Goal: Task Accomplishment & Management: Manage account settings

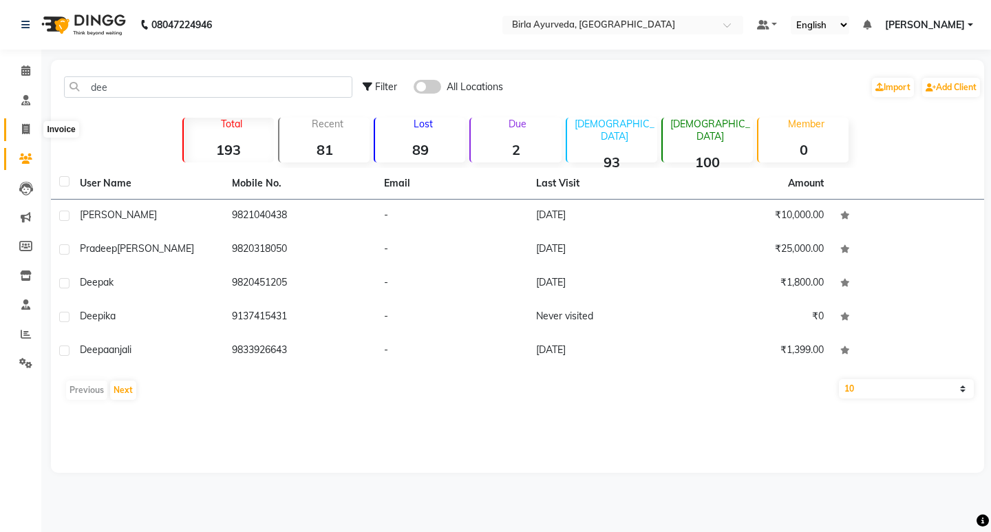
drag, startPoint x: 21, startPoint y: 131, endPoint x: 33, endPoint y: 135, distance: 12.2
click at [22, 131] on icon at bounding box center [26, 129] width 8 height 10
select select "service"
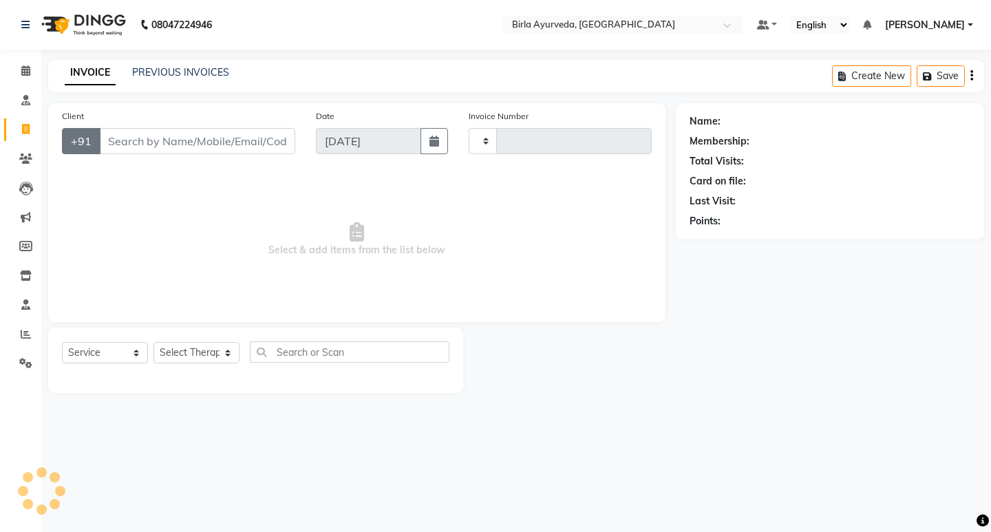
type input "0425"
select select "6820"
select select "package"
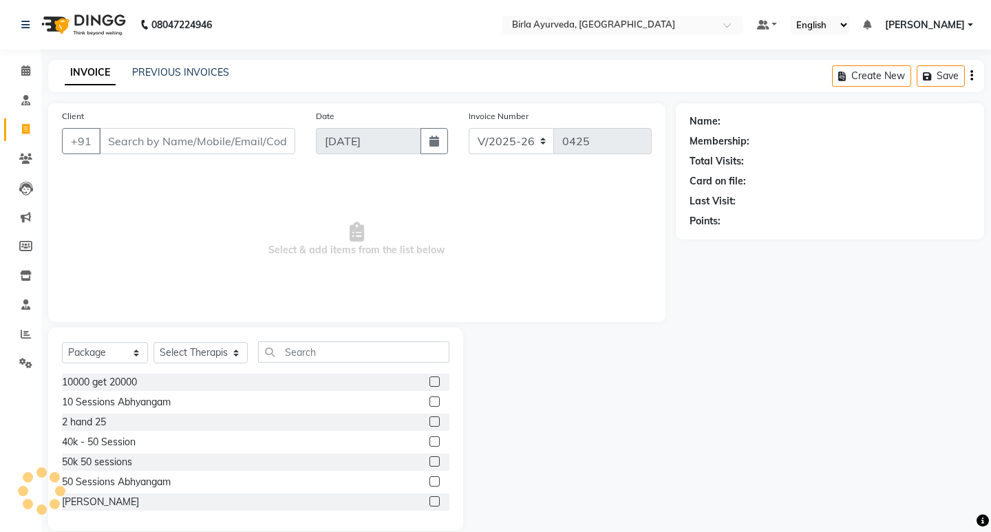
click at [129, 138] on input "Client" at bounding box center [197, 141] width 196 height 26
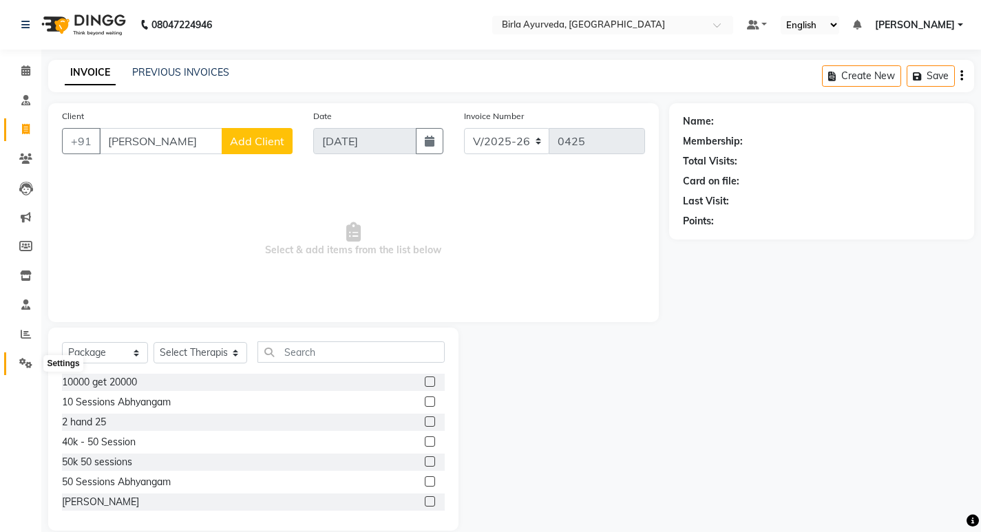
type input "RIZWANA"
click at [25, 365] on icon at bounding box center [25, 363] width 13 height 10
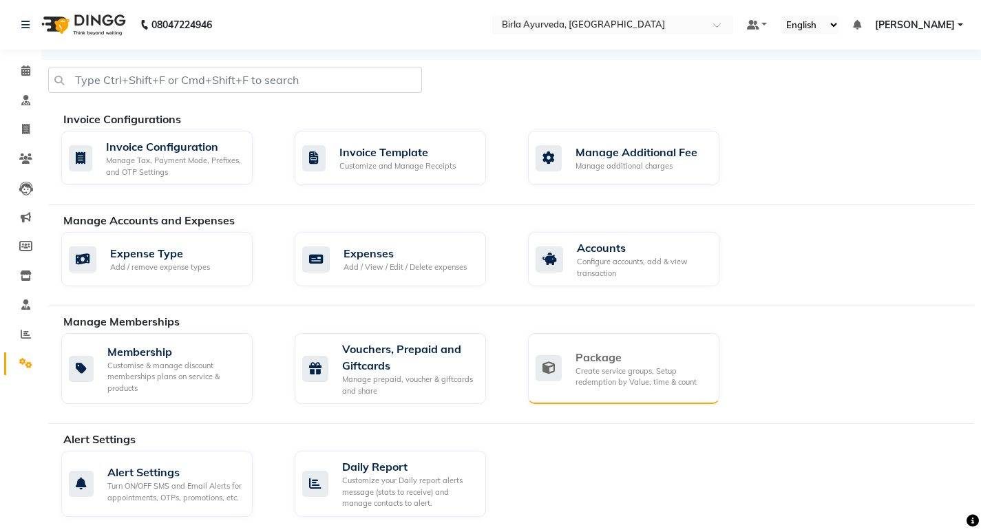
click at [624, 368] on div "Create service groups, Setup redemption by Value, time & count" at bounding box center [641, 376] width 133 height 23
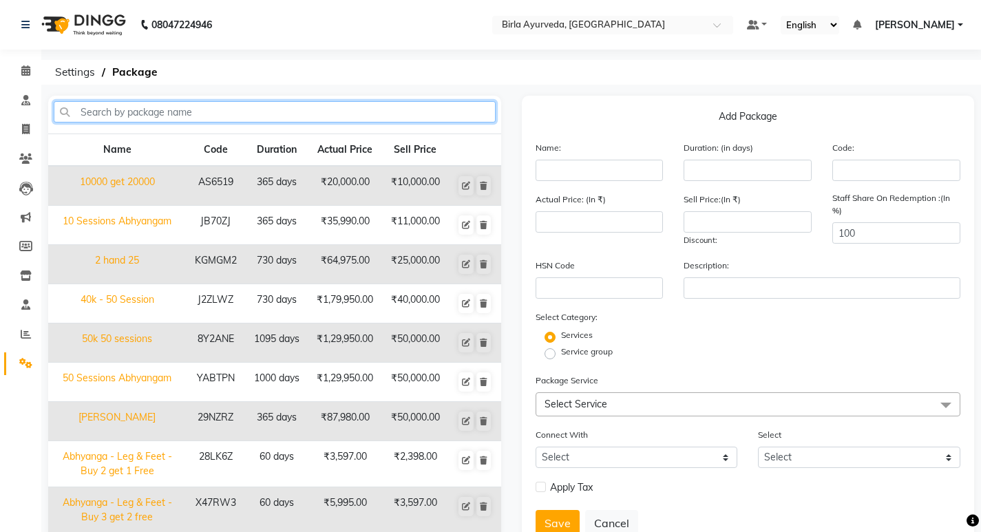
click at [220, 109] on input "text" at bounding box center [275, 111] width 442 height 21
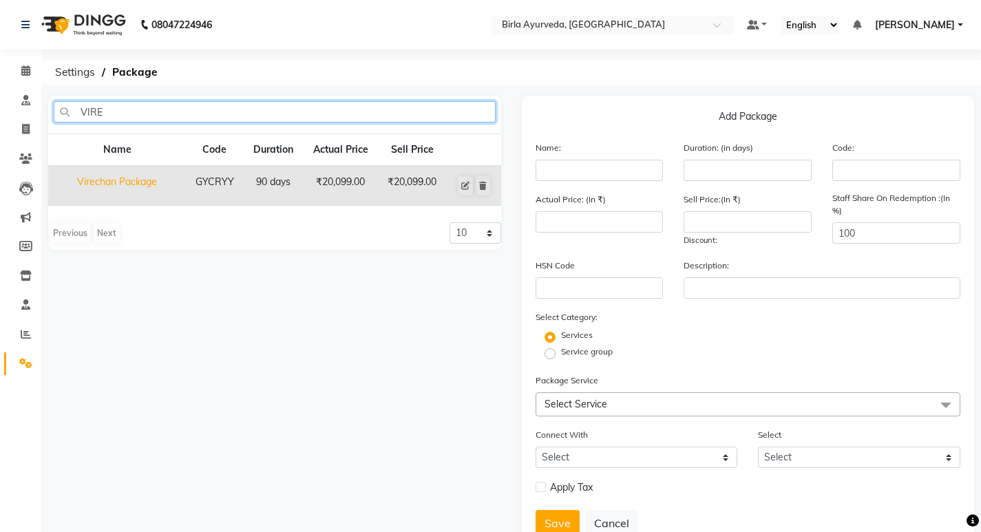
type input "VIRE"
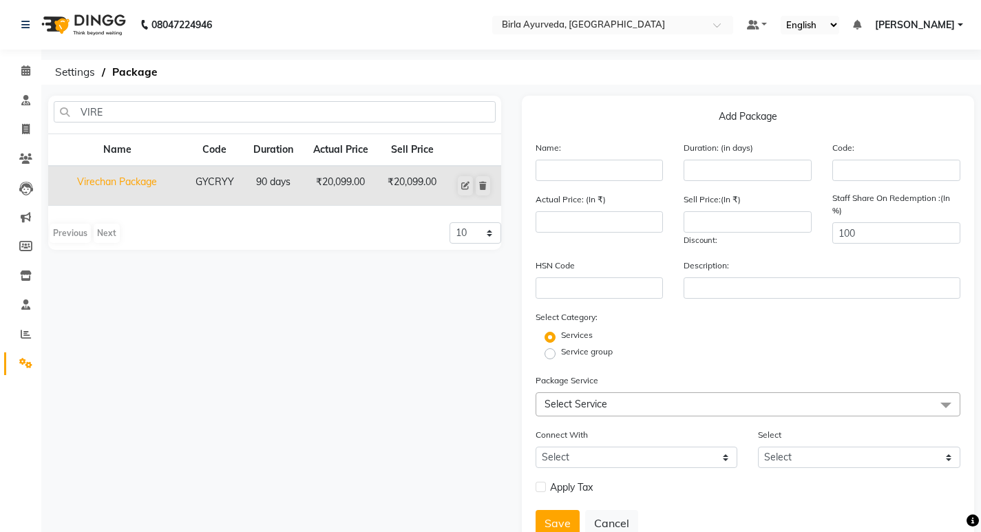
click at [128, 182] on td "Virechan Package" at bounding box center [117, 186] width 138 height 40
type input "Virechan Package"
type input "90"
type input "GYCRYY"
type input "20099"
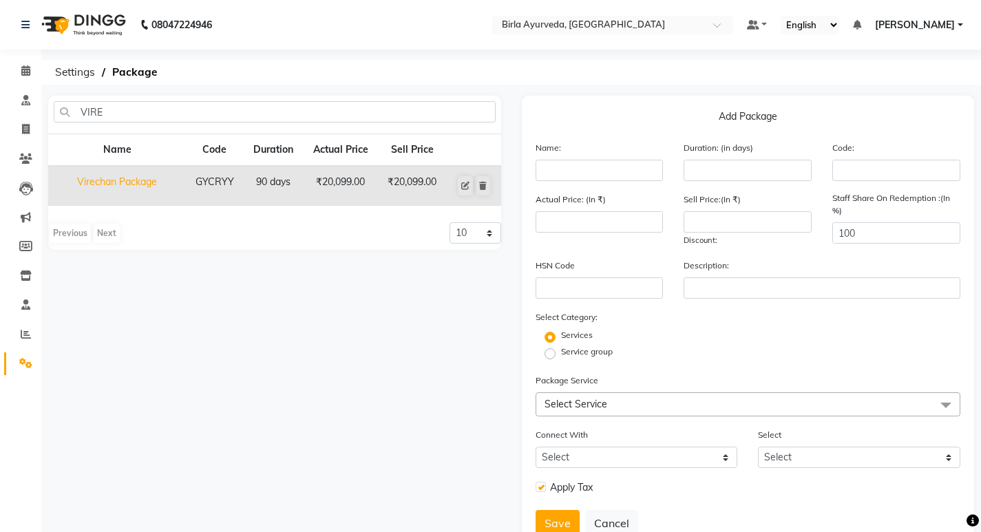
type input "20099"
checkbox input "true"
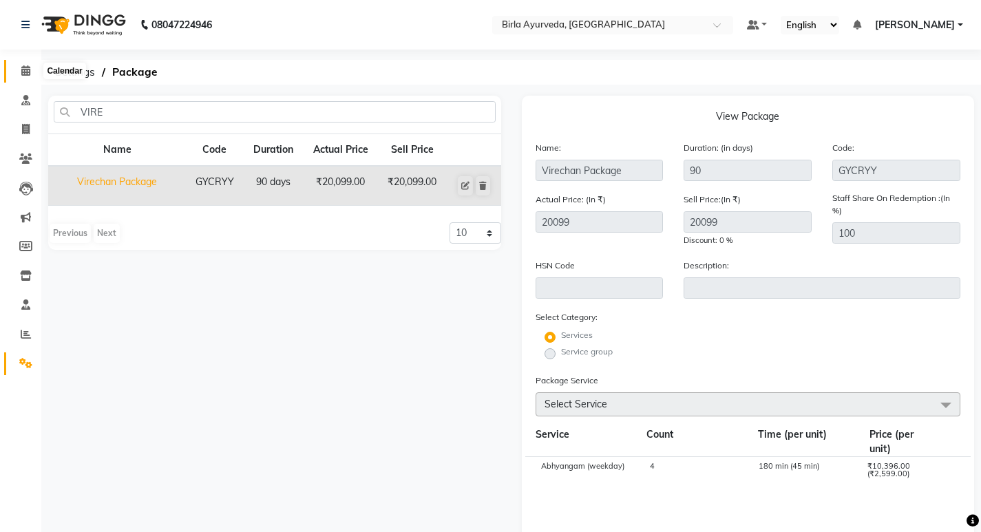
click at [24, 69] on icon at bounding box center [25, 70] width 9 height 10
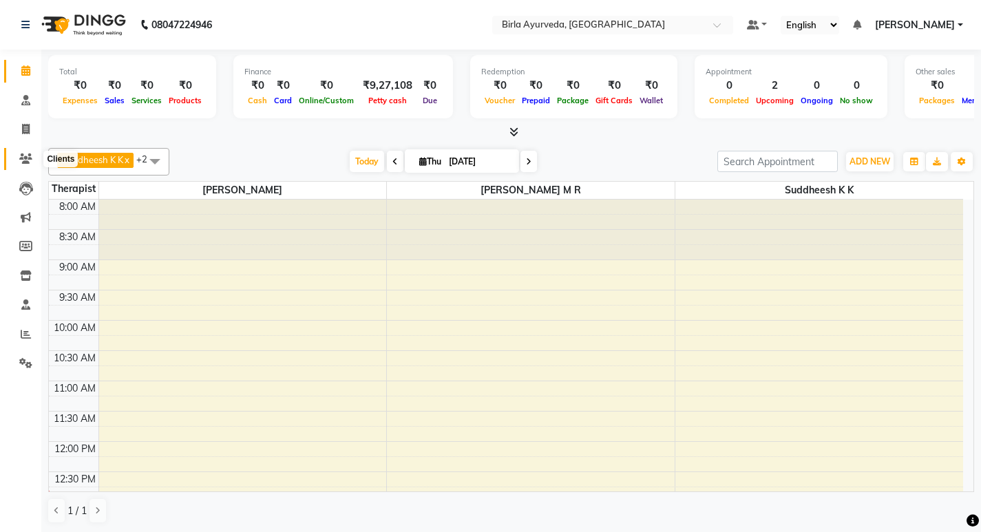
click at [22, 153] on icon at bounding box center [25, 158] width 13 height 10
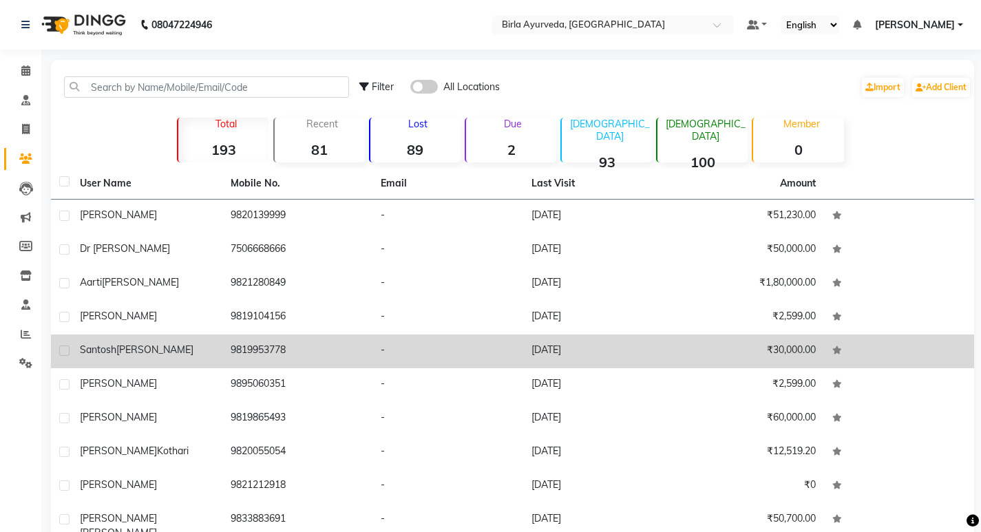
scroll to position [64, 0]
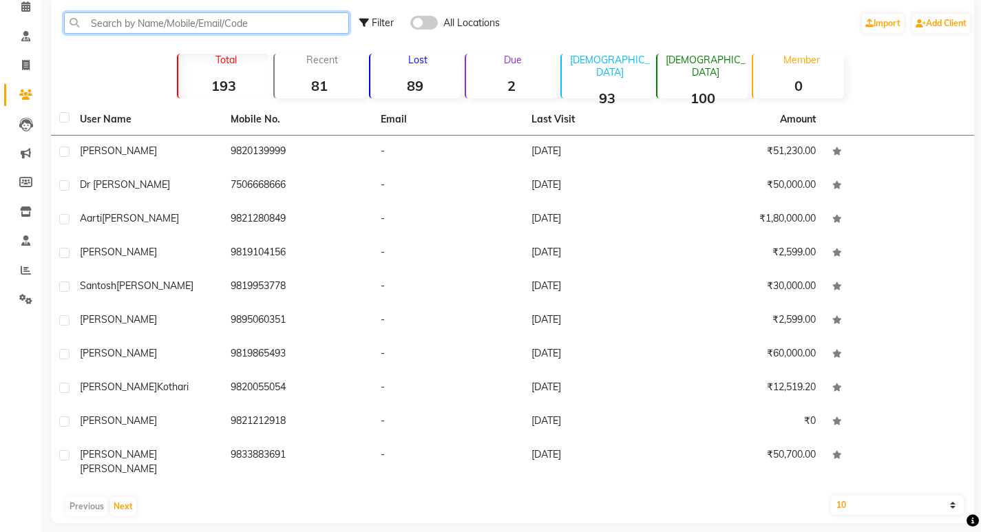
click at [208, 17] on input "text" at bounding box center [206, 22] width 285 height 21
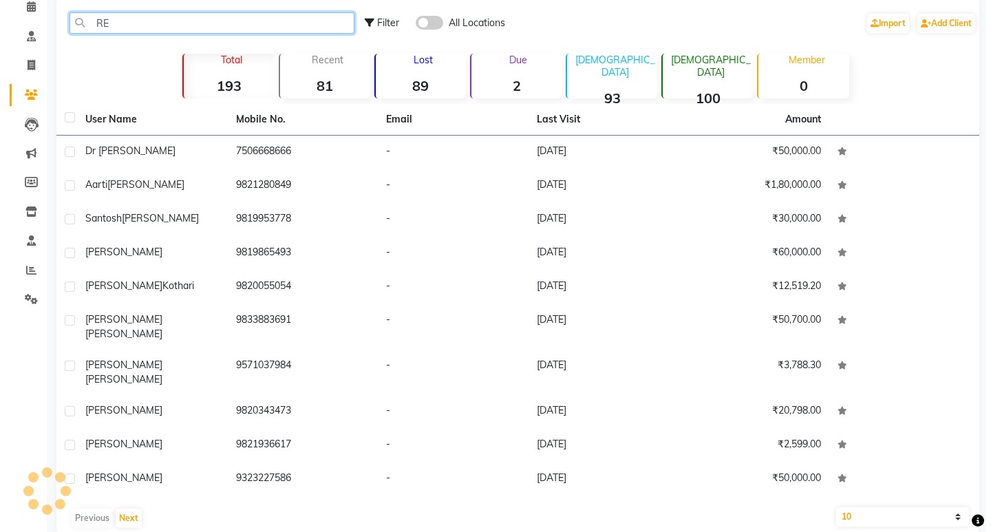
scroll to position [0, 0]
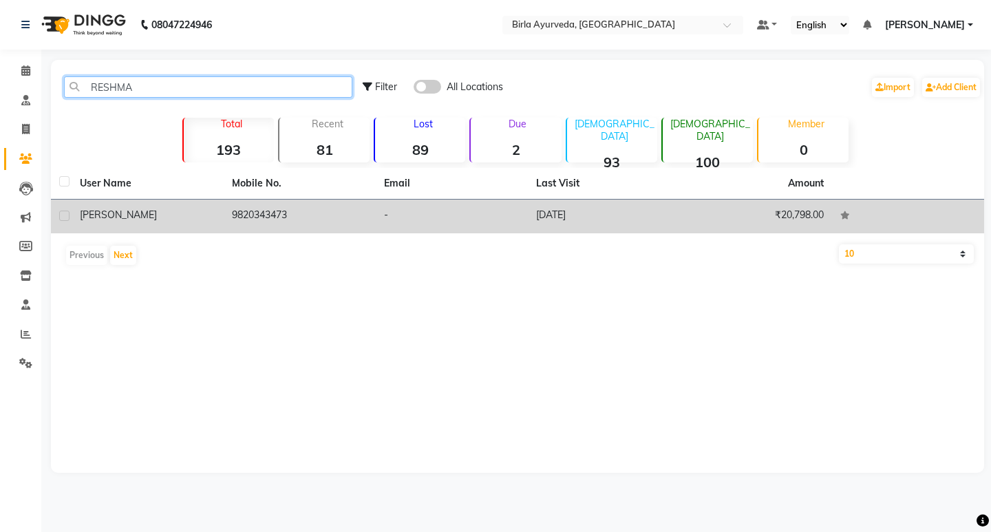
type input "RESHMA"
click at [247, 209] on td "9820343473" at bounding box center [300, 217] width 152 height 34
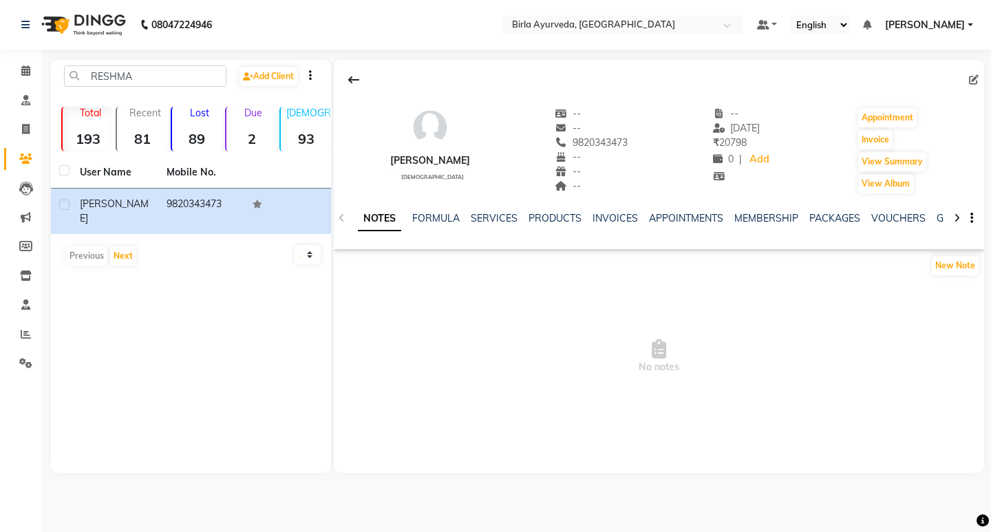
click at [484, 295] on span "No notes" at bounding box center [659, 357] width 650 height 138
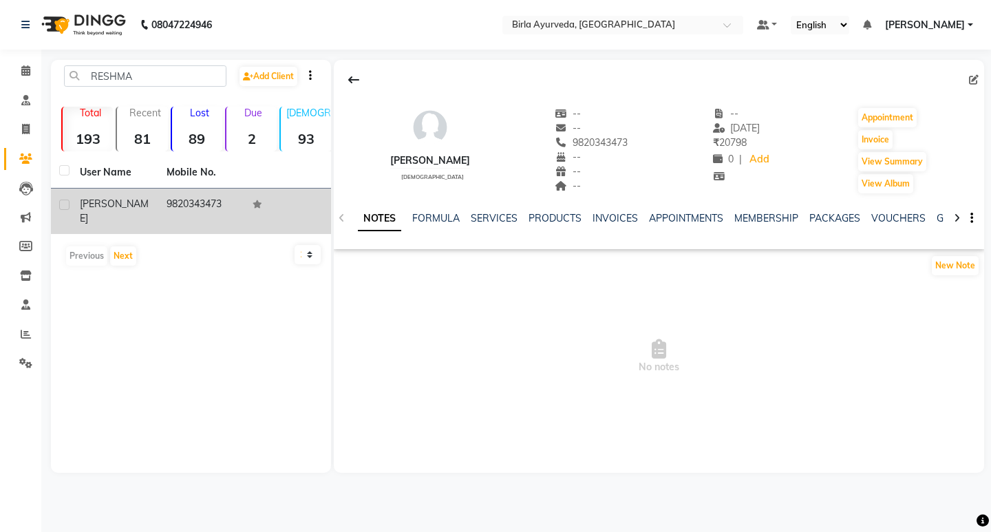
click at [166, 200] on td "9820343473" at bounding box center [201, 211] width 87 height 45
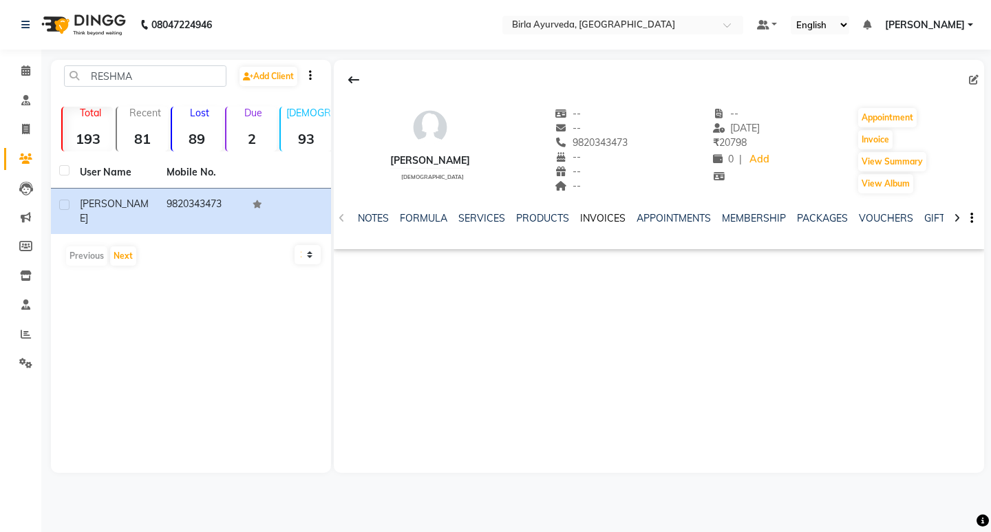
click at [612, 217] on link "INVOICES" at bounding box center [602, 218] width 45 height 12
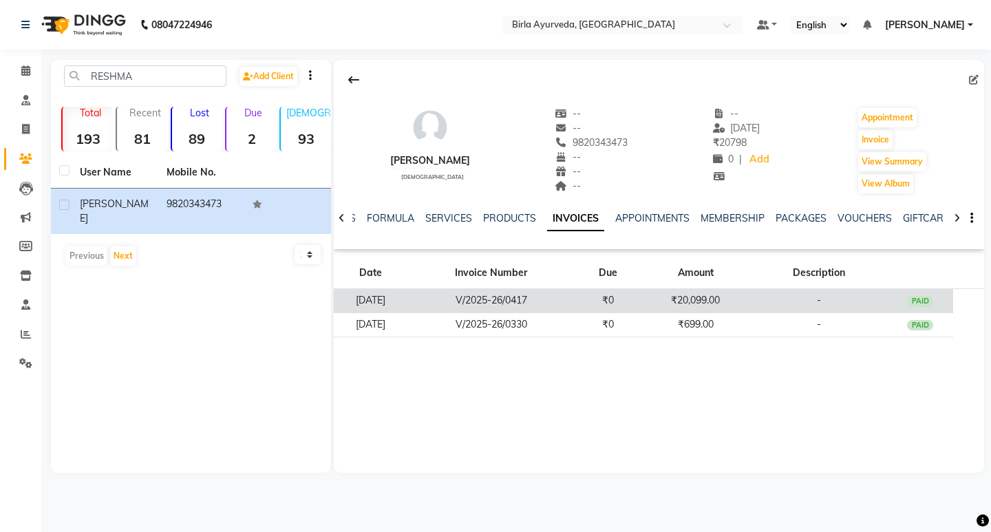
click at [523, 299] on td "V/2025-26/0417" at bounding box center [490, 301] width 167 height 24
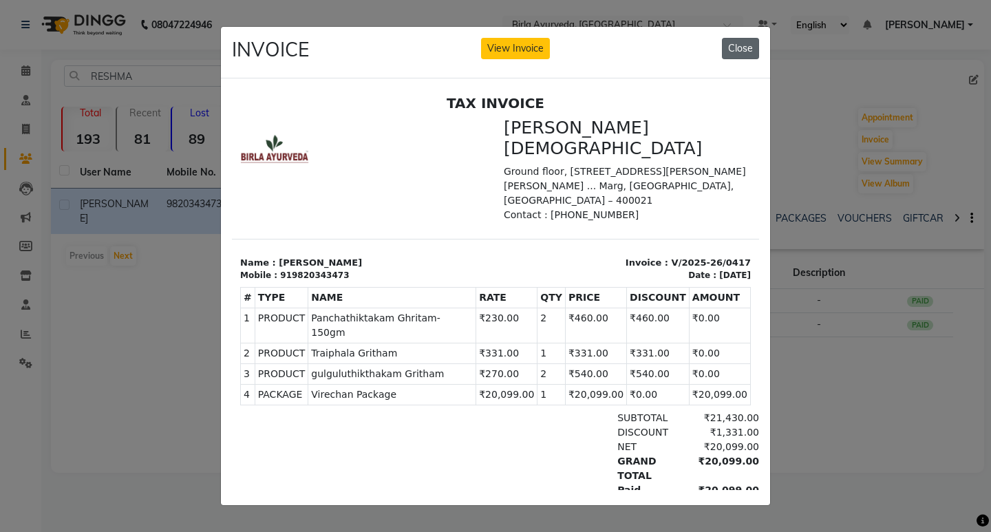
click at [747, 45] on button "Close" at bounding box center [740, 48] width 37 height 21
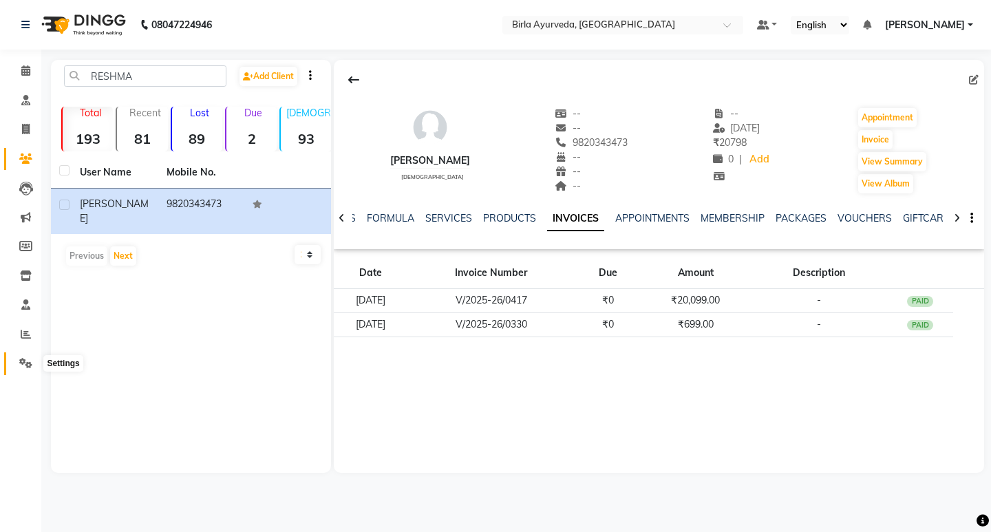
click at [21, 359] on icon at bounding box center [25, 363] width 13 height 10
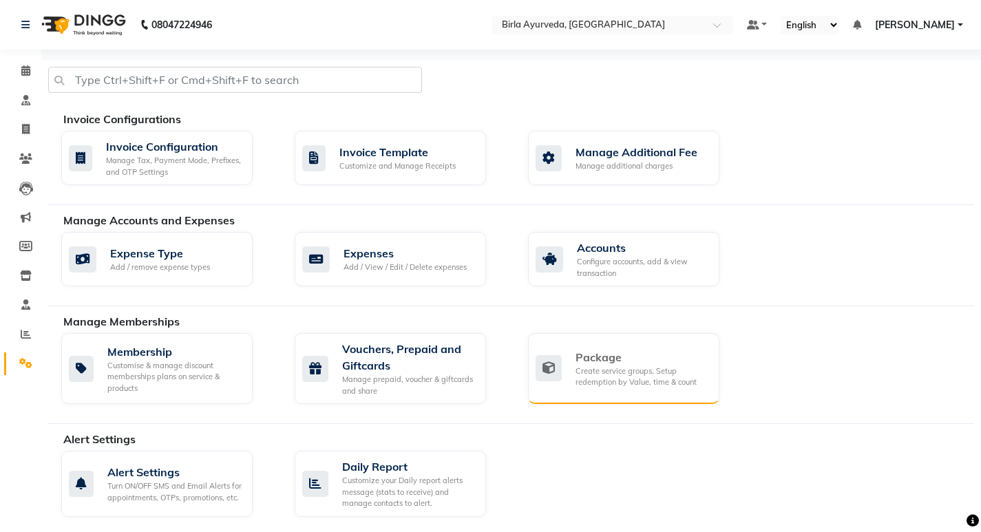
click at [618, 352] on div "Package" at bounding box center [641, 357] width 133 height 17
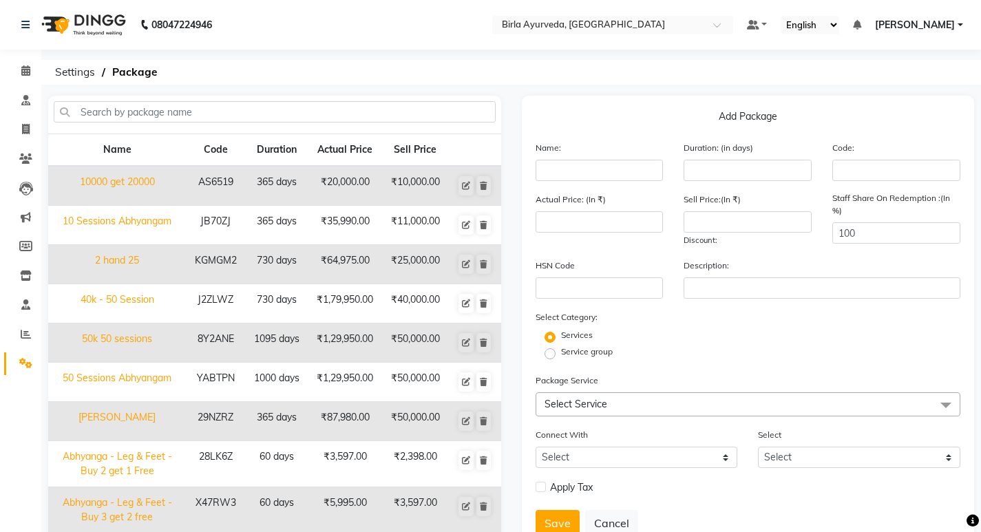
click at [339, 81] on ol "Settings Package" at bounding box center [508, 72] width 921 height 25
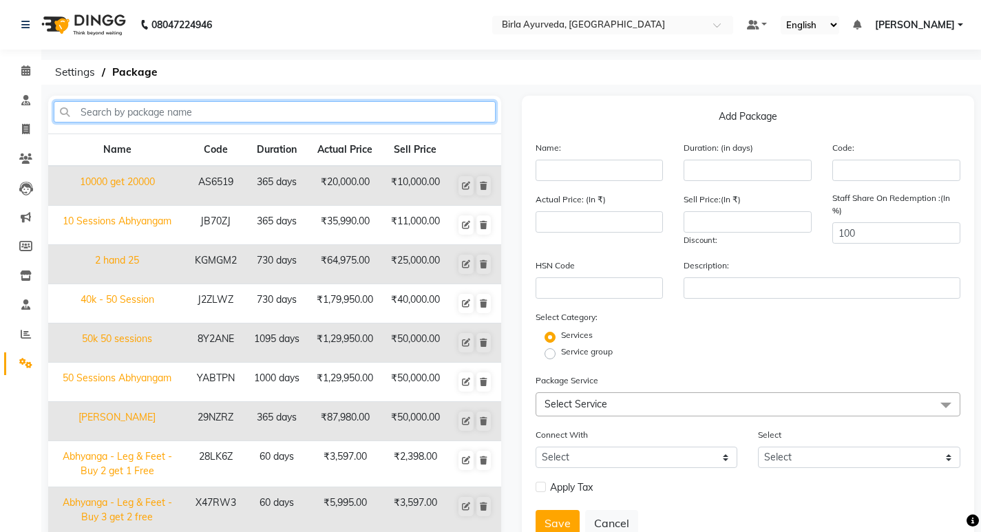
click at [175, 116] on input "text" at bounding box center [275, 111] width 442 height 21
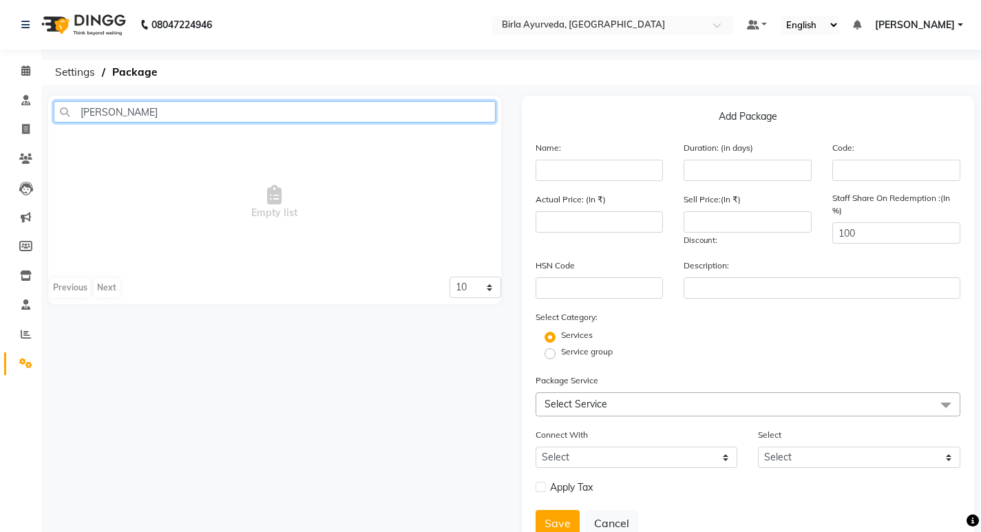
type input "RIZWANA"
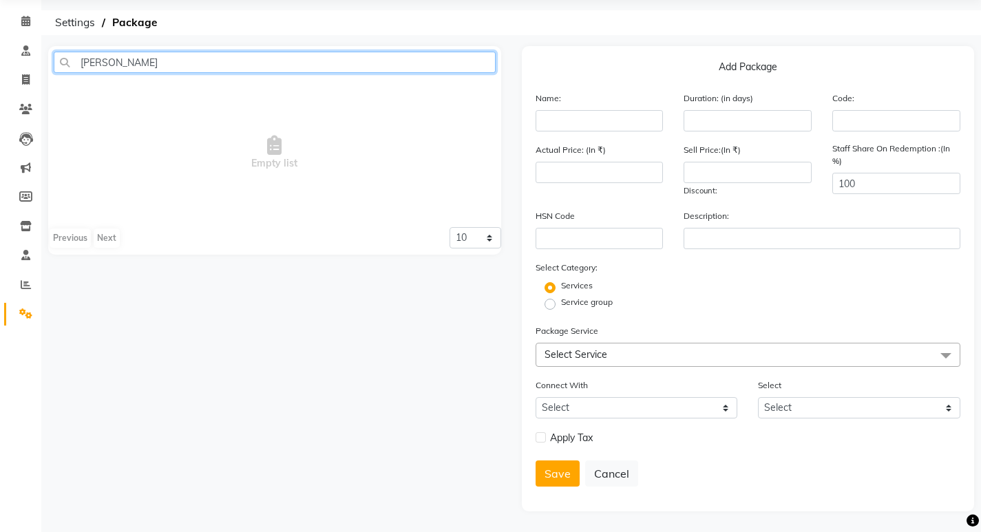
drag, startPoint x: 150, startPoint y: 66, endPoint x: 0, endPoint y: 52, distance: 150.7
click at [0, 52] on app-home "08047224946 Select Location × Birla Ayurveda, Nepansea Road Default Panel My Pa…" at bounding box center [490, 241] width 981 height 582
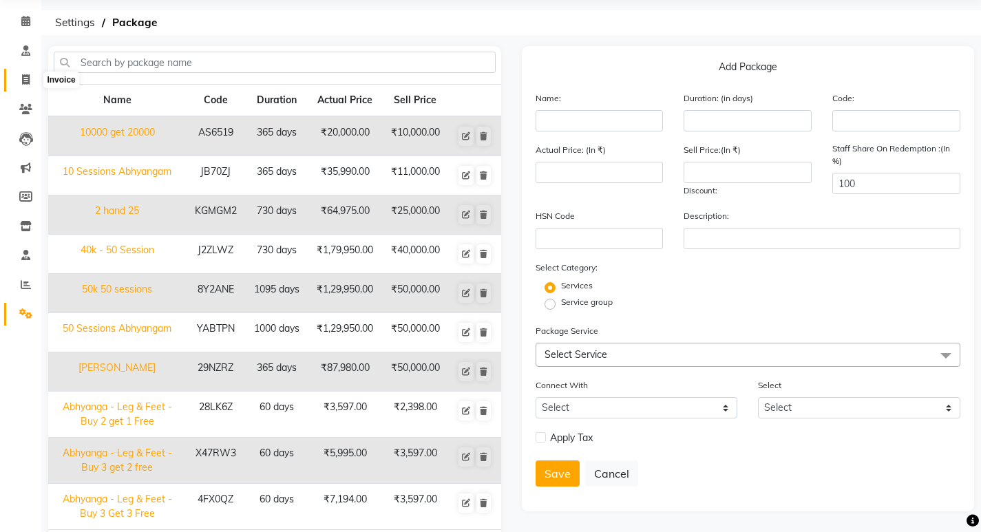
click at [27, 77] on icon at bounding box center [26, 79] width 8 height 10
select select "6820"
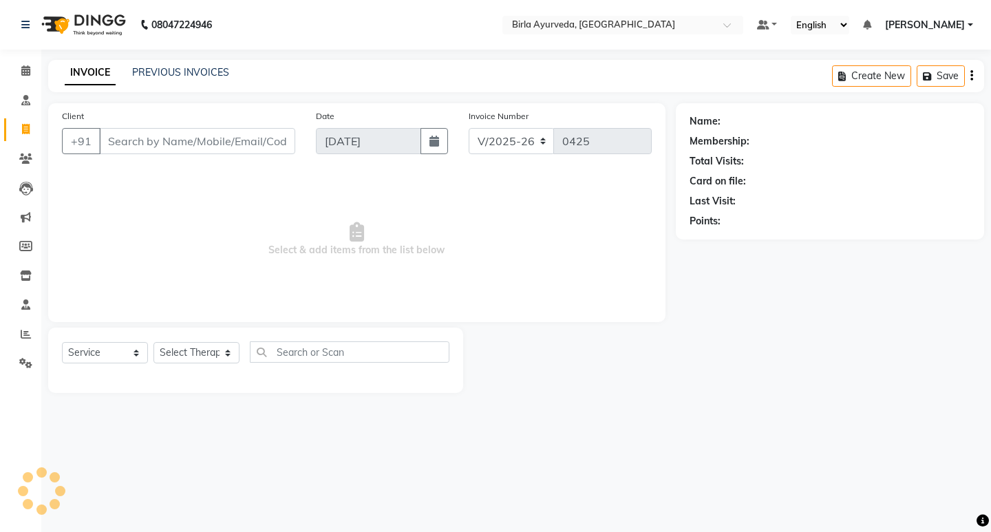
select select "package"
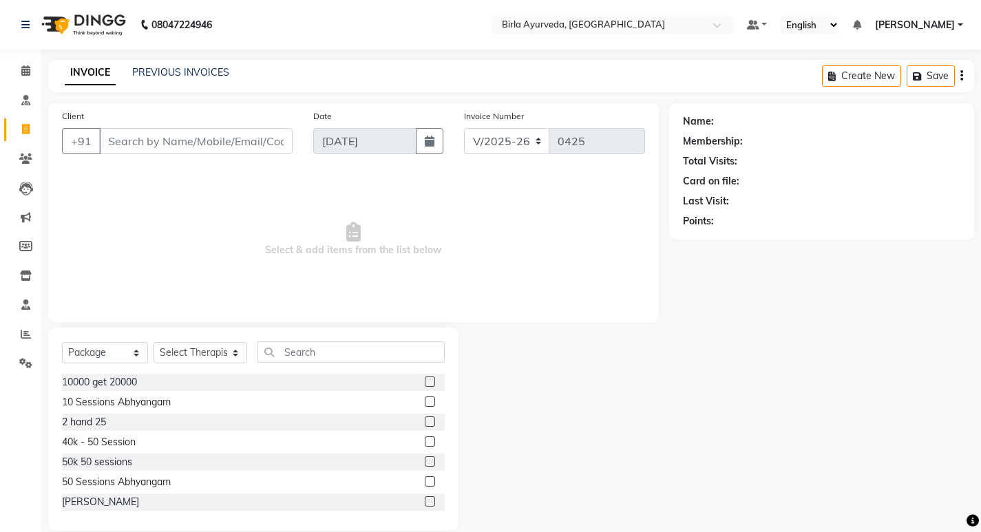
click at [157, 140] on input "Client" at bounding box center [195, 141] width 193 height 26
type input "[PERSON_NAME] VIRECHAN DUM"
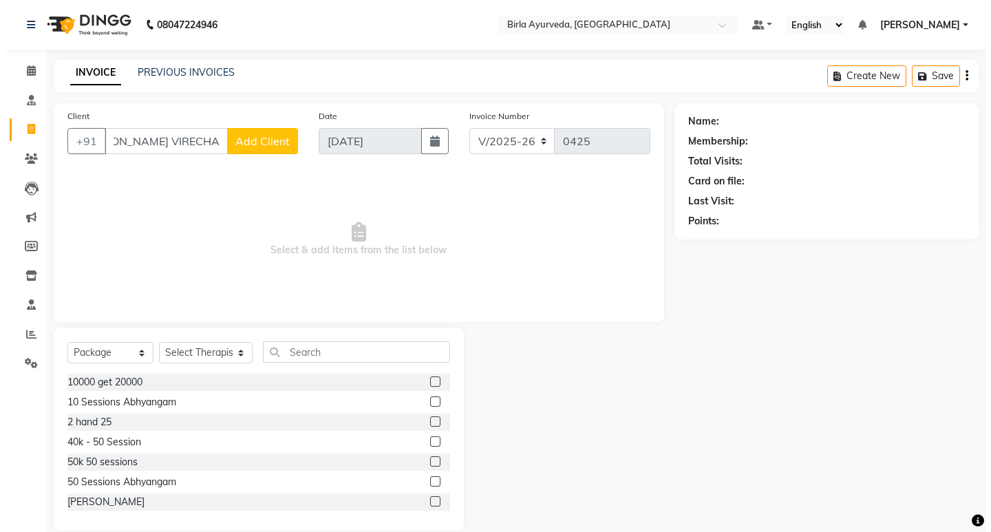
scroll to position [0, 0]
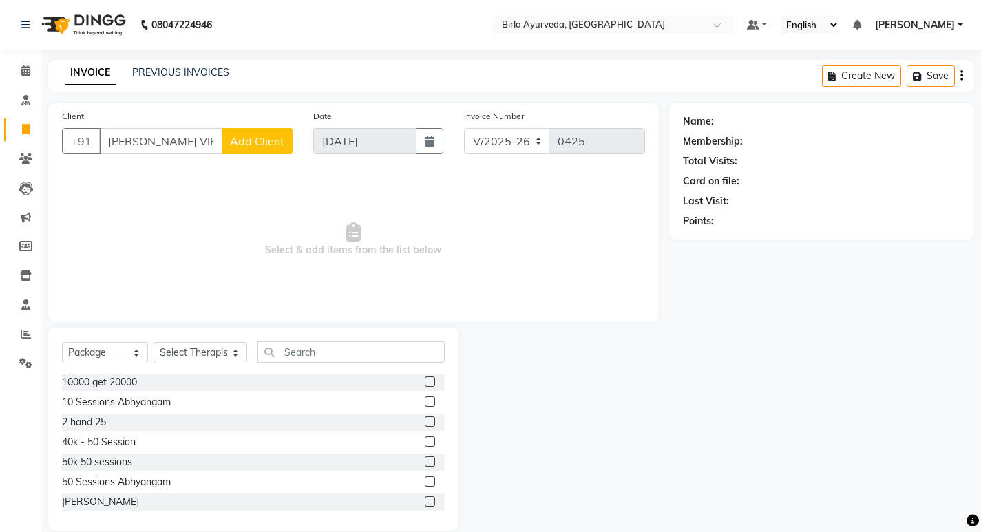
click at [255, 142] on span "Add Client" at bounding box center [257, 141] width 54 height 14
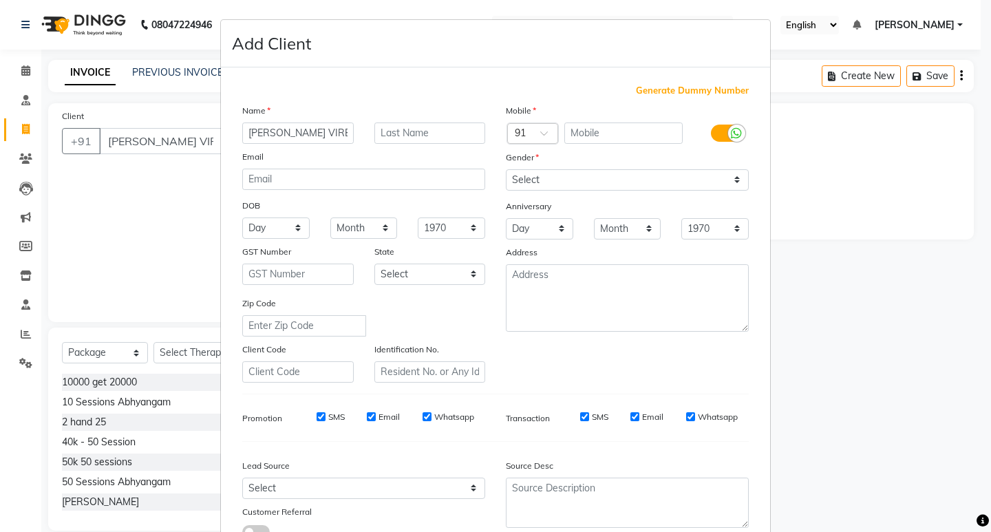
click at [663, 89] on span "Generate Dummy Number" at bounding box center [692, 91] width 113 height 14
type input "1299700000010"
checkbox input "false"
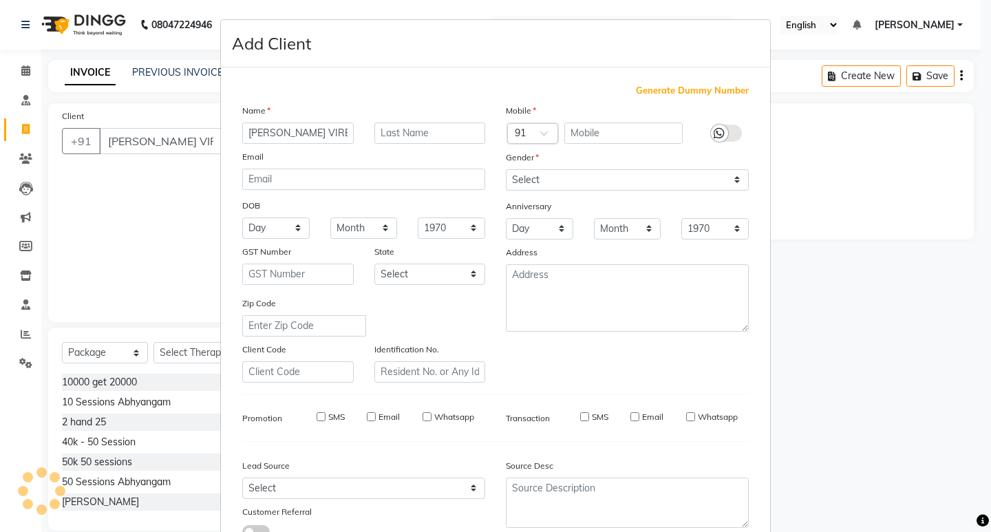
checkbox input "false"
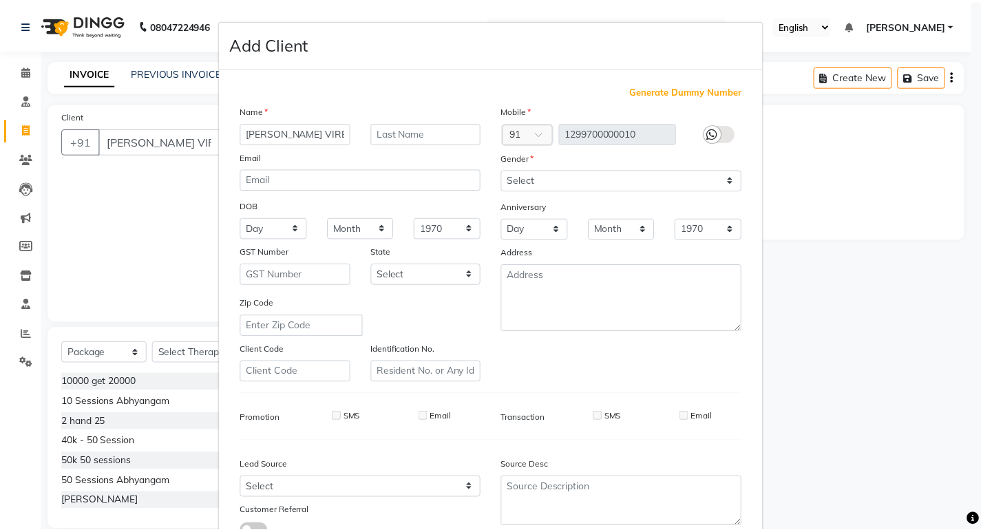
scroll to position [103, 0]
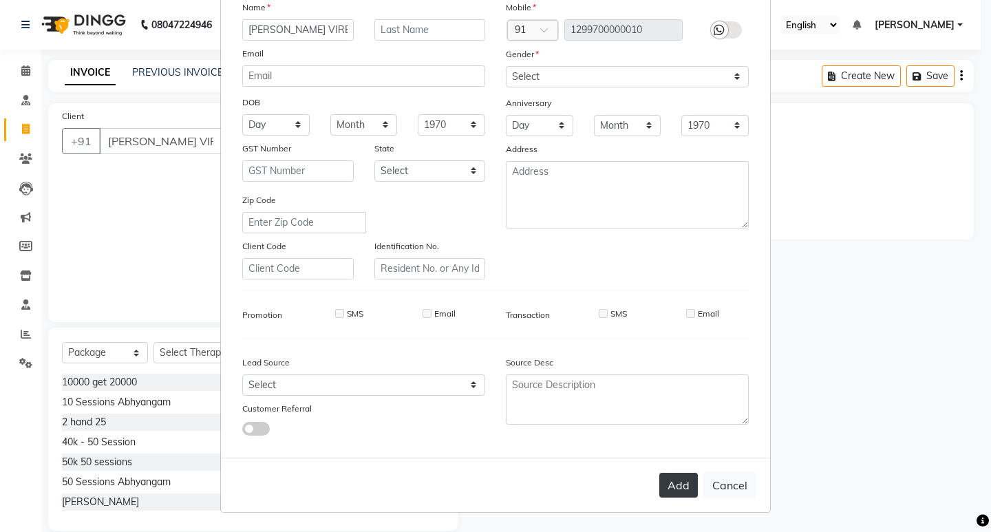
click at [673, 480] on button "Add" at bounding box center [678, 485] width 39 height 25
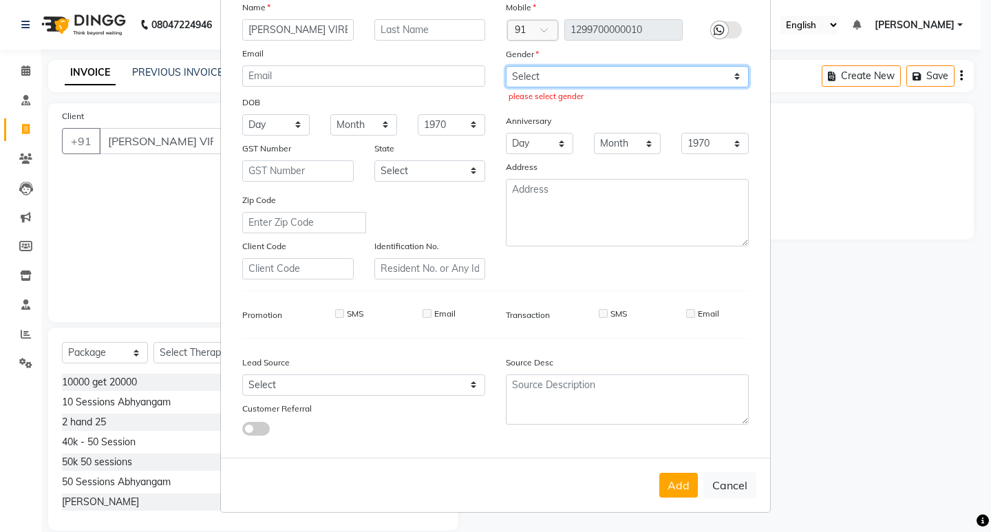
drag, startPoint x: 655, startPoint y: 74, endPoint x: 632, endPoint y: 80, distance: 23.4
click at [655, 74] on select "Select Male Female Other Prefer Not To Say" at bounding box center [627, 76] width 243 height 21
select select "[DEMOGRAPHIC_DATA]"
click at [506, 66] on select "Select Male Female Other Prefer Not To Say" at bounding box center [627, 76] width 243 height 21
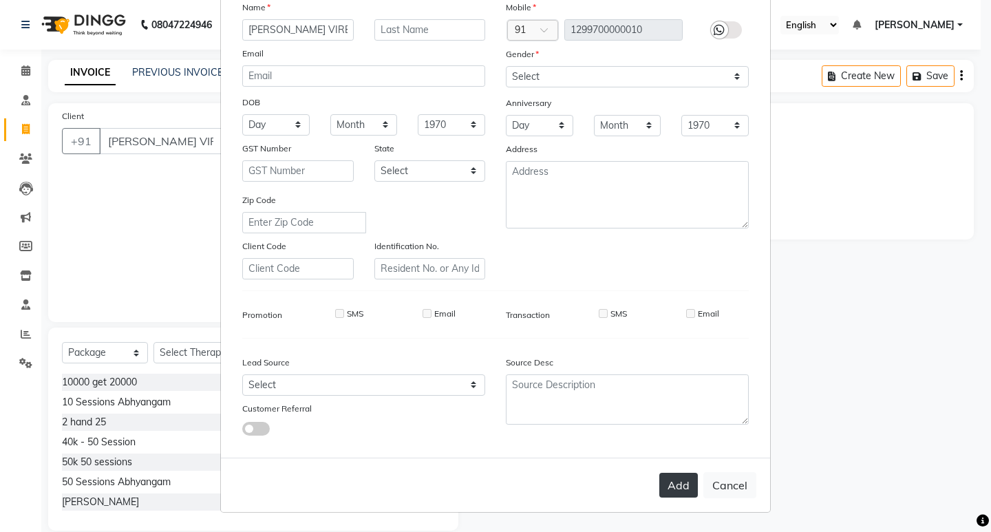
click at [679, 476] on button "Add" at bounding box center [678, 485] width 39 height 25
type input "1299700000010"
select select
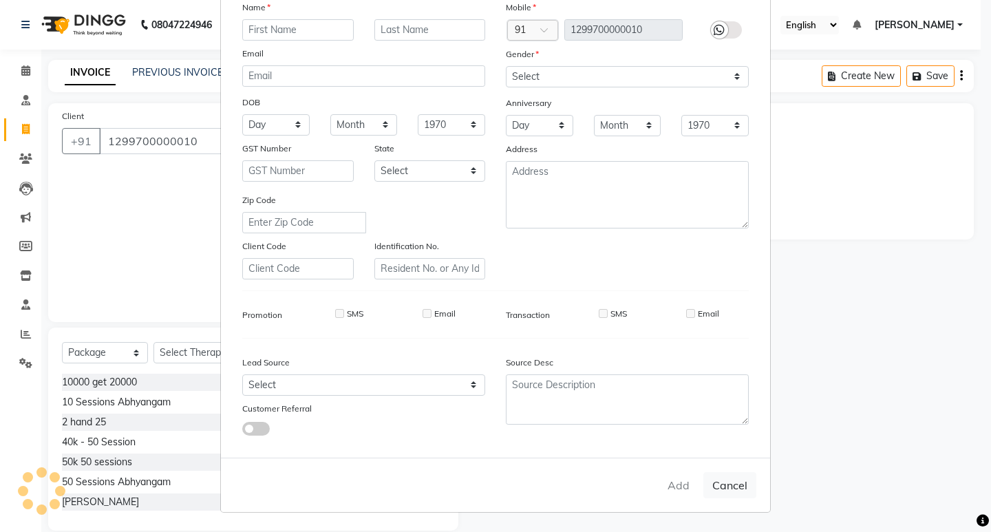
select select
checkbox input "false"
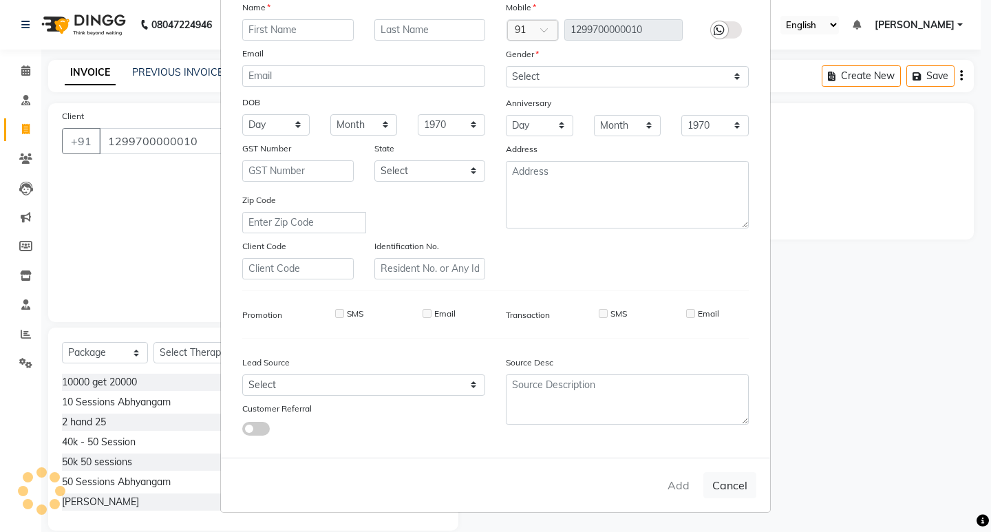
checkbox input "false"
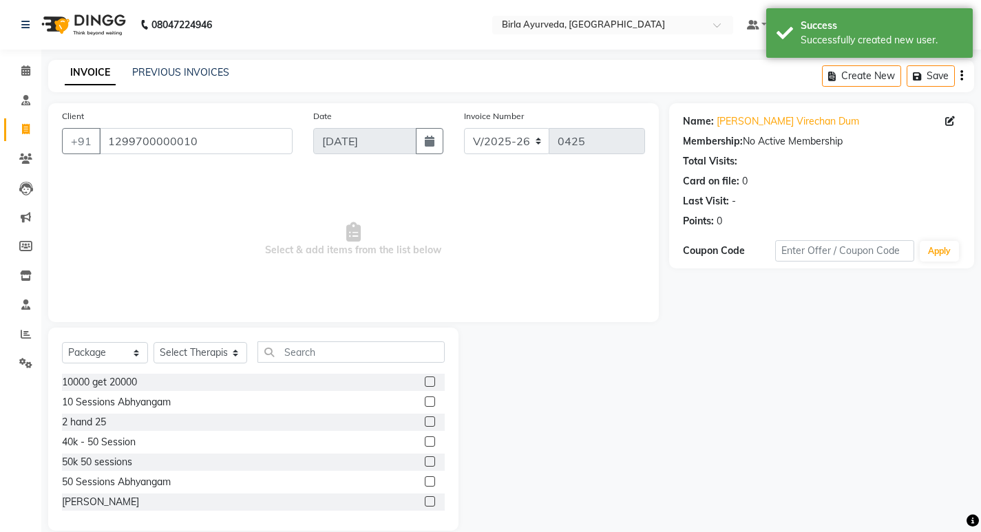
scroll to position [19, 0]
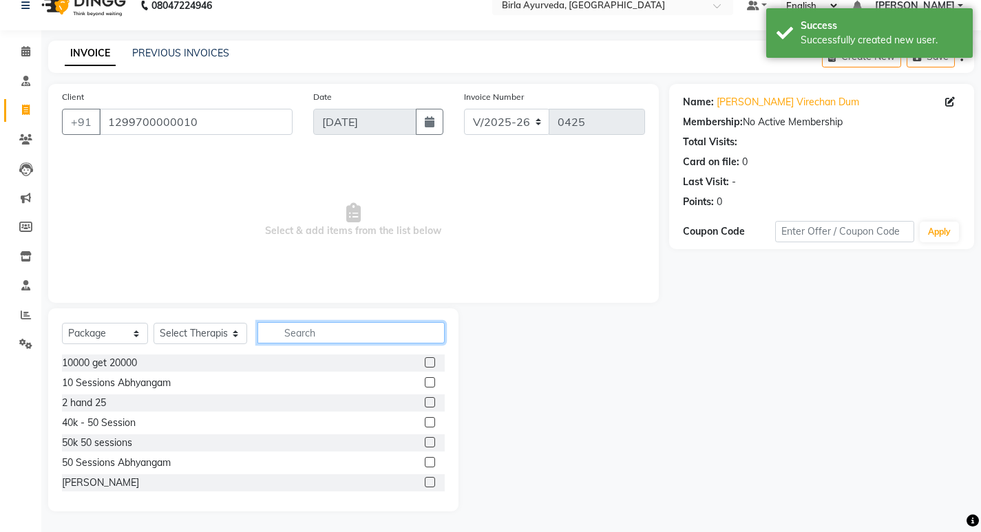
click at [297, 334] on input "text" at bounding box center [350, 332] width 187 height 21
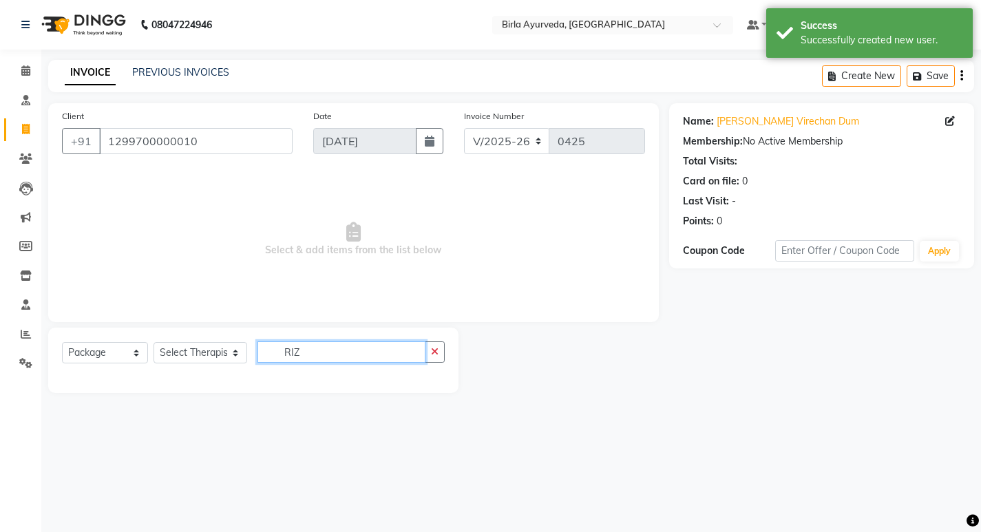
scroll to position [0, 0]
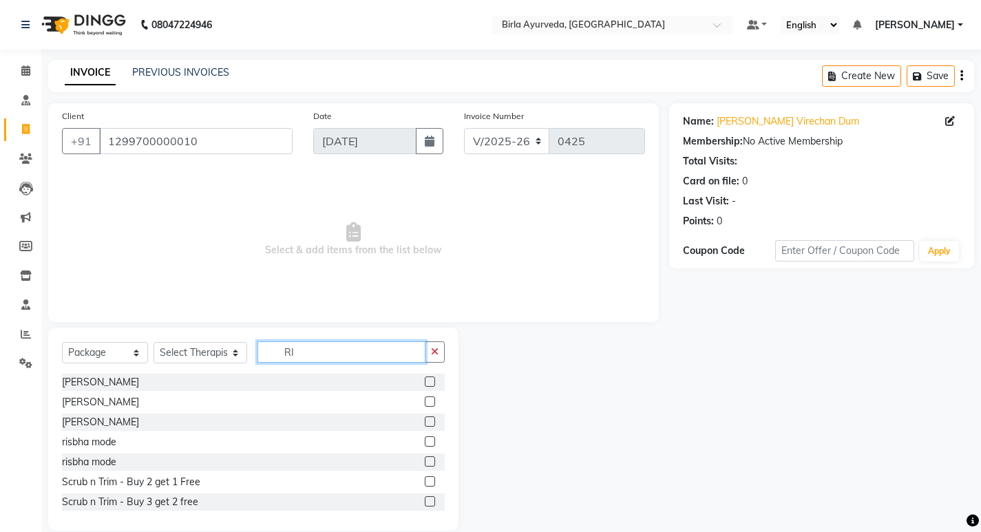
type input "R"
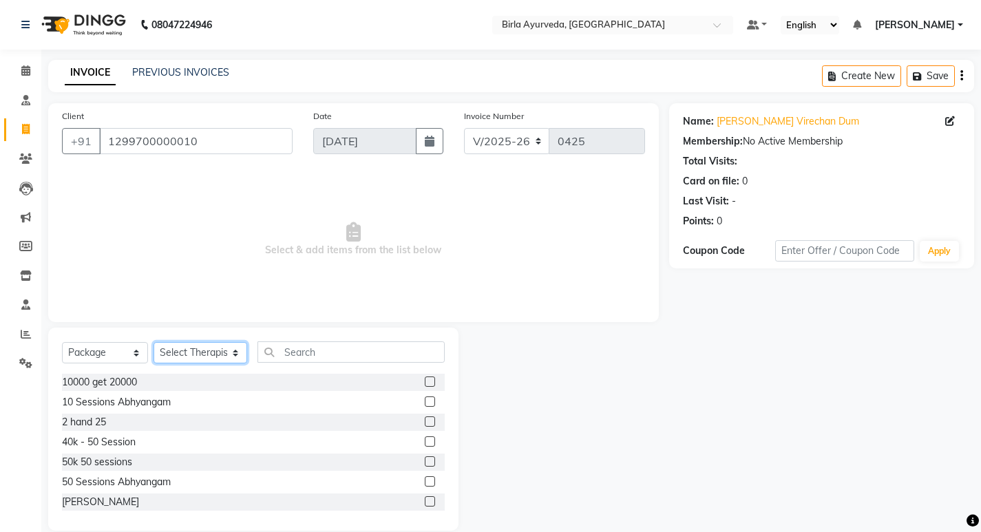
click at [178, 352] on select "Select Therapist [PERSON_NAME] Amala [PERSON_NAME] [PERSON_NAME] S [PERSON_NAME…" at bounding box center [200, 352] width 94 height 21
select select "56900"
click at [153, 342] on select "Select Therapist [PERSON_NAME] Amala [PERSON_NAME] [PERSON_NAME] S [PERSON_NAME…" at bounding box center [200, 352] width 94 height 21
click at [294, 357] on input "text" at bounding box center [350, 351] width 187 height 21
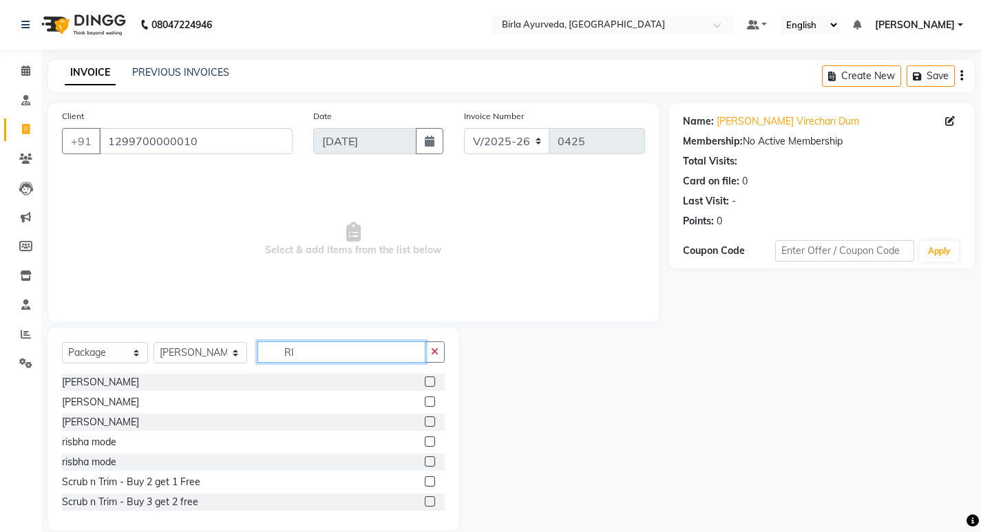
type input "R"
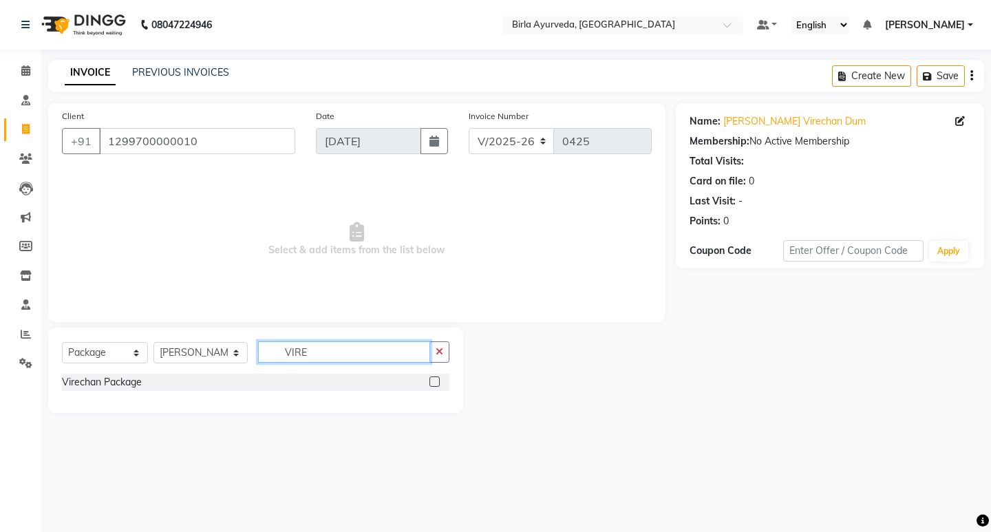
type input "VIRE"
click at [436, 381] on label at bounding box center [434, 381] width 10 height 10
click at [436, 381] on input "checkbox" at bounding box center [433, 382] width 9 height 9
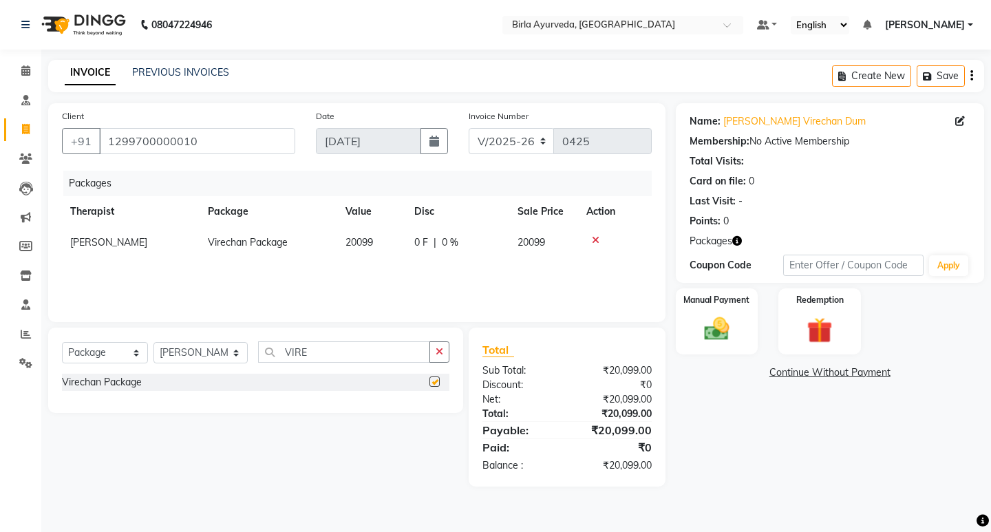
checkbox input "false"
click at [723, 245] on span "Packages" at bounding box center [711, 241] width 43 height 14
click at [706, 315] on img at bounding box center [716, 330] width 43 height 30
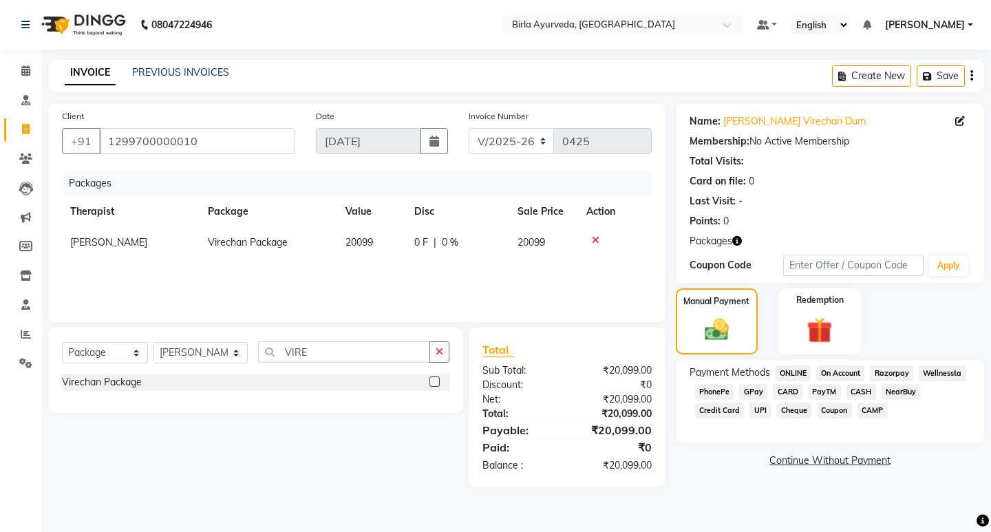
click at [791, 387] on span "CARD" at bounding box center [788, 392] width 30 height 16
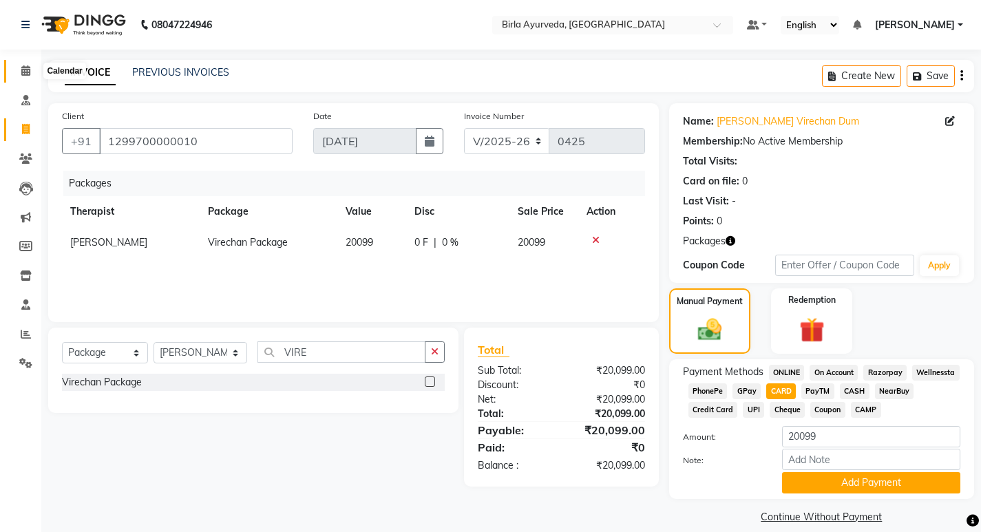
click at [25, 67] on icon at bounding box center [25, 70] width 9 height 10
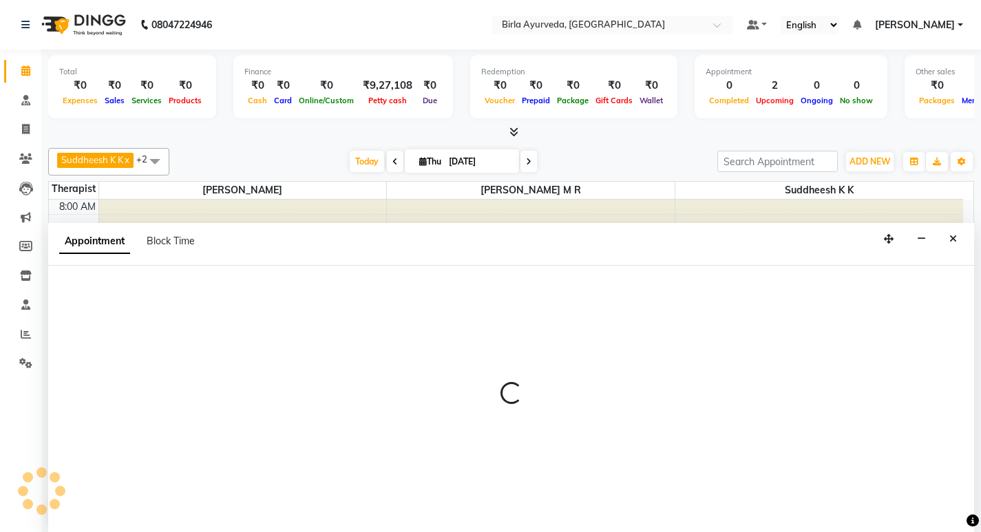
scroll to position [1, 0]
select select "56922"
select select "675"
select select "tentative"
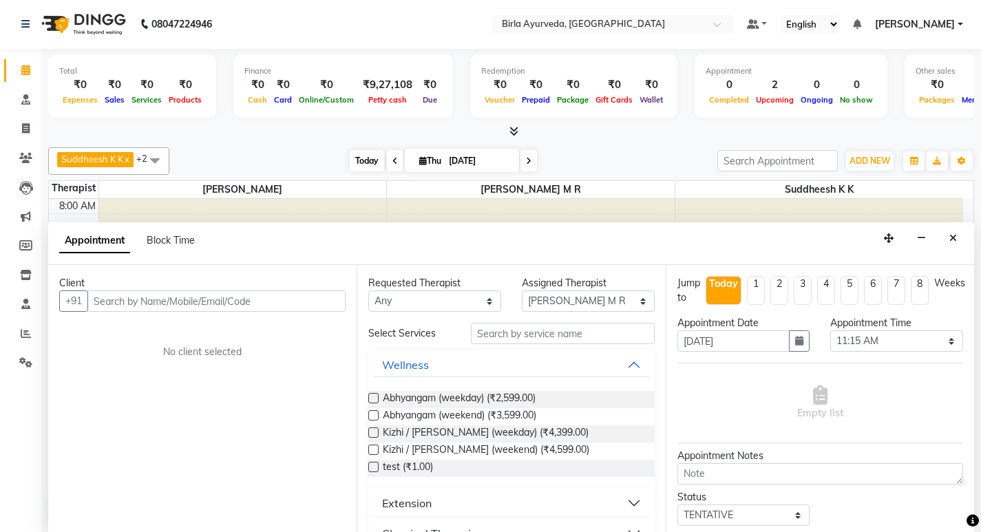
click at [363, 161] on span "Today" at bounding box center [367, 160] width 34 height 21
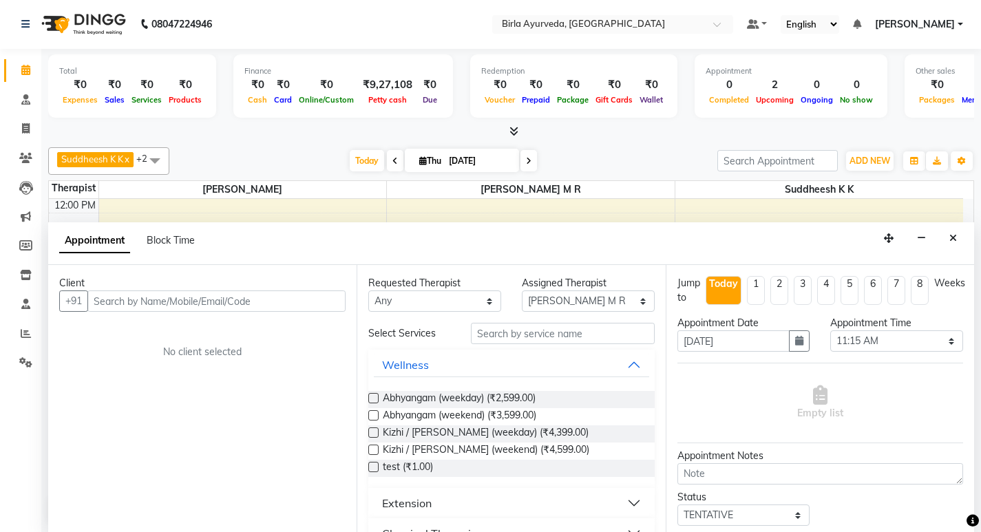
click at [312, 167] on div "Today Thu 04-09-2025" at bounding box center [443, 161] width 534 height 21
click at [22, 156] on icon at bounding box center [25, 158] width 13 height 10
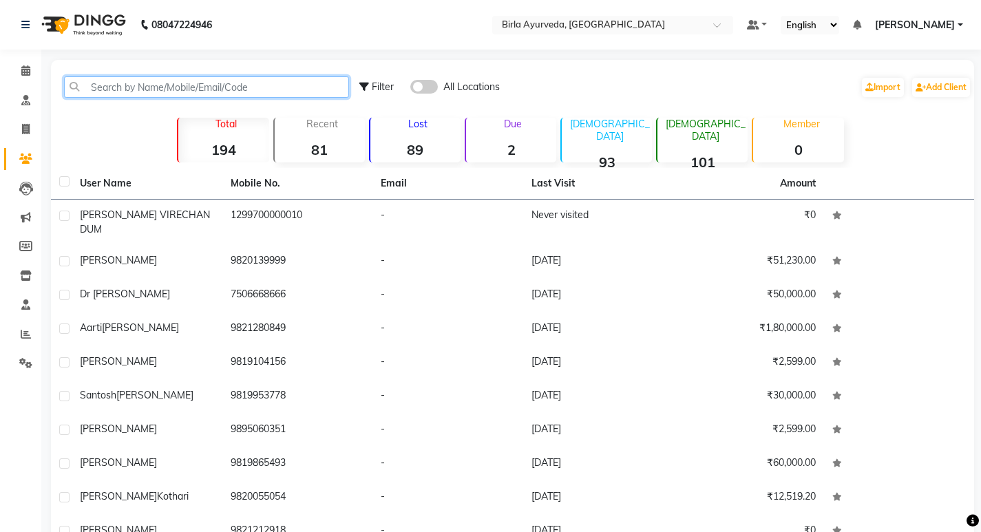
click at [220, 88] on input "text" at bounding box center [206, 86] width 285 height 21
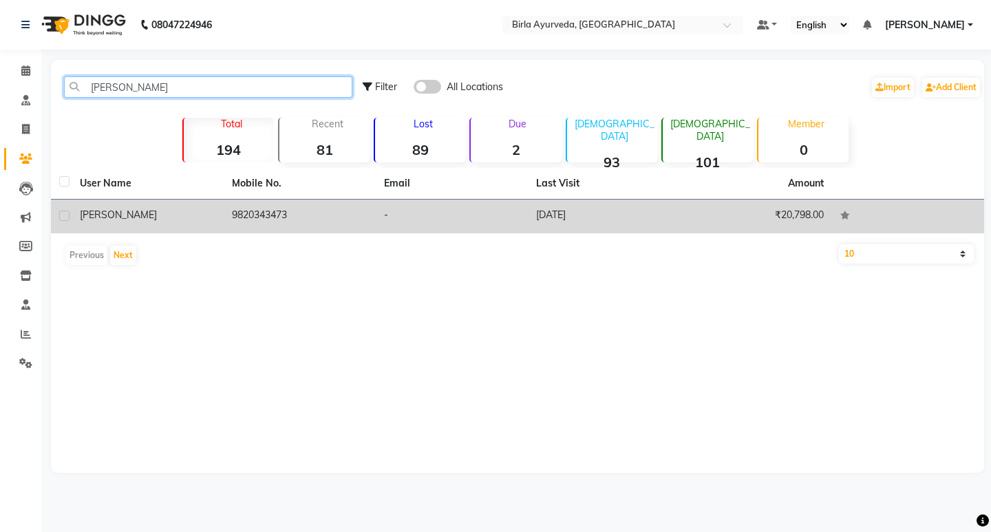
type input "RESH"
click at [153, 217] on span "[PERSON_NAME]" at bounding box center [118, 215] width 77 height 12
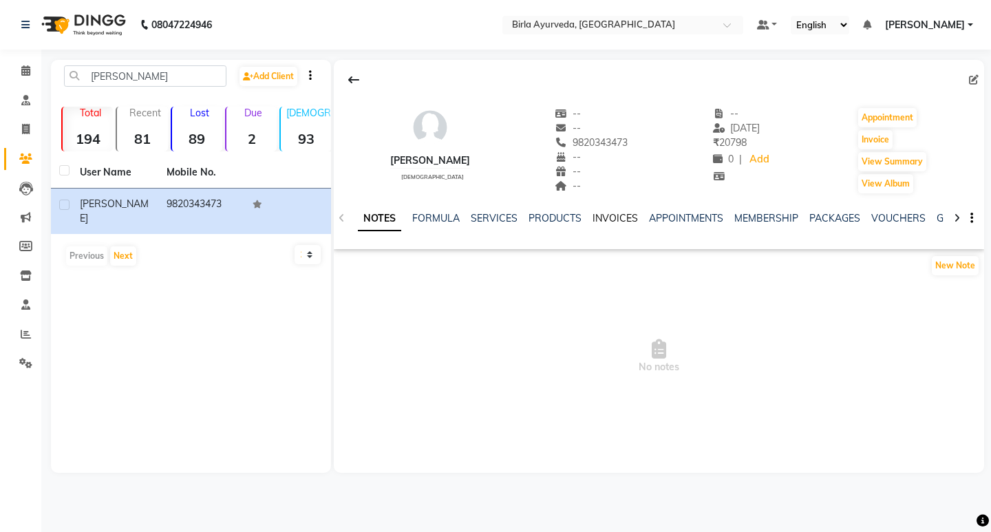
click at [605, 214] on link "INVOICES" at bounding box center [615, 218] width 45 height 12
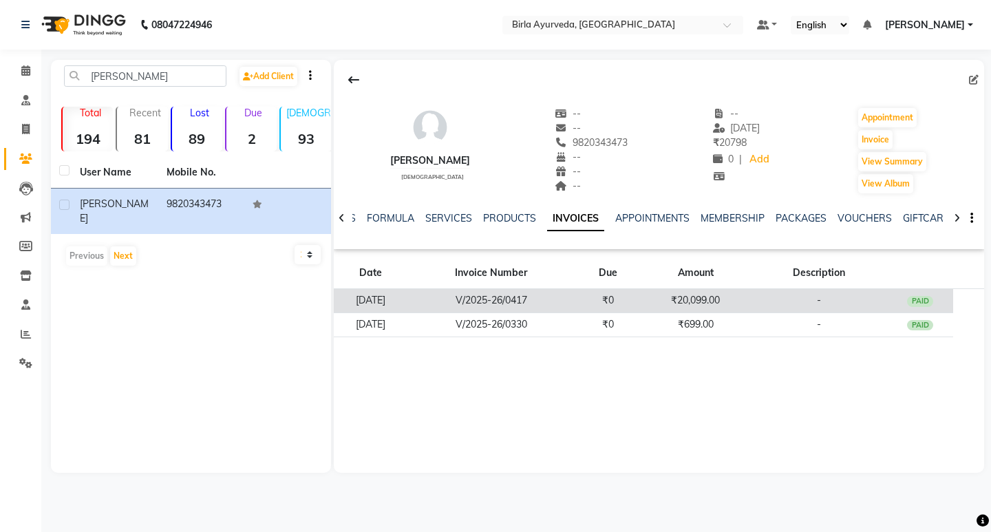
click at [381, 301] on td "[DATE]" at bounding box center [371, 301] width 74 height 24
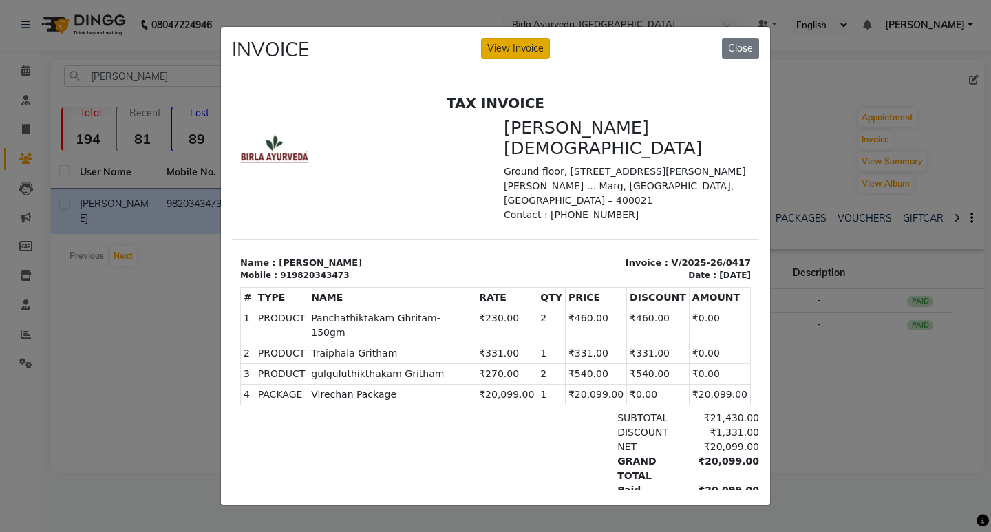
click at [515, 45] on button "View Invoice" at bounding box center [515, 48] width 69 height 21
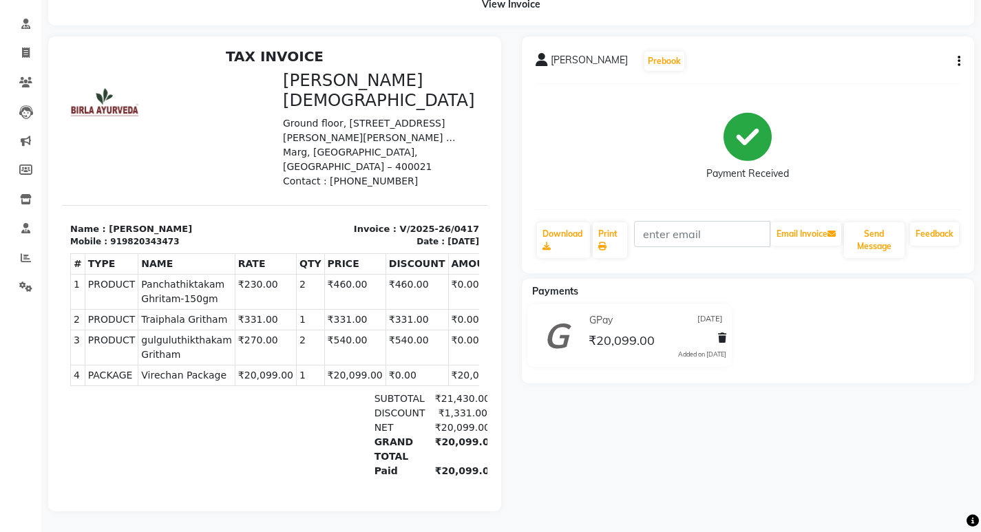
scroll to position [11, 0]
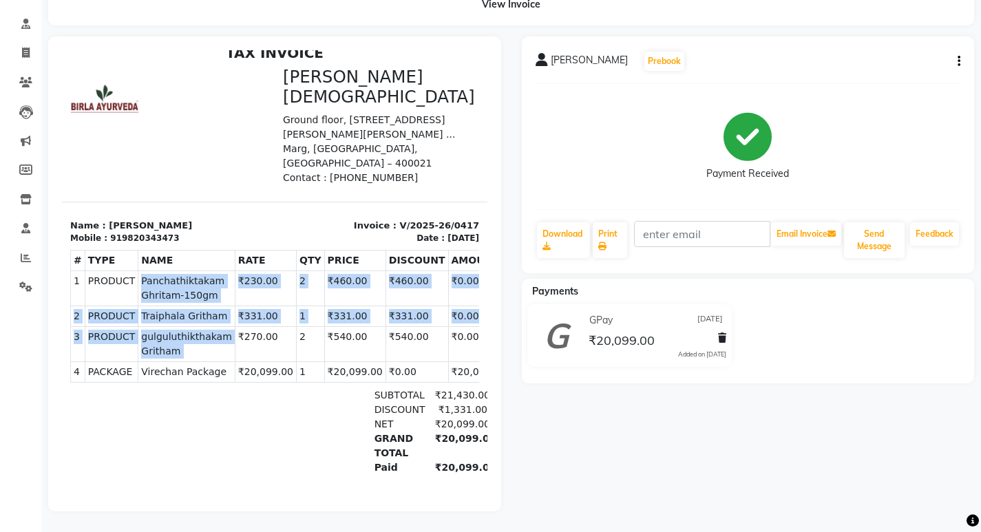
drag, startPoint x: 135, startPoint y: 250, endPoint x: 193, endPoint y: 310, distance: 83.7
click at [223, 310] on tbody "1 PRODUCT PRODUCTS Panchathiktakam Ghritam-150gm ₹230.00 2 2 PRODUCT PRODUCTS 3…" at bounding box center [290, 326] width 439 height 111
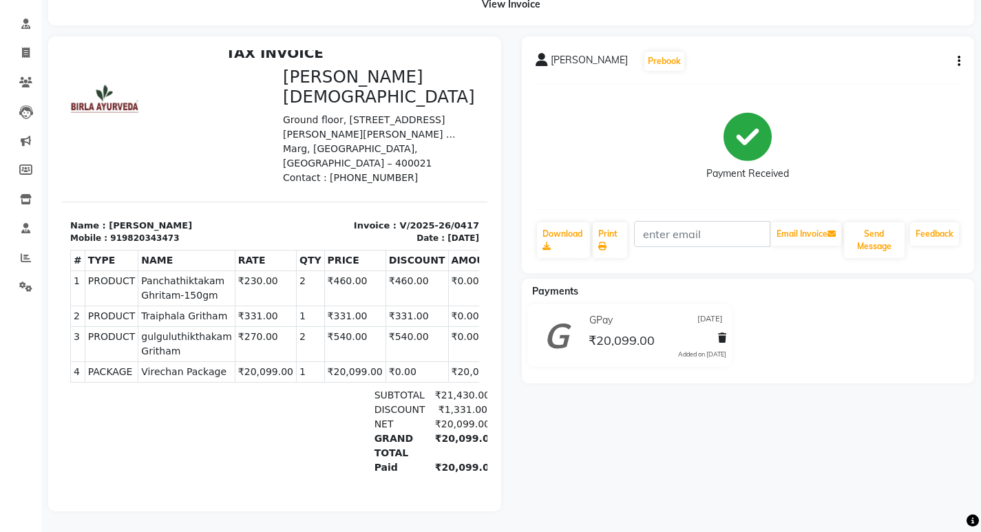
click at [178, 388] on div at bounding box center [138, 431] width 136 height 87
click at [961, 48] on div "[PERSON_NAME] Prebook Payment Received Download Print Email Invoice Send Messag…" at bounding box center [748, 154] width 453 height 237
click at [957, 61] on icon "button" at bounding box center [958, 61] width 3 height 1
click at [890, 54] on div "Edit Item Staff" at bounding box center [903, 61] width 69 height 17
select select "56900"
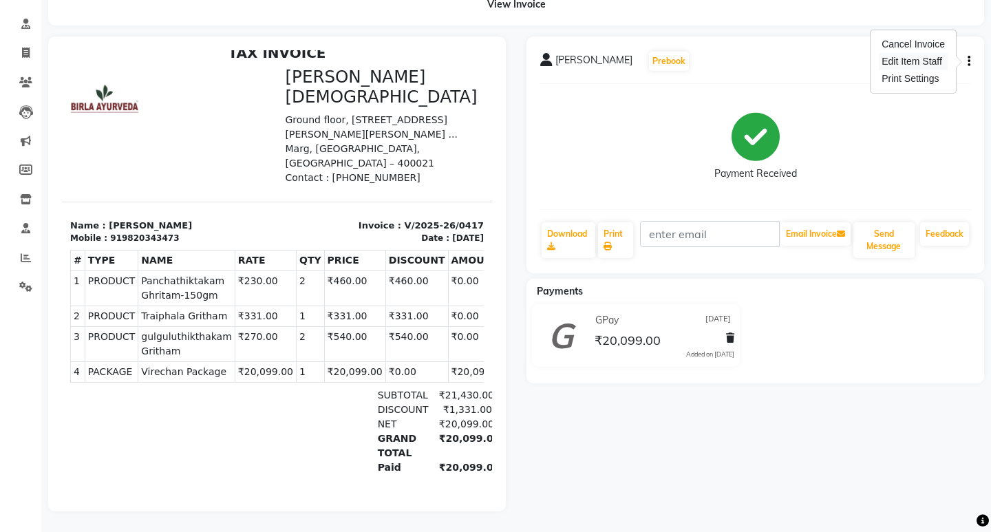
select select "56900"
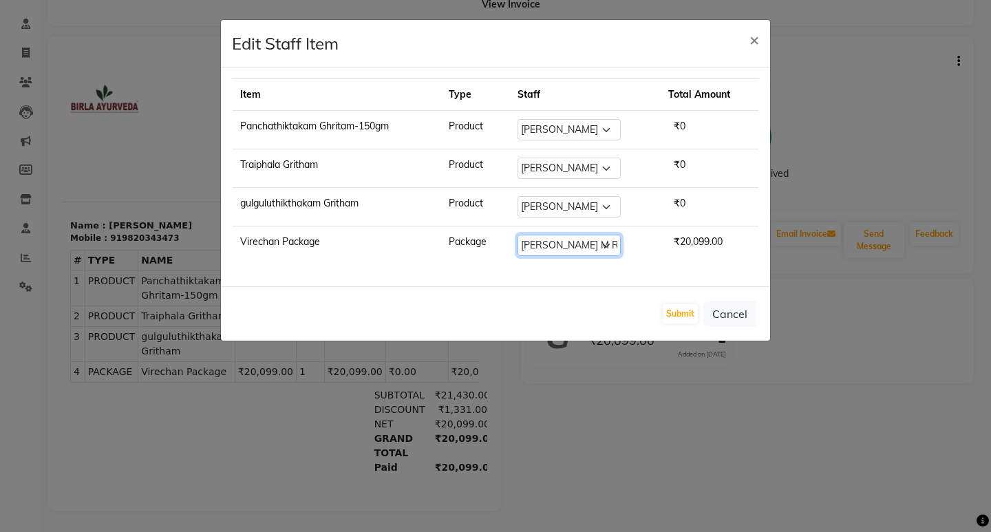
click at [576, 246] on select "Select [PERSON_NAME] Amala [PERSON_NAME] [PERSON_NAME] S [PERSON_NAME] [PERSON_…" at bounding box center [569, 245] width 103 height 21
select select "56900"
click at [519, 235] on select "Select [PERSON_NAME] Amala [PERSON_NAME] [PERSON_NAME] S [PERSON_NAME] [PERSON_…" at bounding box center [569, 245] width 103 height 21
click at [597, 248] on select "Select [PERSON_NAME] Amala [PERSON_NAME] [PERSON_NAME] S [PERSON_NAME] [PERSON_…" at bounding box center [569, 245] width 103 height 21
click at [519, 235] on select "Select [PERSON_NAME] Amala [PERSON_NAME] [PERSON_NAME] S [PERSON_NAME] [PERSON_…" at bounding box center [569, 245] width 103 height 21
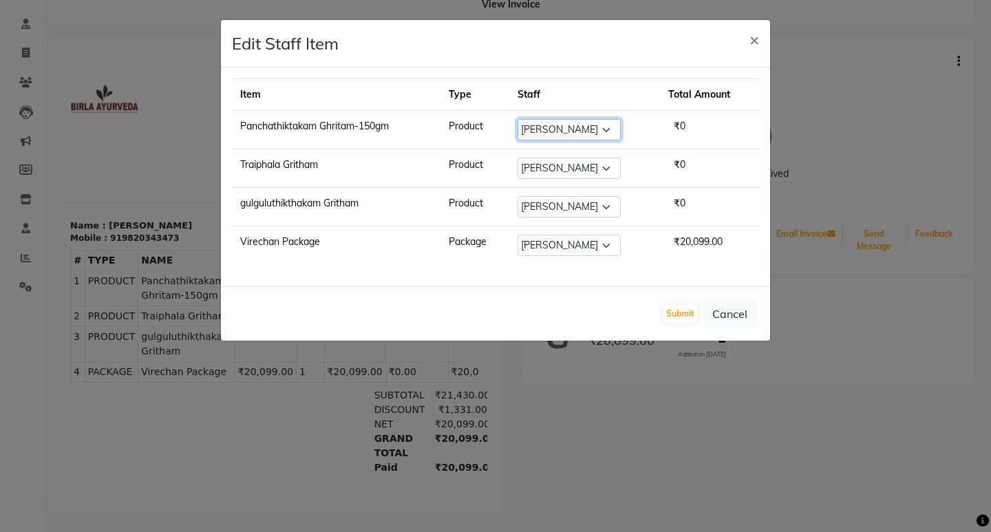
click at [609, 128] on select "Select [PERSON_NAME] Amala [PERSON_NAME] [PERSON_NAME] S [PERSON_NAME] [PERSON_…" at bounding box center [569, 129] width 103 height 21
click at [732, 315] on button "Cancel" at bounding box center [729, 314] width 53 height 26
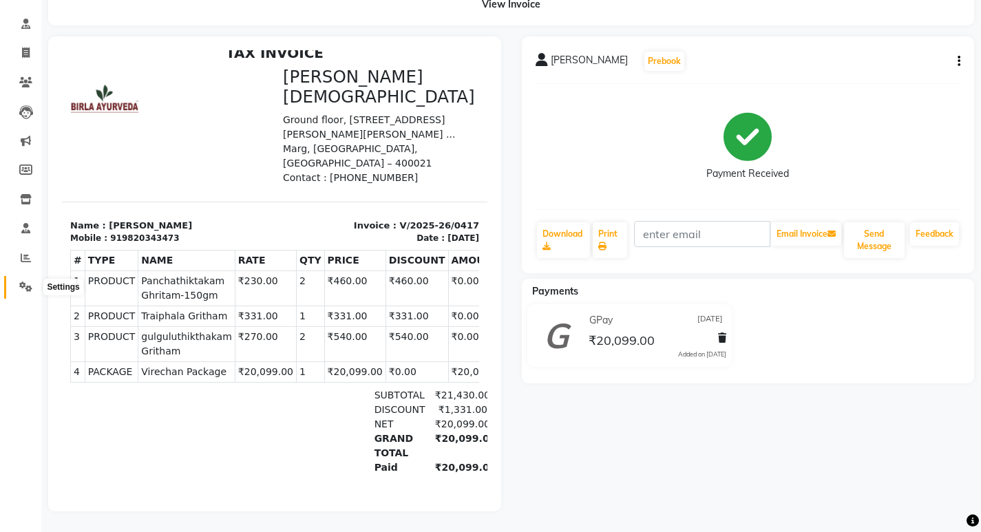
click at [17, 279] on span at bounding box center [26, 287] width 24 height 16
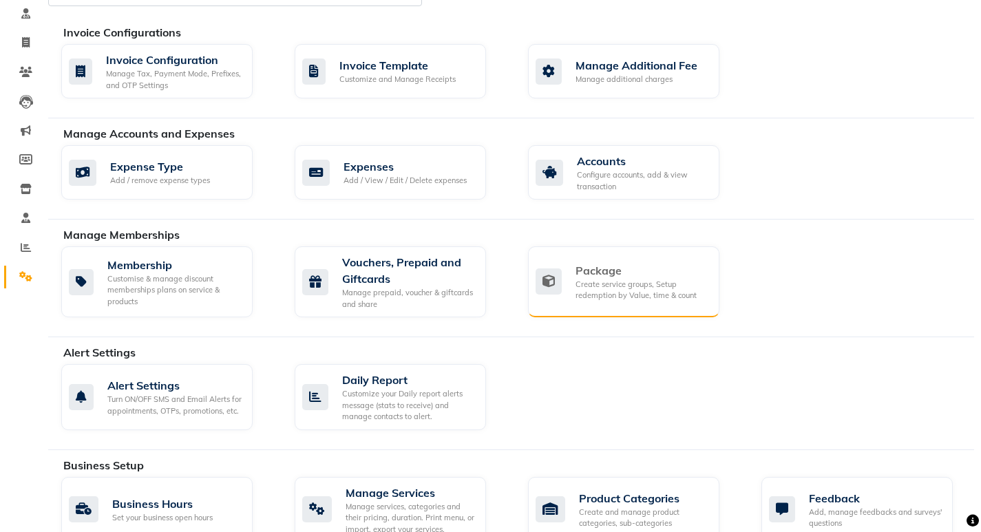
click at [589, 277] on div "Package" at bounding box center [641, 270] width 133 height 17
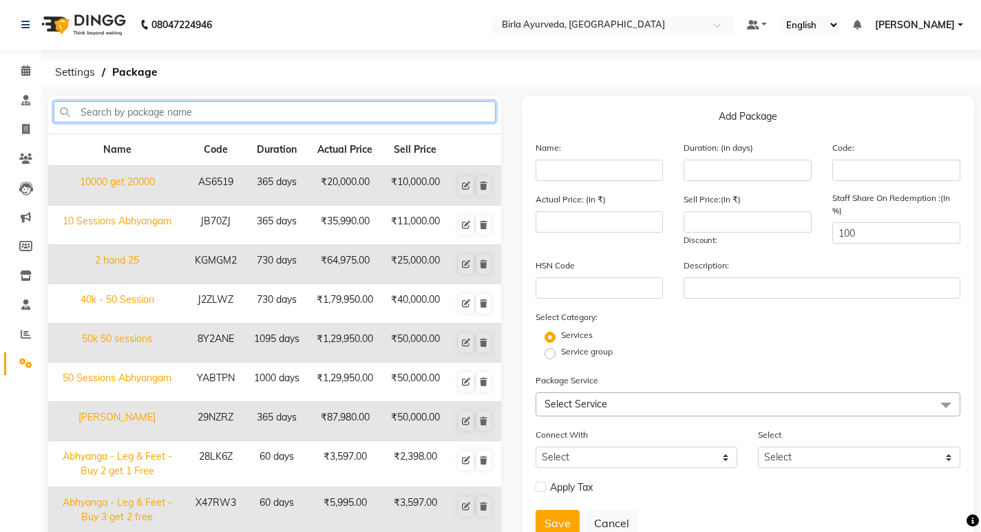
click at [221, 113] on input "text" at bounding box center [275, 111] width 442 height 21
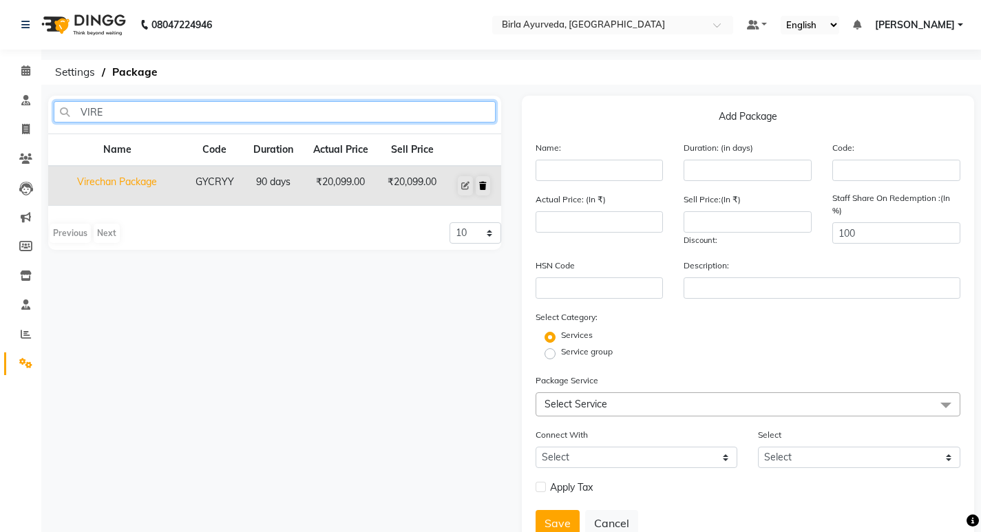
type input "VIRE"
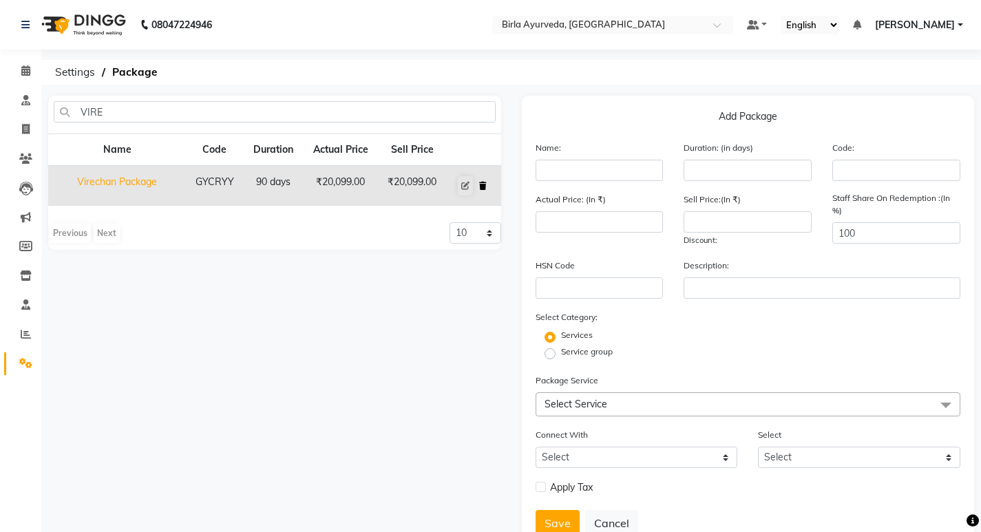
click at [485, 186] on icon at bounding box center [483, 186] width 8 height 8
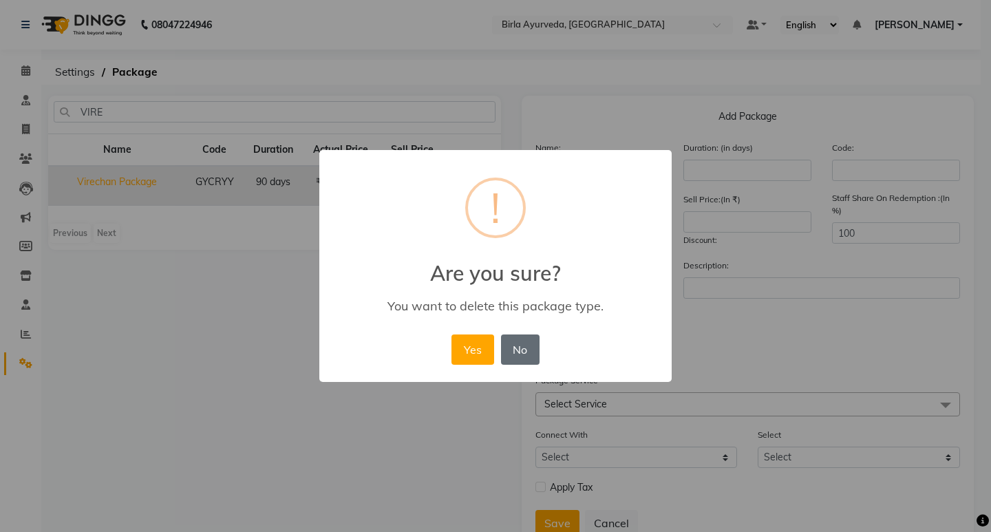
click at [526, 361] on button "No" at bounding box center [520, 349] width 39 height 30
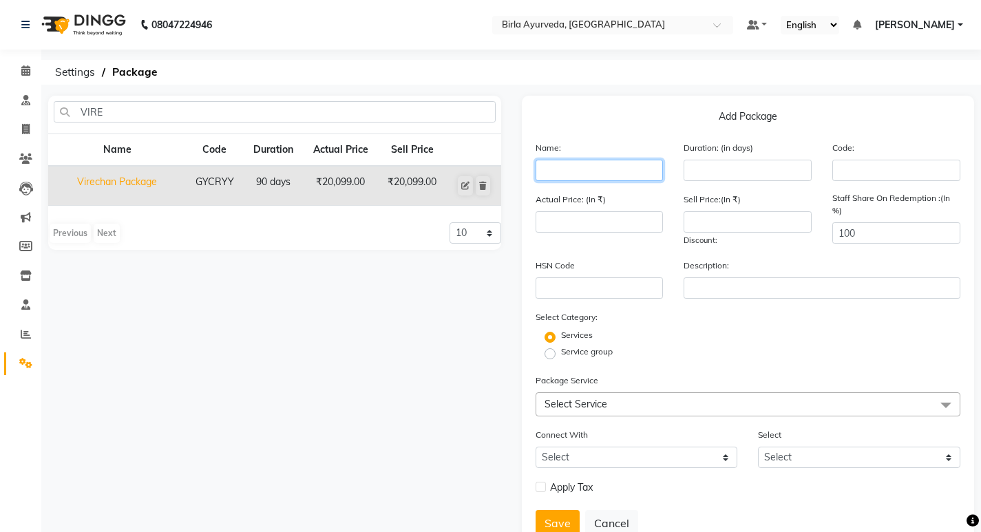
click at [577, 166] on input "text" at bounding box center [599, 170] width 128 height 21
type input "VIRECHAN"
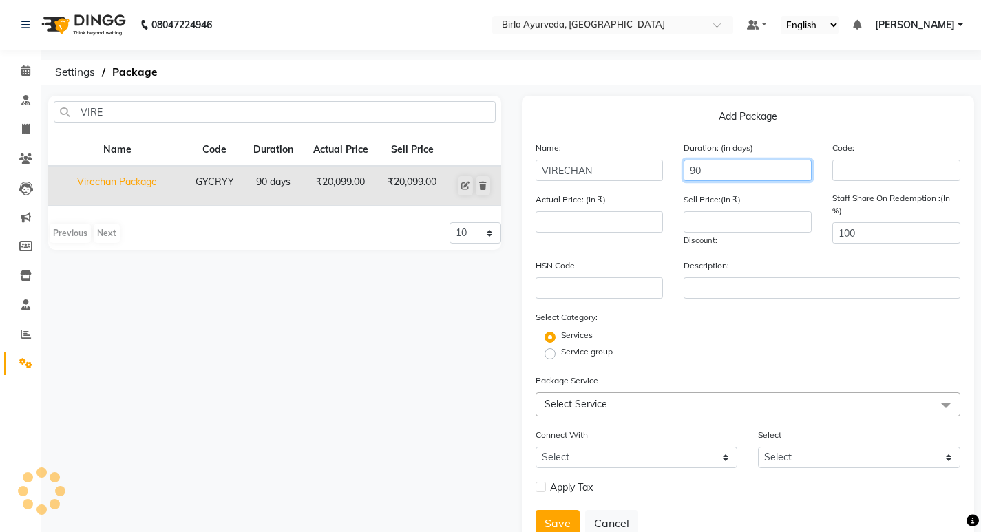
type input "90"
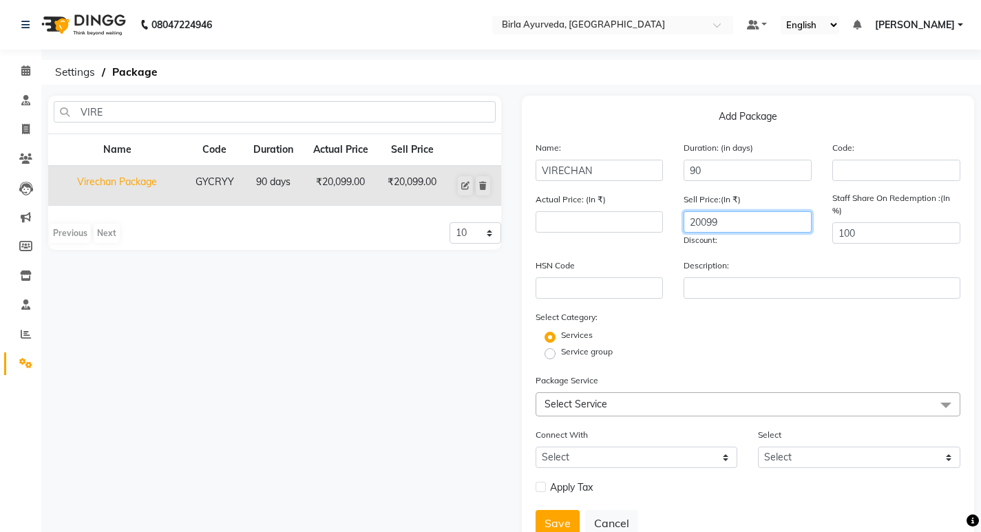
type input "20099"
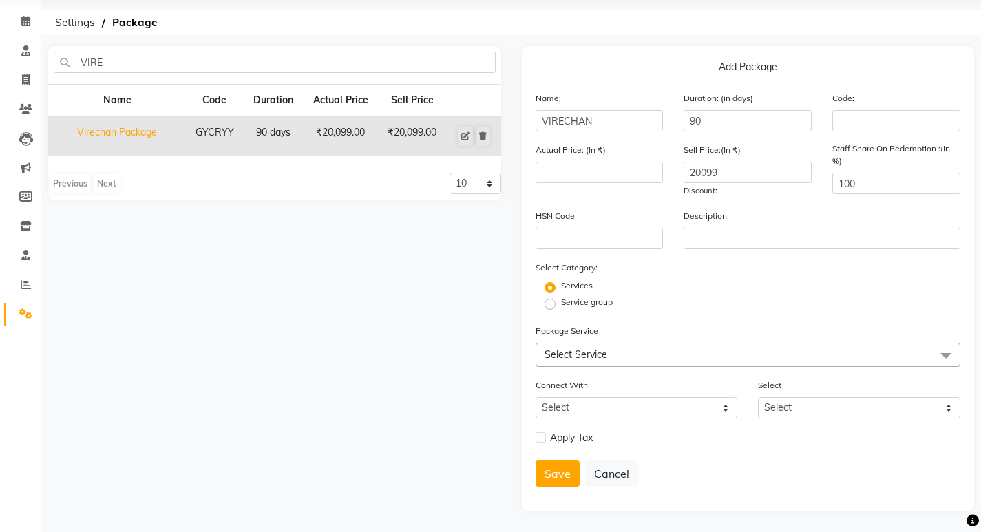
click at [672, 351] on span "Select Service" at bounding box center [747, 355] width 425 height 24
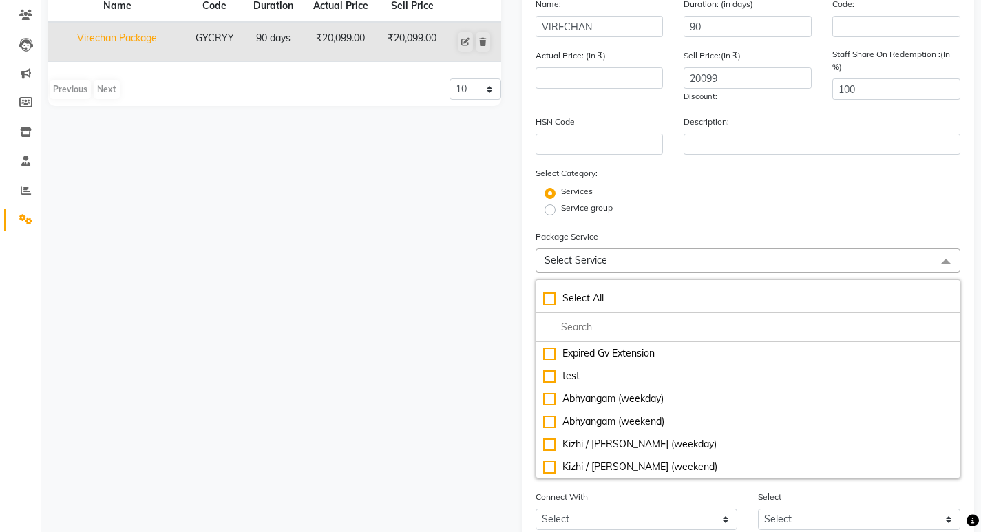
scroll to position [187, 0]
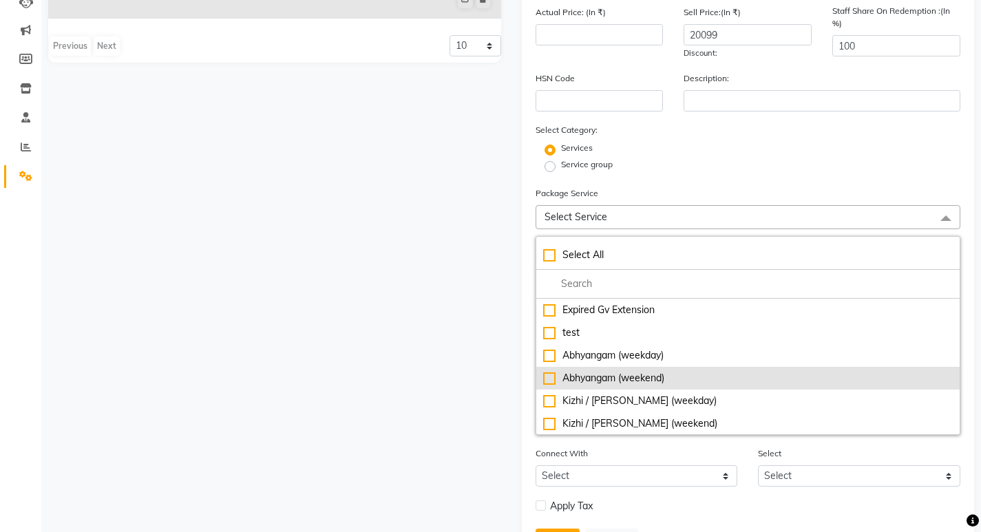
click at [554, 375] on div "Abhyangam (weekend)" at bounding box center [748, 378] width 410 height 14
type input "3599"
checkbox input "true"
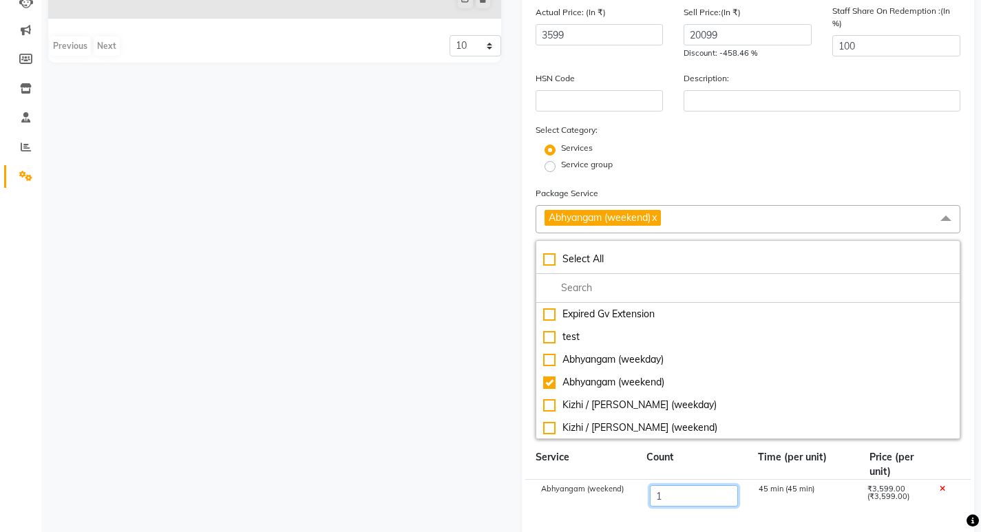
drag, startPoint x: 671, startPoint y: 487, endPoint x: 660, endPoint y: 494, distance: 13.0
click at [660, 494] on input "1" at bounding box center [693, 495] width 88 height 21
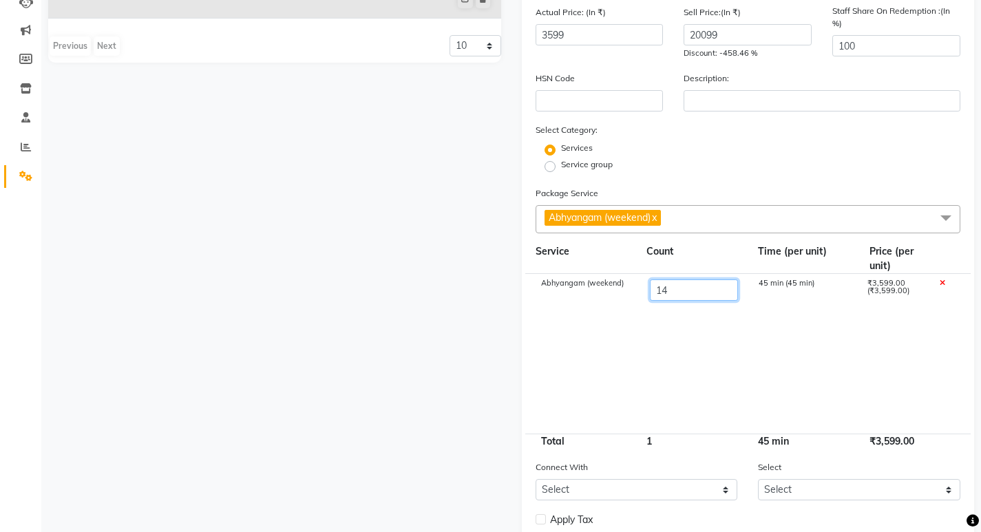
type input "1"
type input "4"
type input "14396"
click at [723, 359] on cdk-virtual-scroll-viewport "Abhyangam (weekend) 4 45 min (45 min) ₹3,599.00 (₹3,599.00)" at bounding box center [747, 354] width 425 height 160
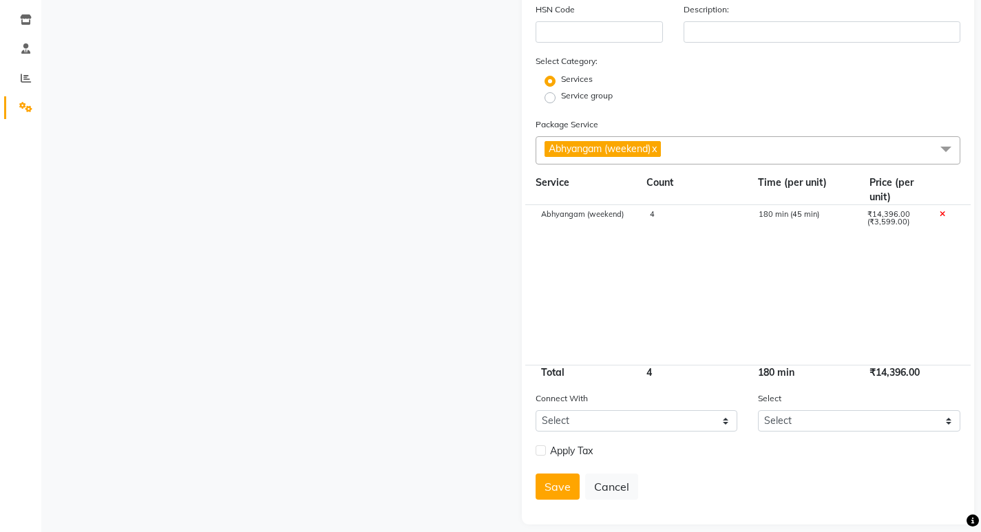
scroll to position [269, 0]
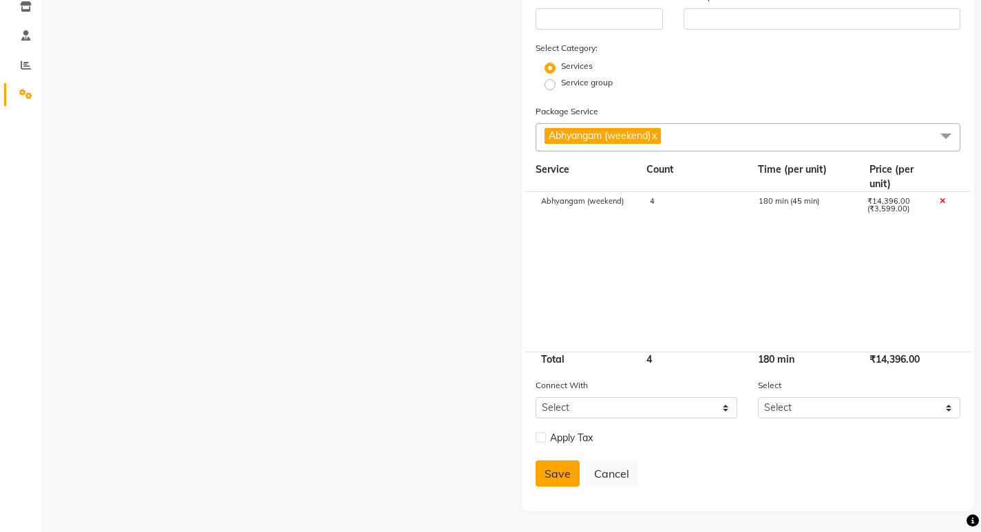
click at [549, 473] on button "Save" at bounding box center [557, 473] width 44 height 26
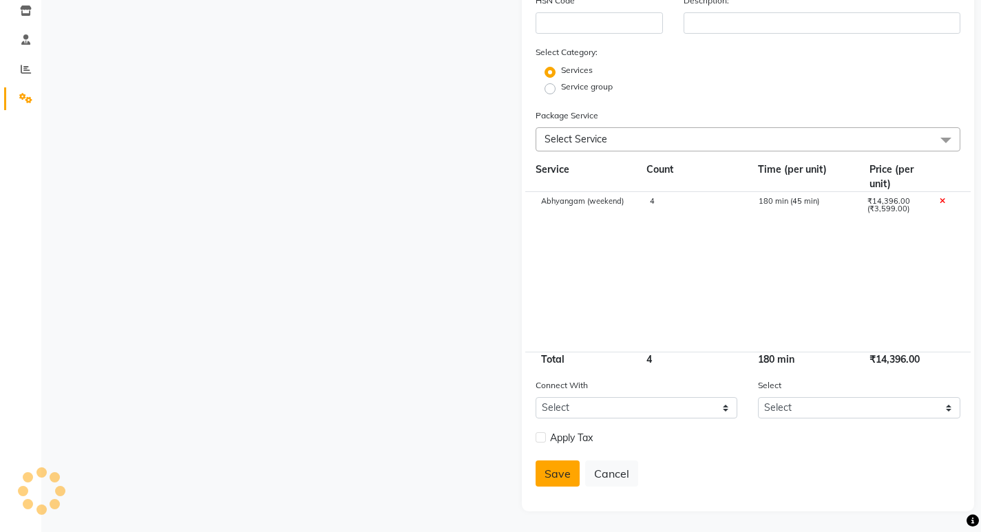
select select
checkbox input "false"
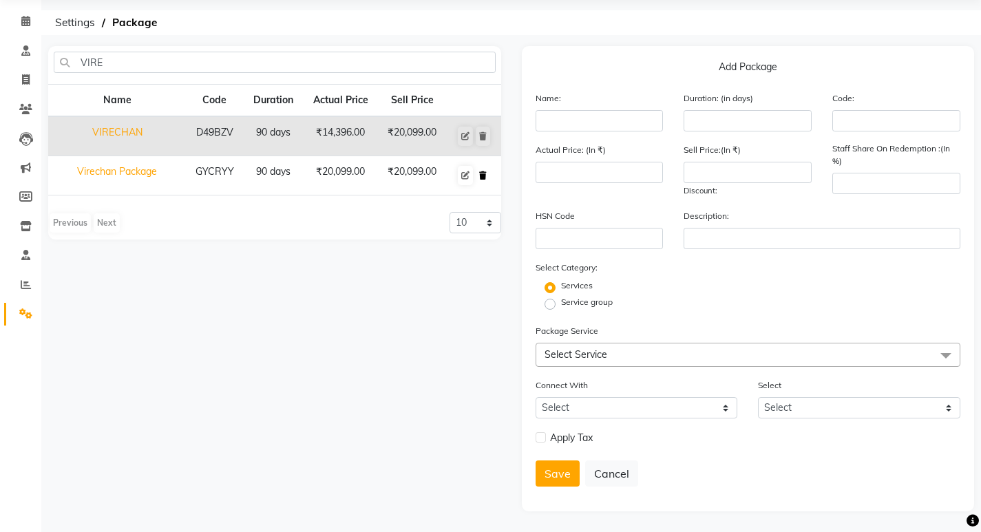
click at [485, 173] on icon at bounding box center [483, 175] width 8 height 8
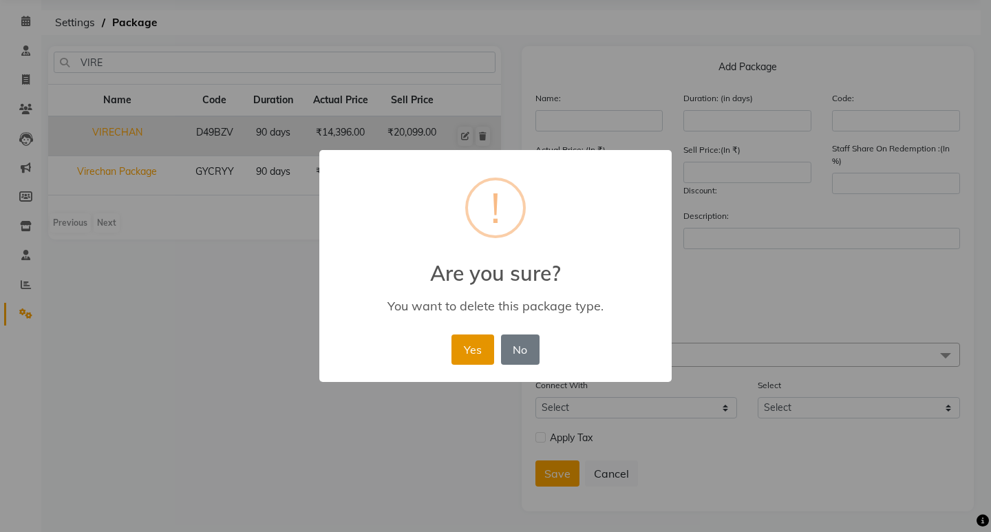
click at [471, 349] on button "Yes" at bounding box center [472, 349] width 42 height 30
select select
checkbox input "false"
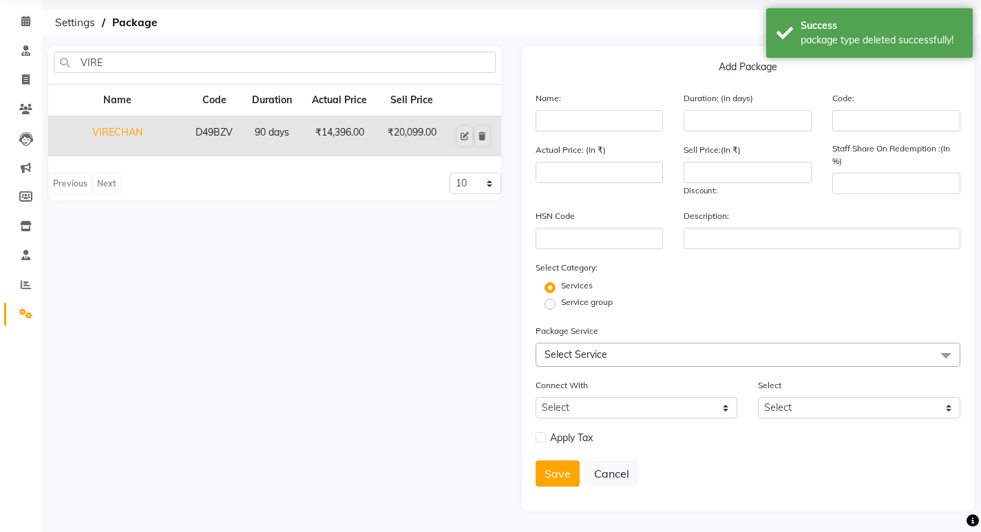
click at [116, 134] on td "VIRECHAN" at bounding box center [117, 136] width 138 height 40
type input "VIRECHAN"
type input "90"
type input "D49BZV"
type input "14396"
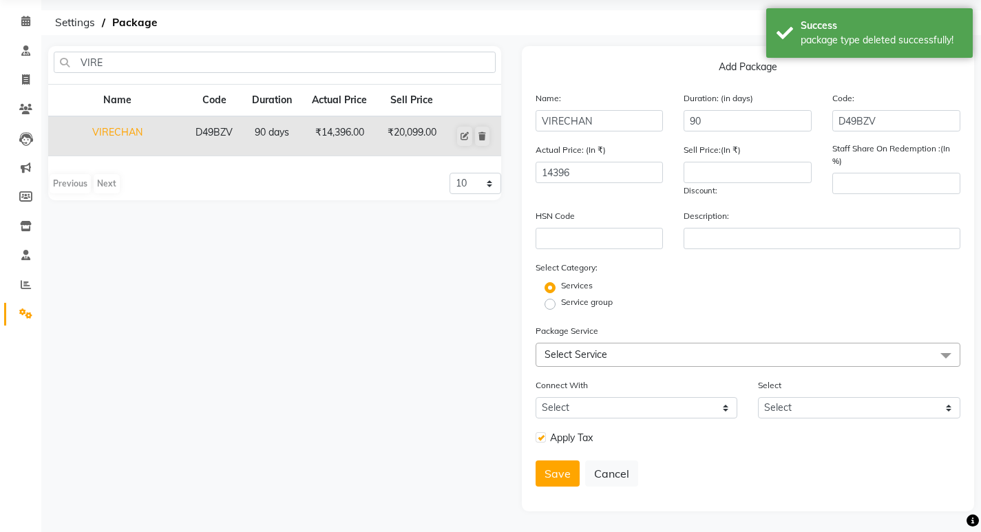
type input "20099"
type input "100"
checkbox input "true"
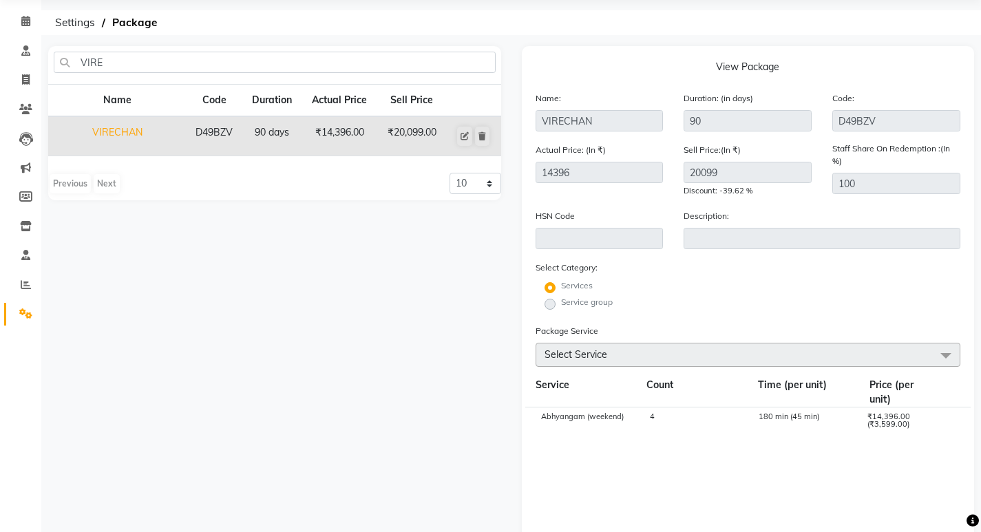
click at [405, 361] on div "VIRE Name Code Duration Actual Price Sell Price VIRECHAN D49BZV 90 days ₹14,396…" at bounding box center [274, 404] width 473 height 716
drag, startPoint x: 370, startPoint y: 333, endPoint x: 497, endPoint y: 400, distance: 143.8
click at [369, 332] on div "VIRE Name Code Duration Actual Price Sell Price VIRECHAN D49BZV 90 days ₹14,396…" at bounding box center [274, 404] width 473 height 716
click at [19, 105] on span at bounding box center [26, 110] width 24 height 16
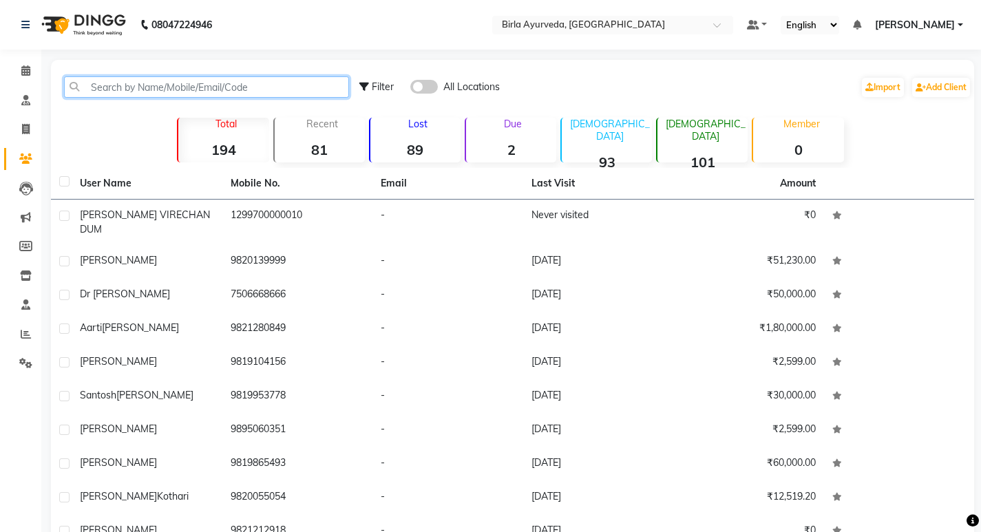
click at [122, 89] on input "text" at bounding box center [206, 86] width 285 height 21
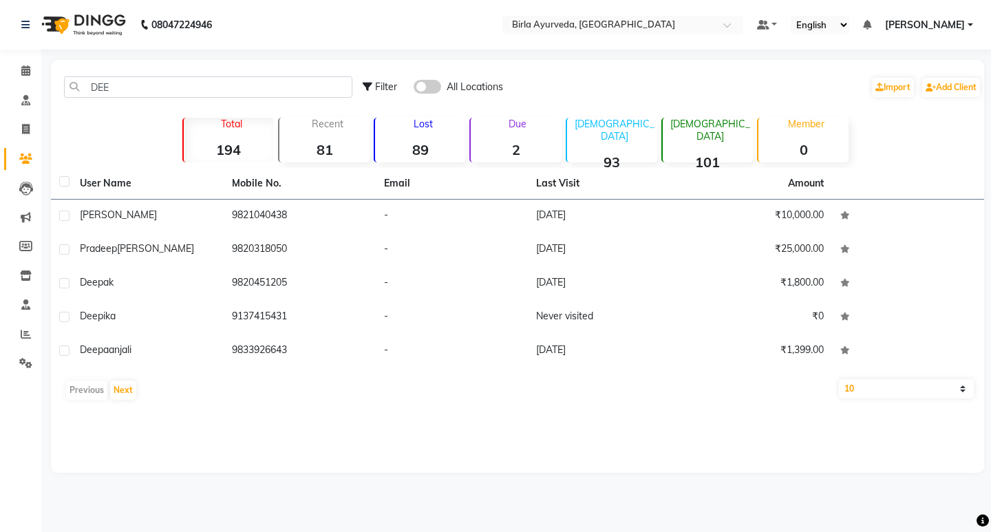
click at [134, 433] on div "DEE Filter All Locations Import Add Client Total 194 Recent 81 Lost 89 Due 2 Ma…" at bounding box center [517, 266] width 933 height 413
click at [306, 65] on div "DEE Filter All Locations Import Add Client" at bounding box center [518, 86] width 928 height 43
click at [423, 89] on span at bounding box center [428, 87] width 28 height 14
click at [414, 89] on input "checkbox" at bounding box center [414, 89] width 0 height 0
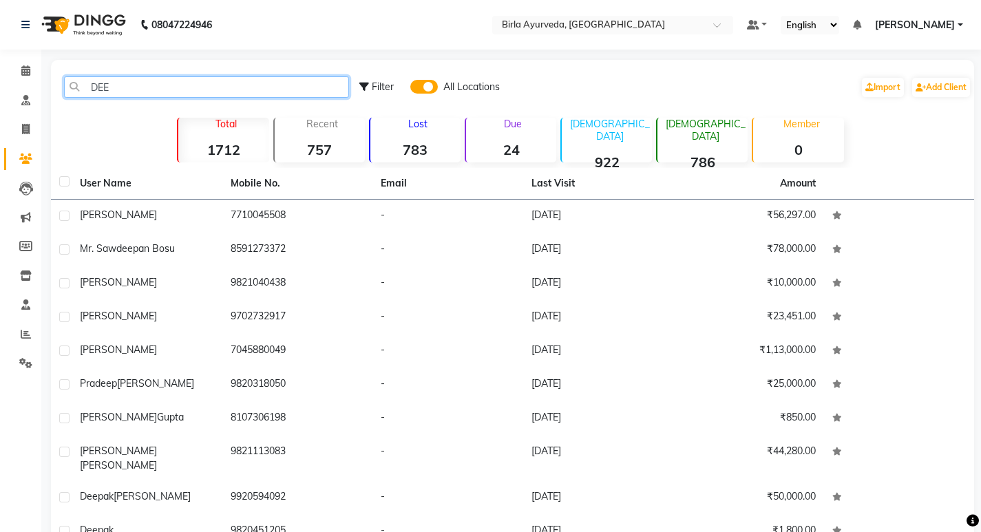
click at [125, 87] on input "DEE" at bounding box center [206, 86] width 285 height 21
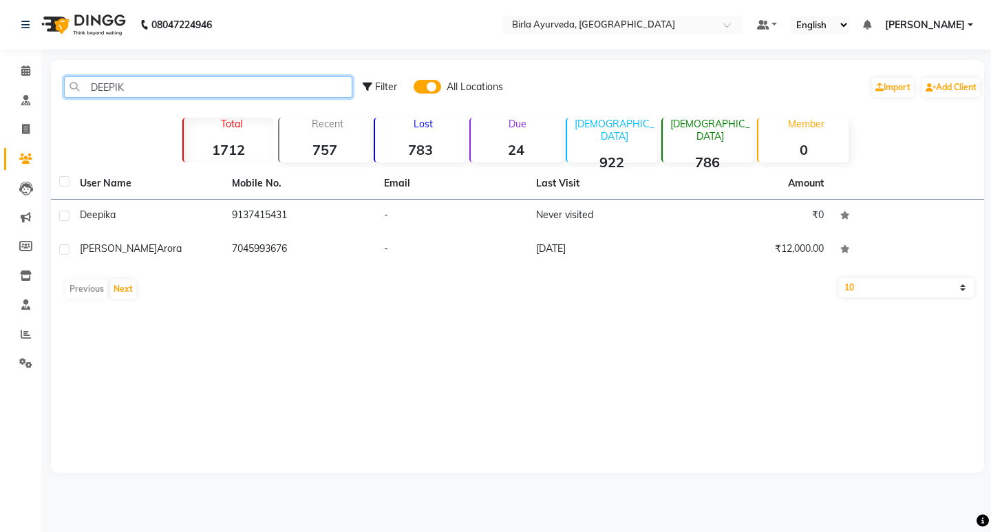
type input "DEEPIK"
click at [432, 90] on span at bounding box center [428, 87] width 28 height 14
click at [414, 89] on input "checkbox" at bounding box center [414, 89] width 0 height 0
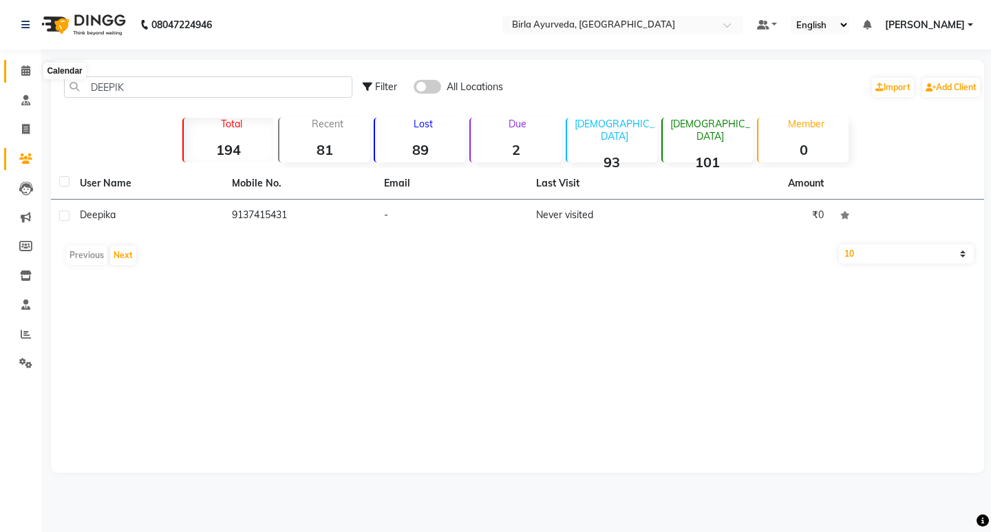
click at [27, 69] on icon at bounding box center [25, 70] width 9 height 10
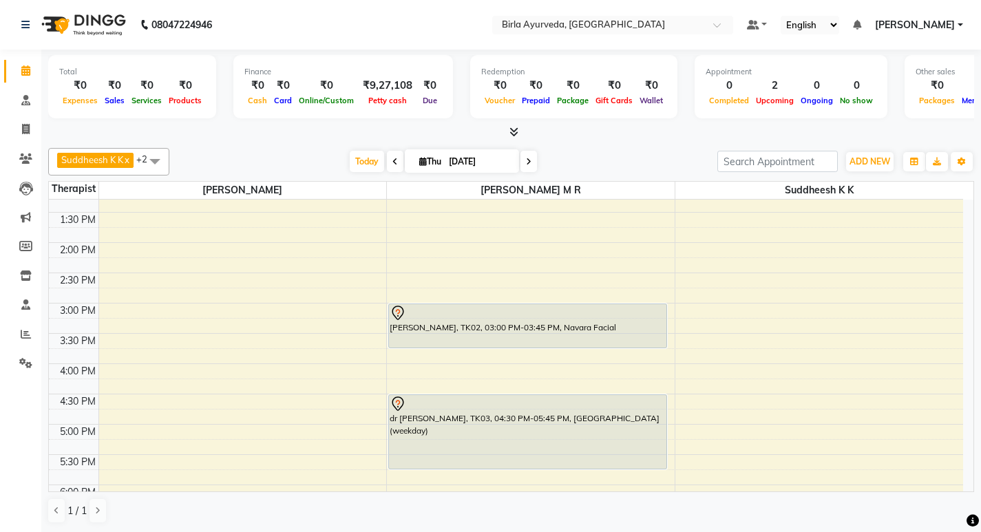
scroll to position [344, 0]
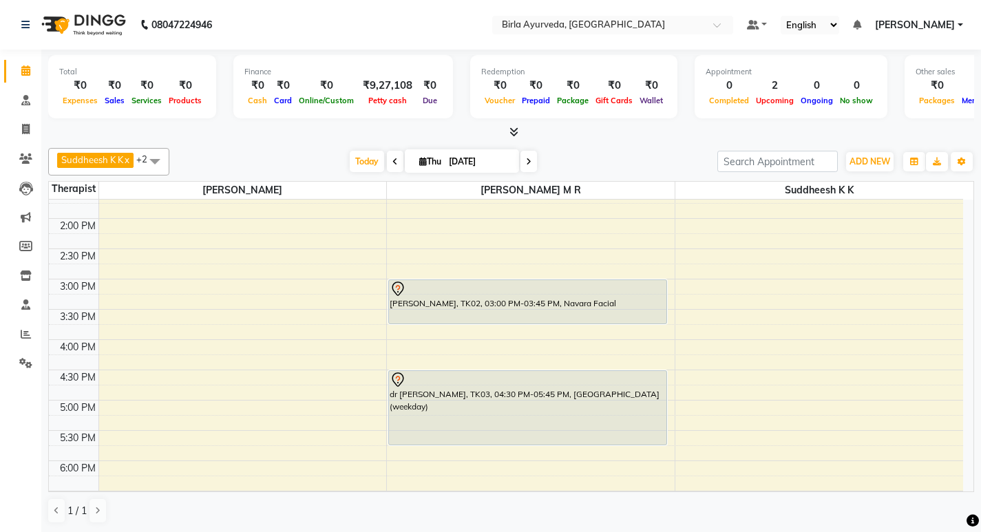
click at [392, 164] on icon at bounding box center [395, 162] width 6 height 8
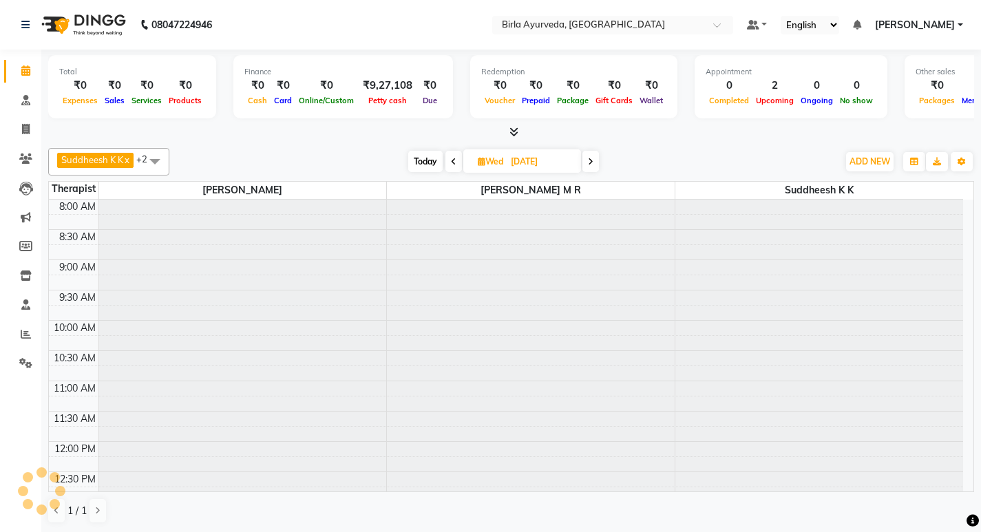
scroll to position [304, 0]
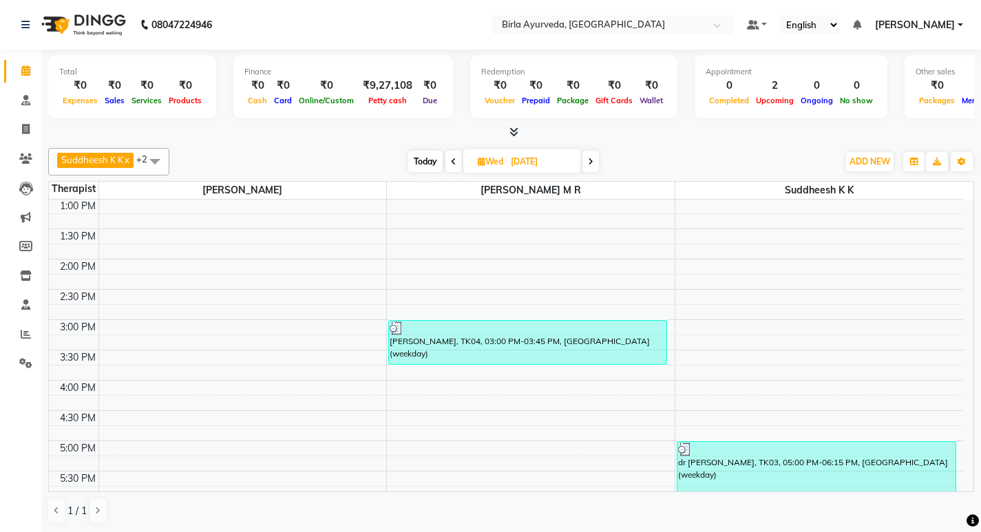
click at [593, 162] on icon at bounding box center [591, 162] width 6 height 8
type input "[DATE]"
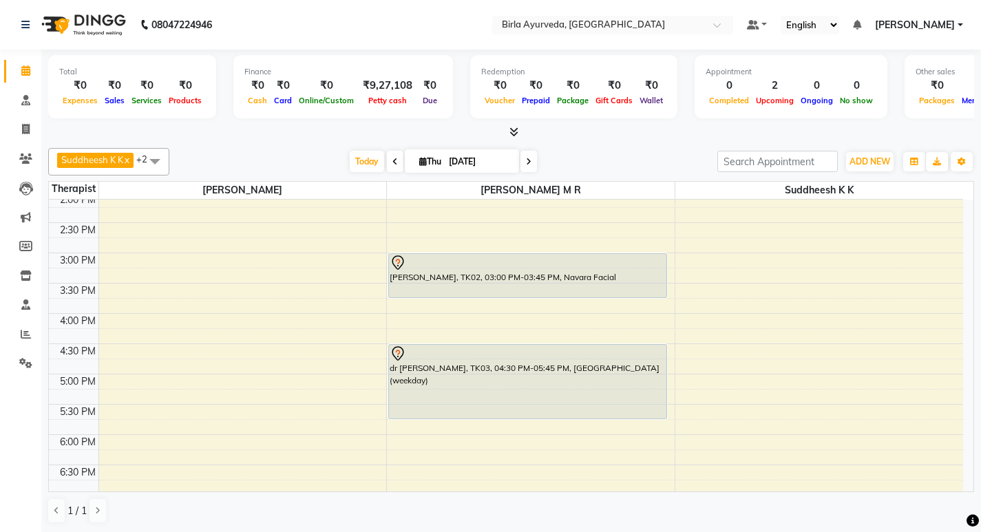
scroll to position [434, 0]
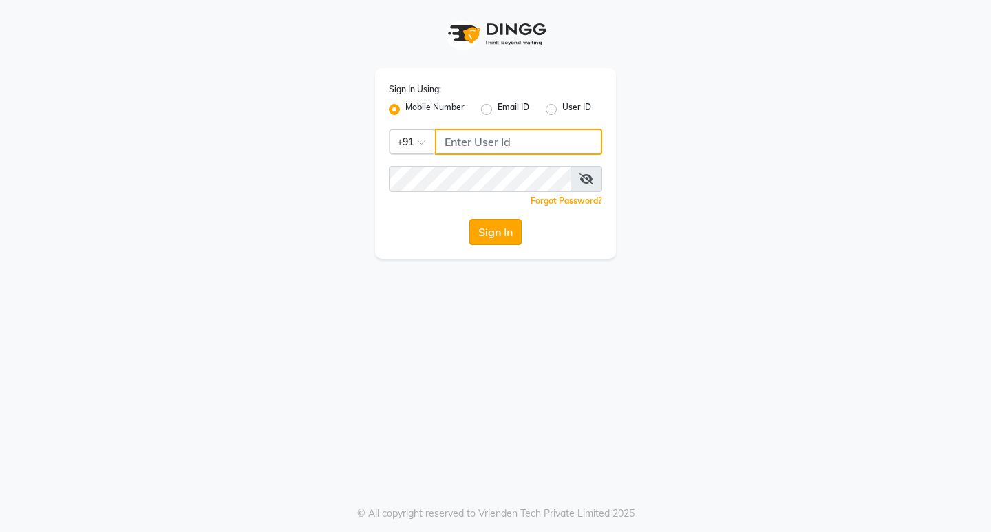
type input "8779788468"
click at [496, 229] on button "Sign In" at bounding box center [495, 232] width 52 height 26
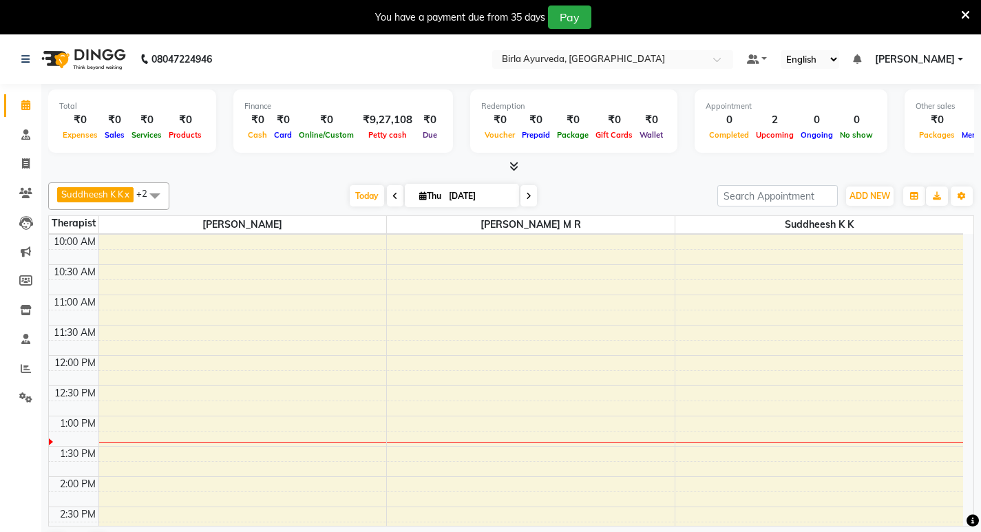
scroll to position [344, 0]
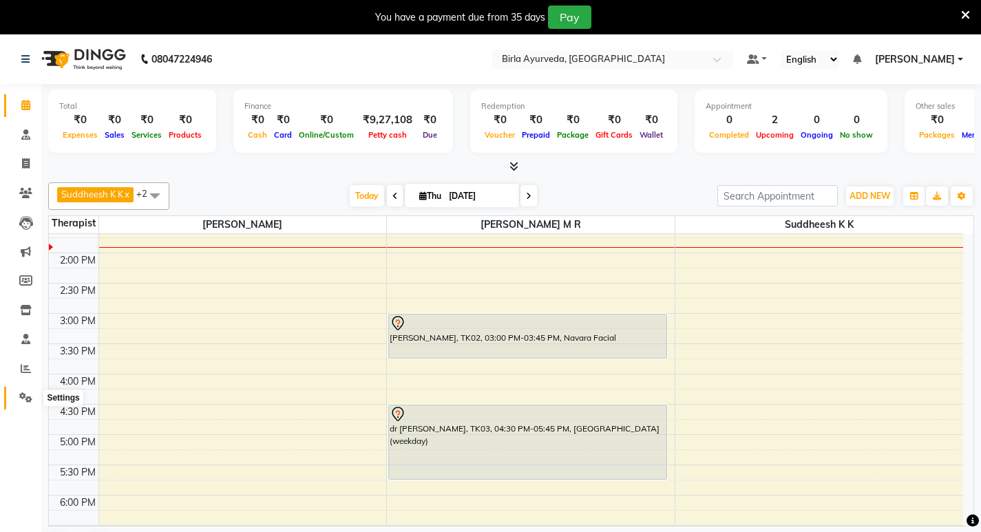
click at [24, 394] on icon at bounding box center [25, 397] width 13 height 10
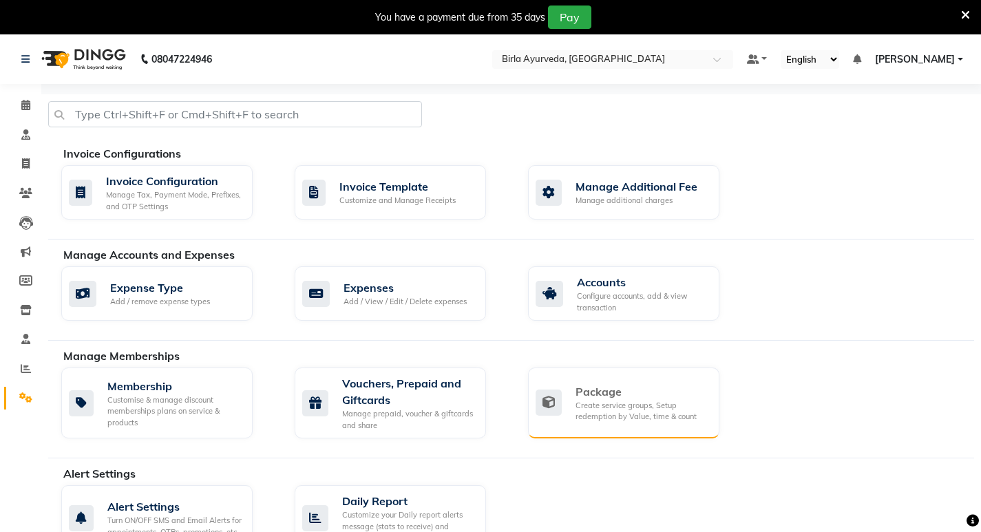
click at [575, 395] on div "Package Create service groups, Setup redemption by Value, time & count" at bounding box center [621, 402] width 173 height 39
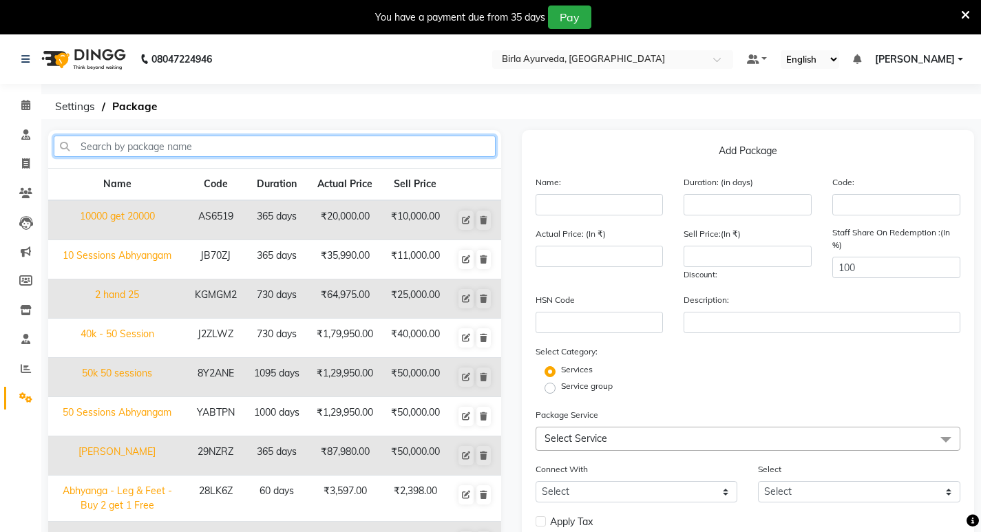
click at [218, 151] on input "text" at bounding box center [275, 146] width 442 height 21
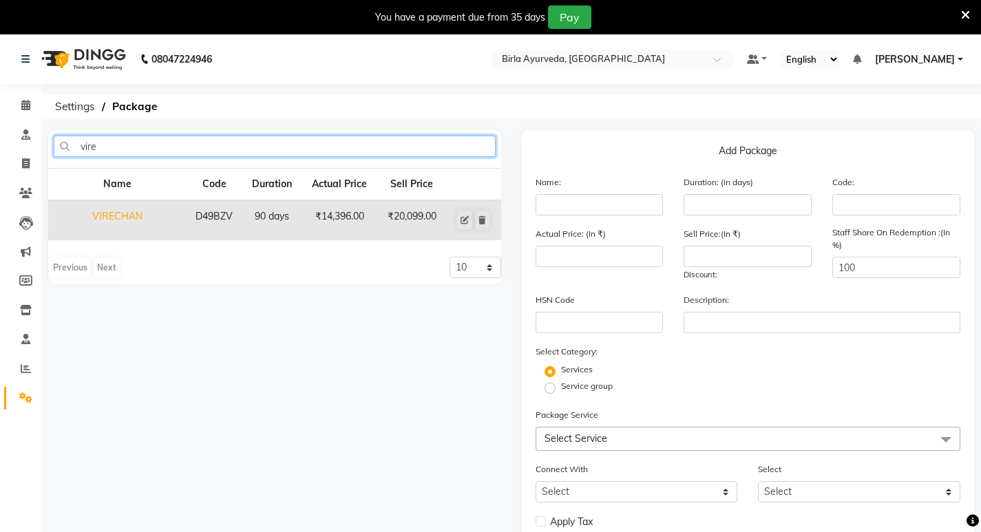
type input "vire"
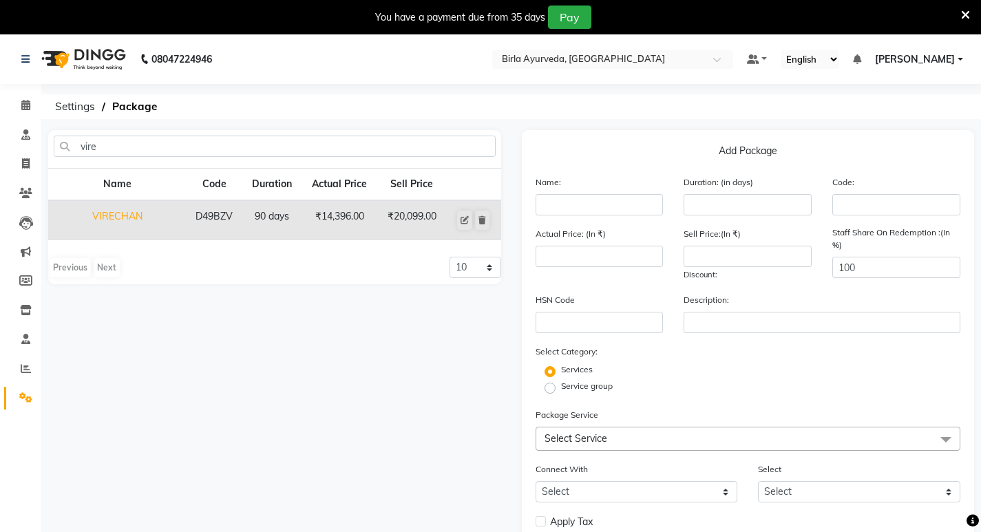
click at [122, 214] on td "VIRECHAN" at bounding box center [117, 220] width 138 height 40
type input "VIRECHAN"
type input "90"
type input "D49BZV"
type input "14396"
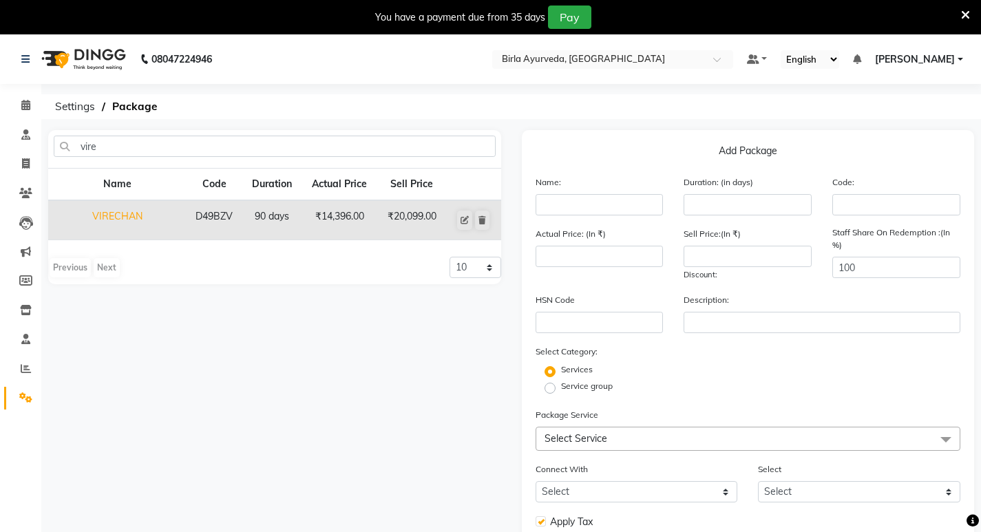
type input "20099"
checkbox input "true"
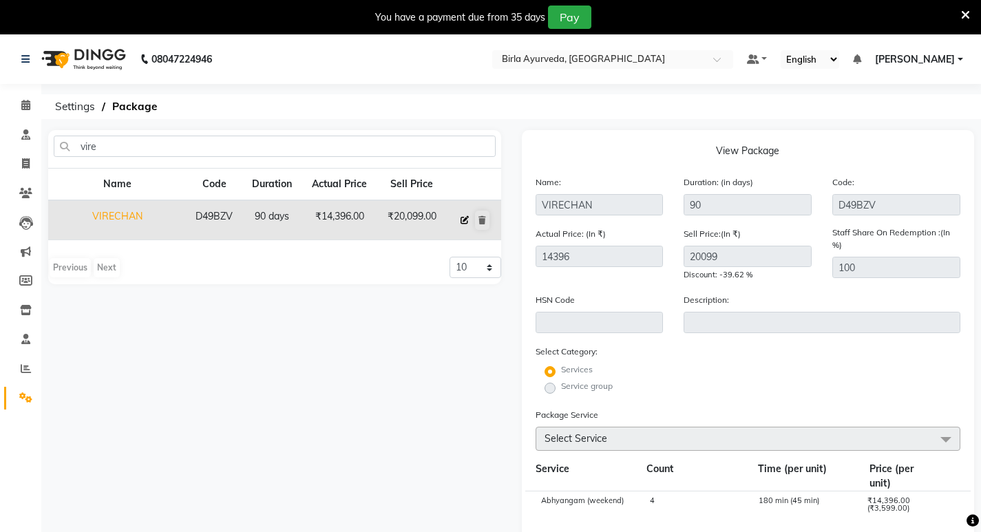
click at [463, 216] on icon at bounding box center [464, 220] width 8 height 8
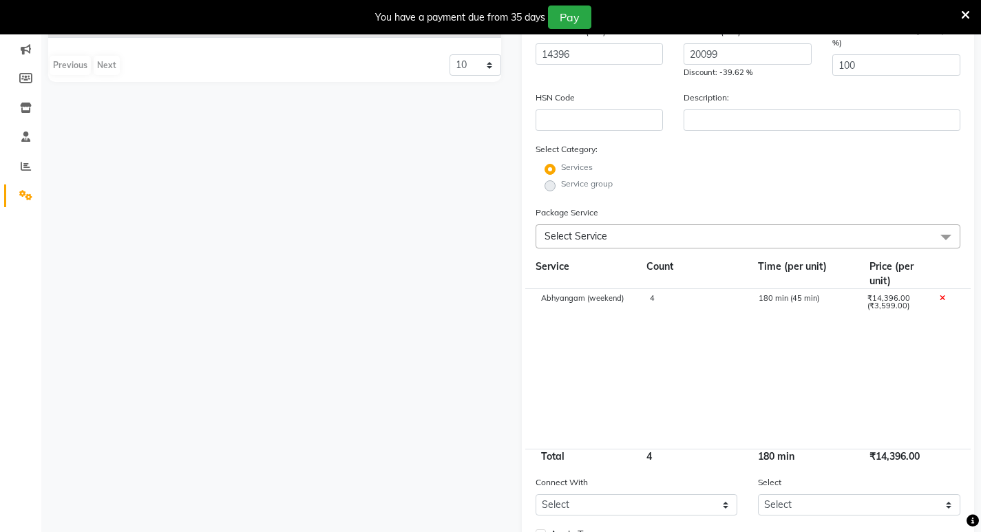
scroll to position [275, 0]
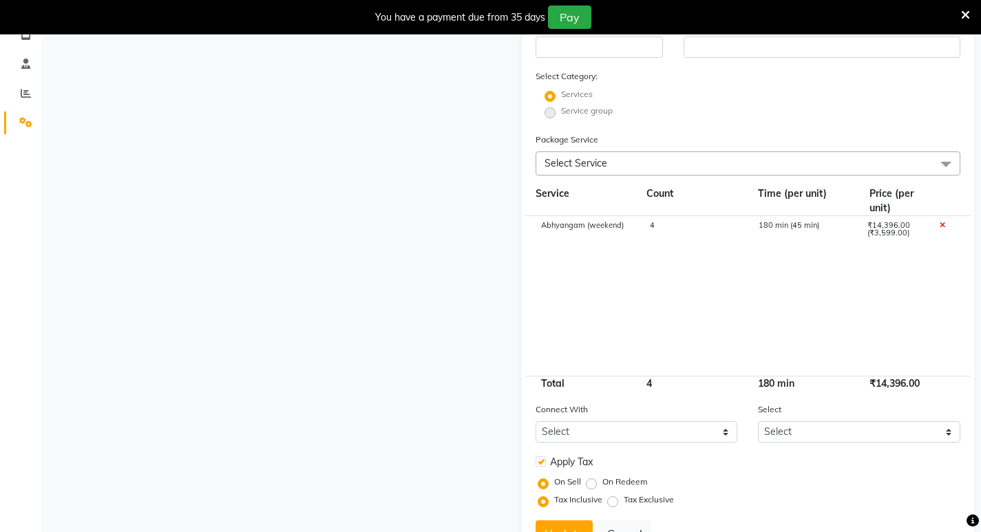
click at [626, 160] on span "Select Service" at bounding box center [747, 163] width 425 height 24
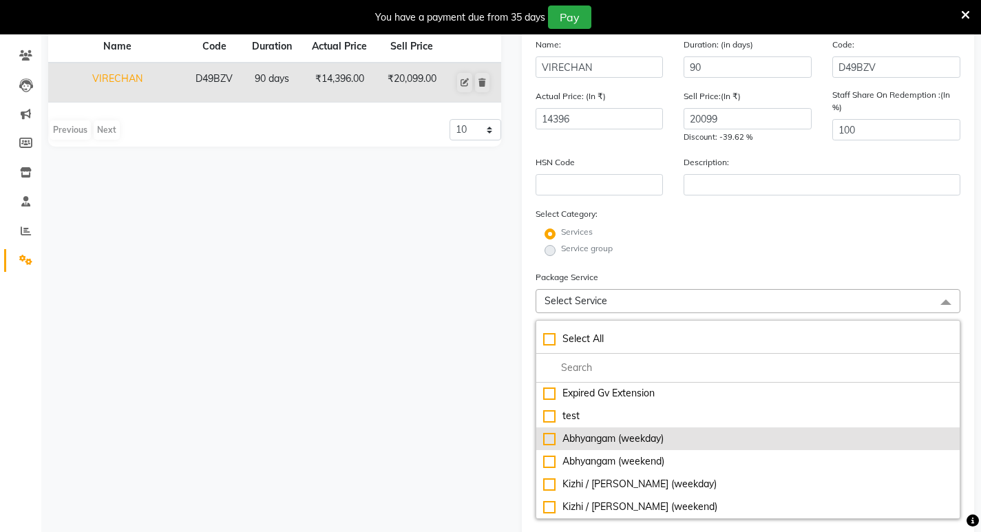
scroll to position [0, 0]
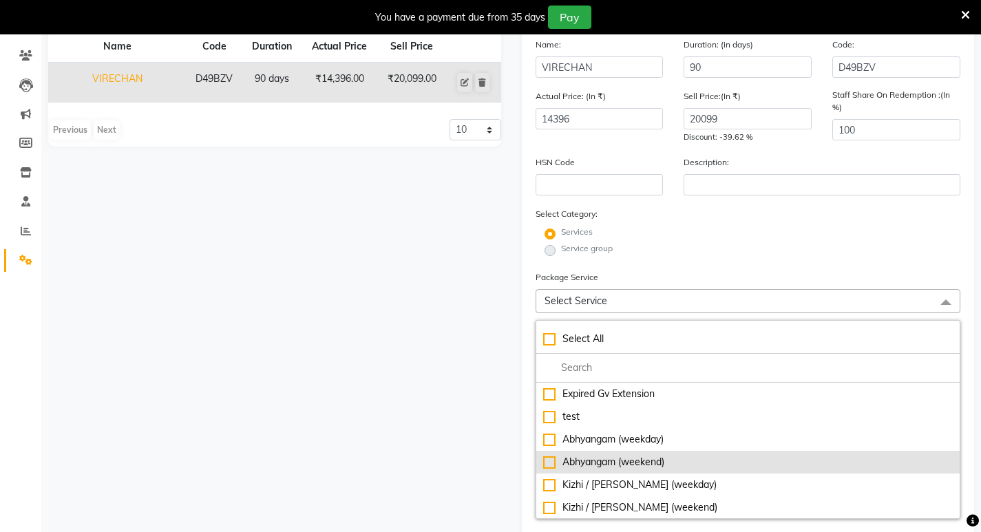
click at [547, 462] on div "Abhyangam (weekend)" at bounding box center [748, 462] width 410 height 14
type input "17995"
checkbox input "true"
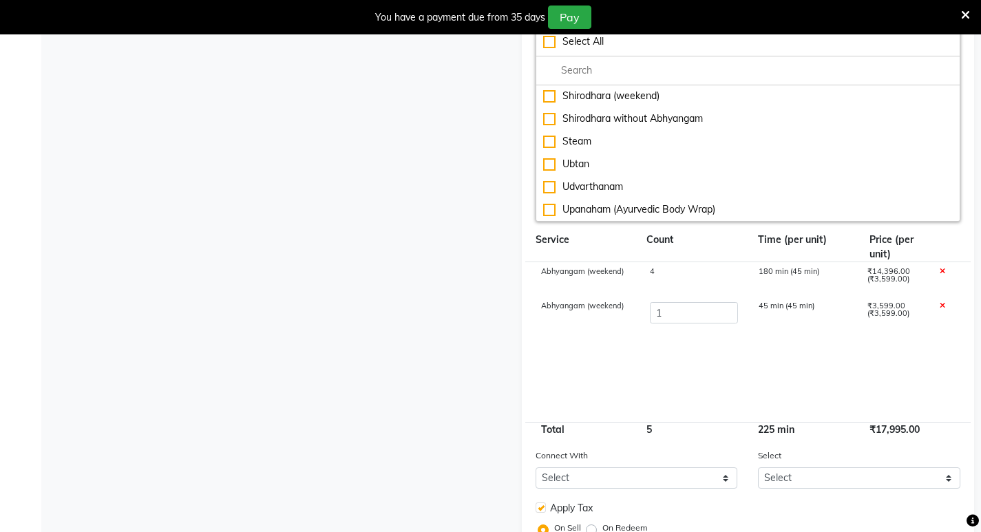
scroll to position [545, 0]
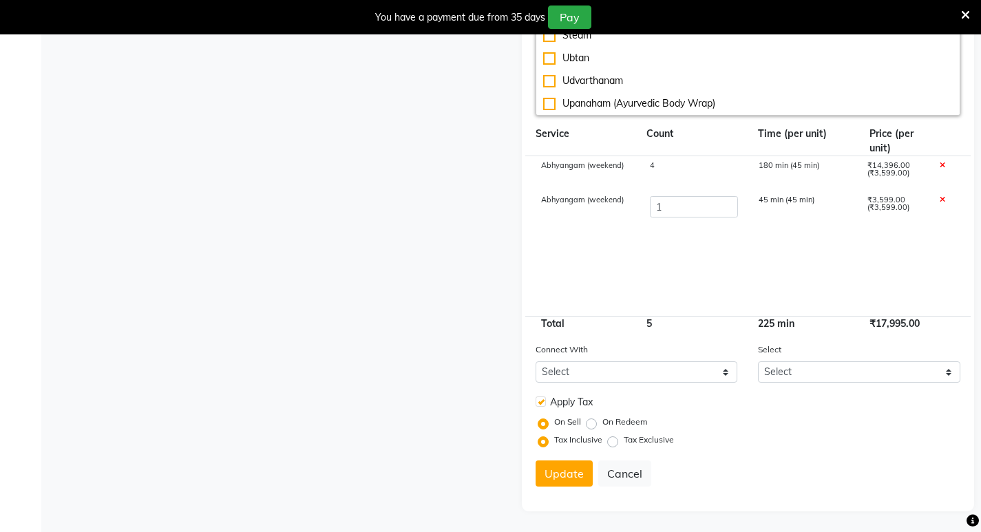
click at [942, 198] on icon at bounding box center [942, 200] width 6 height 8
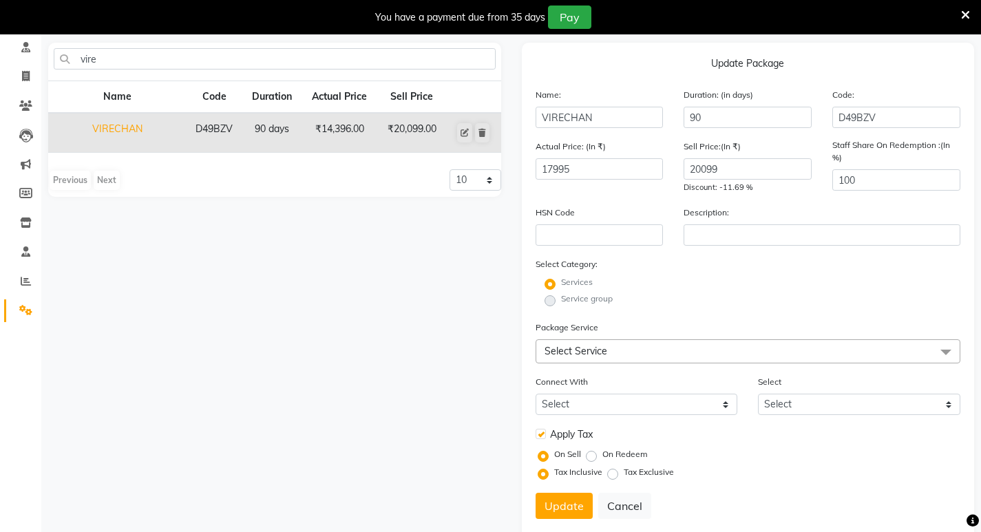
scroll to position [120, 0]
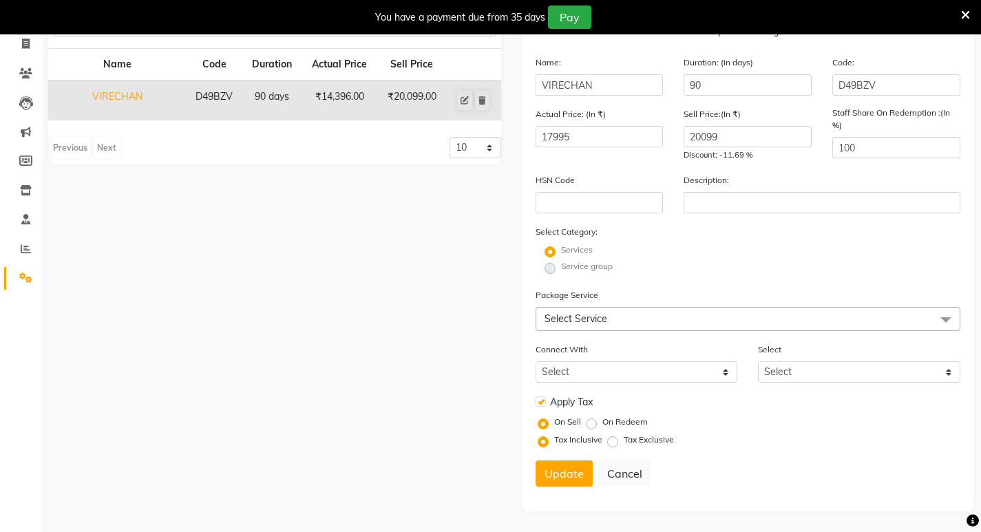
click at [714, 319] on span "Select Service" at bounding box center [747, 319] width 425 height 24
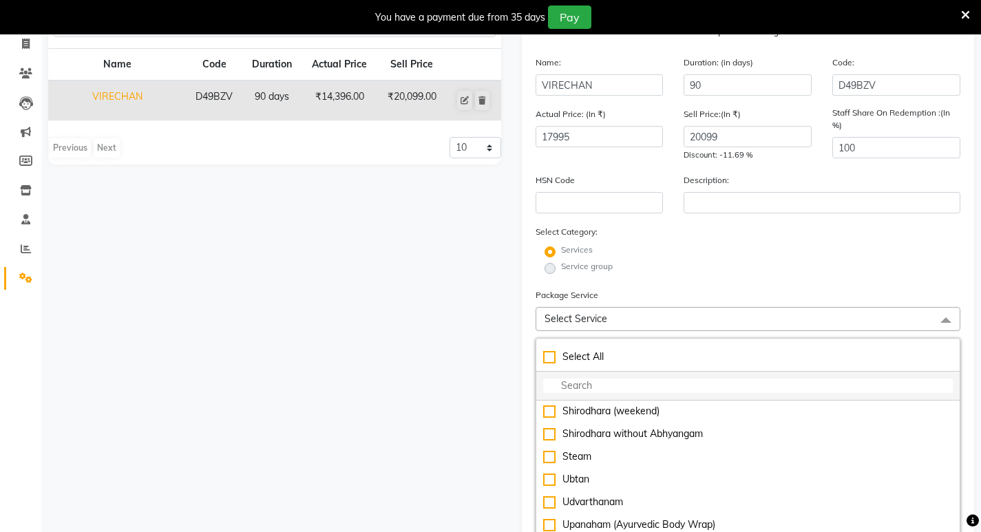
click at [635, 388] on input "multiselect-search" at bounding box center [748, 386] width 410 height 14
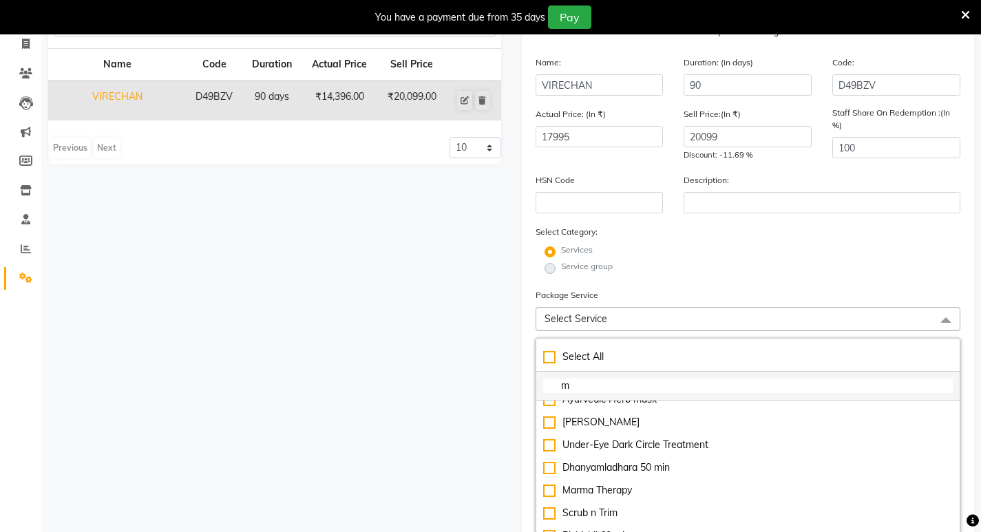
type input "me"
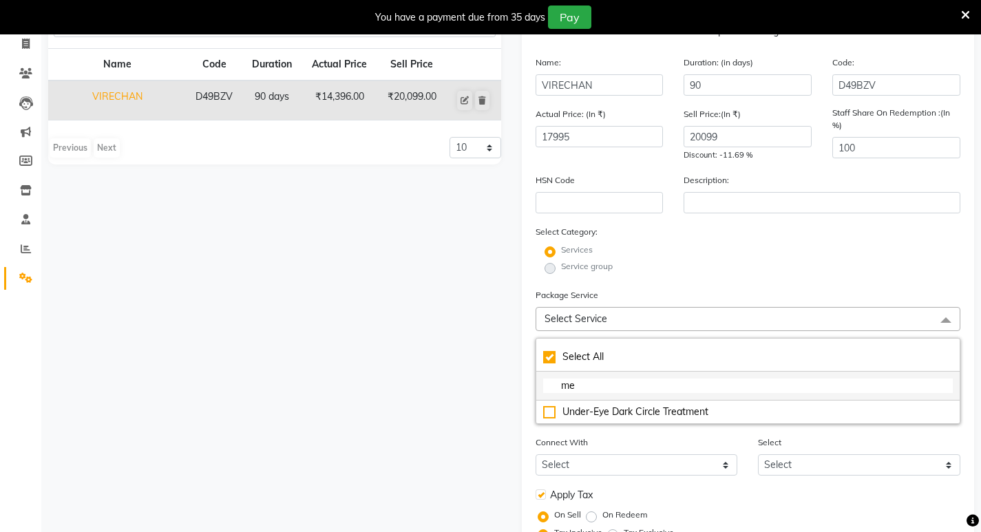
checkbox input "true"
type input "med"
checkbox input "false"
type input "m"
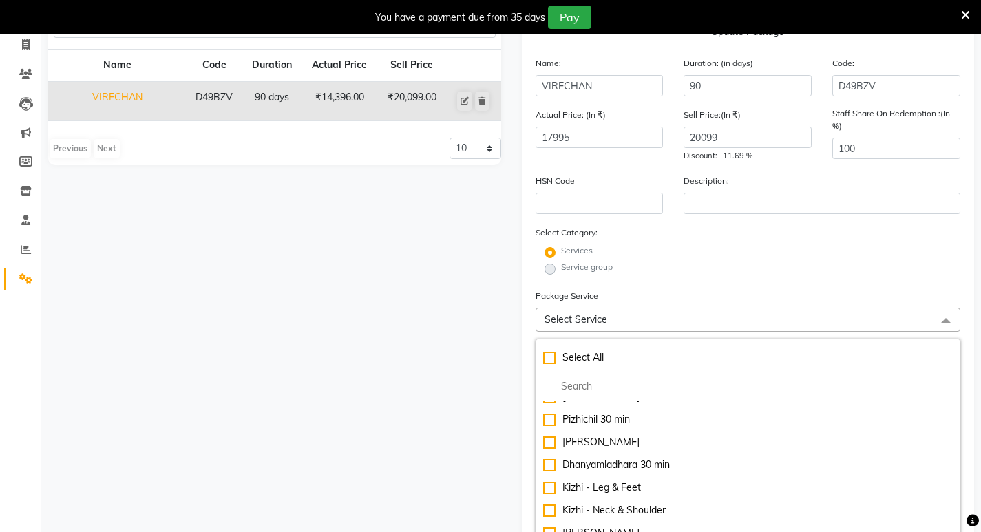
scroll to position [275, 0]
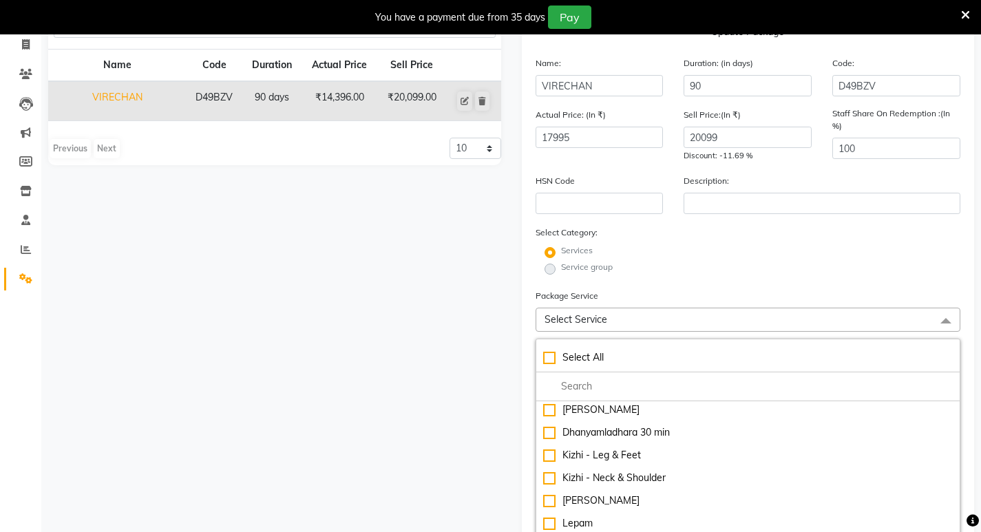
click at [624, 326] on span "Select Service" at bounding box center [747, 320] width 425 height 24
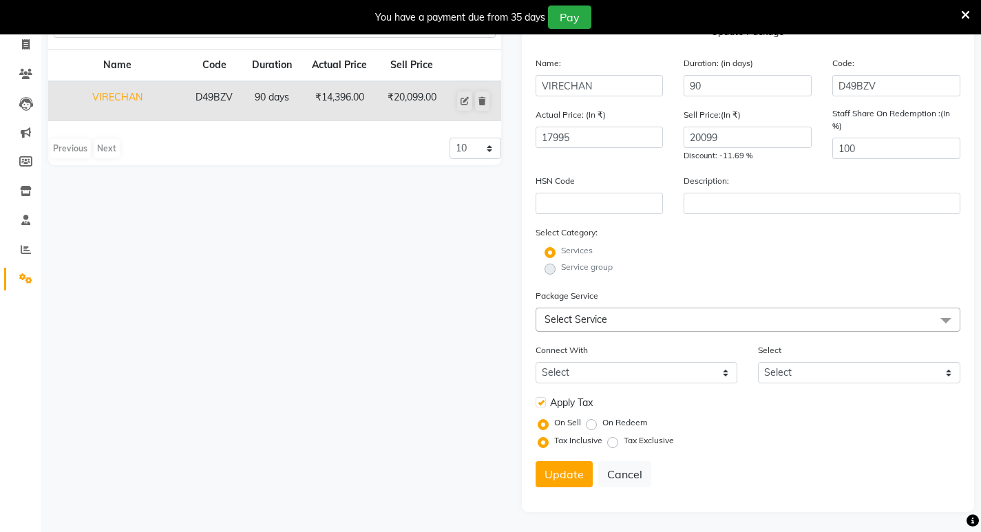
click at [628, 321] on span "Select Service" at bounding box center [747, 320] width 425 height 24
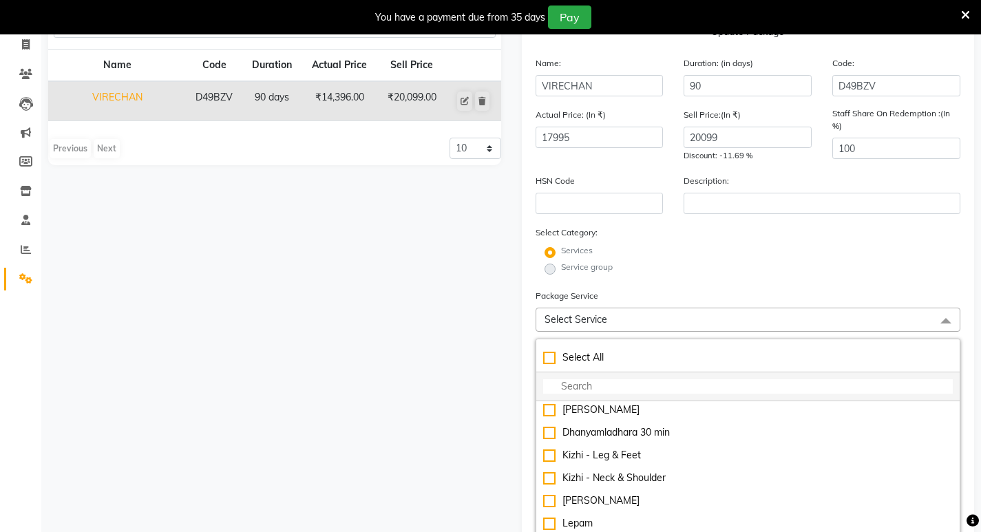
click at [621, 379] on input "multiselect-search" at bounding box center [748, 386] width 410 height 14
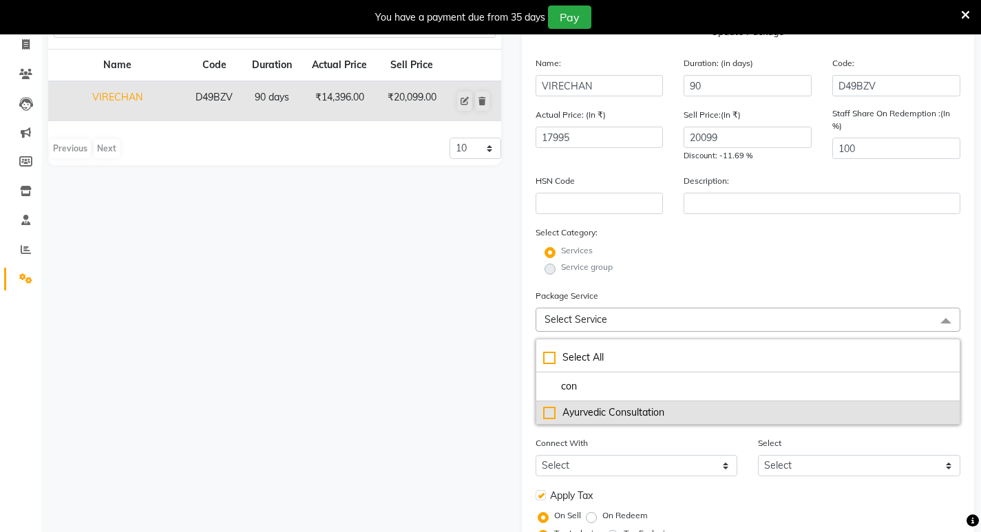
type input "con"
click at [549, 414] on div "Ayurvedic Consultation" at bounding box center [748, 412] width 410 height 14
type input "699"
checkbox input "true"
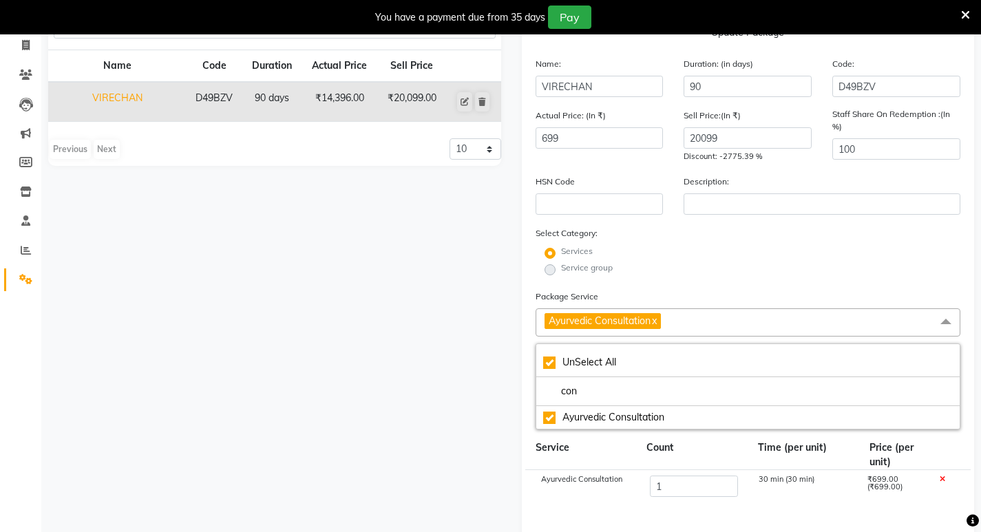
scroll to position [138, 0]
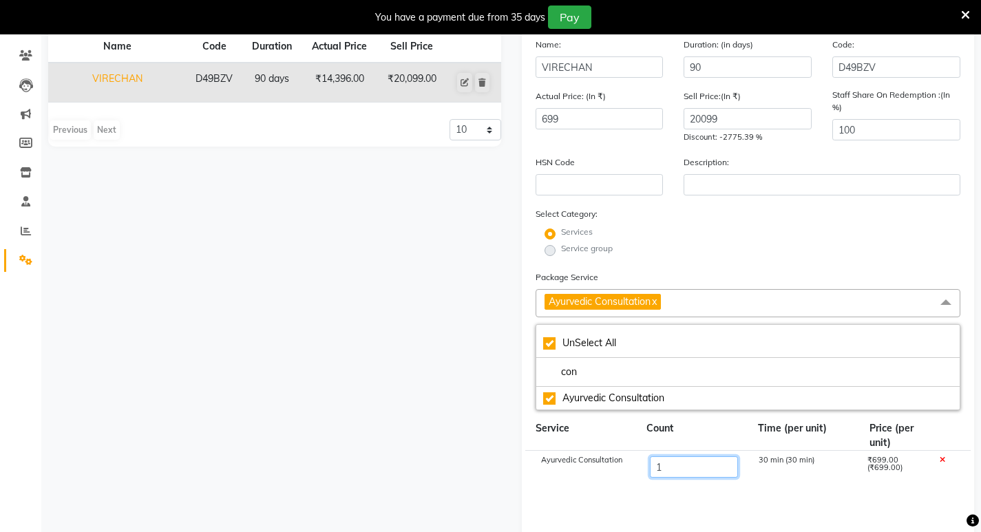
drag, startPoint x: 679, startPoint y: 469, endPoint x: 646, endPoint y: 469, distance: 33.0
click at [646, 469] on div "1" at bounding box center [693, 467] width 109 height 23
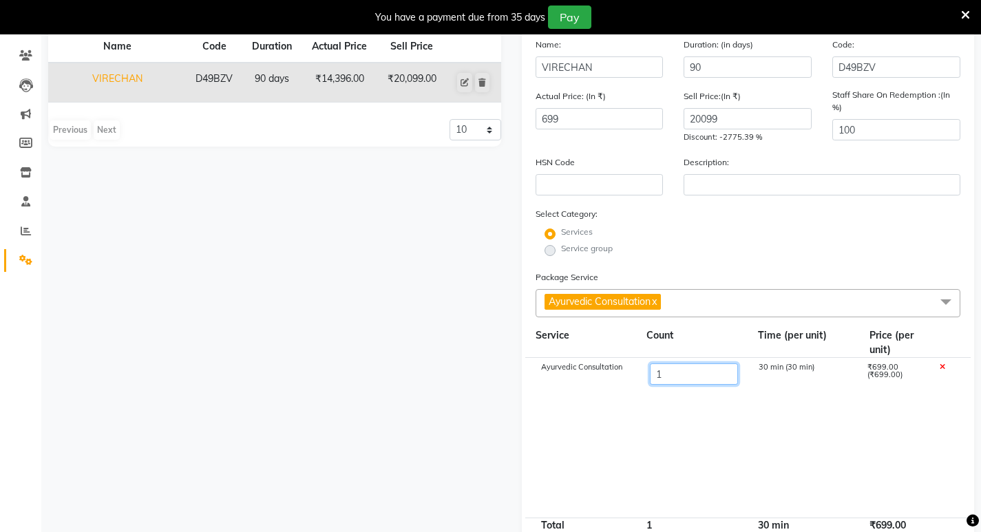
type input "2"
type input "1398"
click at [657, 301] on link "x" at bounding box center [653, 301] width 6 height 12
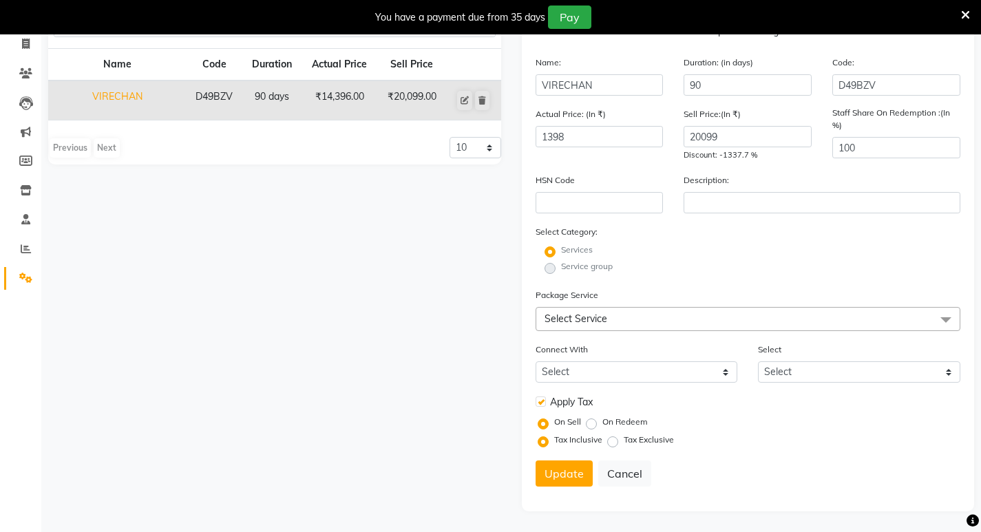
click at [593, 313] on span "Select Service" at bounding box center [575, 318] width 63 height 12
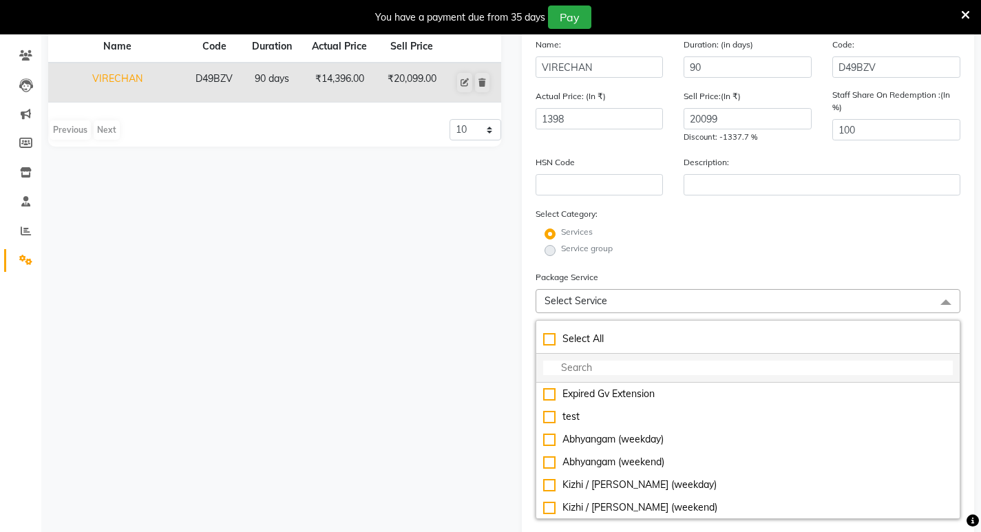
click at [576, 359] on li at bounding box center [748, 368] width 424 height 29
click at [579, 363] on input "multiselect-search" at bounding box center [748, 368] width 410 height 14
type input "f"
checkbox input "true"
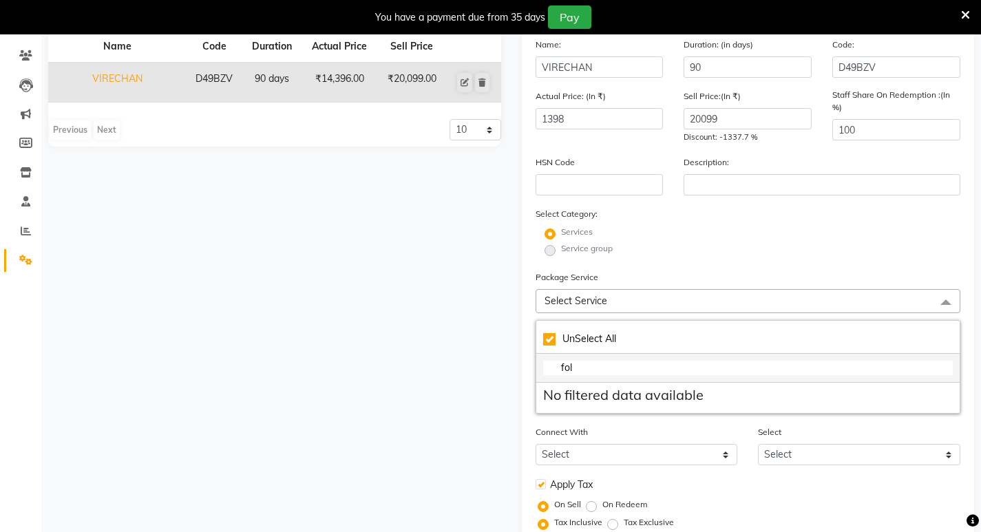
type input "fo"
checkbox input "false"
type input "f"
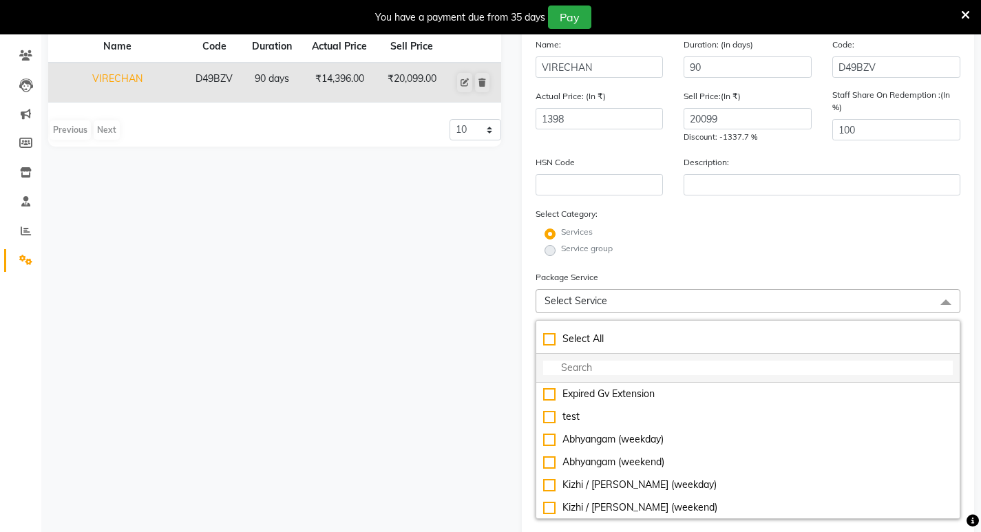
type input "f"
checkbox input "true"
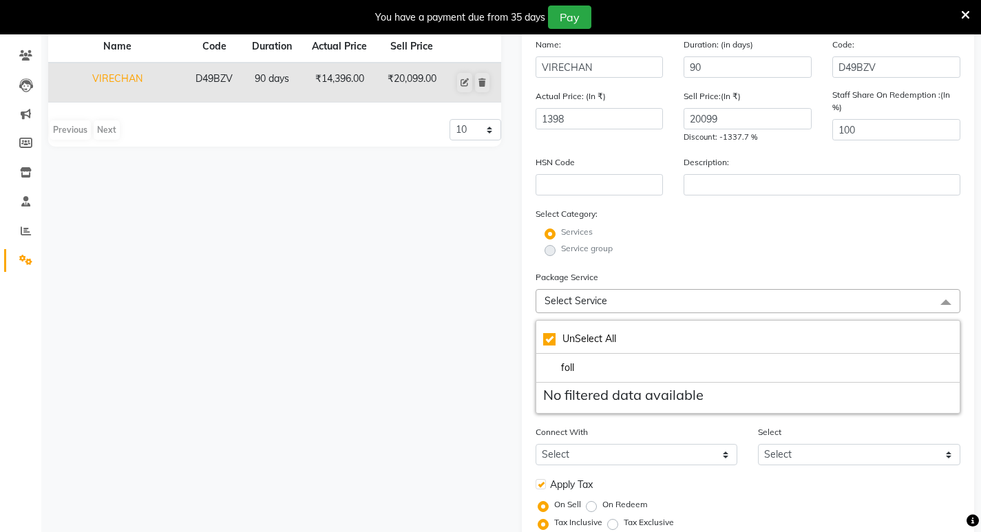
type input "foll"
click at [825, 251] on div "Service group" at bounding box center [748, 250] width 446 height 17
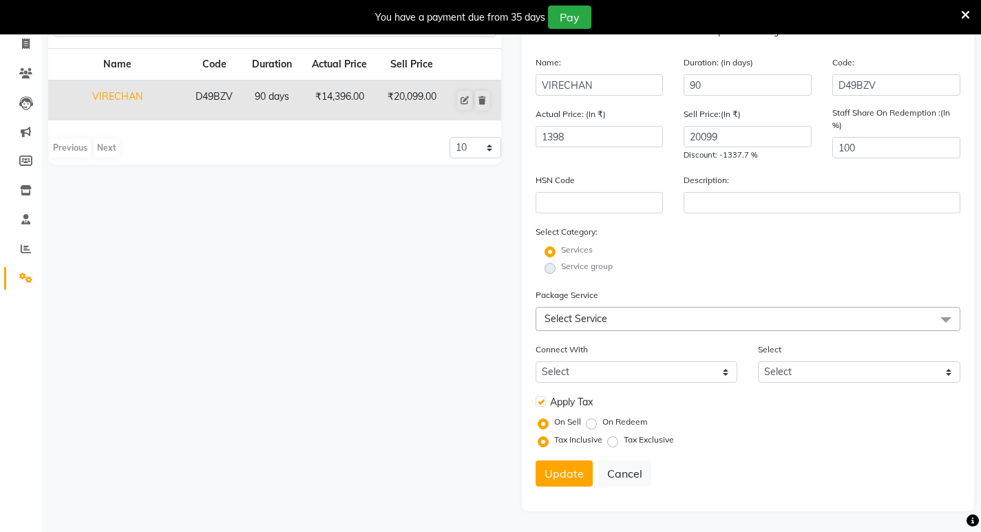
scroll to position [120, 0]
click at [660, 370] on select "Select Membership Prepaid Voucher" at bounding box center [636, 371] width 202 height 21
click at [661, 371] on select "Select Membership Prepaid Voucher" at bounding box center [636, 371] width 202 height 21
click at [798, 359] on div "Select Select" at bounding box center [858, 362] width 223 height 41
click at [802, 366] on select "Select" at bounding box center [859, 371] width 202 height 21
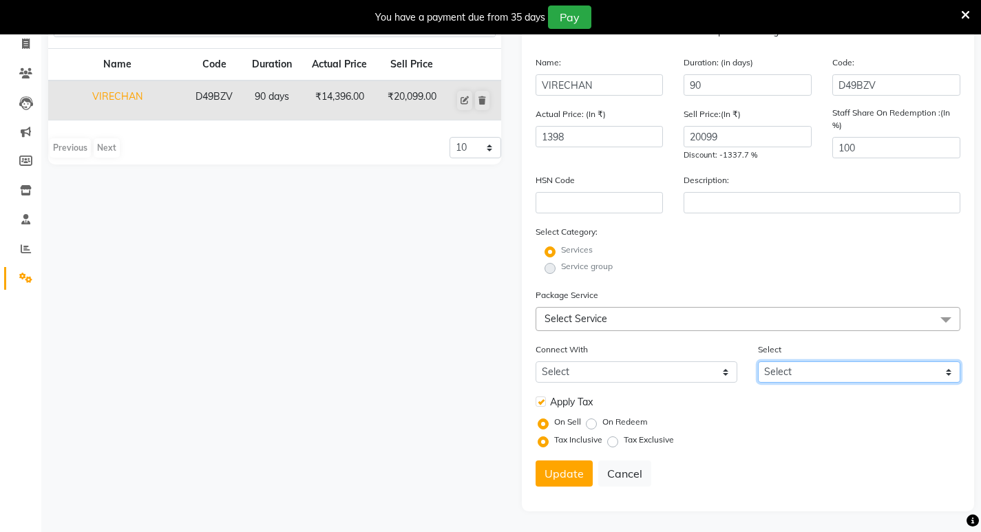
click at [802, 366] on select "Select" at bounding box center [859, 371] width 202 height 21
click at [616, 327] on span "Select Service" at bounding box center [747, 319] width 425 height 24
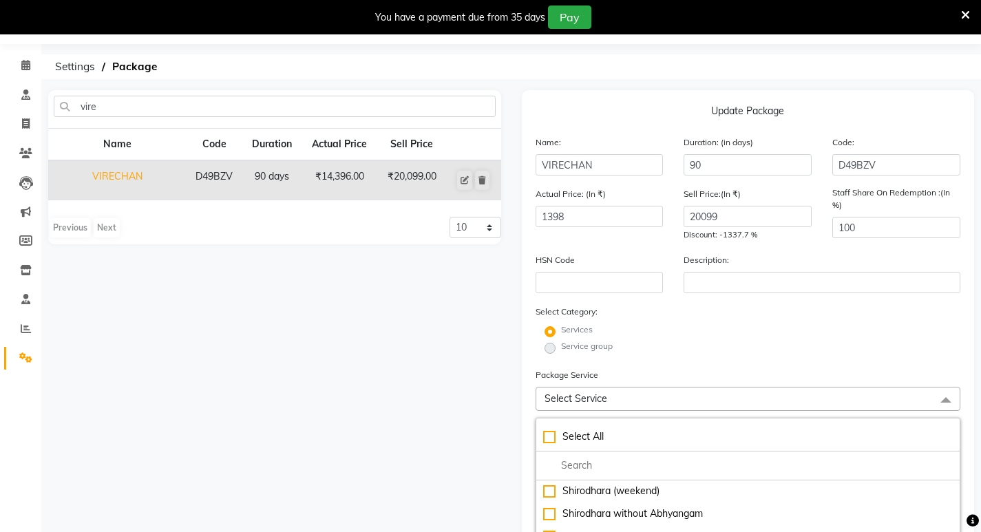
scroll to position [0, 0]
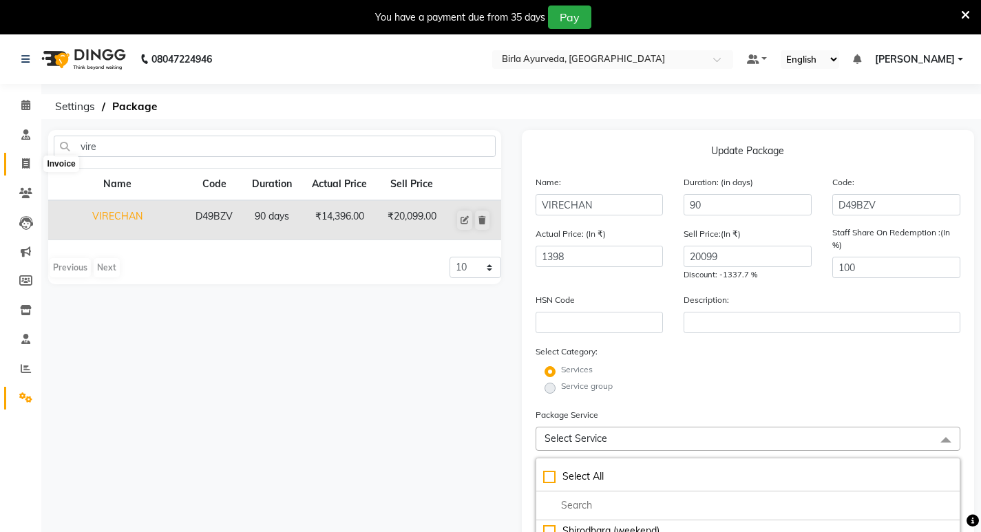
click at [25, 167] on icon at bounding box center [26, 163] width 8 height 10
select select "service"
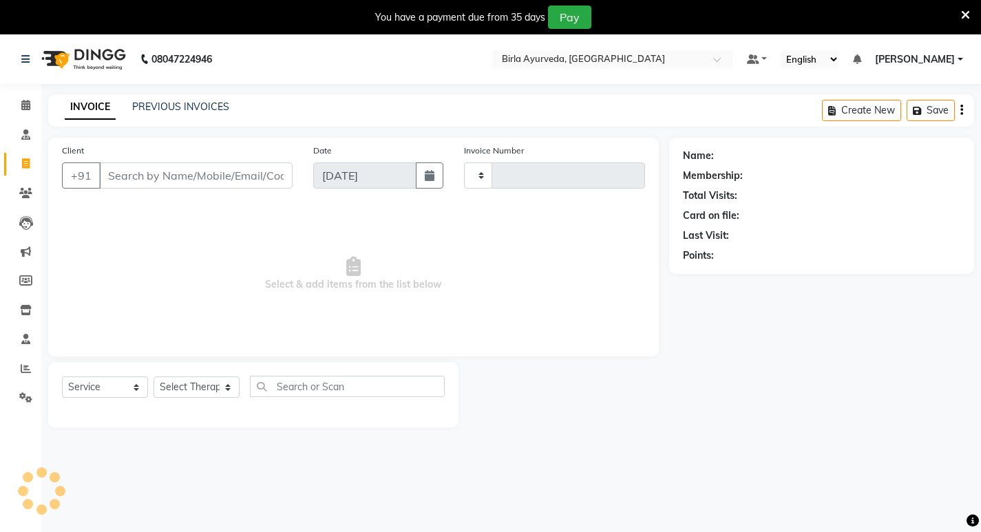
scroll to position [34, 0]
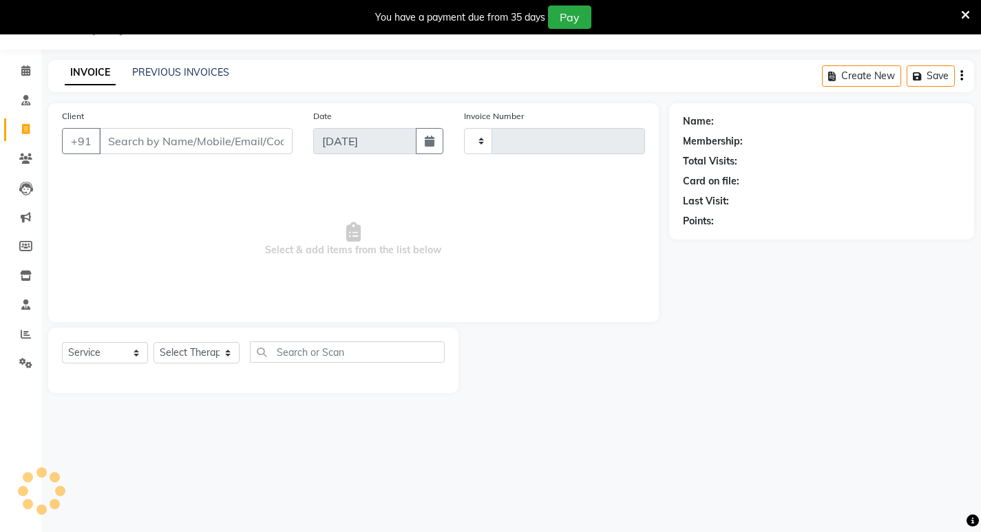
type input "0425"
select select "6820"
select select "package"
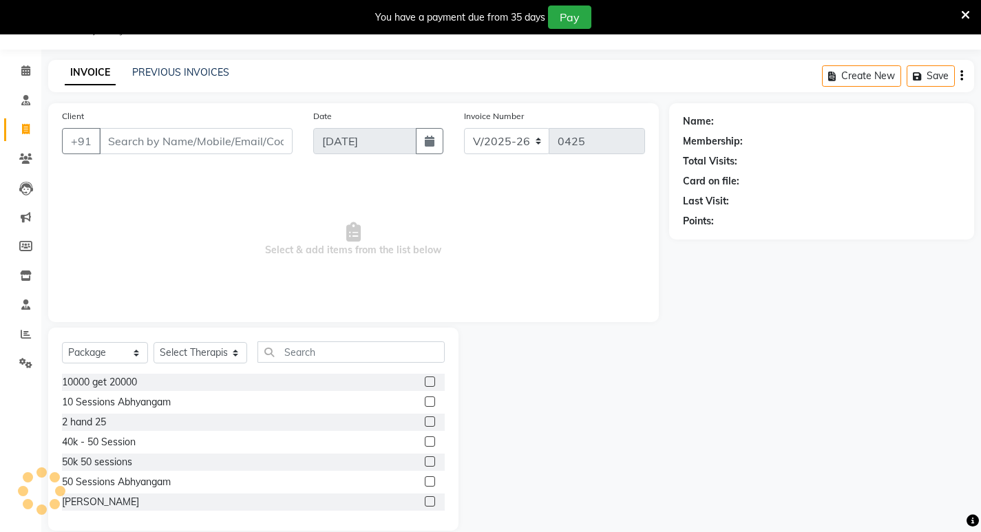
click at [145, 140] on input "Client" at bounding box center [195, 141] width 193 height 26
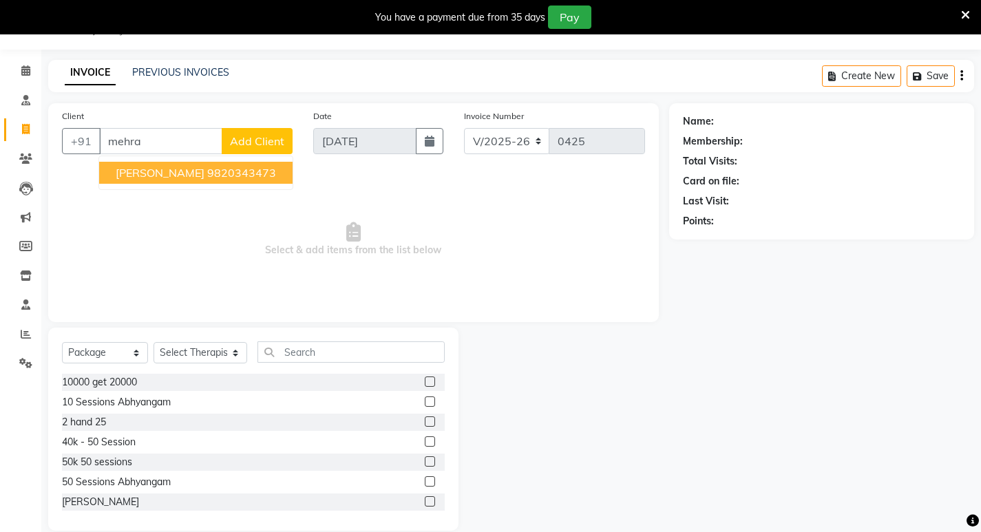
click at [138, 177] on span "[PERSON_NAME]" at bounding box center [160, 173] width 89 height 14
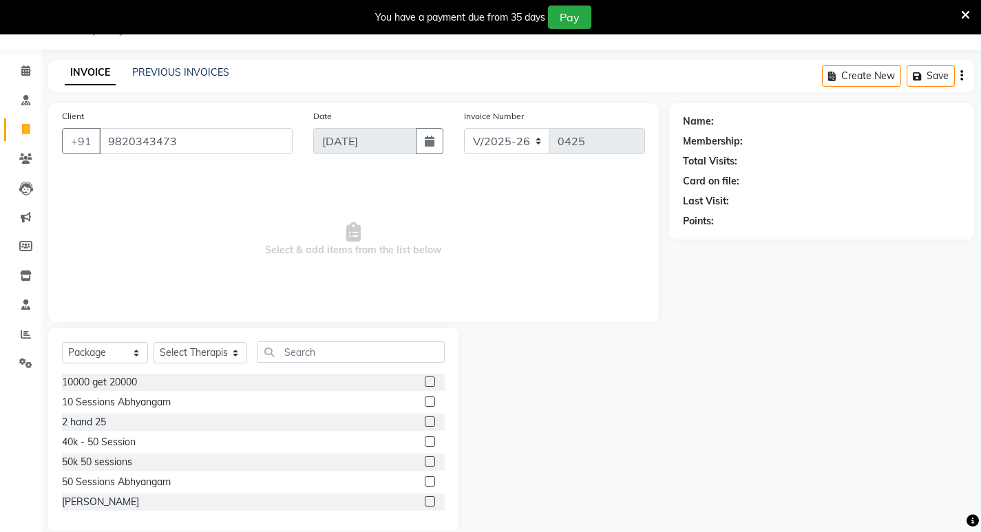
type input "9820343473"
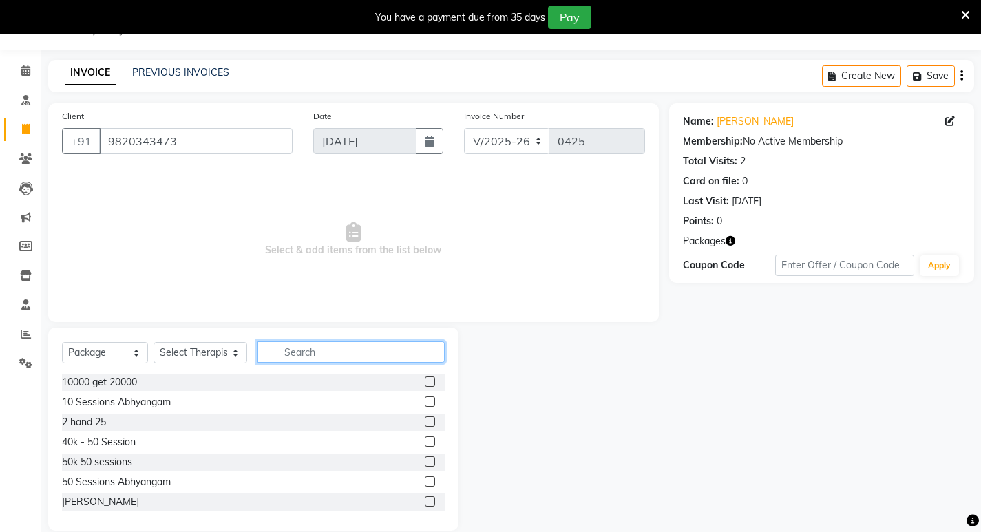
click at [313, 353] on input "text" at bounding box center [350, 351] width 187 height 21
click at [114, 357] on select "Select Service Product Membership Package Voucher Prepaid Gift Card" at bounding box center [105, 352] width 86 height 21
select select "service"
click at [62, 342] on select "Select Service Product Membership Package Voucher Prepaid Gift Card" at bounding box center [105, 352] width 86 height 21
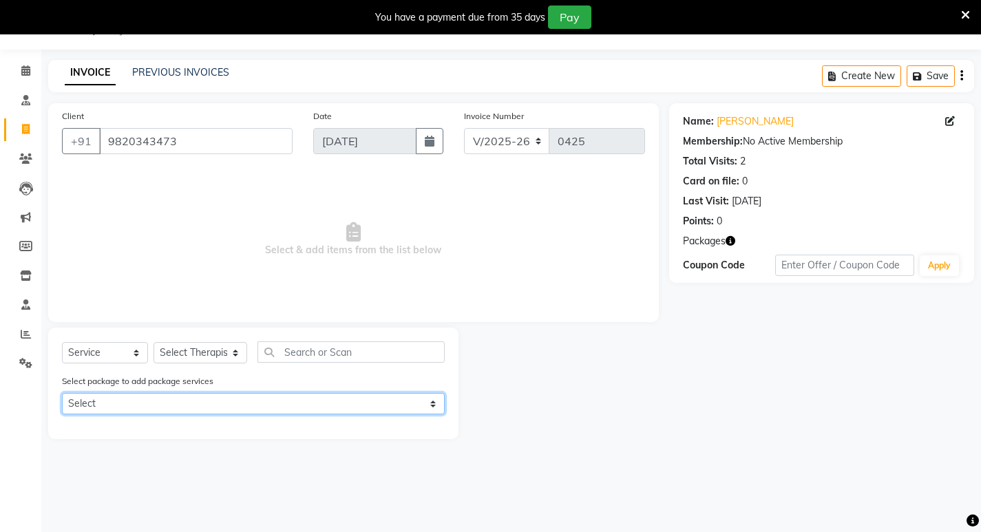
click at [198, 400] on select "Select Virechan Package" at bounding box center [253, 403] width 383 height 21
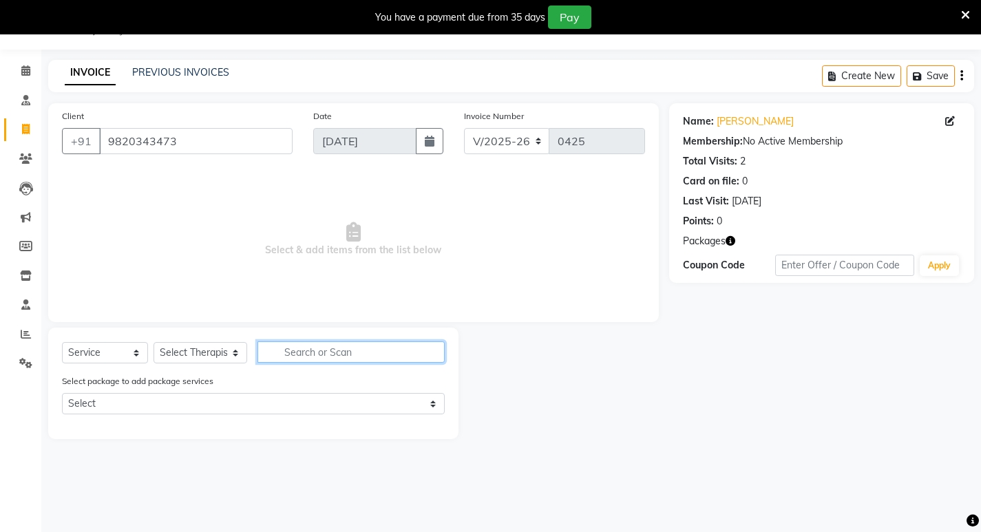
click at [275, 354] on input "text" at bounding box center [350, 351] width 187 height 21
type input "consu"
click at [186, 352] on select "Select Therapist [PERSON_NAME] Amala [PERSON_NAME] [PERSON_NAME] S [PERSON_NAME…" at bounding box center [200, 352] width 94 height 21
select select "56922"
click at [153, 342] on select "Select Therapist [PERSON_NAME] Amala [PERSON_NAME] [PERSON_NAME] S [PERSON_NAME…" at bounding box center [200, 352] width 94 height 21
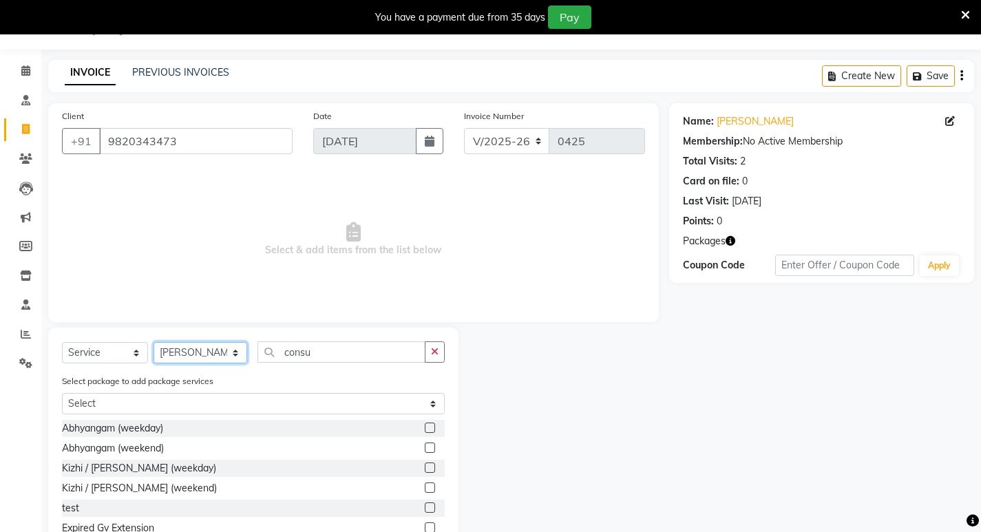
click at [180, 343] on select "Select Therapist [PERSON_NAME] Amala [PERSON_NAME] [PERSON_NAME] S [PERSON_NAME…" at bounding box center [200, 352] width 94 height 21
click at [328, 352] on input "consu" at bounding box center [341, 351] width 168 height 21
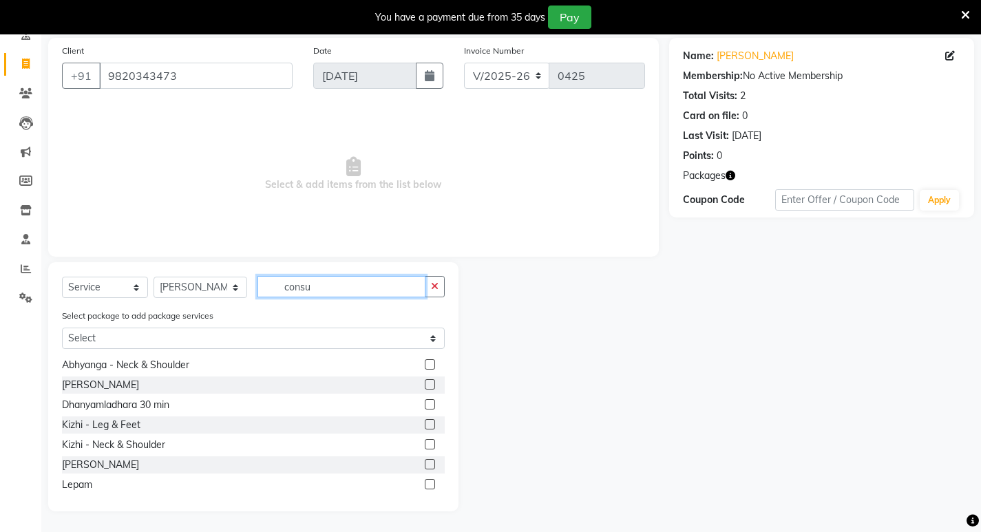
scroll to position [69, 0]
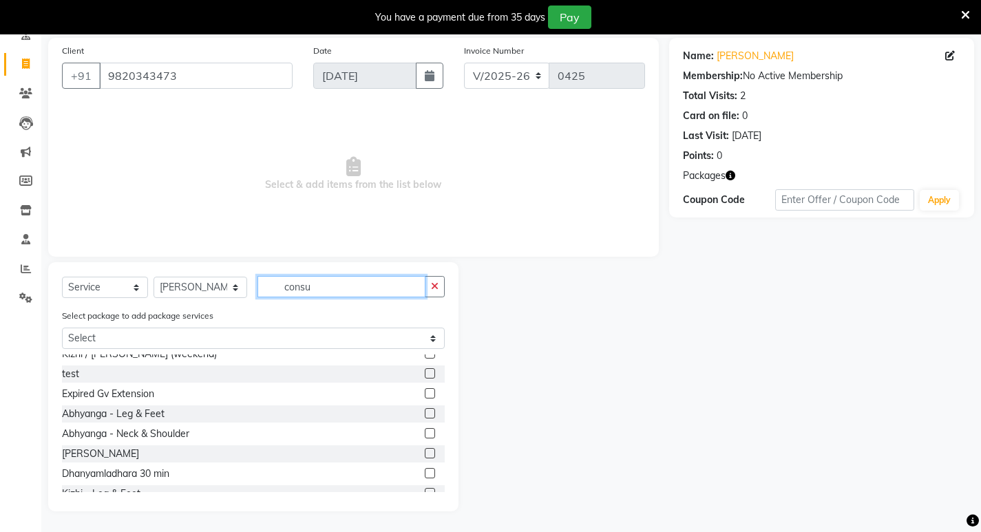
drag, startPoint x: 324, startPoint y: 286, endPoint x: 184, endPoint y: 286, distance: 139.7
click at [184, 286] on div "Select Service Product Membership Package Voucher Prepaid Gift Card Select Ther…" at bounding box center [253, 292] width 383 height 32
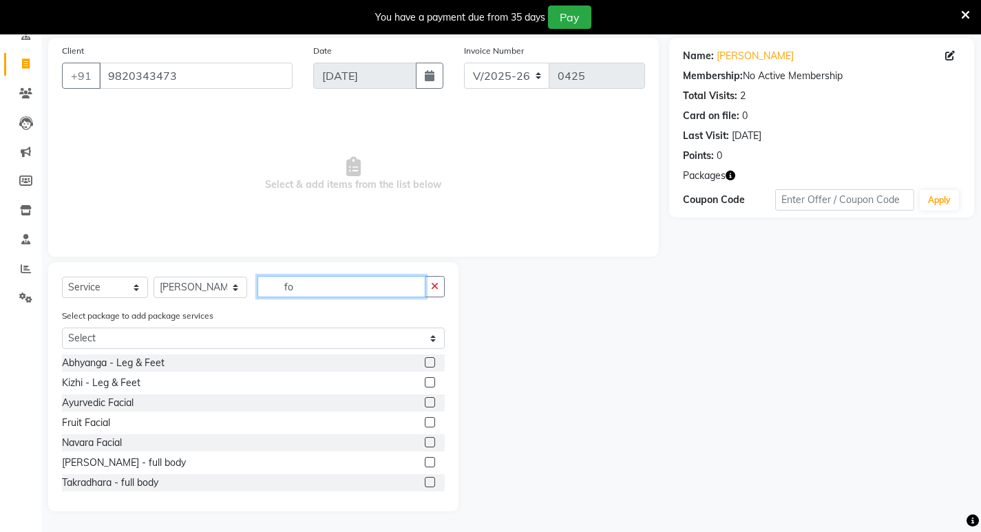
scroll to position [34, 0]
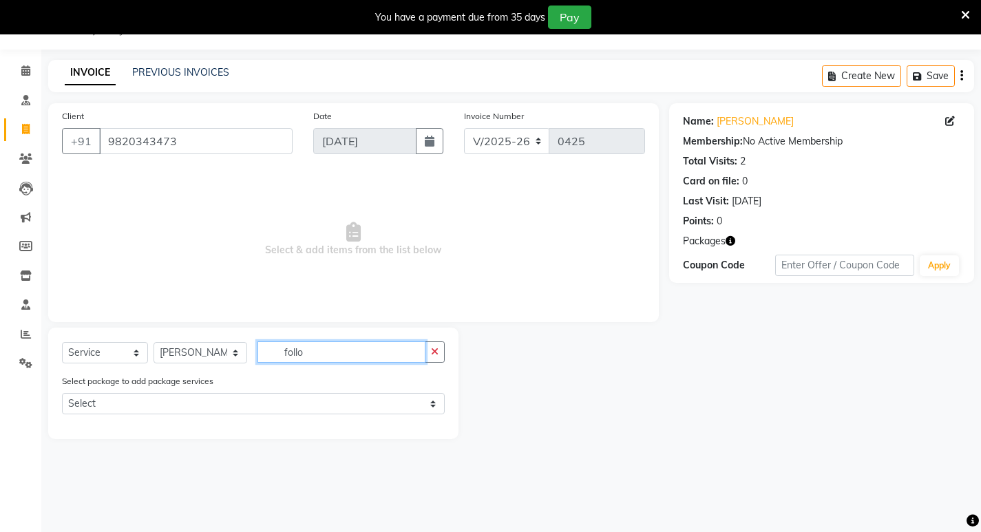
click at [348, 359] on input "follo" at bounding box center [341, 351] width 168 height 21
drag, startPoint x: 323, startPoint y: 352, endPoint x: 200, endPoint y: 335, distance: 123.6
click at [200, 335] on div "Select Service Product Membership Package Voucher Prepaid Gift Card Select Ther…" at bounding box center [253, 383] width 410 height 111
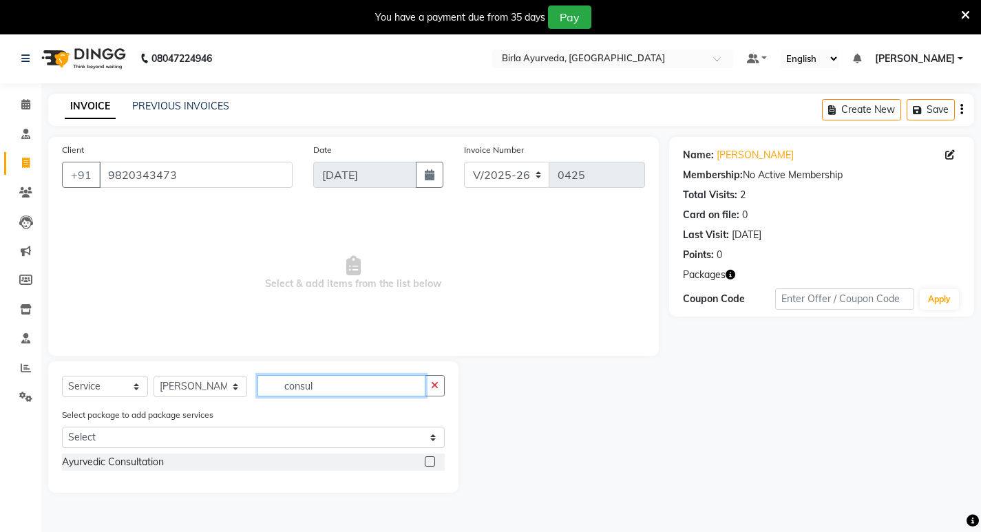
scroll to position [0, 0]
type input "consul"
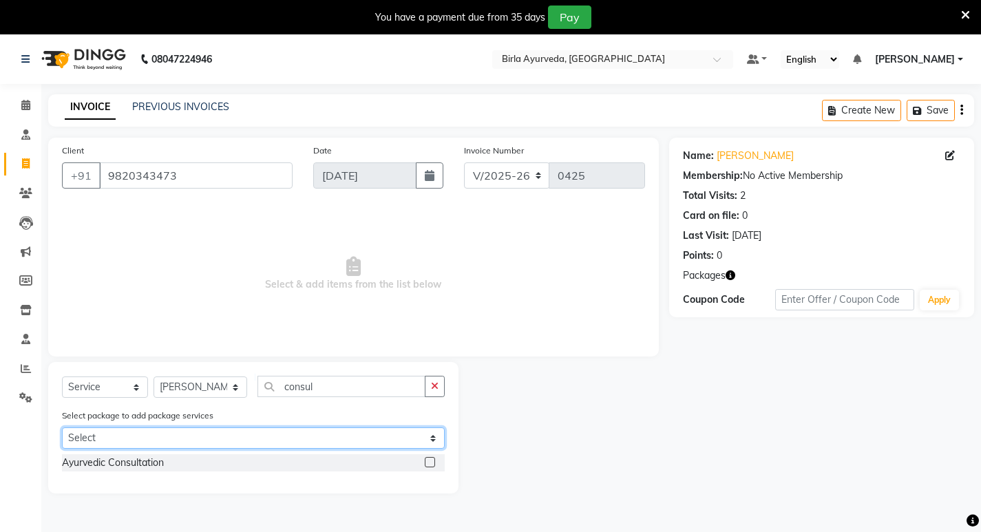
click at [200, 434] on select "Select Virechan Package" at bounding box center [253, 437] width 383 height 21
select select "1: Object"
click at [62, 427] on select "Select Virechan Package" at bounding box center [253, 437] width 383 height 21
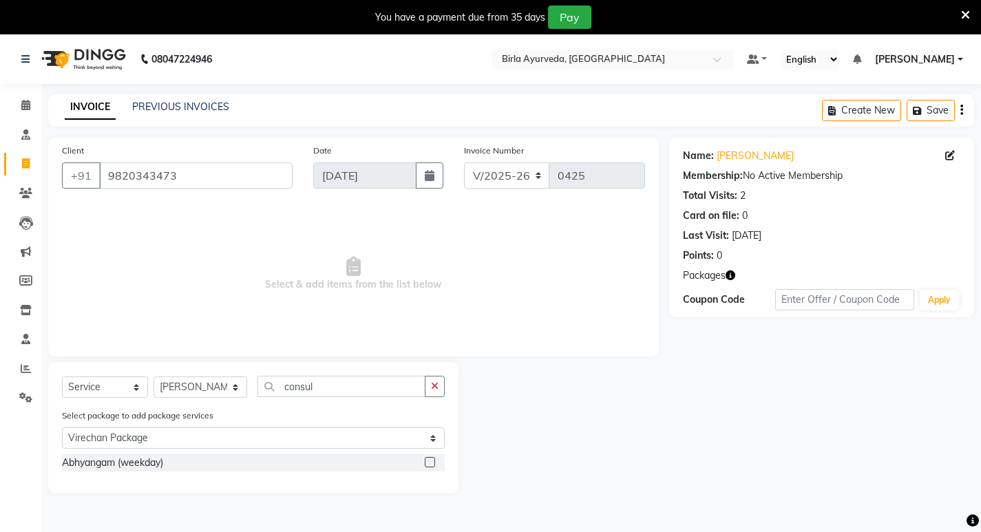
click at [427, 460] on label at bounding box center [430, 462] width 10 height 10
click at [427, 460] on input "checkbox" at bounding box center [429, 462] width 9 height 9
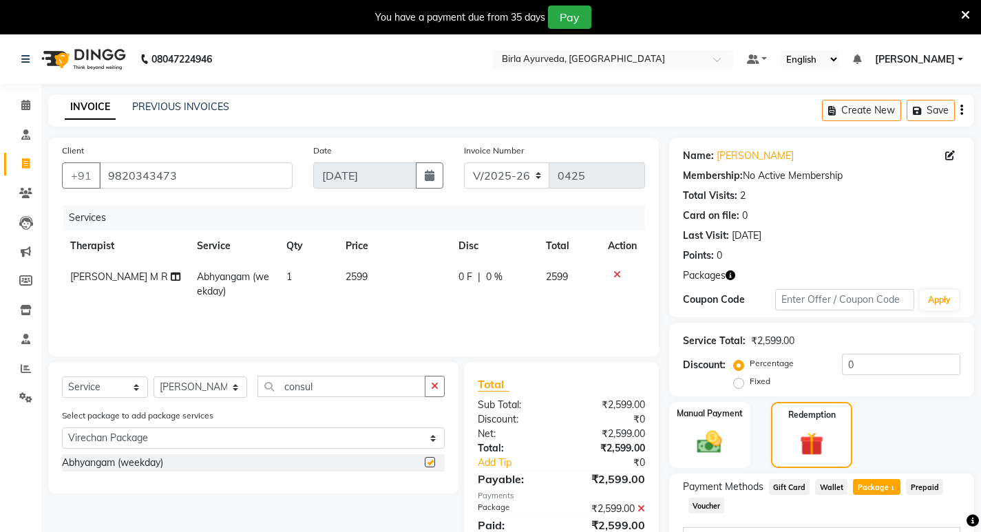
checkbox input "false"
click at [316, 391] on input "consul" at bounding box center [341, 386] width 168 height 21
drag, startPoint x: 319, startPoint y: 387, endPoint x: 142, endPoint y: 373, distance: 176.8
click at [146, 373] on div "Select Service Product Membership Package Voucher Prepaid Gift Card Select Ther…" at bounding box center [253, 427] width 410 height 131
type input "a"
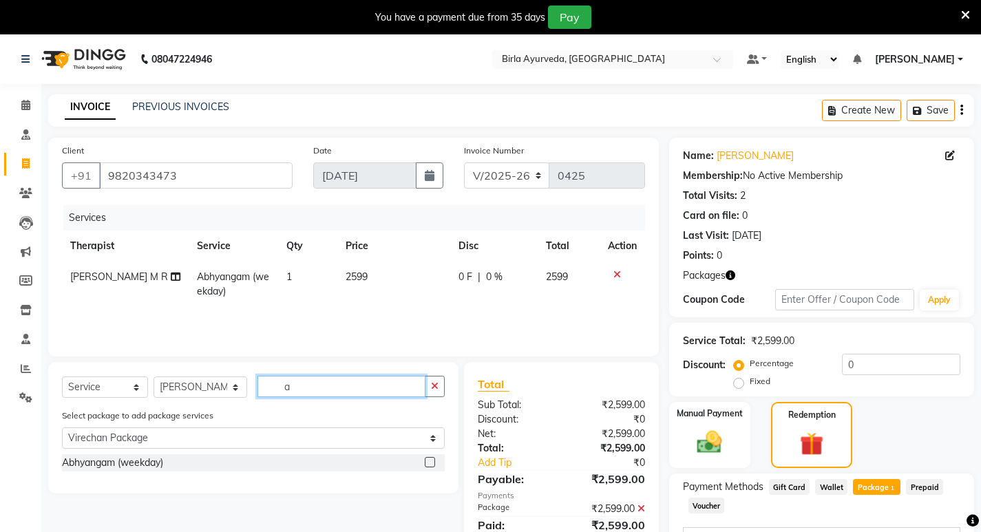
select select "0: undefined"
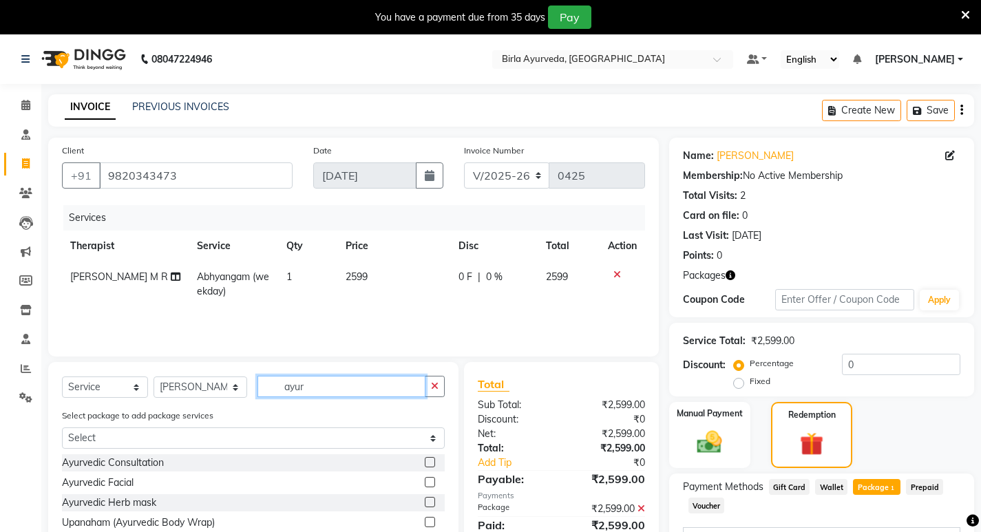
type input "ayur"
click at [430, 465] on label at bounding box center [430, 462] width 10 height 10
click at [430, 465] on input "checkbox" at bounding box center [429, 462] width 9 height 9
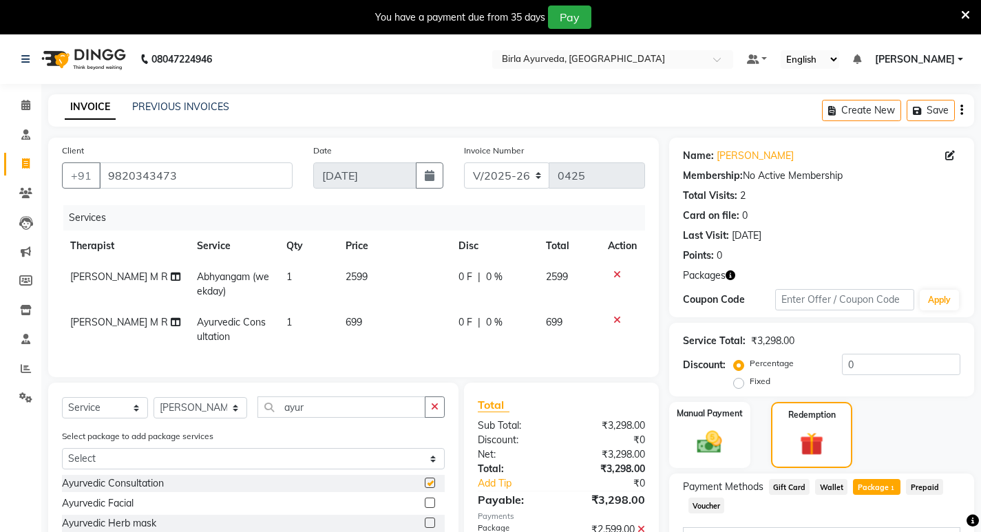
checkbox input "false"
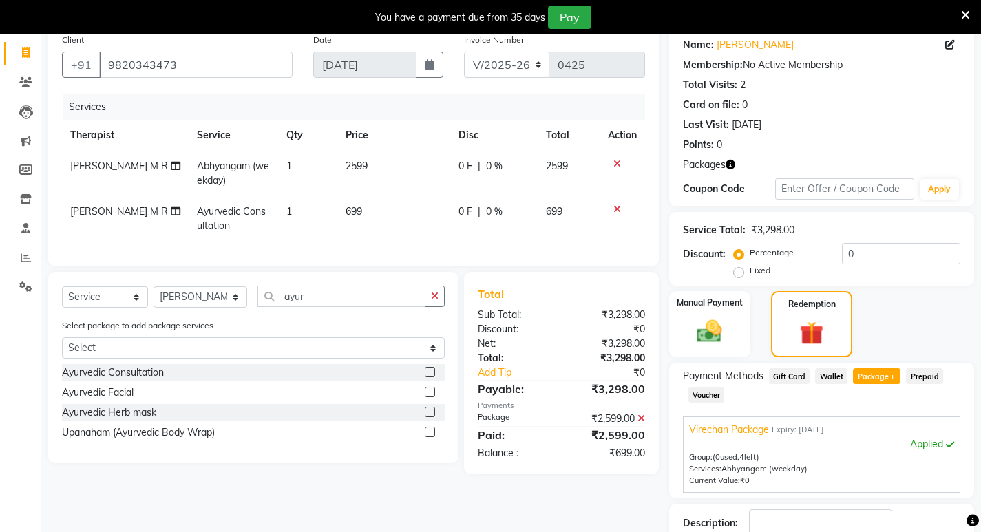
scroll to position [138, 0]
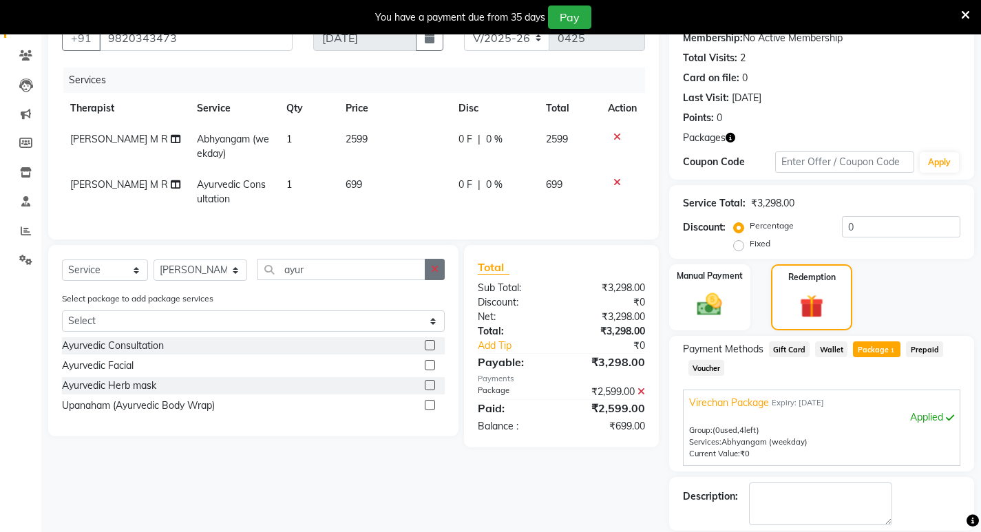
click at [436, 274] on icon "button" at bounding box center [435, 269] width 8 height 10
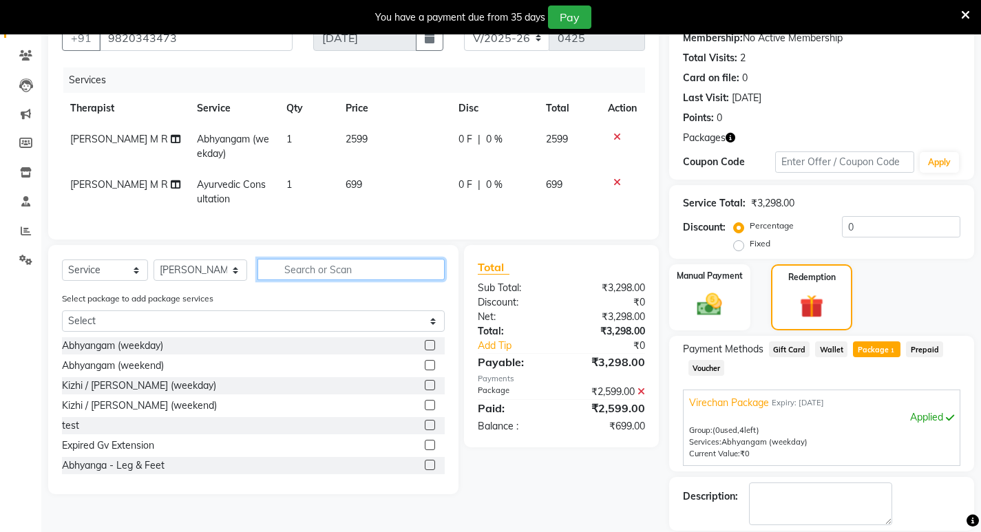
click at [317, 279] on input "text" at bounding box center [350, 269] width 187 height 21
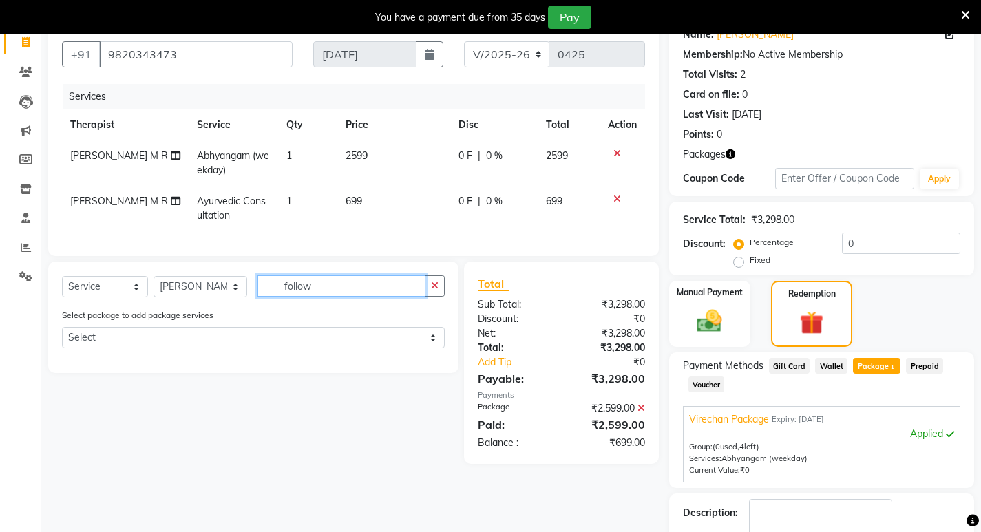
scroll to position [66, 0]
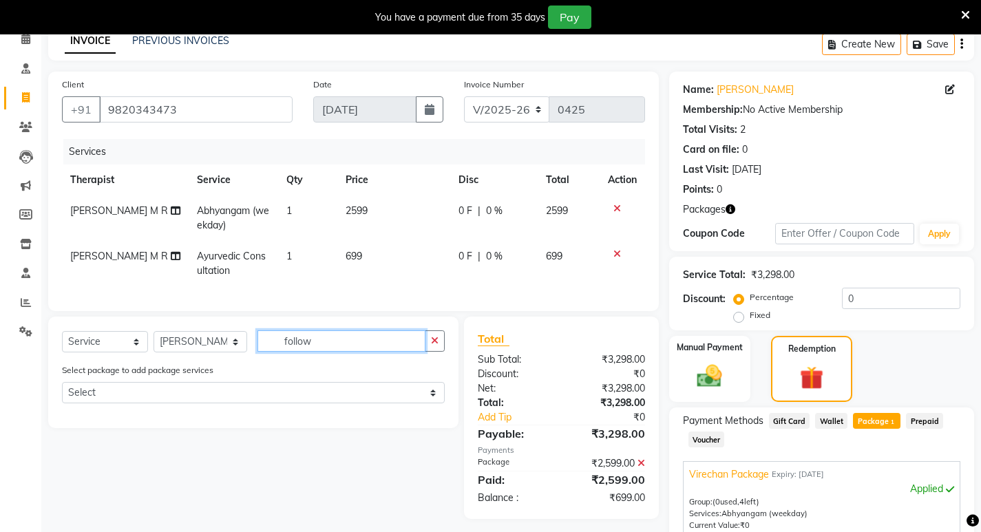
drag, startPoint x: 317, startPoint y: 348, endPoint x: 138, endPoint y: 347, distance: 178.3
click at [139, 348] on div "Select Service Product Membership Package Voucher Prepaid Gift Card Select Ther…" at bounding box center [253, 346] width 383 height 32
type input "medici"
click at [620, 204] on div at bounding box center [622, 209] width 29 height 10
click at [617, 206] on icon at bounding box center [617, 209] width 8 height 10
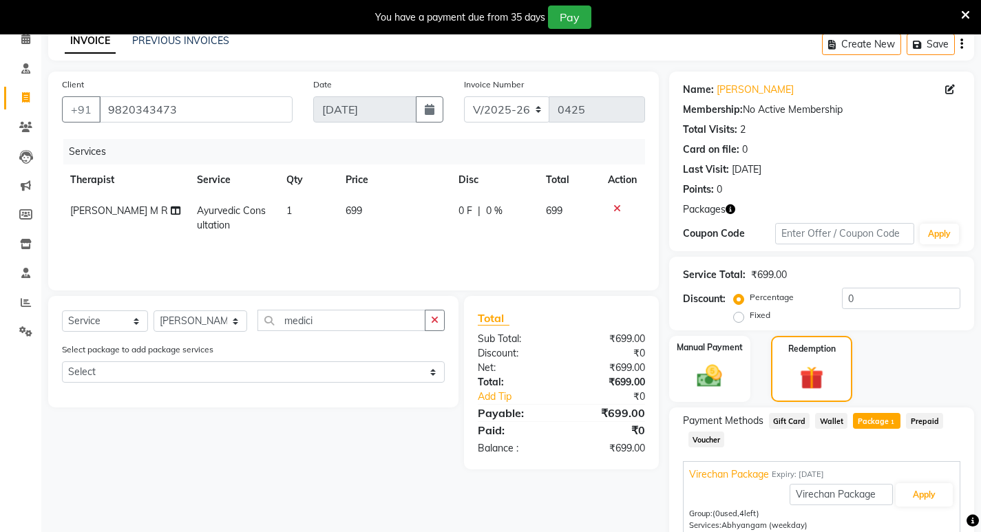
click at [620, 209] on div at bounding box center [622, 209] width 29 height 10
click at [615, 204] on icon at bounding box center [617, 209] width 8 height 10
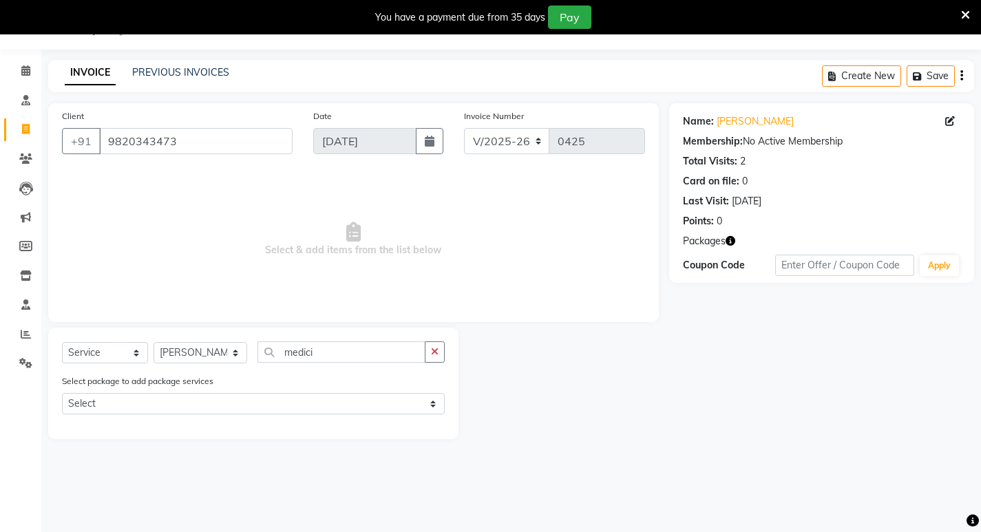
scroll to position [34, 0]
click at [156, 259] on span "Select & add items from the list below" at bounding box center [353, 240] width 583 height 138
click at [173, 149] on input "9820343473" at bounding box center [195, 141] width 193 height 26
drag, startPoint x: 183, startPoint y: 147, endPoint x: 0, endPoint y: 149, distance: 183.1
click at [0, 149] on app-home "08047224946 Select Location × Birla Ayurveda, Nepansea Road Default Panel My Pa…" at bounding box center [490, 230] width 981 height 460
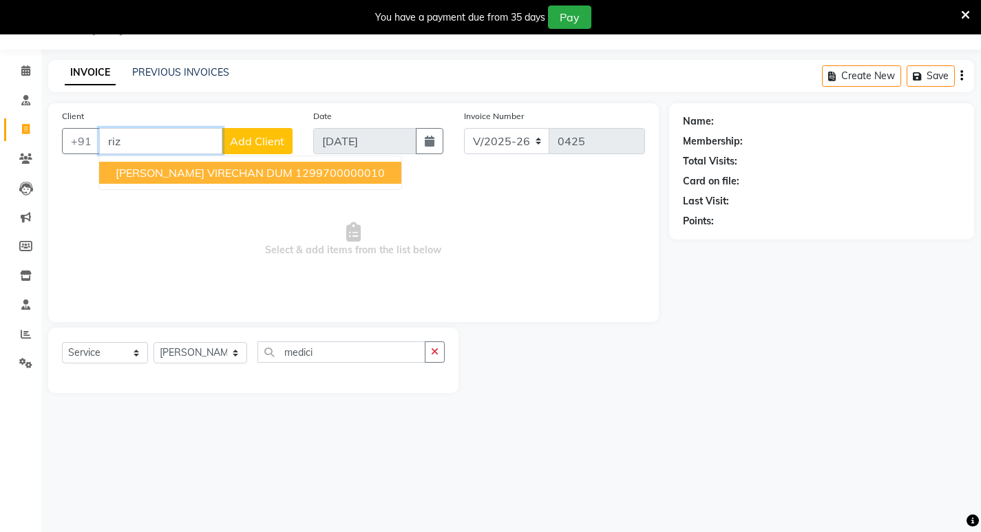
click at [170, 178] on span "[PERSON_NAME] VIRECHAN DUM" at bounding box center [204, 173] width 177 height 14
type input "1299700000010"
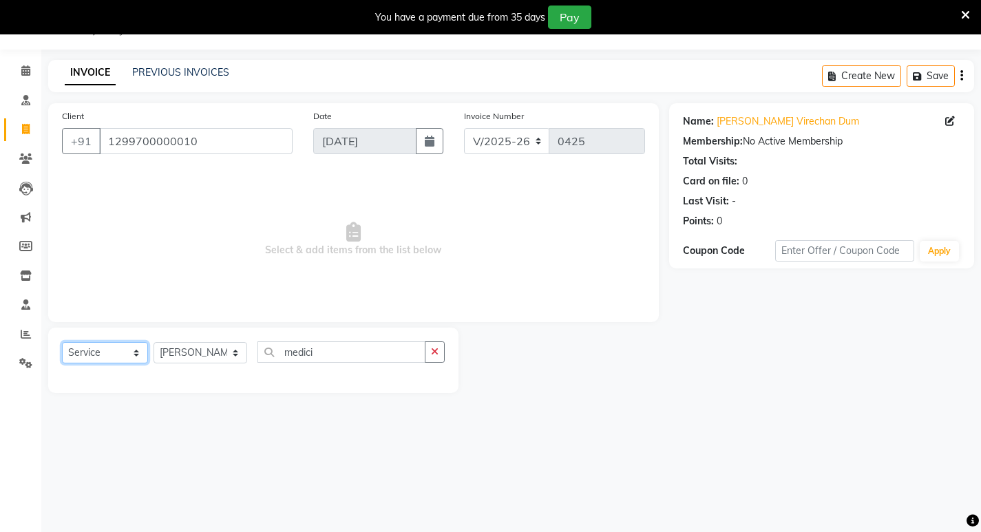
click at [116, 356] on select "Select Service Product Membership Package Voucher Prepaid Gift Card" at bounding box center [105, 352] width 86 height 21
click at [212, 385] on div "Select Service Product Membership Package Voucher Prepaid Gift Card Select Ther…" at bounding box center [253, 360] width 410 height 65
click at [197, 354] on select "Select Therapist [PERSON_NAME] Amala [PERSON_NAME] [PERSON_NAME] S [PERSON_NAME…" at bounding box center [200, 352] width 94 height 21
select select "56900"
click at [153, 342] on select "Select Therapist [PERSON_NAME] Amala [PERSON_NAME] [PERSON_NAME] S [PERSON_NAME…" at bounding box center [200, 352] width 94 height 21
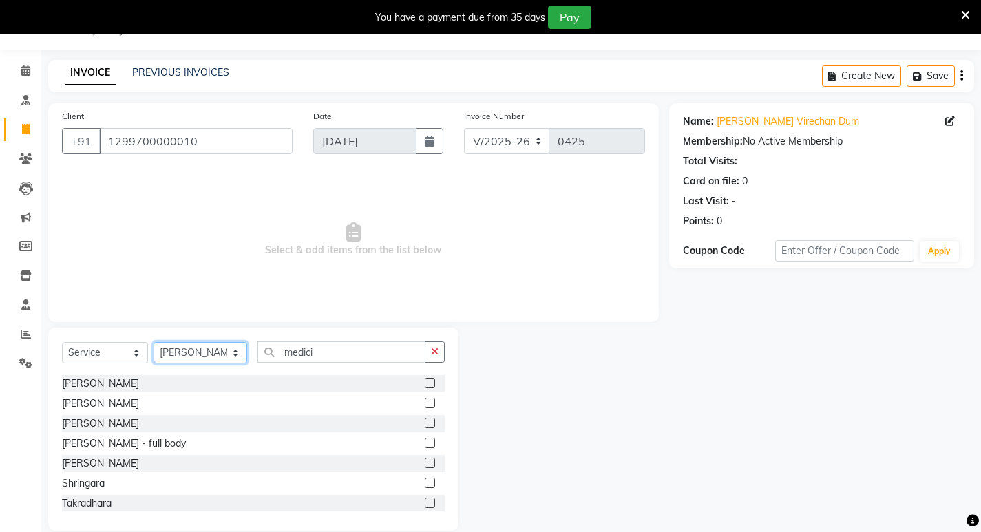
scroll to position [1080, 0]
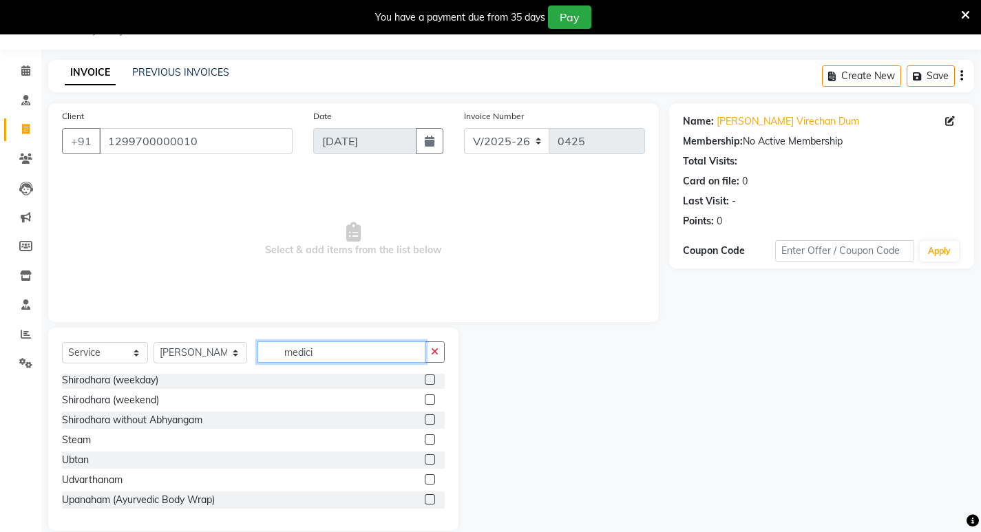
click at [347, 356] on input "medici" at bounding box center [341, 351] width 168 height 21
drag, startPoint x: 349, startPoint y: 354, endPoint x: 190, endPoint y: 348, distance: 159.1
click at [190, 348] on div "Select Service Product Membership Package Voucher Prepaid Gift Card Select Ther…" at bounding box center [253, 357] width 383 height 32
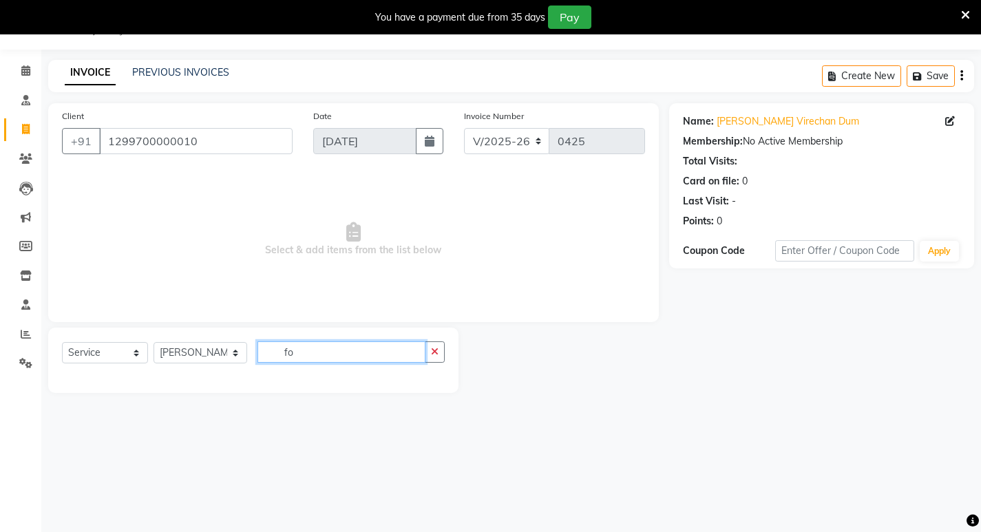
scroll to position [0, 0]
type input "f"
type input "consul"
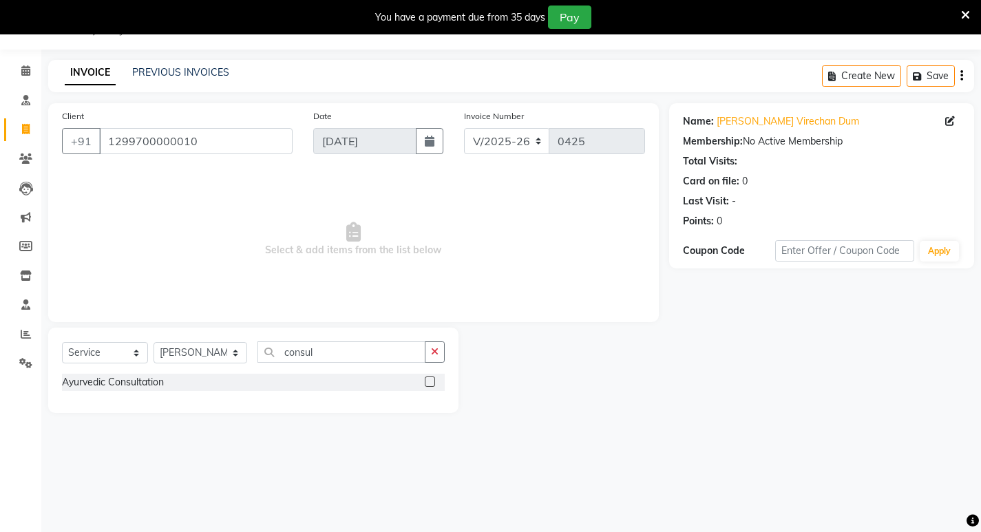
click at [433, 382] on label at bounding box center [430, 381] width 10 height 10
click at [433, 382] on input "checkbox" at bounding box center [429, 382] width 9 height 9
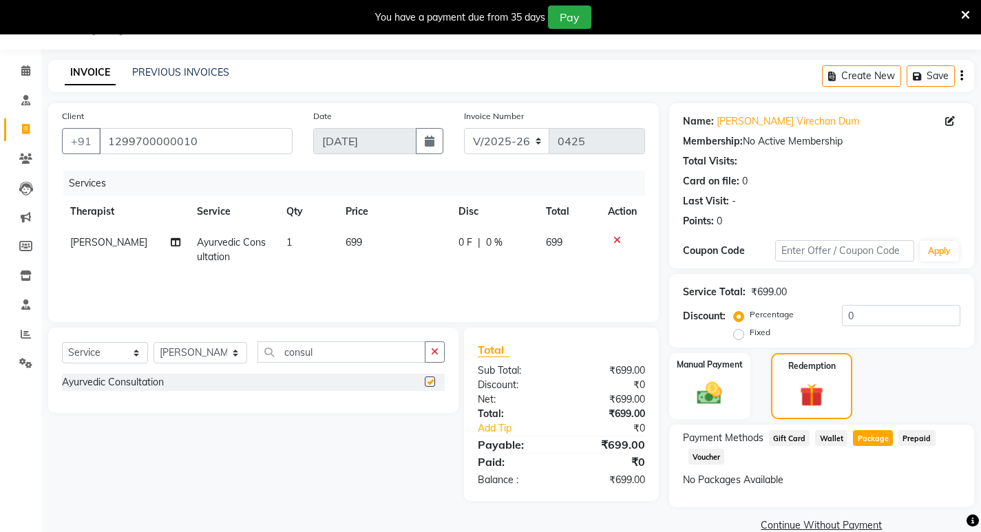
checkbox input "false"
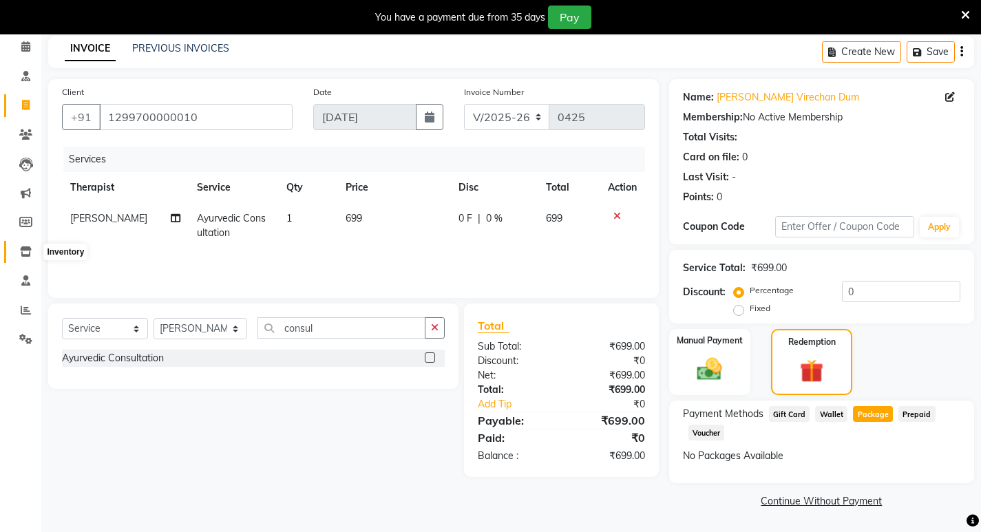
click at [27, 250] on icon at bounding box center [26, 251] width 12 height 10
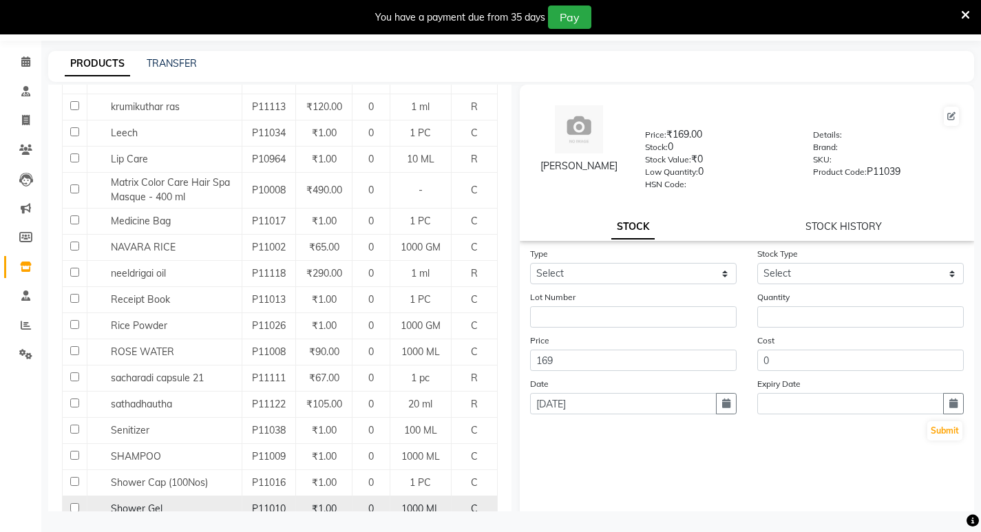
scroll to position [922, 0]
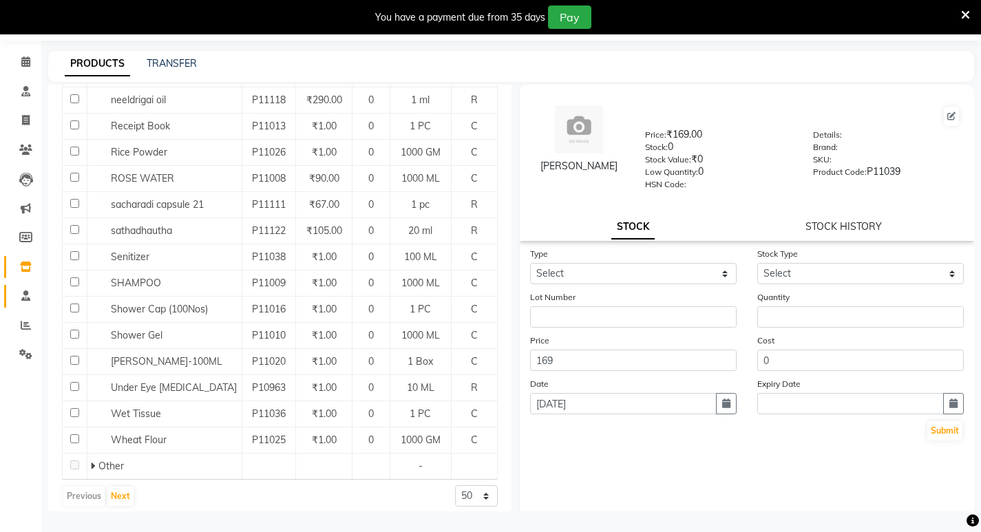
click at [24, 288] on link "Staff" at bounding box center [20, 296] width 33 height 23
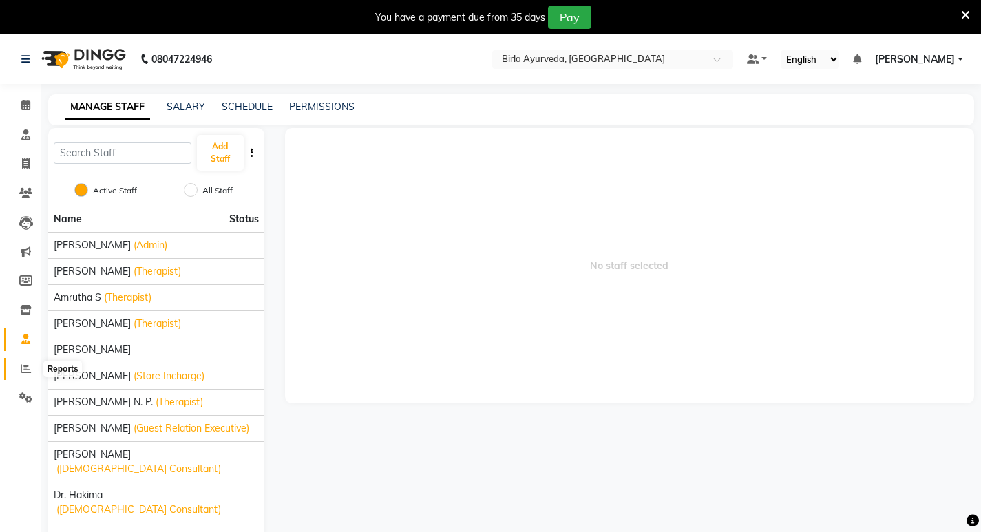
click at [24, 372] on icon at bounding box center [26, 368] width 10 height 10
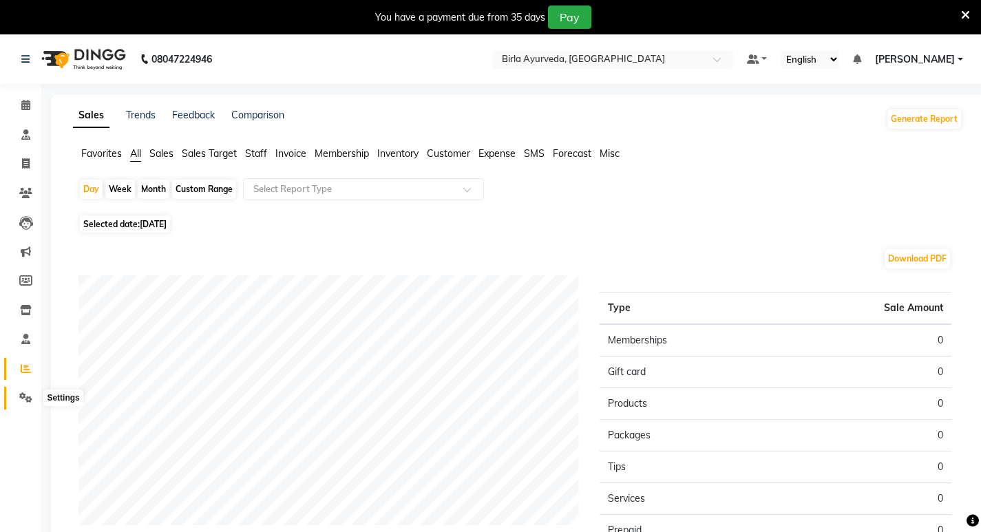
click at [23, 393] on icon at bounding box center [25, 397] width 13 height 10
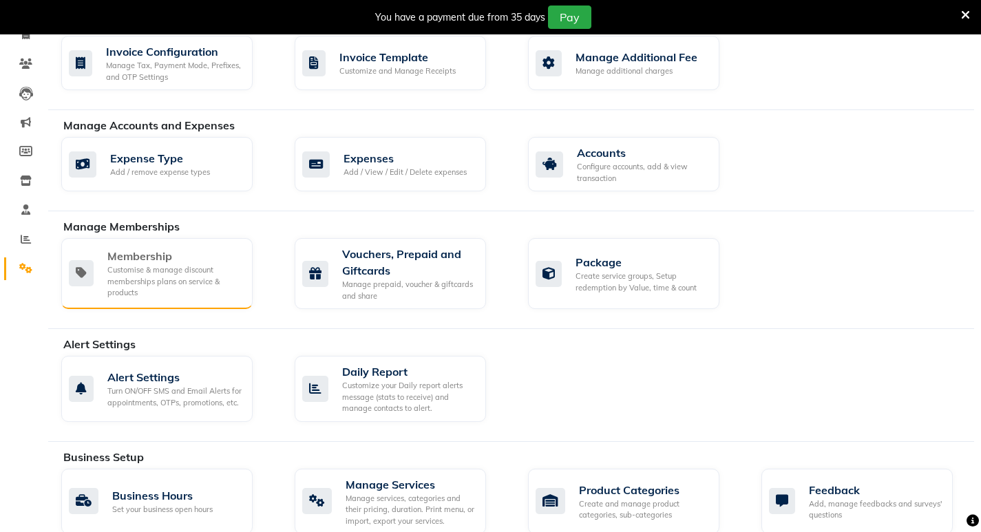
scroll to position [206, 0]
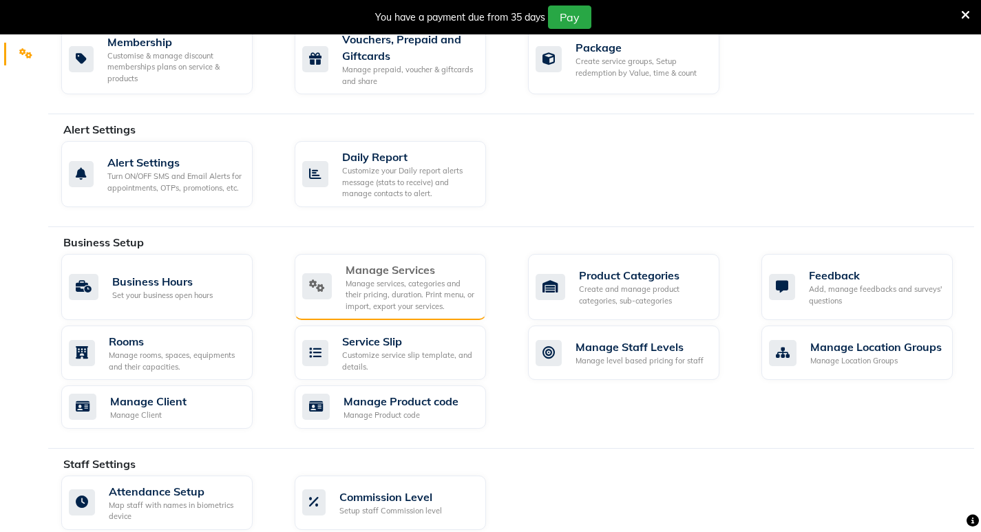
click at [392, 291] on div "Manage services, categories and their pricing, duration. Print menu, or import,…" at bounding box center [409, 295] width 129 height 34
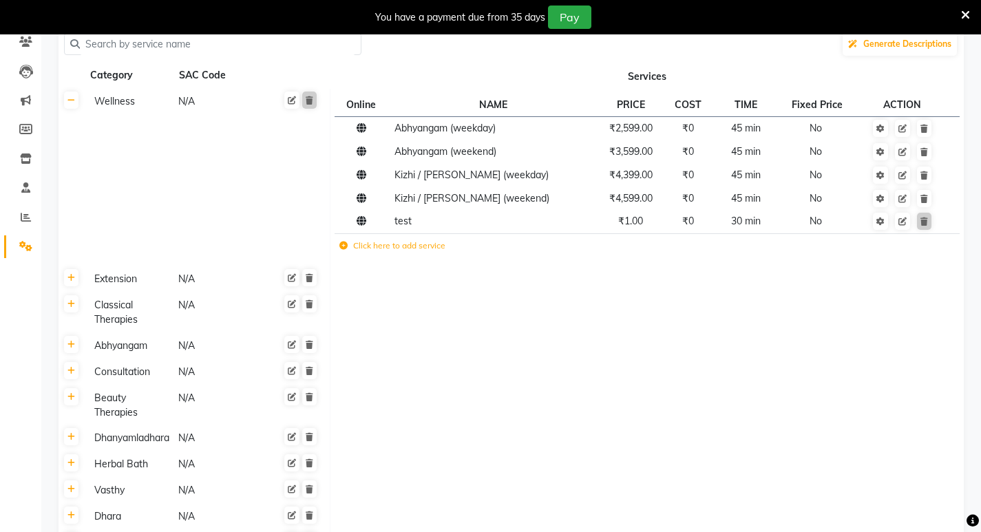
scroll to position [69, 0]
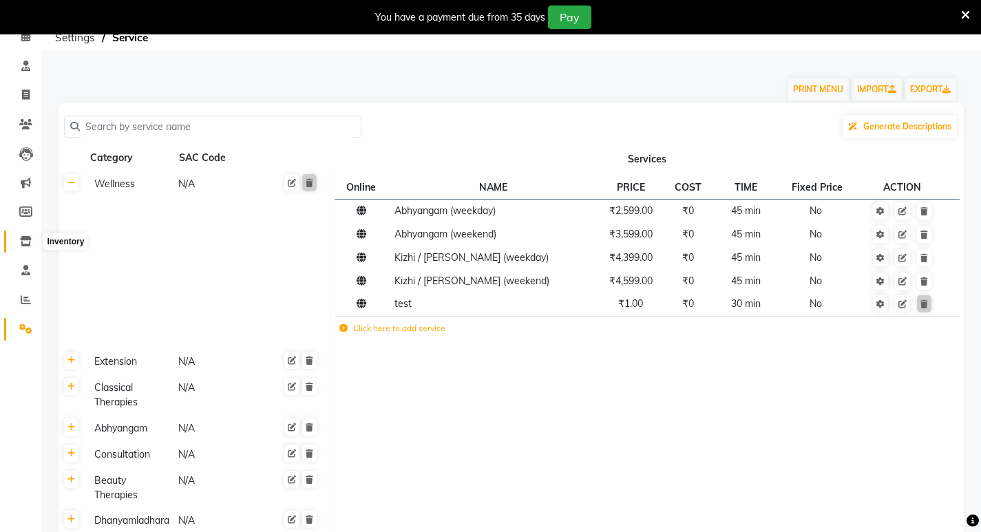
click at [26, 240] on icon at bounding box center [26, 241] width 12 height 10
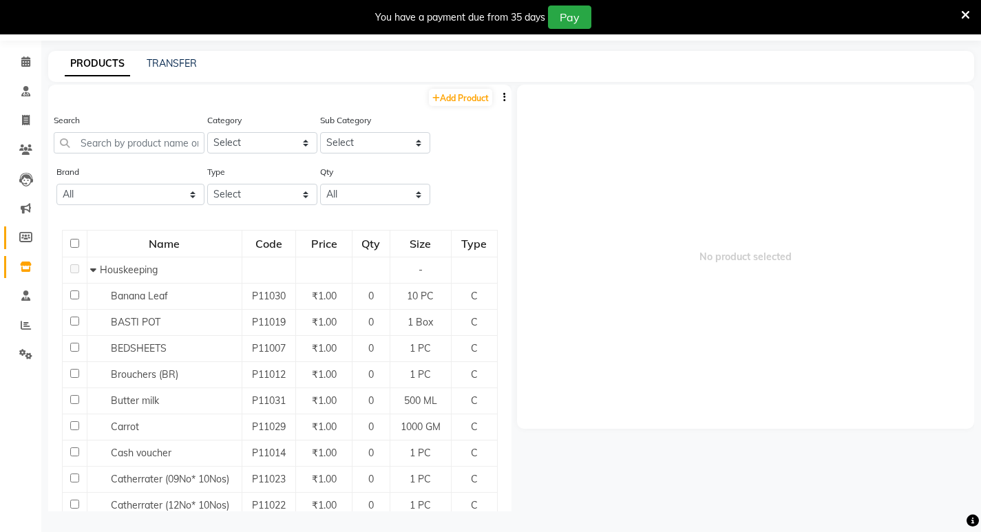
scroll to position [43, 0]
click at [27, 240] on icon at bounding box center [25, 237] width 13 height 10
select select
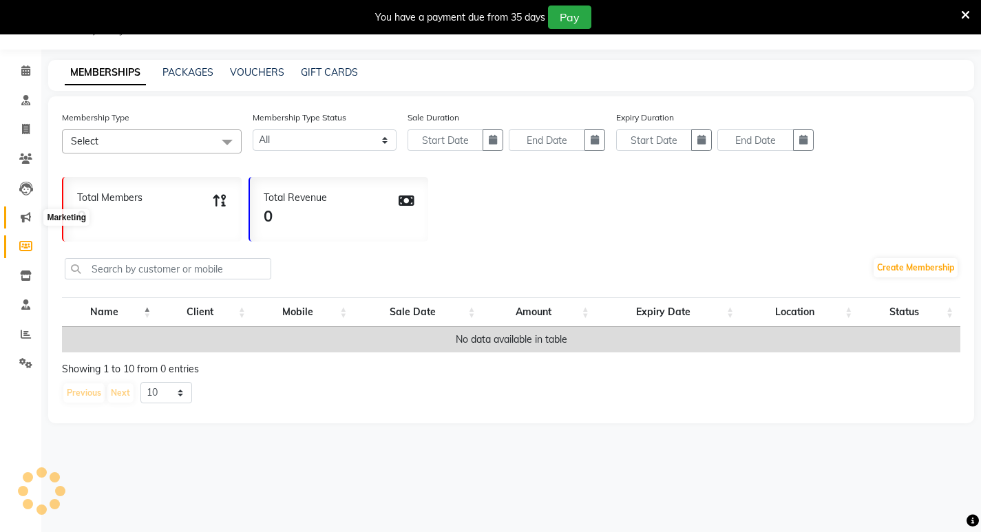
scroll to position [34, 0]
click at [193, 77] on link "PACKAGES" at bounding box center [187, 72] width 51 height 12
select select
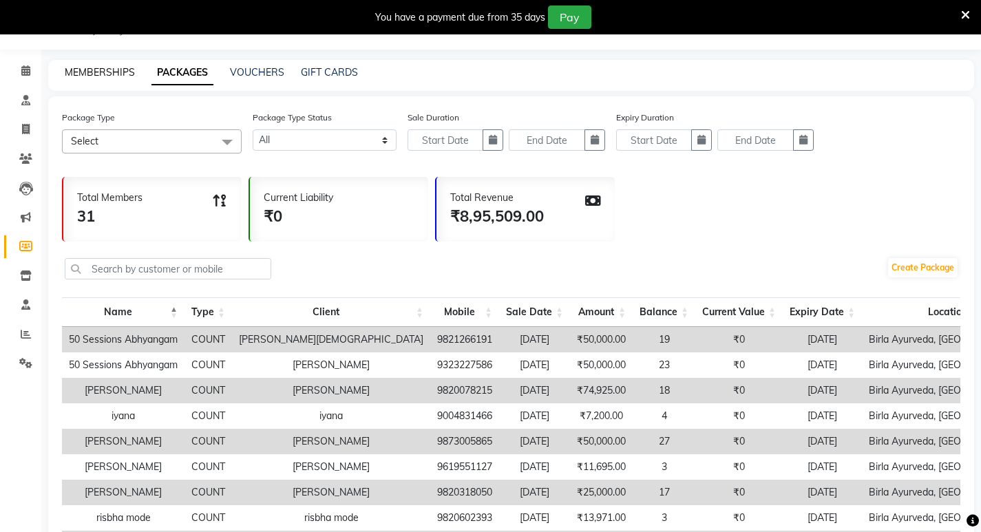
click at [118, 77] on link "MEMBERSHIPS" at bounding box center [100, 72] width 70 height 12
select select
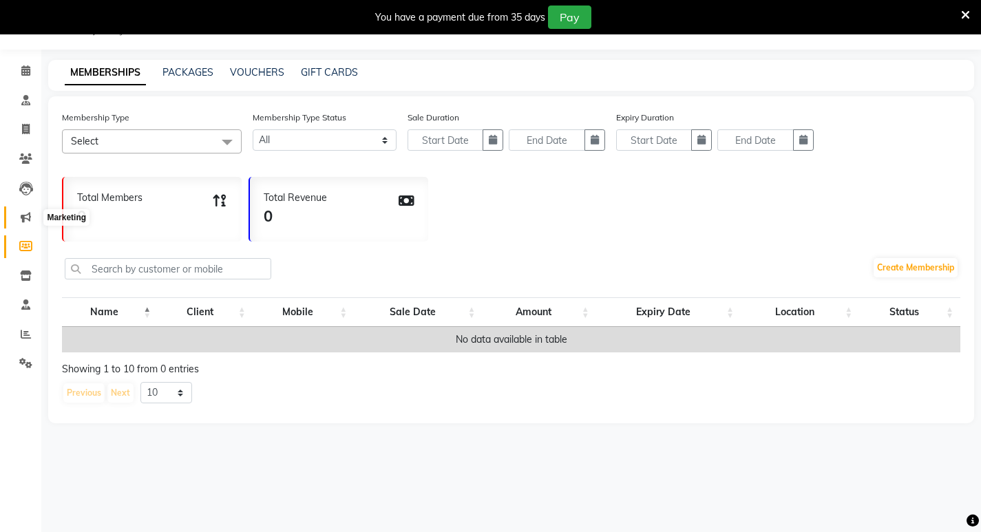
click at [28, 213] on icon at bounding box center [26, 217] width 10 height 10
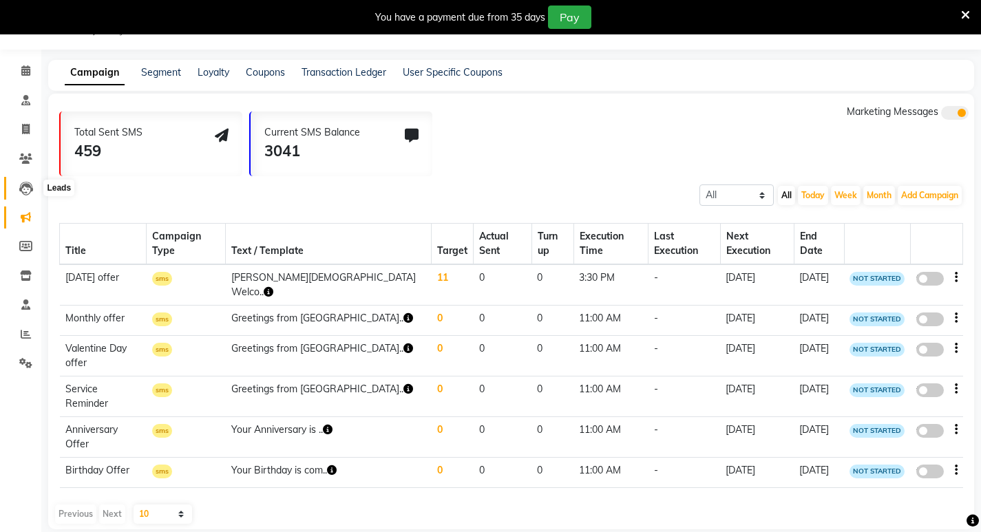
click at [27, 191] on icon at bounding box center [26, 189] width 14 height 14
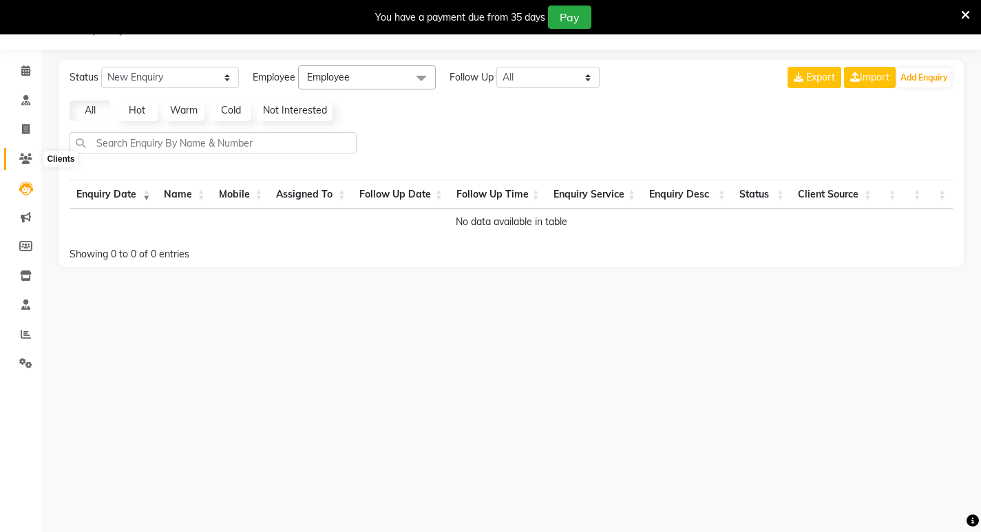
click at [26, 163] on icon at bounding box center [25, 158] width 13 height 10
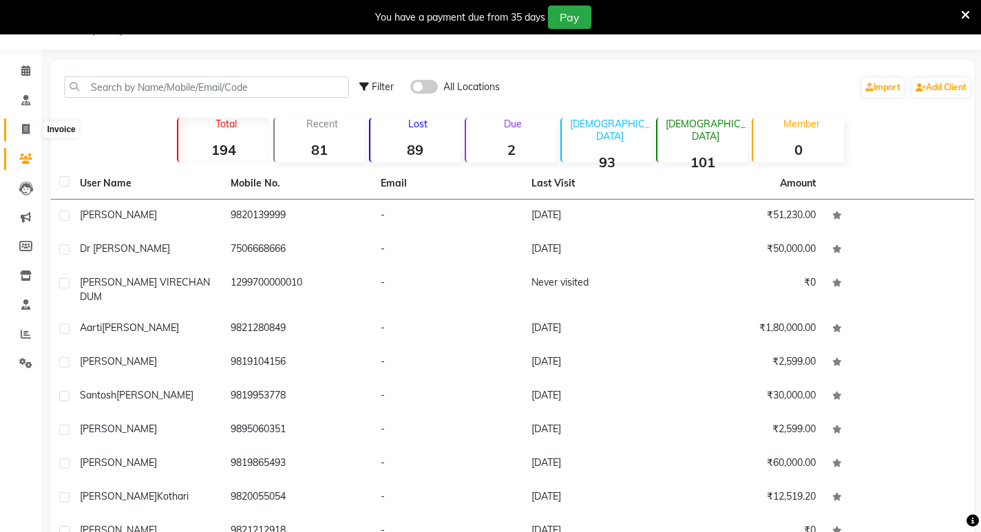
click at [28, 124] on icon at bounding box center [26, 129] width 8 height 10
select select "6820"
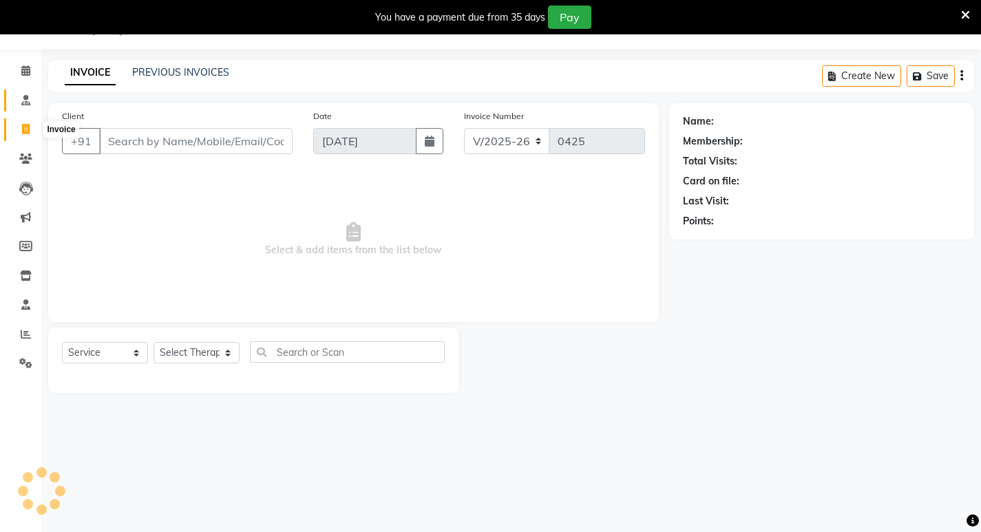
select select "package"
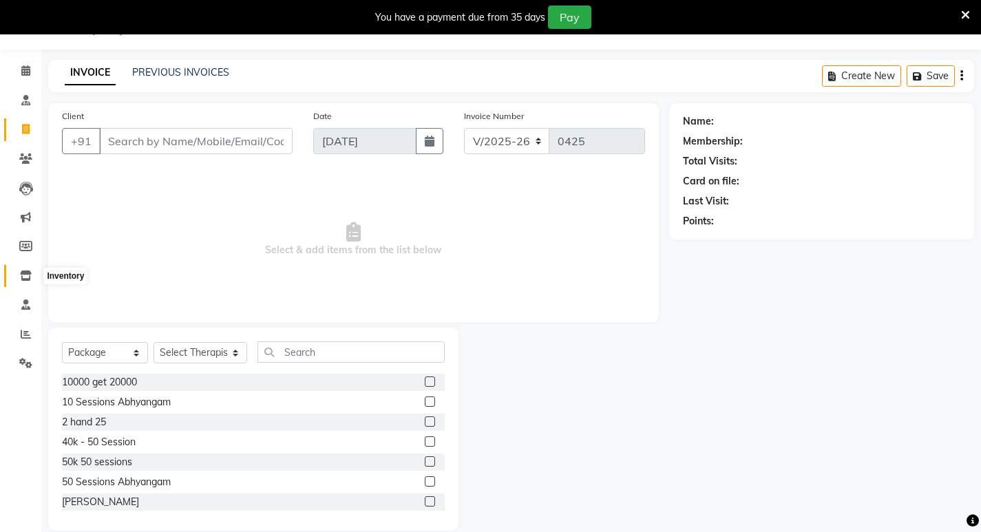
click at [23, 276] on icon at bounding box center [26, 275] width 12 height 10
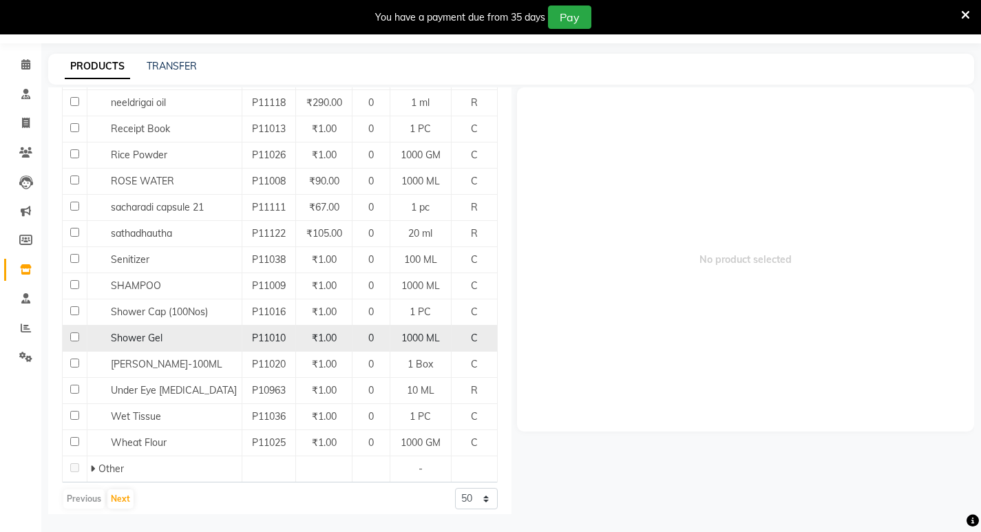
scroll to position [43, 0]
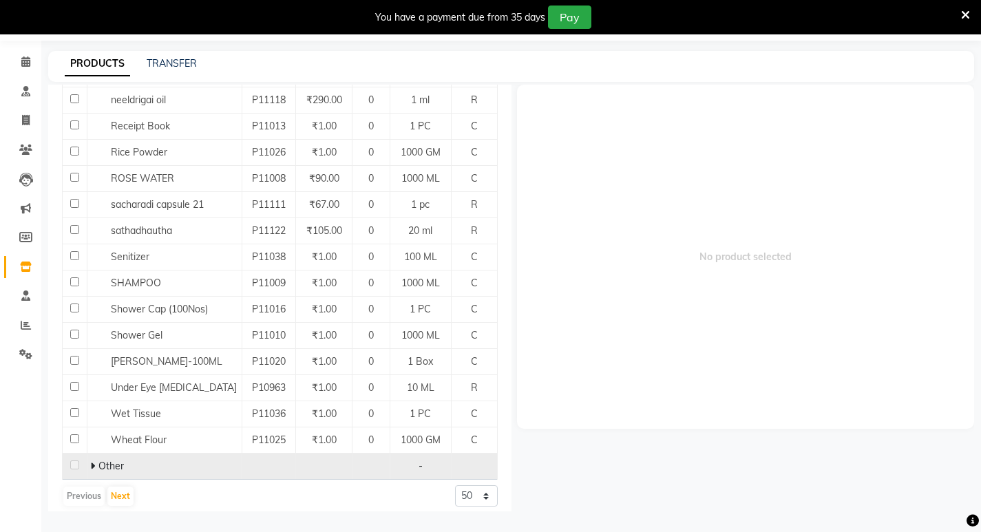
click at [105, 462] on span "Other" at bounding box center [110, 466] width 25 height 12
click at [100, 460] on span "Other" at bounding box center [110, 466] width 25 height 12
click at [94, 460] on span at bounding box center [94, 466] width 8 height 12
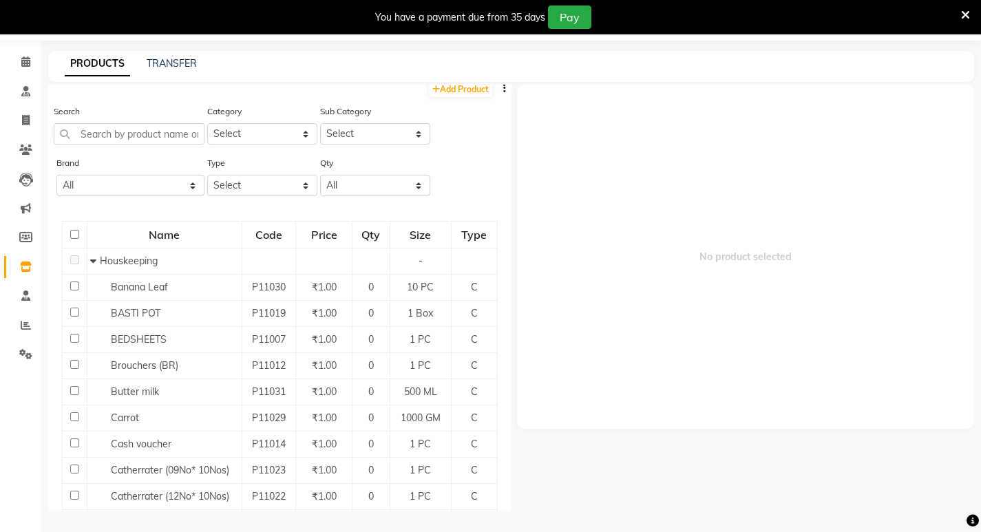
scroll to position [0, 0]
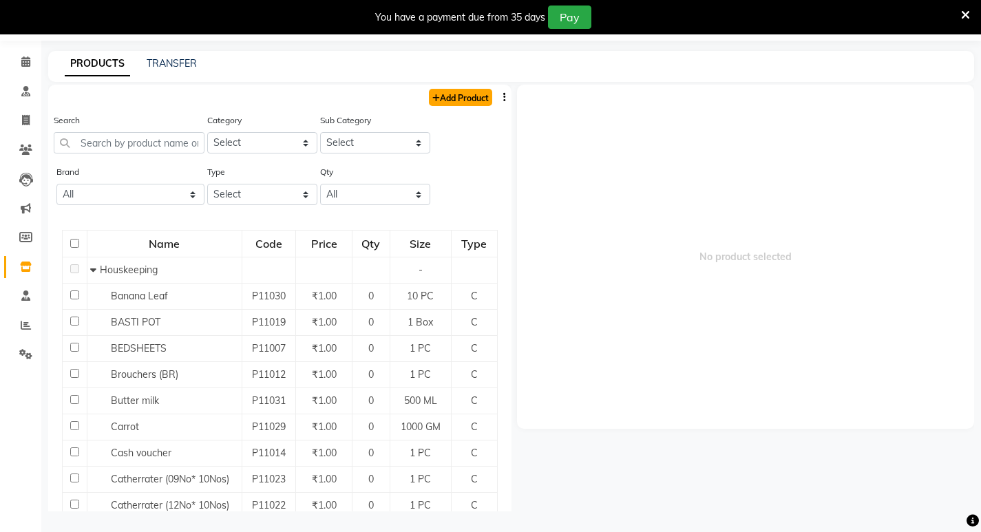
click at [460, 98] on link "Add Product" at bounding box center [460, 97] width 63 height 17
select select "true"
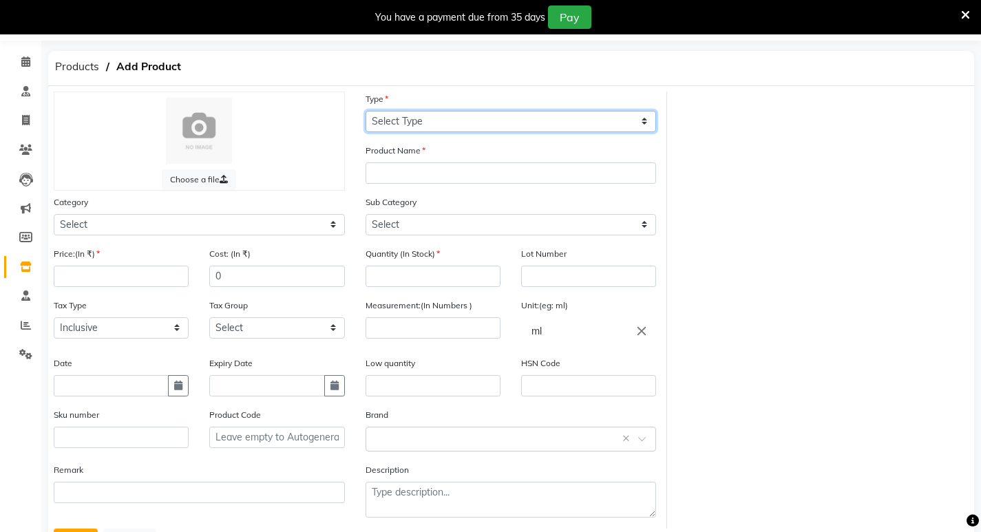
click at [442, 118] on select "Select Type Both Retail Consumable" at bounding box center [510, 121] width 291 height 21
select select "B"
click at [365, 111] on select "Select Type Both Retail Consumable" at bounding box center [510, 121] width 291 height 21
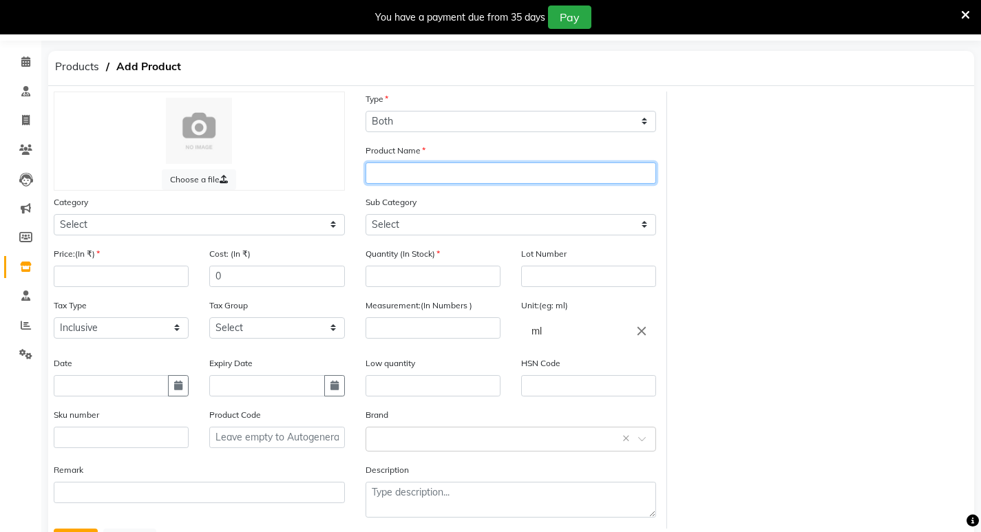
click at [423, 171] on input "text" at bounding box center [510, 172] width 291 height 21
type input "Consultation Follow Up"
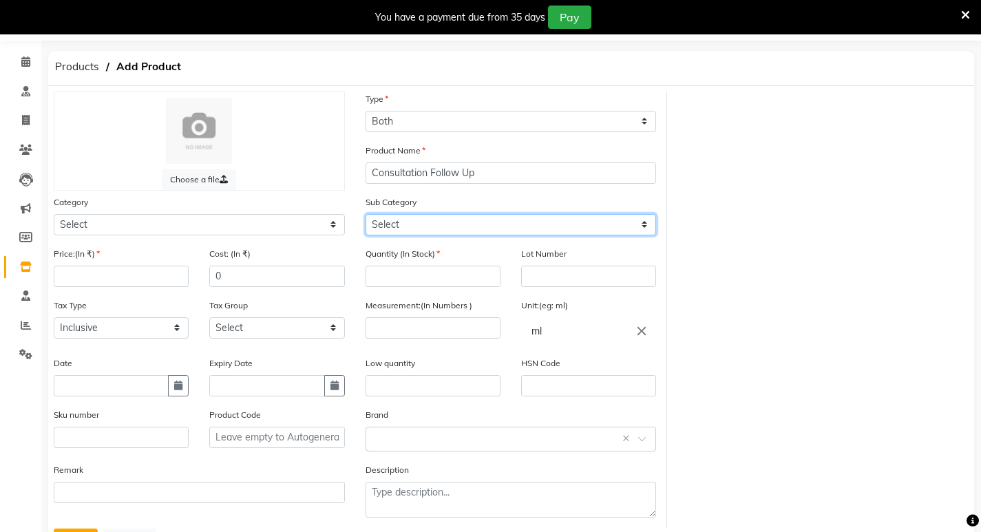
click at [560, 221] on select "Select" at bounding box center [510, 224] width 291 height 21
click at [559, 224] on select "Select" at bounding box center [510, 224] width 291 height 21
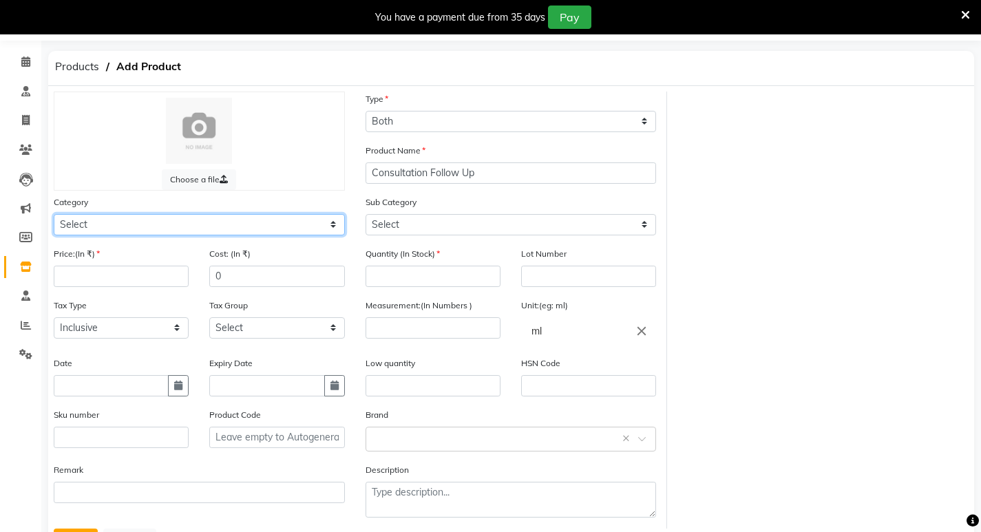
click at [221, 222] on select "Select Hair Skin Makeup Personal Care Appliances Classical Medicine OTC Proprie…" at bounding box center [199, 224] width 291 height 21
select select "1112815000"
click at [54, 214] on select "Select Hair Skin Makeup Personal Care Appliances Classical Medicine OTC Proprie…" at bounding box center [199, 224] width 291 height 21
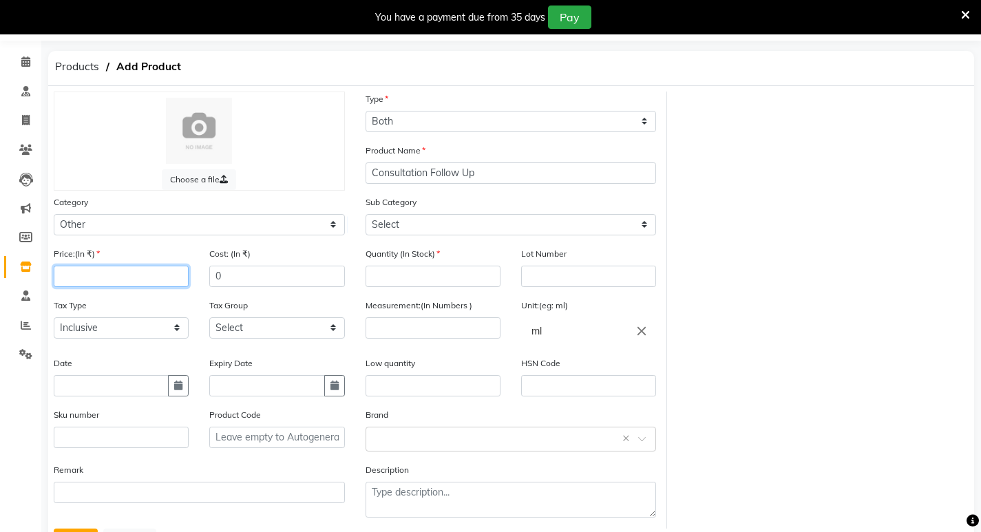
click at [123, 282] on input "number" at bounding box center [121, 276] width 135 height 21
type input "300"
click at [416, 273] on input "number" at bounding box center [432, 276] width 135 height 21
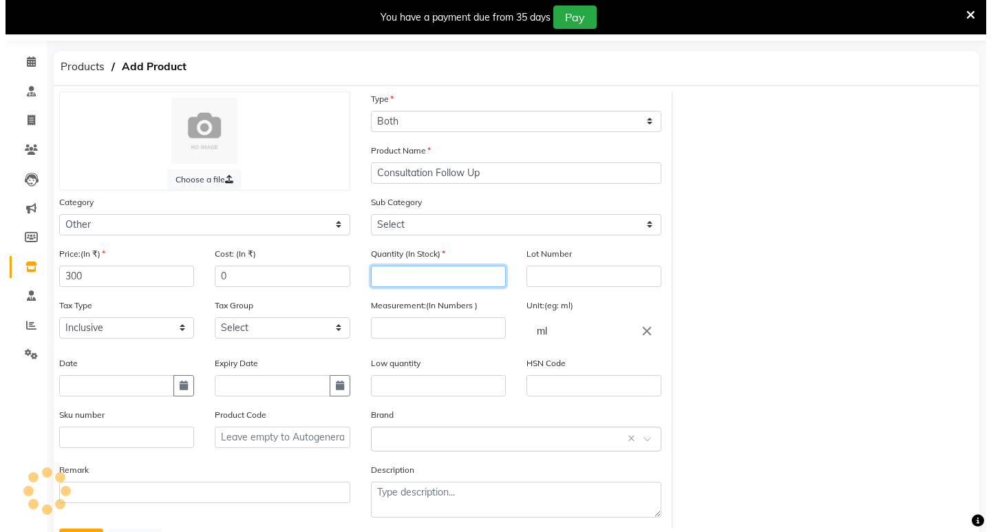
scroll to position [106, 0]
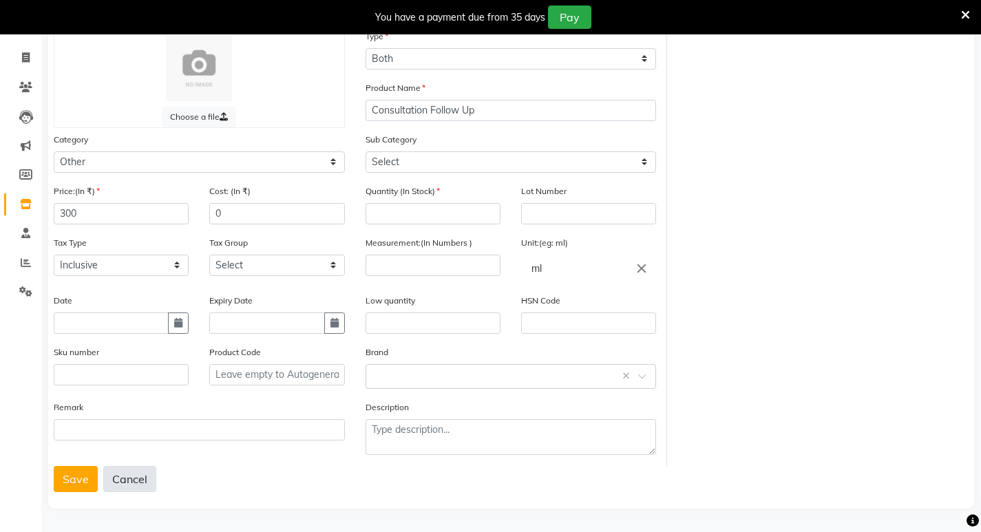
click at [146, 472] on button "Cancel" at bounding box center [129, 479] width 53 height 26
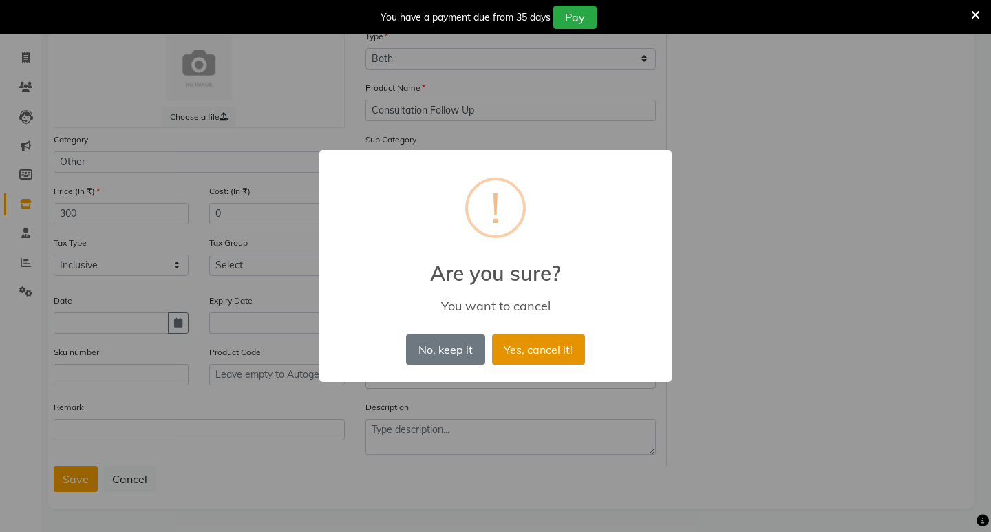
click at [531, 353] on button "Yes, cancel it!" at bounding box center [538, 349] width 93 height 30
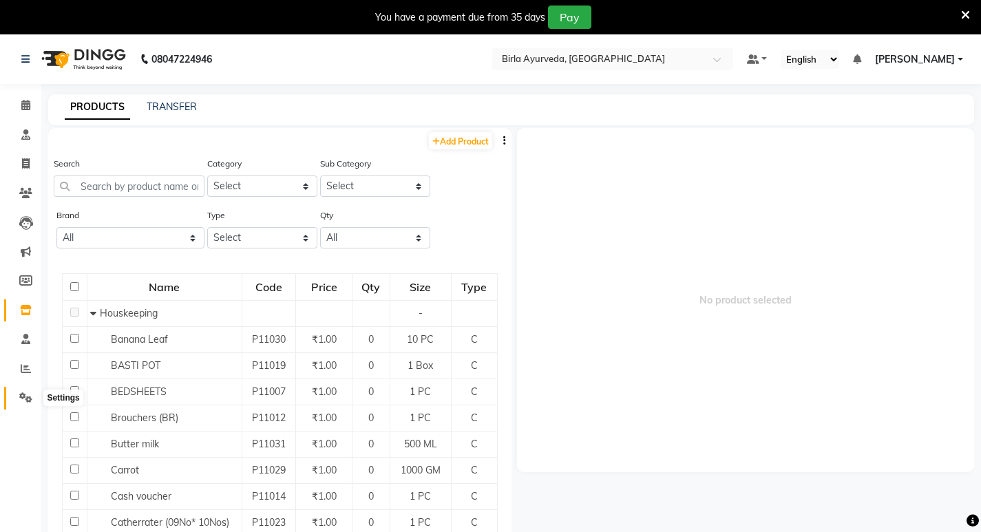
click at [24, 398] on icon at bounding box center [25, 397] width 13 height 10
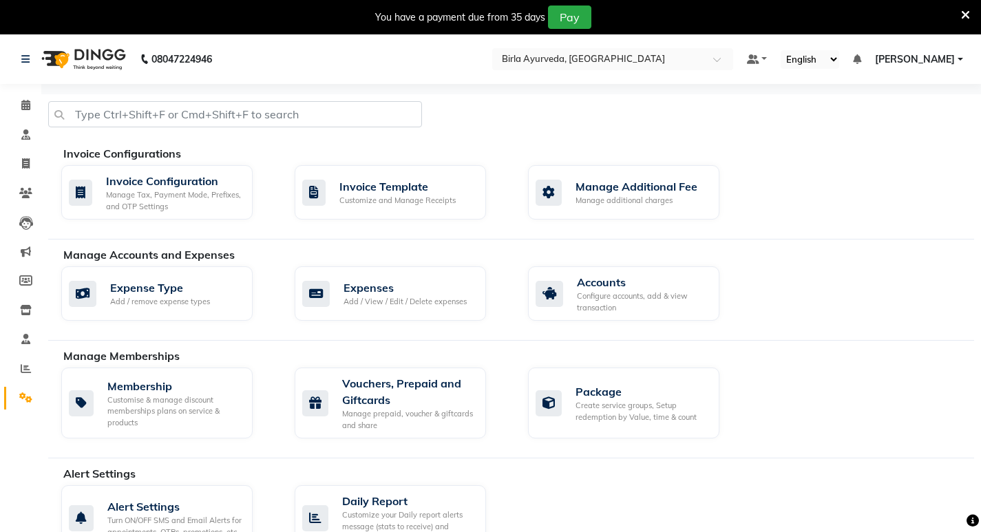
scroll to position [138, 0]
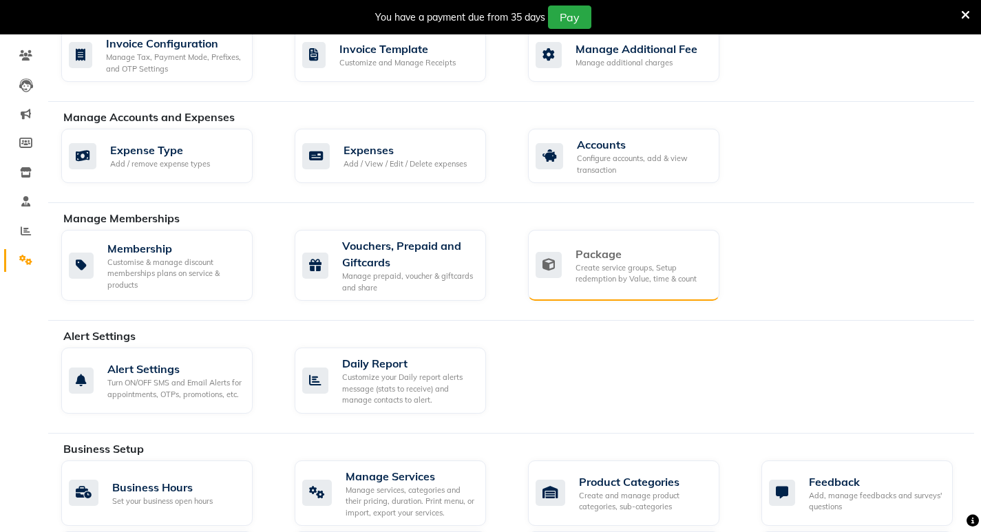
click at [635, 259] on div "Package" at bounding box center [641, 254] width 133 height 17
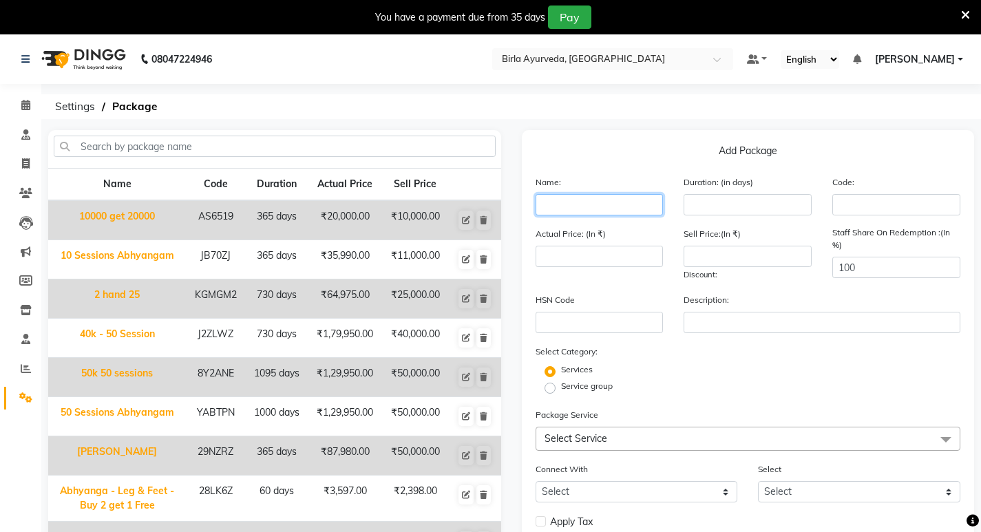
click at [575, 206] on input "text" at bounding box center [599, 204] width 128 height 21
click at [85, 105] on span "Settings" at bounding box center [75, 106] width 54 height 25
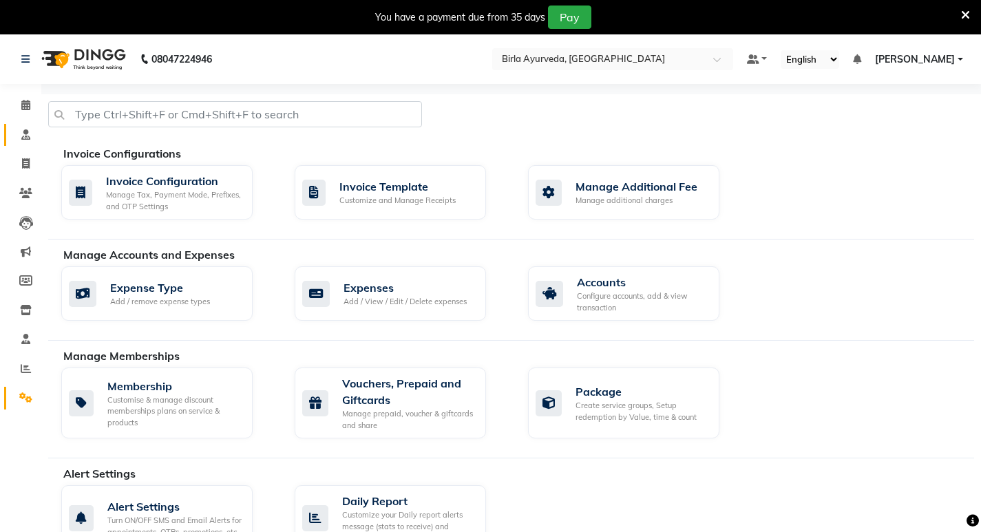
click at [22, 140] on span at bounding box center [26, 135] width 24 height 16
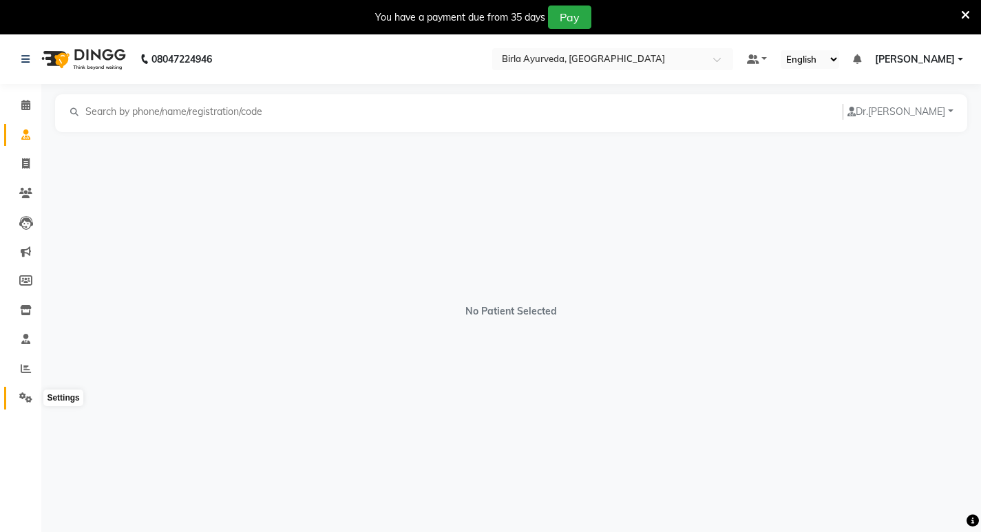
click at [23, 400] on icon at bounding box center [25, 397] width 13 height 10
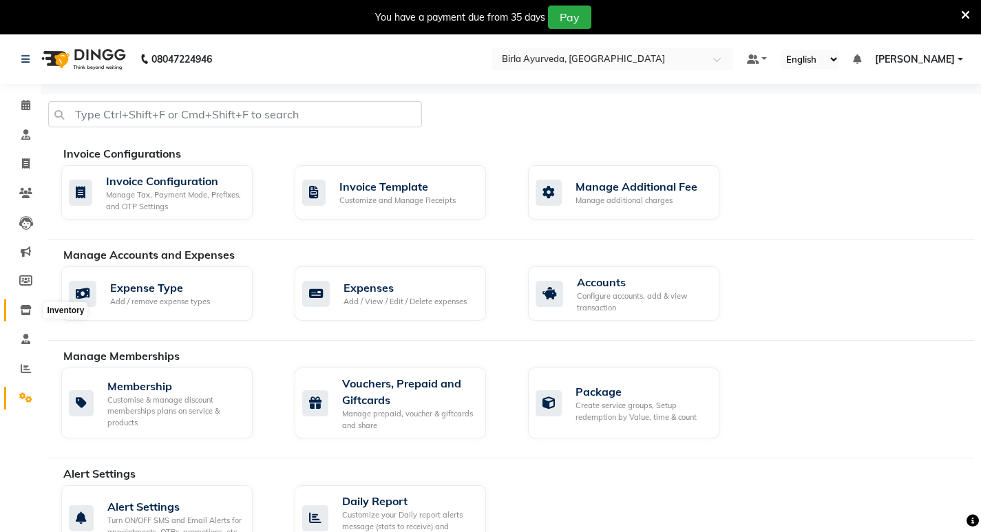
click at [23, 312] on icon at bounding box center [26, 310] width 12 height 10
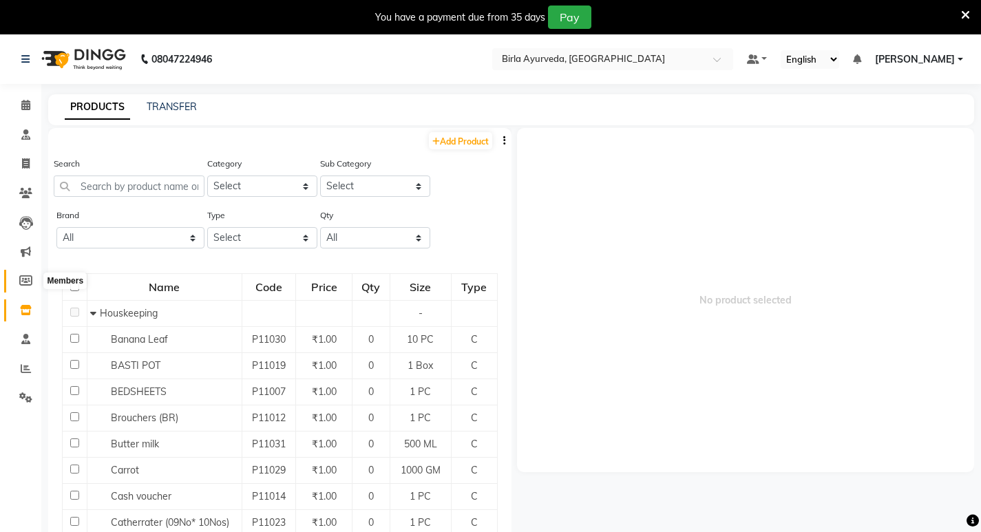
click at [25, 279] on icon at bounding box center [25, 280] width 13 height 10
select select
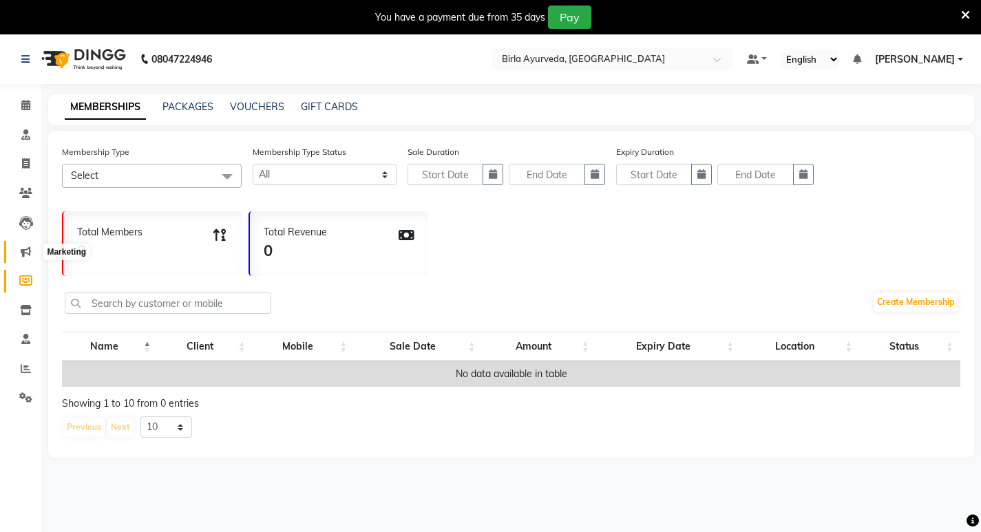
click at [24, 251] on icon at bounding box center [26, 251] width 10 height 10
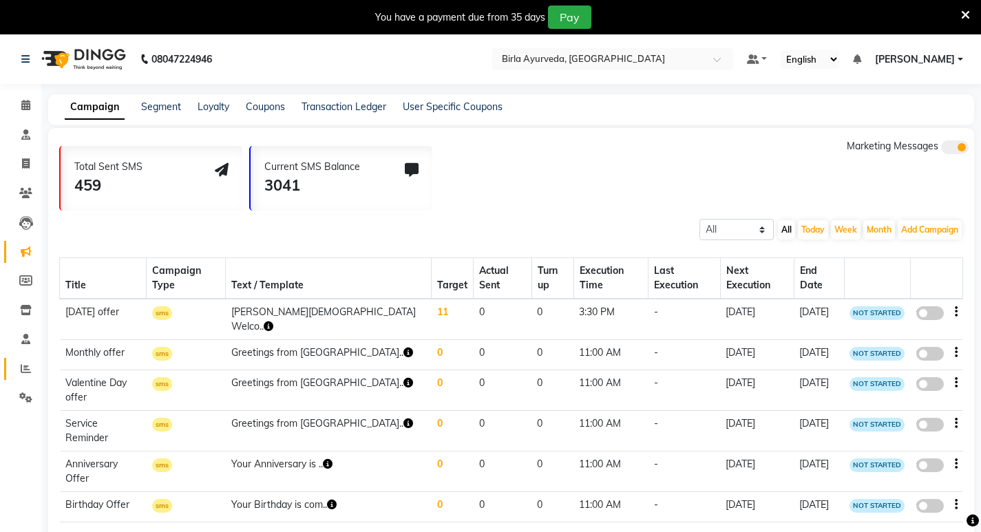
click at [27, 378] on link "Reports" at bounding box center [20, 369] width 33 height 23
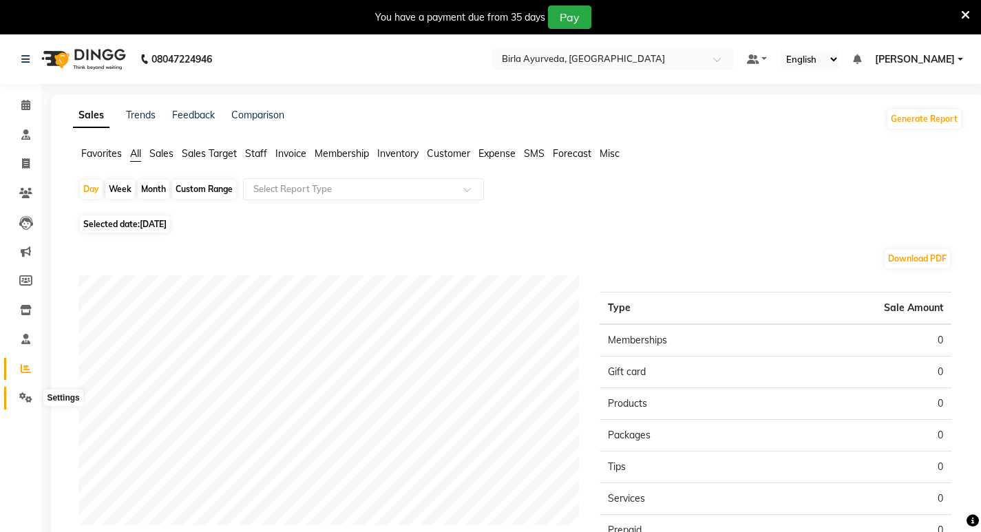
click at [25, 403] on span at bounding box center [26, 398] width 24 height 16
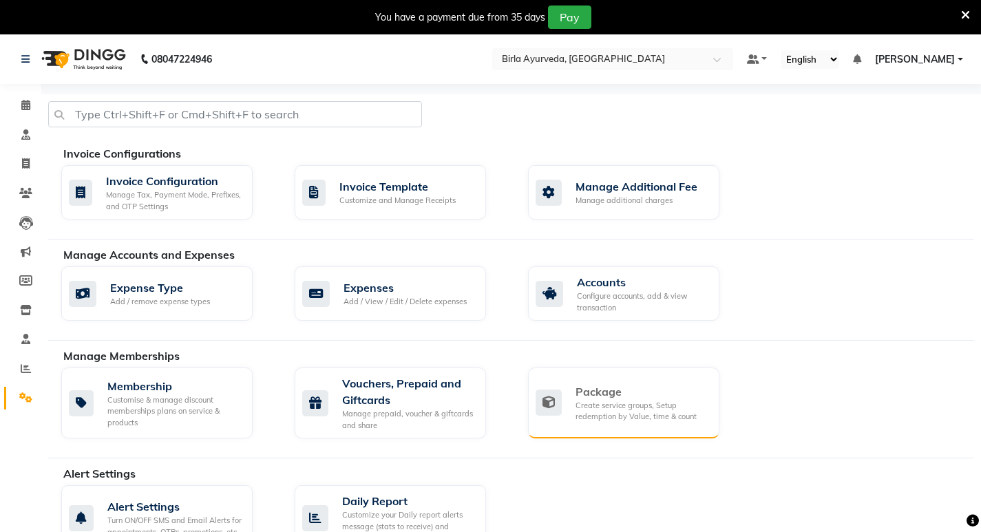
click at [575, 395] on div "Package Create service groups, Setup redemption by Value, time & count" at bounding box center [621, 402] width 173 height 39
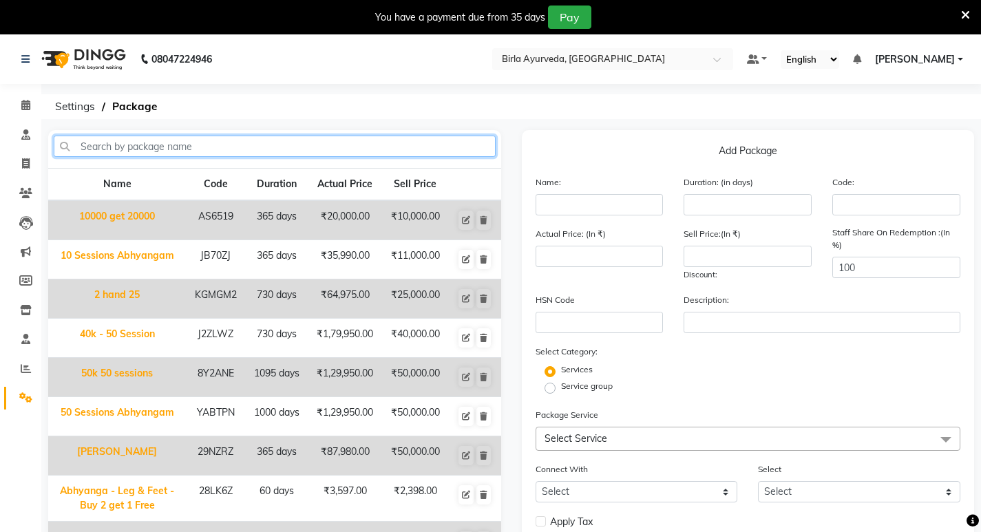
click at [225, 142] on input "text" at bounding box center [275, 146] width 442 height 21
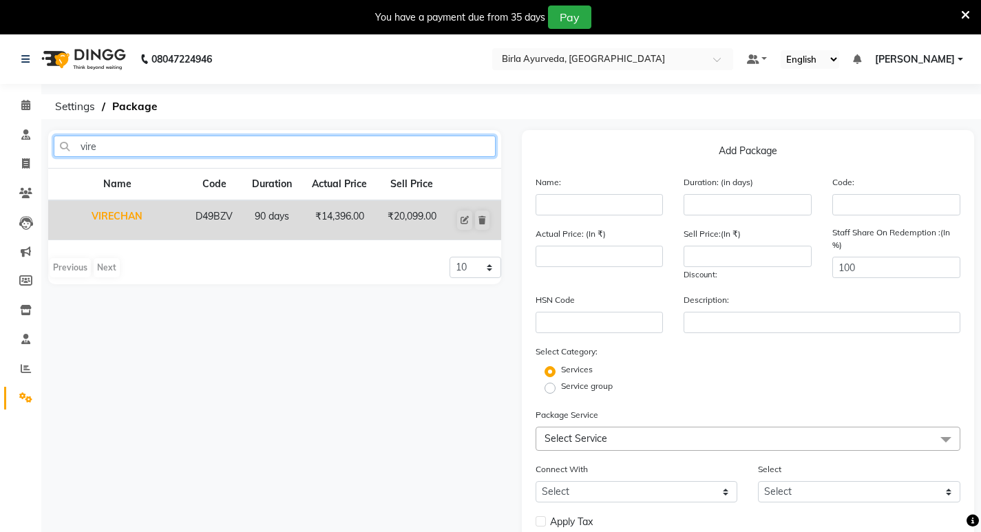
type input "vire"
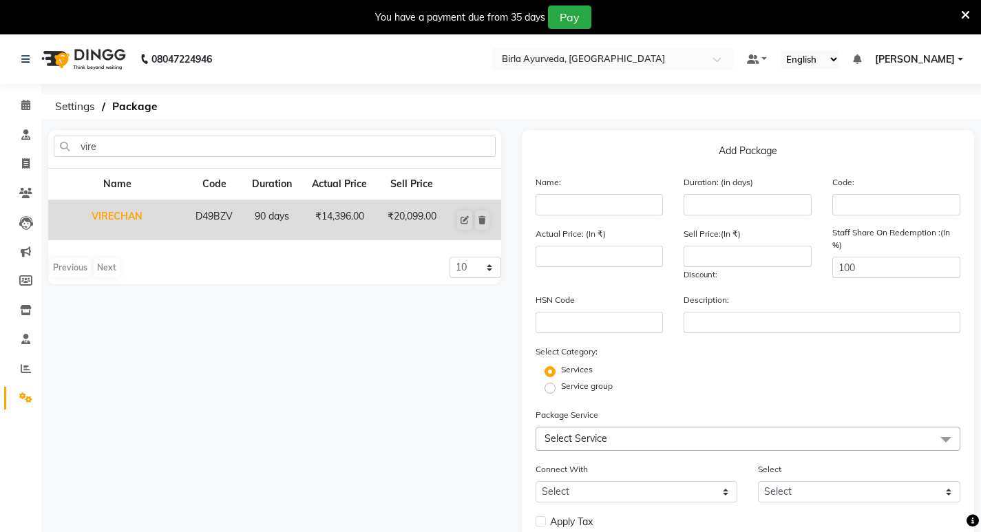
click at [136, 218] on td "VIRECHAN" at bounding box center [117, 220] width 138 height 40
type input "VIRECHAN"
type input "90"
type input "D49BZV"
type input "14396"
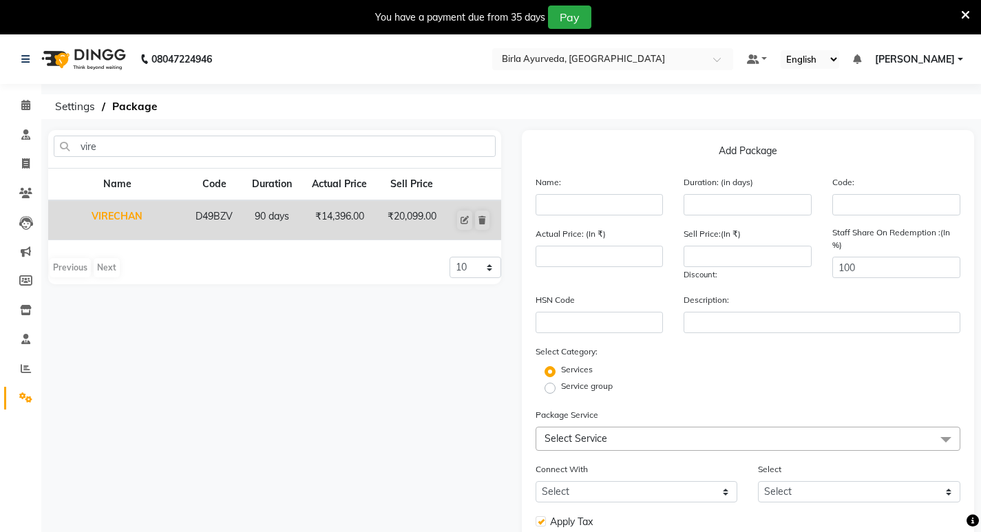
type input "20099"
checkbox input "true"
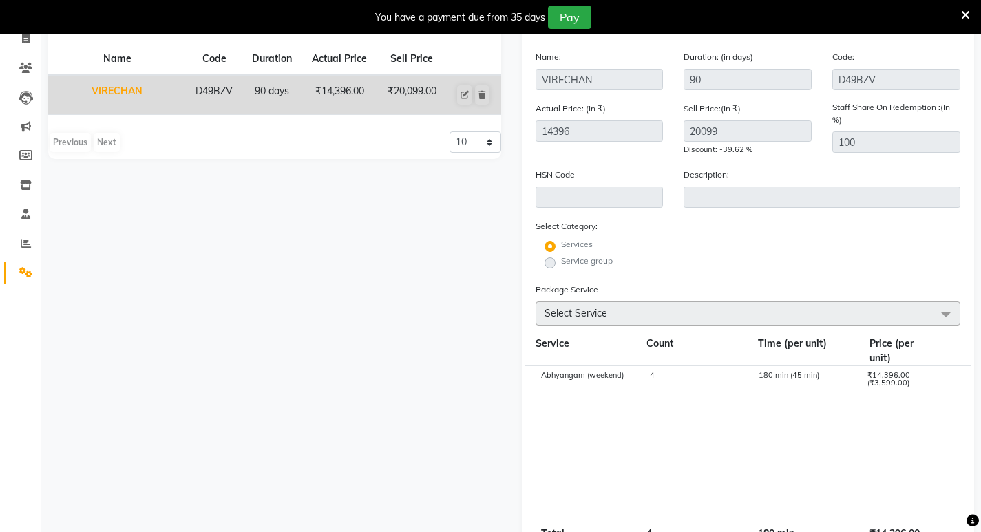
scroll to position [138, 0]
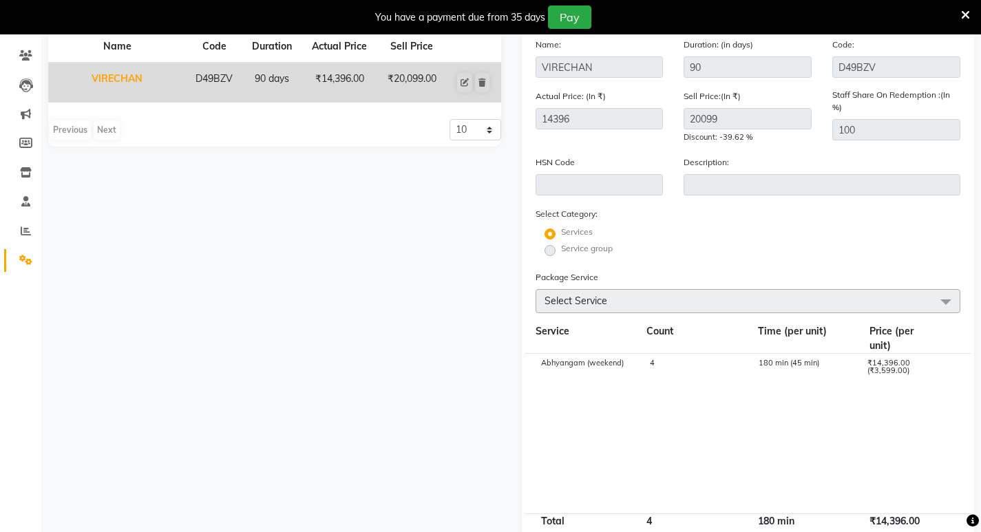
click at [625, 301] on span "Select Service" at bounding box center [747, 301] width 425 height 24
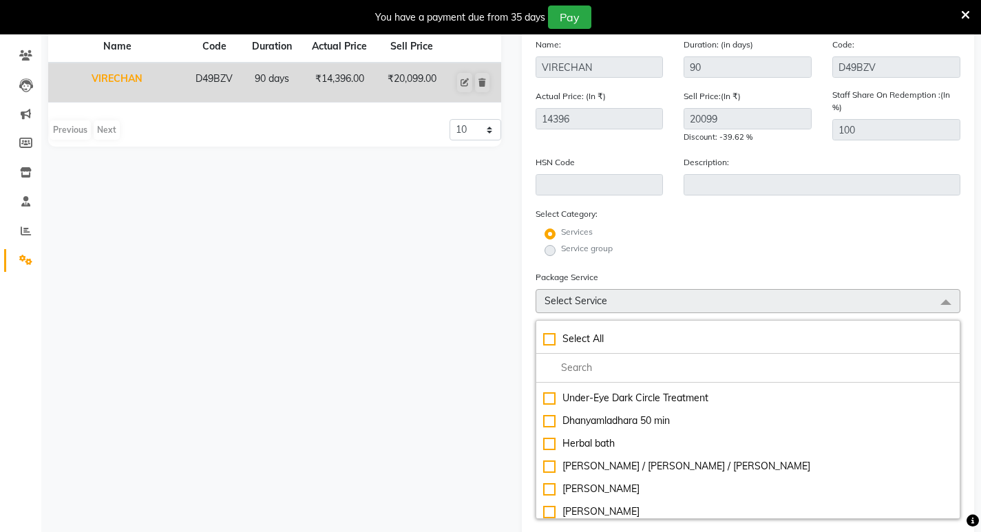
click at [628, 295] on span "Select Service" at bounding box center [747, 301] width 425 height 24
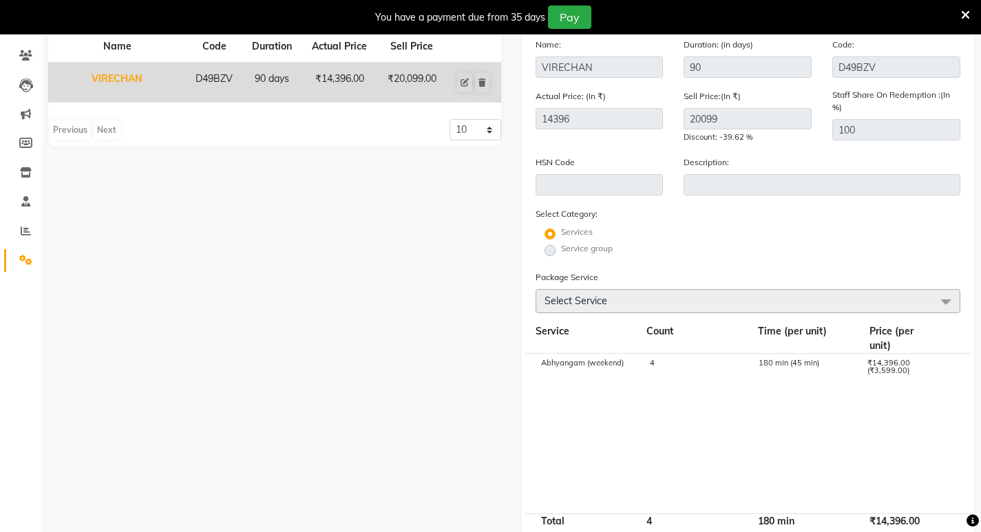
click at [628, 295] on span "Select Service" at bounding box center [747, 301] width 425 height 24
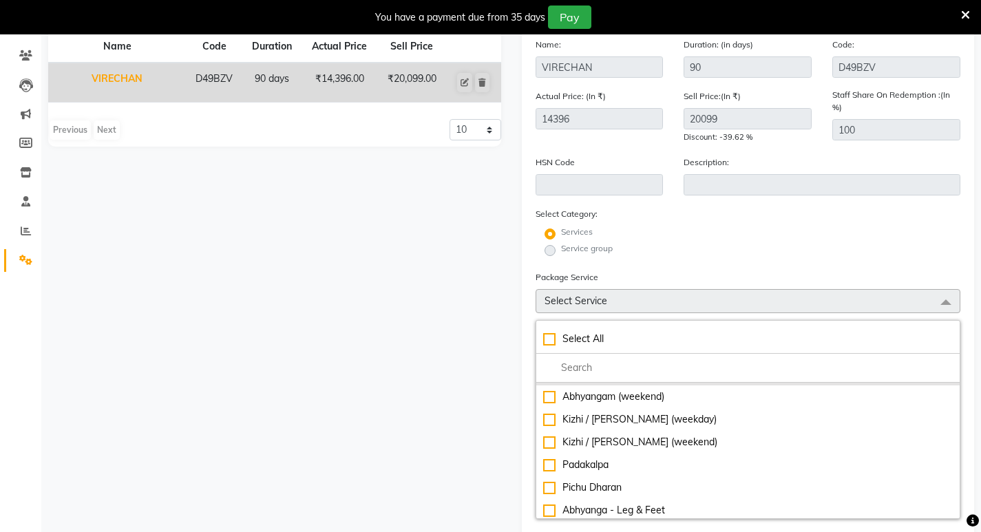
scroll to position [11, 0]
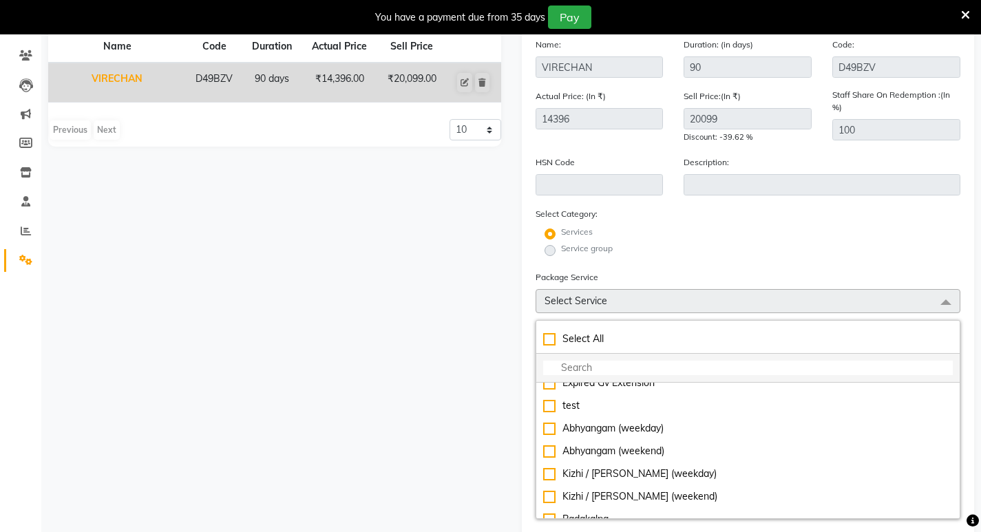
click at [594, 372] on input "multiselect-search" at bounding box center [748, 368] width 410 height 14
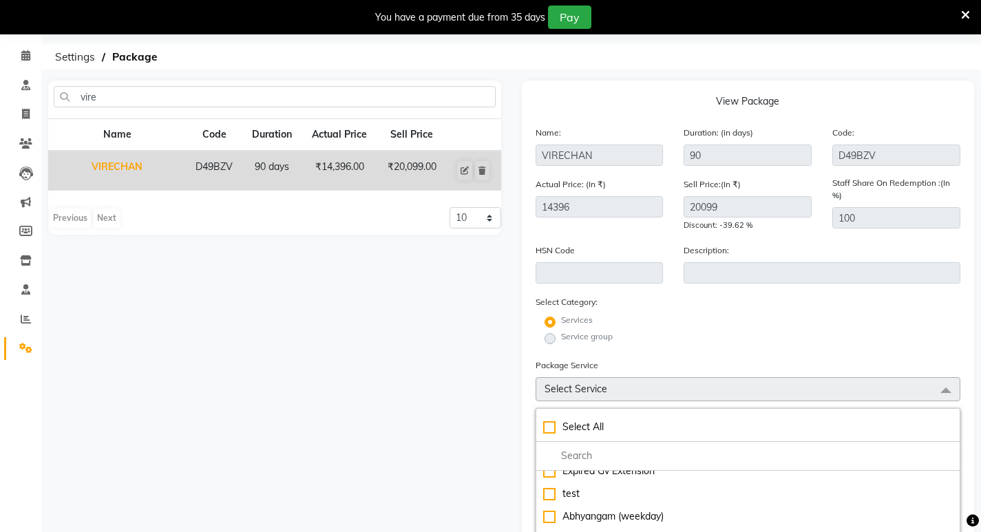
scroll to position [0, 0]
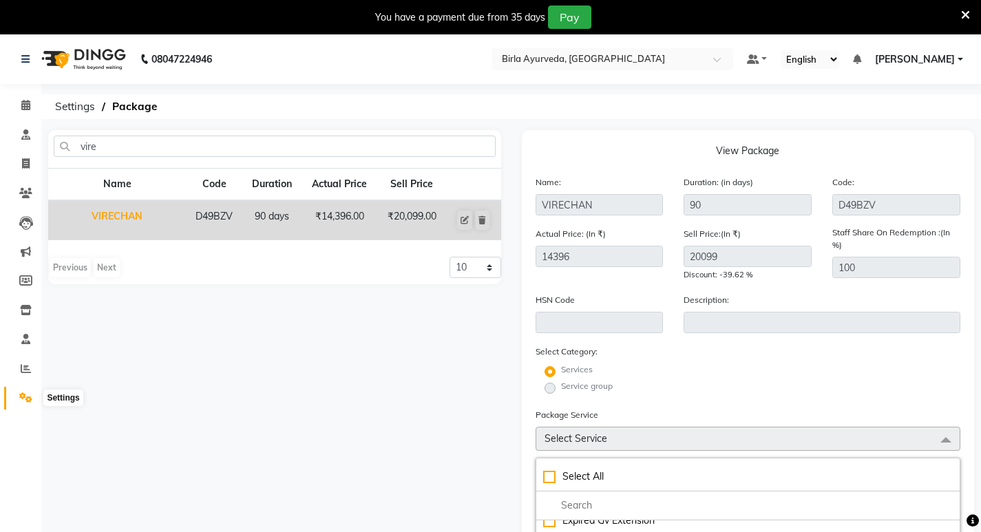
click at [23, 397] on icon at bounding box center [25, 397] width 13 height 10
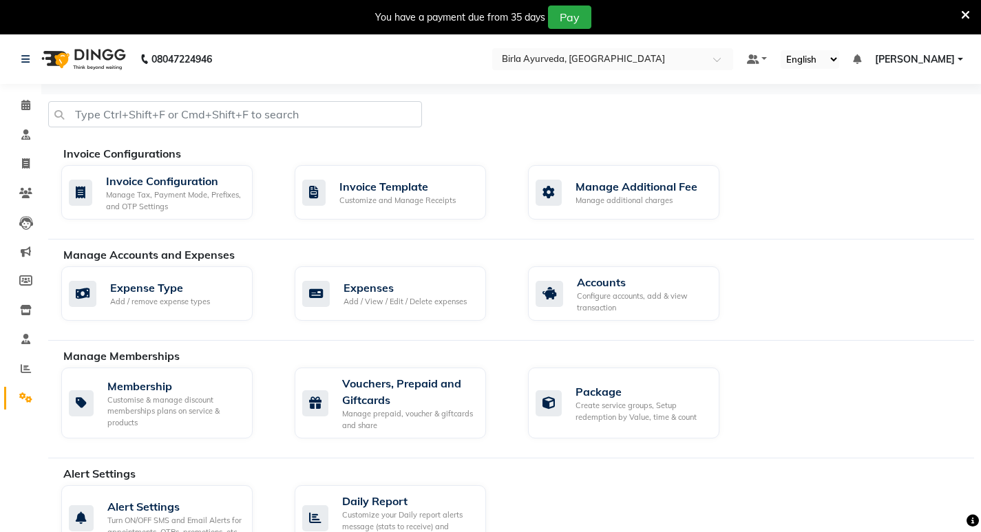
scroll to position [206, 0]
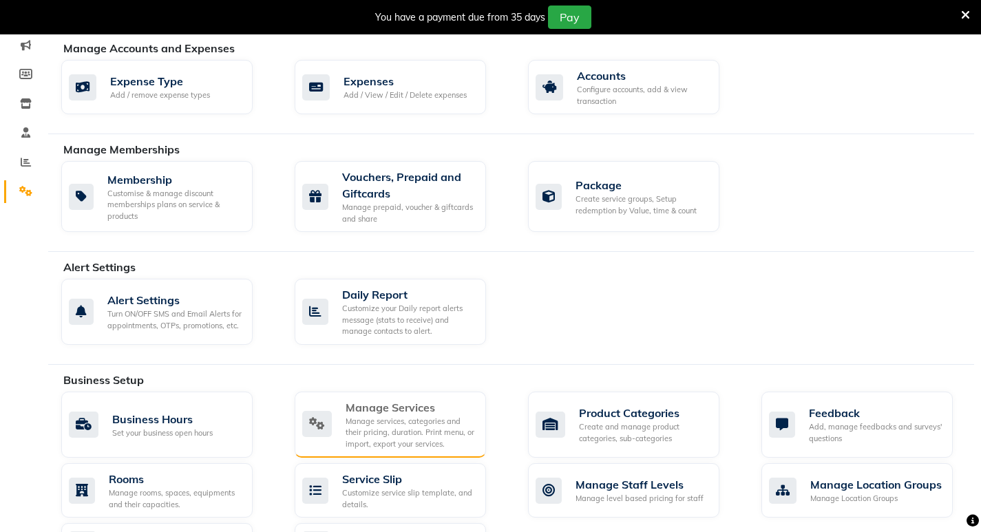
click at [399, 422] on div "Manage services, categories and their pricing, duration. Print menu, or import,…" at bounding box center [409, 433] width 129 height 34
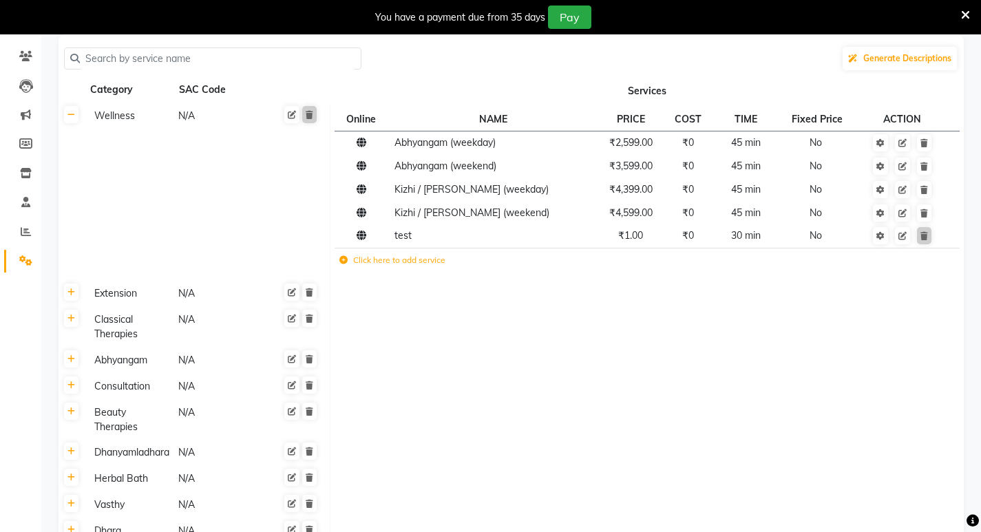
scroll to position [61, 0]
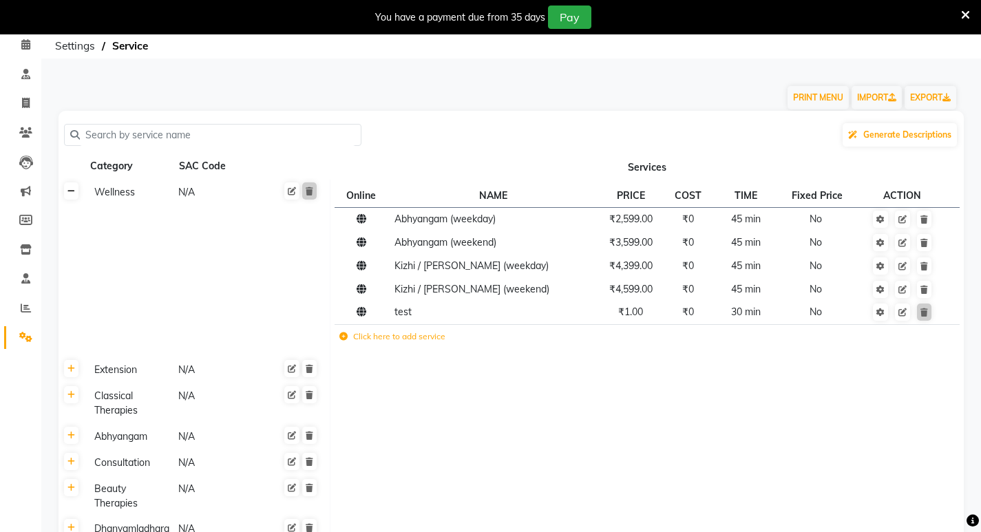
click at [72, 196] on link at bounding box center [71, 190] width 14 height 17
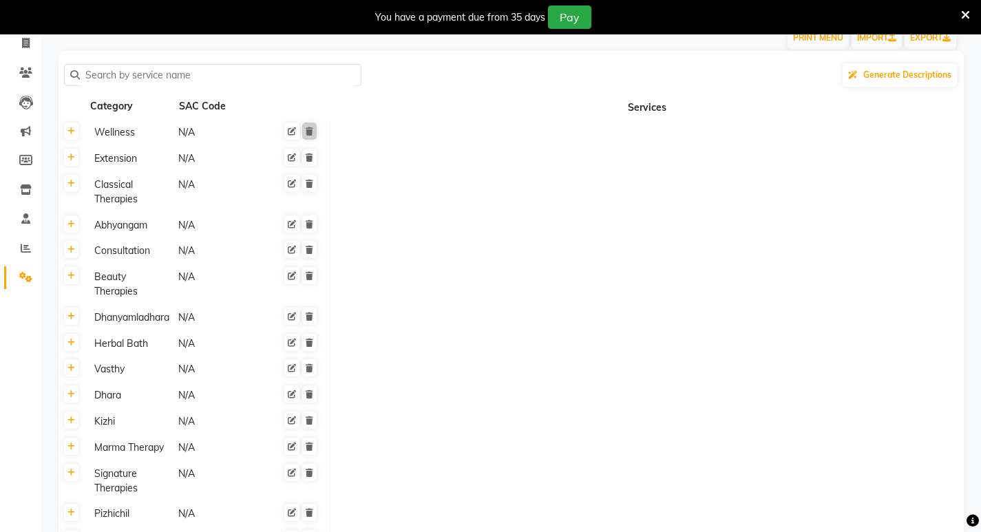
scroll to position [115, 0]
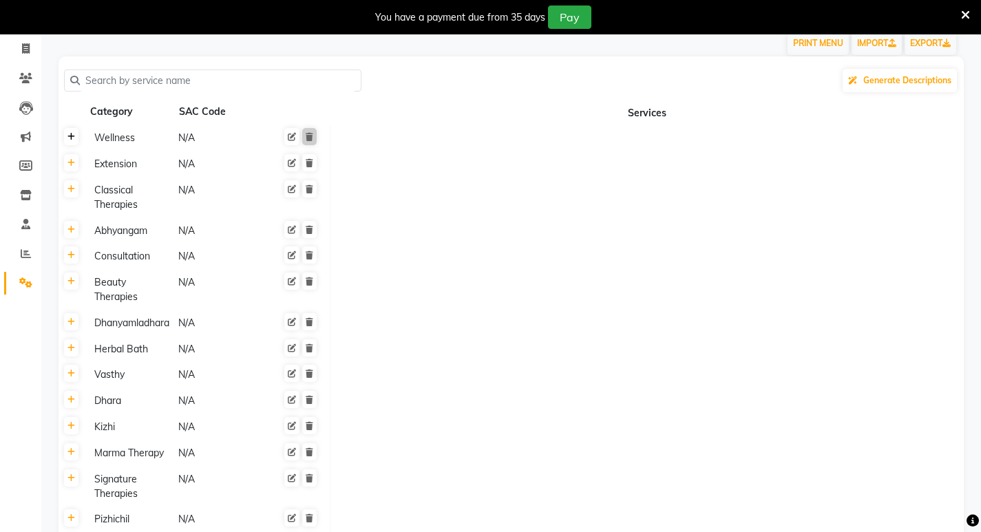
click at [72, 142] on link at bounding box center [71, 136] width 14 height 17
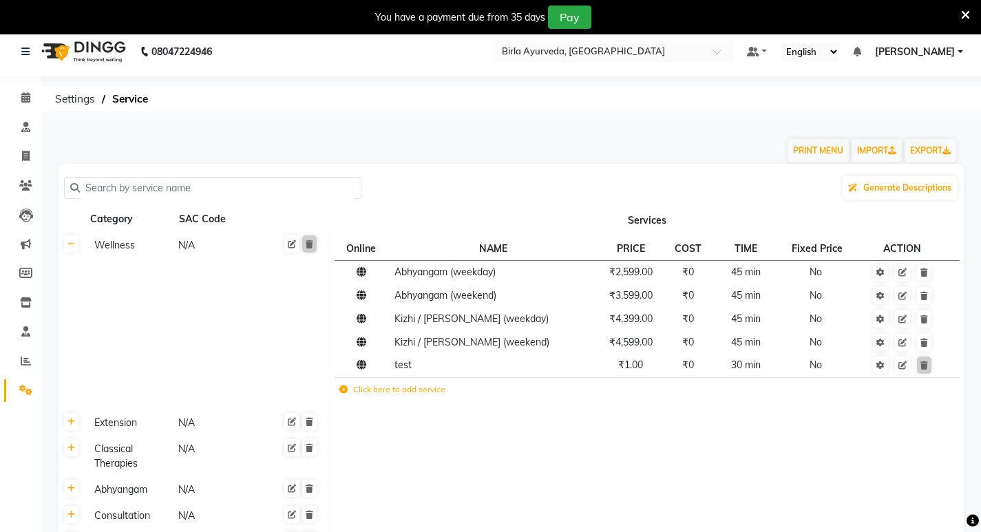
scroll to position [0, 0]
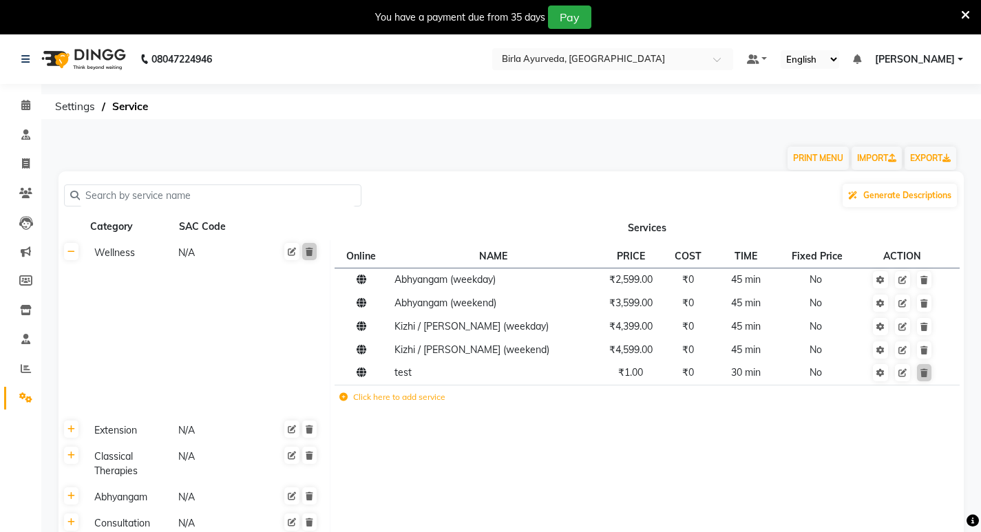
click at [366, 394] on label "Click here to add service" at bounding box center [392, 397] width 106 height 12
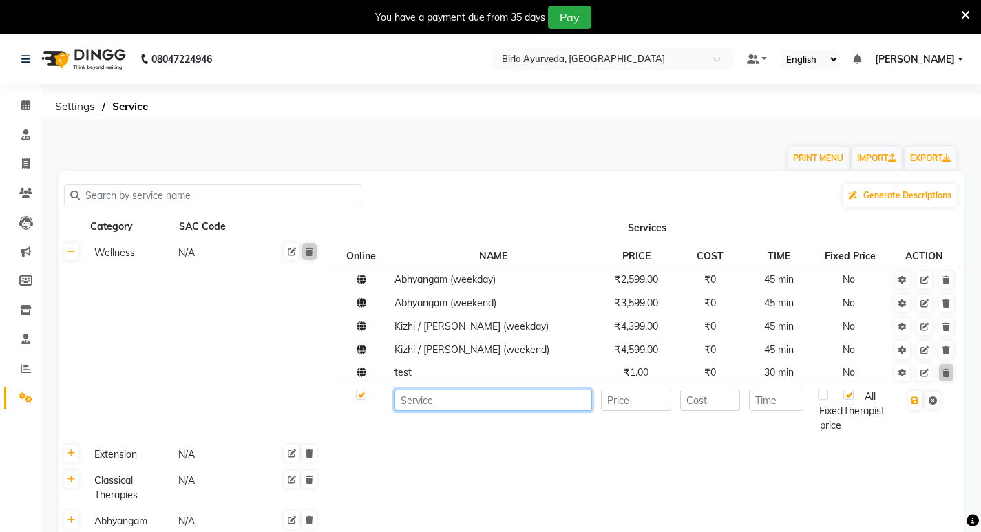
click at [444, 407] on input at bounding box center [493, 400] width 198 height 21
type input "Follow Up Consultation"
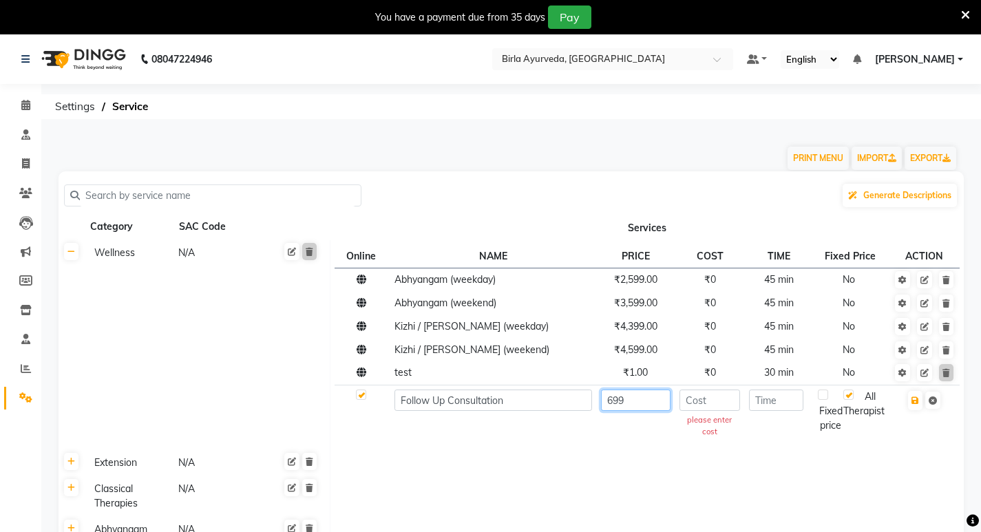
type input "699"
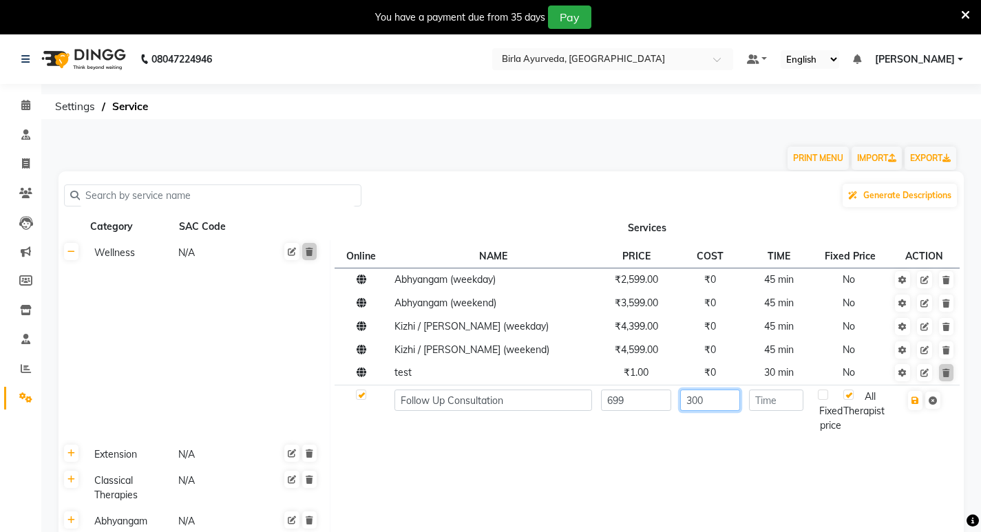
type input "300"
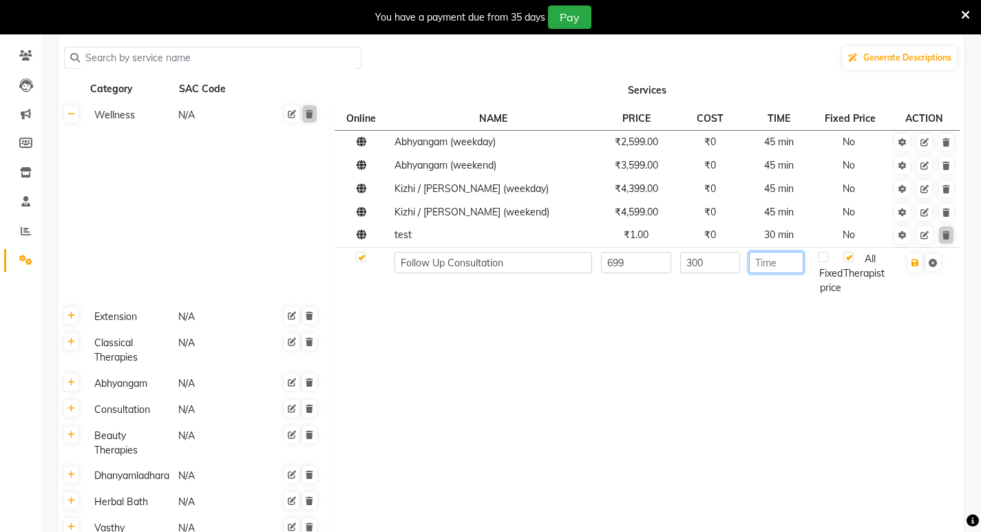
scroll to position [69, 0]
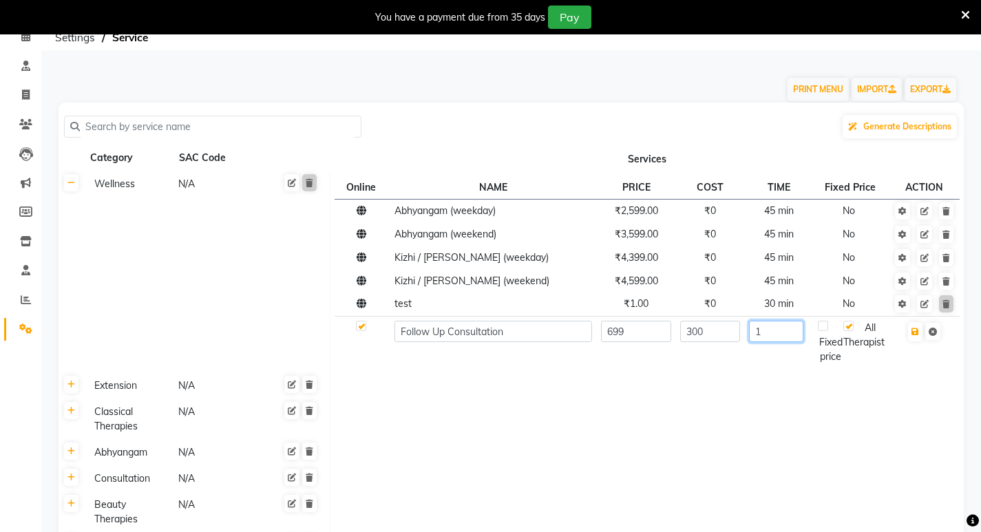
type input "1"
click at [800, 438] on td at bounding box center [647, 419] width 634 height 41
click at [827, 331] on label at bounding box center [823, 326] width 10 height 10
click at [827, 331] on input "checkbox" at bounding box center [828, 326] width 9 height 9
click at [829, 332] on div "Fixed price" at bounding box center [830, 342] width 25 height 43
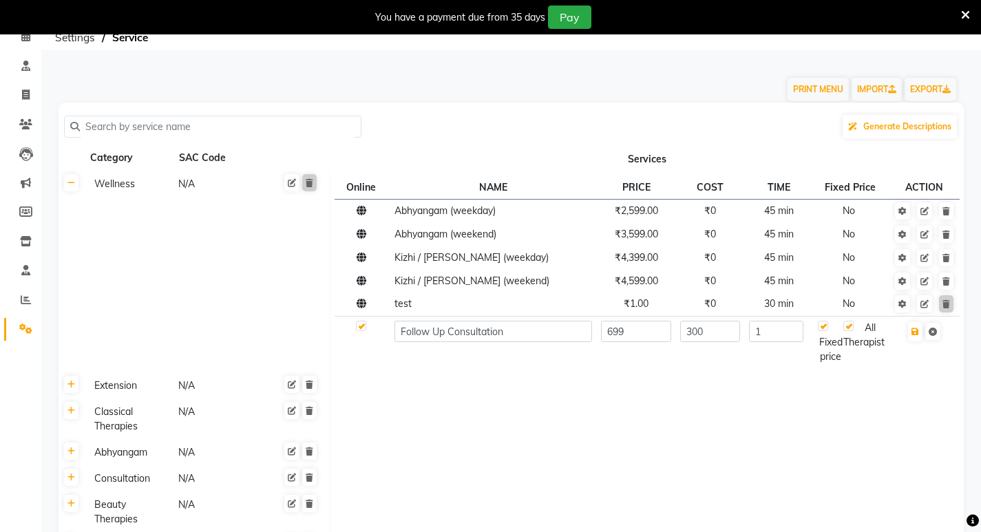
click at [823, 328] on label at bounding box center [823, 326] width 10 height 10
click at [824, 328] on input "checkbox" at bounding box center [828, 326] width 9 height 9
checkbox input "false"
click at [851, 330] on label at bounding box center [848, 326] width 10 height 10
click at [853, 330] on input "checkbox" at bounding box center [857, 326] width 9 height 9
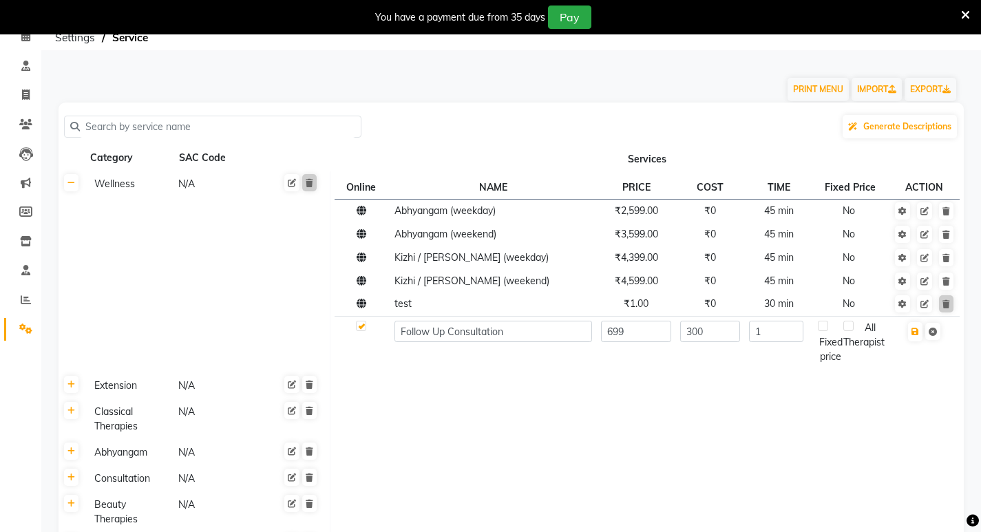
click at [850, 327] on label at bounding box center [848, 326] width 10 height 10
click at [853, 327] on input "checkbox" at bounding box center [857, 326] width 9 height 9
checkbox input "true"
click at [612, 328] on input "699" at bounding box center [636, 331] width 71 height 21
click at [624, 330] on input "699" at bounding box center [636, 331] width 71 height 21
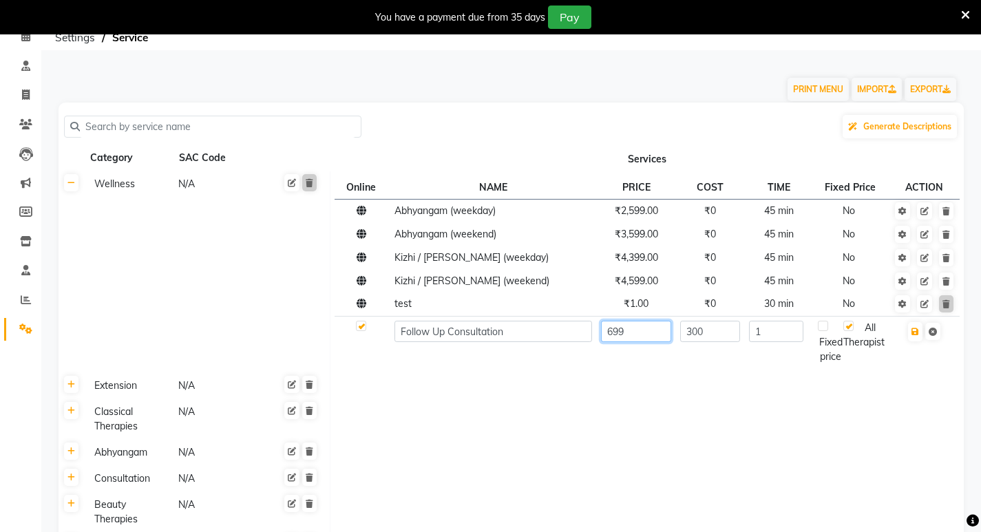
click at [624, 330] on input "699" at bounding box center [636, 331] width 71 height 21
type input "300"
click at [698, 406] on td at bounding box center [647, 419] width 634 height 41
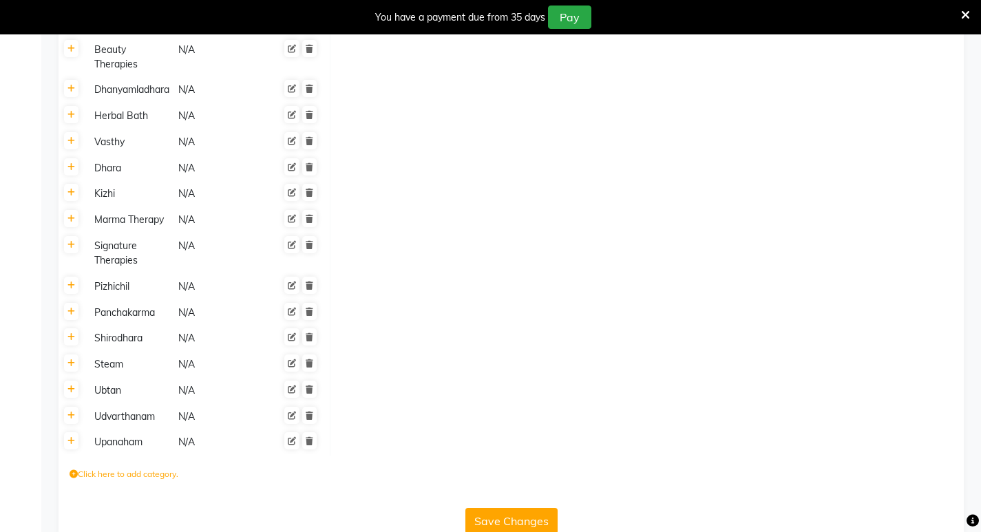
scroll to position [566, 0]
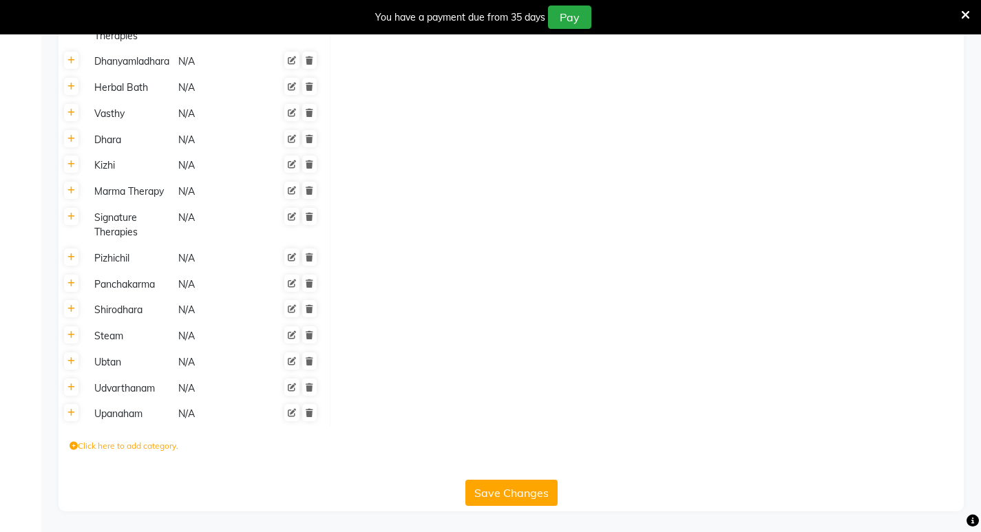
click at [513, 495] on button "Save Changes" at bounding box center [511, 493] width 92 height 26
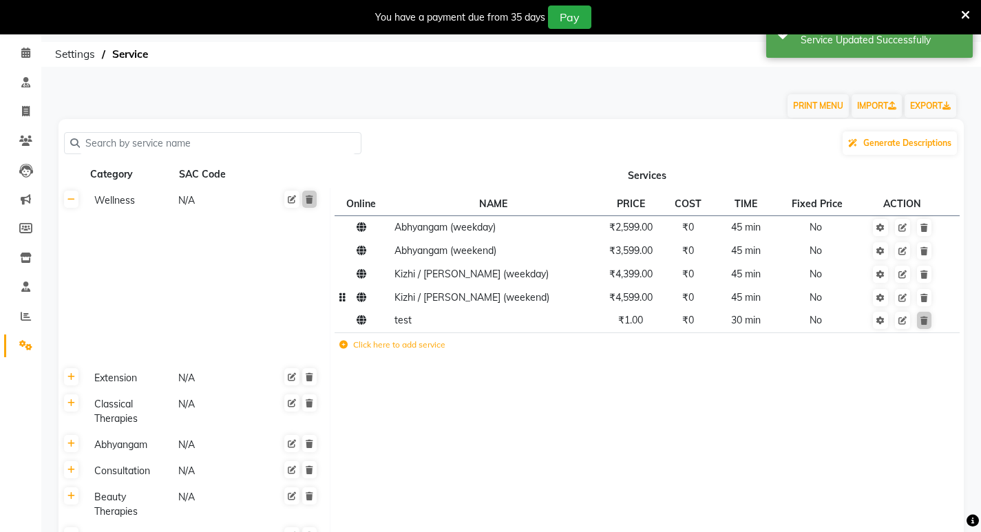
scroll to position [0, 0]
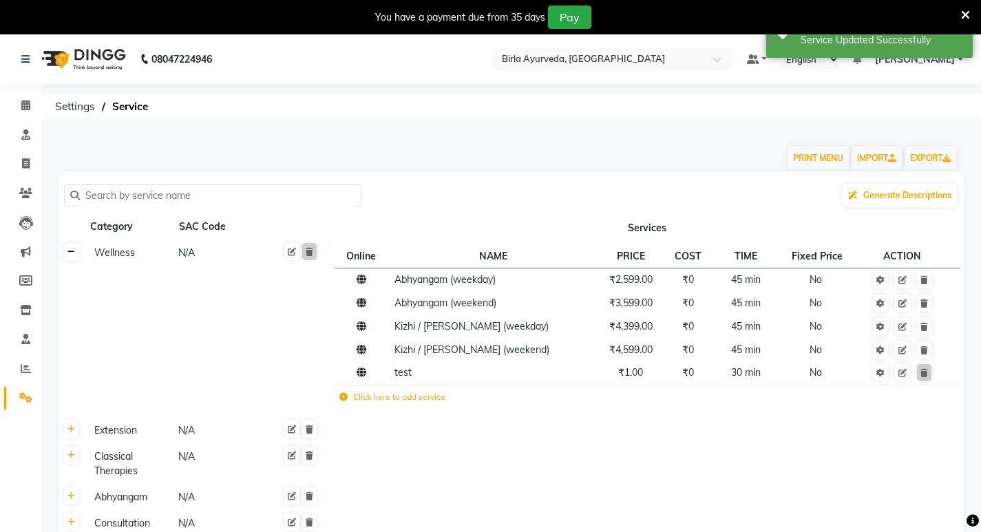
click at [72, 257] on link at bounding box center [71, 251] width 14 height 17
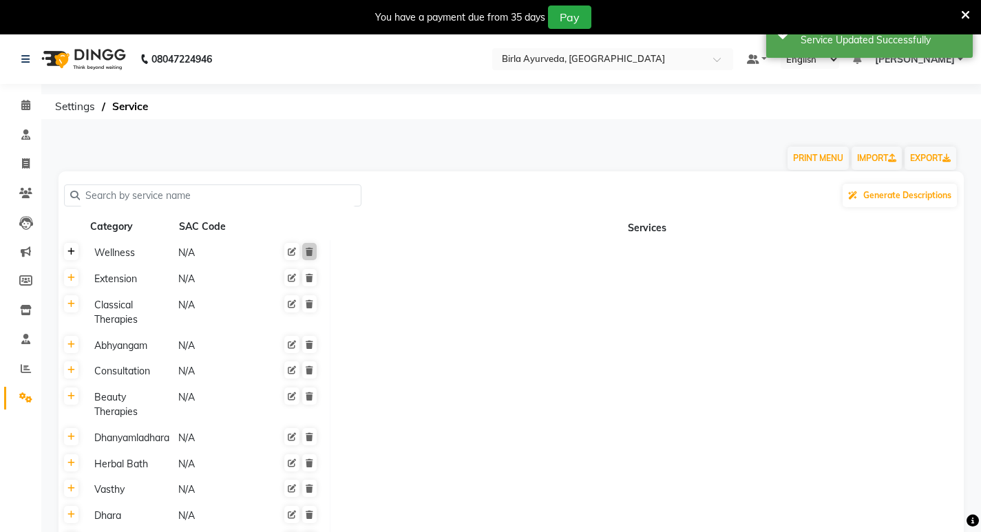
click at [72, 257] on link at bounding box center [71, 251] width 14 height 17
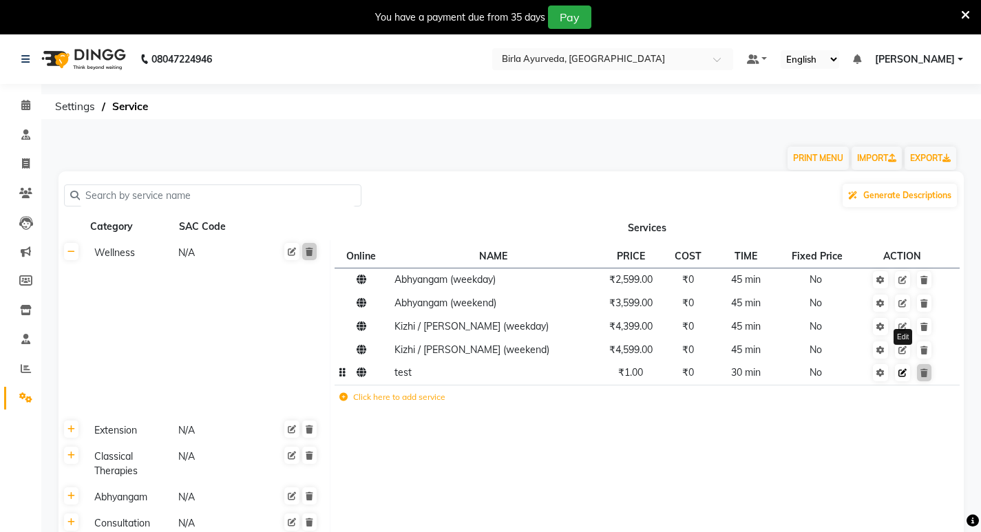
click at [900, 374] on icon at bounding box center [902, 373] width 8 height 8
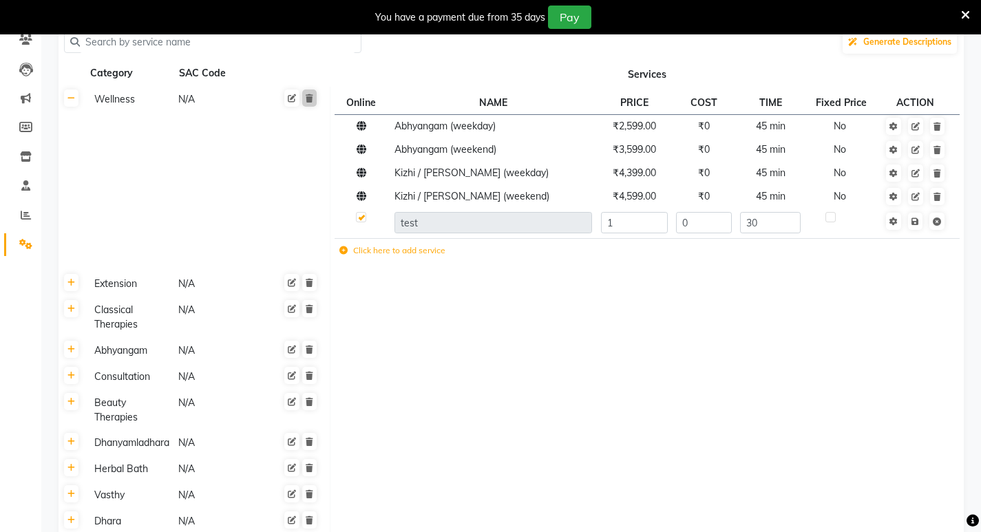
scroll to position [138, 0]
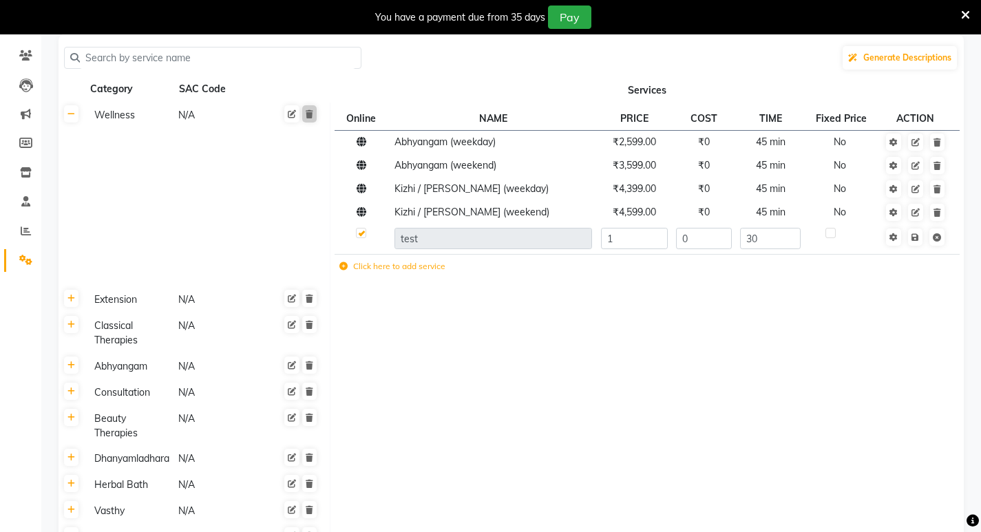
click at [833, 237] on label at bounding box center [830, 233] width 10 height 10
click at [833, 237] on input "checkbox" at bounding box center [829, 233] width 9 height 9
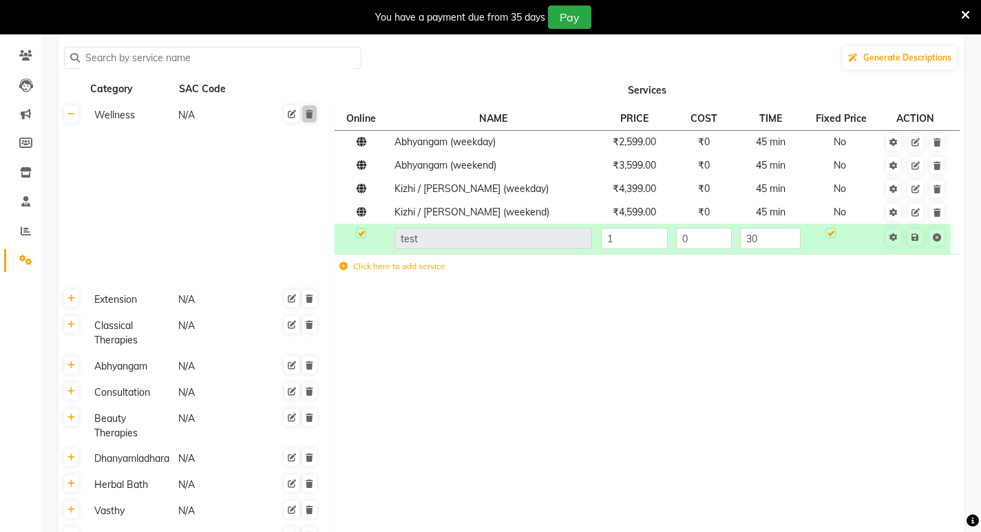
click at [833, 237] on label at bounding box center [830, 233] width 10 height 10
click at [833, 237] on input "checkbox" at bounding box center [829, 233] width 9 height 9
checkbox input "false"
click at [362, 233] on label at bounding box center [361, 233] width 10 height 10
click at [362, 233] on input "checkbox" at bounding box center [360, 233] width 9 height 9
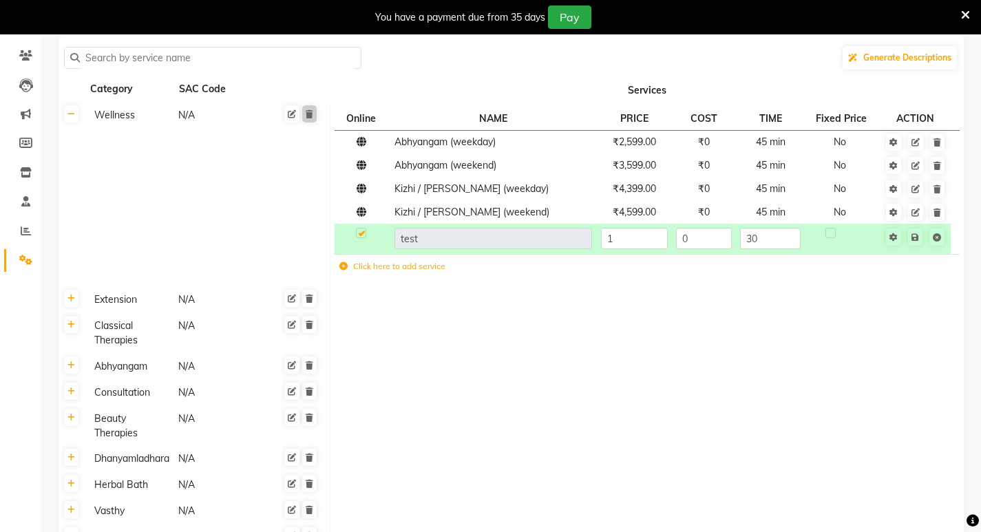
checkbox input "false"
drag, startPoint x: 492, startPoint y: 379, endPoint x: 525, endPoint y: 376, distance: 33.1
click at [493, 379] on td at bounding box center [647, 367] width 634 height 26
click at [296, 123] on div at bounding box center [294, 115] width 47 height 17
click at [291, 122] on link at bounding box center [291, 113] width 15 height 17
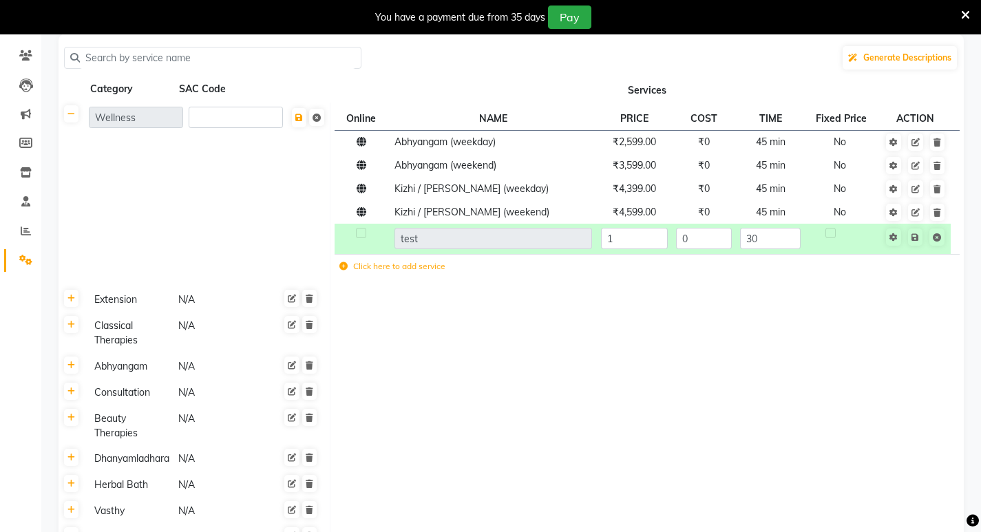
click at [907, 285] on td "Online NAME PRICE COST TIME Fixed Price ACTION Abhyangam (weekday) ₹2,599.00 ₹0…" at bounding box center [647, 195] width 634 height 184
click at [319, 123] on link at bounding box center [316, 117] width 15 height 17
click at [134, 173] on td "Wellness N/A" at bounding box center [208, 195] width 246 height 184
click at [67, 118] on link at bounding box center [71, 113] width 14 height 17
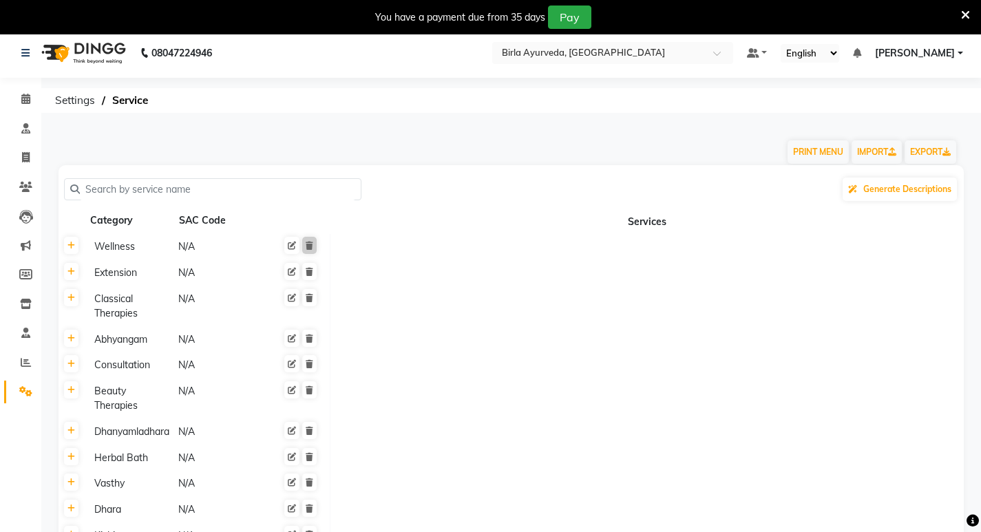
scroll to position [0, 0]
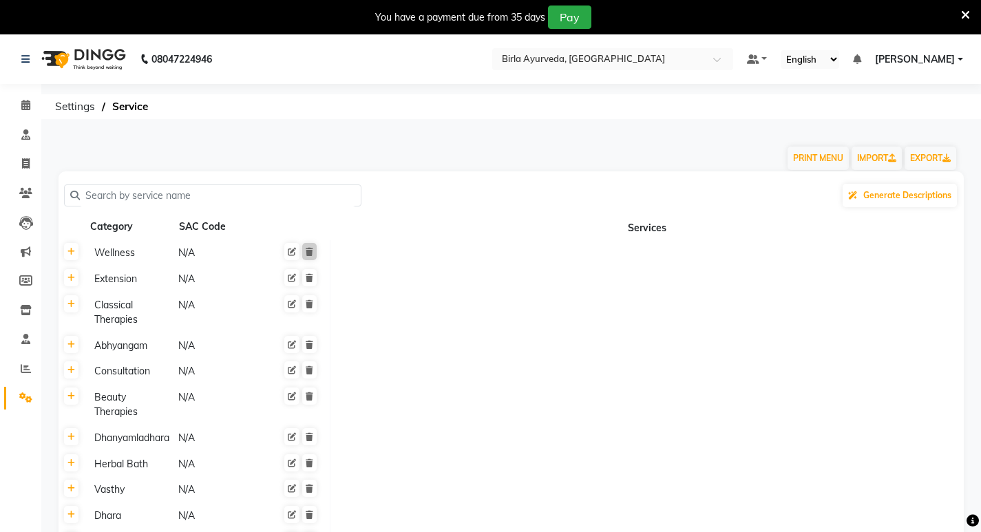
click at [144, 195] on input "text" at bounding box center [217, 195] width 275 height 21
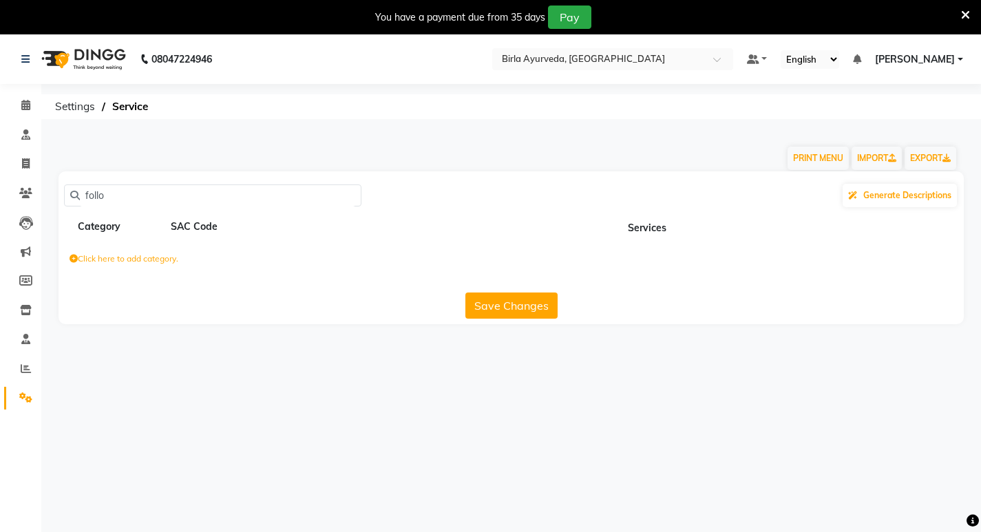
type input "follow"
drag, startPoint x: 119, startPoint y: 198, endPoint x: 0, endPoint y: 189, distance: 119.4
click at [0, 189] on app-home "08047224946 Select Location × Birla Ayurveda, Nepansea Road Default Panel My Pa…" at bounding box center [490, 189] width 981 height 310
click at [198, 387] on div "08047224946 Select Location × Birla Ayurveda, Nepansea Road Default Panel My Pa…" at bounding box center [490, 300] width 981 height 532
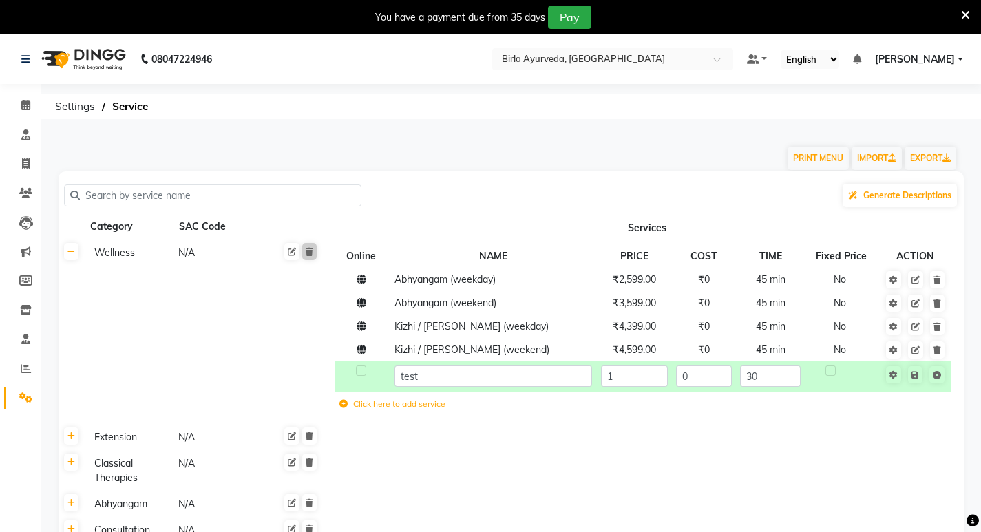
click at [446, 468] on td at bounding box center [647, 471] width 634 height 41
click at [340, 407] on icon at bounding box center [343, 404] width 8 height 8
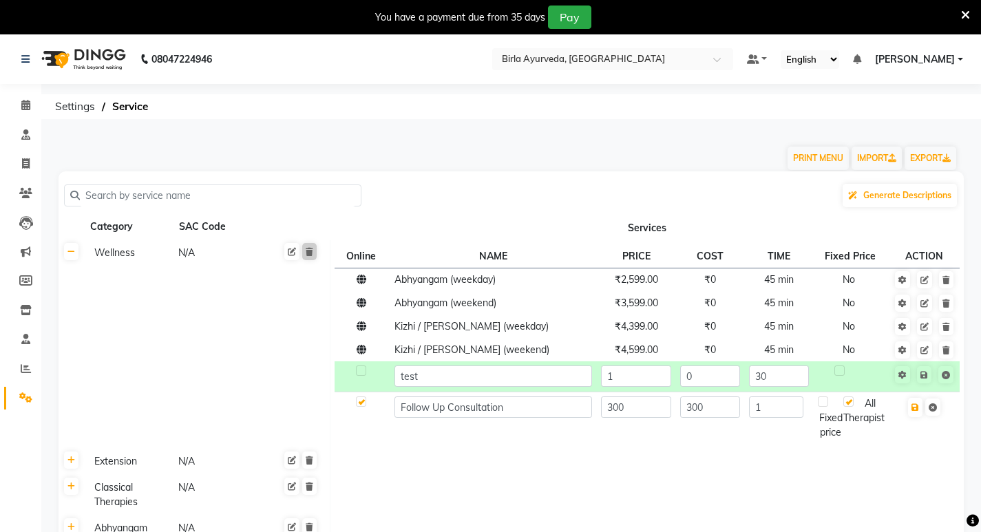
click at [557, 493] on td at bounding box center [647, 495] width 634 height 41
click at [478, 380] on input "test" at bounding box center [493, 375] width 198 height 21
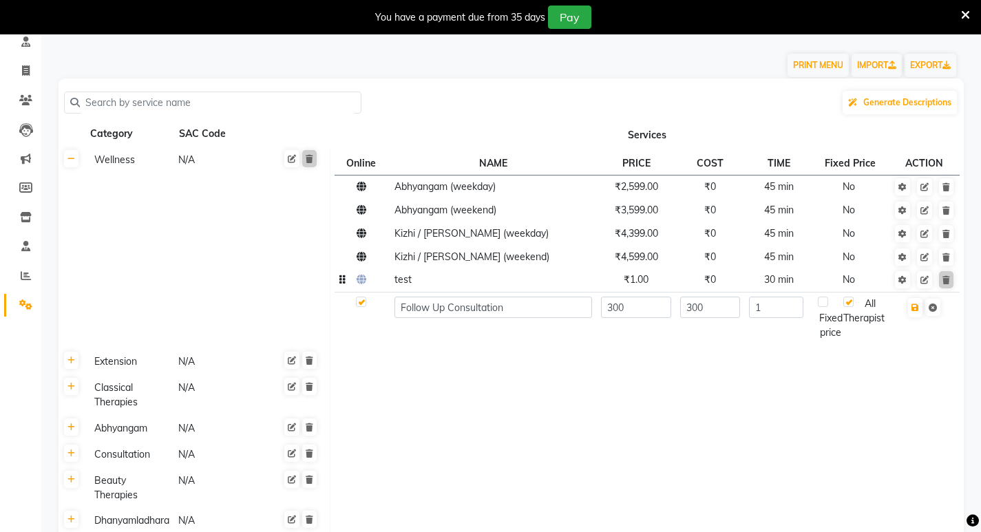
scroll to position [69, 0]
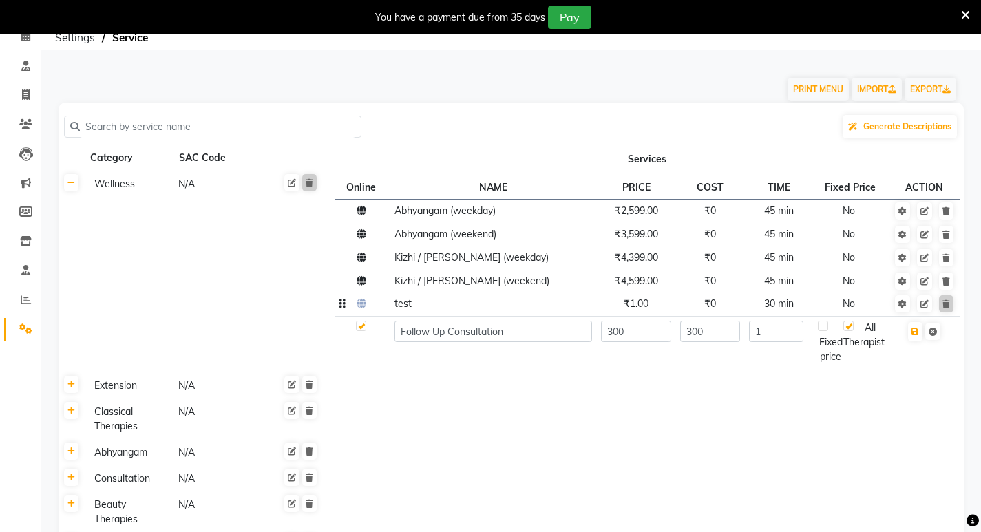
click at [514, 394] on td at bounding box center [647, 386] width 634 height 26
click at [520, 339] on input "Follow Up Consultation" at bounding box center [493, 331] width 198 height 21
click at [396, 359] on td "Follow Up Consultation" at bounding box center [493, 342] width 206 height 52
click at [362, 329] on label at bounding box center [361, 326] width 10 height 10
click at [362, 329] on input "checkbox" at bounding box center [360, 326] width 9 height 9
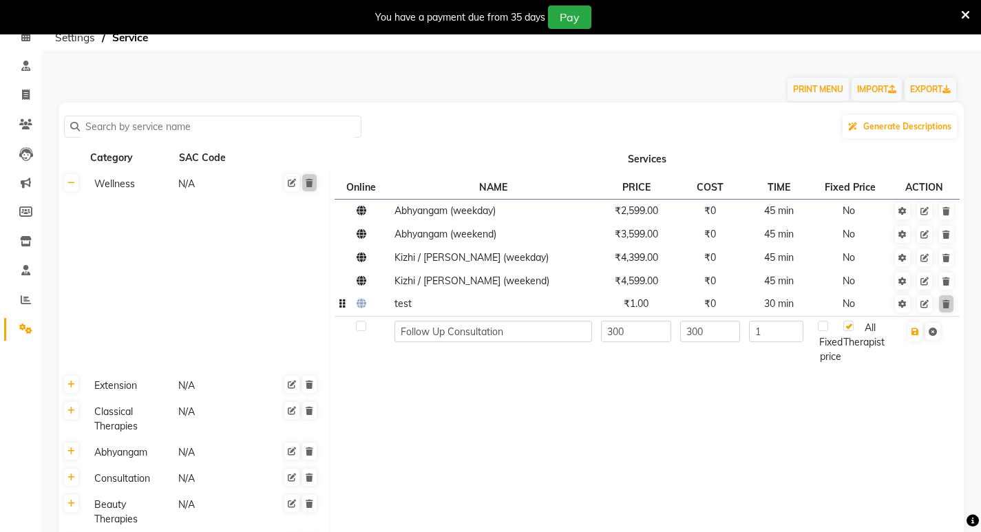
click at [363, 330] on label at bounding box center [361, 326] width 10 height 10
click at [363, 330] on input "checkbox" at bounding box center [360, 326] width 9 height 9
checkbox input "true"
click at [825, 331] on label at bounding box center [823, 326] width 10 height 10
click at [825, 331] on input "checkbox" at bounding box center [828, 326] width 9 height 9
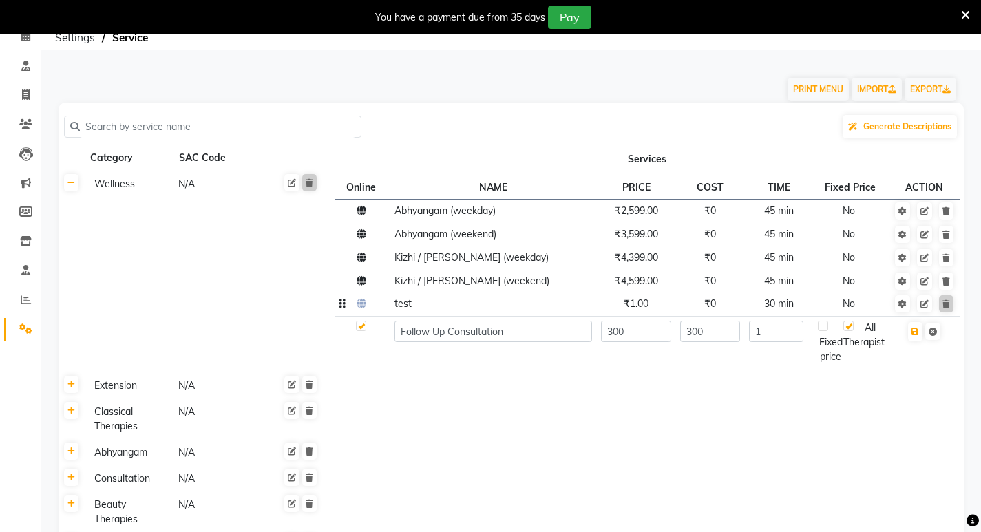
checkbox input "true"
click at [366, 331] on td at bounding box center [361, 342] width 55 height 52
click at [362, 327] on label at bounding box center [361, 326] width 10 height 10
click at [362, 327] on input "checkbox" at bounding box center [360, 326] width 9 height 9
click at [362, 327] on label at bounding box center [361, 326] width 10 height 10
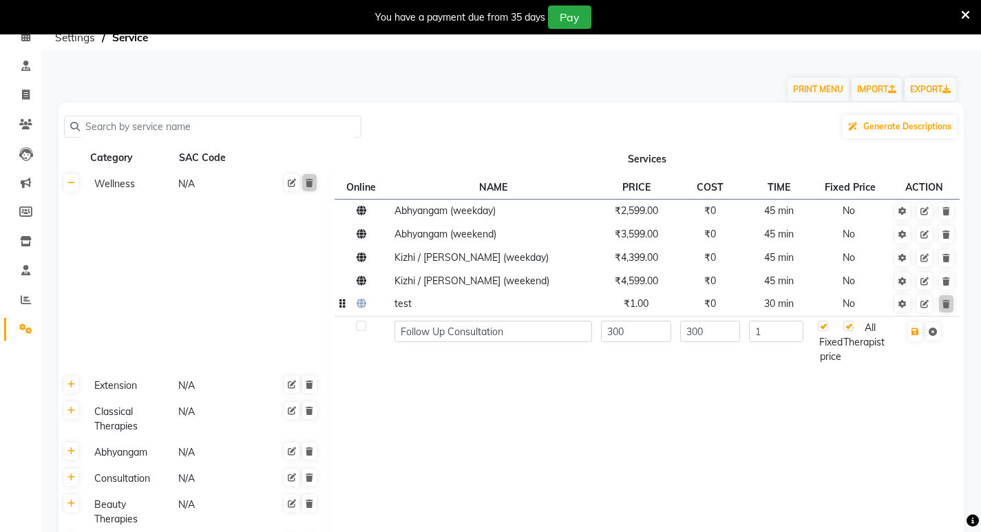
click at [362, 327] on input "checkbox" at bounding box center [360, 326] width 9 height 9
checkbox input "true"
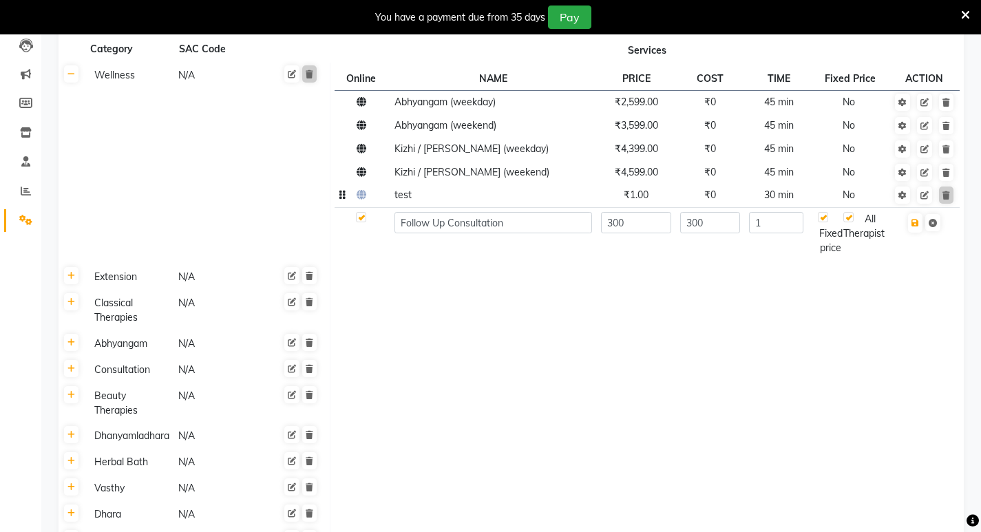
scroll to position [138, 0]
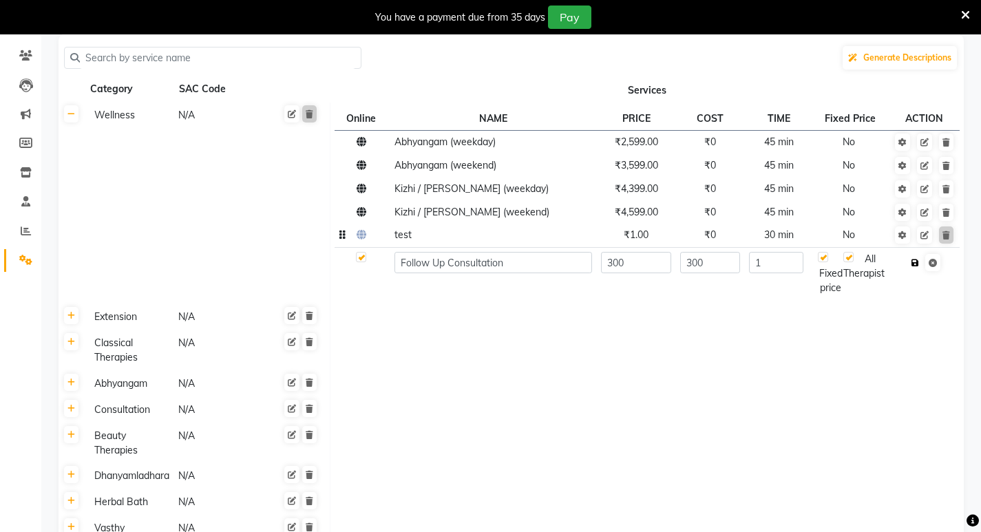
click at [914, 263] on icon "button" at bounding box center [915, 263] width 8 height 8
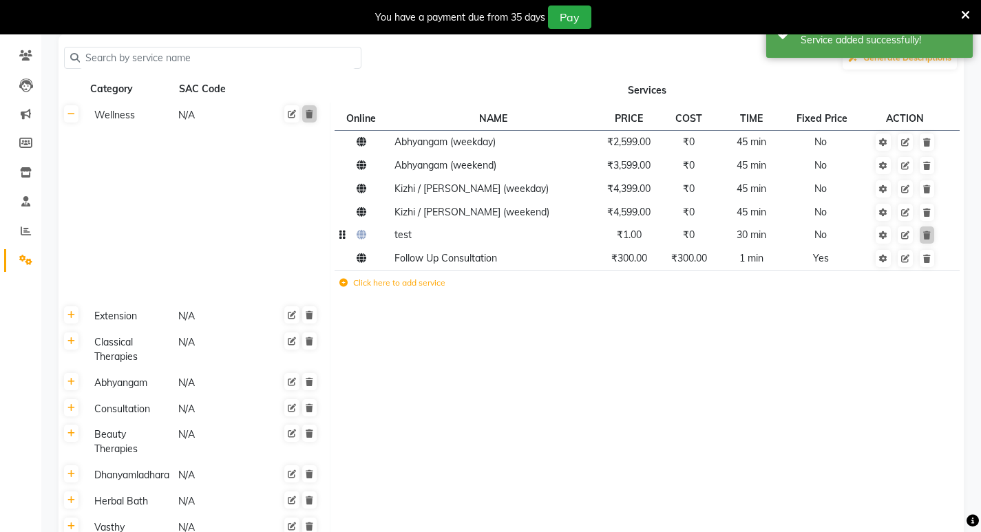
click at [367, 240] on td at bounding box center [361, 235] width 55 height 23
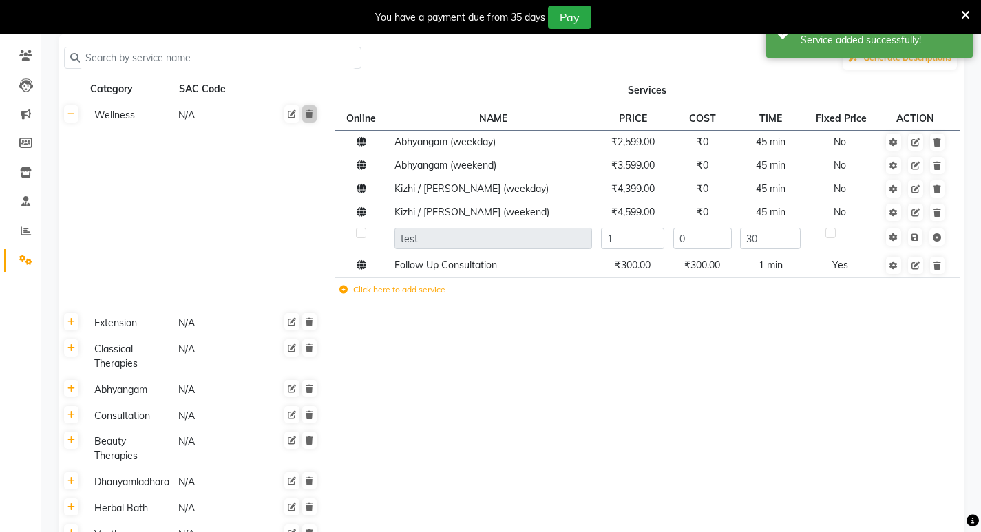
click at [361, 237] on label at bounding box center [361, 233] width 10 height 10
click at [361, 237] on input "checkbox" at bounding box center [360, 233] width 9 height 9
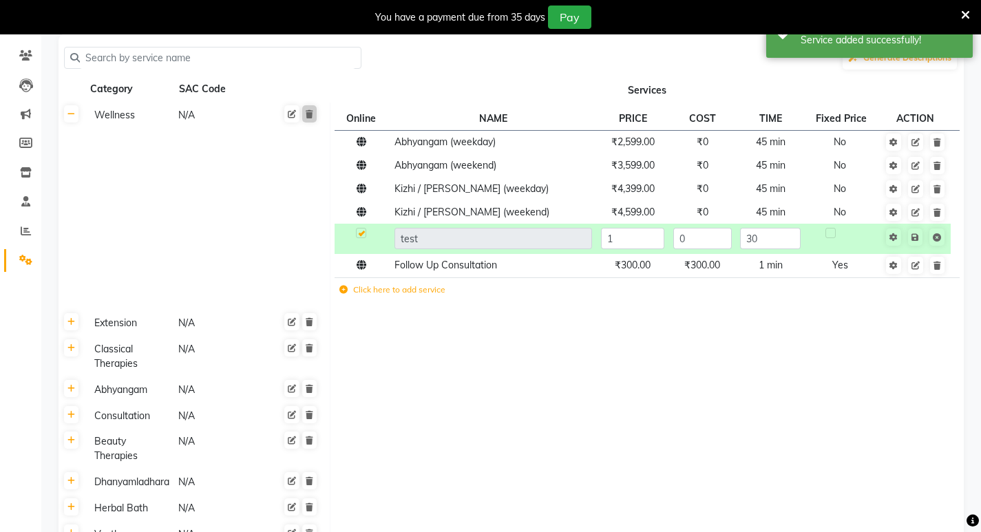
click at [363, 233] on label at bounding box center [361, 233] width 10 height 10
click at [363, 233] on input "checkbox" at bounding box center [360, 233] width 9 height 9
checkbox input "false"
click at [442, 334] on td at bounding box center [647, 323] width 634 height 26
click at [73, 117] on icon at bounding box center [71, 114] width 8 height 8
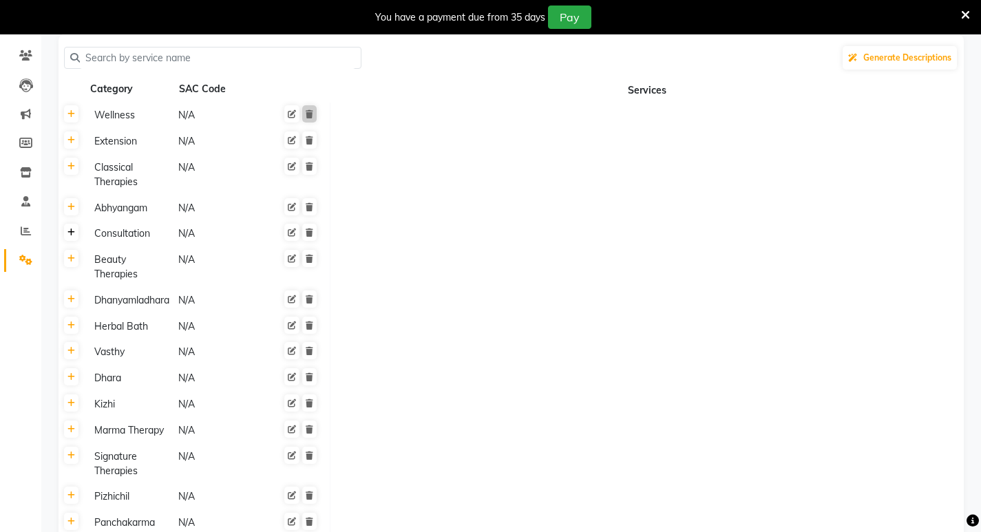
click at [74, 237] on icon at bounding box center [71, 232] width 8 height 8
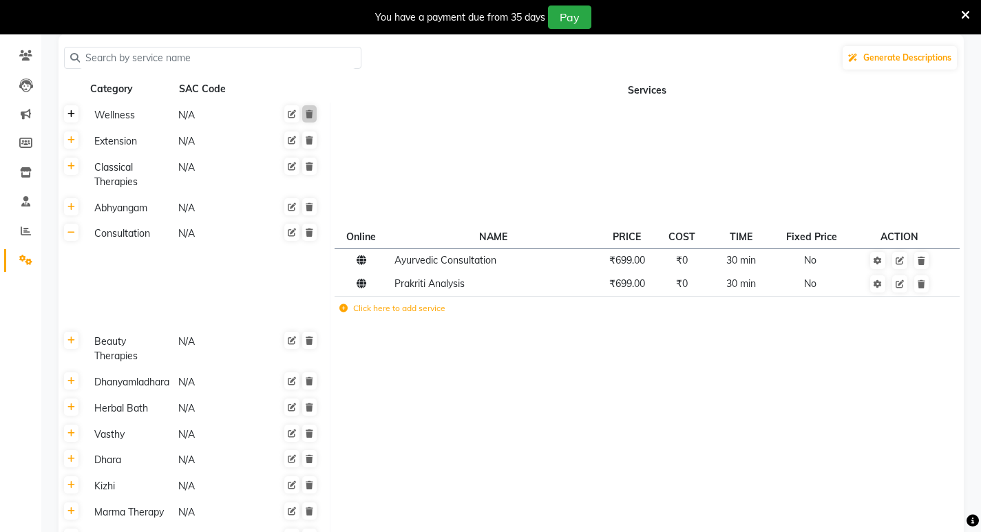
click at [70, 117] on icon at bounding box center [71, 114] width 8 height 8
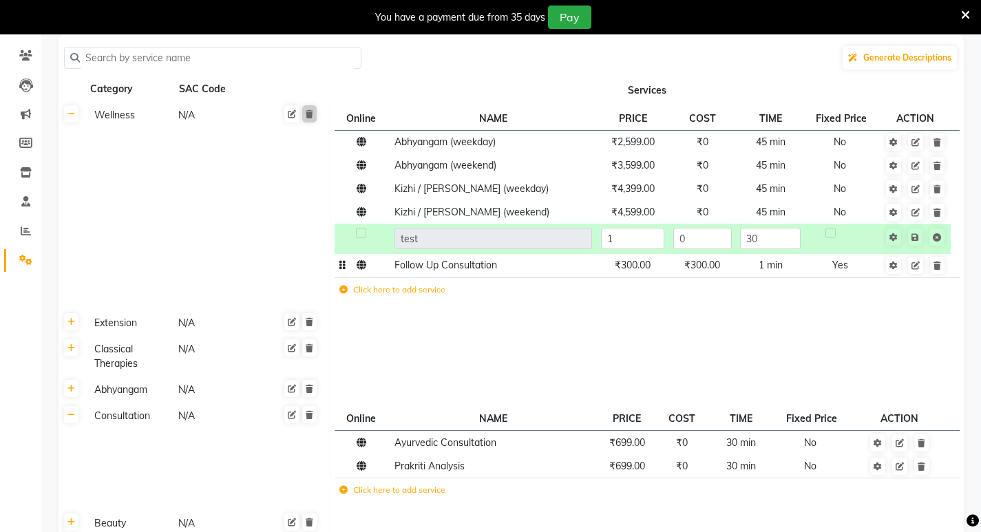
click at [940, 274] on td at bounding box center [915, 265] width 70 height 23
click at [940, 264] on icon at bounding box center [937, 266] width 8 height 8
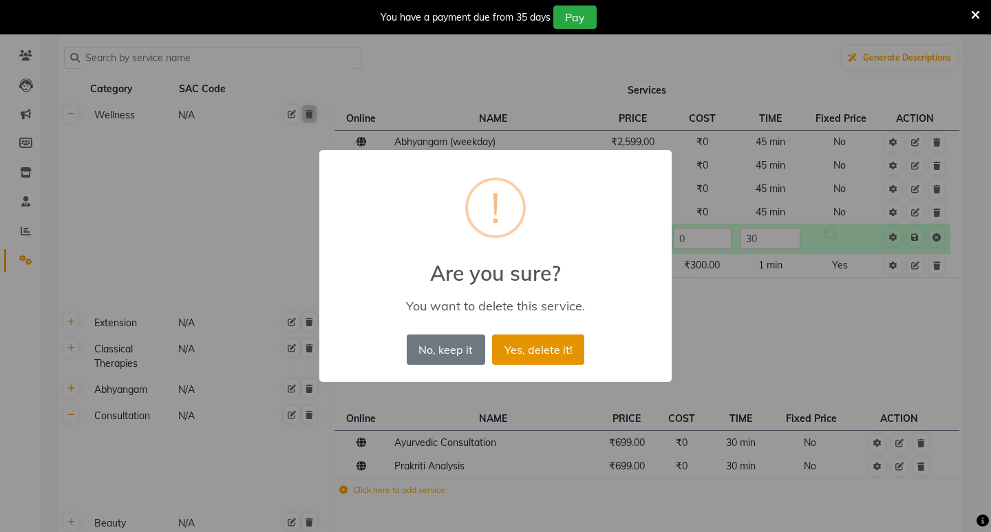
click at [551, 352] on button "Yes, delete it!" at bounding box center [538, 349] width 92 height 30
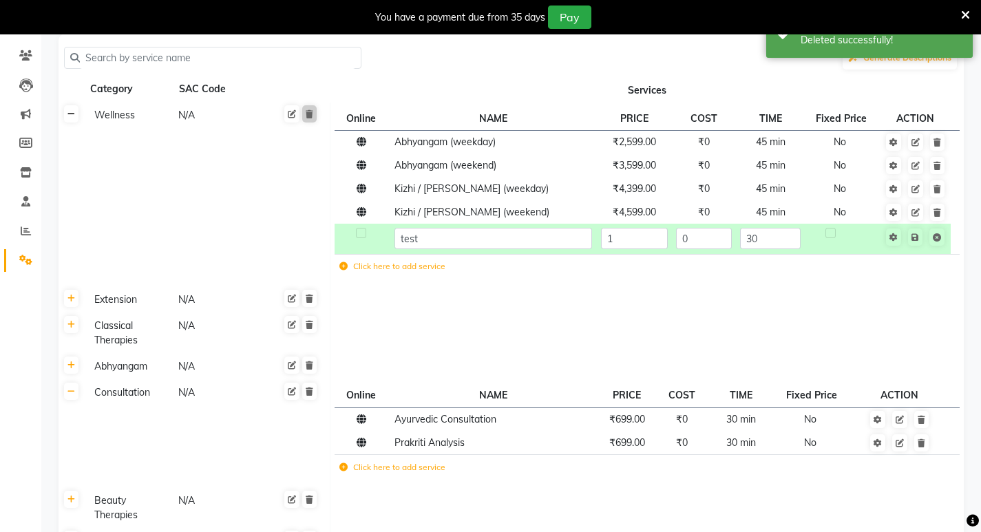
click at [70, 118] on icon at bounding box center [71, 114] width 8 height 8
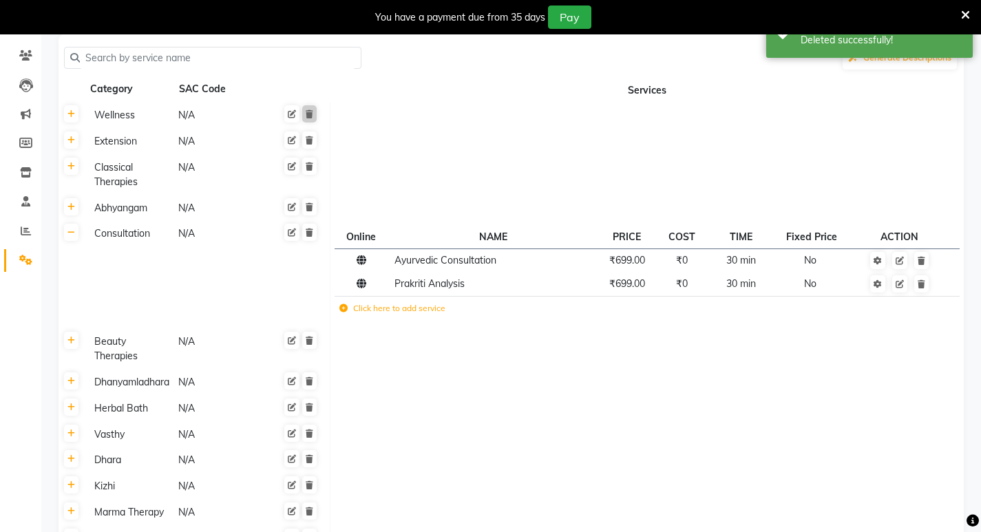
click at [360, 309] on label "Click here to add service" at bounding box center [392, 308] width 106 height 12
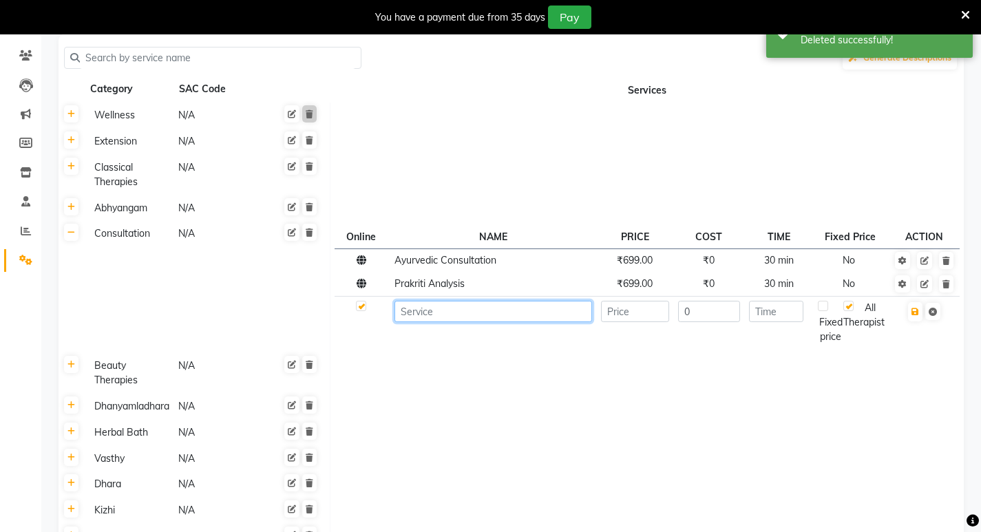
click at [439, 314] on input at bounding box center [493, 311] width 198 height 21
type input "Follow up Consultation"
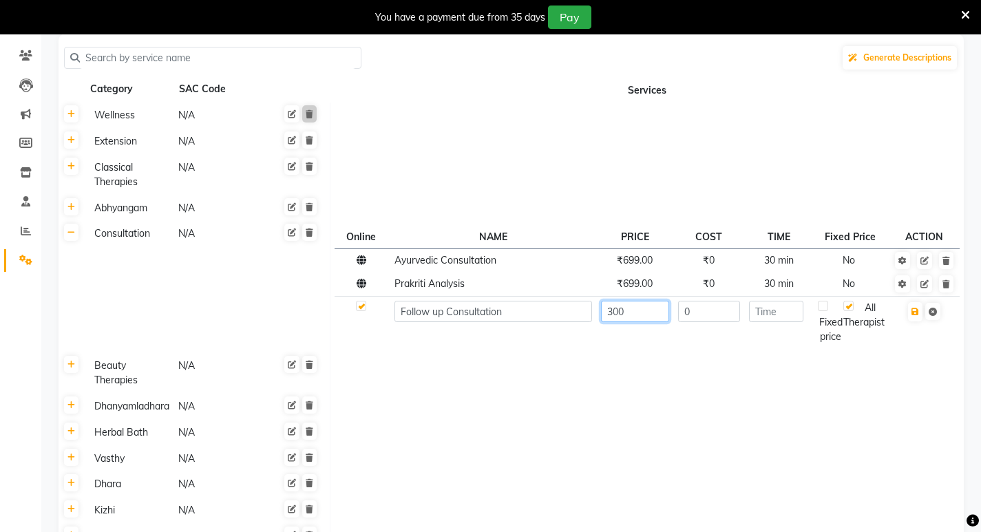
type input "300"
type input "3"
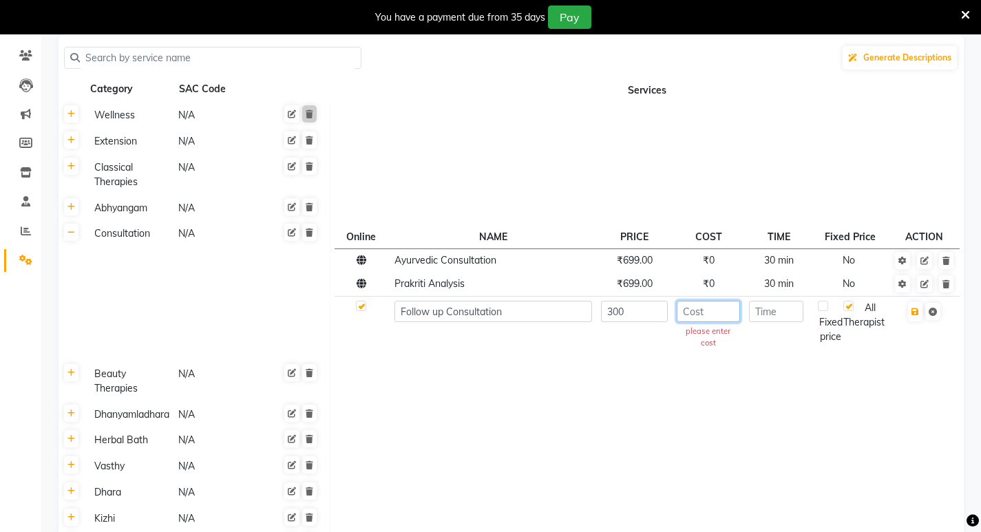
type input "0"
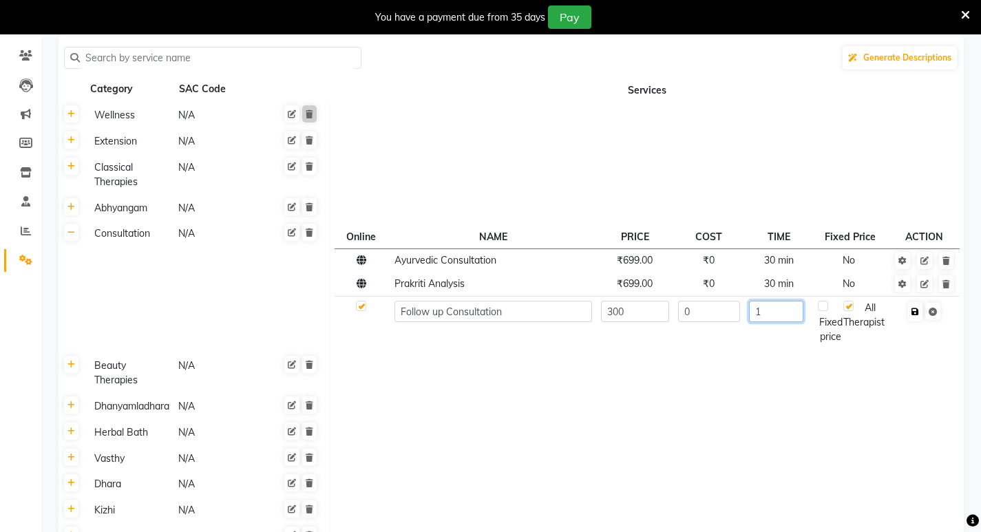
type input "1"
click at [915, 310] on icon "button" at bounding box center [915, 312] width 8 height 8
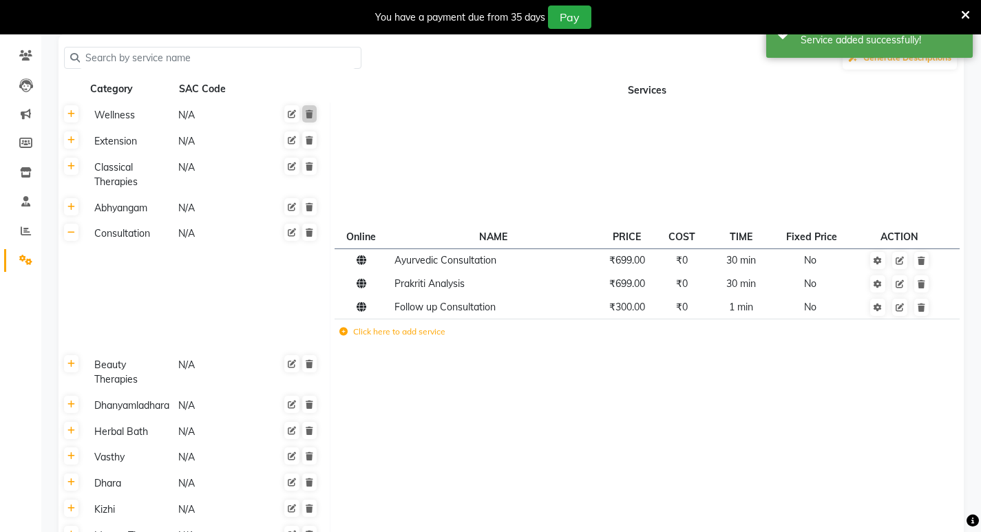
click at [551, 418] on td at bounding box center [647, 405] width 634 height 26
click at [880, 308] on icon at bounding box center [877, 308] width 8 height 8
select select "5: 100300"
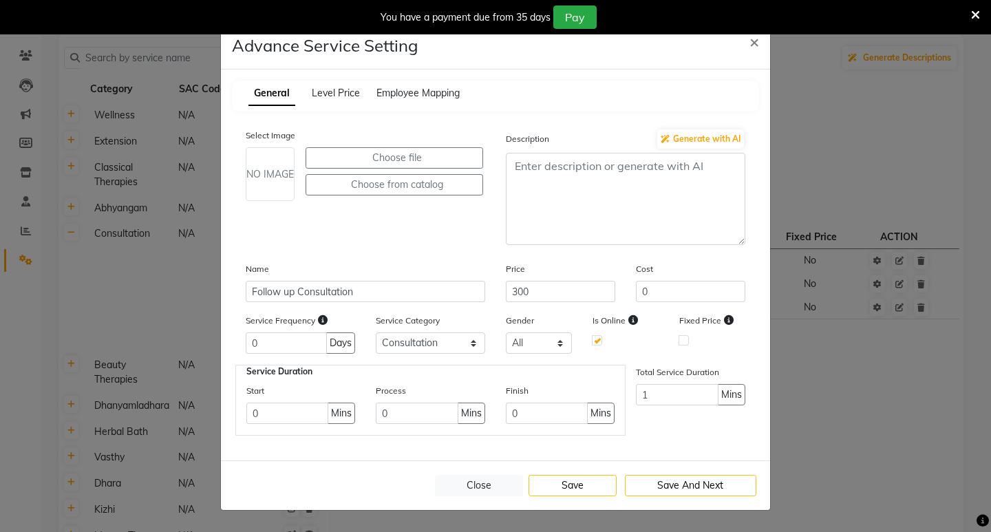
click at [733, 397] on span "Mins" at bounding box center [731, 394] width 21 height 14
click at [447, 345] on select "Select Wellness Extension Classical Therapies Abhyangam Consultation Beauty The…" at bounding box center [430, 342] width 109 height 21
drag, startPoint x: 270, startPoint y: 342, endPoint x: 222, endPoint y: 344, distance: 48.2
click at [222, 344] on div "General Level Price Employee Mapping Select Image NO IMAGE Choose file Choose f…" at bounding box center [495, 265] width 549 height 391
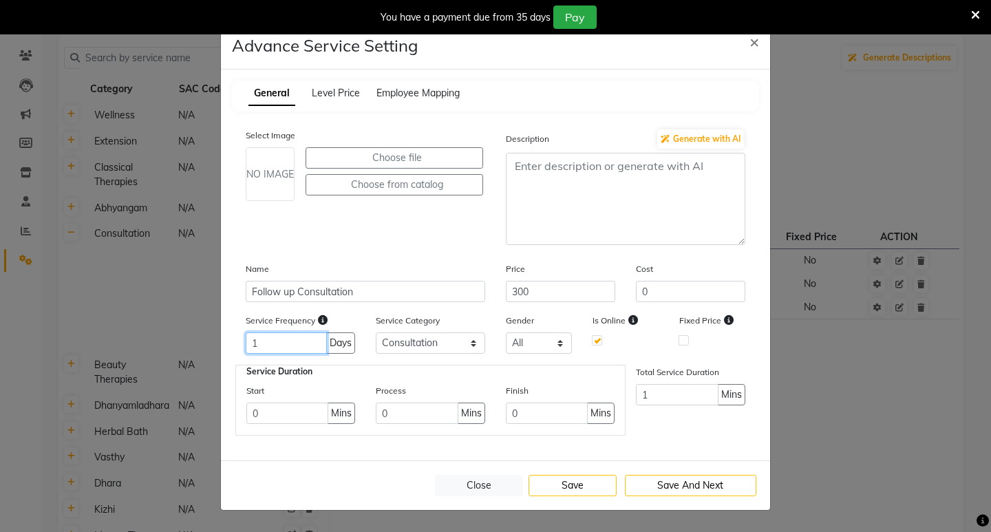
type input "1"
click at [396, 369] on fieldset "Service Duration Start 0 Mins Process 0 Mins Finish 0 Mins" at bounding box center [430, 400] width 390 height 71
drag, startPoint x: 679, startPoint y: 396, endPoint x: 594, endPoint y: 401, distance: 85.5
click at [594, 401] on div "Service Duration Start 0 Mins Process 0 Mins Finish 0 Mins Total Service Durati…" at bounding box center [495, 400] width 520 height 71
click at [678, 427] on div "Service Duration Start 0 Mins Process 0 Mins Finish 0 Mins Total Service Durati…" at bounding box center [495, 400] width 520 height 71
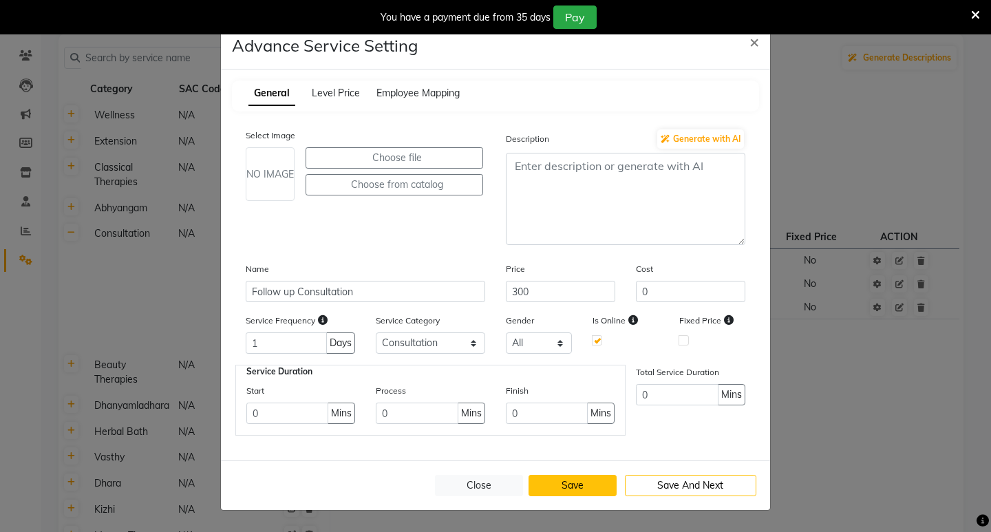
click at [577, 485] on button "Save" at bounding box center [573, 485] width 88 height 21
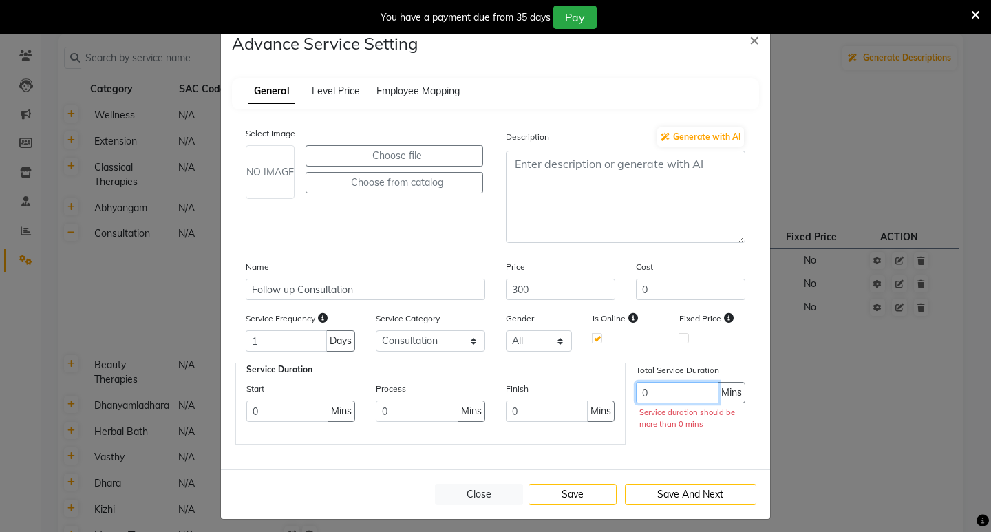
drag, startPoint x: 660, startPoint y: 387, endPoint x: 597, endPoint y: 387, distance: 62.6
click at [597, 387] on div "Service Duration Start 0 Mins Process 0 Mins Finish 0 Mins Total Service Durati…" at bounding box center [495, 404] width 520 height 82
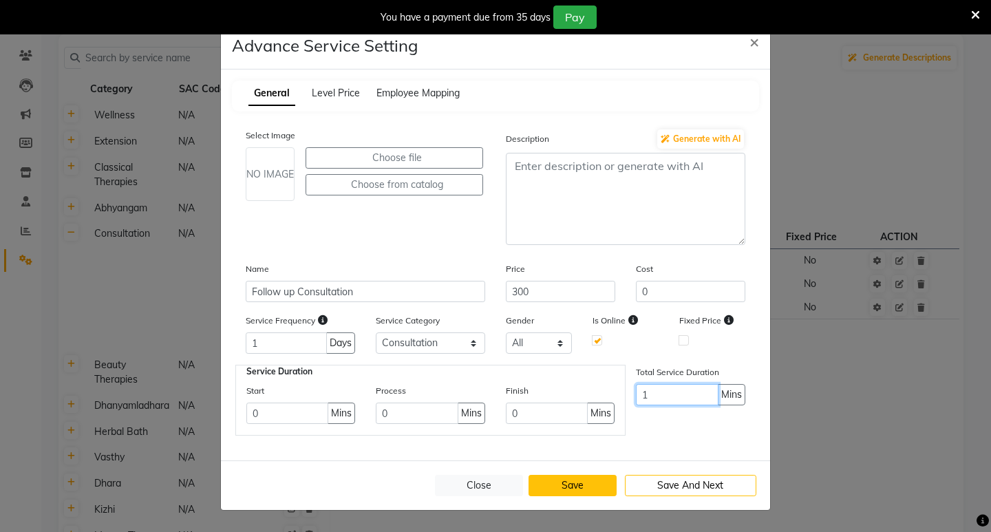
type input "1"
click at [565, 480] on button "Save" at bounding box center [573, 485] width 88 height 21
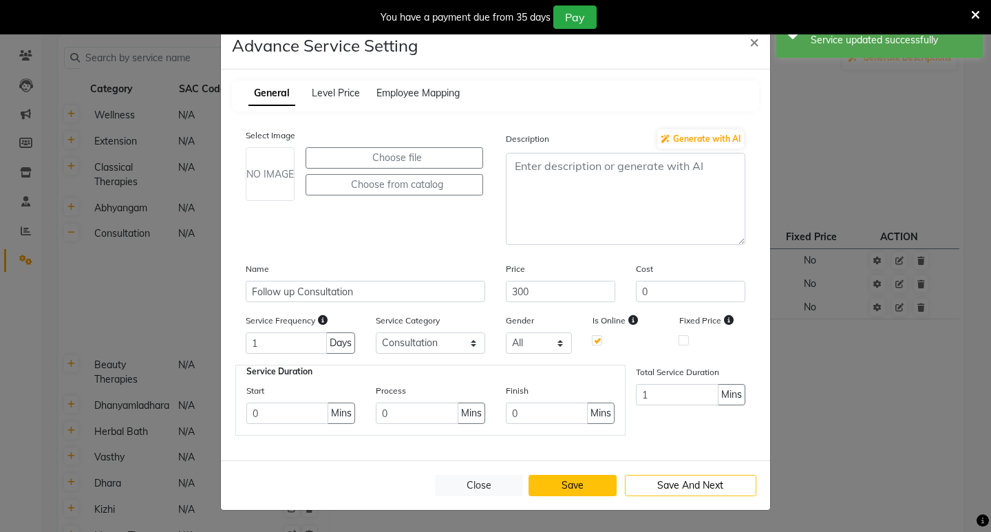
click at [564, 489] on button "Save" at bounding box center [573, 485] width 88 height 21
click at [478, 482] on button "Close" at bounding box center [479, 485] width 88 height 21
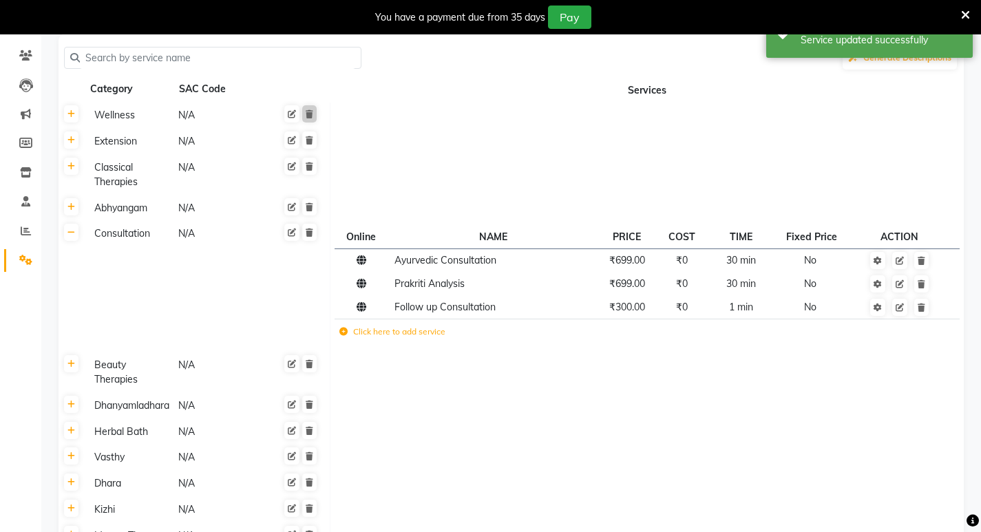
click at [692, 418] on td at bounding box center [647, 405] width 634 height 26
click at [901, 312] on link at bounding box center [899, 307] width 15 height 17
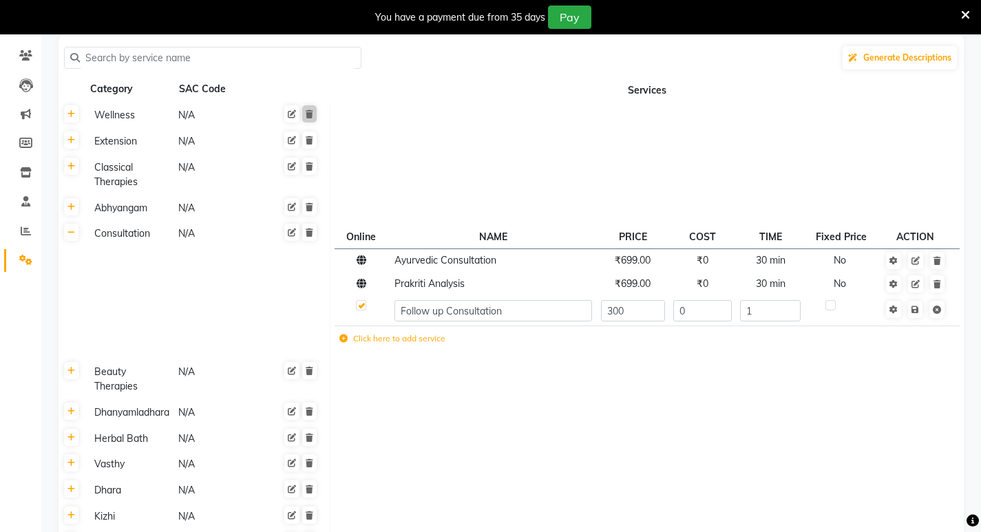
click at [757, 391] on td at bounding box center [647, 379] width 634 height 41
click at [765, 316] on input "1" at bounding box center [770, 310] width 60 height 21
type input "30"
click at [780, 376] on td at bounding box center [647, 379] width 634 height 41
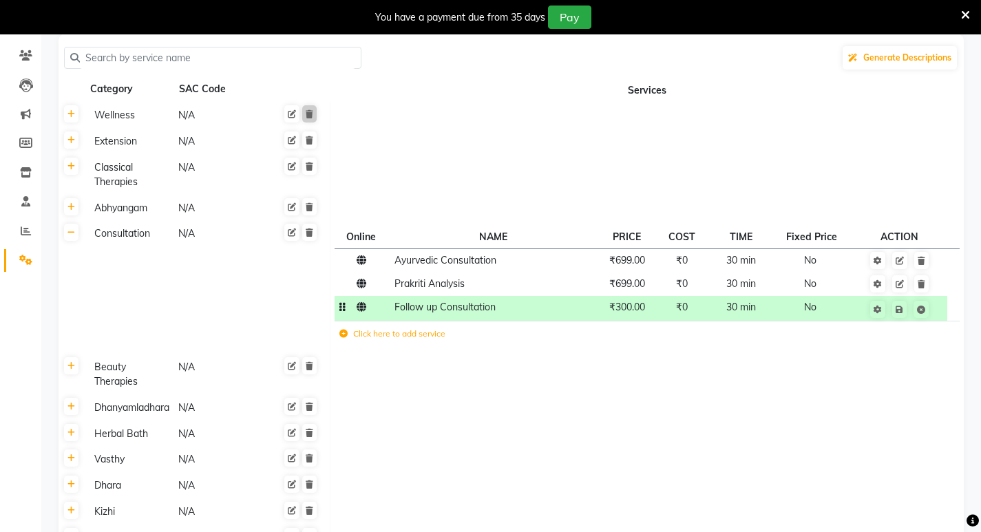
click at [749, 318] on td "30 min" at bounding box center [740, 308] width 69 height 25
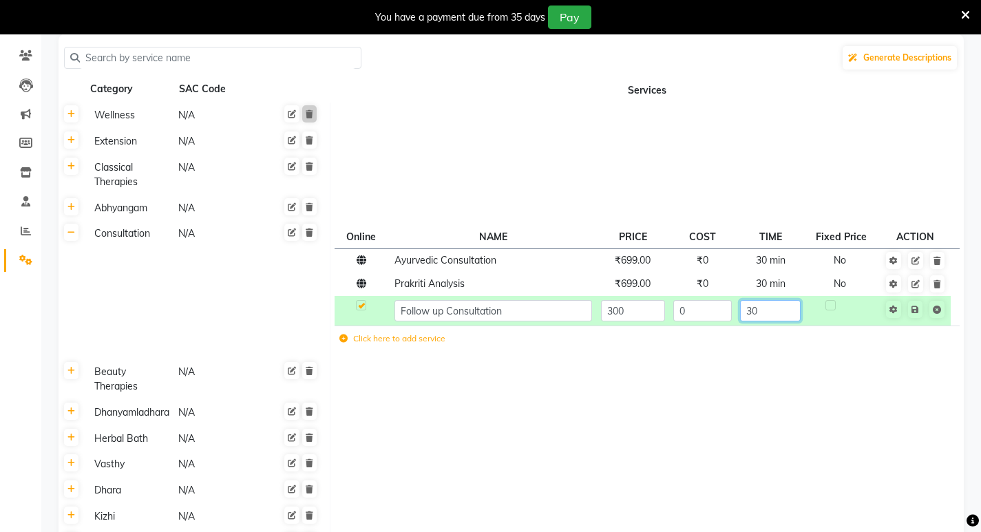
type input "3"
type input "15"
click at [860, 392] on td at bounding box center [647, 379] width 634 height 41
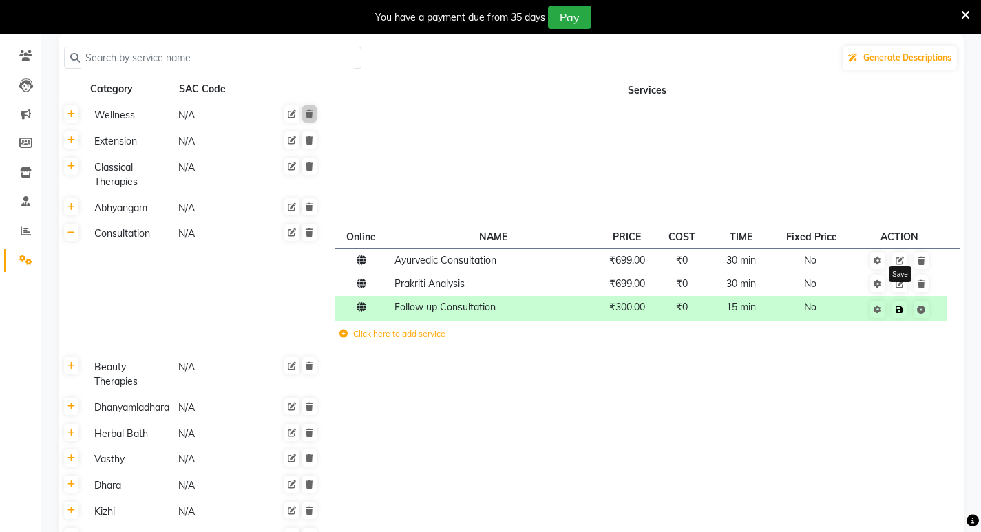
click at [902, 312] on icon at bounding box center [899, 310] width 8 height 8
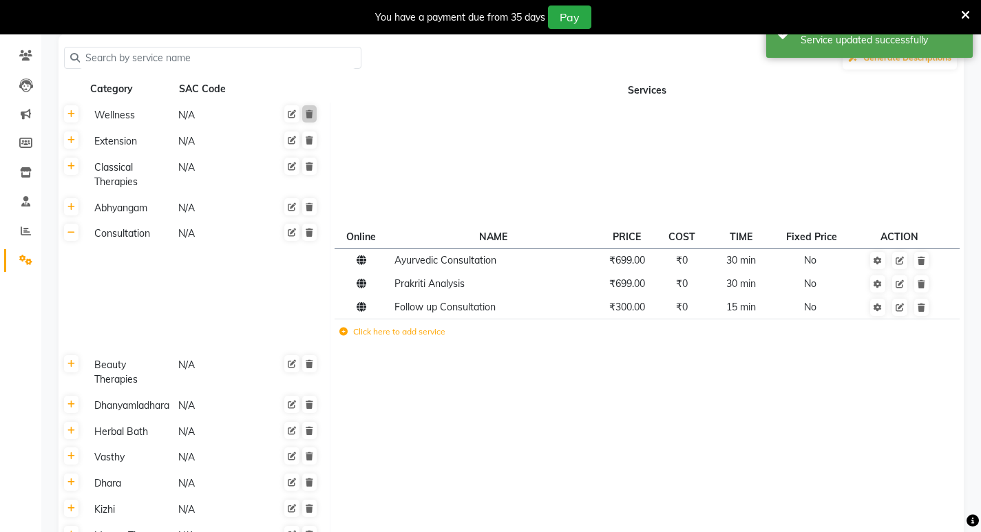
click at [615, 418] on td at bounding box center [647, 405] width 634 height 26
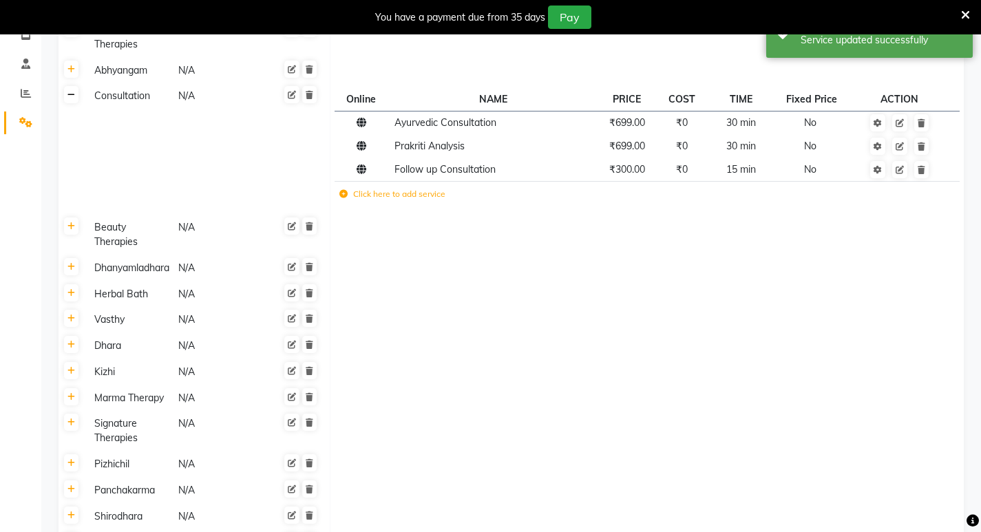
click at [74, 98] on icon at bounding box center [71, 95] width 8 height 8
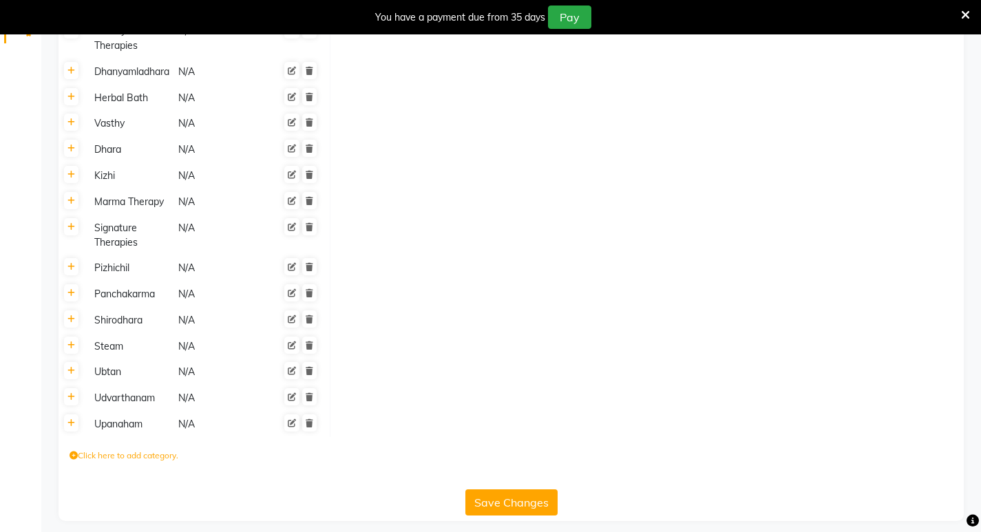
scroll to position [390, 0]
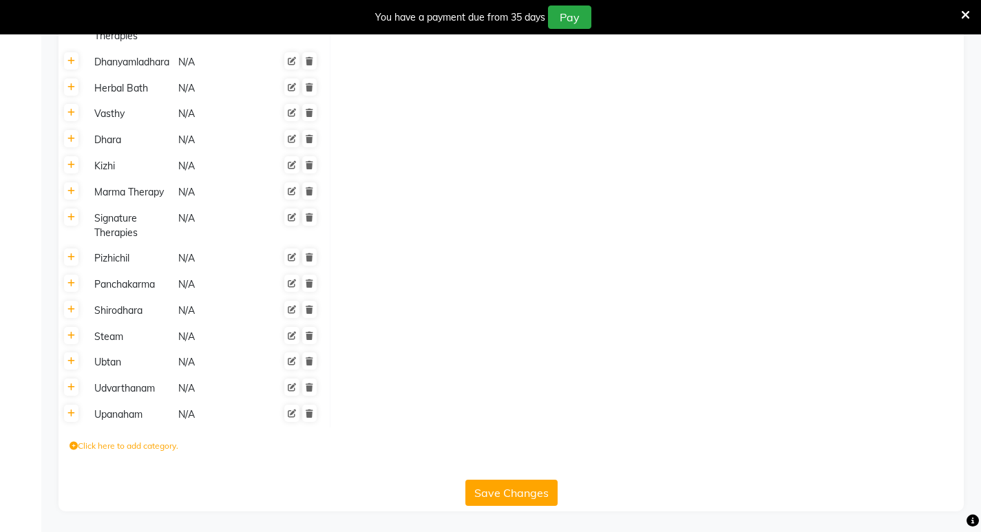
click at [96, 443] on label "Click here to add category." at bounding box center [124, 446] width 109 height 12
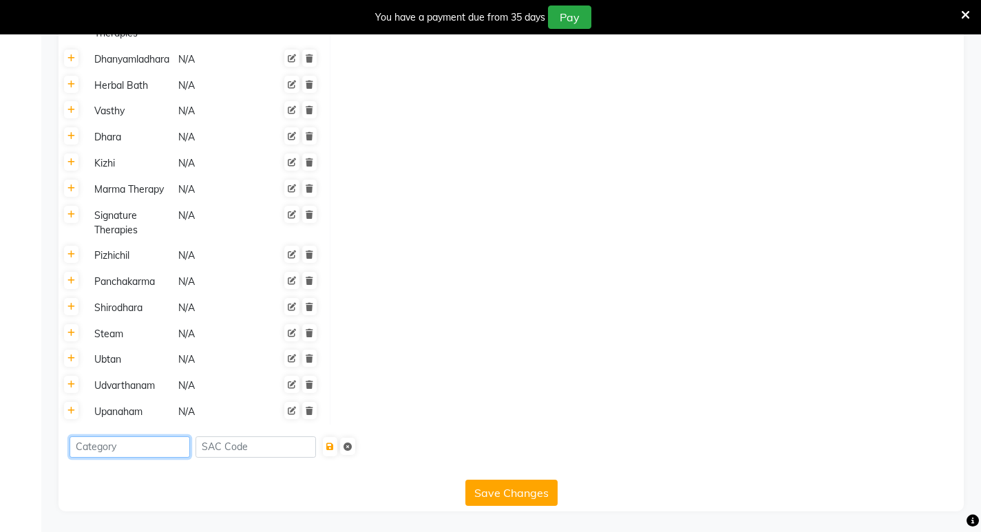
click at [125, 446] on input at bounding box center [130, 446] width 120 height 21
click at [422, 406] on td at bounding box center [647, 412] width 634 height 26
click at [178, 449] on input "Virechan Medicines" at bounding box center [130, 446] width 120 height 21
type input "Virechan Medicine"
click at [334, 448] on icon "submit" at bounding box center [330, 447] width 8 height 8
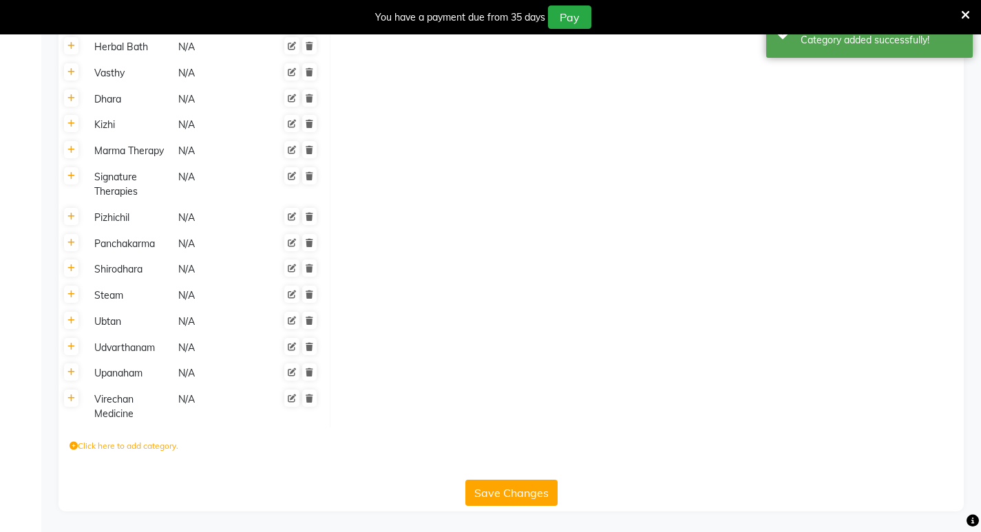
scroll to position [583, 0]
click at [118, 413] on div "Virechan Medicine" at bounding box center [130, 407] width 83 height 32
click at [248, 444] on div "Click here to add category." at bounding box center [510, 447] width 905 height 41
click at [426, 392] on td at bounding box center [647, 406] width 634 height 41
click at [409, 390] on td at bounding box center [647, 406] width 634 height 41
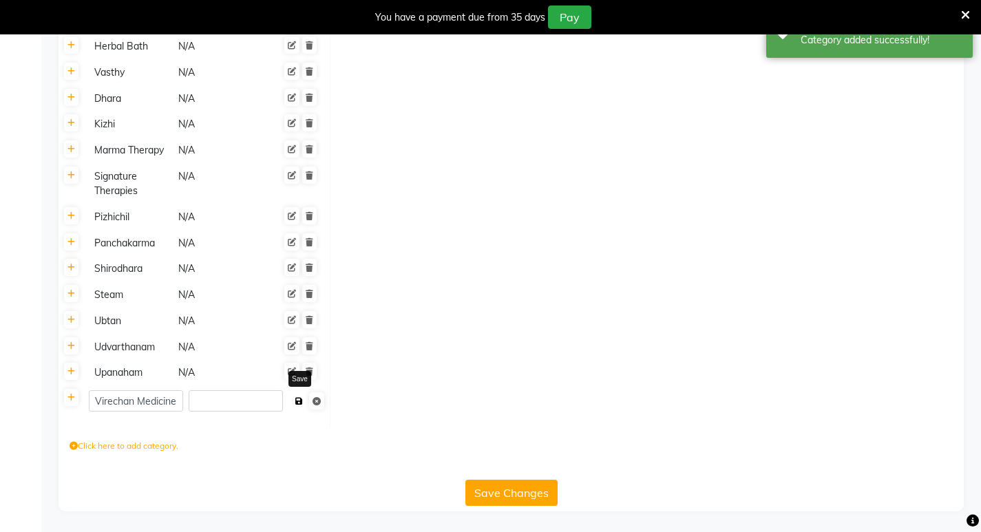
click at [295, 404] on button at bounding box center [299, 401] width 14 height 19
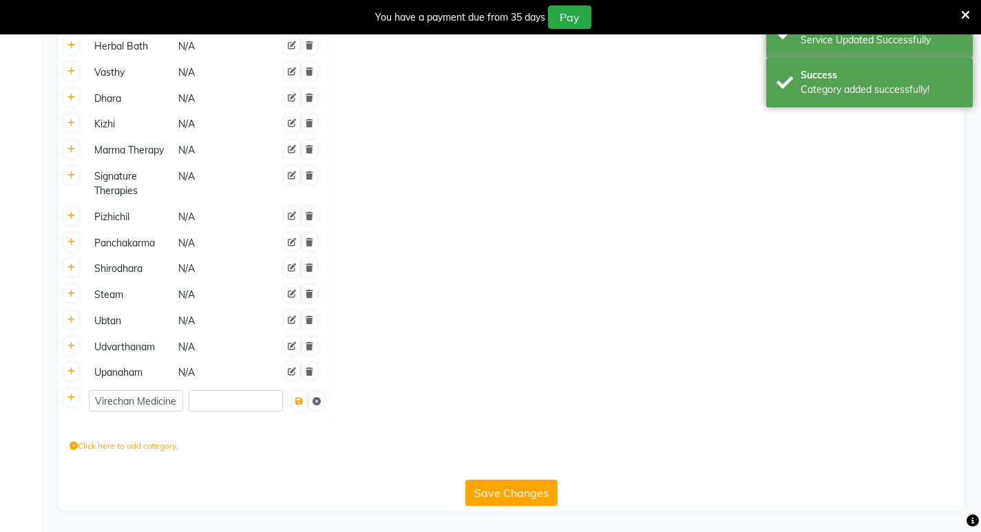
click at [496, 363] on td at bounding box center [647, 373] width 634 height 26
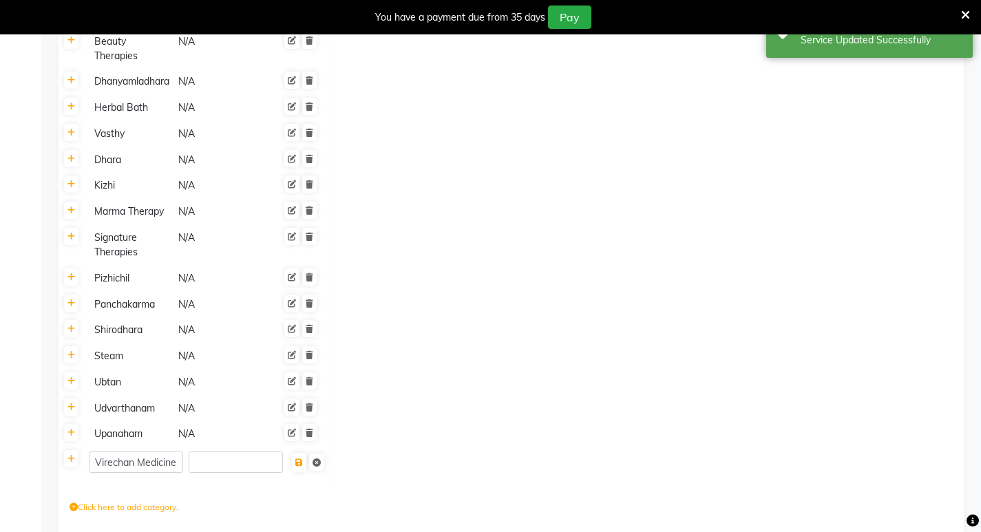
scroll to position [584, 0]
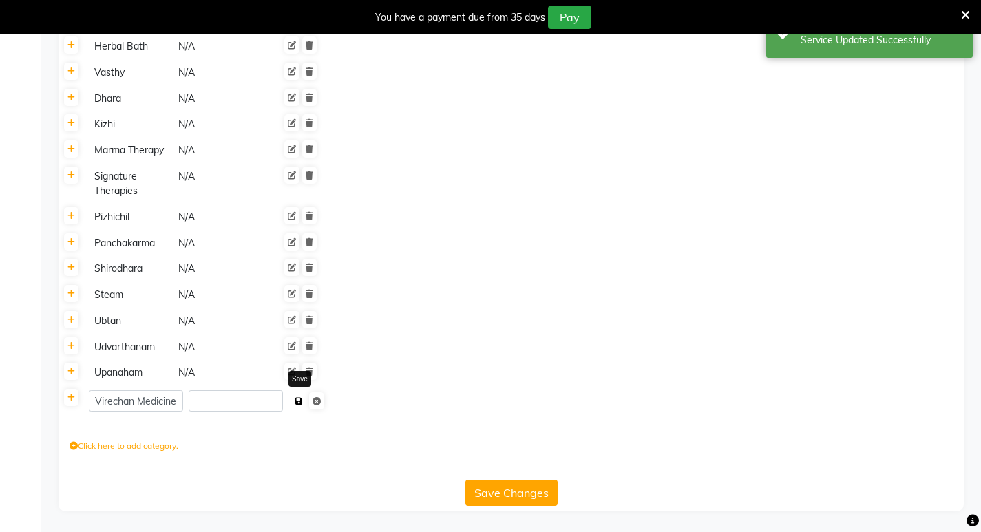
click at [301, 403] on icon at bounding box center [299, 401] width 8 height 8
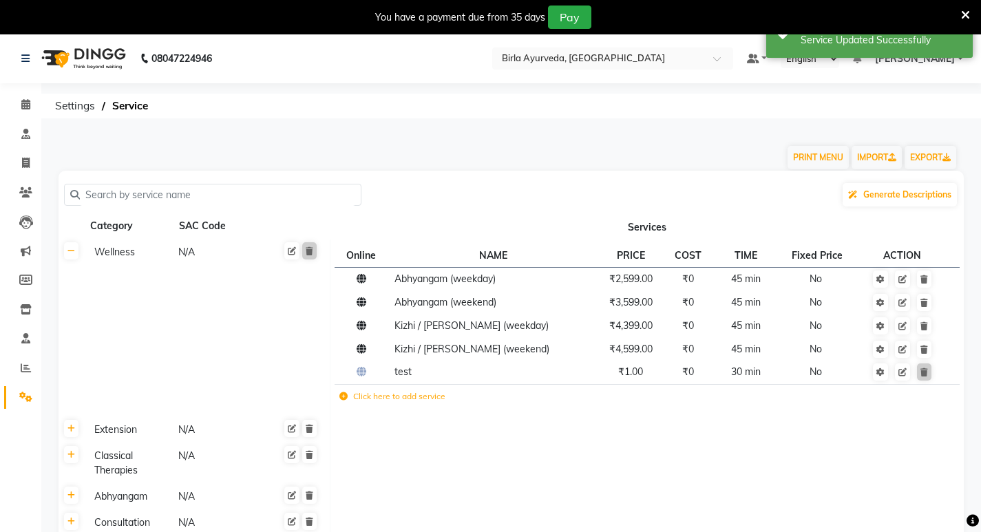
scroll to position [0, 0]
click at [74, 253] on icon at bounding box center [71, 252] width 8 height 8
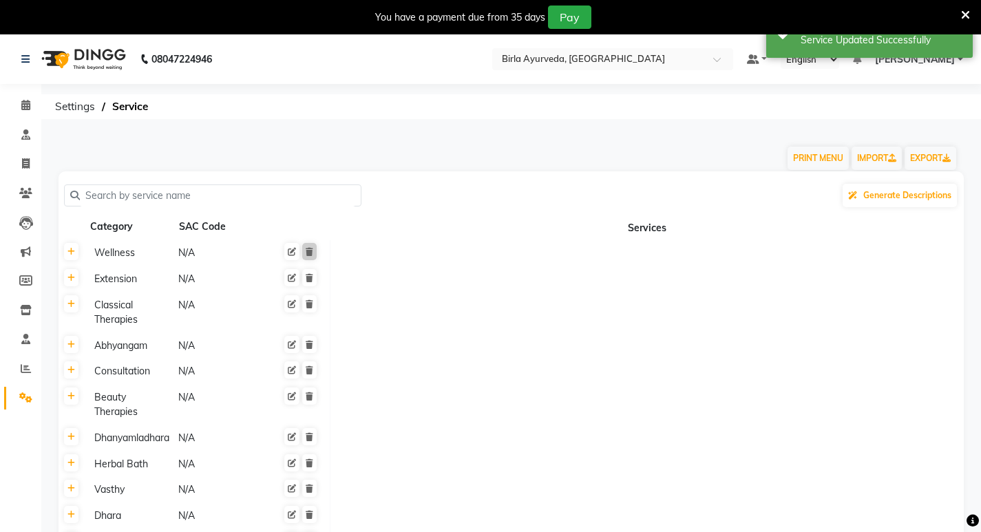
scroll to position [275, 0]
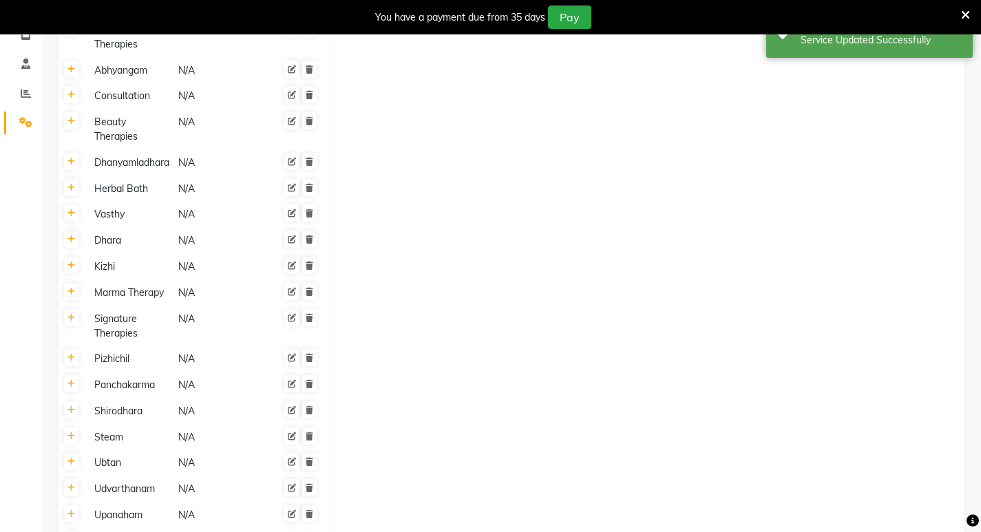
click at [169, 336] on div "Signature Therapies" at bounding box center [130, 326] width 83 height 32
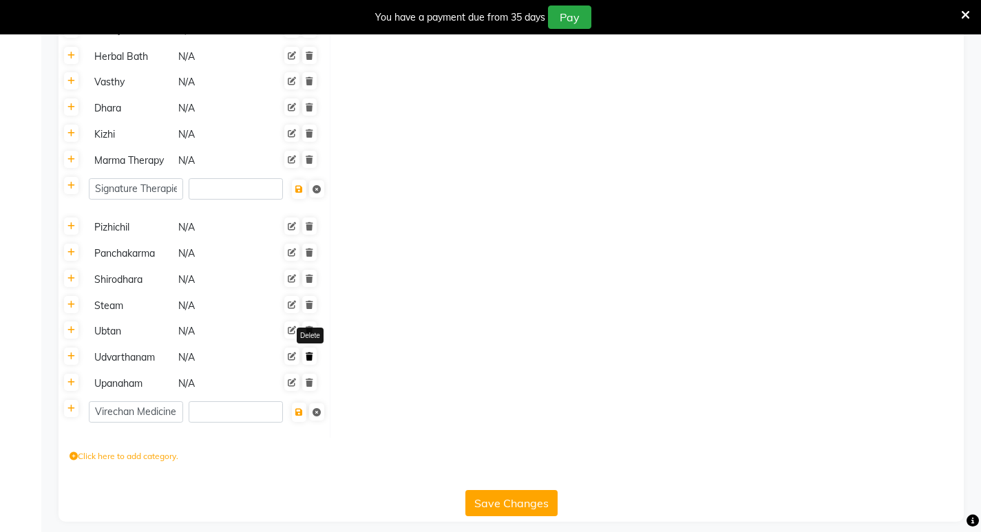
scroll to position [432, 0]
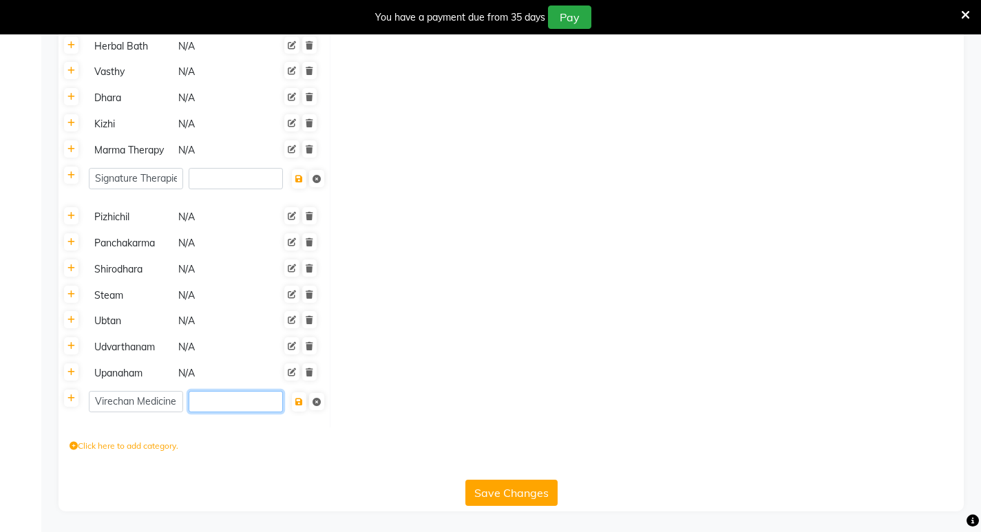
click at [235, 403] on input "number" at bounding box center [236, 401] width 94 height 21
click at [237, 405] on input "number" at bounding box center [236, 401] width 94 height 21
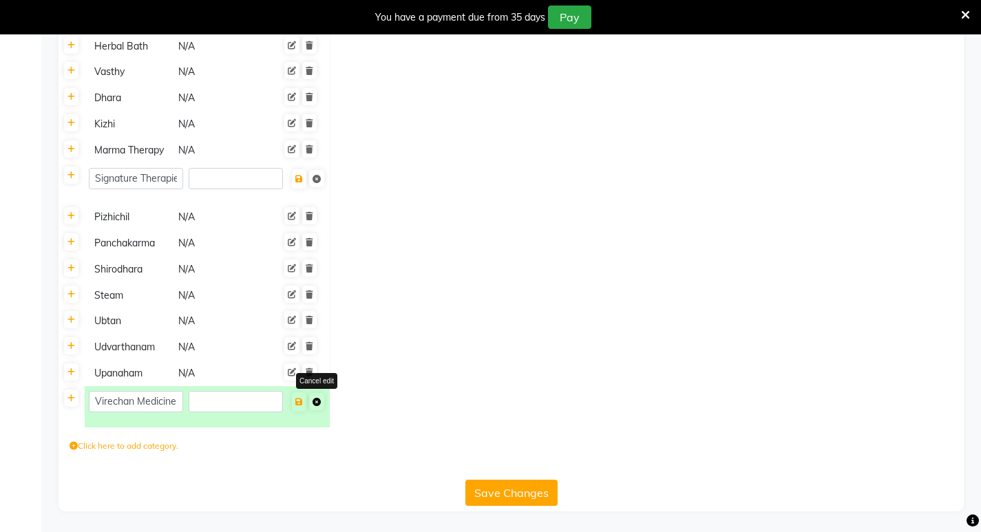
click at [316, 407] on link at bounding box center [316, 401] width 15 height 17
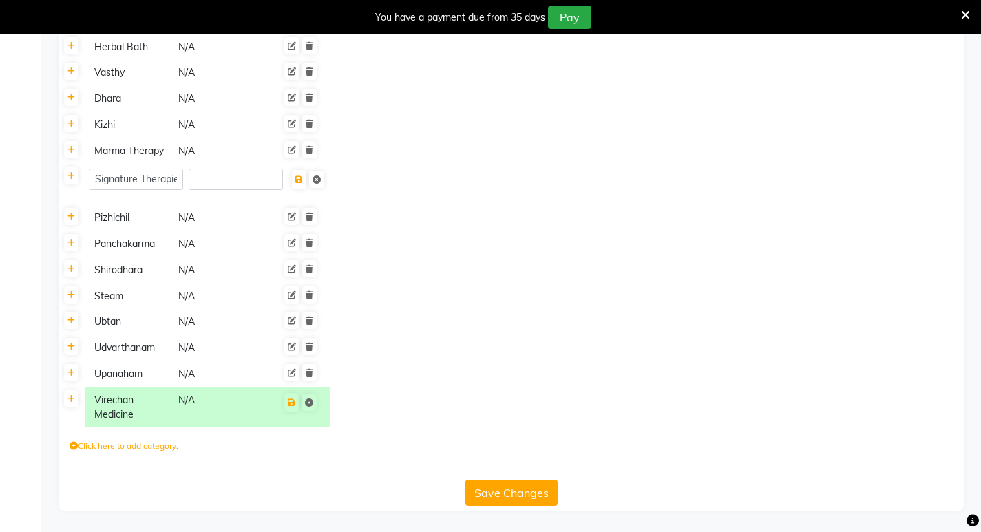
click at [247, 446] on div "Click here to add category." at bounding box center [510, 447] width 905 height 41
click at [290, 405] on icon at bounding box center [292, 402] width 8 height 8
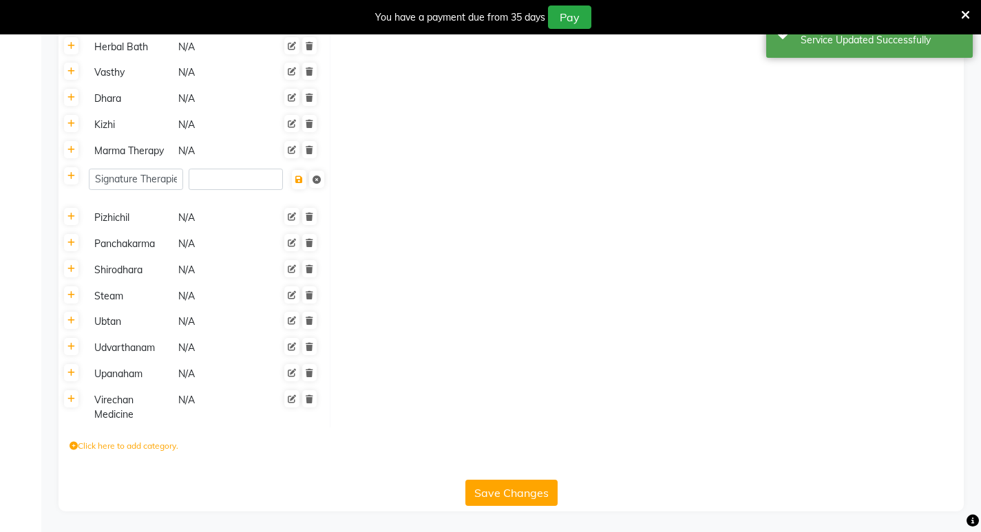
click at [308, 453] on div "Click here to add category." at bounding box center [510, 447] width 905 height 41
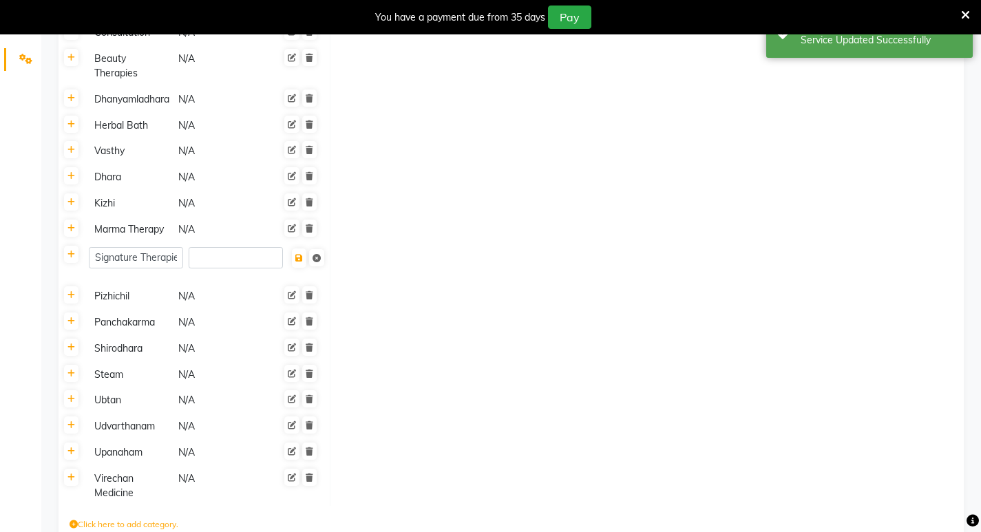
scroll to position [225, 0]
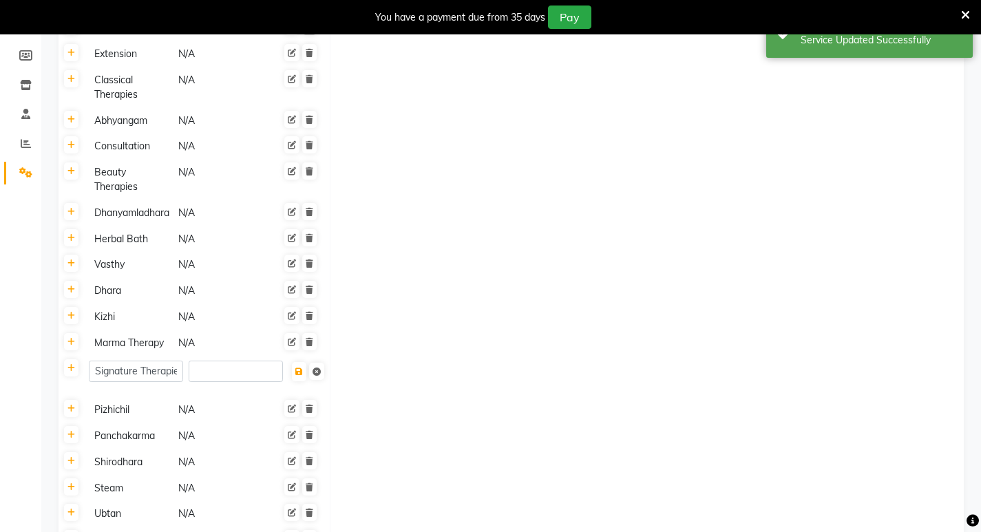
click at [417, 385] on td at bounding box center [647, 376] width 634 height 41
click at [301, 381] on button at bounding box center [299, 371] width 14 height 19
click at [416, 396] on td at bounding box center [647, 376] width 634 height 41
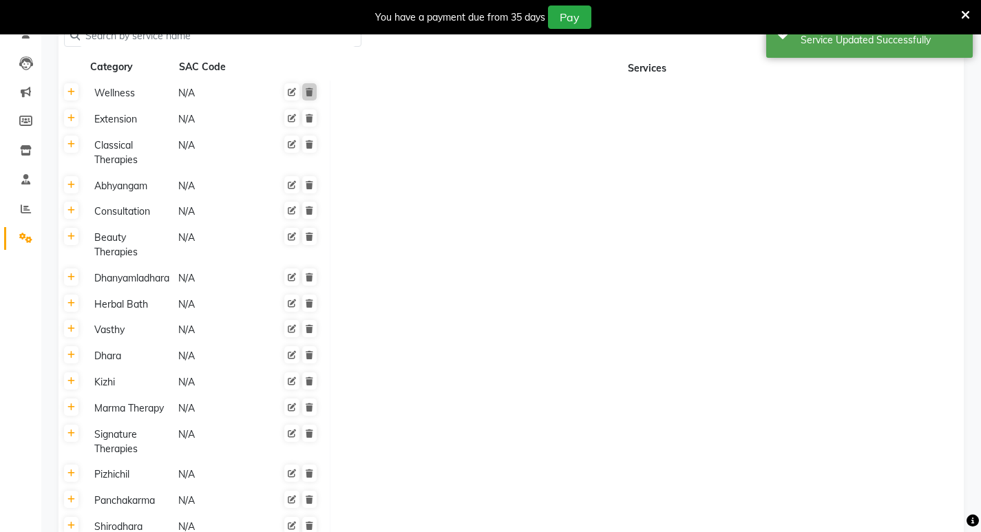
scroll to position [0, 0]
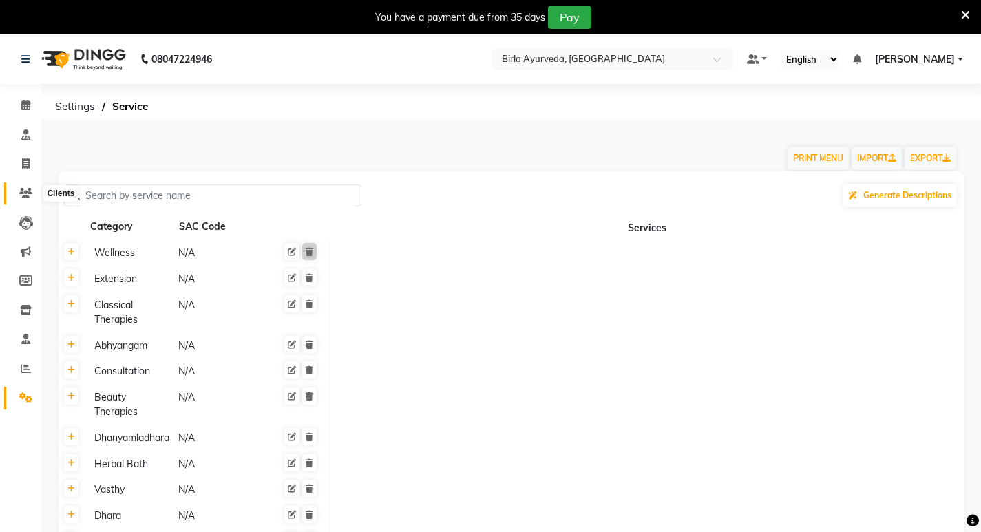
click at [28, 191] on icon at bounding box center [25, 193] width 13 height 10
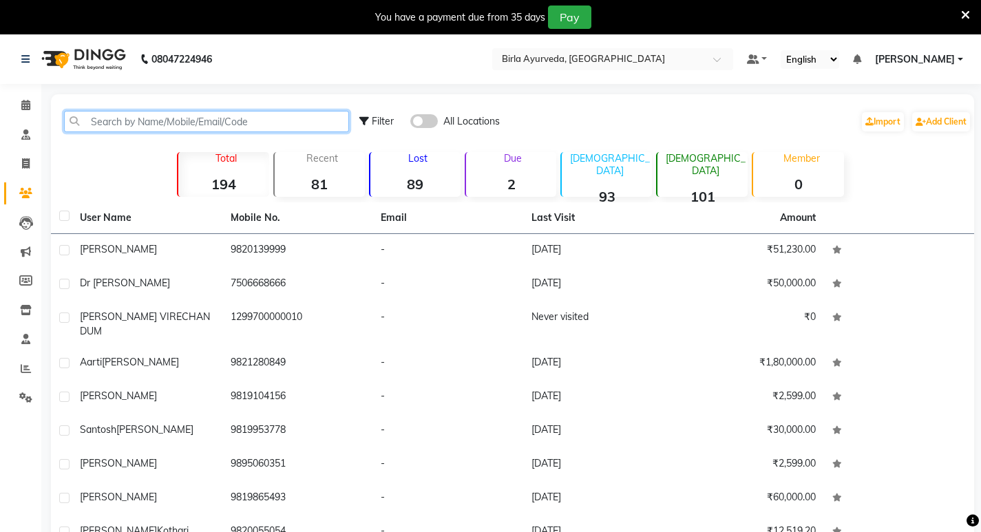
click at [150, 123] on input "text" at bounding box center [206, 121] width 285 height 21
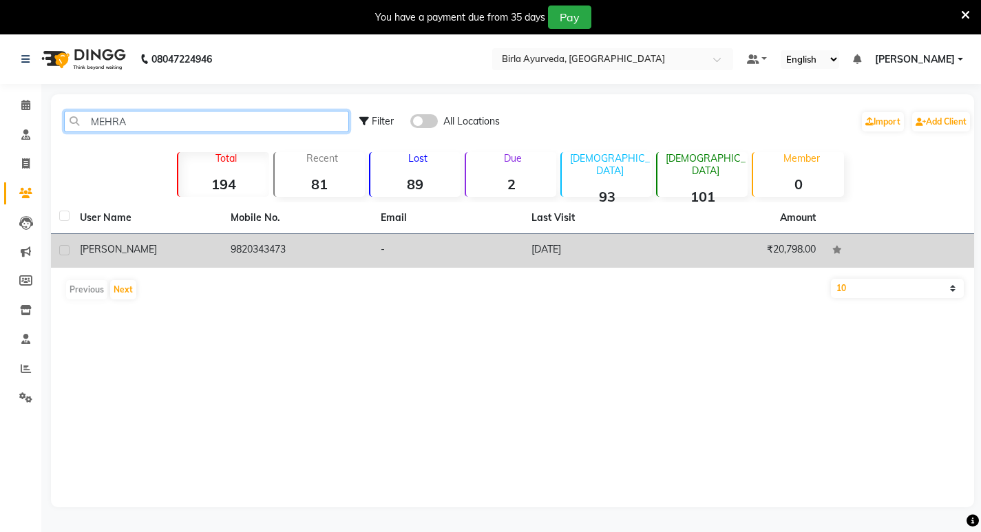
type input "MEHRA"
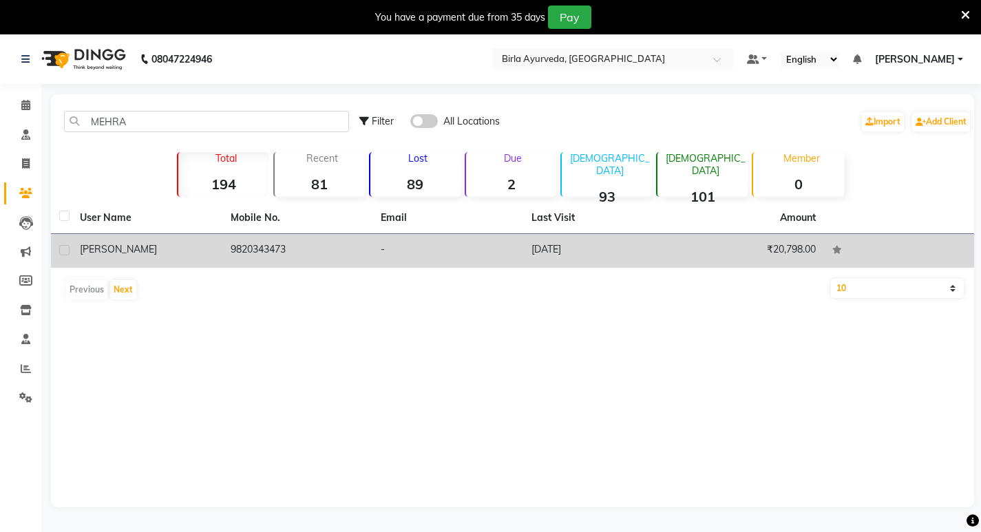
click at [148, 248] on span "[PERSON_NAME]" at bounding box center [118, 249] width 77 height 12
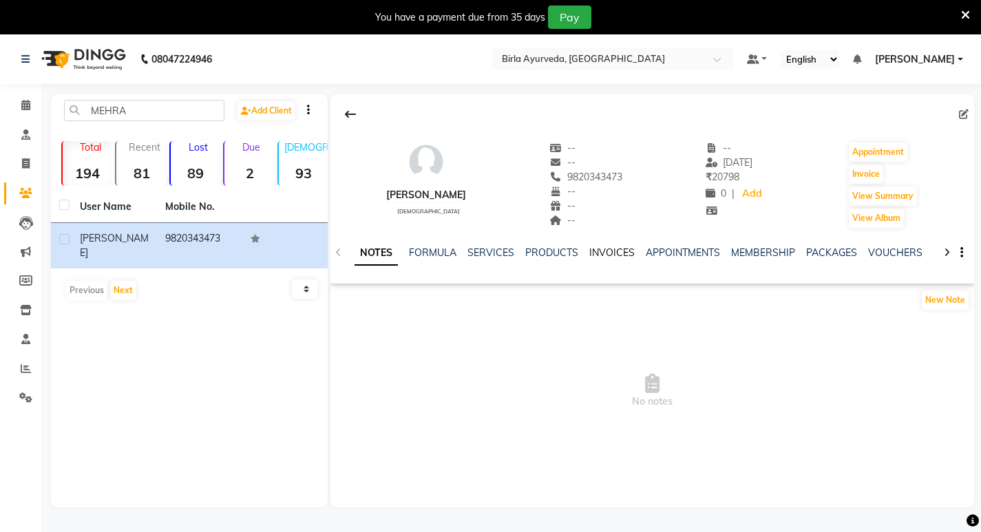
click at [618, 258] on link "INVOICES" at bounding box center [611, 252] width 45 height 12
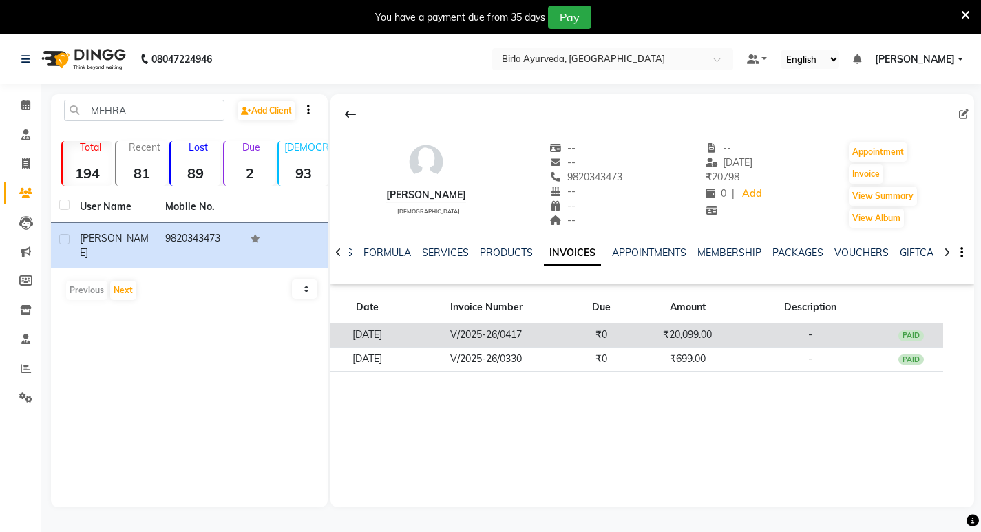
click at [390, 334] on td "[DATE]" at bounding box center [366, 335] width 73 height 24
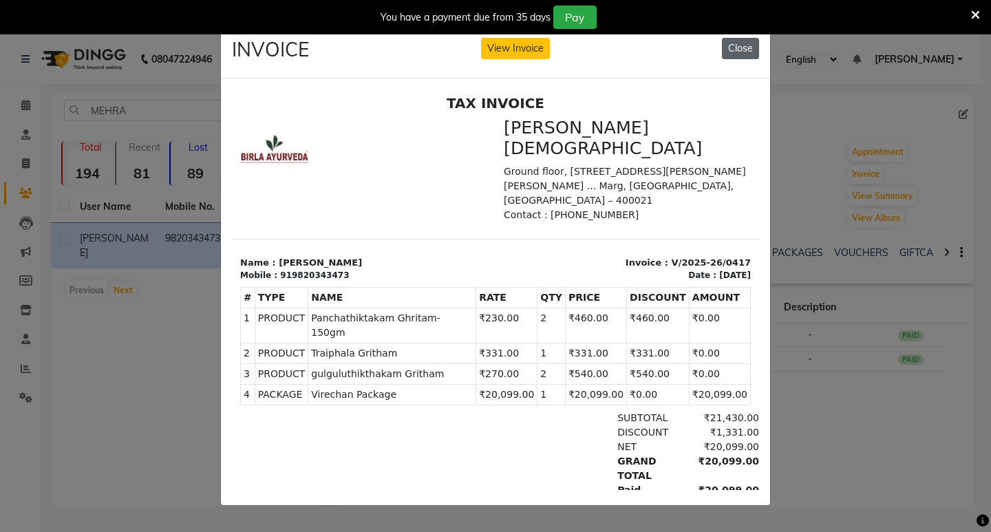
click at [736, 38] on button "Close" at bounding box center [740, 48] width 37 height 21
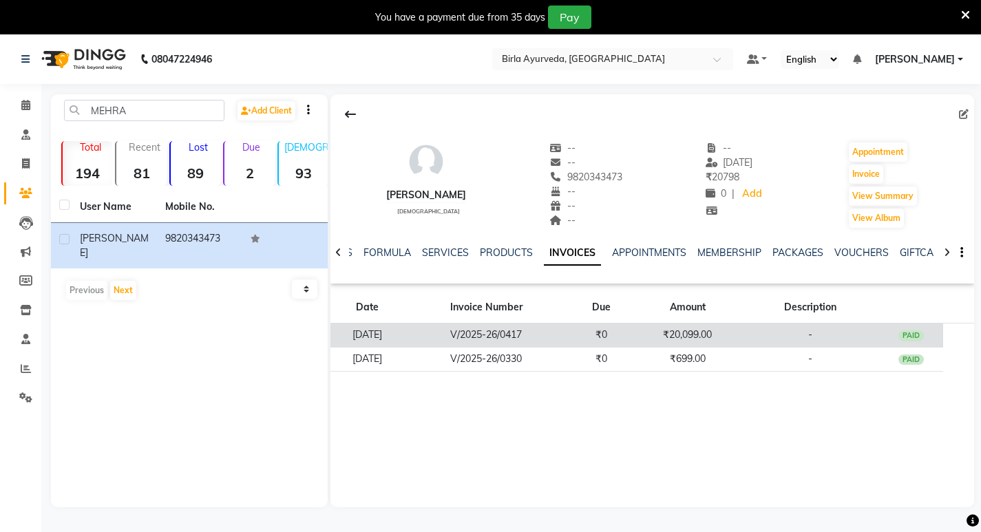
click at [524, 332] on td "V/2025-26/0417" at bounding box center [485, 335] width 165 height 24
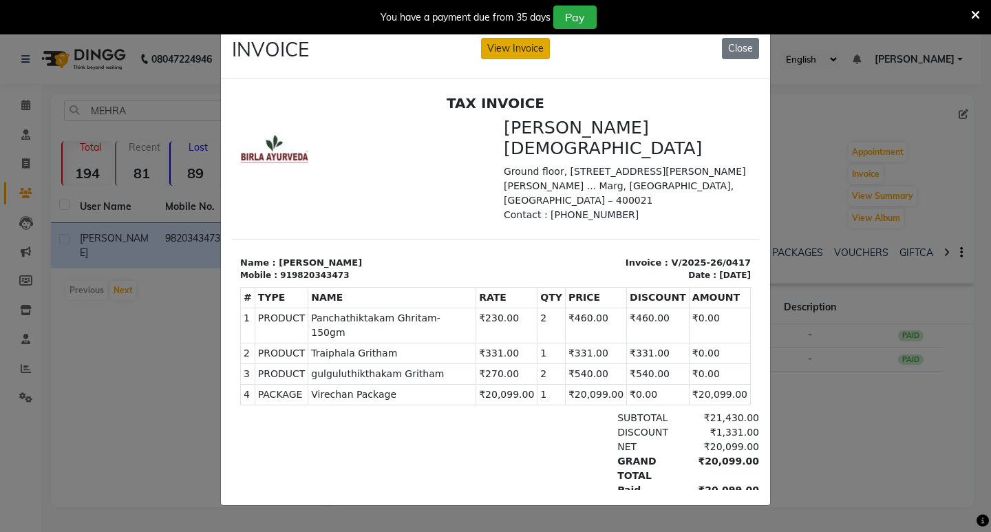
click at [520, 39] on button "View Invoice" at bounding box center [515, 48] width 69 height 21
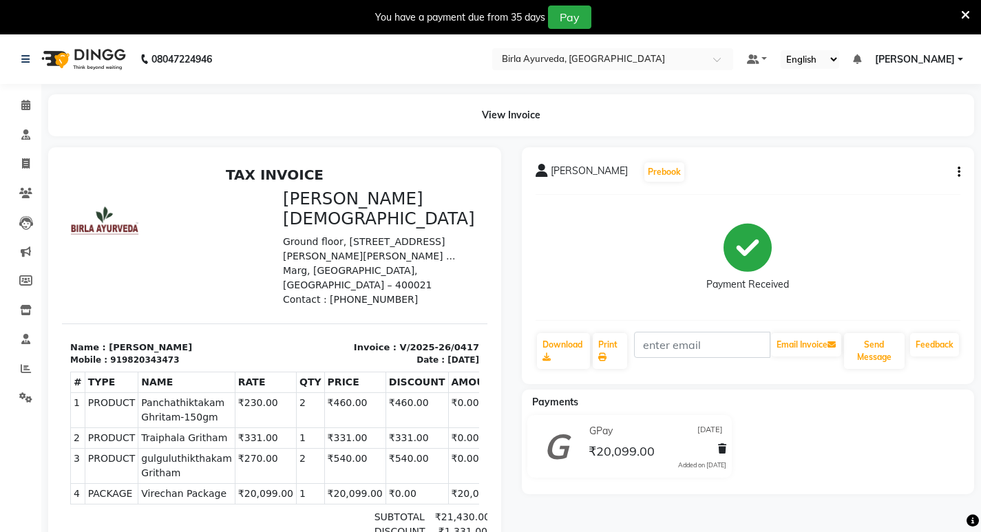
click at [961, 175] on div "[PERSON_NAME] Prebook Payment Received Download Print Email Invoice Send Messag…" at bounding box center [748, 265] width 453 height 237
click at [957, 173] on icon "button" at bounding box center [958, 172] width 3 height 1
click at [897, 169] on div "Edit Item Staff" at bounding box center [903, 172] width 69 height 17
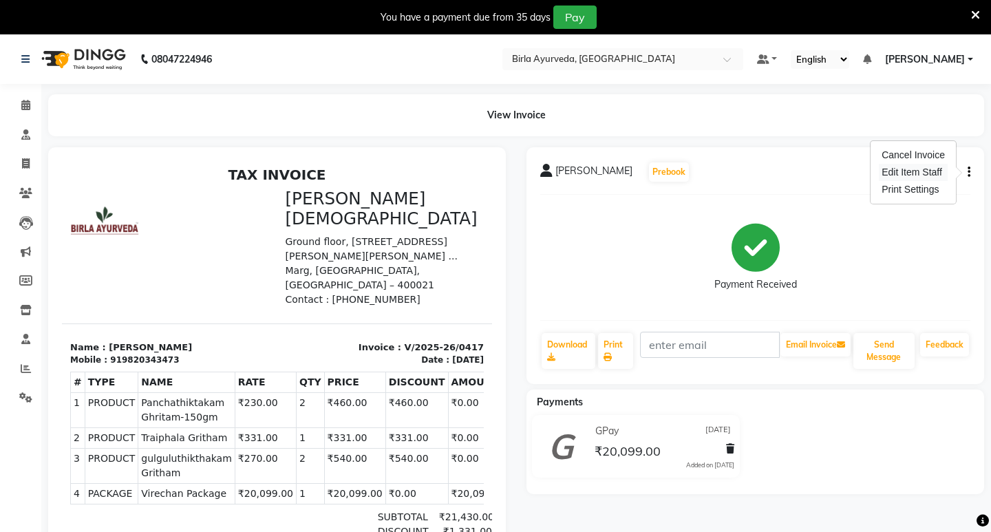
select select
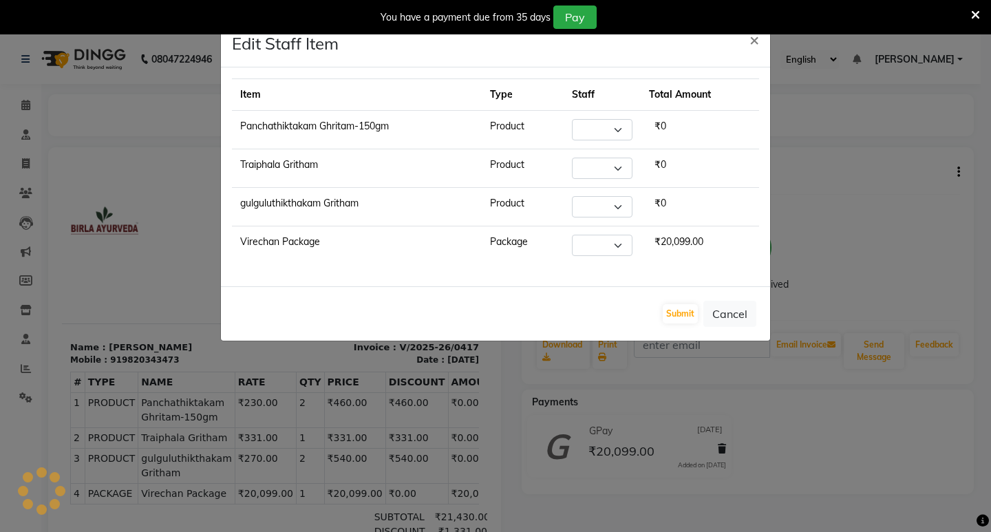
select select "56900"
select select "56922"
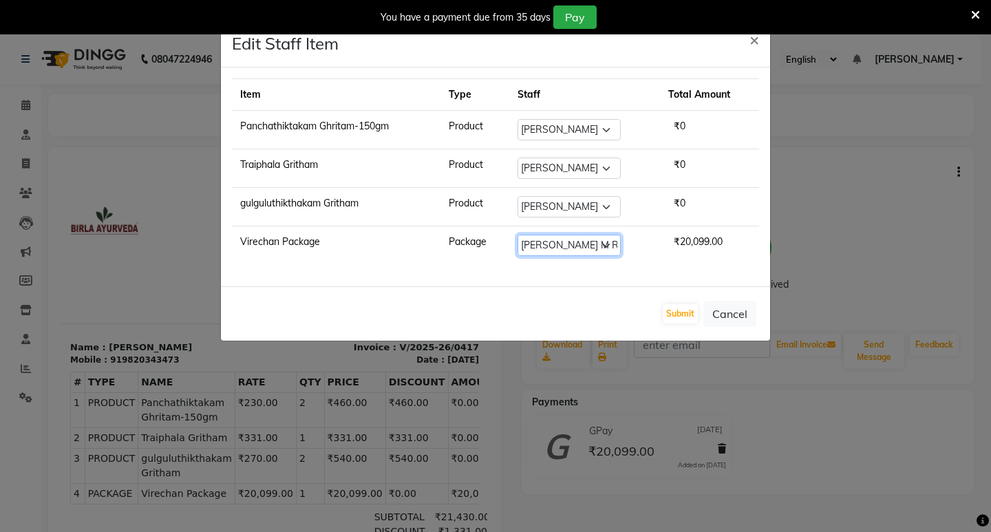
click at [581, 247] on select "Select [PERSON_NAME] Amala [PERSON_NAME] [PERSON_NAME] S [PERSON_NAME] [PERSON_…" at bounding box center [569, 245] width 103 height 21
click at [741, 315] on button "Cancel" at bounding box center [729, 314] width 53 height 26
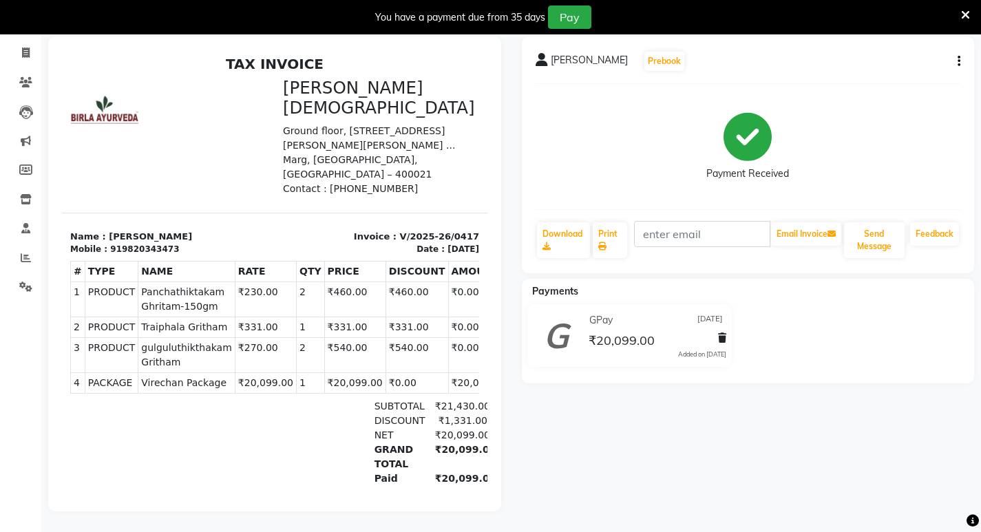
scroll to position [121, 0]
click at [584, 153] on div "Payment Received" at bounding box center [747, 146] width 425 height 103
click at [962, 16] on icon at bounding box center [965, 15] width 9 height 12
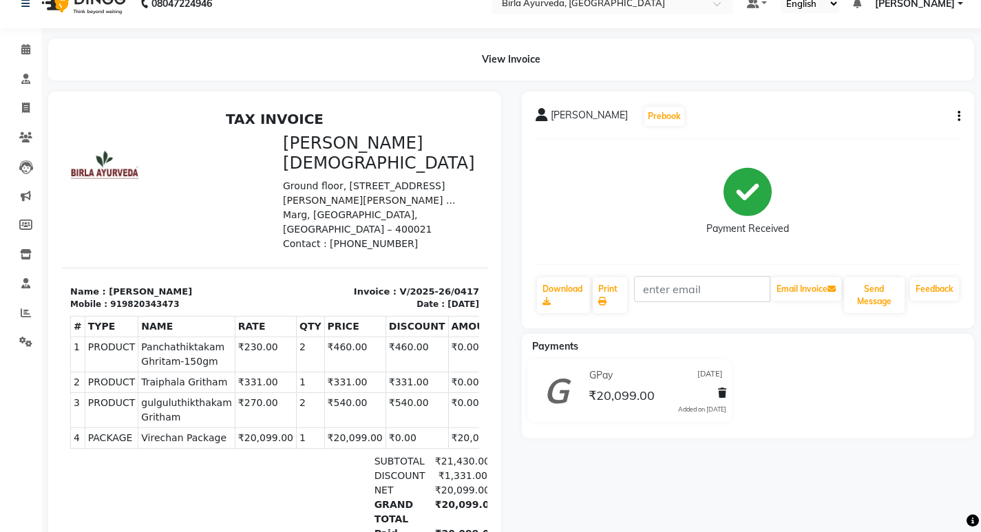
scroll to position [0, 0]
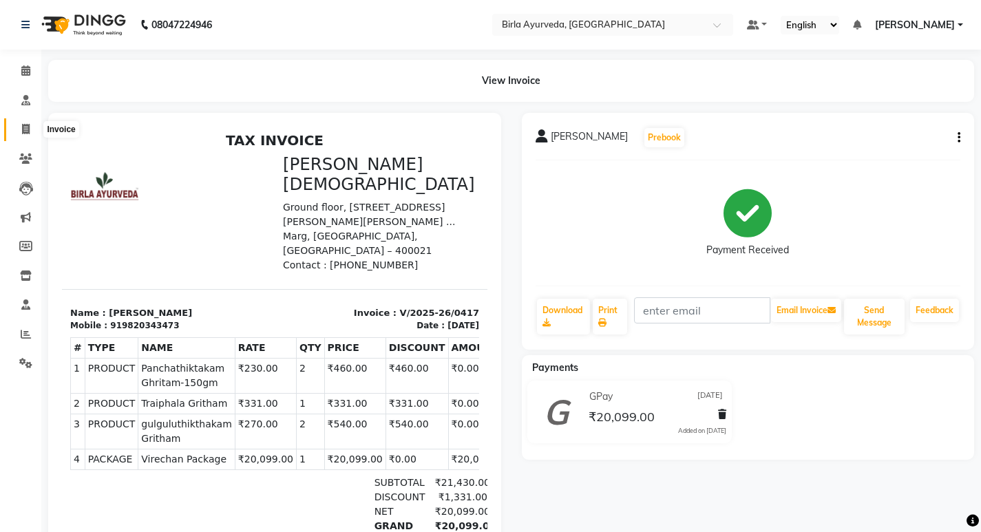
click at [28, 123] on span at bounding box center [26, 130] width 24 height 16
select select "6820"
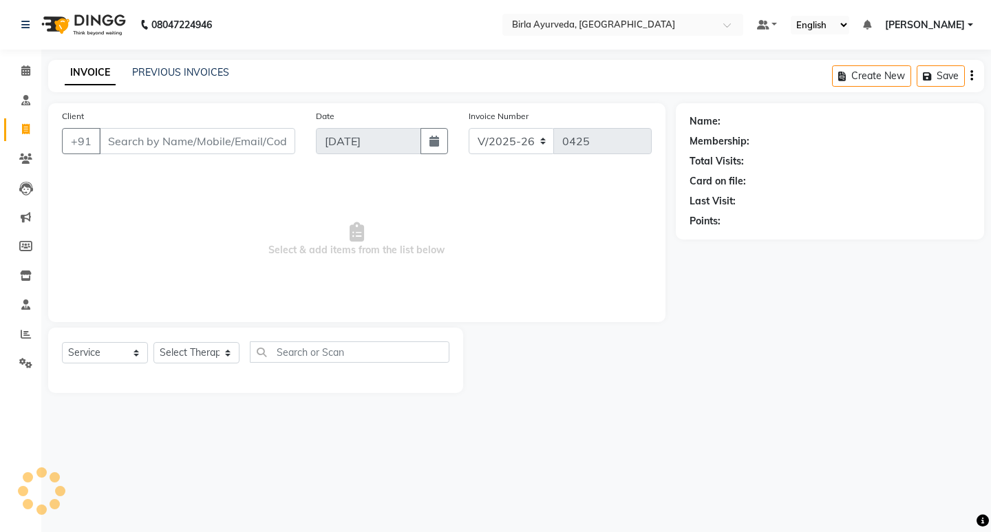
click at [136, 136] on input "Client" at bounding box center [197, 141] width 196 height 26
select select "package"
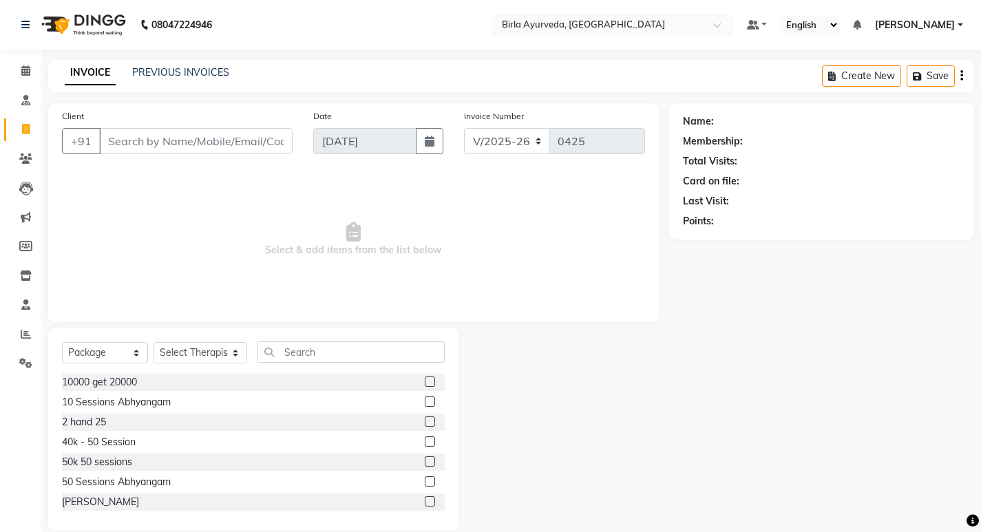
click at [144, 138] on input "Client" at bounding box center [195, 141] width 193 height 26
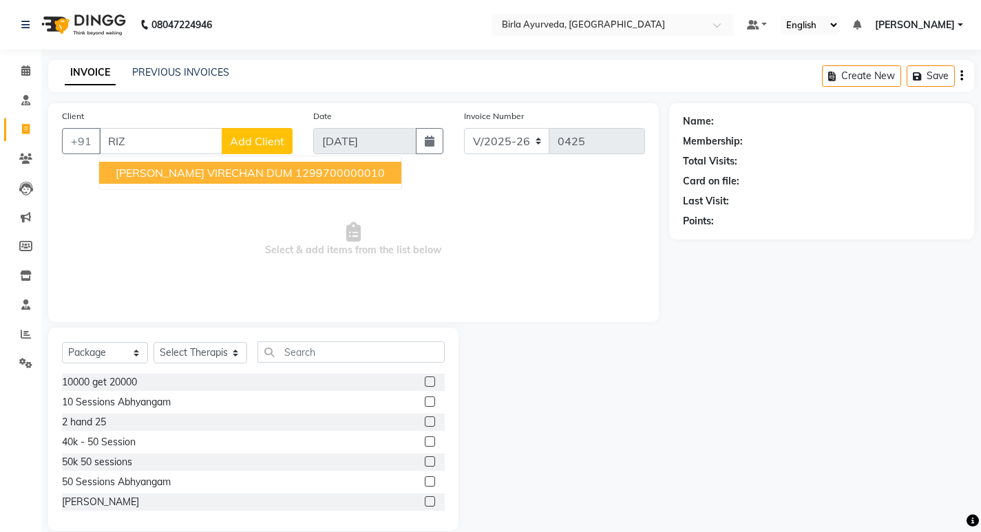
click at [295, 172] on ngb-highlight "1299700000010" at bounding box center [339, 173] width 89 height 14
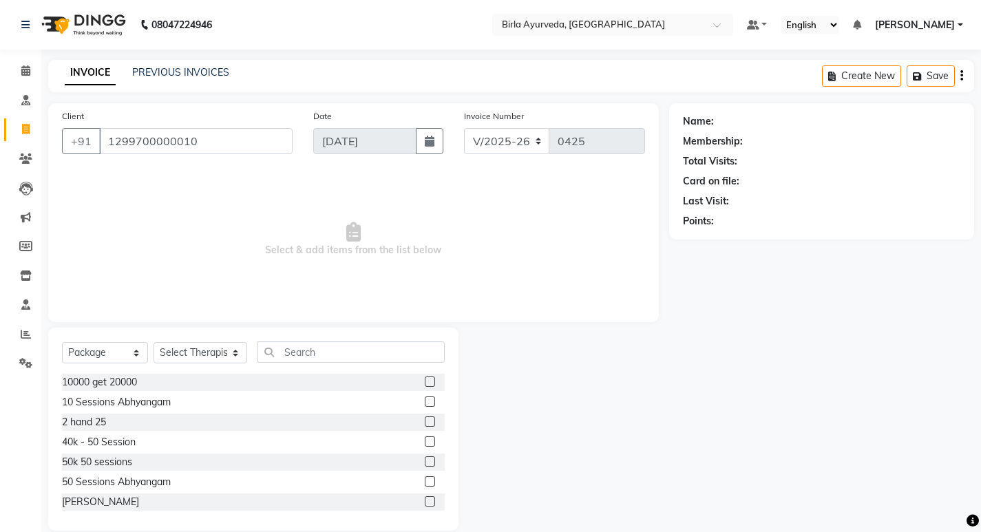
type input "1299700000010"
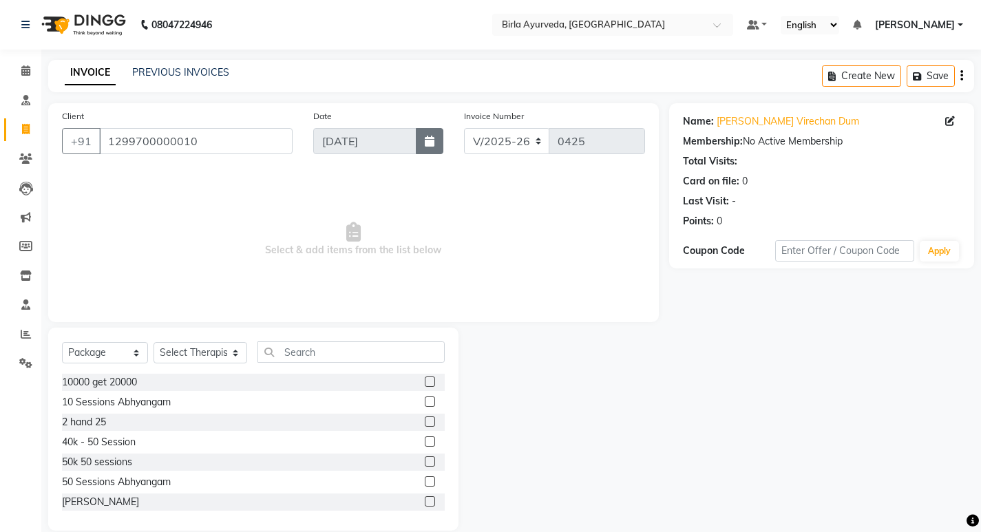
click at [429, 137] on icon "button" at bounding box center [430, 141] width 10 height 11
select select "9"
select select "2025"
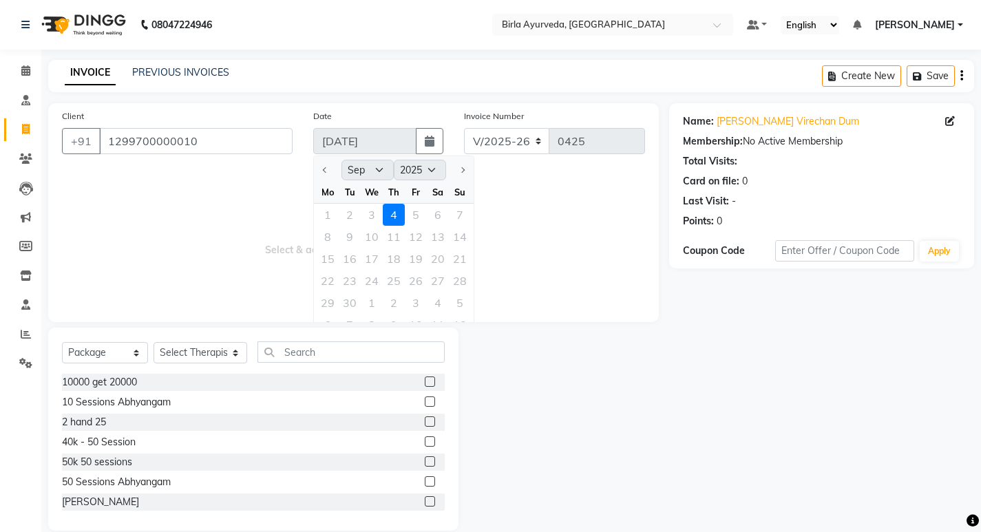
click at [330, 167] on div at bounding box center [328, 170] width 28 height 22
click at [323, 169] on div at bounding box center [328, 170] width 28 height 22
click at [521, 209] on span "Select & add items from the list below" at bounding box center [353, 240] width 583 height 138
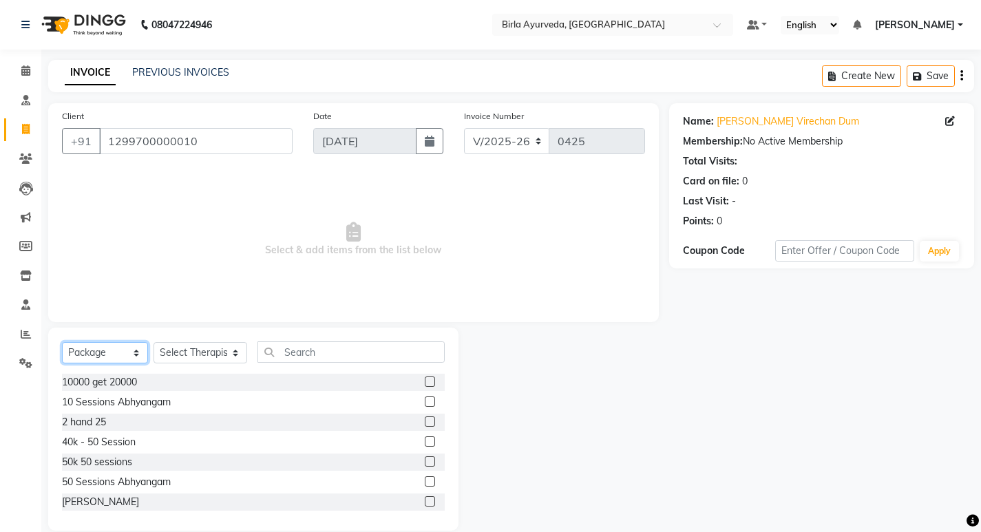
click at [109, 356] on select "Select Service Product Membership Package Voucher Prepaid Gift Card" at bounding box center [105, 352] width 86 height 21
select select "service"
click at [62, 342] on select "Select Service Product Membership Package Voucher Prepaid Gift Card" at bounding box center [105, 352] width 86 height 21
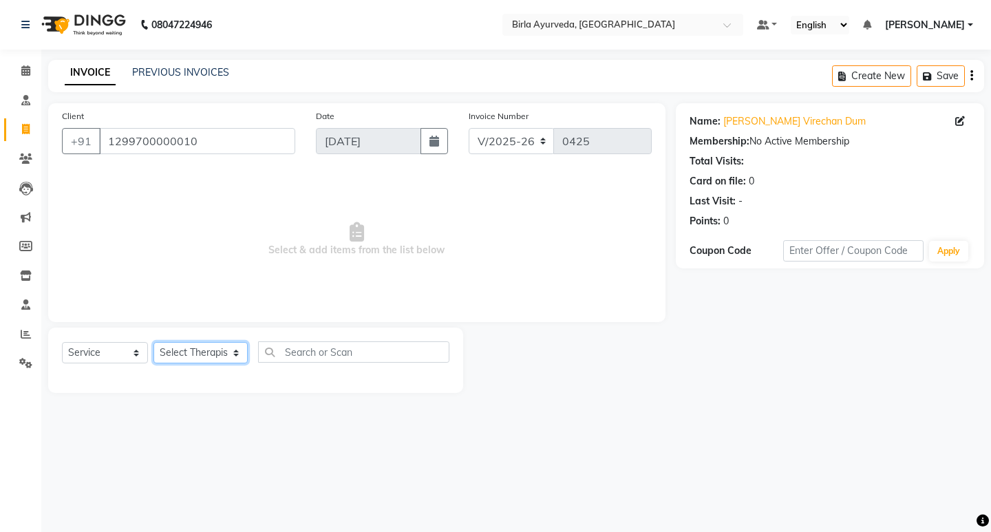
click at [200, 353] on select "Select Therapist [PERSON_NAME] Amala [PERSON_NAME] [PERSON_NAME] S [PERSON_NAME…" at bounding box center [200, 352] width 94 height 21
select select "53523"
click at [153, 342] on select "Select Therapist [PERSON_NAME] Amala [PERSON_NAME] [PERSON_NAME] S [PERSON_NAME…" at bounding box center [200, 352] width 94 height 21
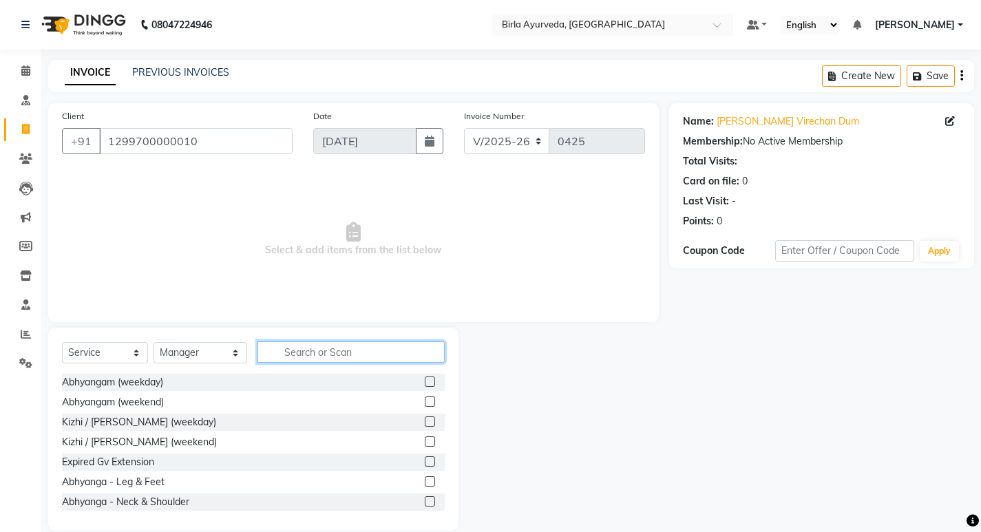
click at [292, 352] on input "text" at bounding box center [350, 351] width 187 height 21
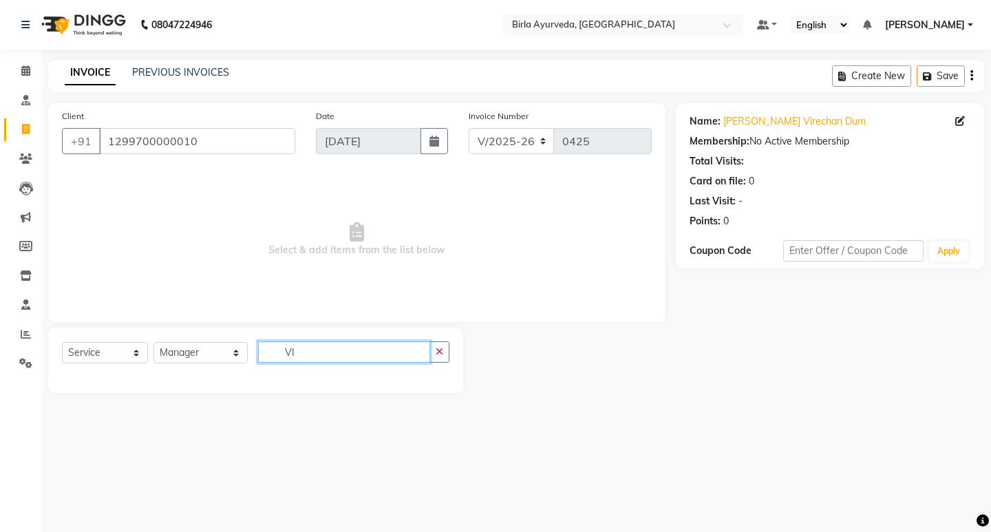
type input "VI"
click at [113, 349] on select "Select Service Product Membership Package Voucher Prepaid Gift Card" at bounding box center [105, 352] width 86 height 21
select select "package"
click at [62, 342] on select "Select Service Product Membership Package Voucher Prepaid Gift Card" at bounding box center [105, 352] width 86 height 21
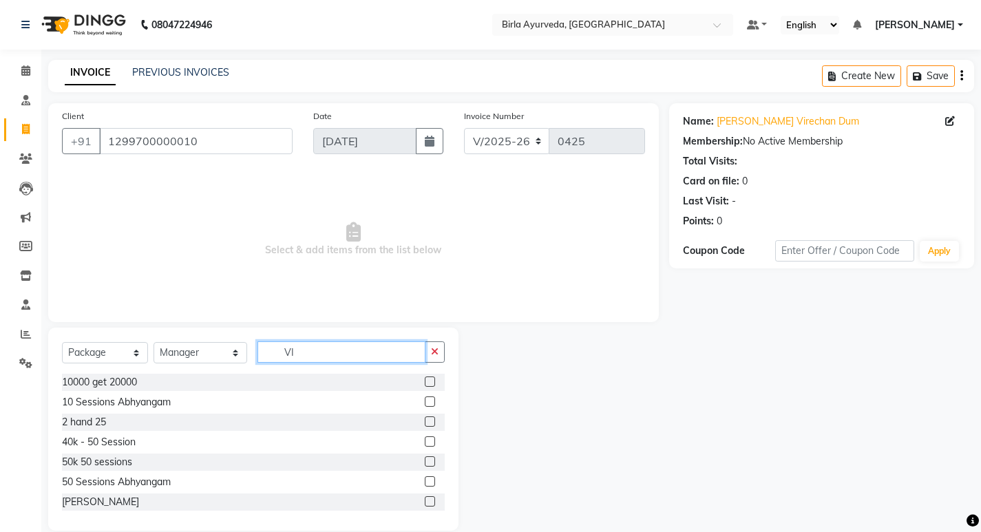
click at [302, 351] on input "VI" at bounding box center [341, 351] width 168 height 21
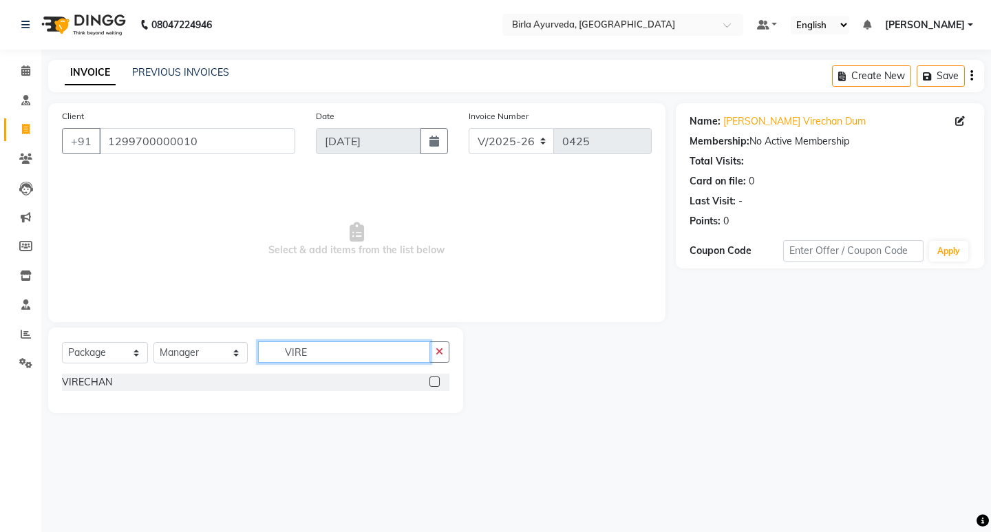
type input "VIRE"
click at [431, 381] on label at bounding box center [434, 381] width 10 height 10
click at [431, 381] on input "checkbox" at bounding box center [433, 382] width 9 height 9
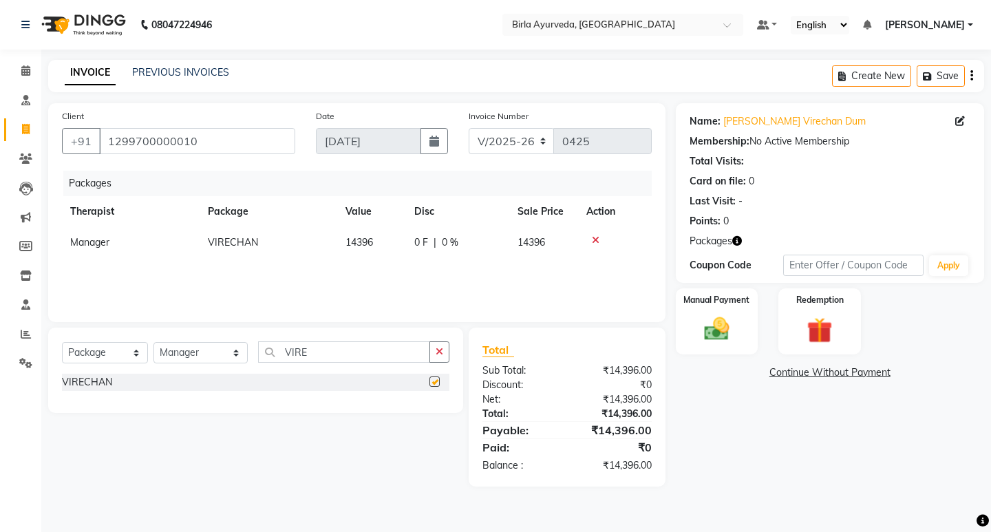
checkbox input "false"
click at [103, 349] on select "Select Service Product Membership Package Voucher Prepaid Gift Card" at bounding box center [105, 352] width 86 height 21
select select "service"
click at [62, 342] on select "Select Service Product Membership Package Voucher Prepaid Gift Card" at bounding box center [105, 352] width 86 height 21
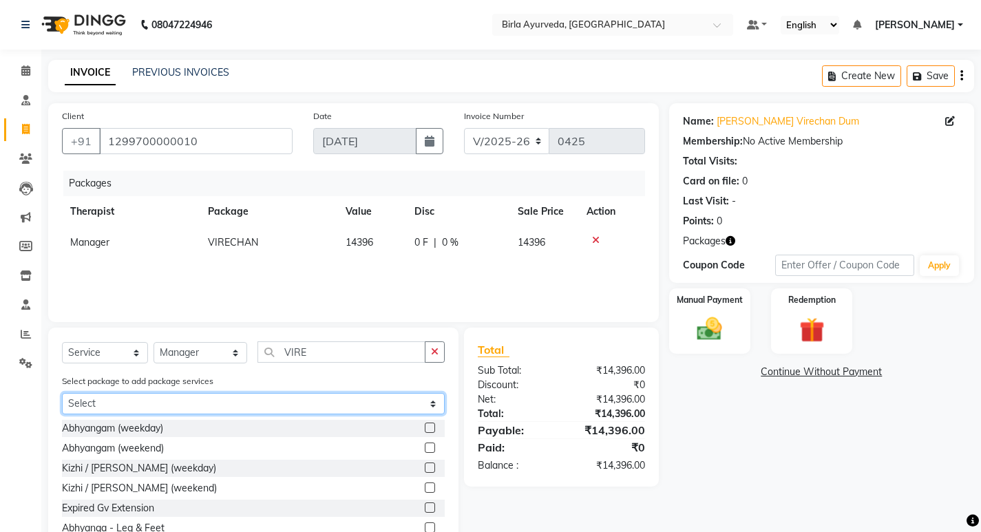
click at [149, 401] on select "Select VIRECHAN" at bounding box center [253, 403] width 383 height 21
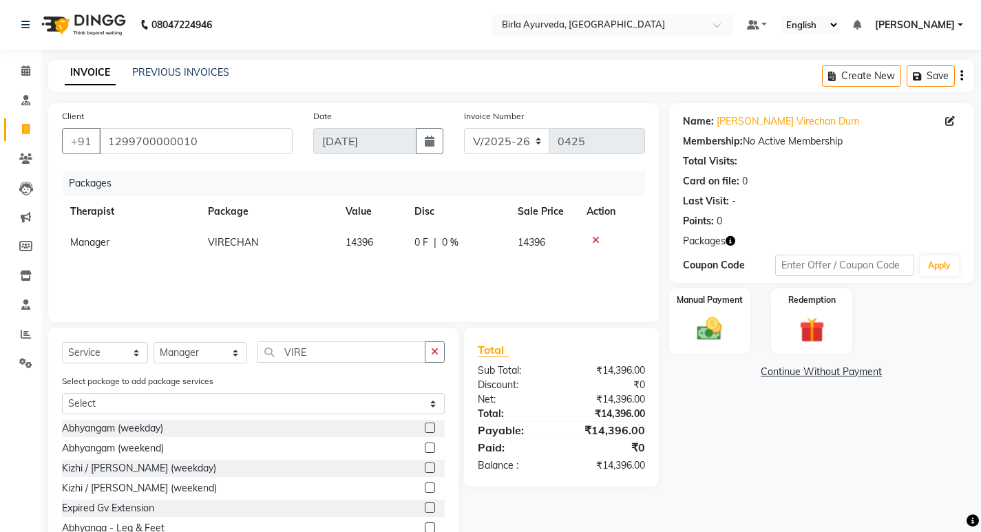
click at [232, 379] on div "Select package to add package services Select VIRECHAN" at bounding box center [253, 397] width 403 height 46
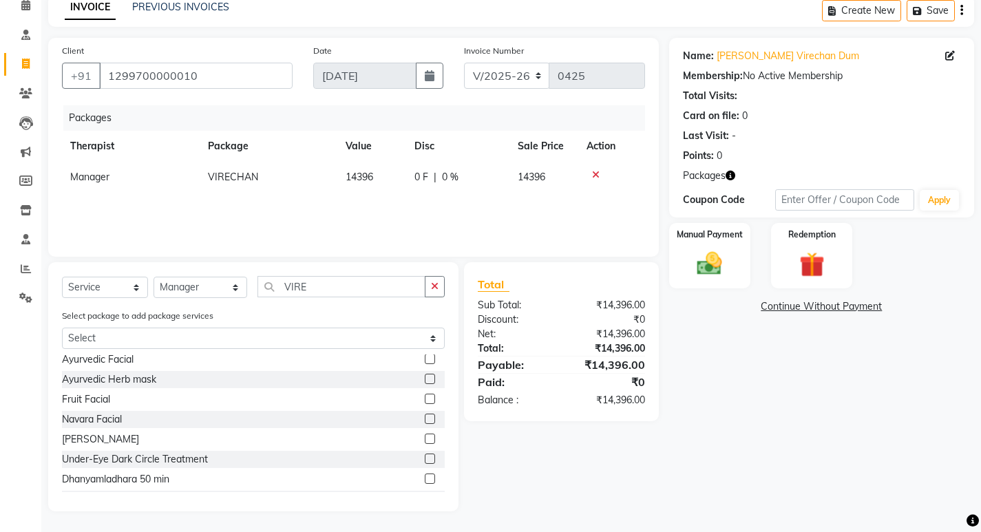
scroll to position [551, 0]
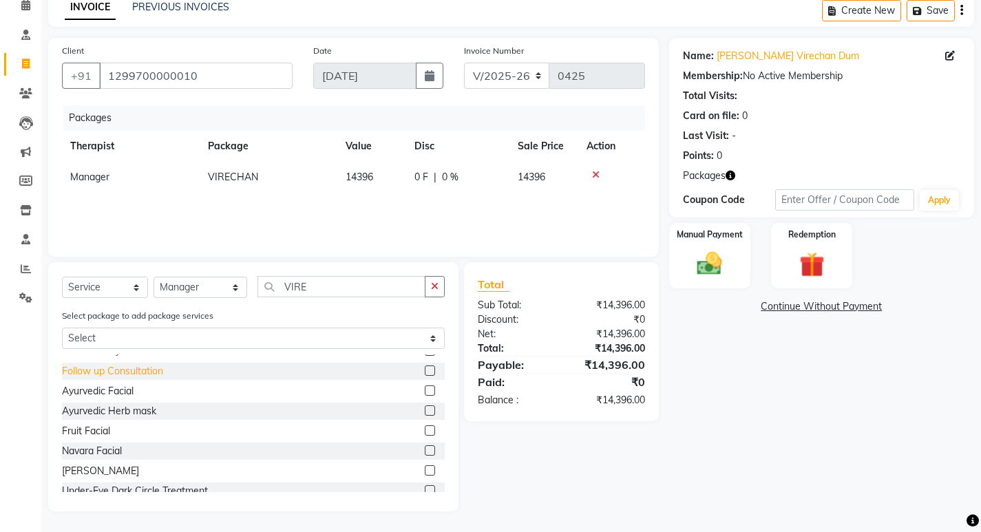
click at [109, 371] on div "Follow up Consultation" at bounding box center [112, 371] width 101 height 14
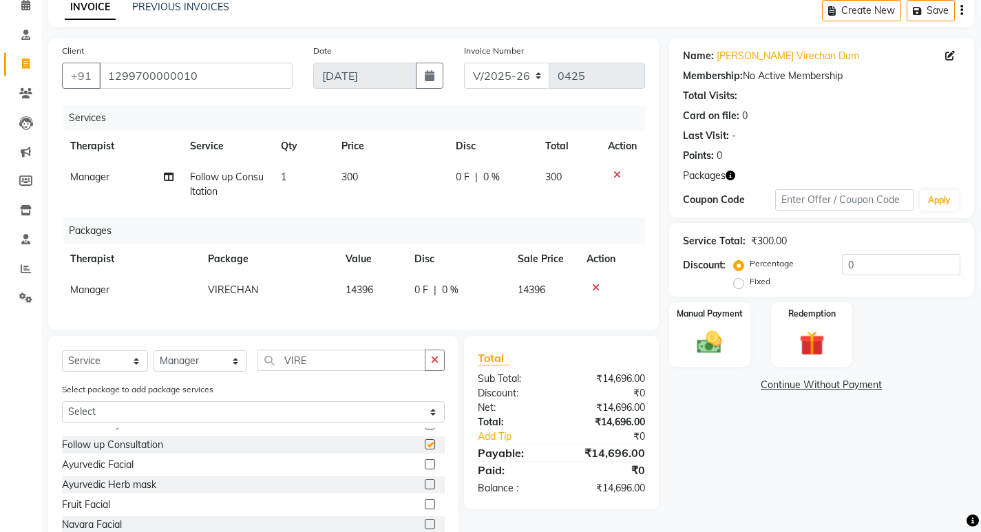
checkbox input "false"
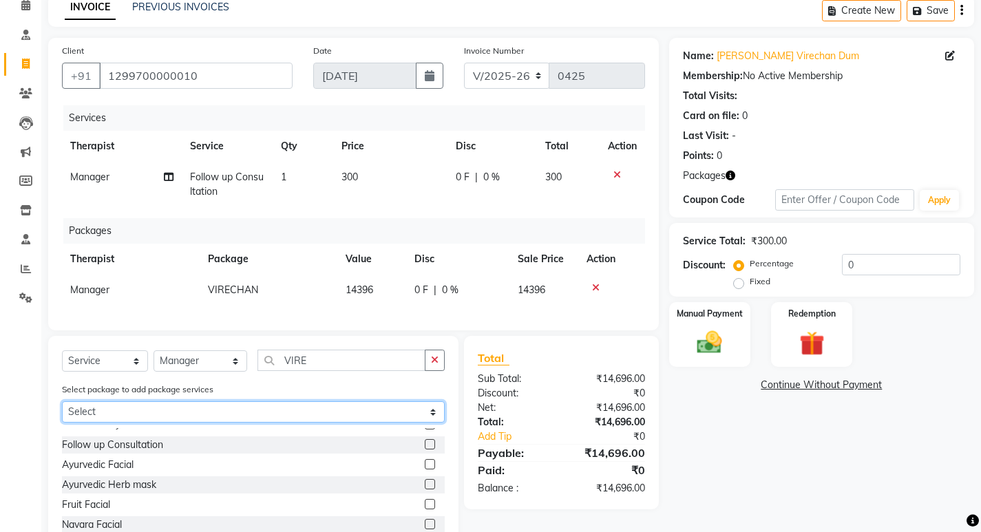
click at [198, 421] on select "Select VIRECHAN" at bounding box center [253, 411] width 383 height 21
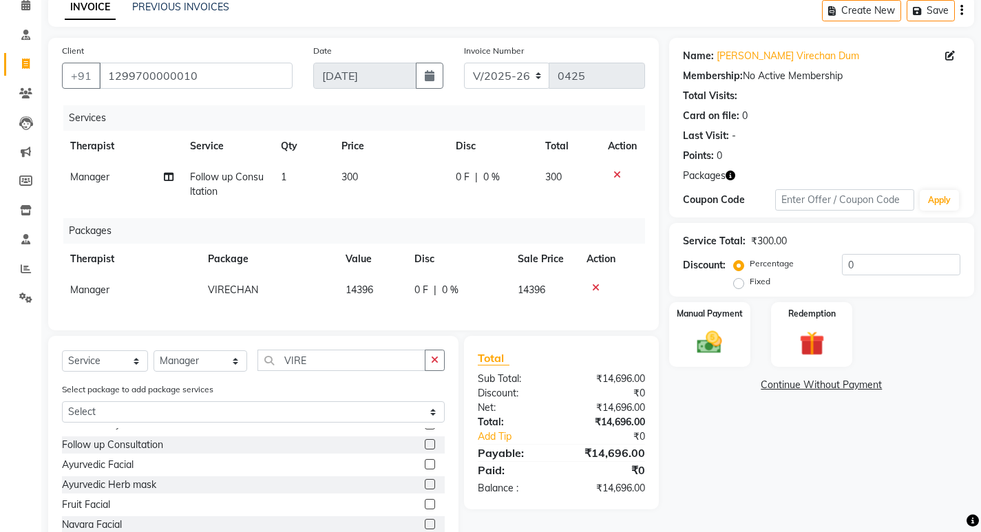
click at [290, 180] on td "1" at bounding box center [303, 184] width 61 height 45
select select "53523"
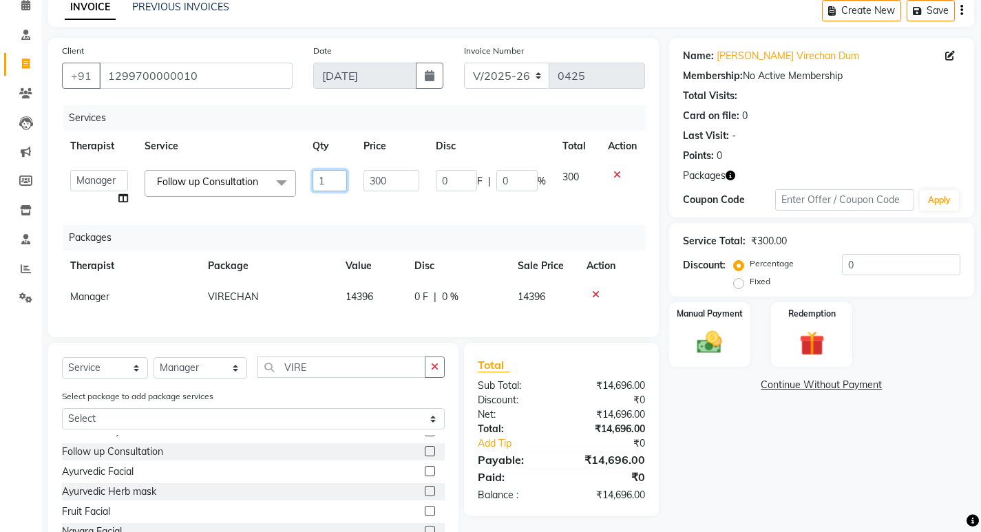
click at [330, 175] on input "1" at bounding box center [329, 180] width 35 height 21
type input "3"
click at [419, 218] on div "Services Therapist Service Qty Price Disc Total Action [PERSON_NAME] Amala [PER…" at bounding box center [353, 214] width 583 height 218
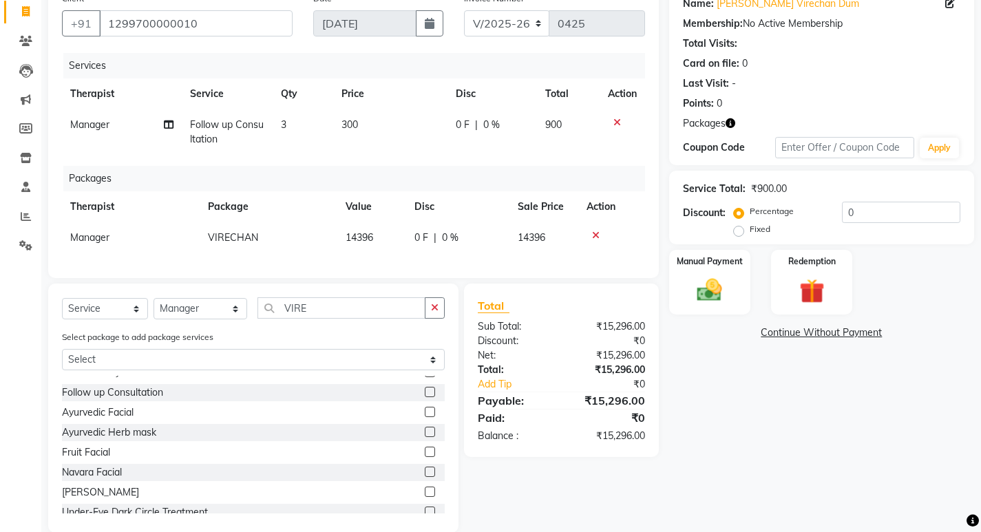
scroll to position [149, 0]
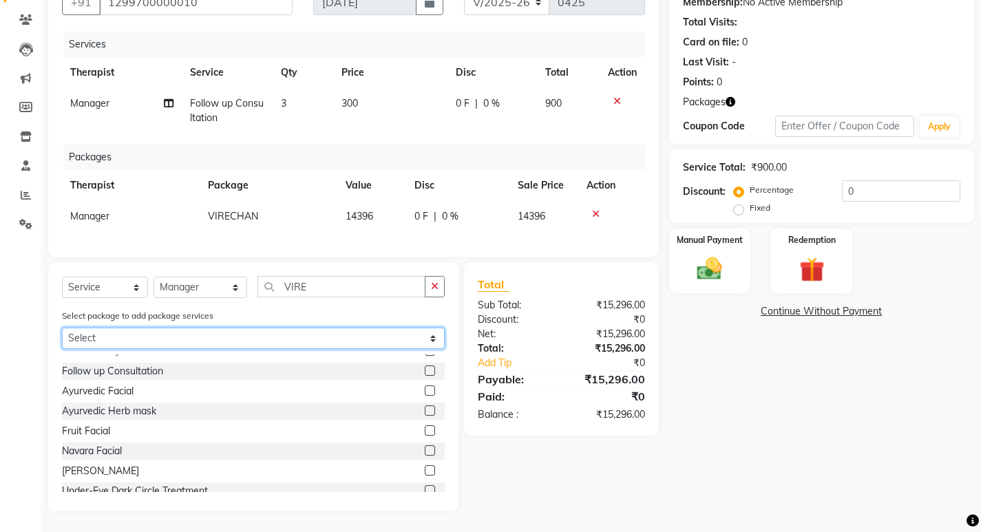
click at [124, 341] on select "Select VIRECHAN" at bounding box center [253, 338] width 383 height 21
click at [124, 340] on select "Select VIRECHAN" at bounding box center [253, 338] width 383 height 21
click at [124, 339] on select "Select VIRECHAN" at bounding box center [253, 338] width 383 height 21
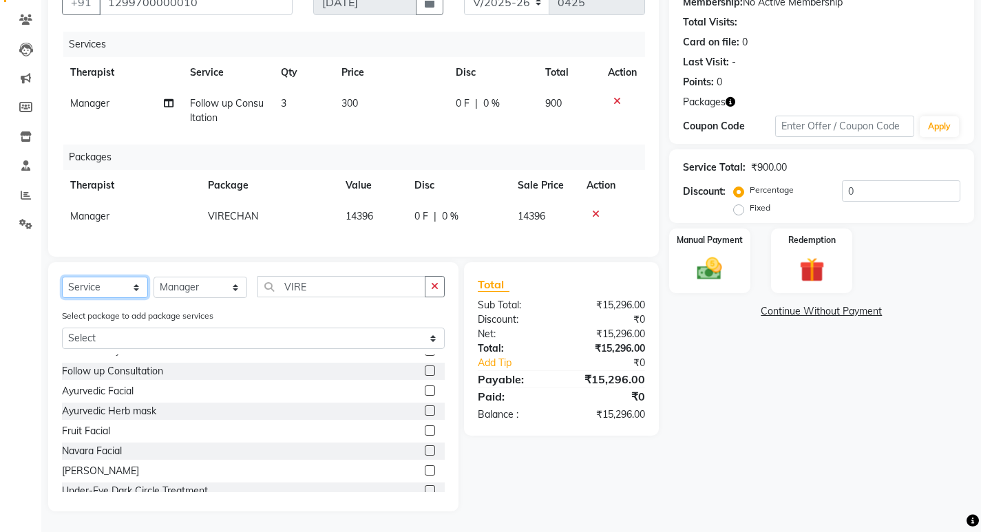
click at [102, 287] on select "Select Service Product Membership Package Voucher Prepaid Gift Card" at bounding box center [105, 287] width 86 height 21
select select "package"
click at [62, 298] on select "Select Service Product Membership Package Voucher Prepaid Gift Card" at bounding box center [105, 287] width 86 height 21
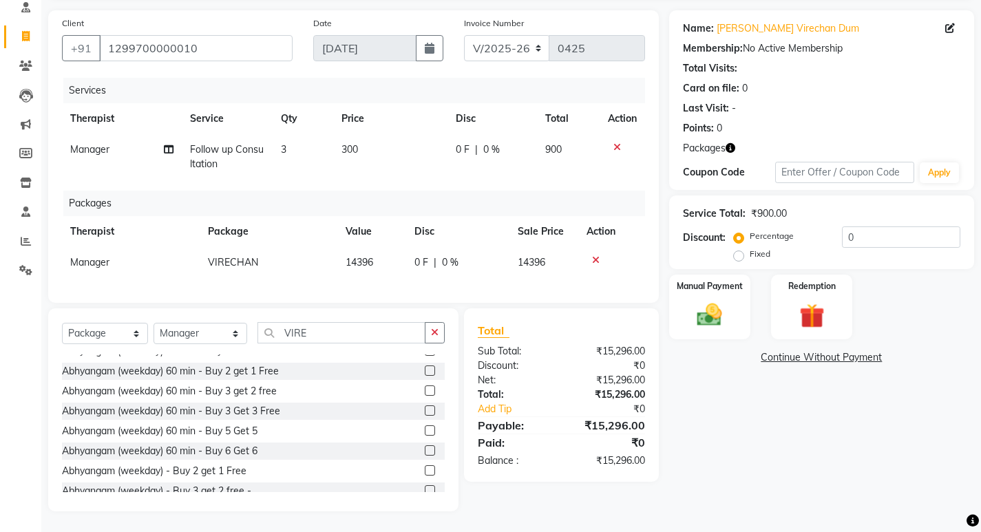
click at [615, 142] on icon at bounding box center [617, 147] width 8 height 10
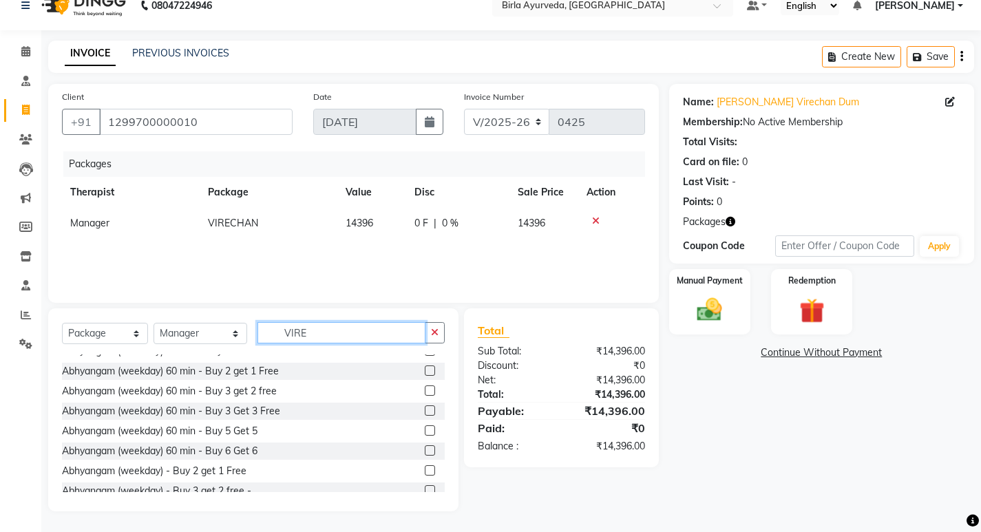
click at [308, 335] on input "VIRE" at bounding box center [341, 332] width 168 height 21
drag, startPoint x: 308, startPoint y: 335, endPoint x: 237, endPoint y: 338, distance: 70.3
click at [238, 337] on div "Select Service Product Membership Package Voucher Prepaid Gift Card Select Ther…" at bounding box center [253, 338] width 383 height 32
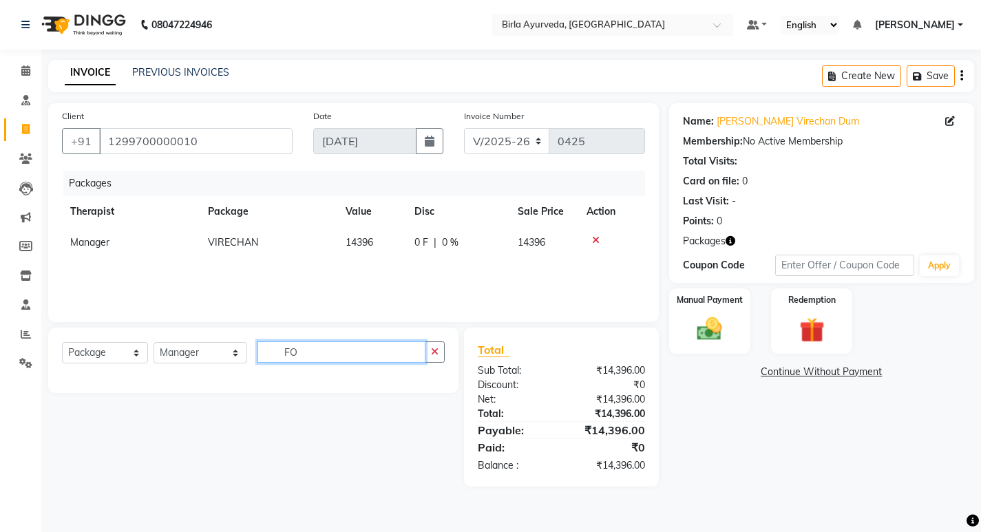
scroll to position [0, 0]
type input "F"
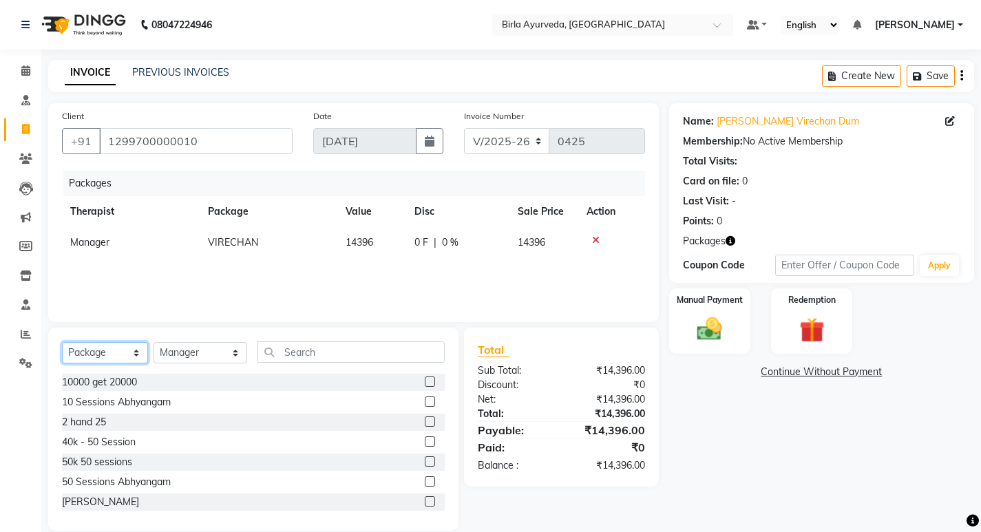
drag, startPoint x: 113, startPoint y: 352, endPoint x: 104, endPoint y: 353, distance: 9.0
click at [113, 352] on select "Select Service Product Membership Package Voucher Prepaid Gift Card" at bounding box center [105, 352] width 86 height 21
click at [23, 362] on icon at bounding box center [25, 363] width 13 height 10
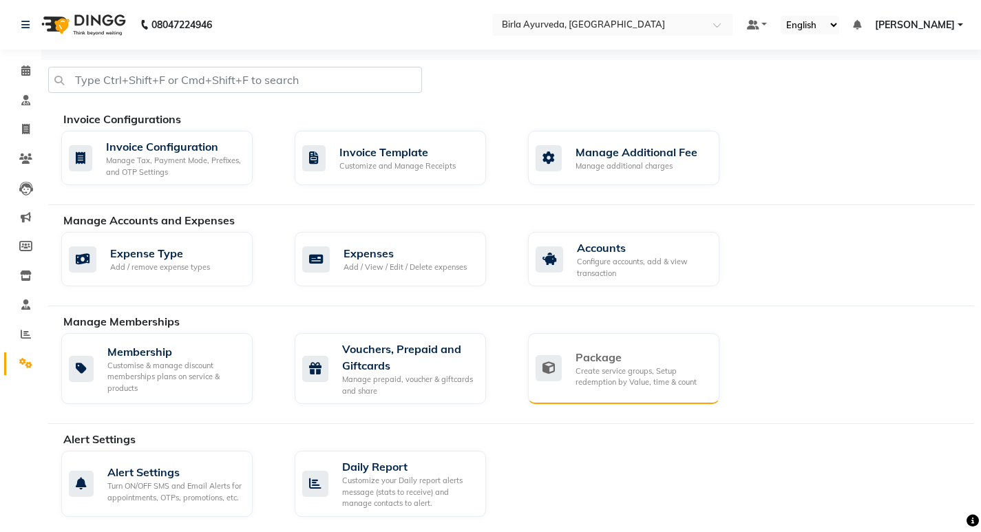
click at [608, 356] on div "Package" at bounding box center [641, 357] width 133 height 17
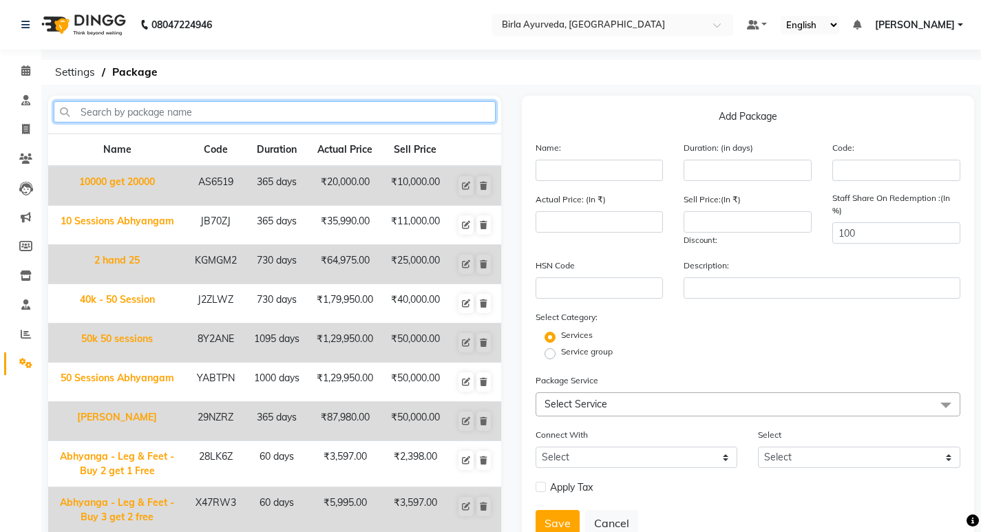
click at [185, 102] on input "text" at bounding box center [275, 111] width 442 height 21
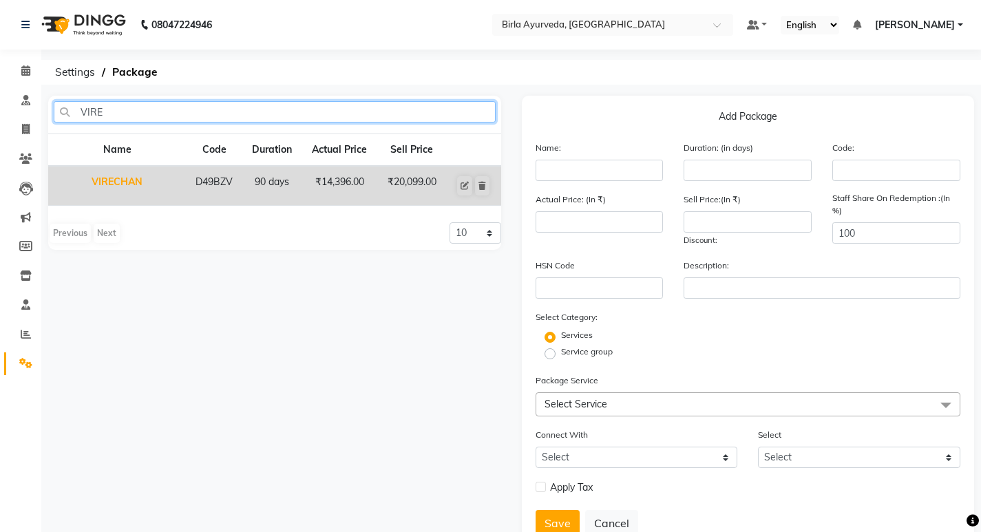
type input "VIRE"
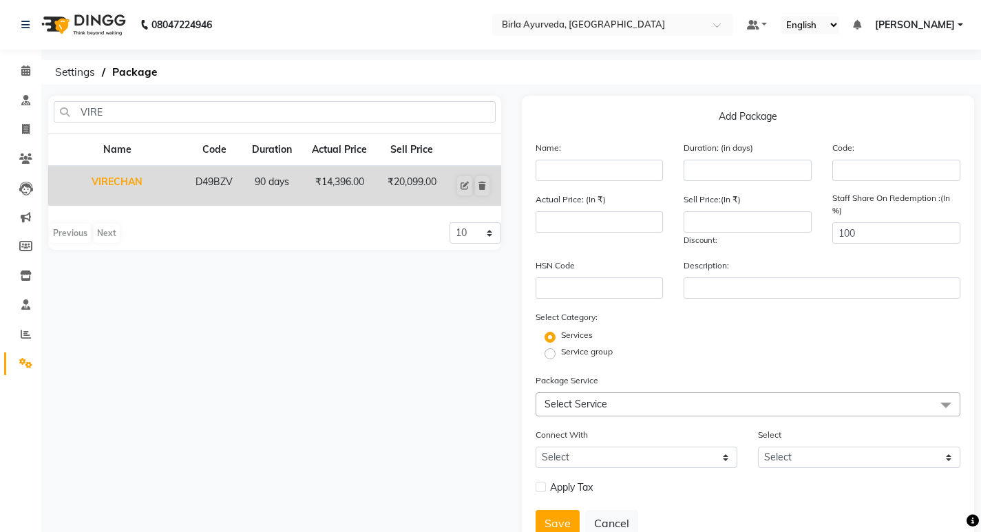
click at [263, 185] on td "90 days" at bounding box center [271, 186] width 59 height 40
click at [416, 180] on td "₹20,099.00" at bounding box center [411, 186] width 69 height 40
click at [462, 183] on icon at bounding box center [464, 186] width 8 height 8
type input "VIRECHAN"
type input "90"
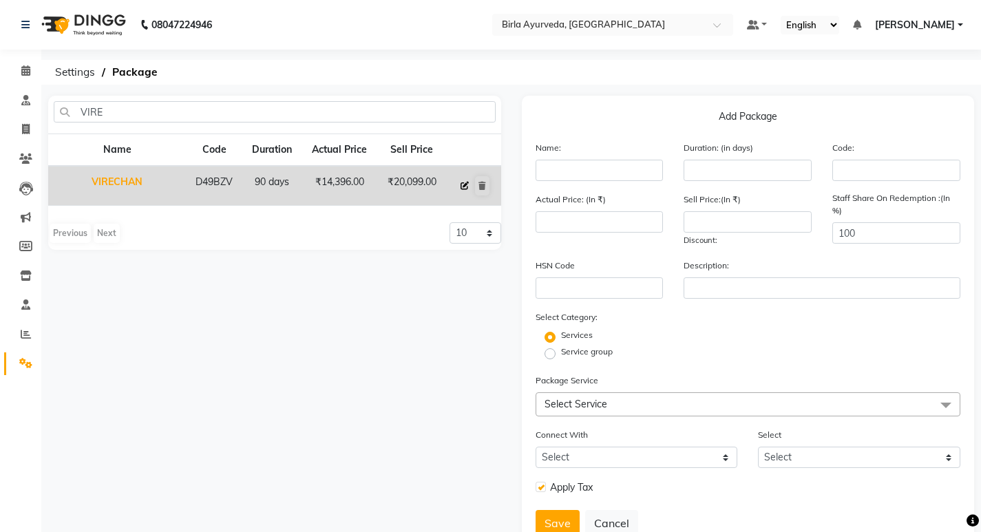
type input "D49BZV"
type input "14396"
type input "20099"
checkbox input "true"
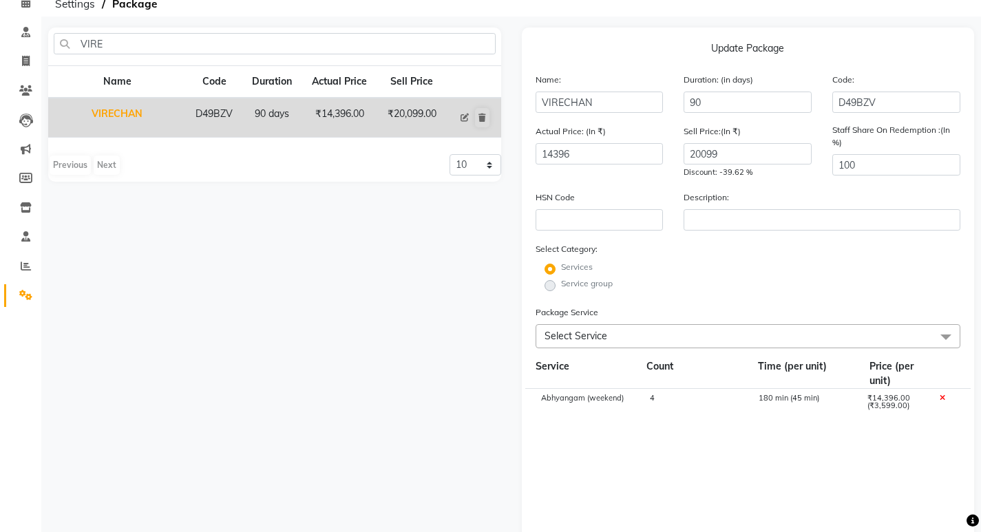
scroll to position [138, 0]
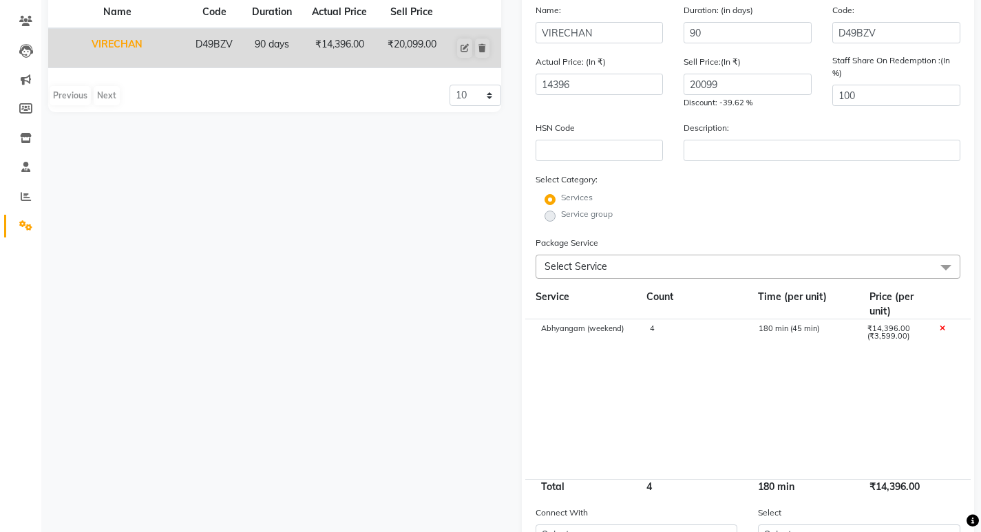
click at [608, 267] on span "Select Service" at bounding box center [747, 267] width 425 height 24
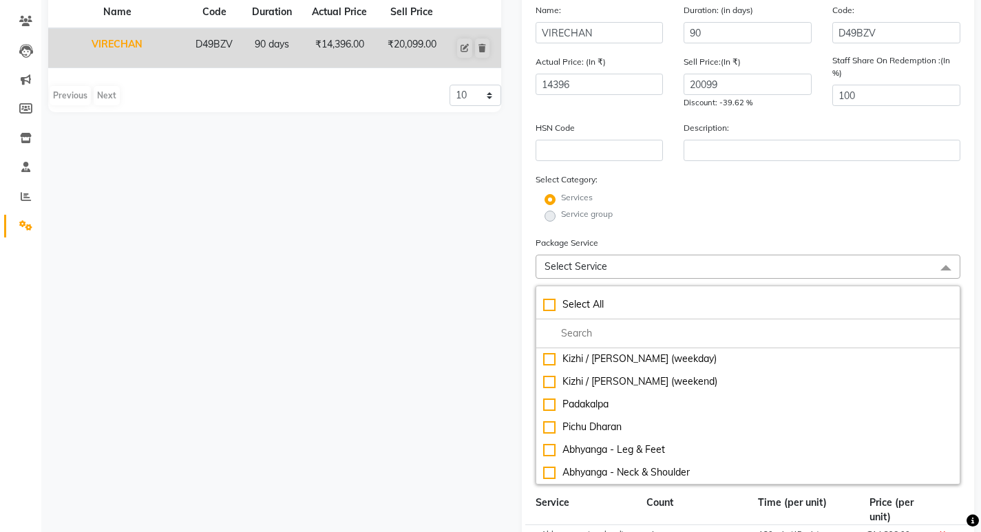
scroll to position [0, 0]
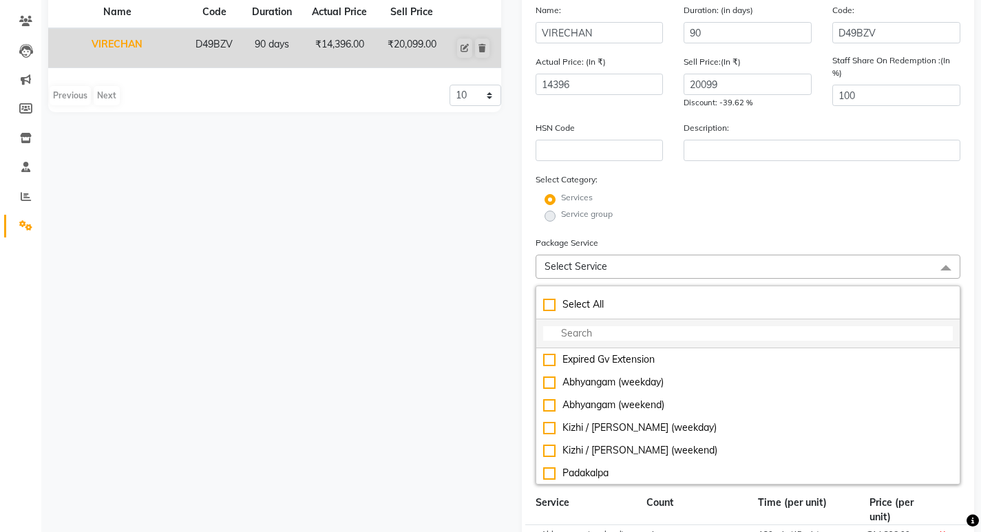
click at [592, 330] on input "multiselect-search" at bounding box center [748, 333] width 410 height 14
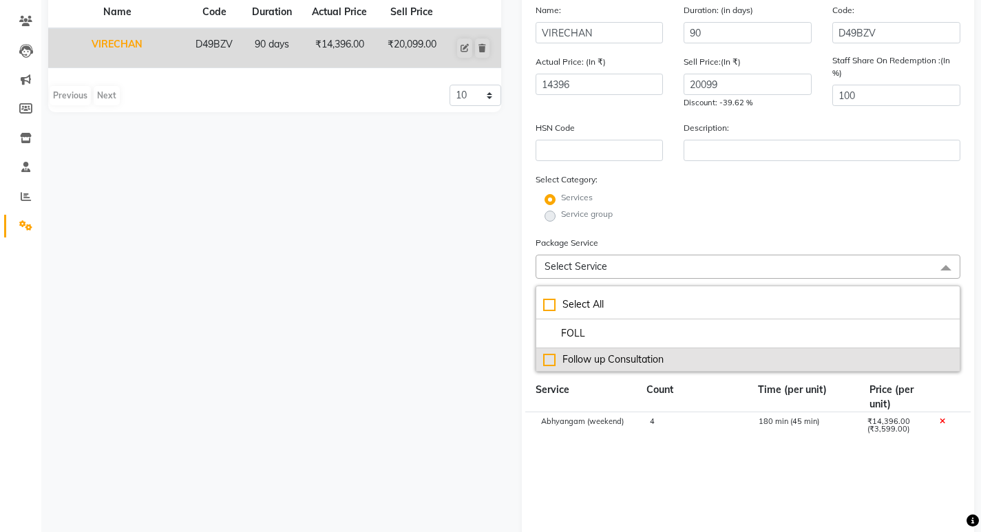
type input "FOLL"
click at [552, 357] on div "Follow up Consultation" at bounding box center [748, 359] width 410 height 14
type input "14696"
checkbox input "true"
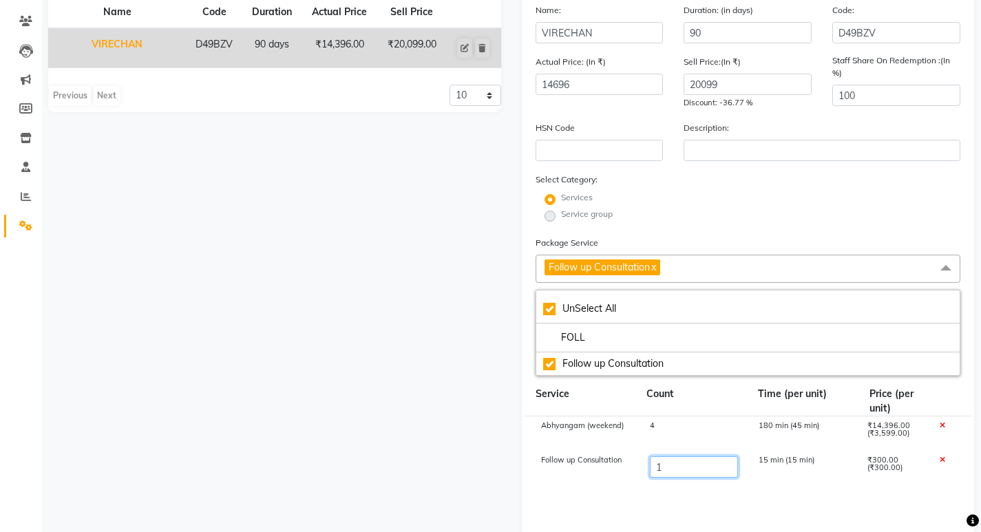
drag, startPoint x: 677, startPoint y: 465, endPoint x: 615, endPoint y: 466, distance: 61.9
click at [615, 466] on div "Follow up Consultation 1 15 min (15 min) ₹300.00 (₹300.00)" at bounding box center [748, 468] width 446 height 34
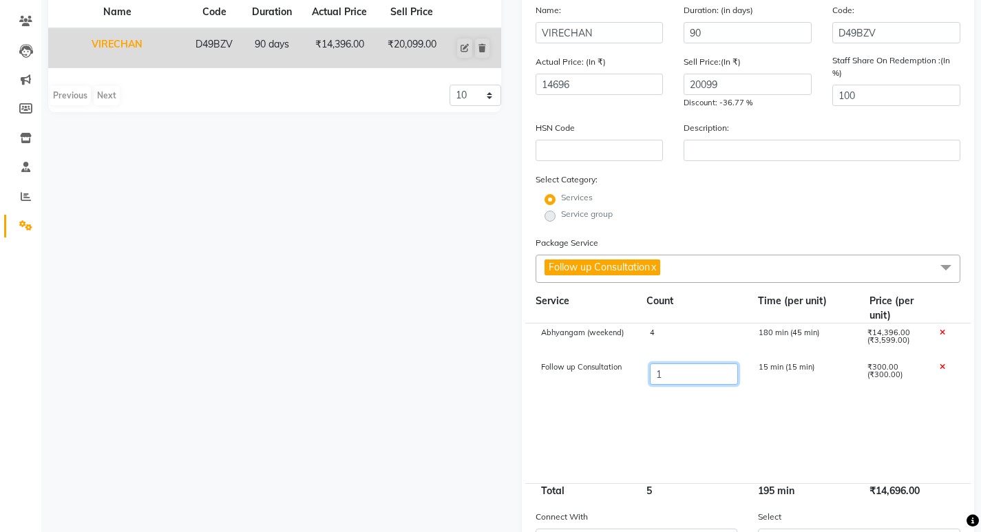
type input "3"
type input "15296"
click at [701, 440] on cdk-virtual-scroll-viewport "Abhyangam (weekend) 4 180 min (45 min) ₹14,396.00 (₹3,599.00) Follow up Consult…" at bounding box center [747, 403] width 425 height 160
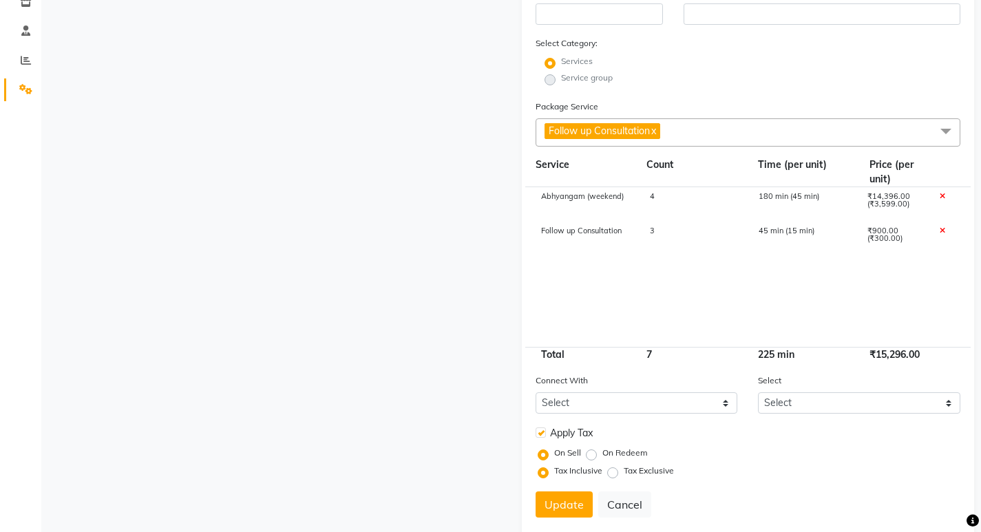
scroll to position [275, 0]
click at [713, 126] on span "Follow up Consultation x" at bounding box center [747, 131] width 425 height 28
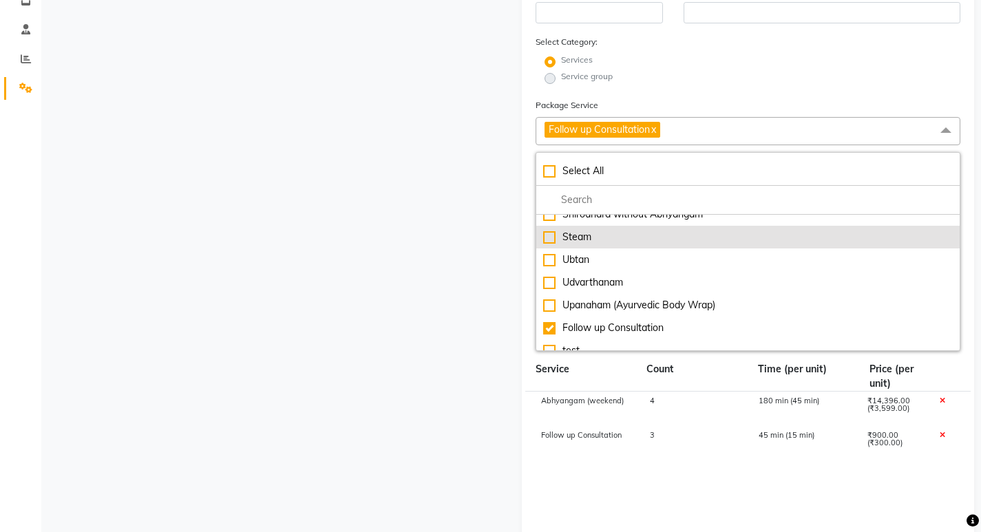
scroll to position [1273, 0]
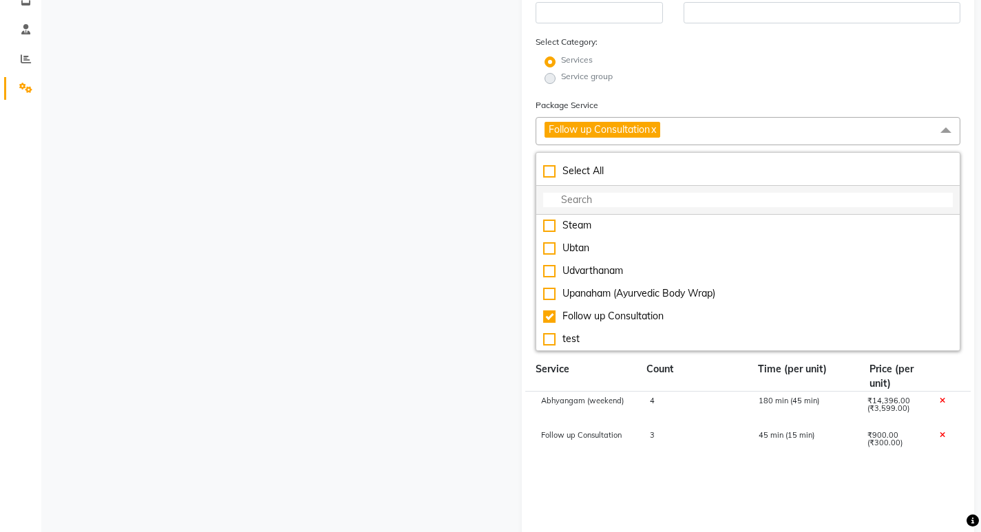
click at [579, 198] on input "multiselect-search" at bounding box center [748, 200] width 410 height 14
type input "M"
checkbox input "true"
type input "ME"
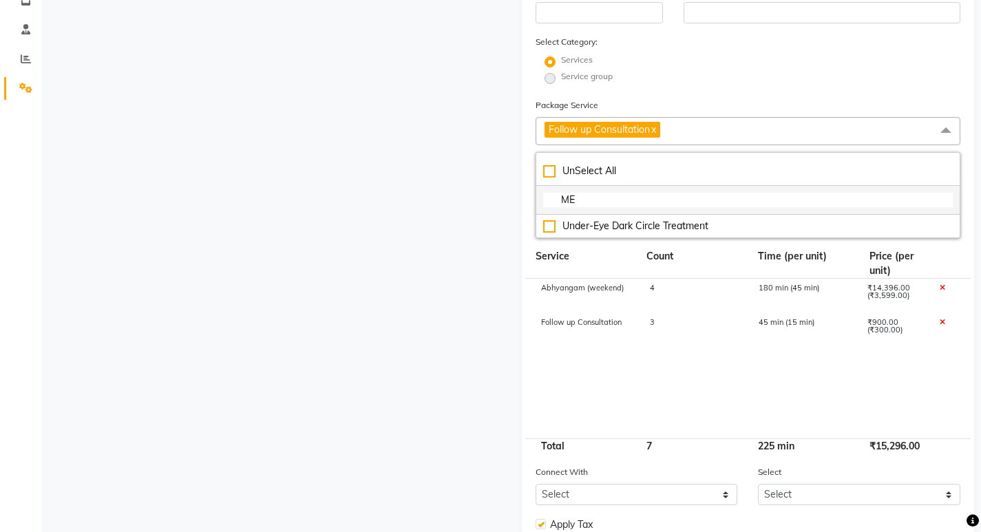
checkbox input "false"
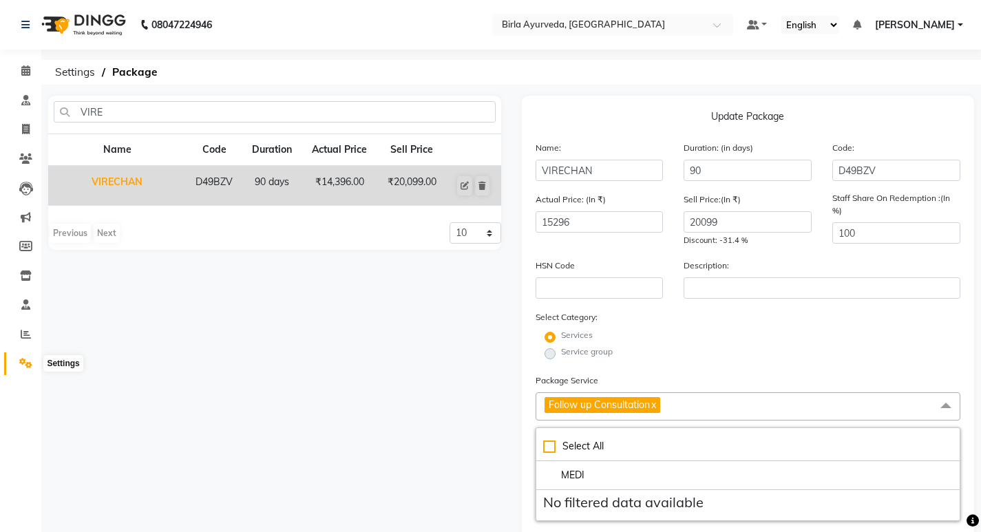
type input "MEDI"
click at [22, 361] on icon at bounding box center [25, 363] width 13 height 10
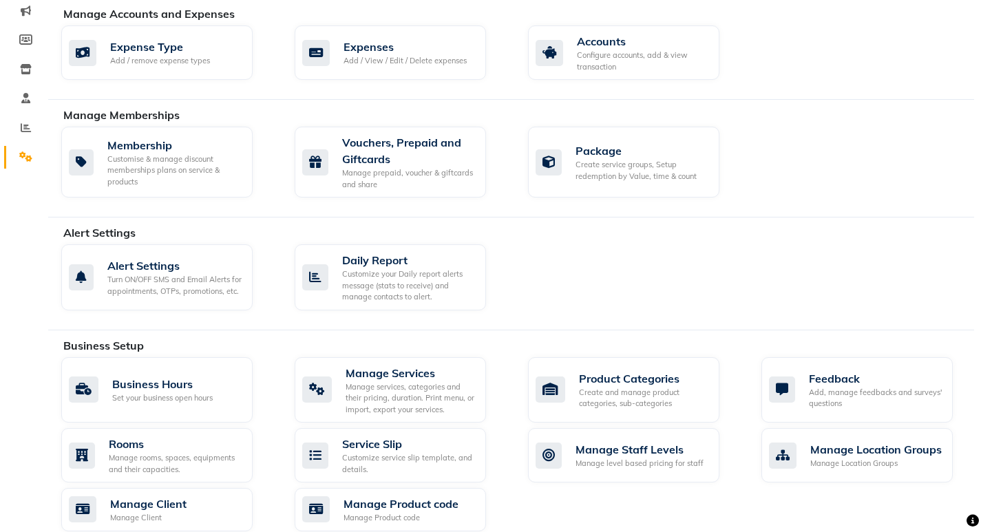
scroll to position [344, 0]
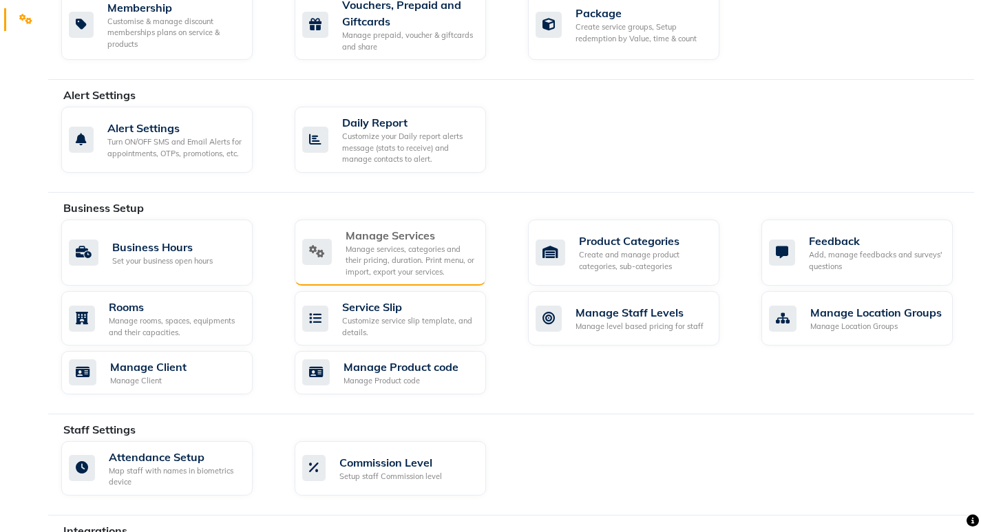
click at [393, 256] on div "Manage services, categories and their pricing, duration. Print menu, or import,…" at bounding box center [409, 261] width 129 height 34
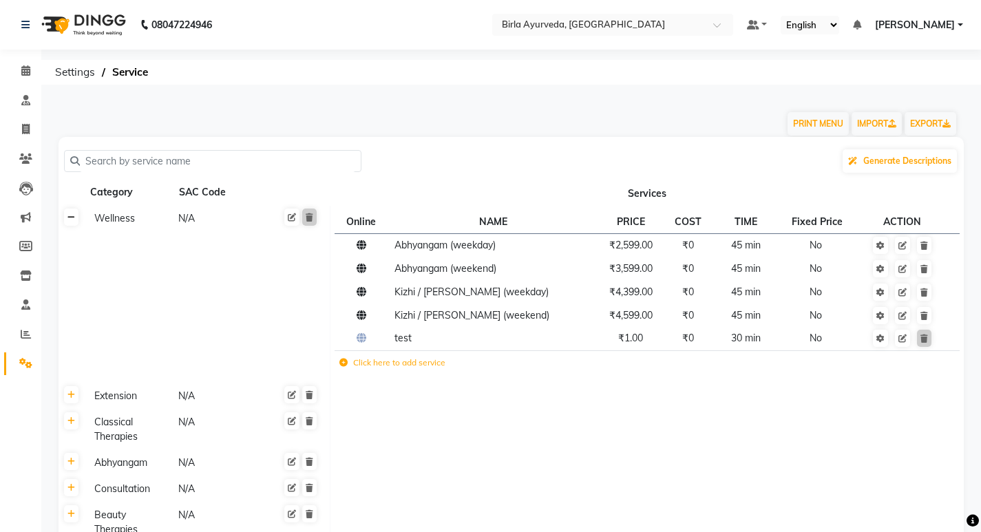
click at [67, 222] on link at bounding box center [71, 217] width 14 height 17
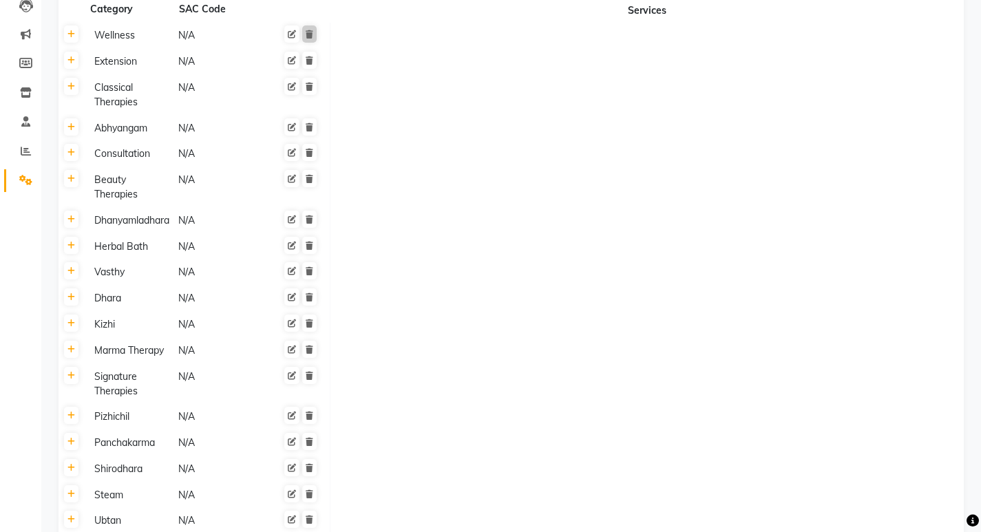
scroll to position [396, 0]
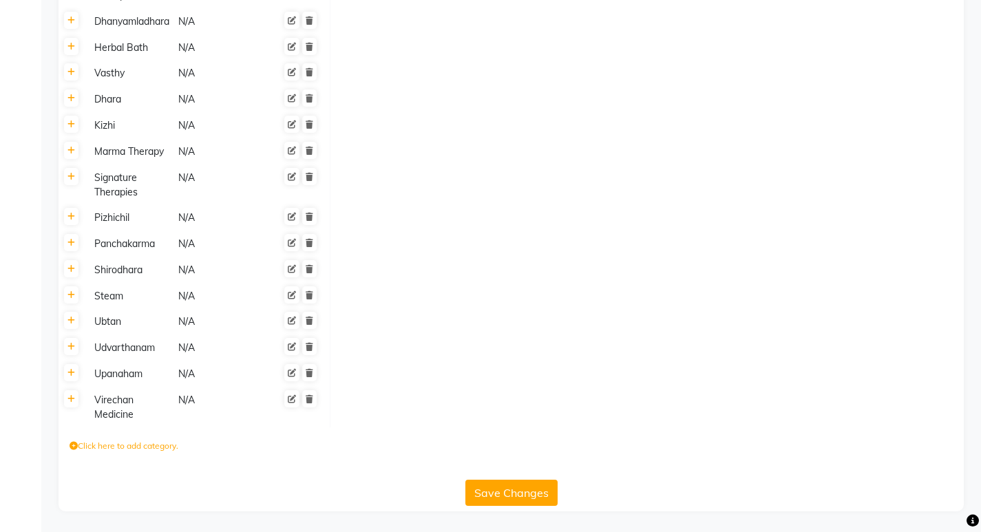
click at [118, 405] on div "Virechan Medicine" at bounding box center [130, 408] width 83 height 32
click at [248, 403] on input "number" at bounding box center [236, 401] width 94 height 21
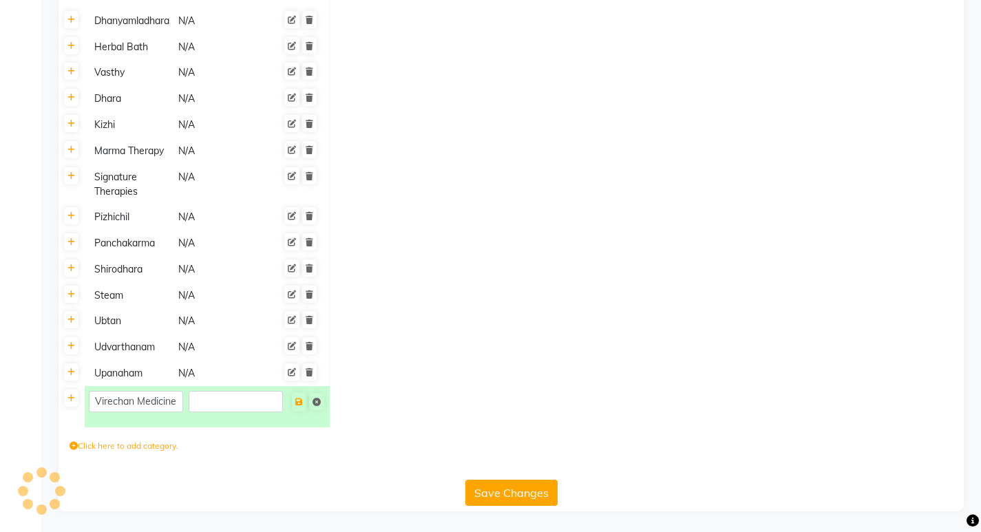
click at [400, 379] on td at bounding box center [647, 374] width 634 height 26
click at [231, 421] on div "Virechan Medicine" at bounding box center [207, 407] width 236 height 32
click at [300, 403] on icon at bounding box center [299, 402] width 8 height 8
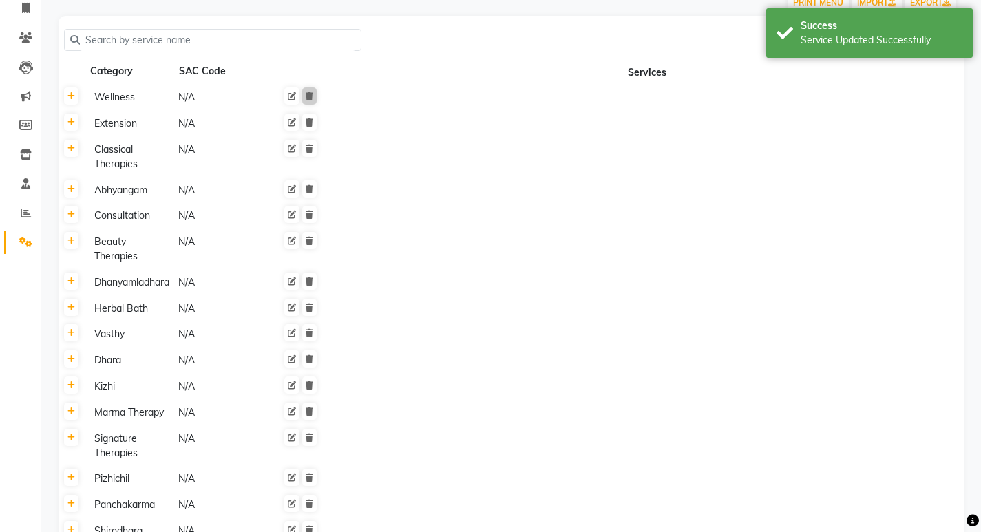
scroll to position [0, 0]
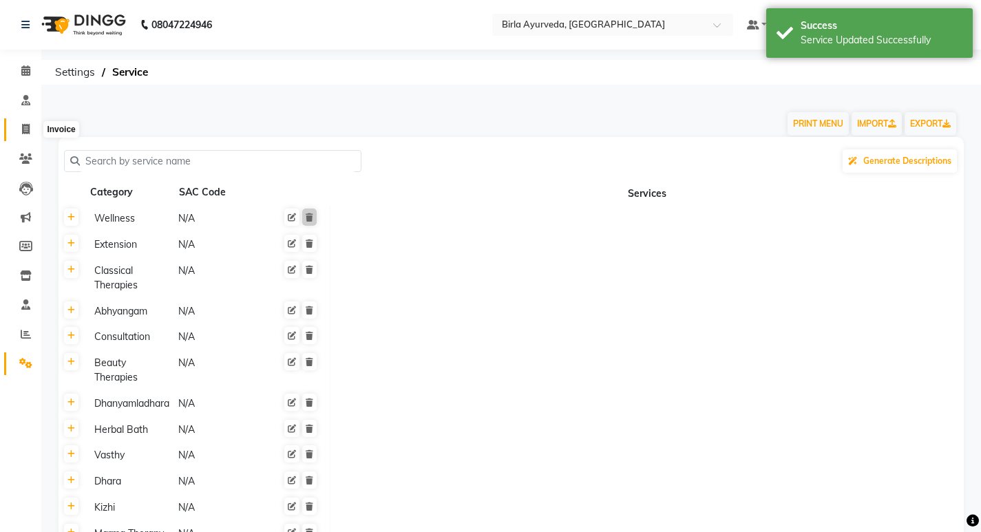
click at [29, 125] on icon at bounding box center [26, 129] width 8 height 10
select select "6820"
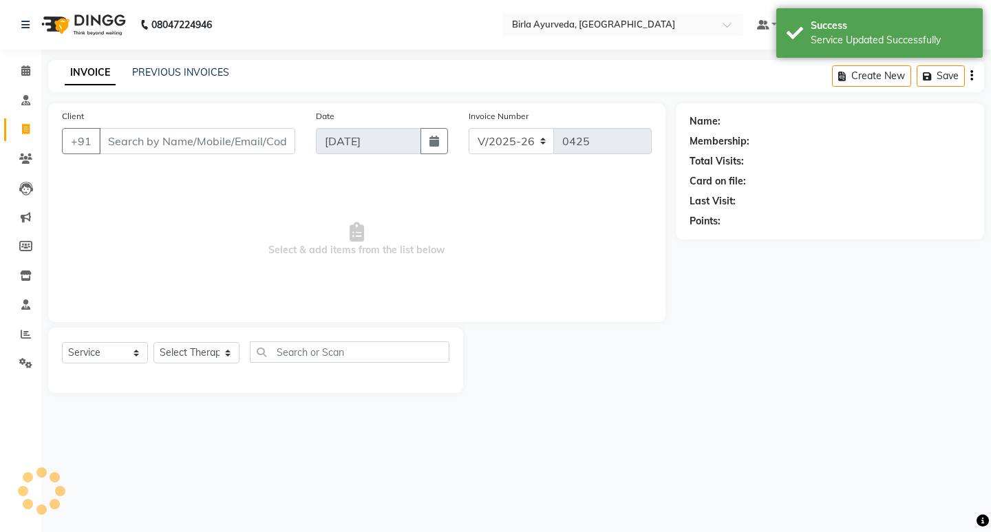
select select "package"
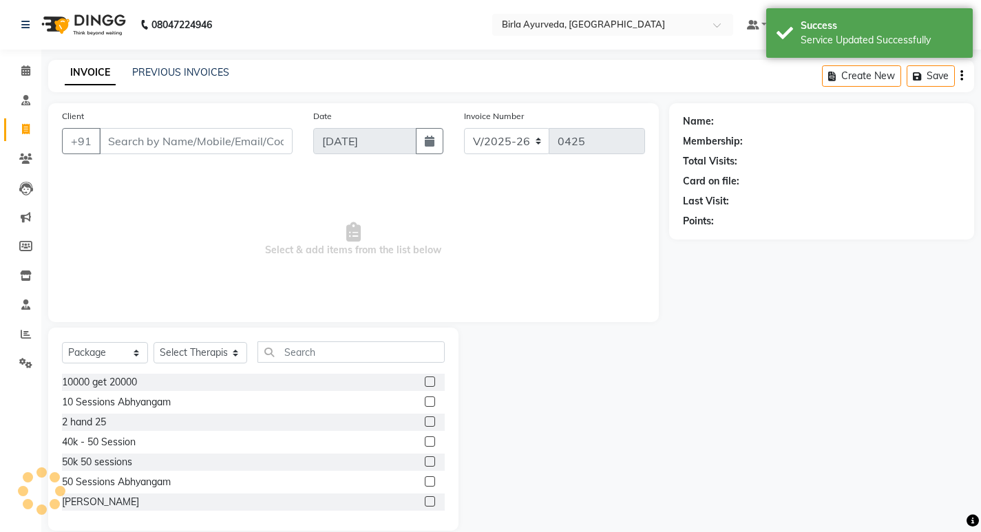
click at [189, 140] on input "Client" at bounding box center [195, 141] width 193 height 26
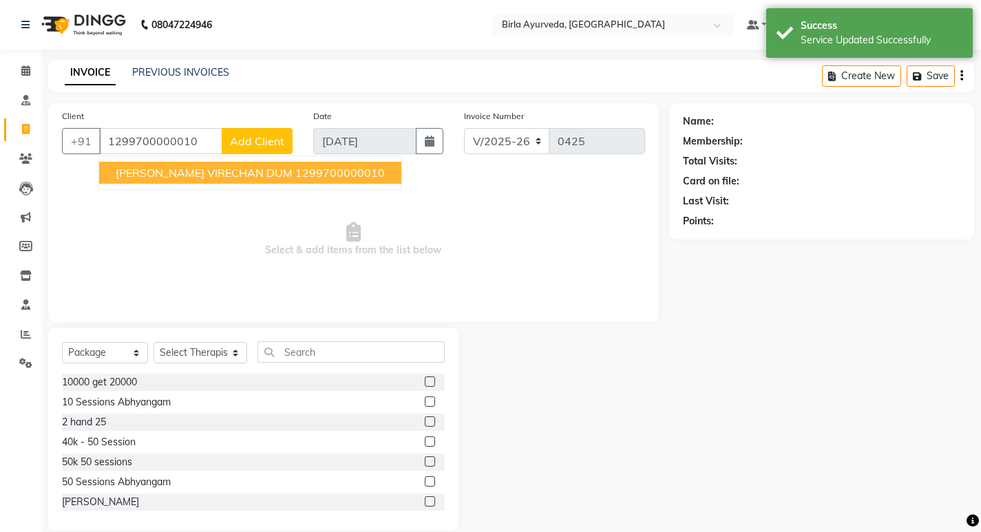
type input "1299700000010"
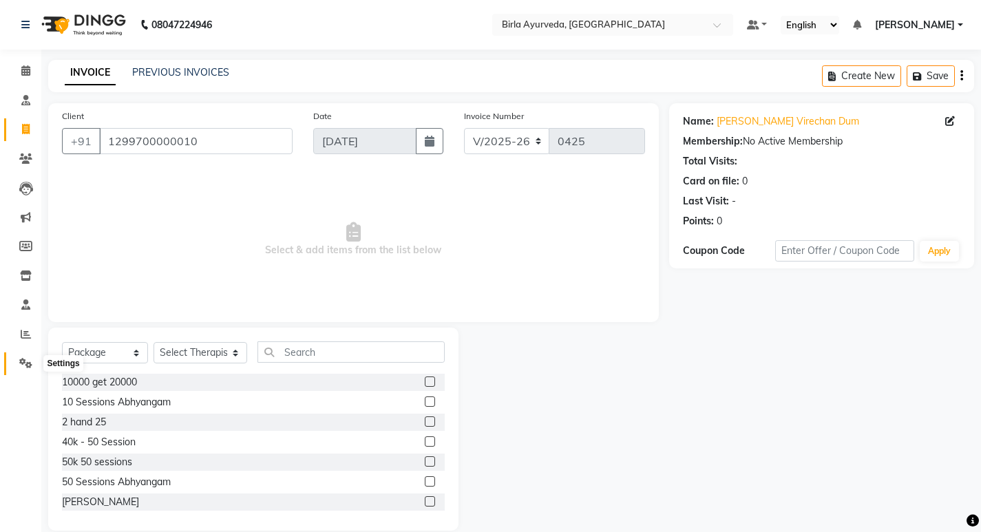
click at [20, 361] on icon at bounding box center [25, 363] width 13 height 10
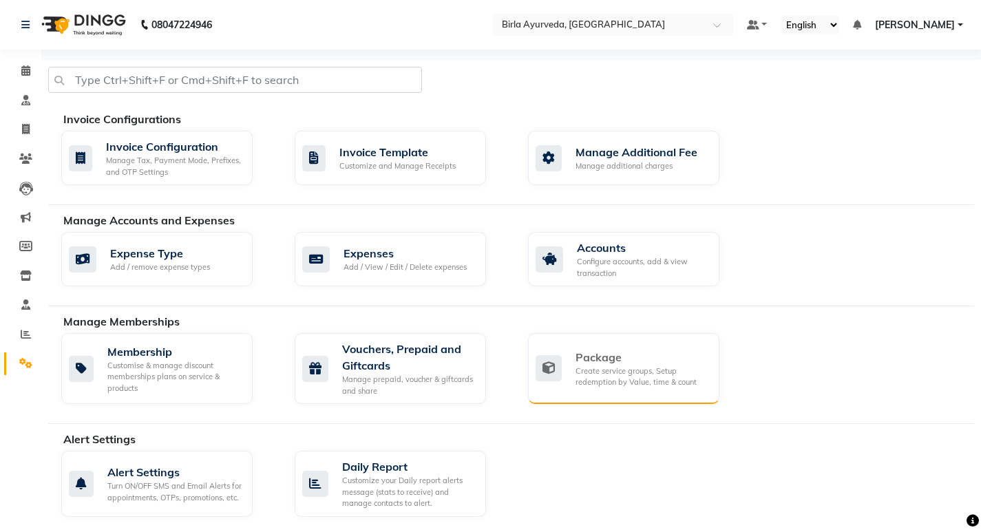
click at [588, 344] on div "Package Create service groups, Setup redemption by Value, time & count" at bounding box center [623, 368] width 191 height 71
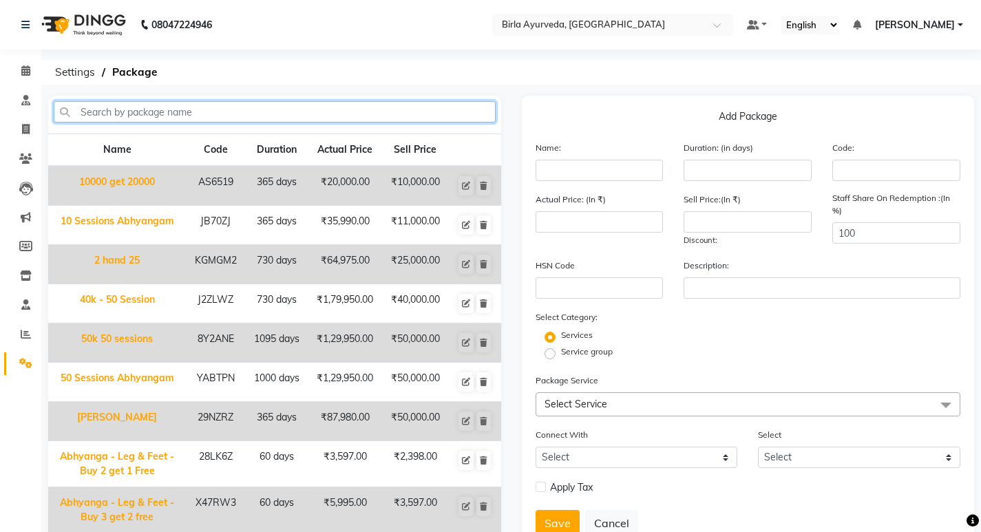
click at [295, 117] on input "text" at bounding box center [275, 111] width 442 height 21
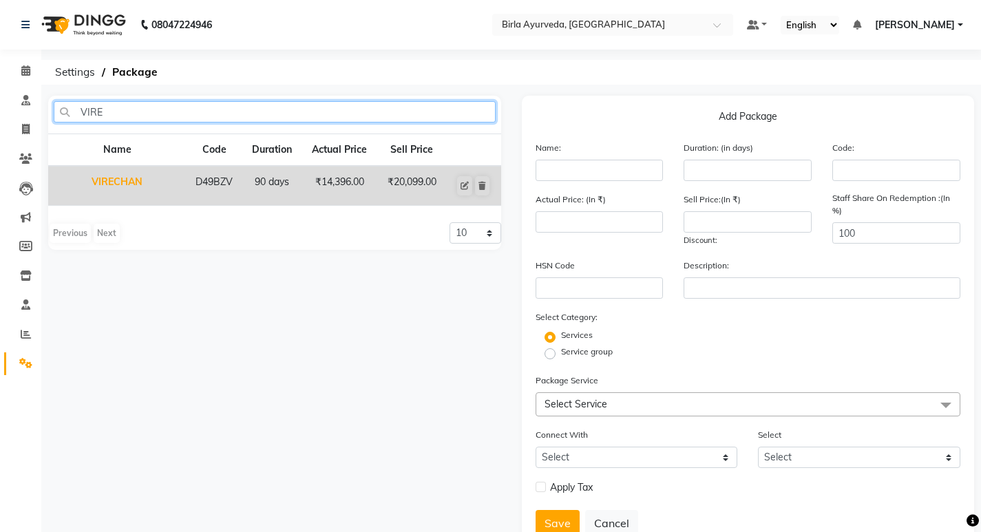
type input "VIRE"
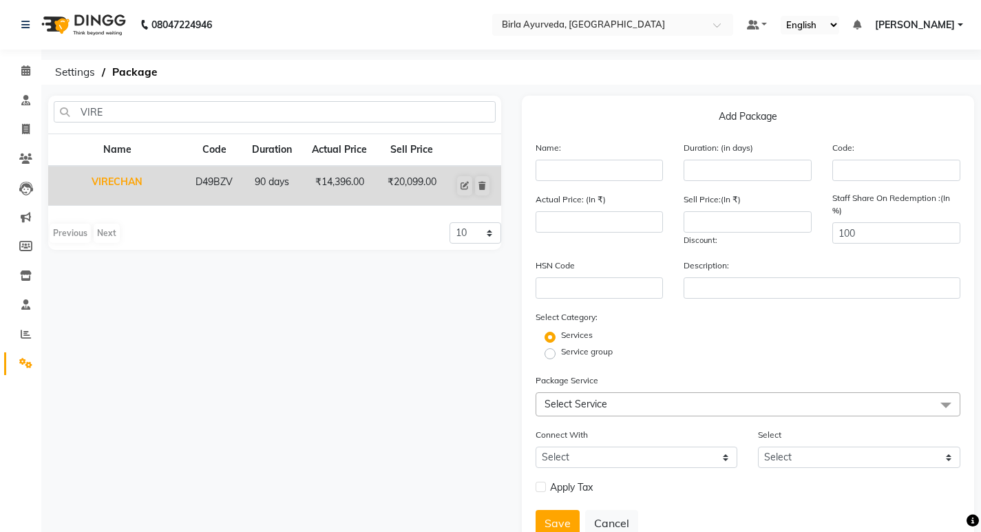
click at [127, 182] on td "VIRECHAN" at bounding box center [117, 186] width 138 height 40
type input "VIRECHAN"
type input "90"
type input "D49BZV"
type input "14396"
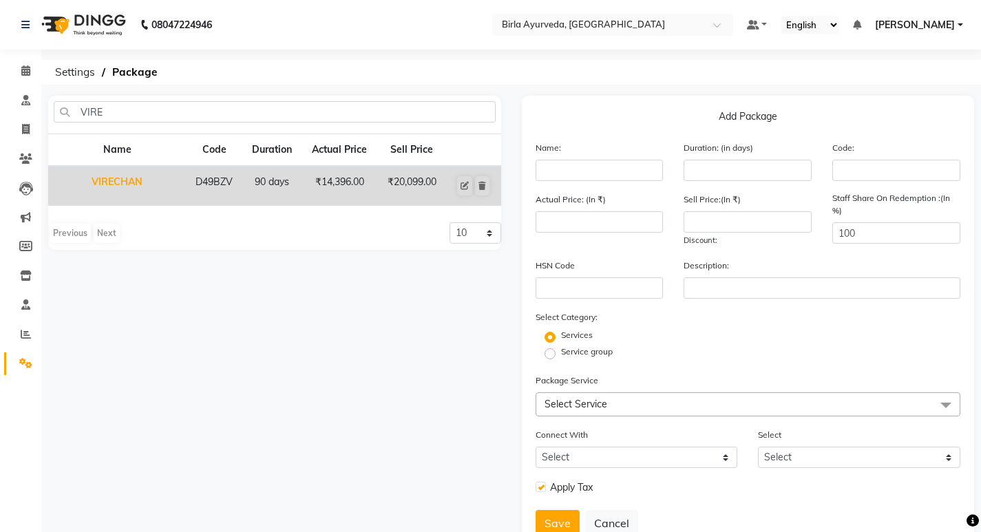
type input "20099"
checkbox input "true"
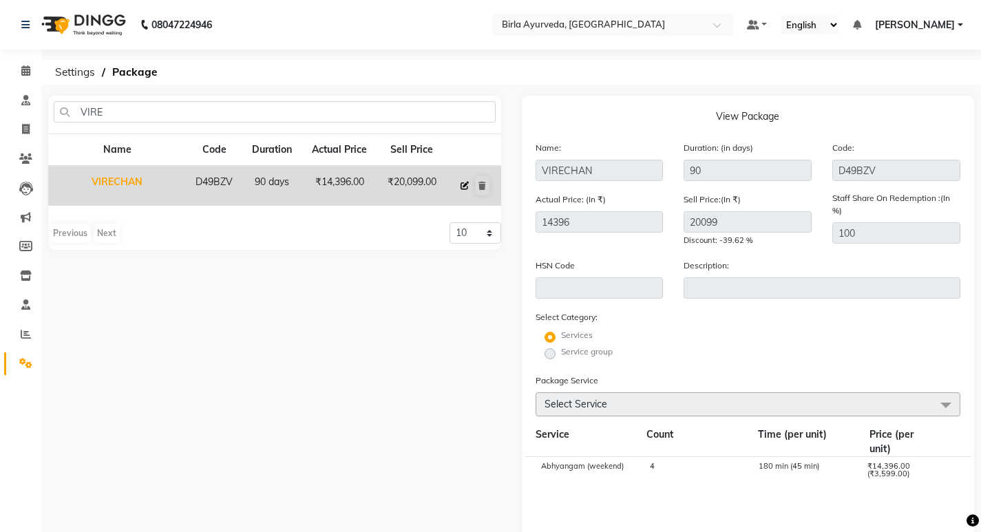
click at [465, 187] on icon at bounding box center [464, 186] width 8 height 8
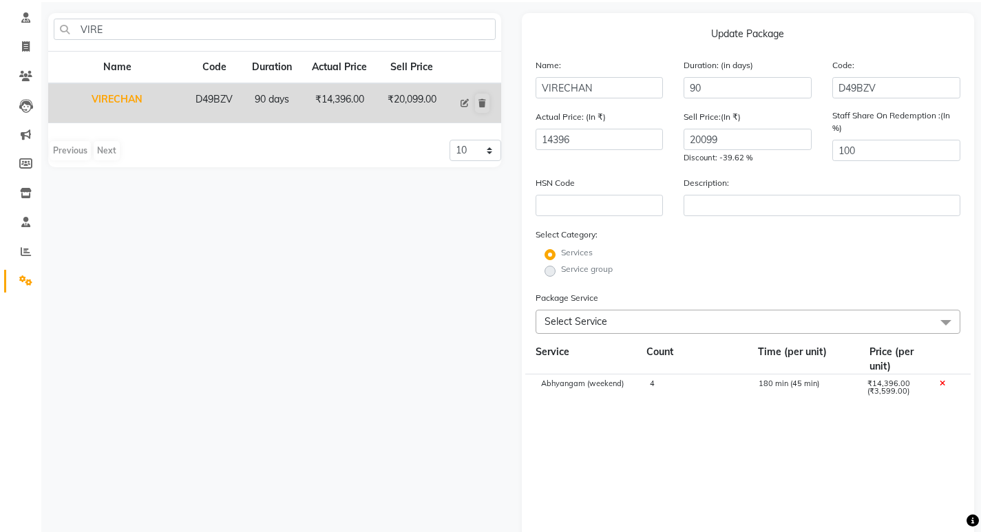
scroll to position [69, 0]
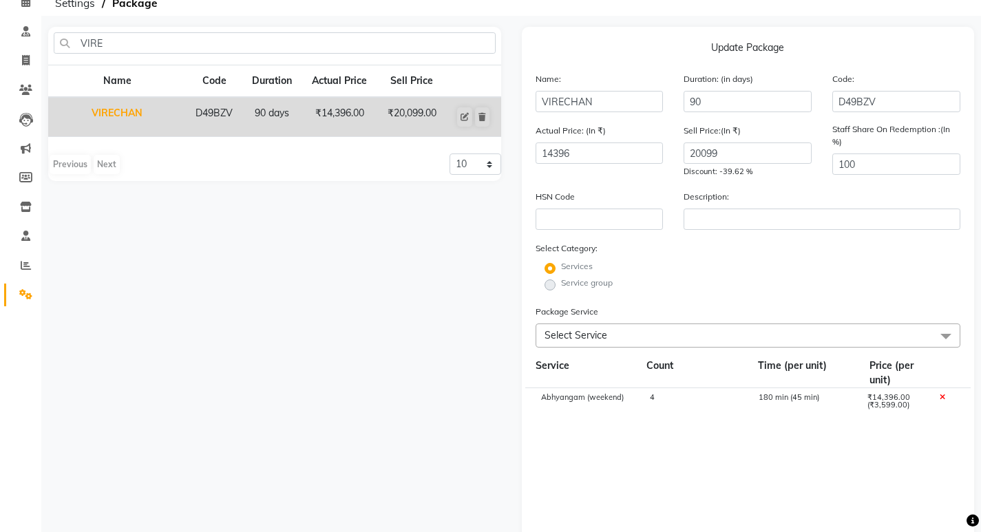
click at [610, 330] on span "Select Service" at bounding box center [747, 335] width 425 height 24
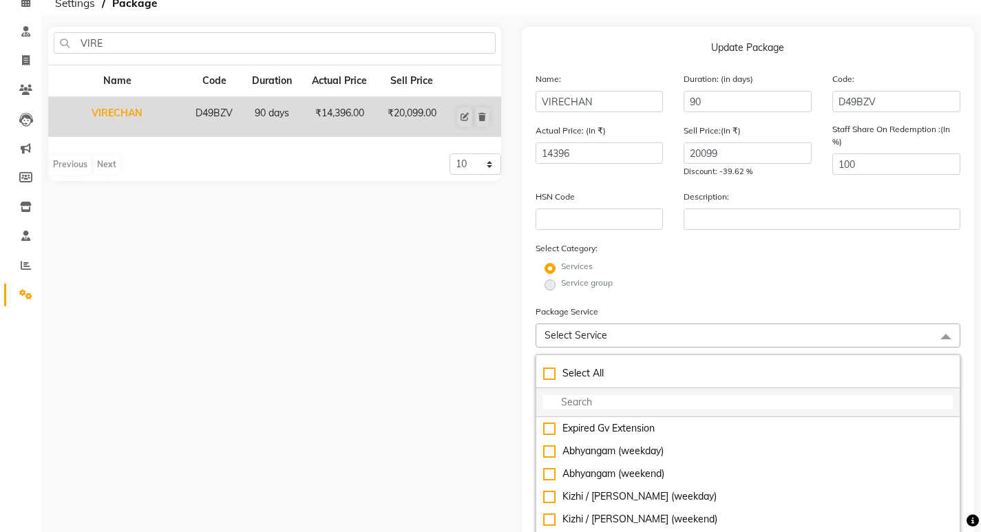
click at [583, 403] on input "multiselect-search" at bounding box center [748, 402] width 410 height 14
type input "V"
checkbox input "true"
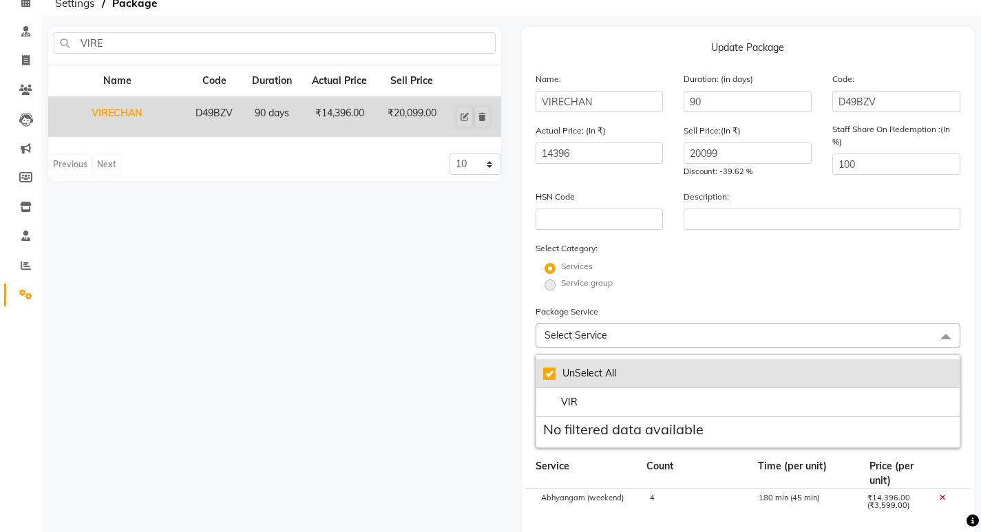
type input "VI"
checkbox input "false"
type input "V"
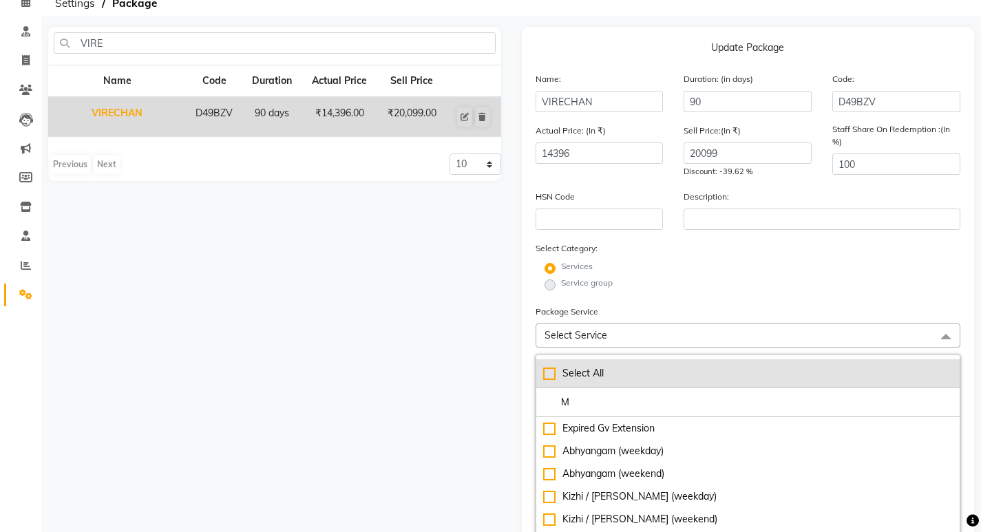
type input "ME"
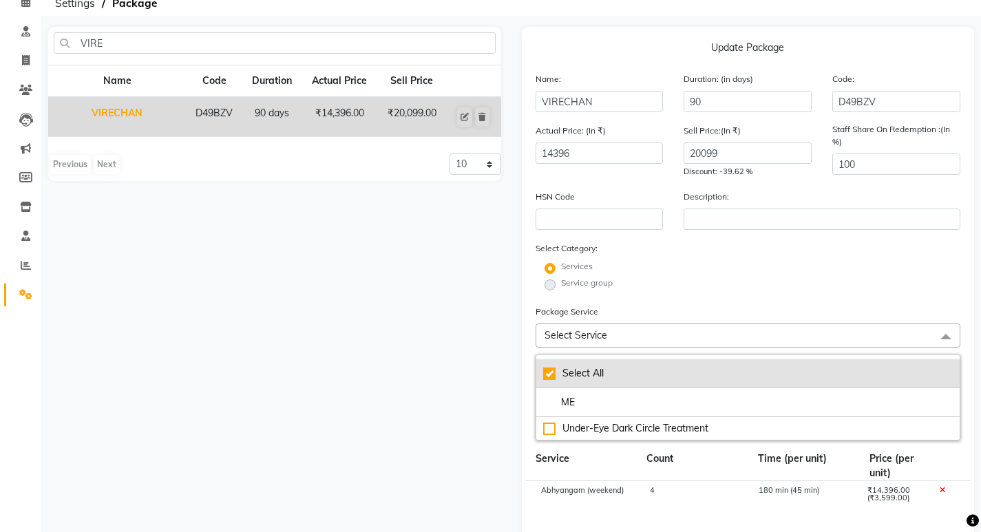
checkbox input "true"
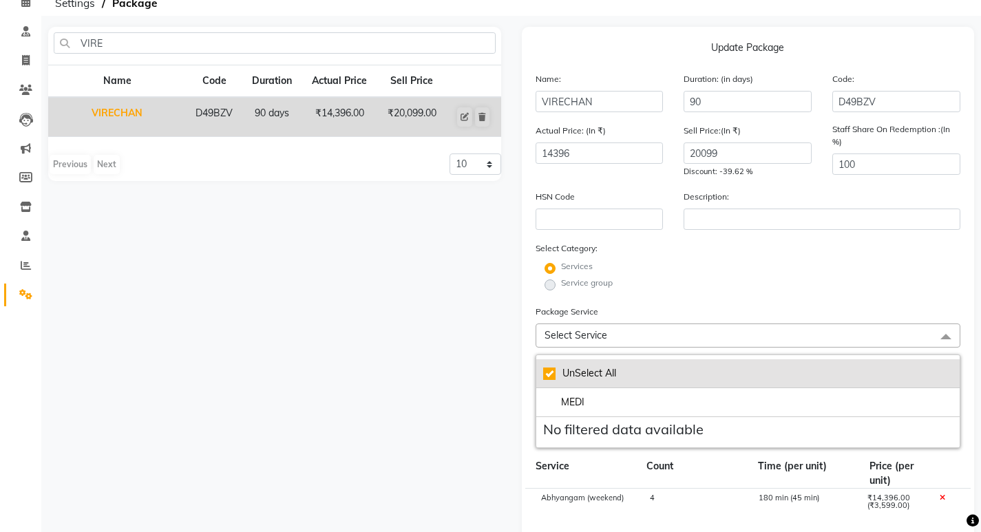
type input "MED"
checkbox input "false"
type input "M"
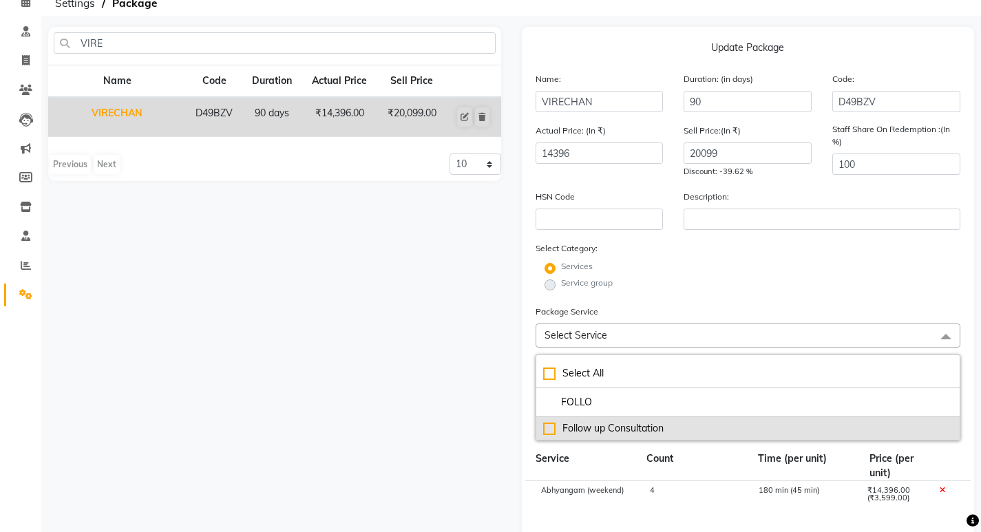
type input "FOLLO"
click at [616, 427] on div "Follow up Consultation" at bounding box center [748, 428] width 410 height 14
type input "14696"
checkbox input "true"
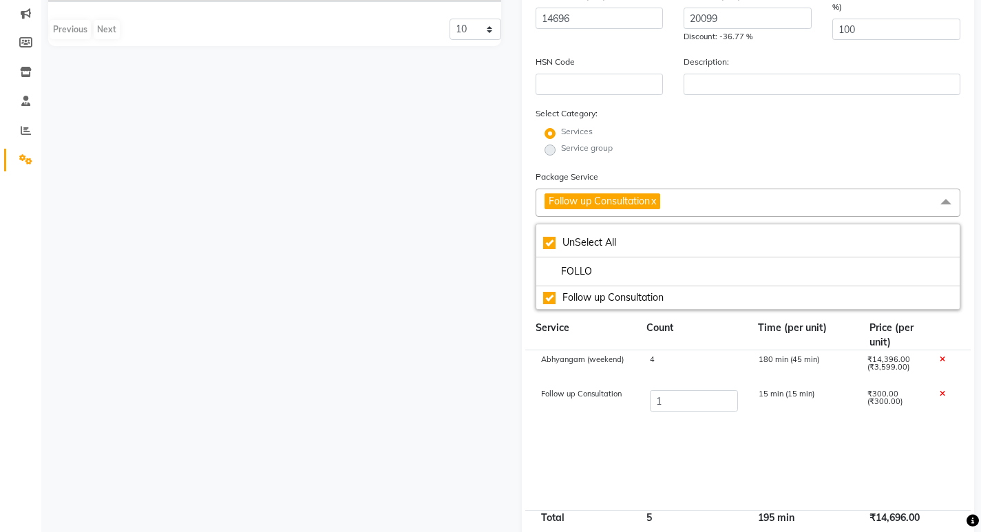
scroll to position [206, 0]
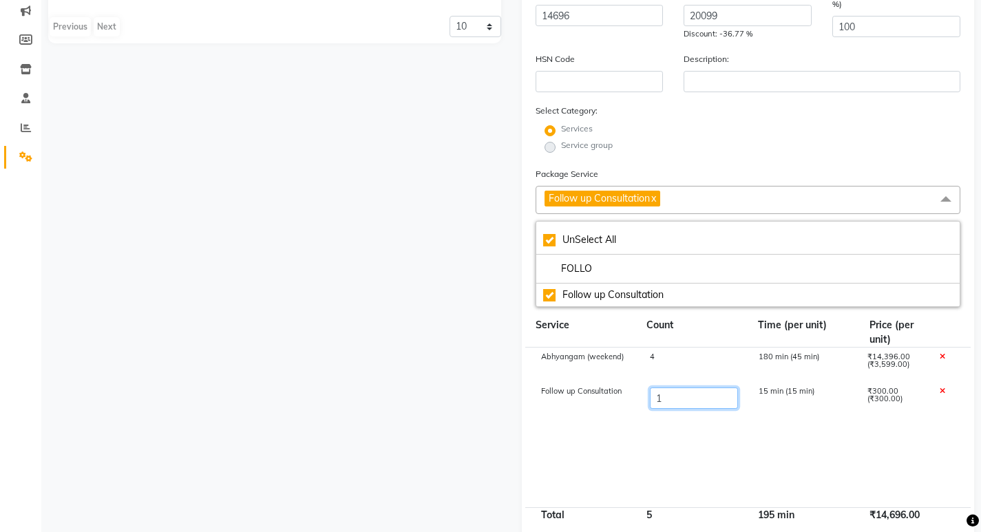
drag, startPoint x: 680, startPoint y: 402, endPoint x: 611, endPoint y: 401, distance: 68.8
click at [611, 401] on div "Follow up Consultation 1 15 min (15 min) ₹300.00 (₹300.00)" at bounding box center [748, 399] width 446 height 34
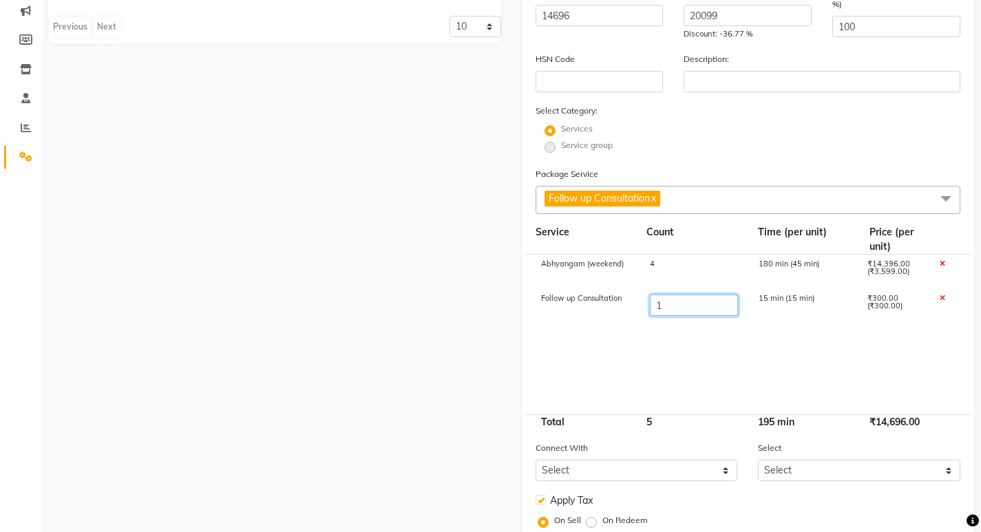
type input "3"
type input "15296"
click at [679, 362] on cdk-virtual-scroll-viewport "Abhyangam (weekend) 4 180 min (45 min) ₹14,396.00 (₹3,599.00) Follow up Consult…" at bounding box center [747, 335] width 425 height 160
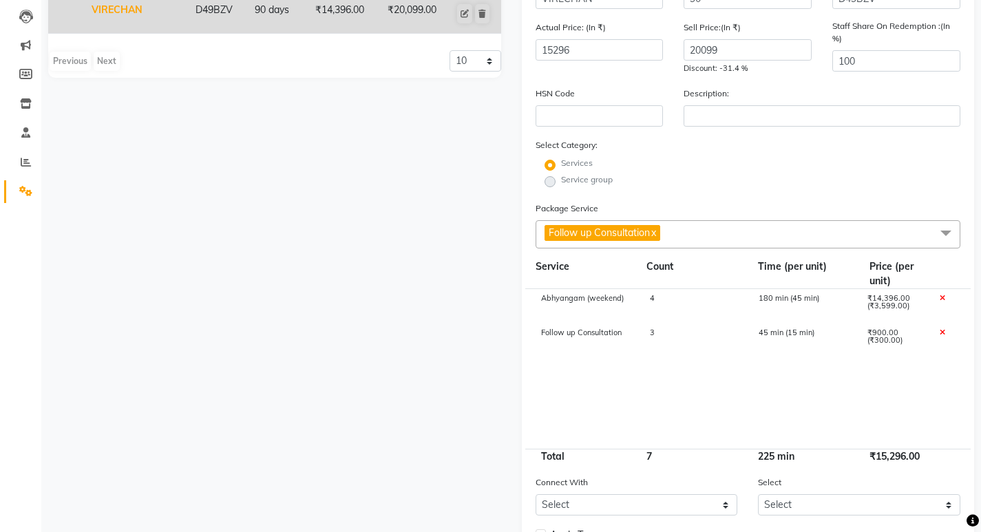
scroll to position [167, 0]
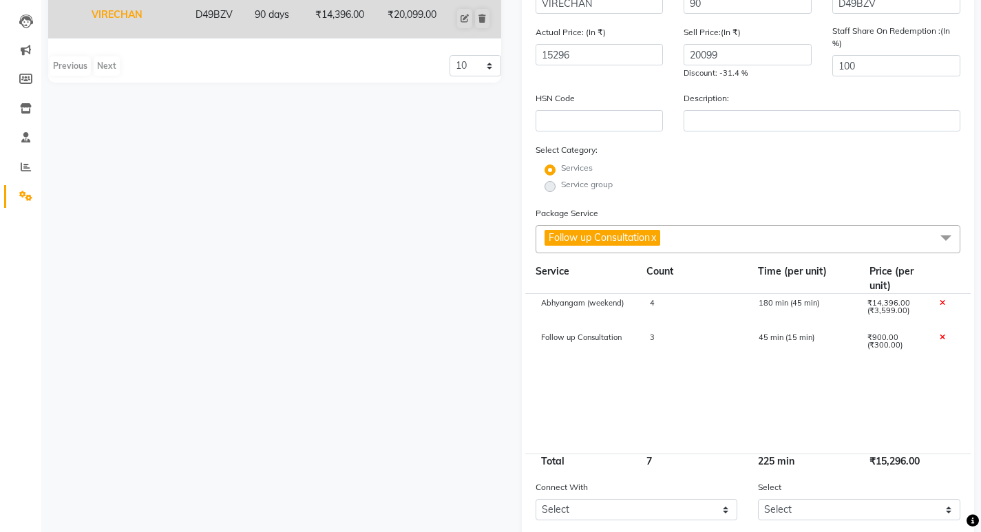
click at [681, 236] on span "Follow up Consultation x" at bounding box center [747, 239] width 425 height 28
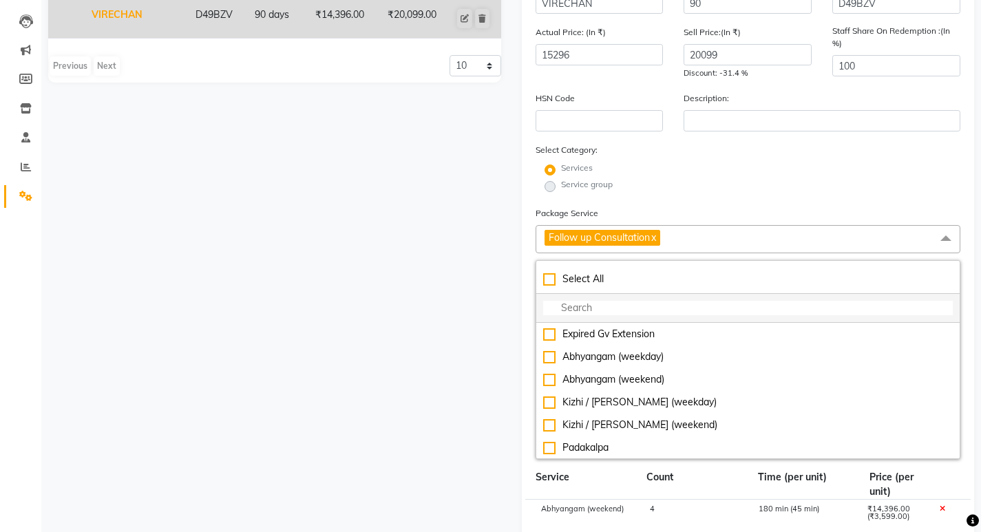
click at [799, 318] on li at bounding box center [748, 308] width 424 height 29
click at [801, 304] on input "multiselect-search" at bounding box center [748, 308] width 410 height 14
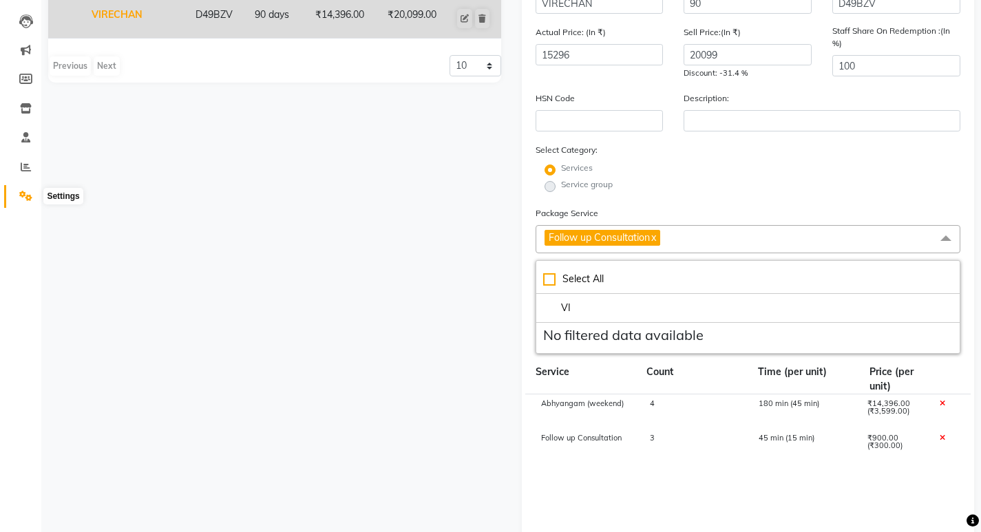
type input "VI"
click at [25, 191] on icon at bounding box center [25, 196] width 13 height 10
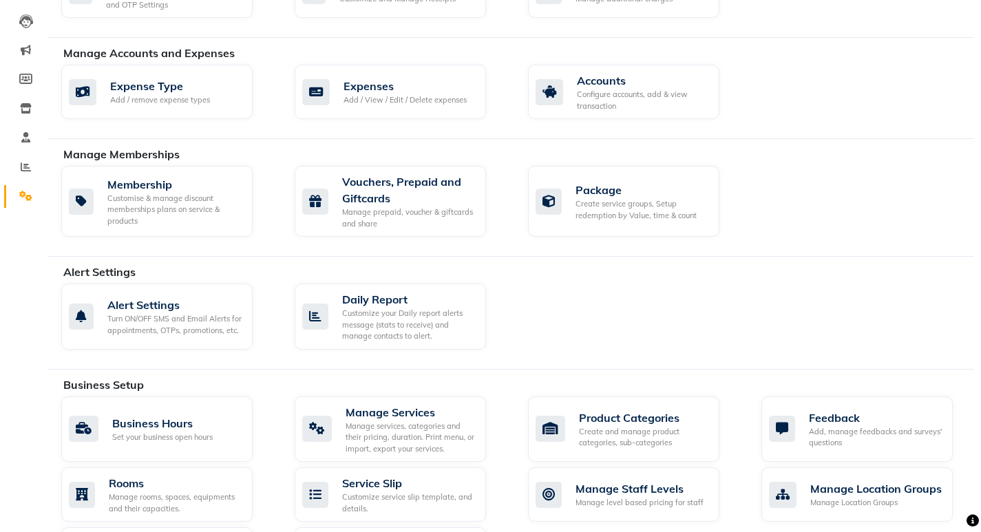
scroll to position [374, 0]
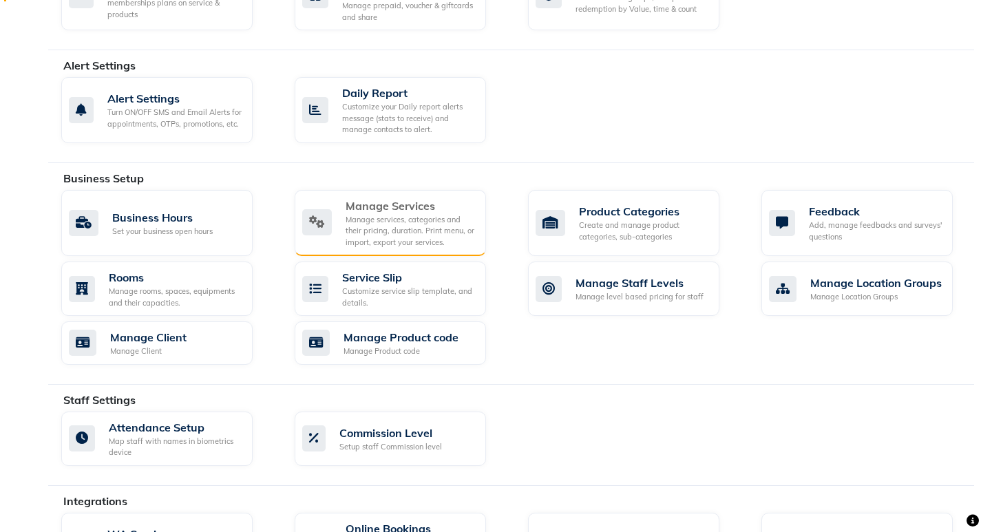
click at [403, 241] on div "Manage services, categories and their pricing, duration. Print menu, or import,…" at bounding box center [409, 231] width 129 height 34
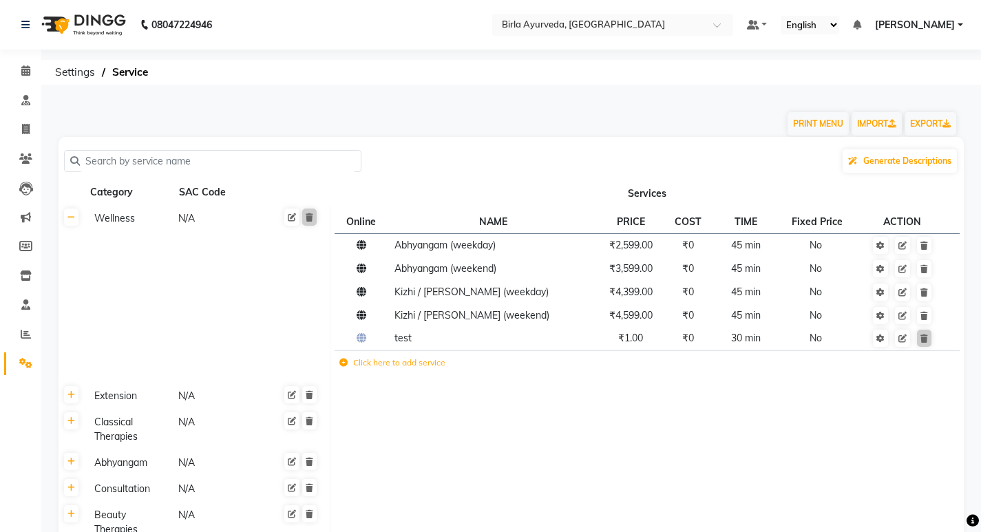
click at [380, 361] on label "Click here to add service" at bounding box center [392, 362] width 106 height 12
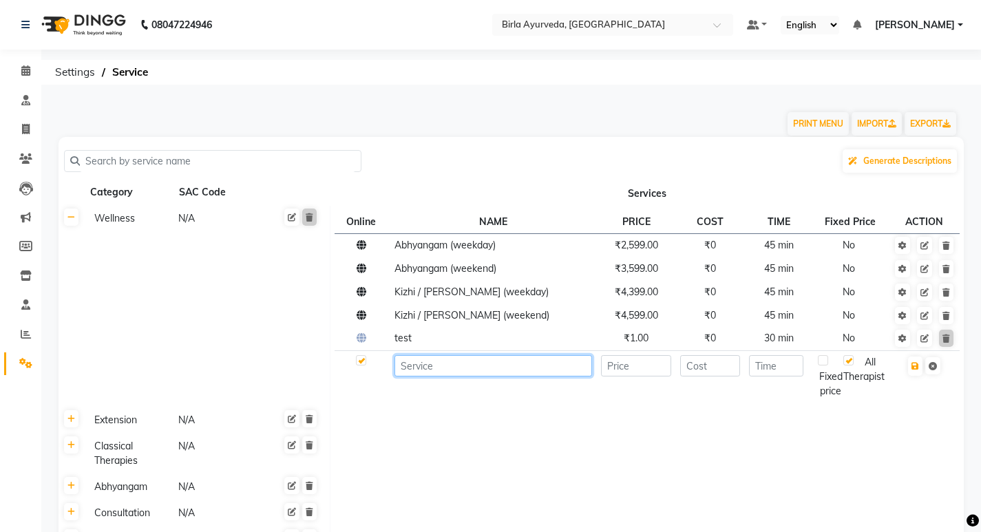
click at [481, 368] on input at bounding box center [493, 365] width 198 height 21
type input "v"
type input "Virechan Medicine"
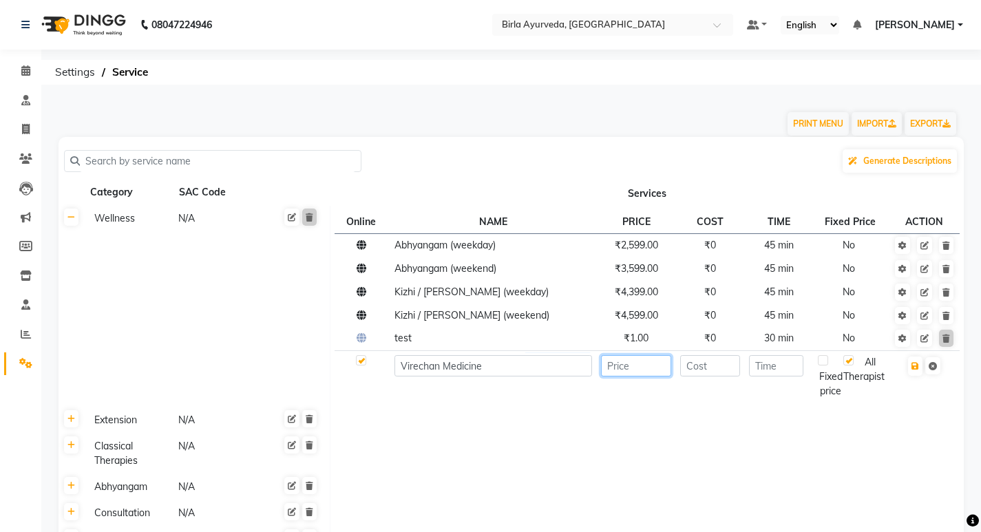
click at [629, 372] on input "number" at bounding box center [636, 365] width 71 height 21
type input "4"
type input "5000"
click at [720, 371] on input "number" at bounding box center [710, 365] width 60 height 21
type input "0"
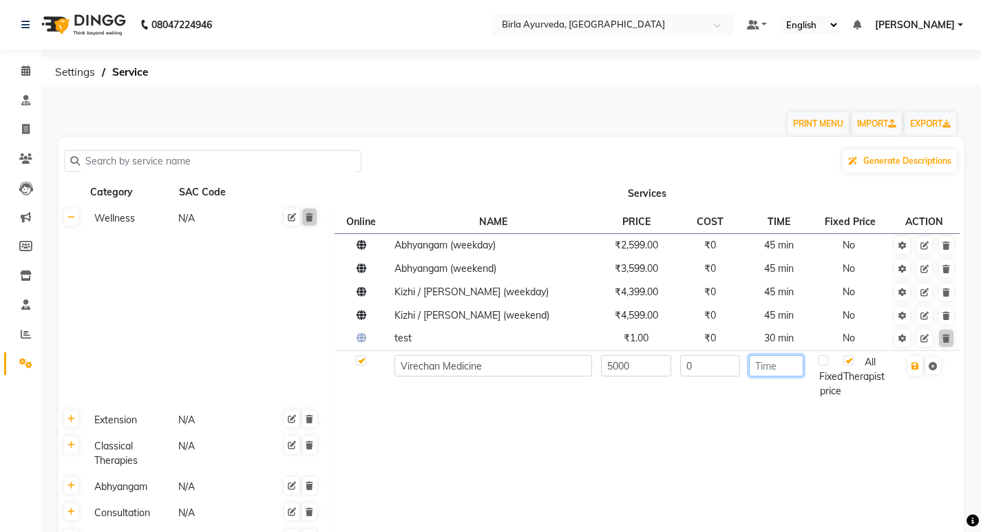
click at [787, 370] on input "number" at bounding box center [776, 365] width 54 height 21
click at [648, 456] on td at bounding box center [647, 454] width 634 height 41
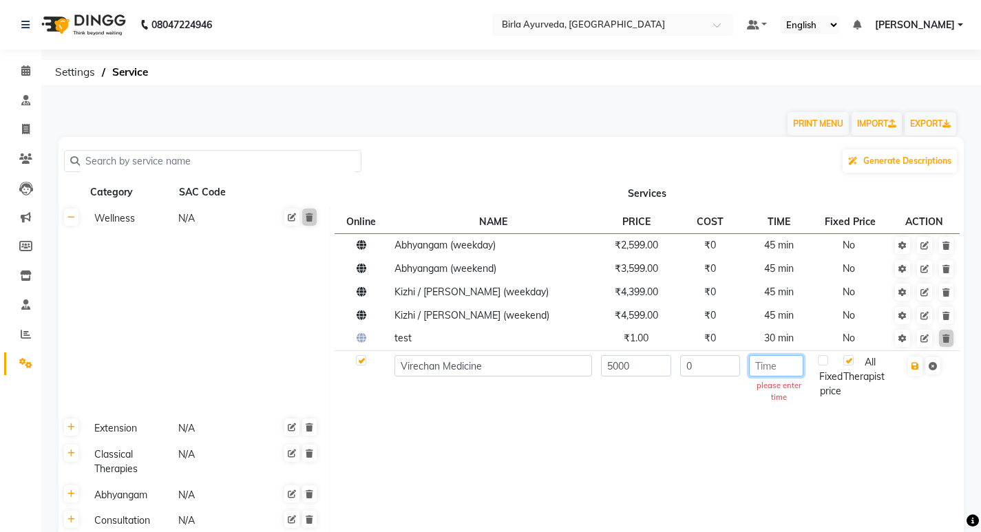
click at [785, 369] on input "number" at bounding box center [776, 365] width 54 height 21
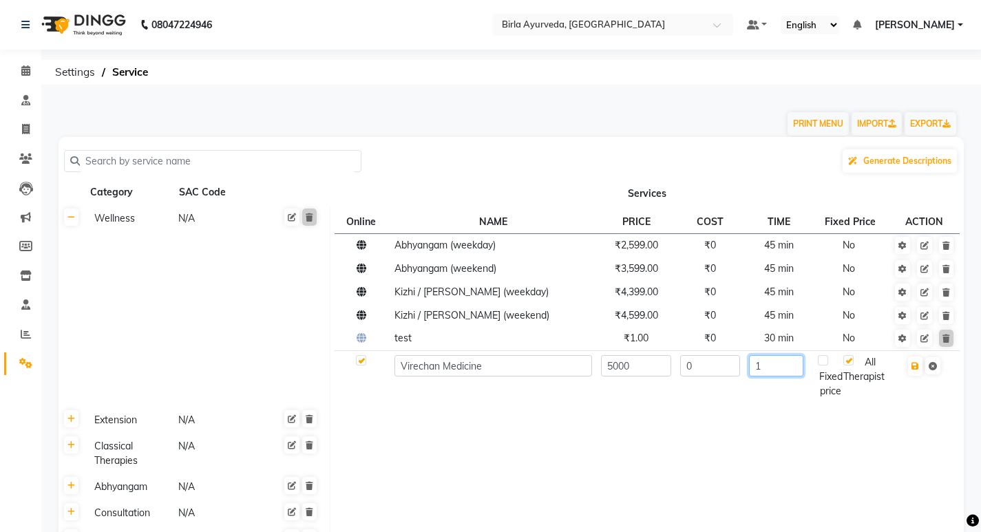
type input "1"
click at [727, 458] on td at bounding box center [647, 454] width 634 height 41
click at [360, 363] on label at bounding box center [361, 360] width 10 height 10
click at [360, 363] on input "checkbox" at bounding box center [360, 360] width 9 height 9
checkbox input "false"
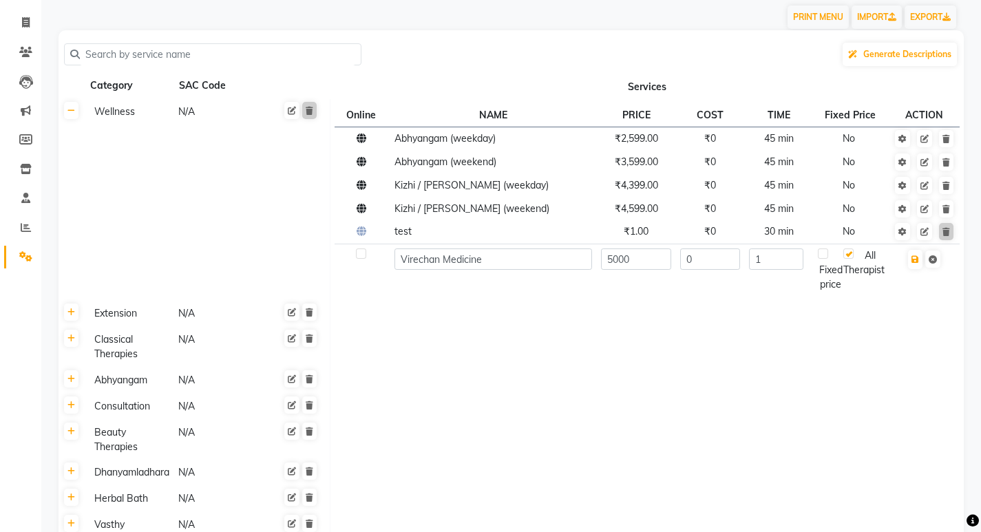
scroll to position [206, 0]
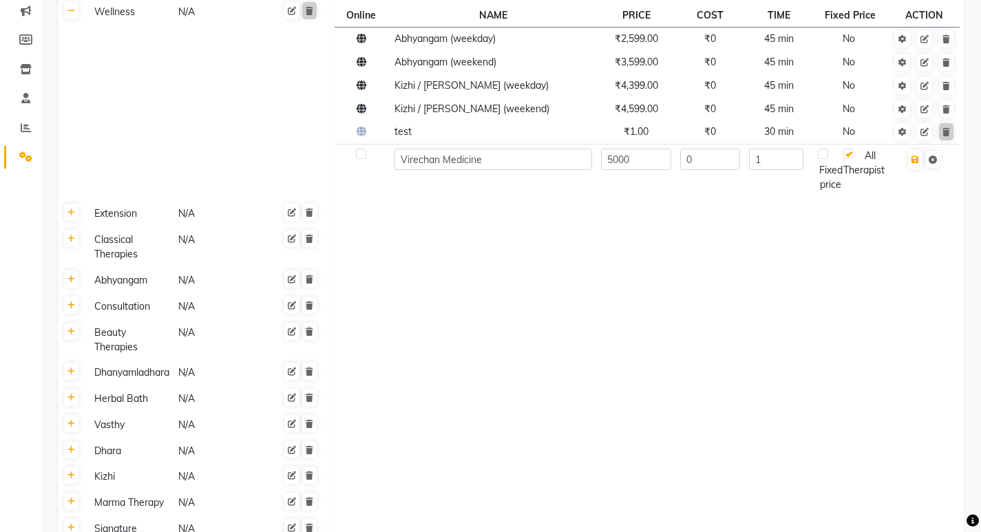
click at [539, 386] on td at bounding box center [647, 373] width 634 height 26
click at [750, 319] on td at bounding box center [647, 339] width 634 height 41
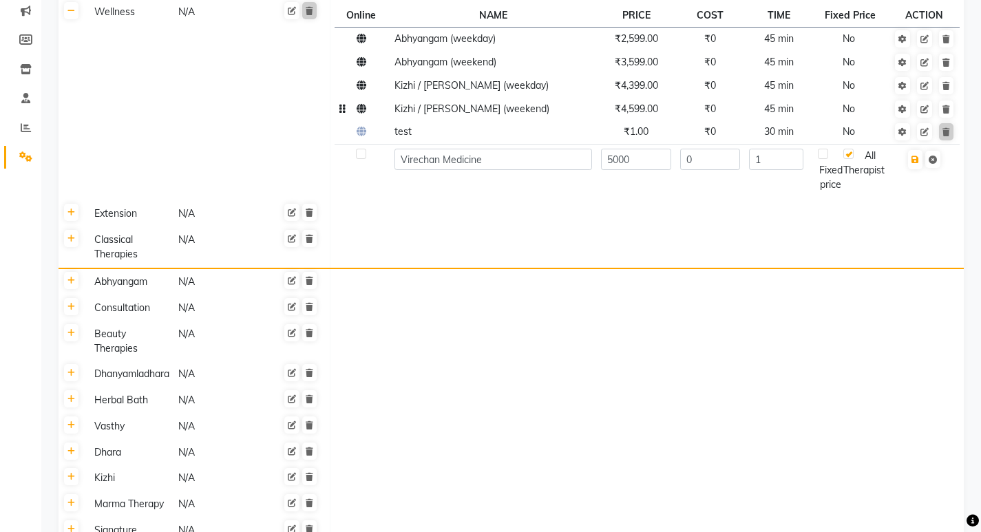
click at [437, 115] on td "Kizhi / [PERSON_NAME] (weekend)" at bounding box center [493, 108] width 206 height 23
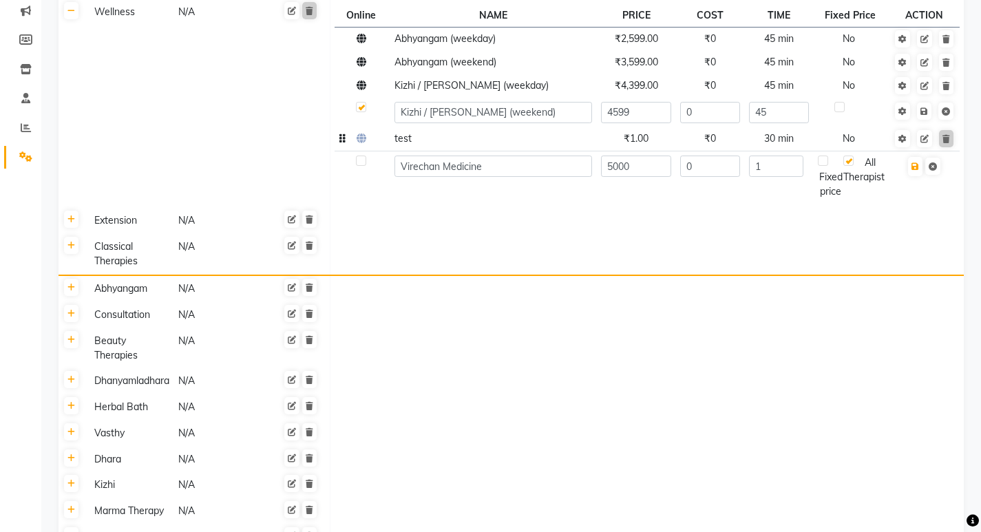
click at [405, 140] on span "test" at bounding box center [402, 138] width 17 height 12
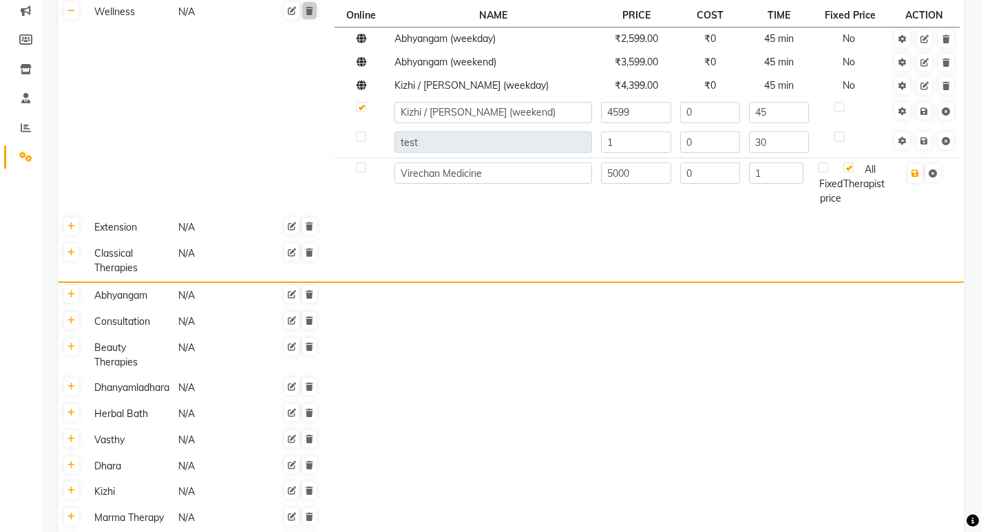
click at [363, 138] on label at bounding box center [361, 136] width 10 height 10
click at [363, 112] on input "checkbox" at bounding box center [360, 107] width 9 height 9
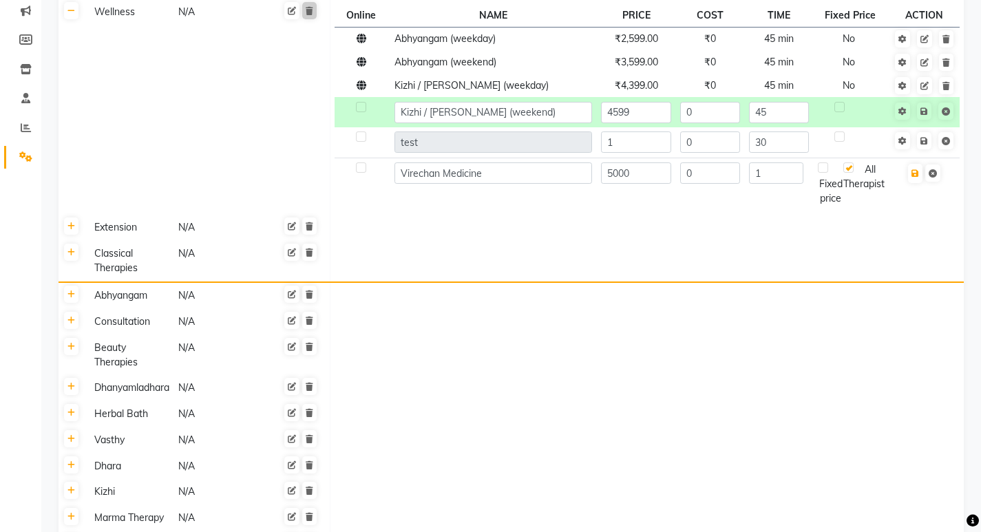
click at [359, 109] on label at bounding box center [361, 107] width 10 height 10
click at [359, 109] on input "checkbox" at bounding box center [360, 107] width 9 height 9
checkbox input "true"
click at [366, 193] on td at bounding box center [361, 184] width 55 height 52
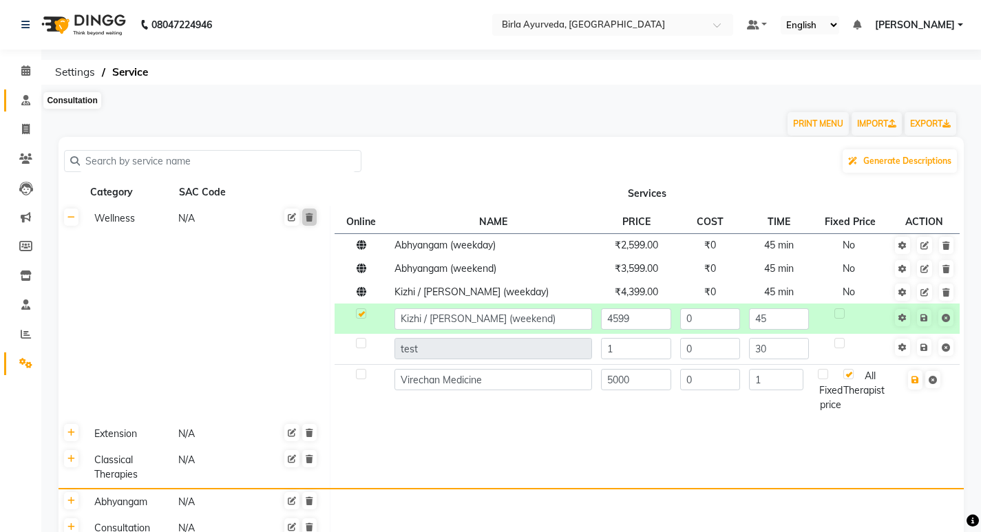
click at [22, 103] on icon at bounding box center [25, 100] width 9 height 10
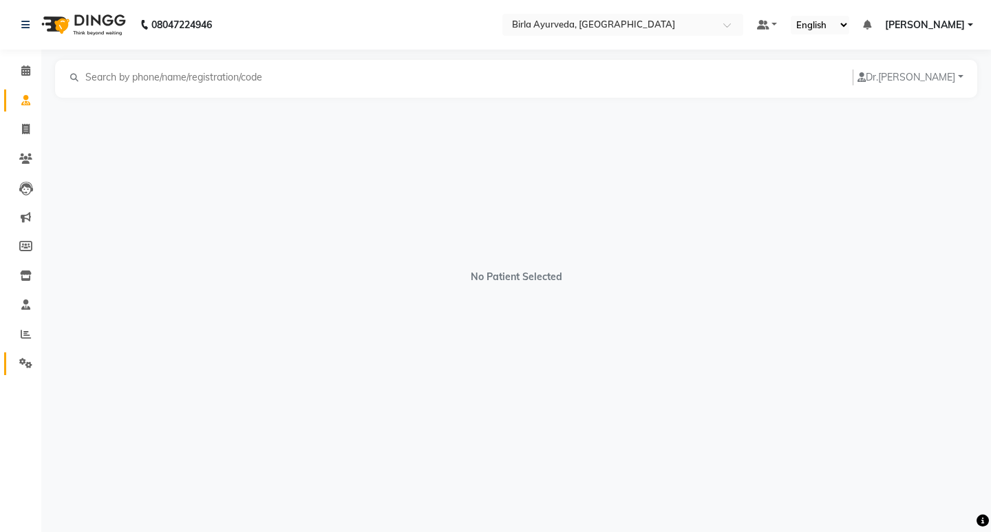
drag, startPoint x: 18, startPoint y: 358, endPoint x: 36, endPoint y: 359, distance: 18.6
click at [18, 359] on span at bounding box center [26, 364] width 24 height 16
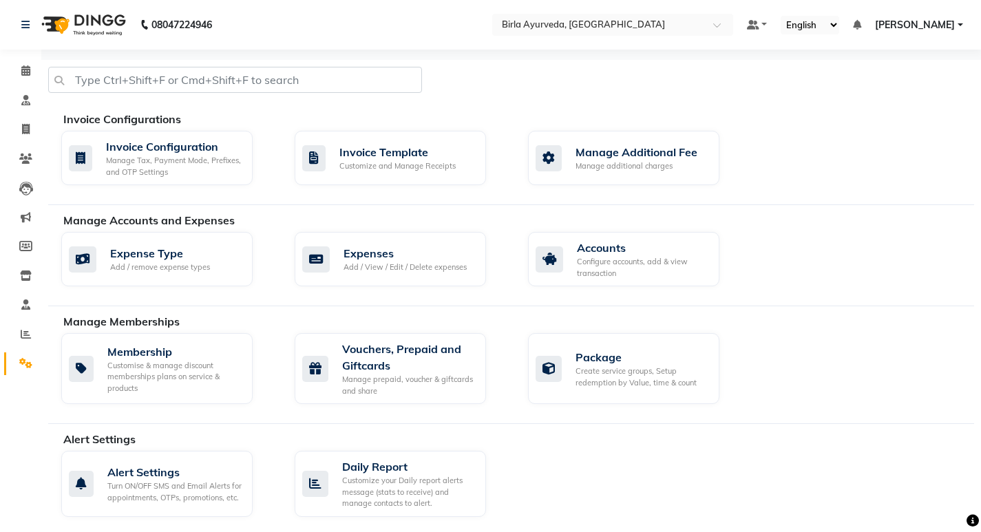
scroll to position [275, 0]
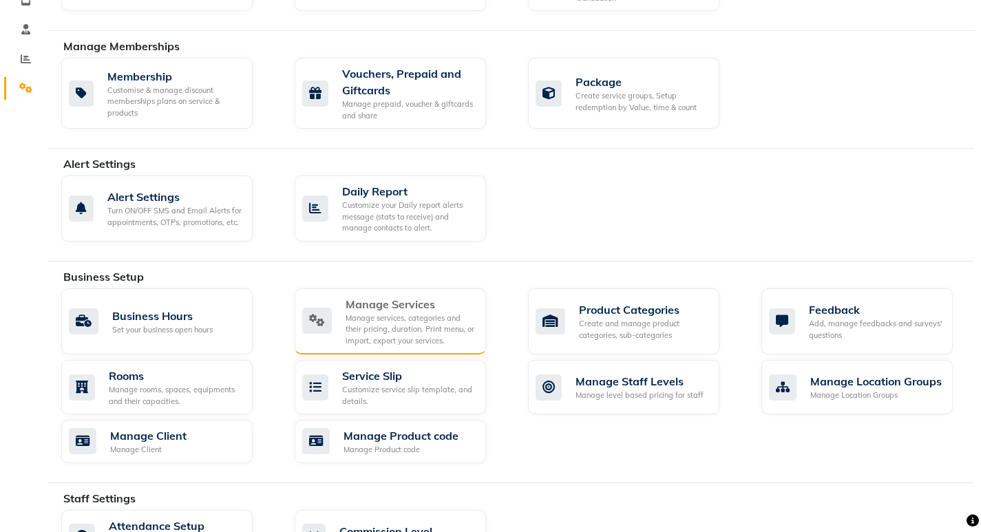
click at [404, 332] on div "Manage services, categories and their pricing, duration. Print menu, or import,…" at bounding box center [409, 329] width 129 height 34
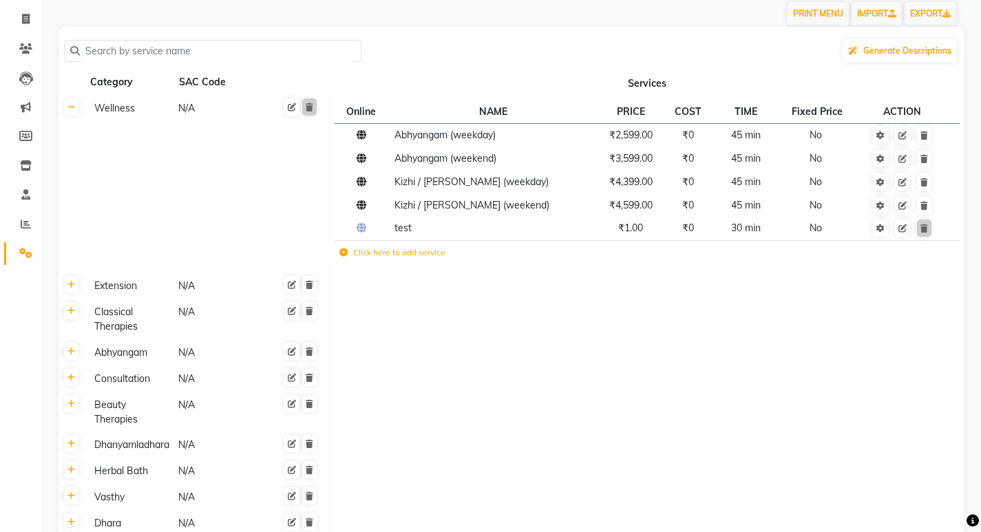
scroll to position [138, 0]
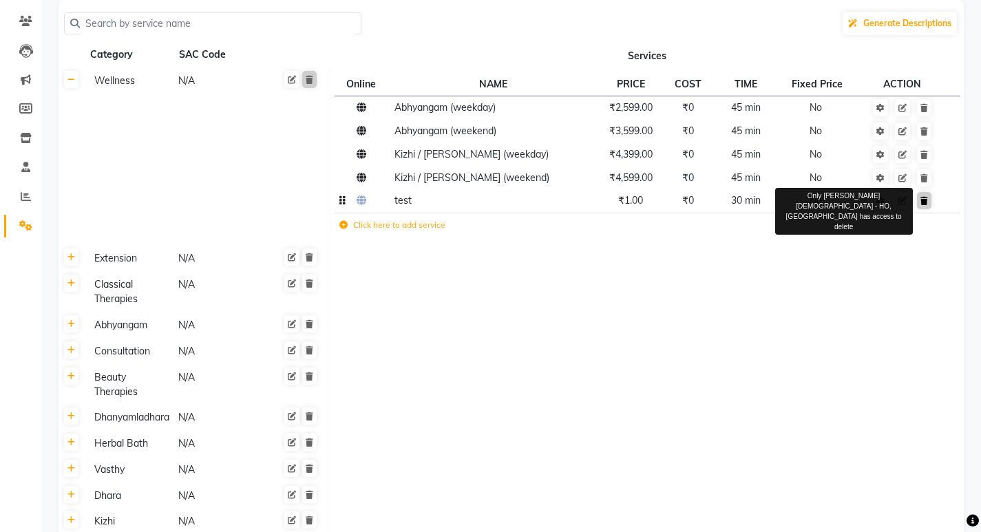
click at [924, 203] on icon at bounding box center [924, 201] width 8 height 8
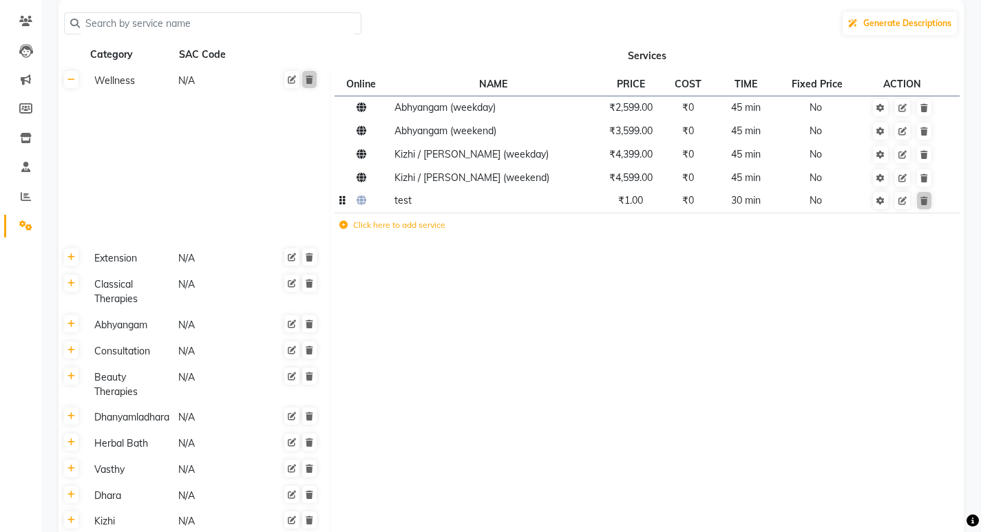
click at [368, 204] on td at bounding box center [361, 200] width 55 height 23
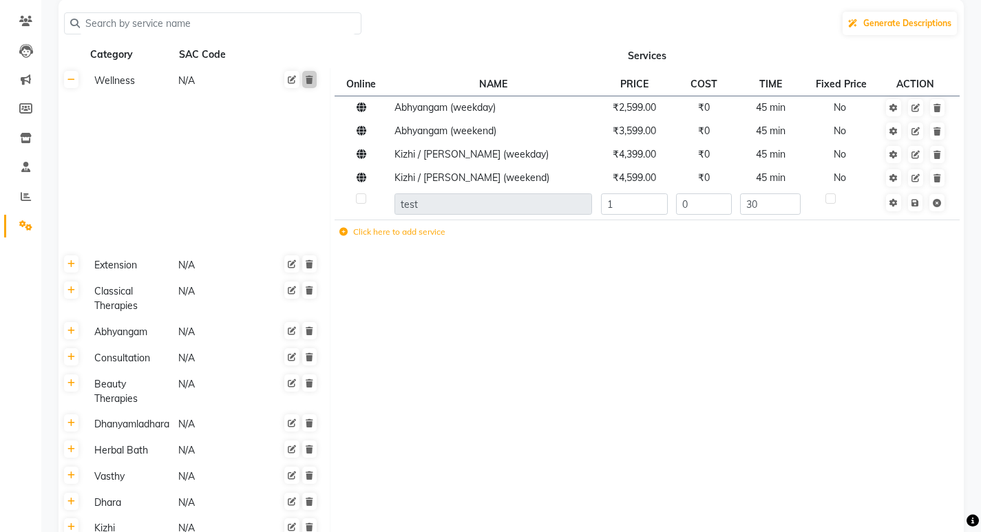
click at [360, 202] on label at bounding box center [361, 198] width 10 height 10
click at [360, 202] on input "checkbox" at bounding box center [360, 199] width 9 height 9
checkbox input "true"
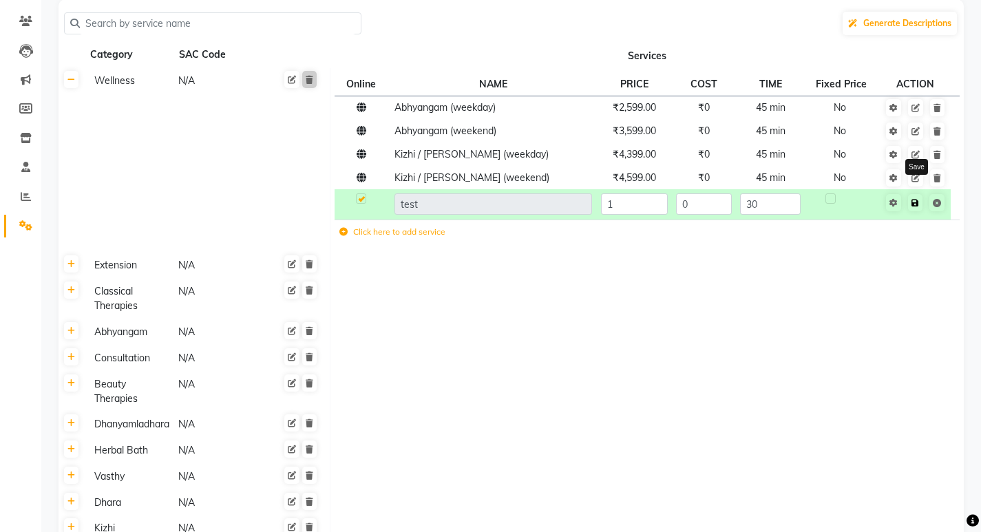
click at [914, 211] on link at bounding box center [915, 202] width 14 height 17
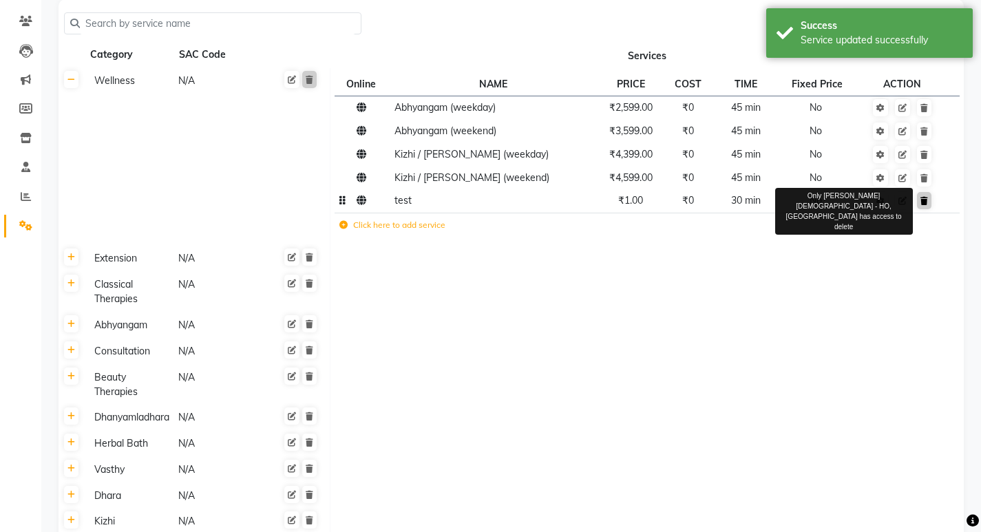
click at [926, 203] on icon at bounding box center [924, 201] width 8 height 8
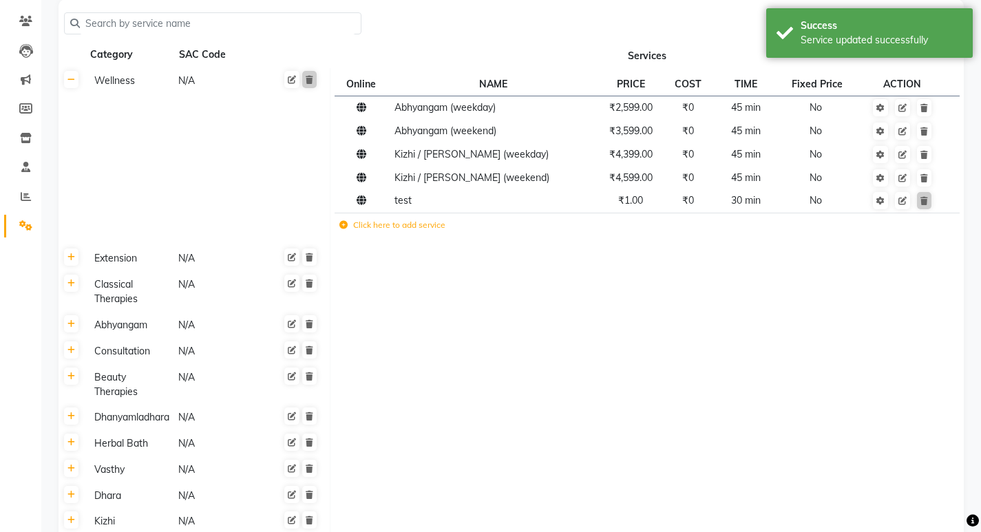
click at [678, 383] on td at bounding box center [647, 384] width 634 height 41
click at [479, 245] on td "Online NAME PRICE COST TIME Fixed Price ACTION Abhyangam (weekday) ₹2,599.00 ₹0…" at bounding box center [647, 157] width 634 height 178
click at [409, 198] on span "test" at bounding box center [402, 200] width 17 height 12
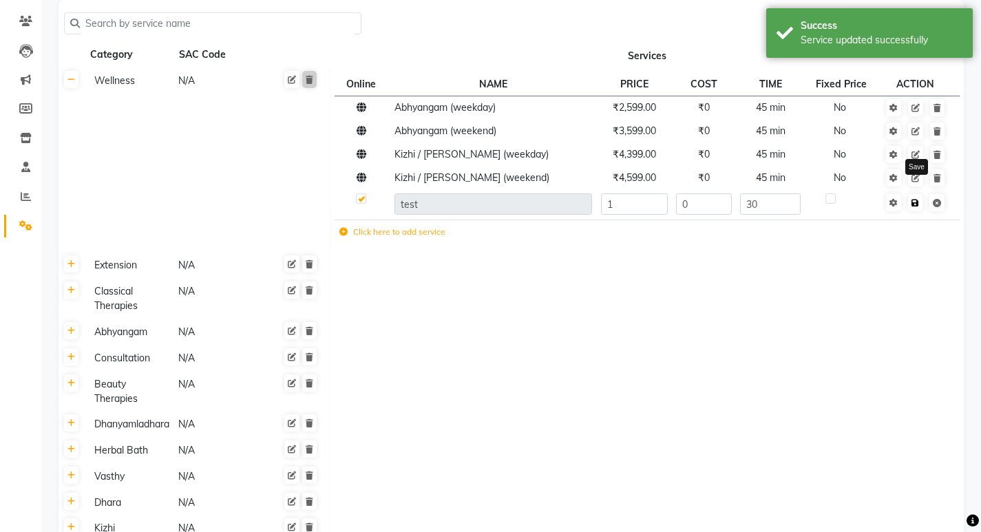
click at [919, 207] on icon at bounding box center [915, 203] width 8 height 8
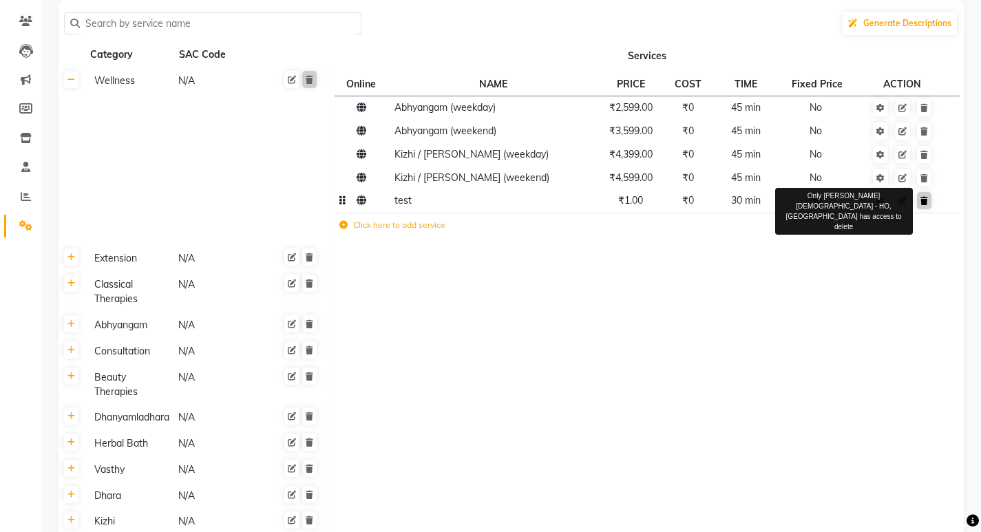
click at [926, 205] on icon at bounding box center [924, 201] width 8 height 8
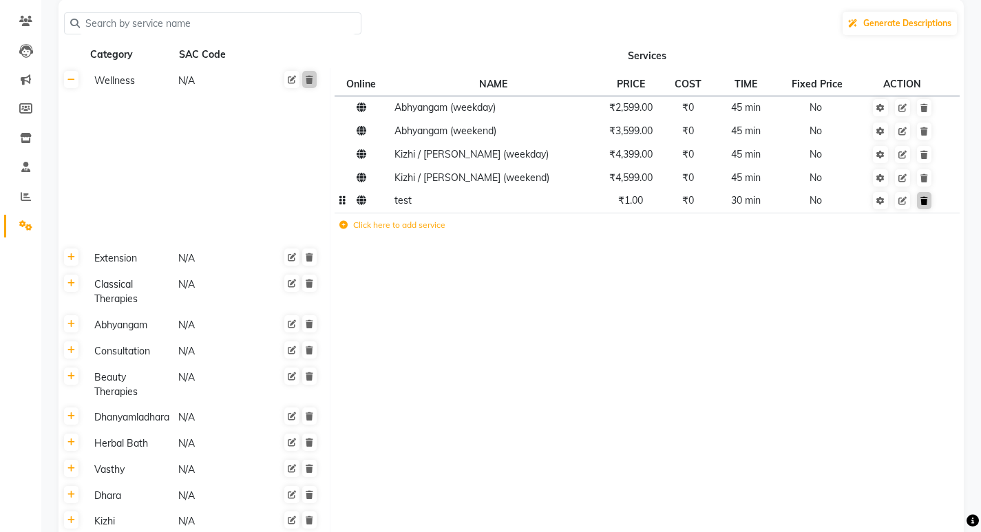
click at [924, 197] on icon at bounding box center [924, 201] width 8 height 8
click at [902, 198] on icon at bounding box center [902, 201] width 8 height 8
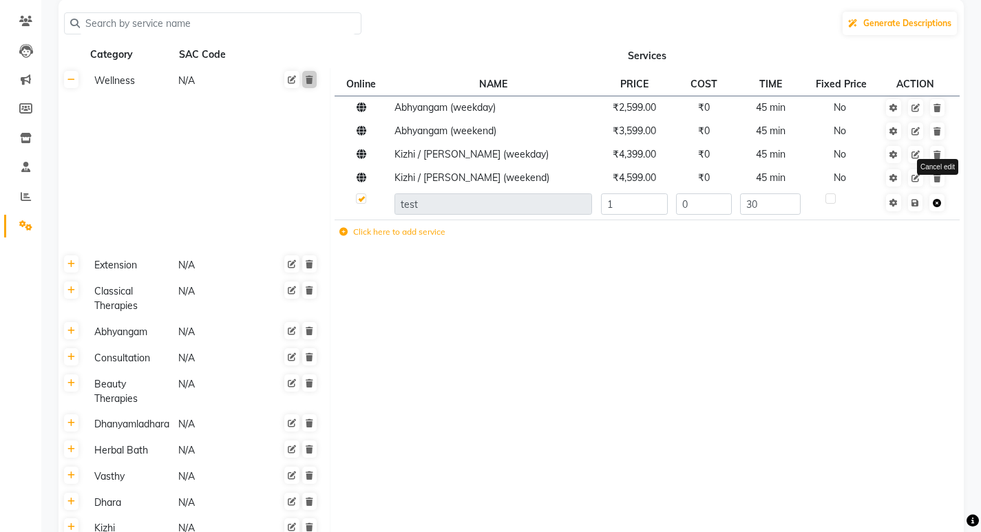
click at [938, 204] on icon at bounding box center [937, 203] width 8 height 8
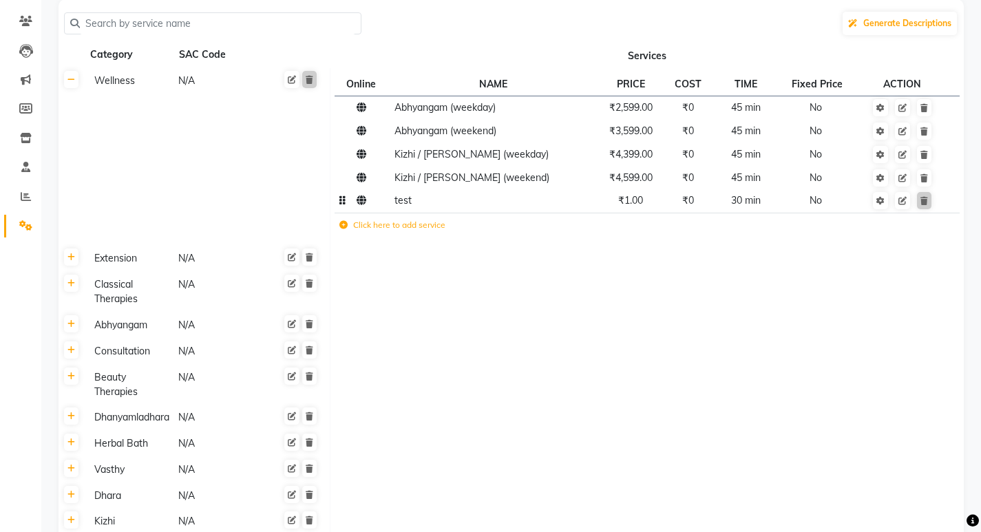
click at [930, 258] on td at bounding box center [647, 259] width 634 height 26
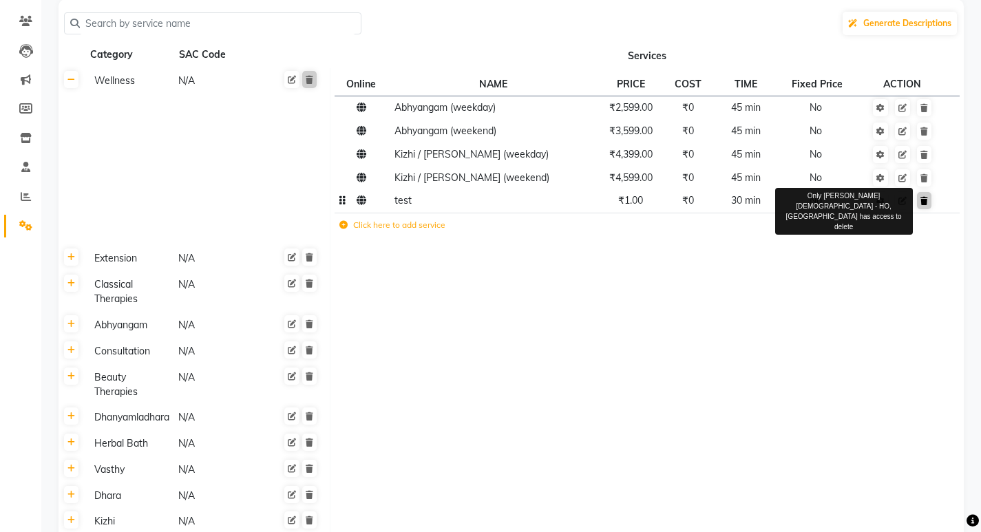
click at [926, 204] on icon at bounding box center [924, 201] width 8 height 8
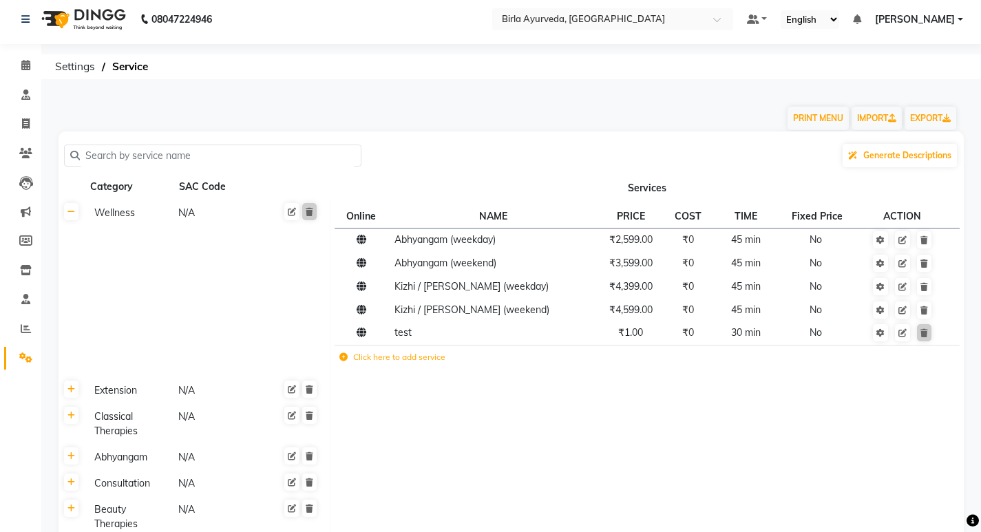
scroll to position [0, 0]
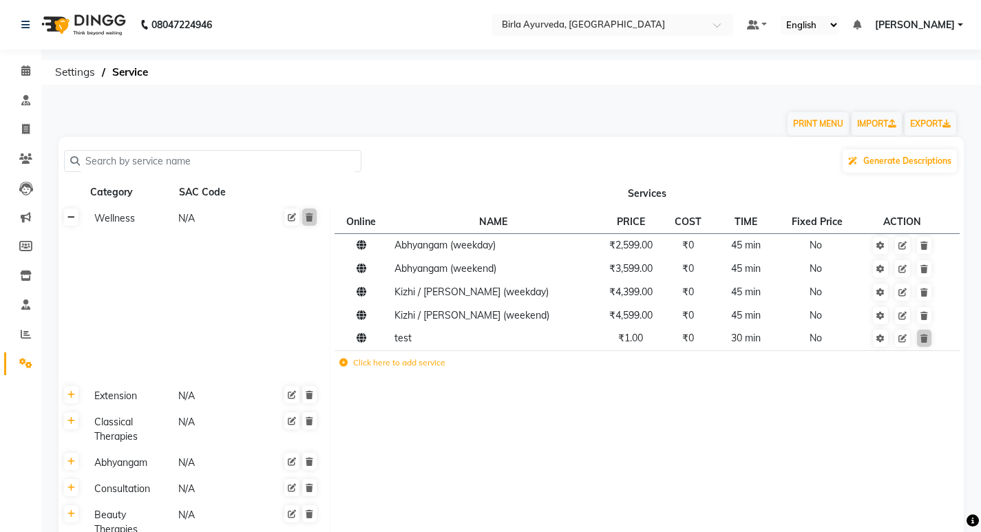
click at [74, 223] on link at bounding box center [71, 217] width 14 height 17
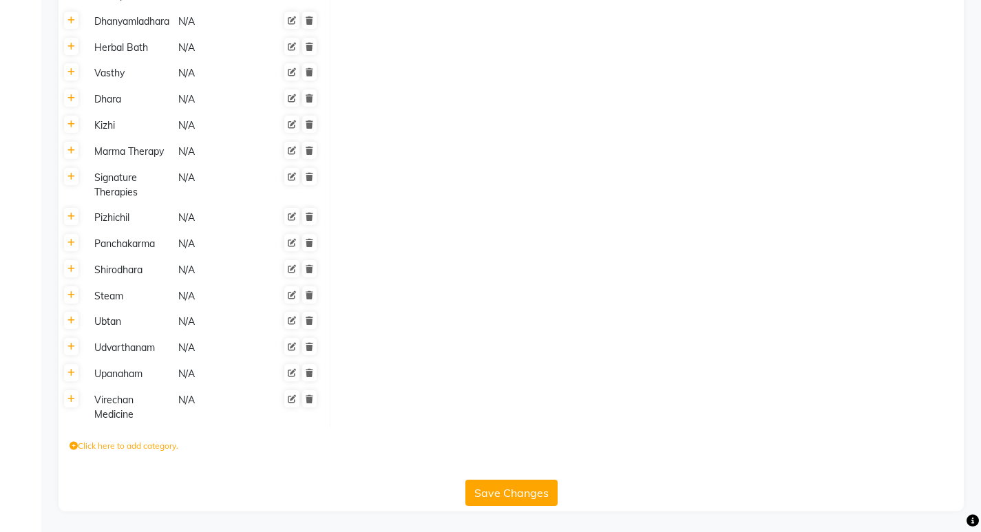
scroll to position [396, 0]
click at [130, 449] on label "Click here to add category." at bounding box center [124, 446] width 109 height 12
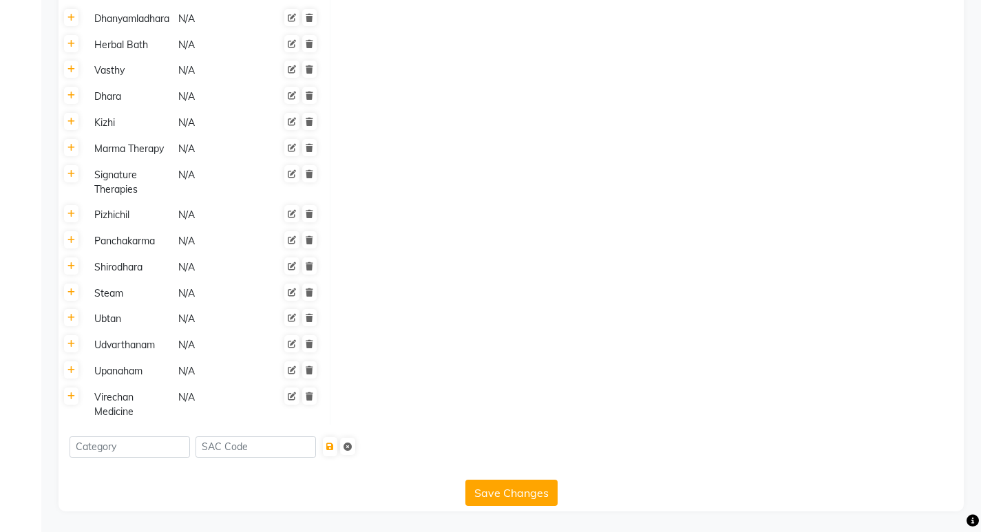
scroll to position [399, 0]
click at [111, 411] on div "Virechan Medicine" at bounding box center [130, 405] width 83 height 32
click at [301, 400] on icon at bounding box center [299, 399] width 8 height 8
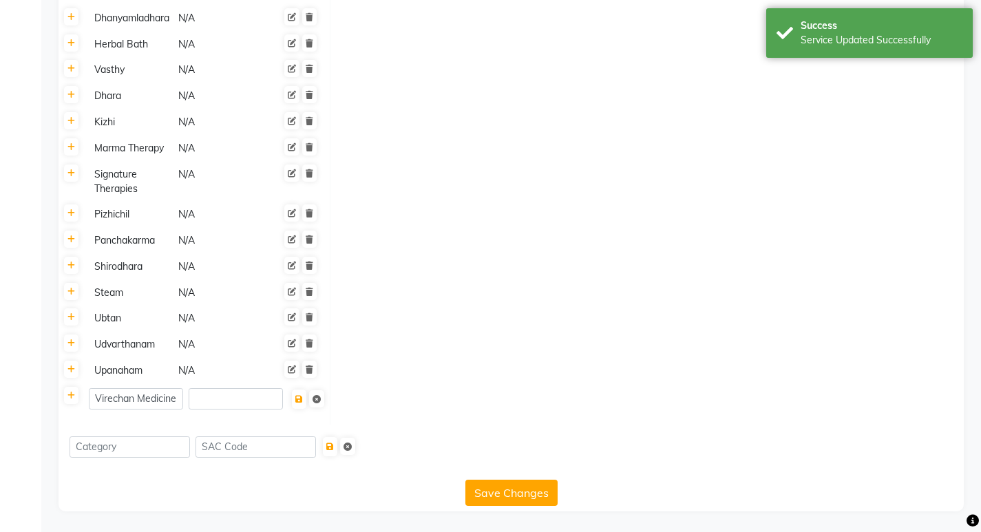
click at [376, 388] on td at bounding box center [647, 403] width 634 height 41
click at [315, 397] on icon at bounding box center [316, 399] width 8 height 8
click at [293, 395] on icon at bounding box center [292, 396] width 8 height 8
click at [228, 401] on input "number" at bounding box center [236, 398] width 94 height 21
type input "3000"
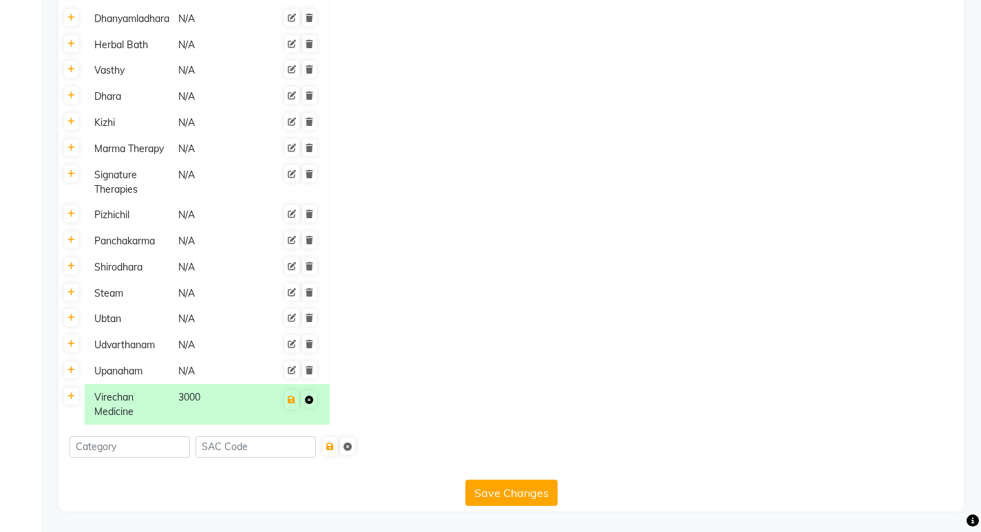
click at [319, 403] on div "Virechan Medicine 3000 Cancel edit" at bounding box center [207, 405] width 236 height 32
click at [308, 399] on icon at bounding box center [309, 400] width 8 height 8
click at [202, 406] on div "3000" at bounding box center [218, 405] width 83 height 32
type input "3"
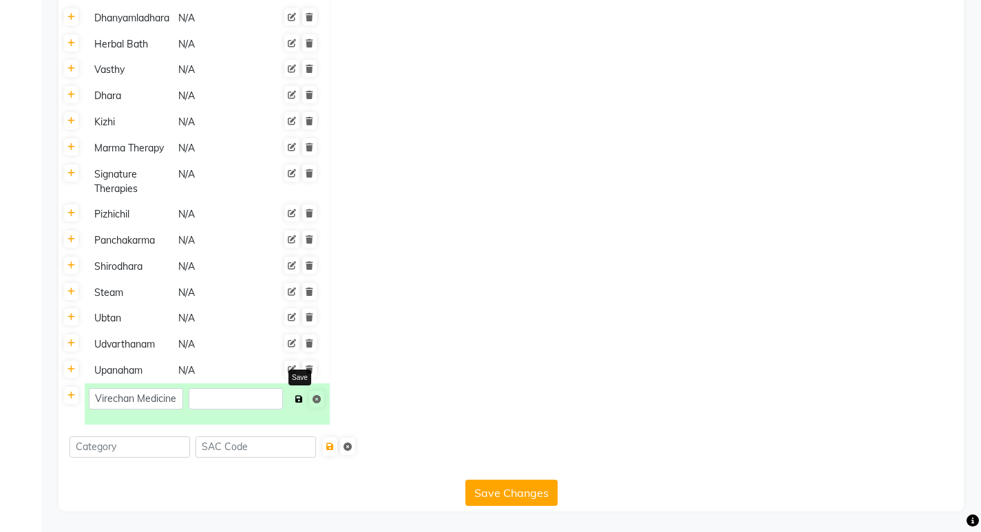
click at [301, 399] on icon at bounding box center [299, 399] width 8 height 8
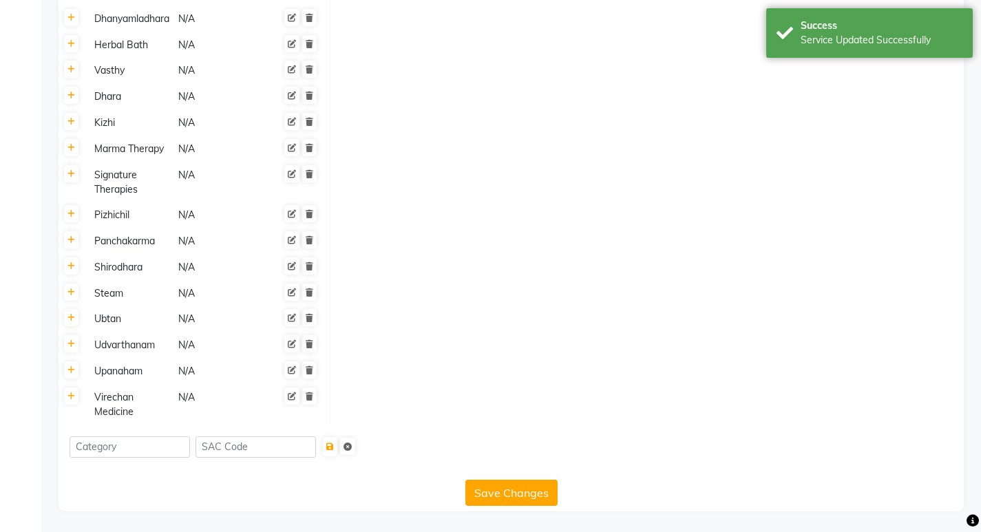
click at [353, 392] on td at bounding box center [647, 404] width 634 height 41
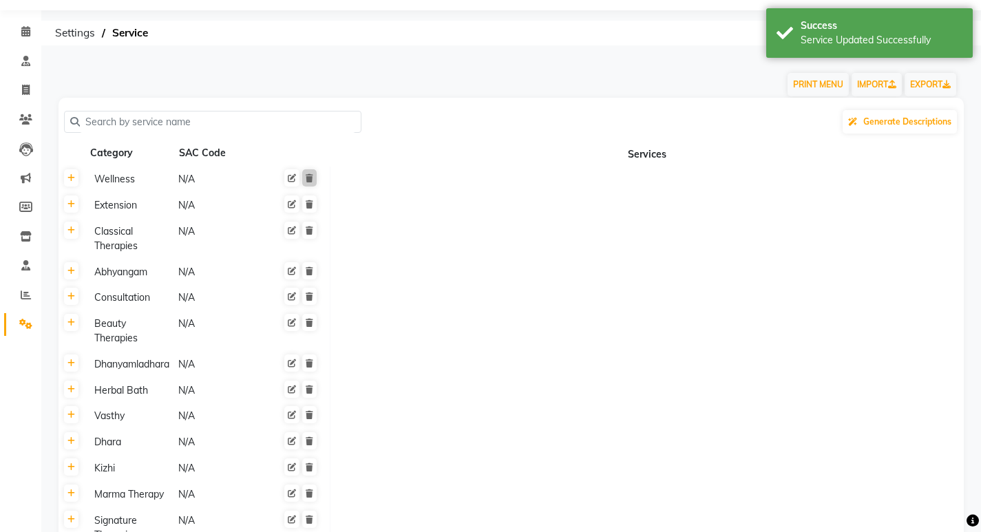
scroll to position [0, 0]
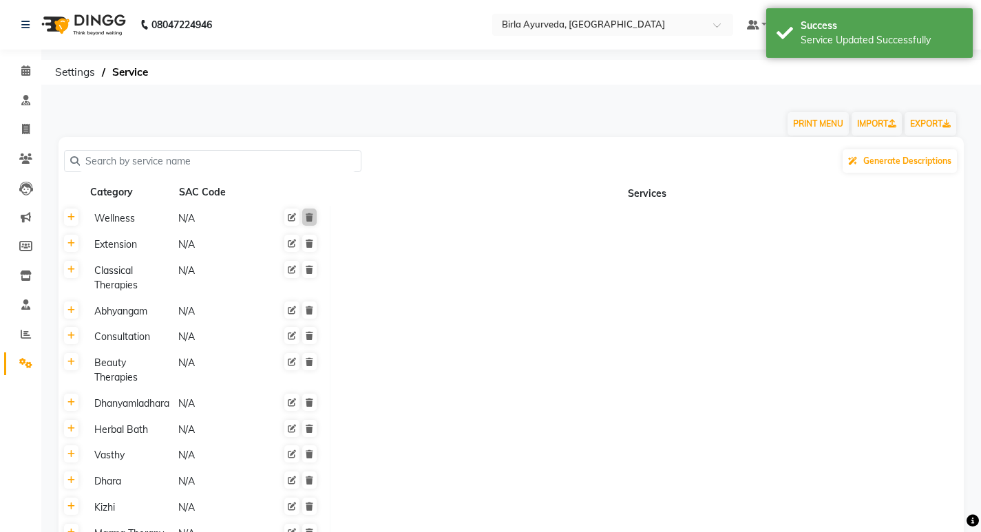
click at [123, 218] on div "Wellness" at bounding box center [130, 218] width 83 height 17
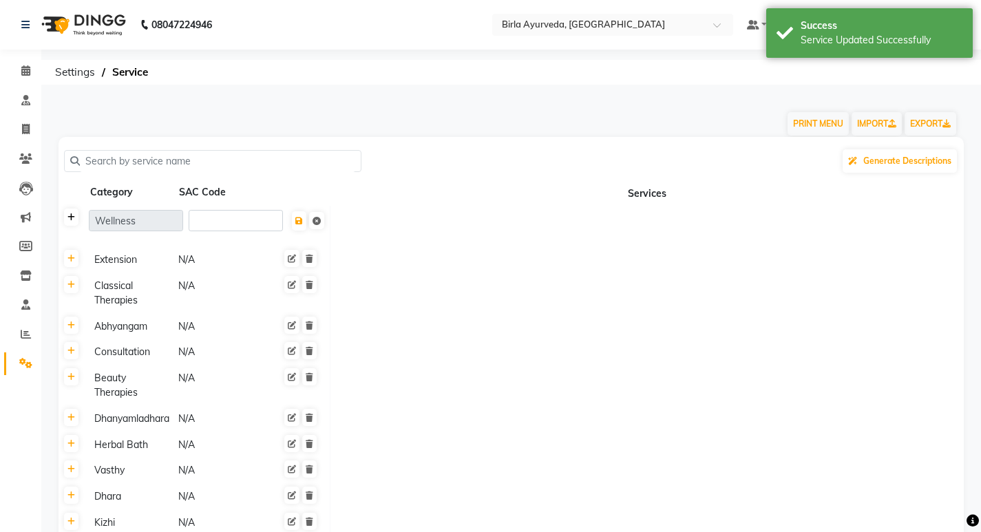
click at [74, 224] on link at bounding box center [71, 217] width 14 height 17
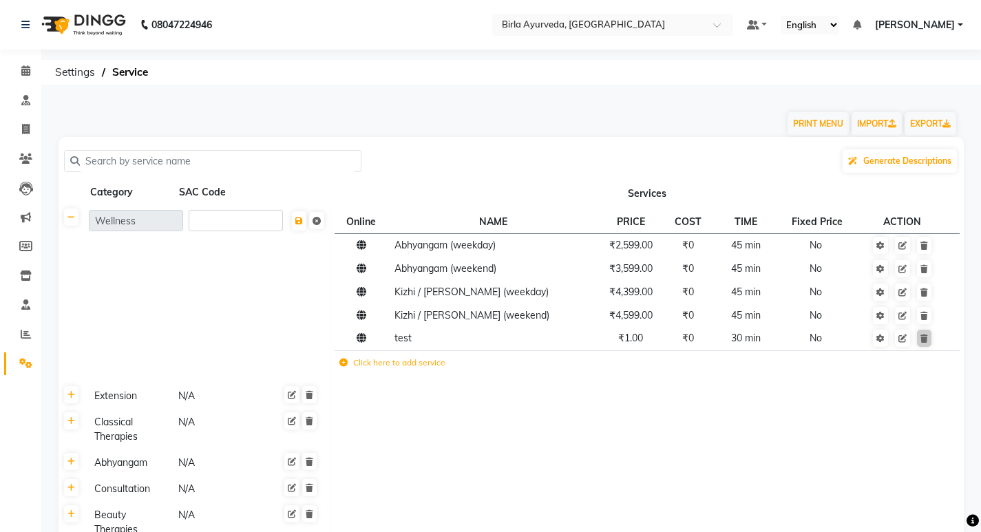
click at [343, 363] on icon at bounding box center [343, 363] width 8 height 8
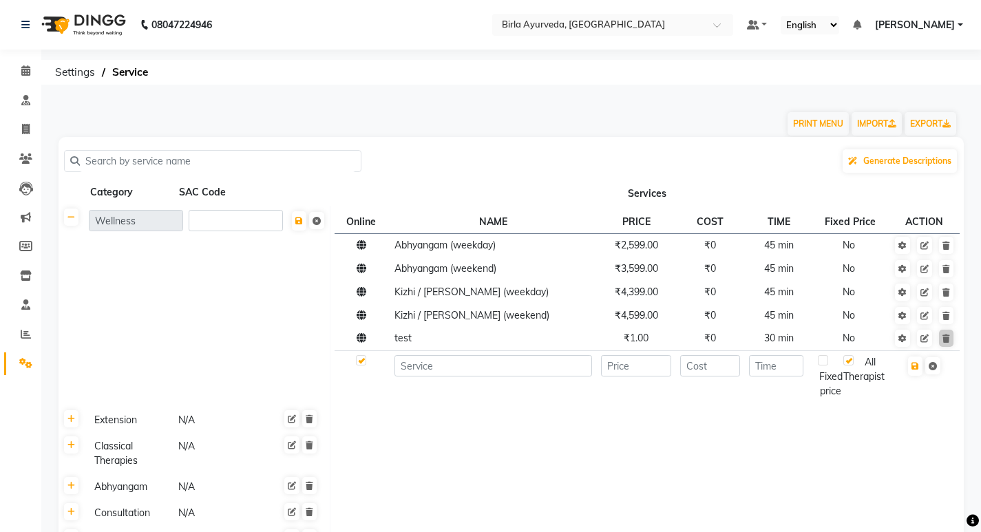
click at [361, 363] on label at bounding box center [361, 360] width 10 height 10
click at [361, 363] on input "checkbox" at bounding box center [360, 360] width 9 height 9
checkbox input "false"
click at [73, 220] on icon at bounding box center [71, 217] width 8 height 8
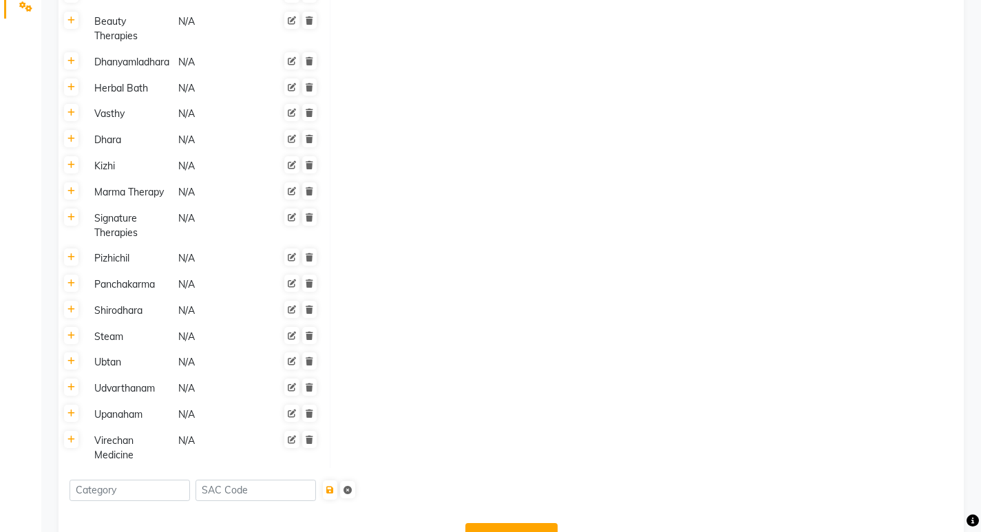
scroll to position [414, 0]
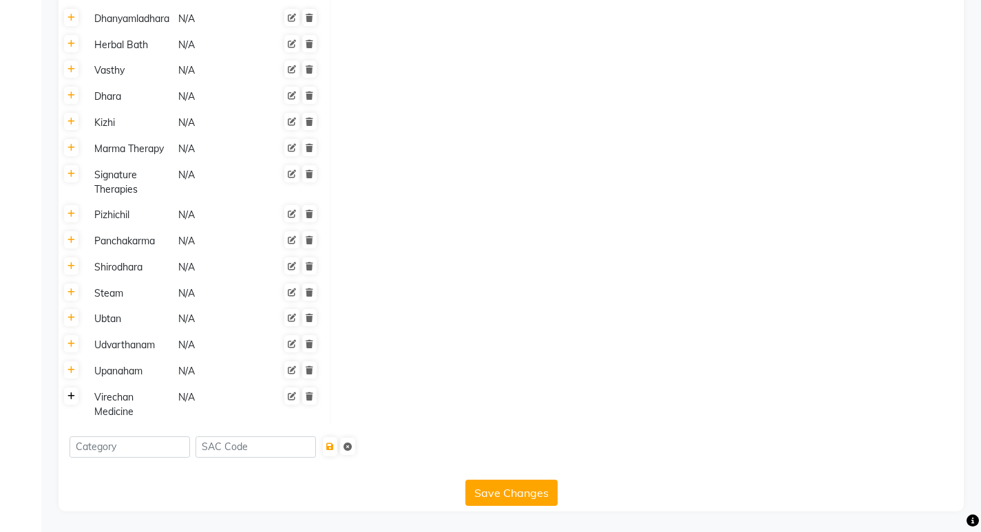
click at [71, 396] on icon at bounding box center [71, 396] width 8 height 8
click at [388, 396] on label "Click here to add service" at bounding box center [392, 401] width 106 height 12
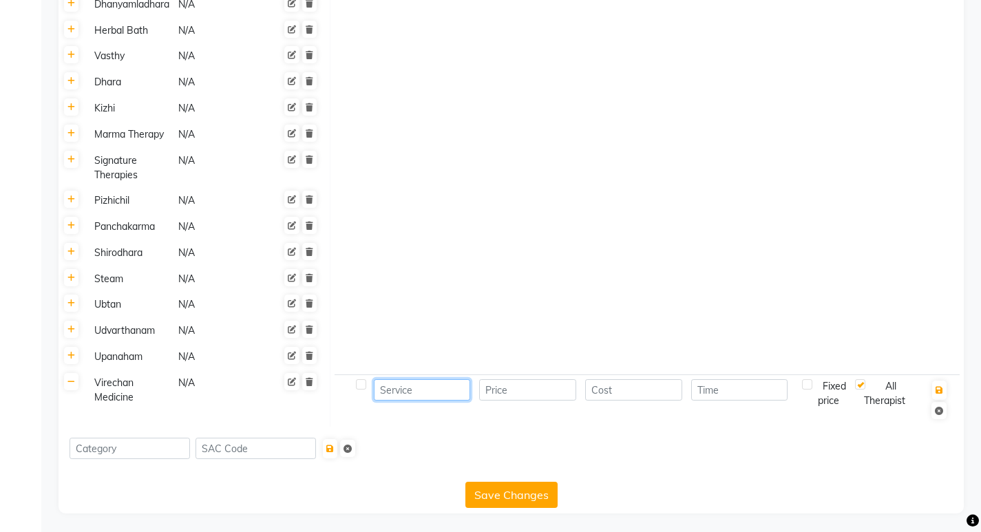
click at [429, 401] on input at bounding box center [422, 389] width 97 height 21
type input "Virechan Medicine"
type input "5000"
type input "0"
click at [807, 390] on label at bounding box center [807, 384] width 10 height 10
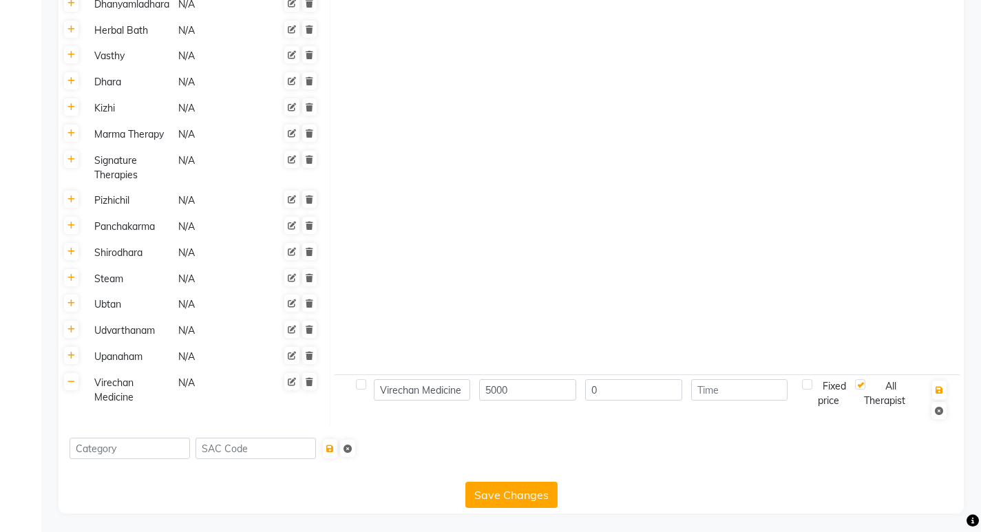
click at [811, 390] on input "checkbox" at bounding box center [815, 385] width 9 height 9
checkbox input "true"
click at [729, 401] on input "number" at bounding box center [738, 389] width 99 height 21
type input "1"
click at [941, 394] on icon "button" at bounding box center [939, 390] width 8 height 8
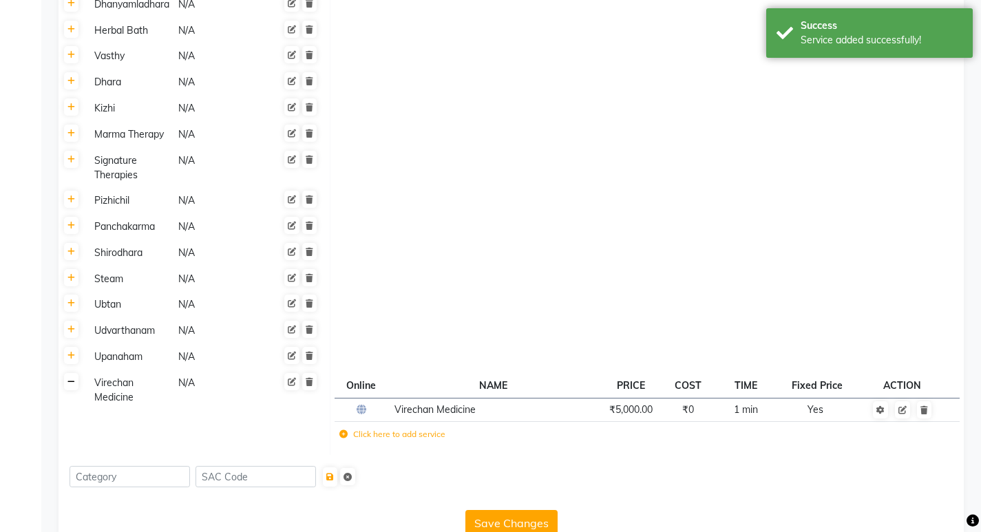
click at [72, 386] on icon at bounding box center [71, 382] width 8 height 8
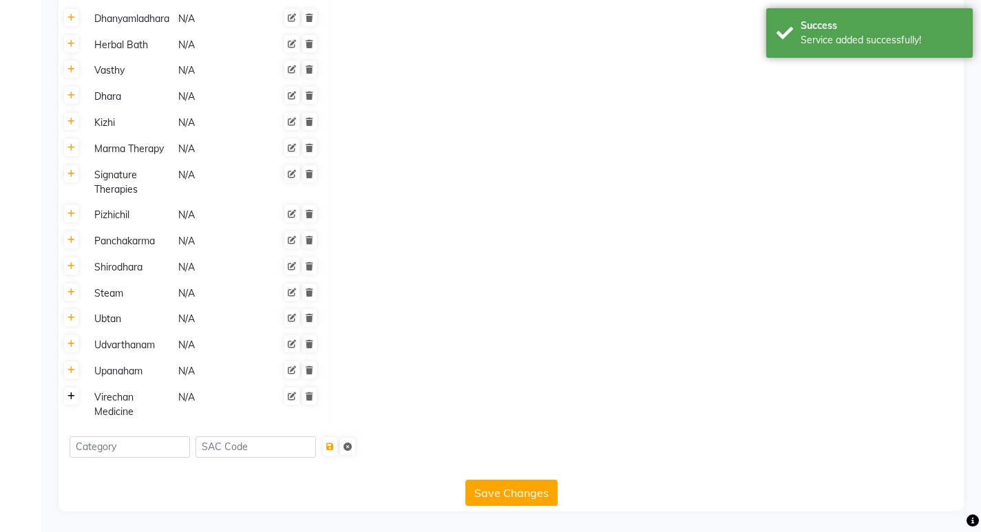
click at [72, 399] on icon at bounding box center [71, 396] width 8 height 8
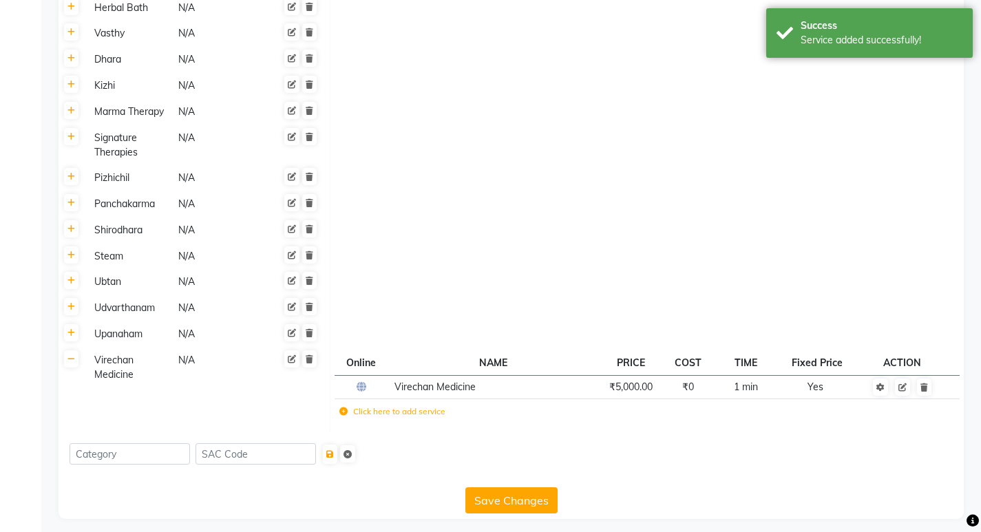
scroll to position [459, 0]
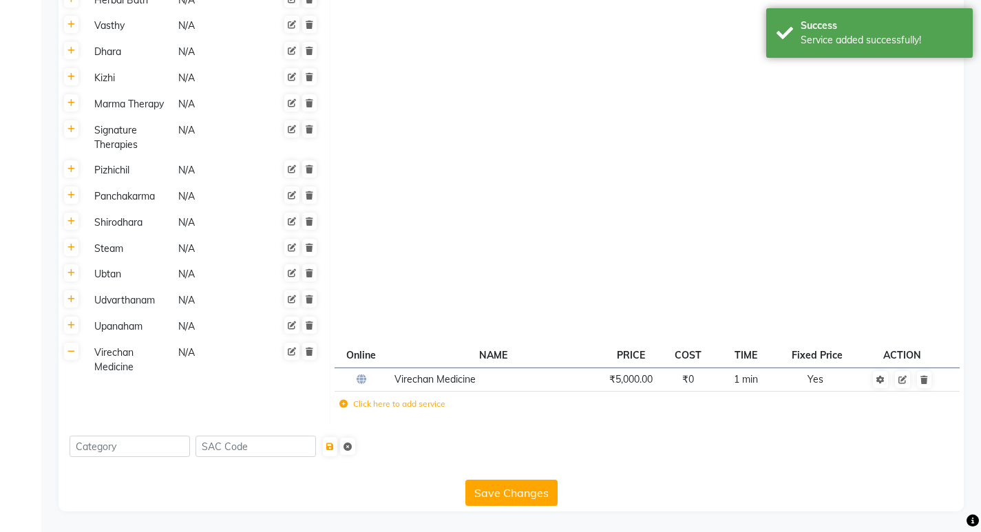
click at [500, 496] on button "Save Changes" at bounding box center [511, 493] width 92 height 26
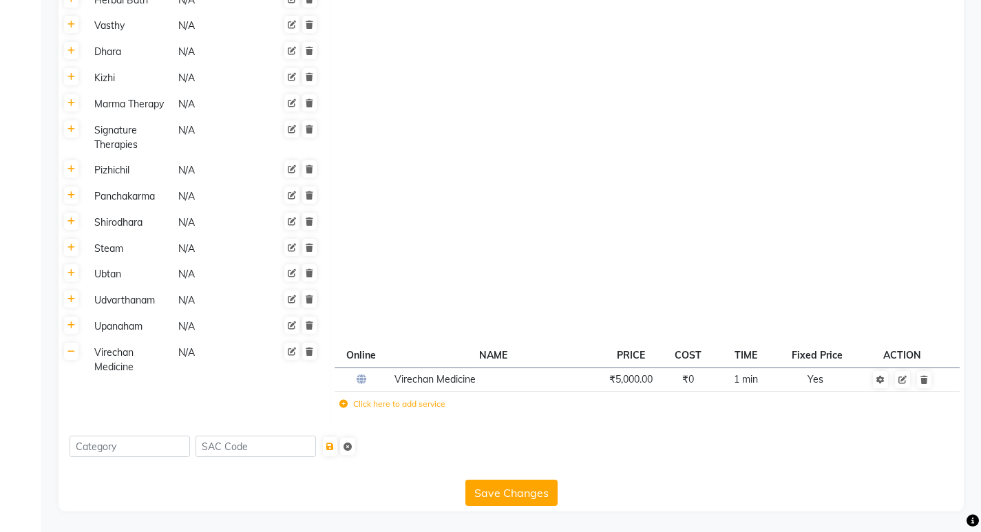
scroll to position [444, 0]
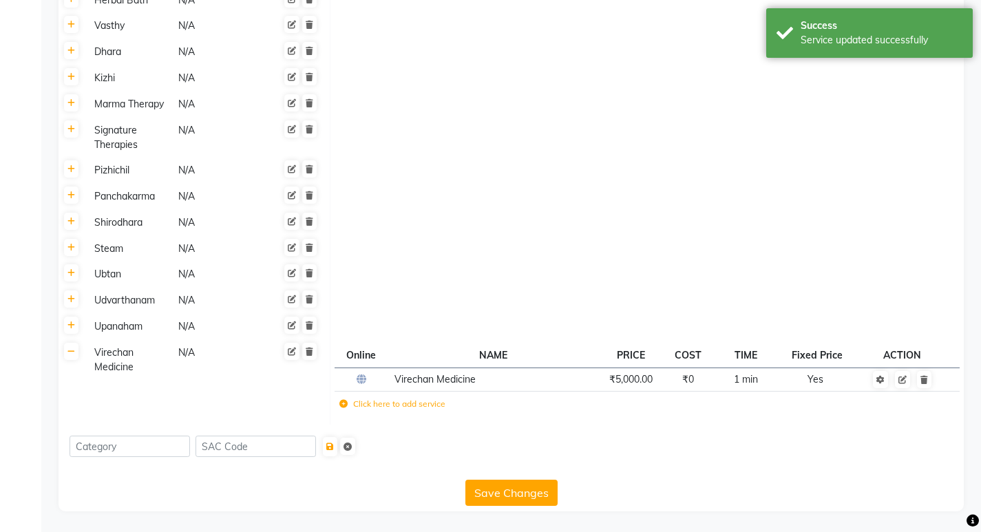
click at [529, 239] on td at bounding box center [647, 248] width 634 height 26
click at [74, 354] on link at bounding box center [71, 351] width 14 height 17
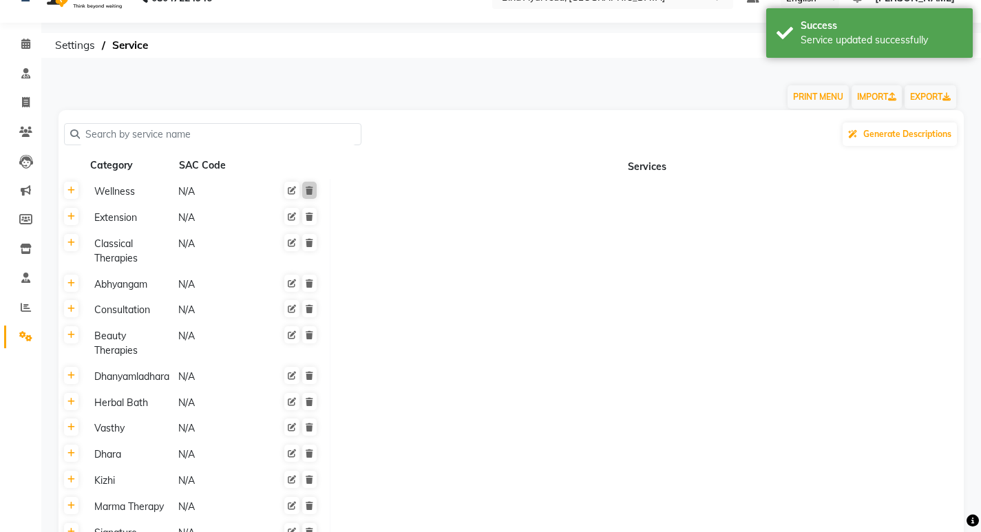
scroll to position [0, 0]
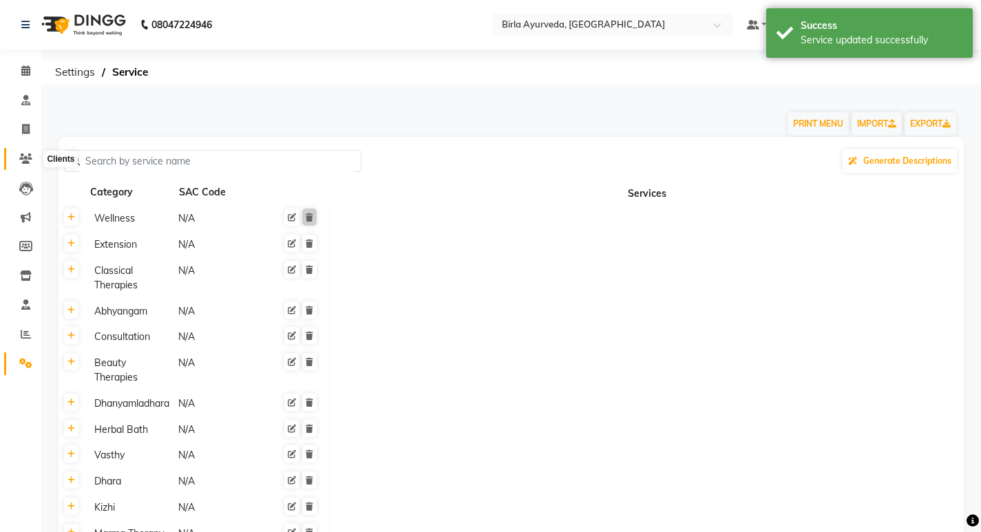
click at [26, 153] on icon at bounding box center [25, 158] width 13 height 10
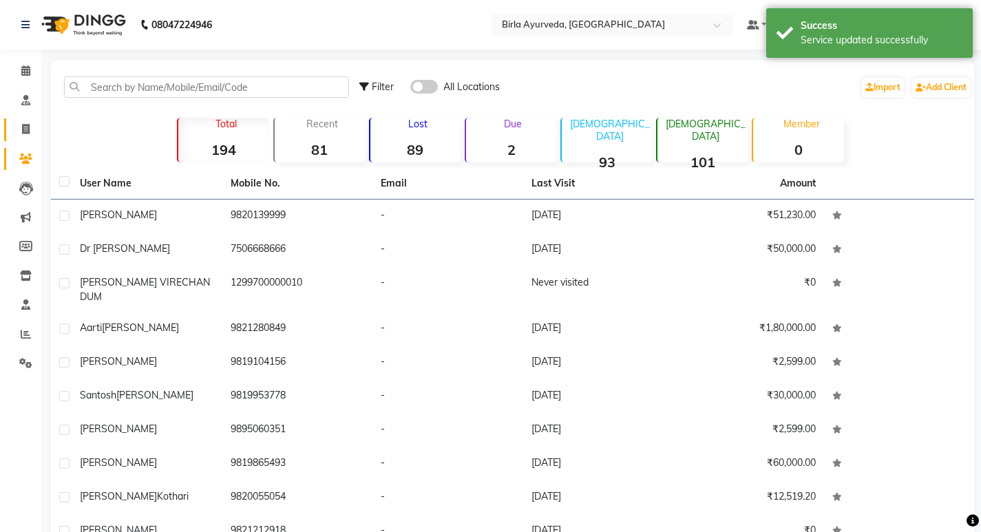
click at [27, 121] on link "Invoice" at bounding box center [20, 129] width 33 height 23
select select "service"
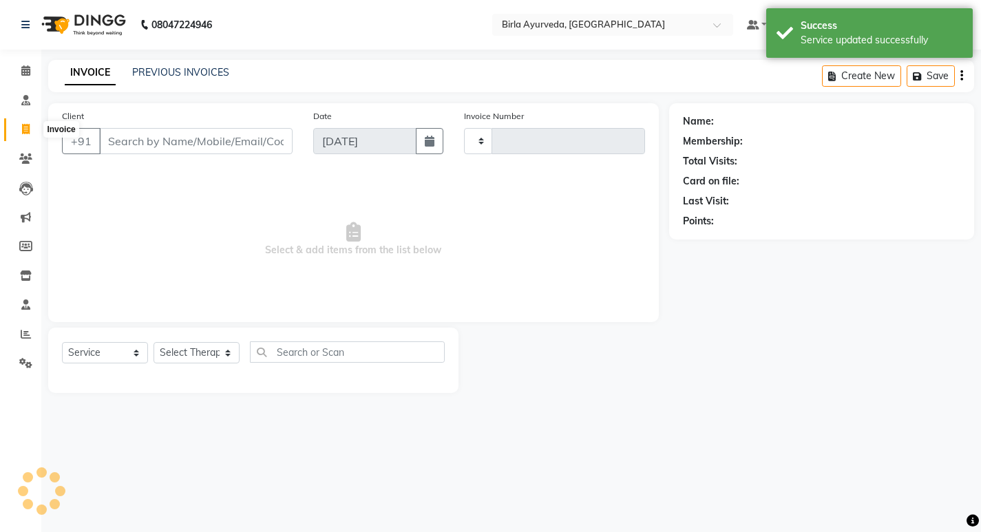
type input "0425"
select select "6820"
select select "package"
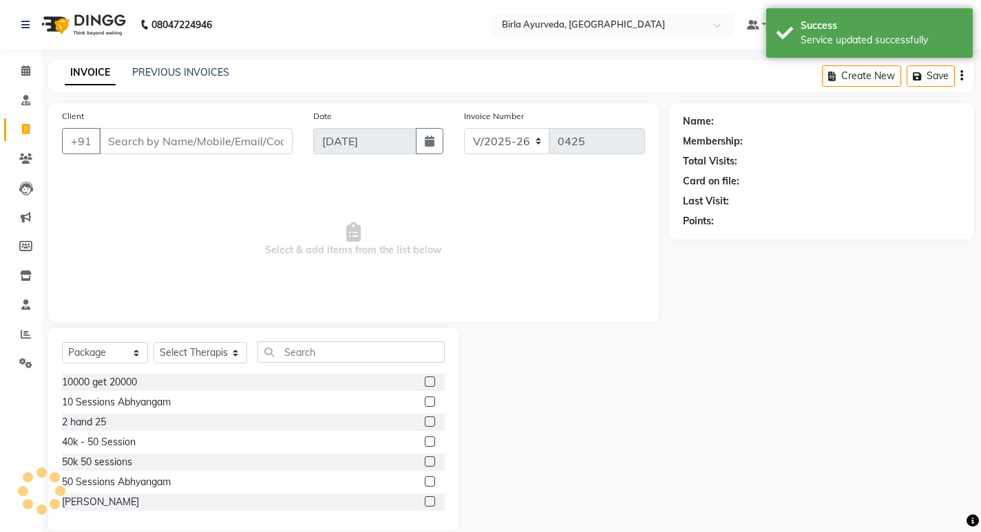
click at [132, 136] on input "Client" at bounding box center [195, 141] width 193 height 26
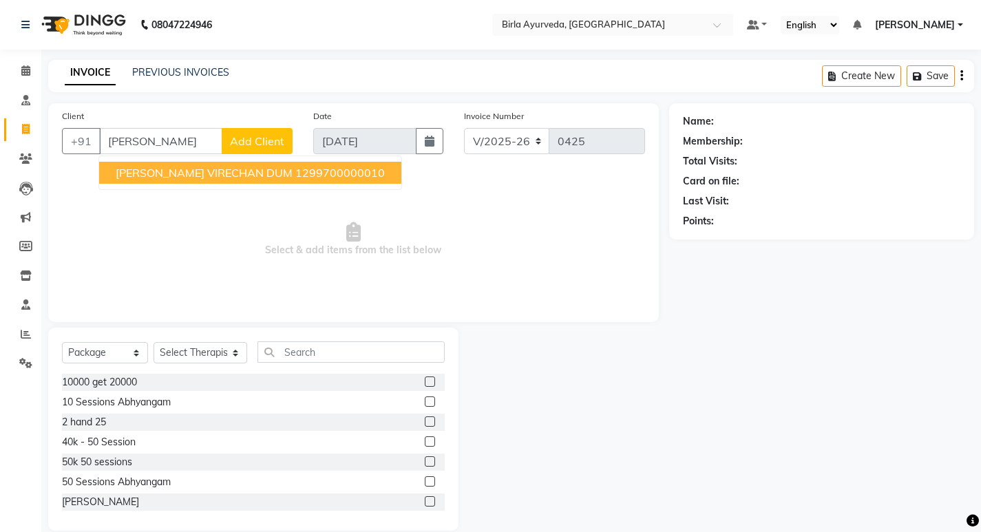
click at [199, 170] on span "[PERSON_NAME] VIRECHAN DUM" at bounding box center [204, 173] width 177 height 14
type input "1299700000010"
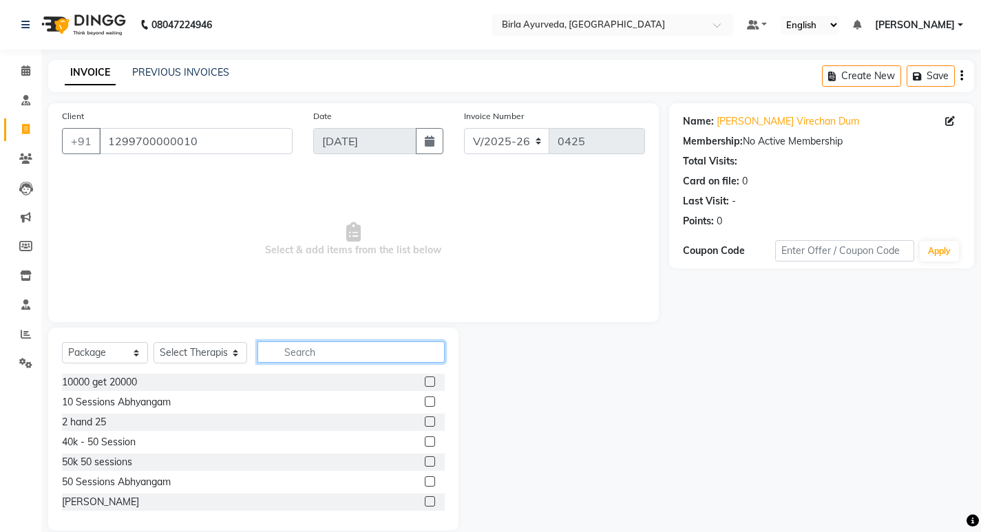
click at [290, 354] on input "text" at bounding box center [350, 351] width 187 height 21
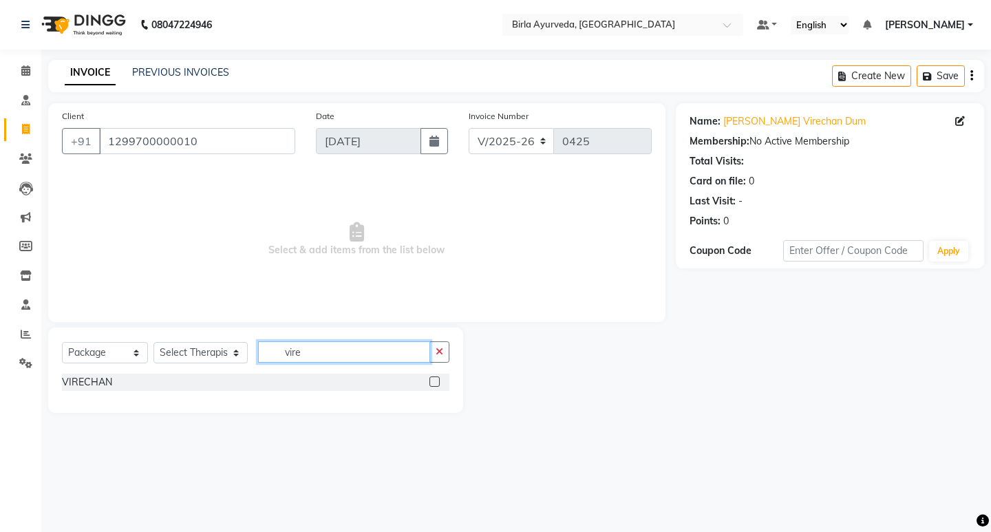
type input "vire"
click at [436, 379] on label at bounding box center [434, 381] width 10 height 10
click at [436, 379] on input "checkbox" at bounding box center [433, 382] width 9 height 9
checkbox input "false"
click at [174, 352] on select "Select Therapist [PERSON_NAME] Amala [PERSON_NAME] [PERSON_NAME] S [PERSON_NAME…" at bounding box center [200, 352] width 94 height 21
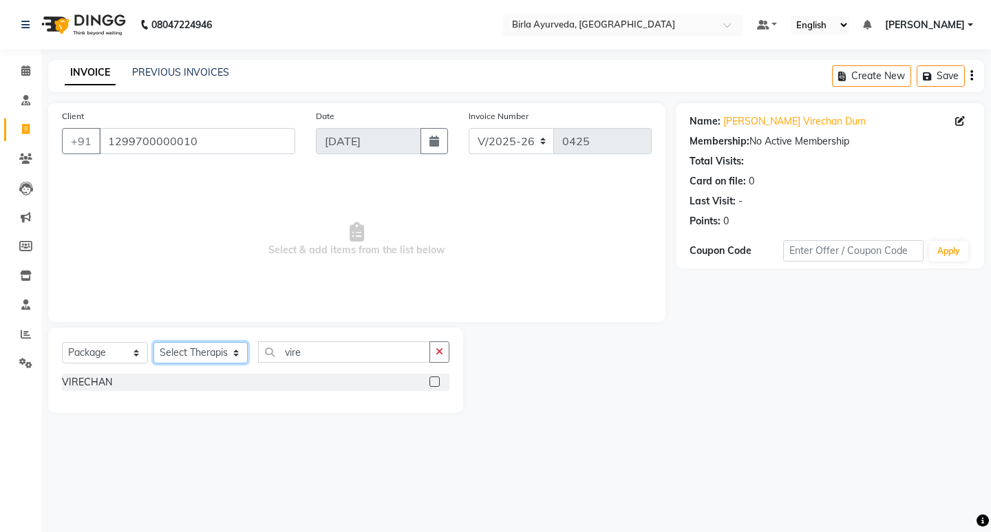
select select "53523"
click at [153, 342] on select "Select Therapist [PERSON_NAME] Amala [PERSON_NAME] [PERSON_NAME] S [PERSON_NAME…" at bounding box center [200, 352] width 94 height 21
click at [436, 379] on label at bounding box center [434, 381] width 10 height 10
click at [436, 379] on input "checkbox" at bounding box center [433, 382] width 9 height 9
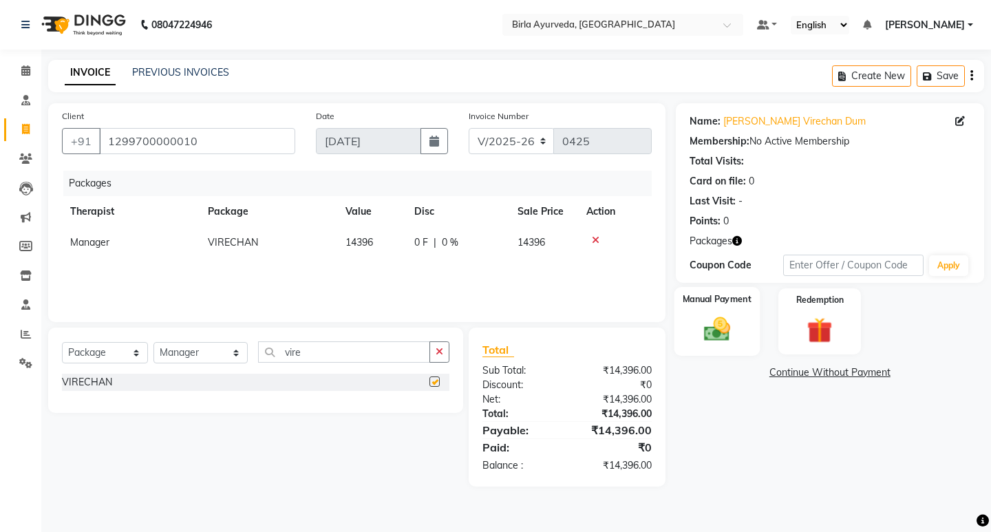
checkbox input "false"
click at [104, 352] on select "Select Service Product Membership Package Voucher Prepaid Gift Card" at bounding box center [105, 352] width 86 height 21
select select "service"
click at [62, 342] on select "Select Service Product Membership Package Voucher Prepaid Gift Card" at bounding box center [105, 352] width 86 height 21
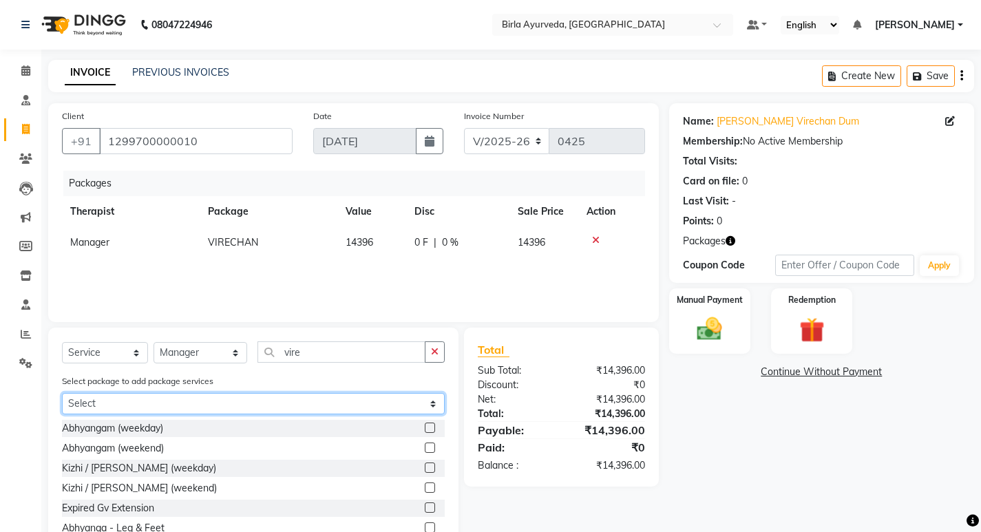
click at [189, 401] on select "Select VIRECHAN" at bounding box center [253, 403] width 383 height 21
select select "1: Object"
click at [62, 393] on select "Select VIRECHAN" at bounding box center [253, 403] width 383 height 21
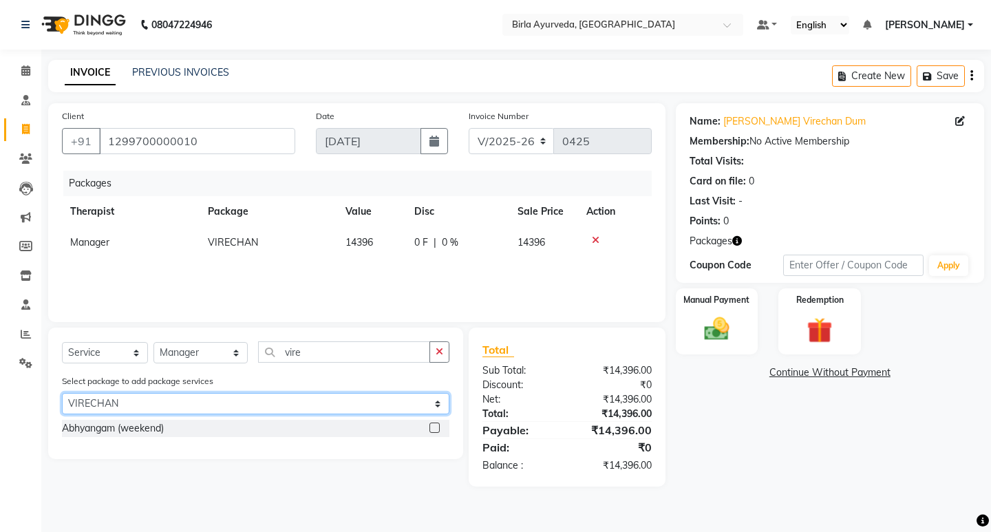
click at [193, 403] on select "Select VIRECHAN" at bounding box center [255, 403] width 387 height 21
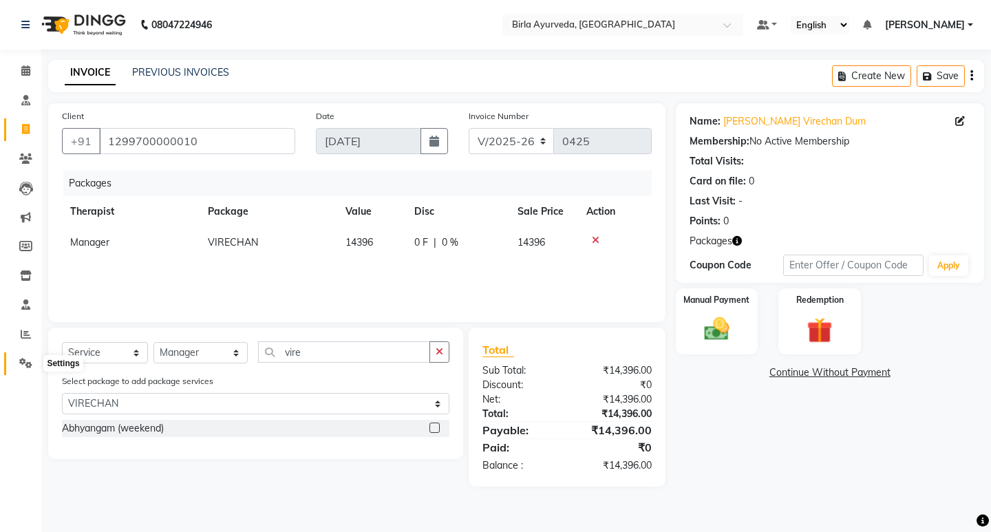
click at [31, 364] on icon at bounding box center [25, 363] width 13 height 10
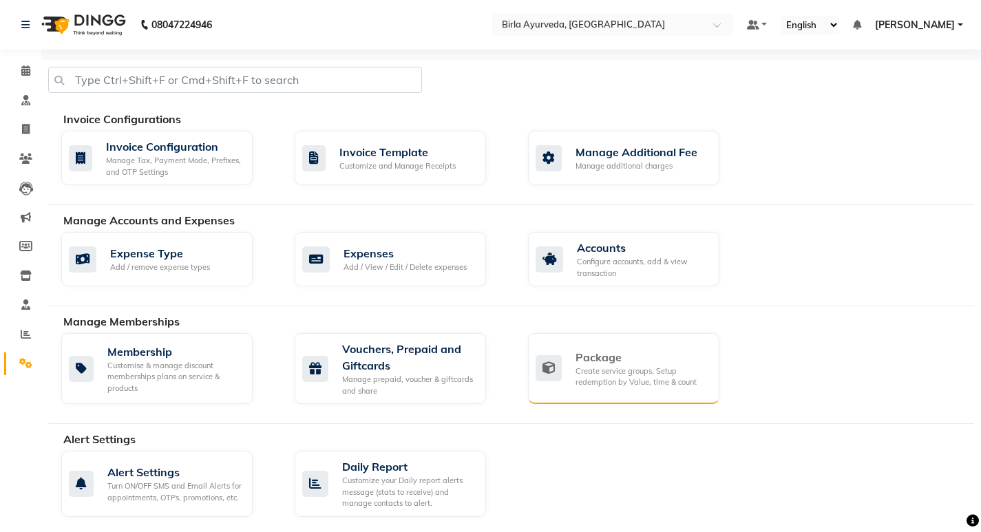
click at [615, 361] on div "Package" at bounding box center [641, 357] width 133 height 17
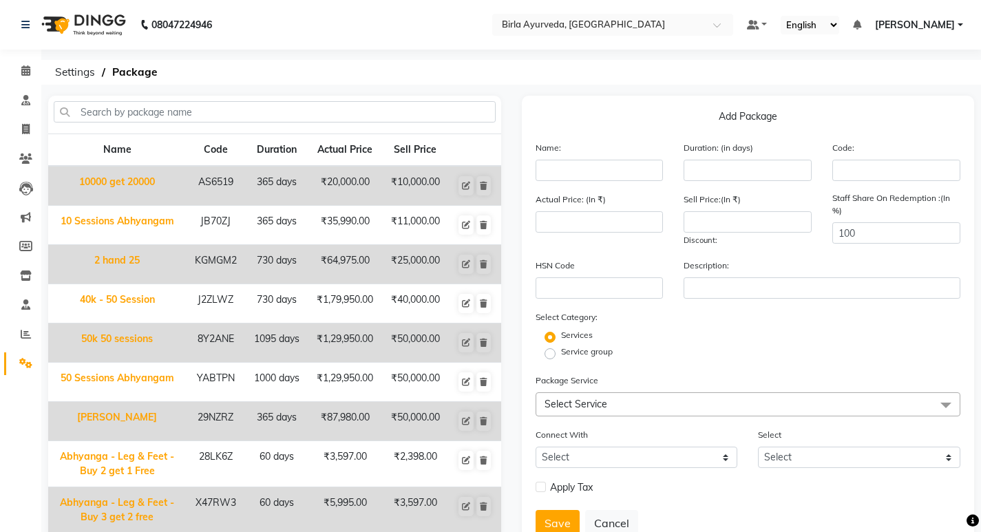
click at [251, 100] on div "Name Code Duration Actual Price Sell Price 10000 get 20000 AS6519 365 days ₹20,…" at bounding box center [274, 360] width 453 height 528
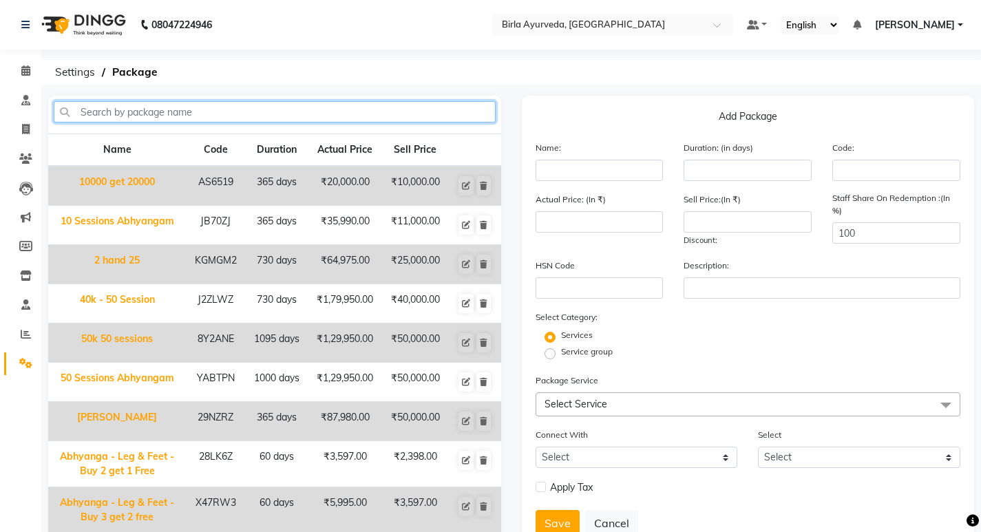
click at [248, 103] on input "text" at bounding box center [275, 111] width 442 height 21
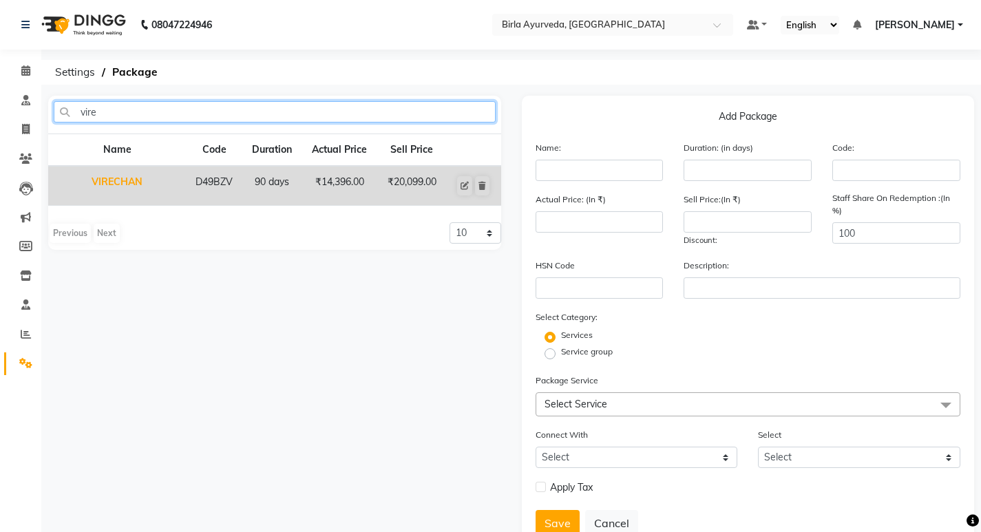
type input "vire"
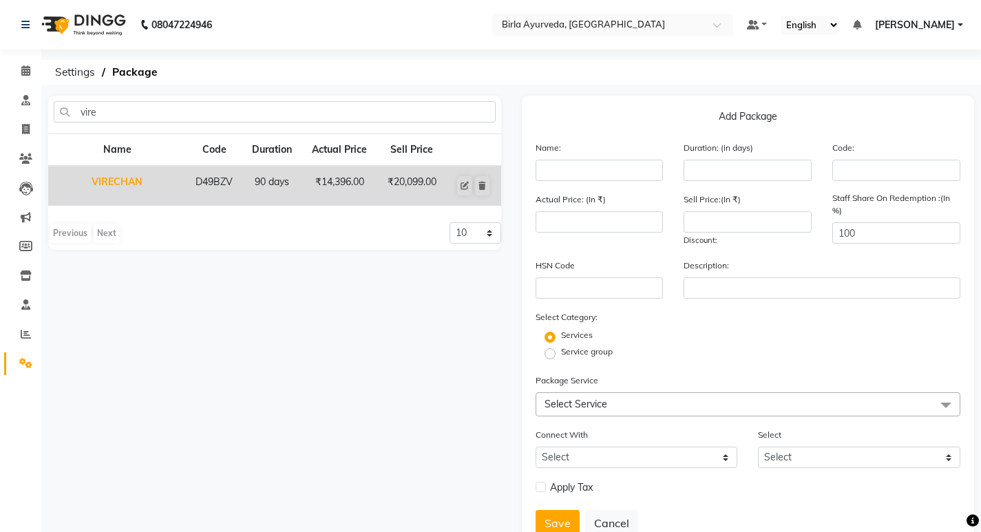
click at [114, 171] on td "VIRECHAN" at bounding box center [117, 186] width 138 height 40
type input "VIRECHAN"
type input "90"
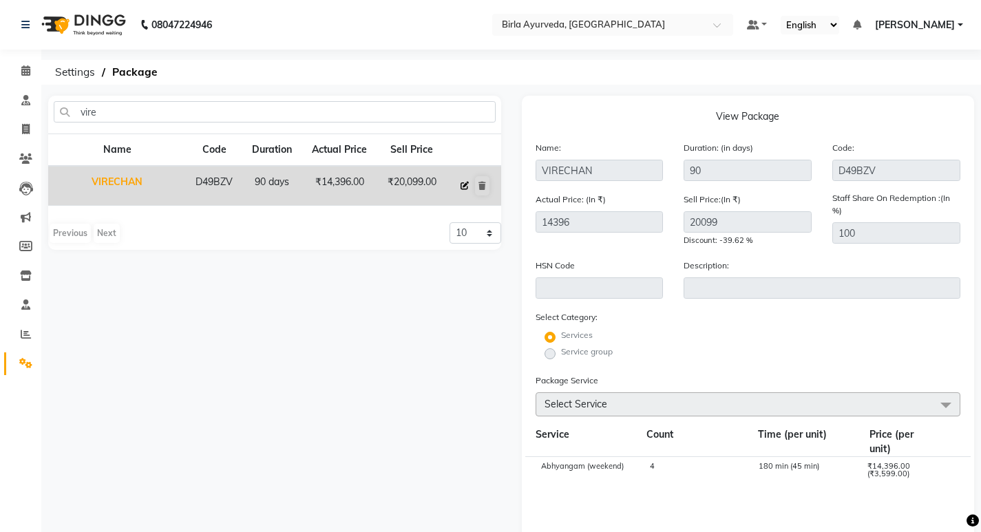
click at [466, 183] on icon at bounding box center [464, 186] width 8 height 8
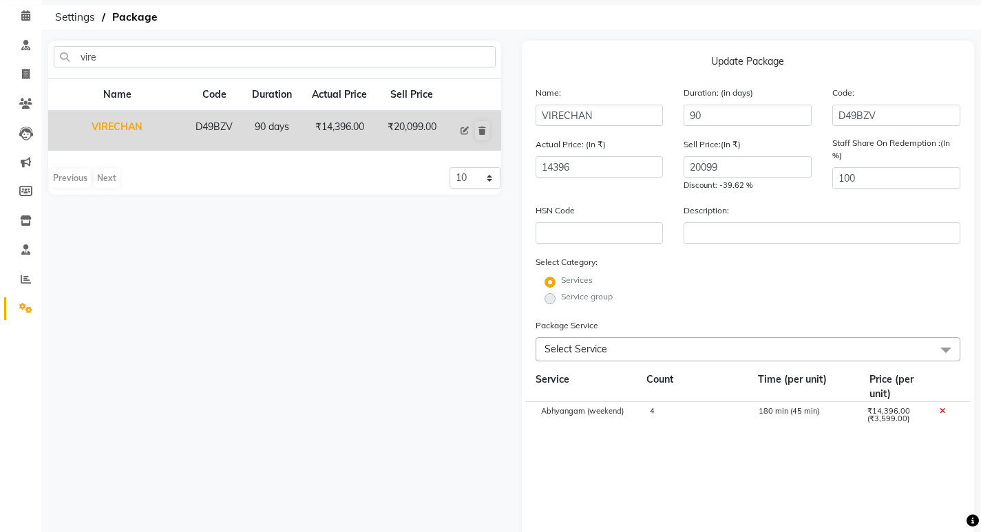
scroll to position [138, 0]
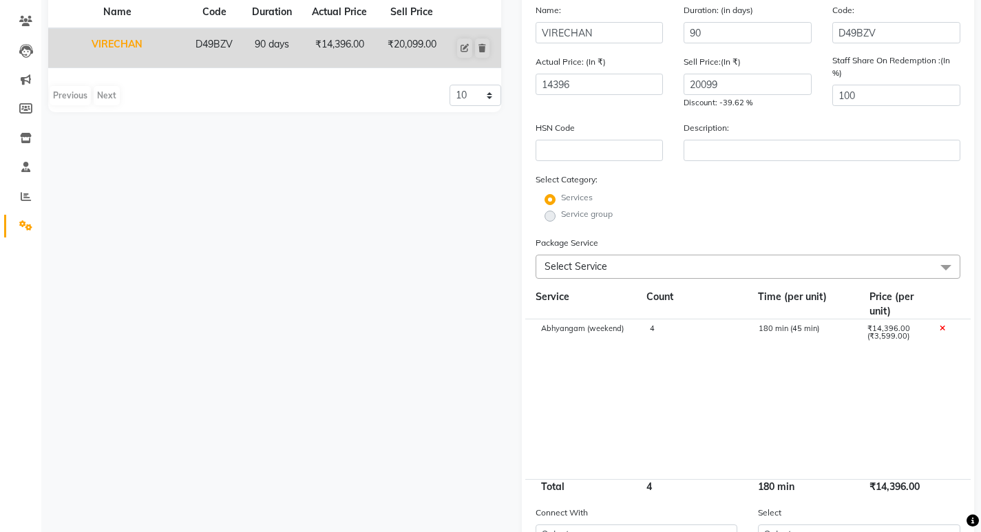
click at [617, 264] on span "Select Service" at bounding box center [747, 267] width 425 height 24
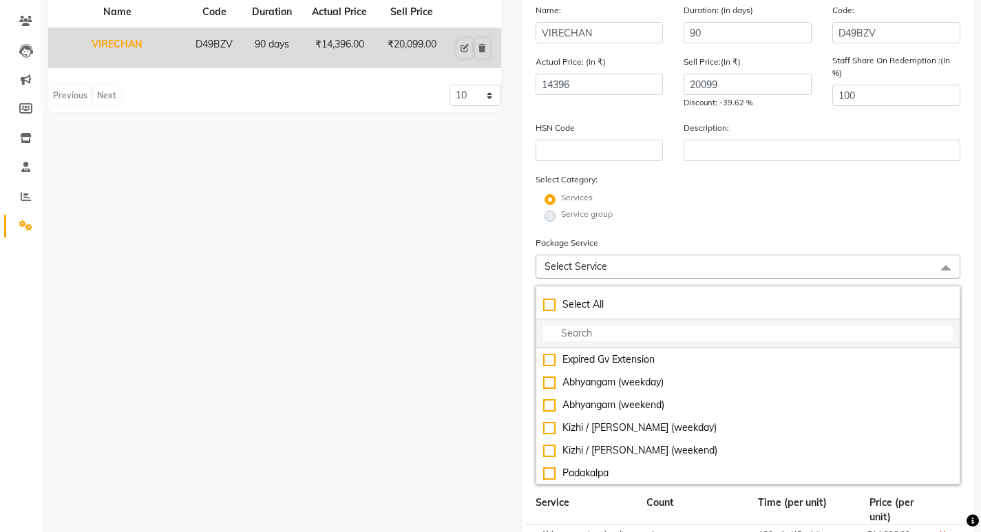
click at [593, 330] on input "multiselect-search" at bounding box center [748, 333] width 410 height 14
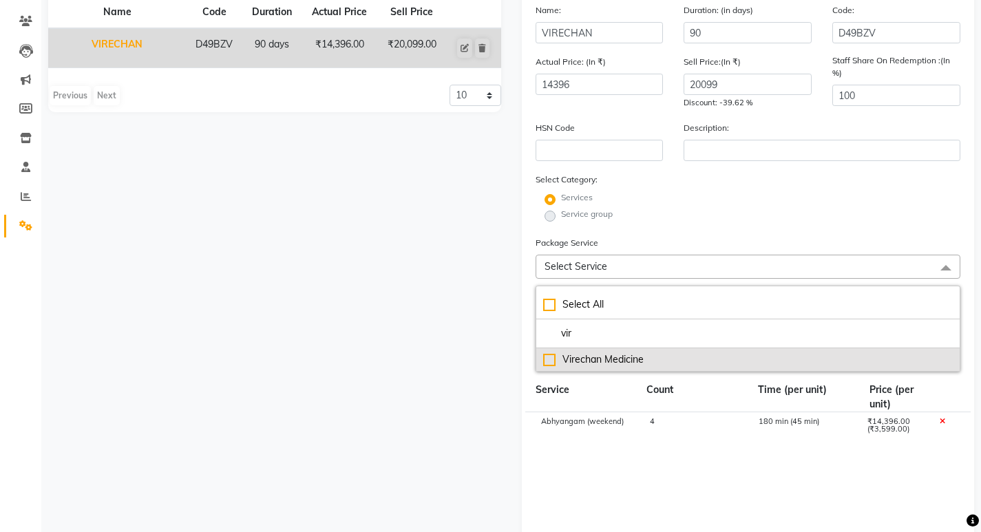
click at [618, 359] on div "Virechan Medicine" at bounding box center [748, 359] width 410 height 14
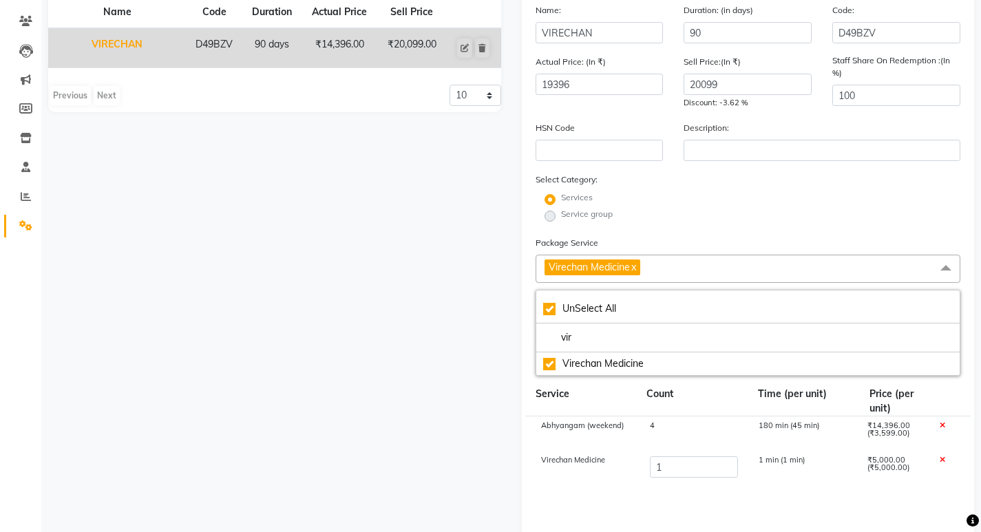
click at [760, 507] on cdk-virtual-scroll-viewport "Abhyangam (weekend) 4 180 min (45 min) ₹14,396.00 (₹3,599.00) Virechan Medicine…" at bounding box center [747, 496] width 425 height 160
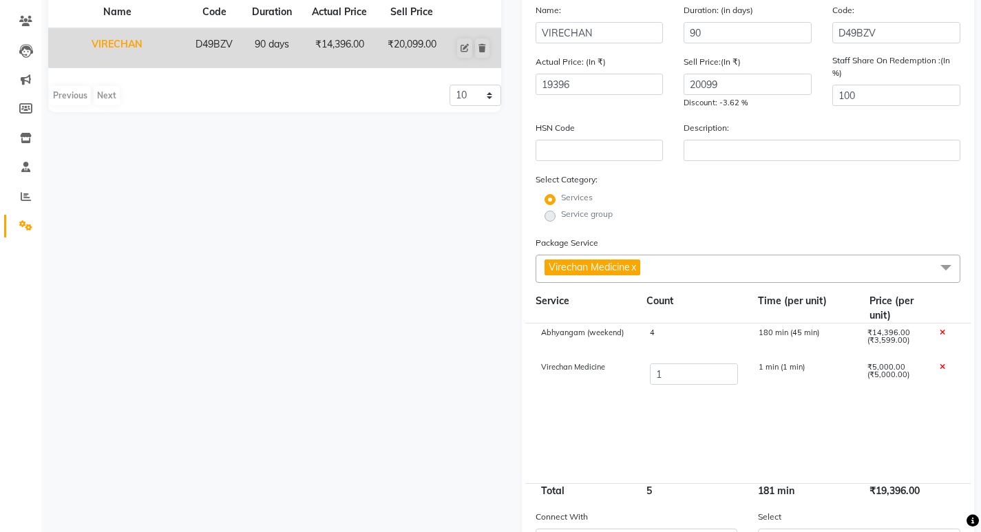
click at [694, 267] on span "Virechan Medicine x" at bounding box center [747, 269] width 425 height 28
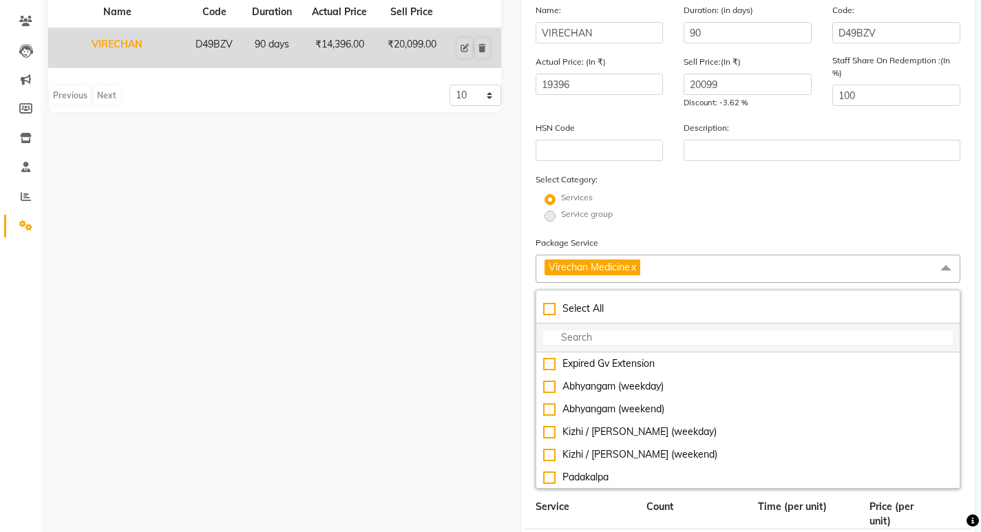
click at [602, 348] on li at bounding box center [748, 337] width 424 height 29
click at [603, 342] on input "multiselect-search" at bounding box center [748, 337] width 410 height 14
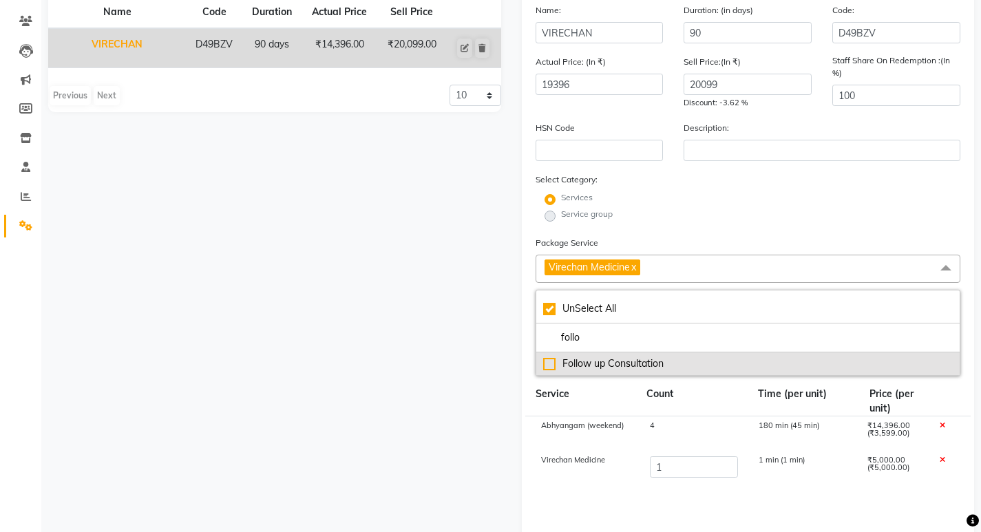
click at [636, 359] on div "Follow up Consultation" at bounding box center [748, 363] width 410 height 14
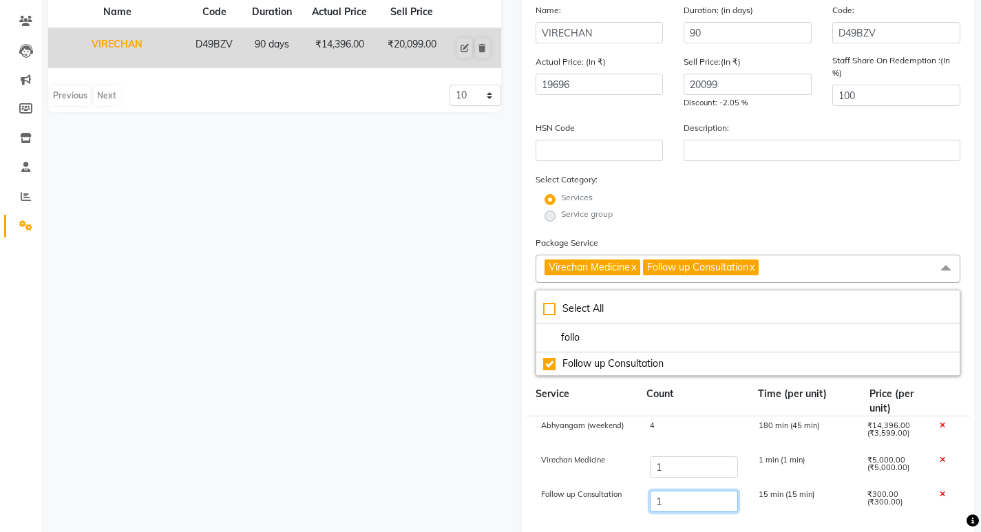
drag, startPoint x: 672, startPoint y: 500, endPoint x: 626, endPoint y: 497, distance: 46.2
click at [626, 497] on div "Follow up Consultation 1 15 min (15 min) ₹300.00 (₹300.00)" at bounding box center [748, 502] width 446 height 34
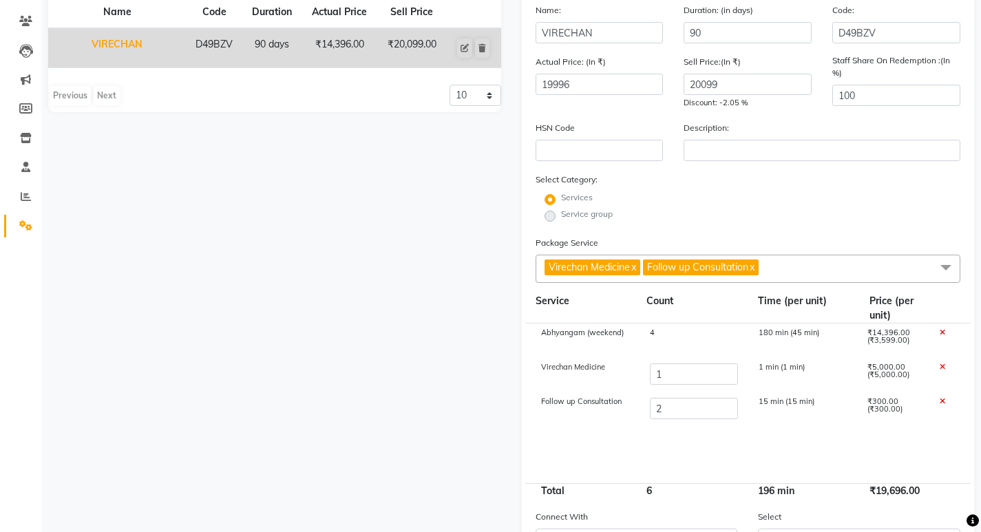
click at [714, 450] on cdk-virtual-scroll-viewport "Abhyangam (weekend) 4 180 min (45 min) ₹14,396.00 (₹3,599.00) Virechan Medicine…" at bounding box center [747, 403] width 425 height 160
click at [662, 401] on div "2" at bounding box center [693, 409] width 109 height 23
drag, startPoint x: 659, startPoint y: 407, endPoint x: 640, endPoint y: 407, distance: 19.3
click at [640, 407] on div "2" at bounding box center [693, 409] width 109 height 23
click at [646, 445] on cdk-virtual-scroll-viewport "Abhyangam (weekend) 4 180 min (45 min) ₹14,396.00 (₹3,599.00) Virechan Medicine…" at bounding box center [747, 403] width 425 height 160
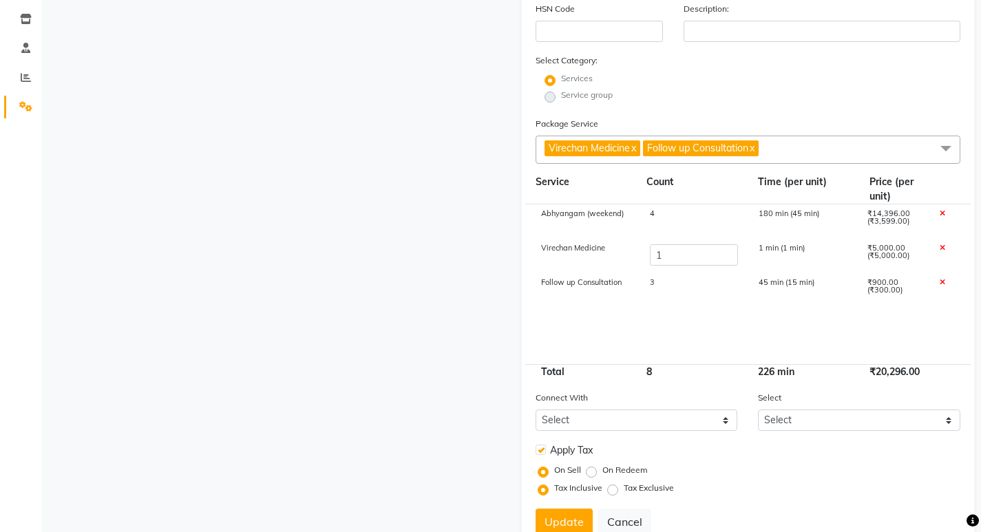
scroll to position [275, 0]
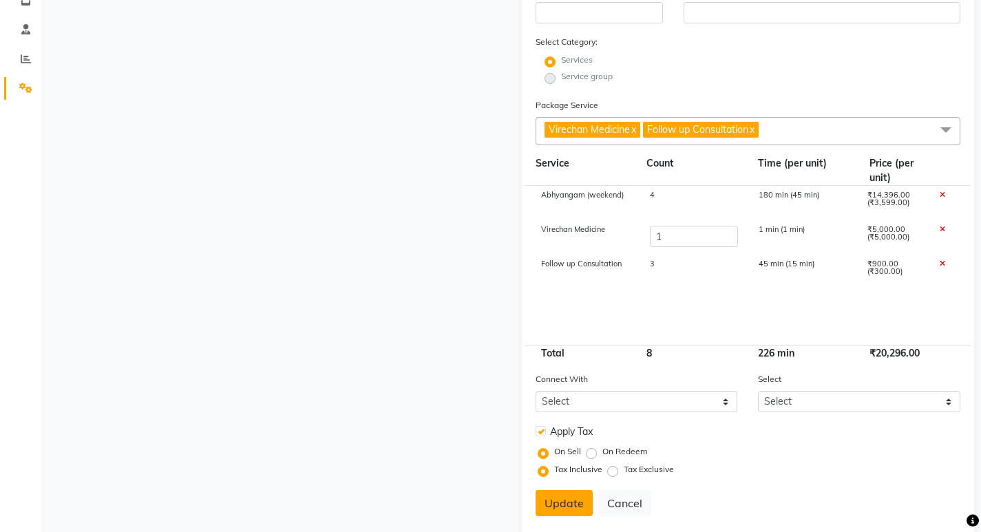
click at [560, 502] on button "Update" at bounding box center [563, 503] width 57 height 26
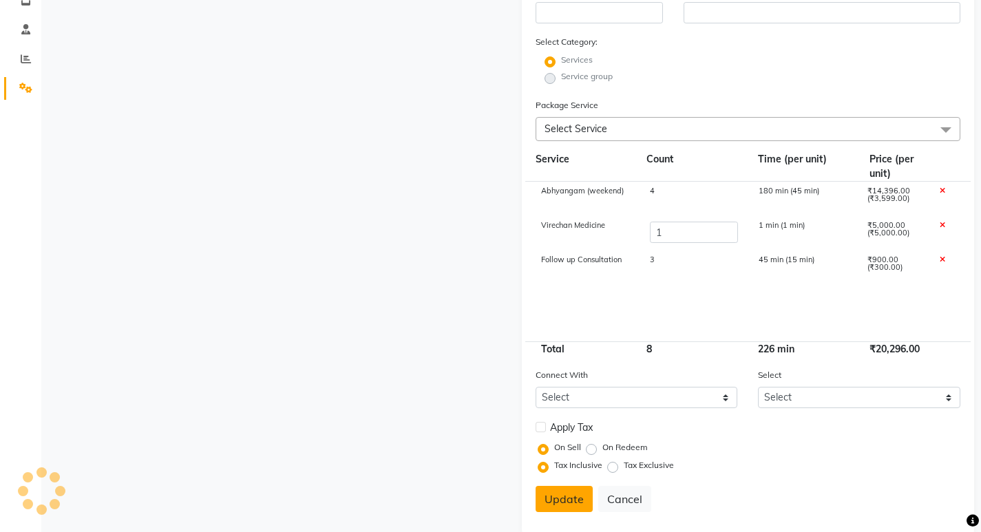
scroll to position [50, 0]
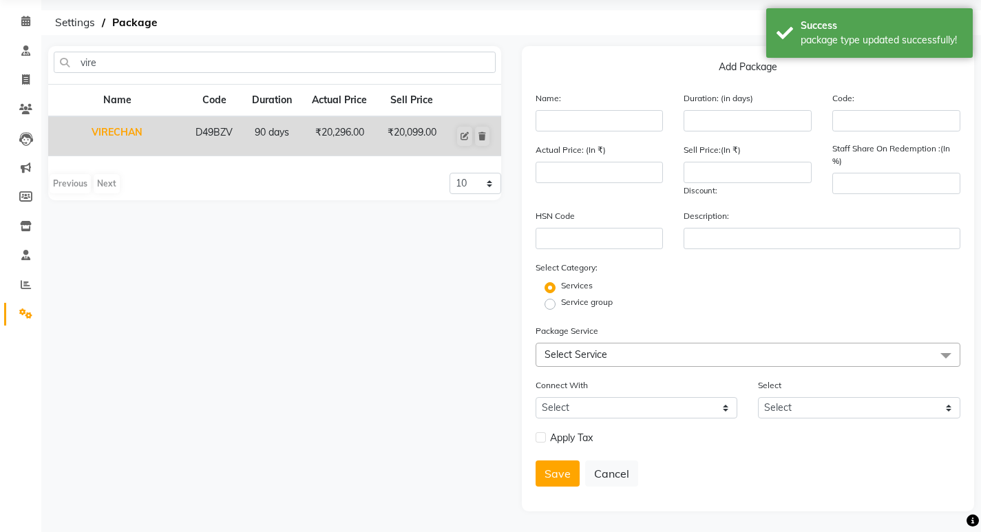
drag, startPoint x: 341, startPoint y: 366, endPoint x: 80, endPoint y: 244, distance: 288.8
click at [345, 363] on div "vire Name Code Duration Actual Price Sell Price VIRECHAN D49BZV 90 days ₹20,296…" at bounding box center [274, 278] width 473 height 465
click at [27, 105] on icon at bounding box center [25, 109] width 13 height 10
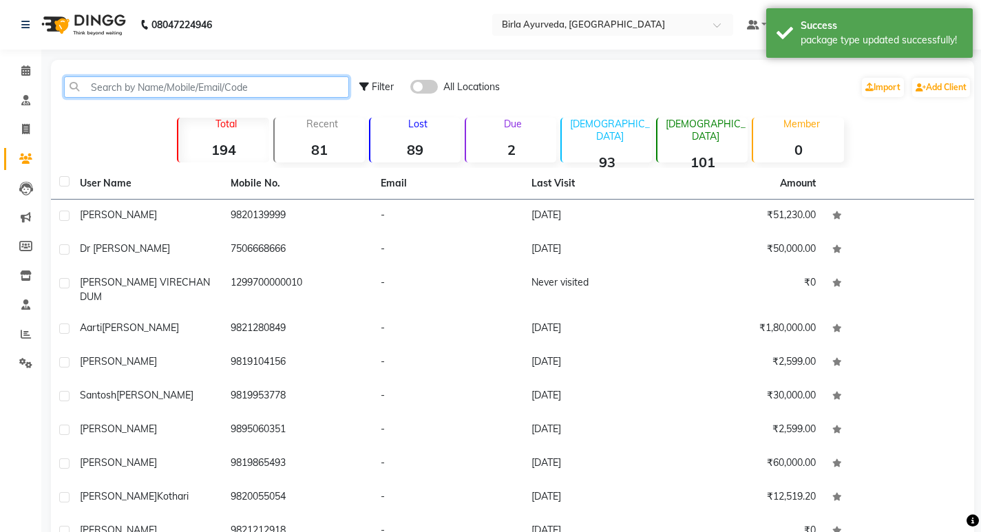
click at [107, 92] on input "text" at bounding box center [206, 86] width 285 height 21
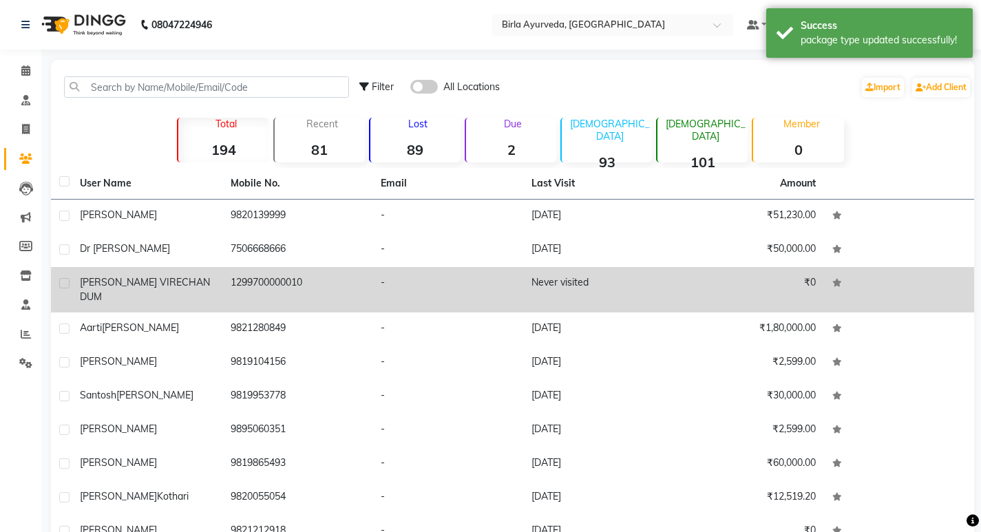
click at [147, 285] on span "[PERSON_NAME] VIRECHAN DUM" at bounding box center [145, 289] width 130 height 27
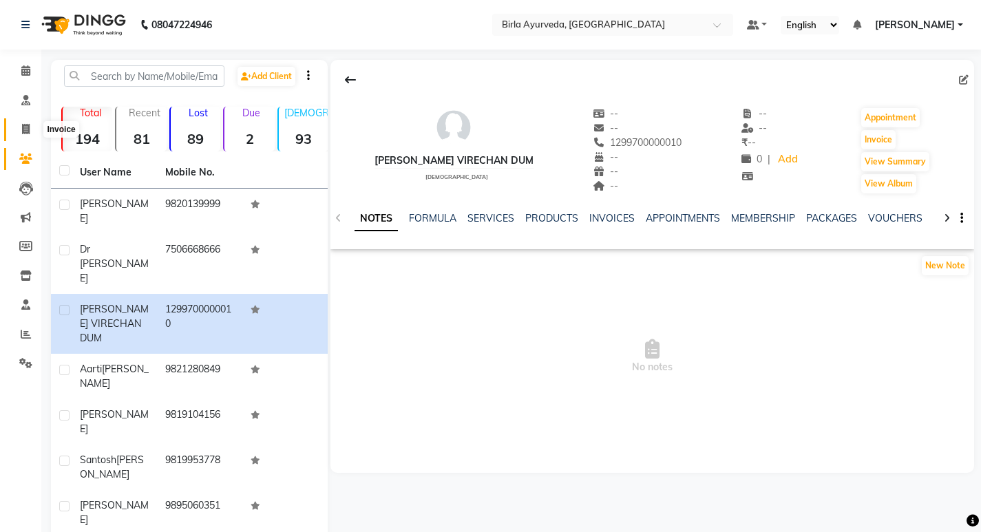
click at [23, 129] on icon at bounding box center [26, 129] width 8 height 10
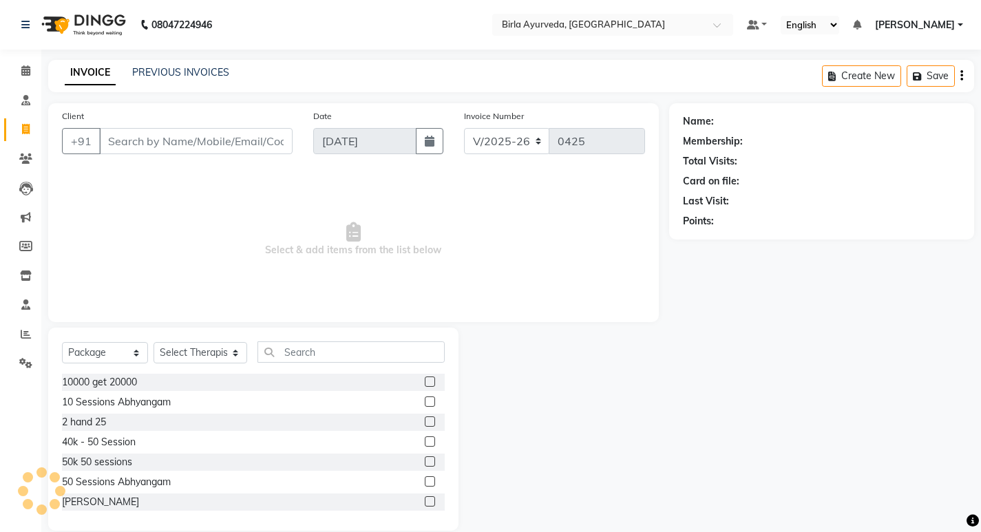
click at [228, 145] on input "Client" at bounding box center [195, 141] width 193 height 26
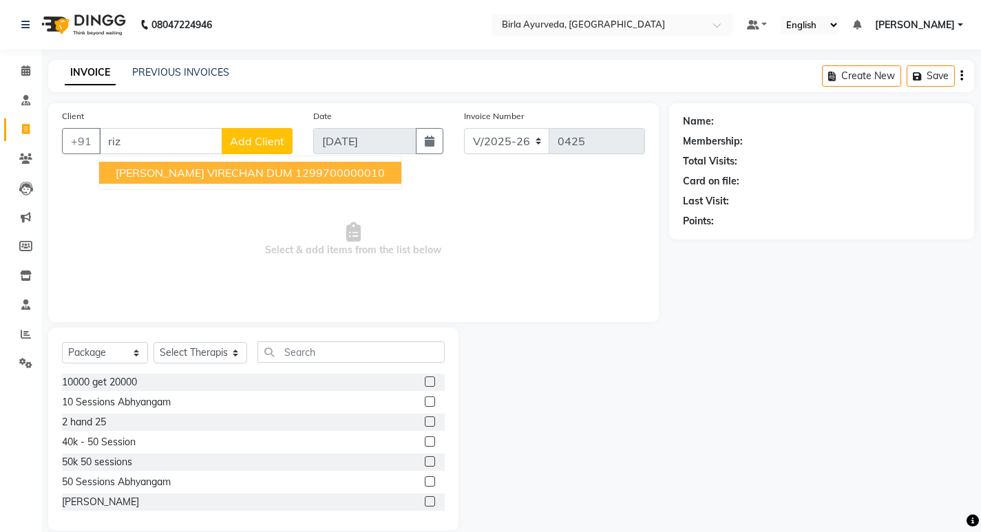
click at [224, 162] on button "[PERSON_NAME] VIRECHAN DUM 1299700000010" at bounding box center [250, 173] width 302 height 22
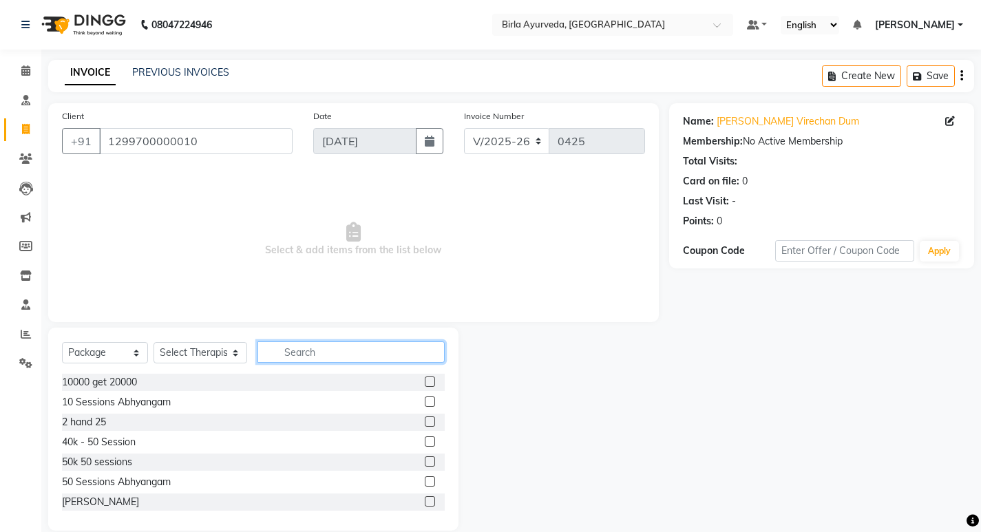
click at [323, 356] on input "text" at bounding box center [350, 351] width 187 height 21
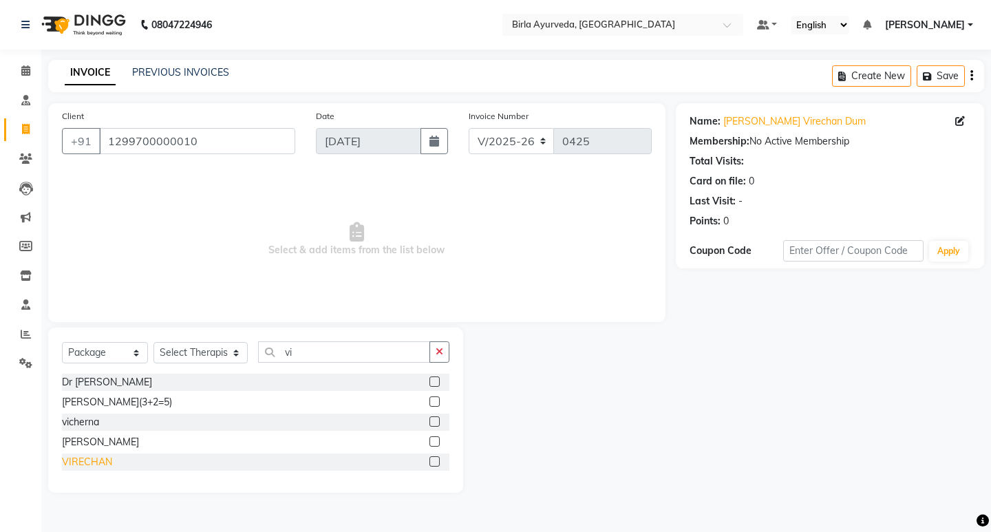
click at [101, 456] on div "VIRECHAN" at bounding box center [87, 462] width 50 height 14
click at [210, 350] on select "Select Therapist [PERSON_NAME] Amala [PERSON_NAME] [PERSON_NAME] S [PERSON_NAME…" at bounding box center [200, 352] width 94 height 21
click at [153, 342] on select "Select Therapist [PERSON_NAME] Amala [PERSON_NAME] [PERSON_NAME] S [PERSON_NAME…" at bounding box center [200, 352] width 94 height 21
click at [113, 459] on div "VIRECHAN" at bounding box center [255, 462] width 387 height 17
click at [436, 462] on label at bounding box center [434, 461] width 10 height 10
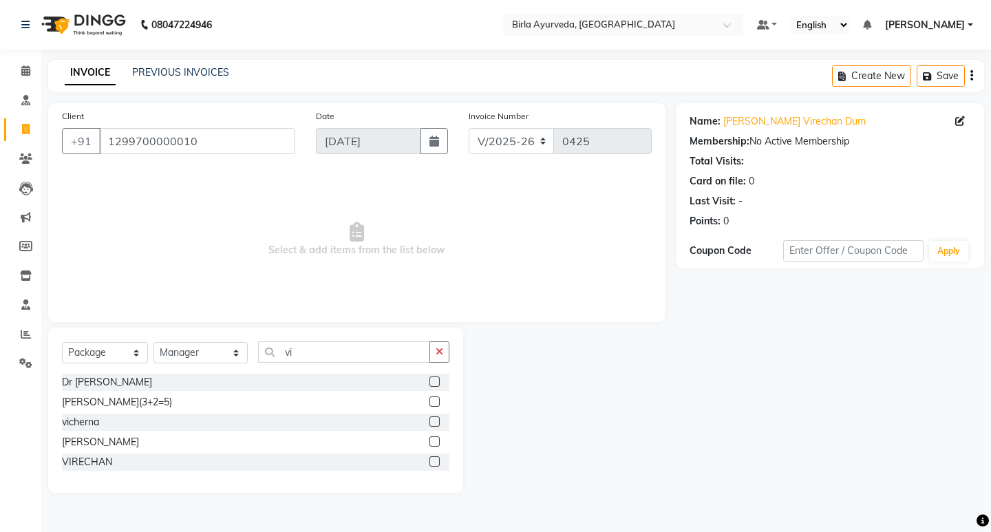
click at [436, 462] on input "checkbox" at bounding box center [433, 462] width 9 height 9
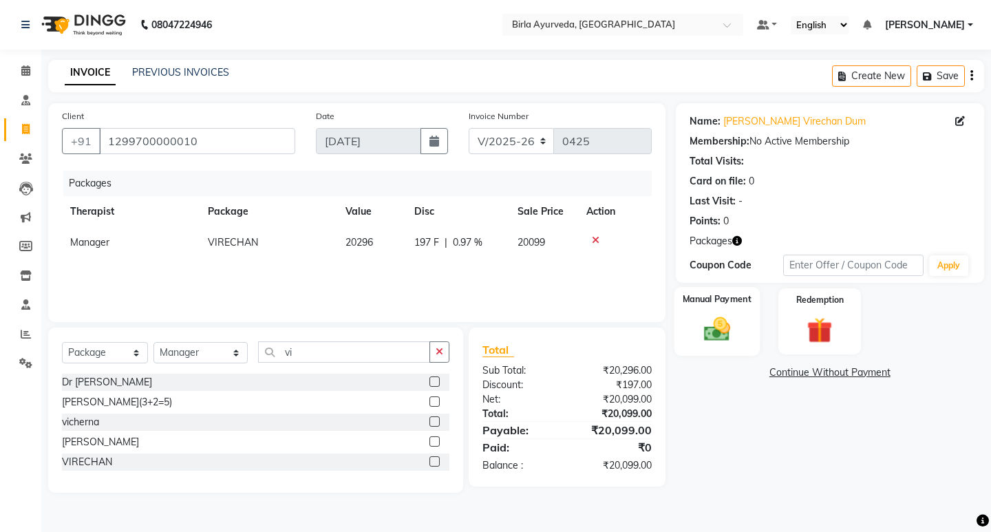
click at [731, 329] on img at bounding box center [716, 330] width 43 height 30
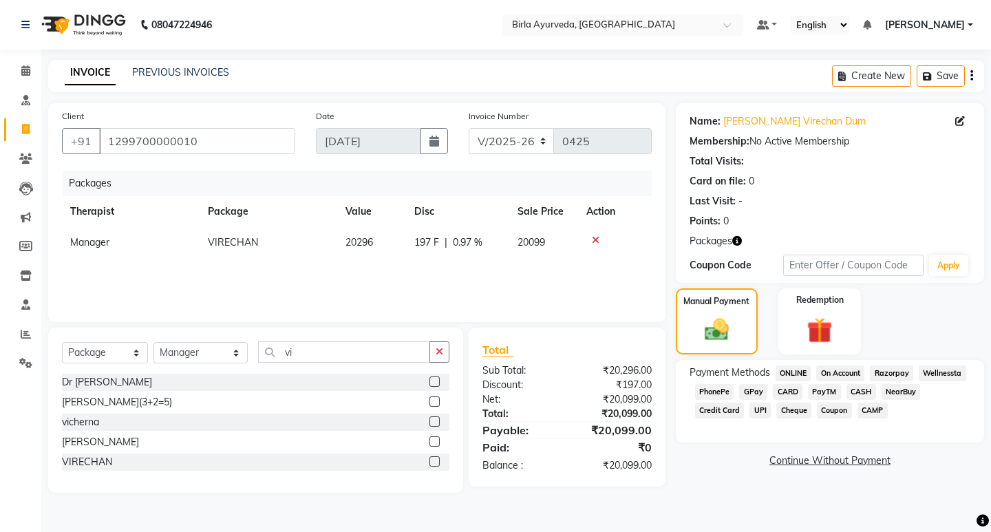
click at [787, 390] on span "CARD" at bounding box center [788, 392] width 30 height 16
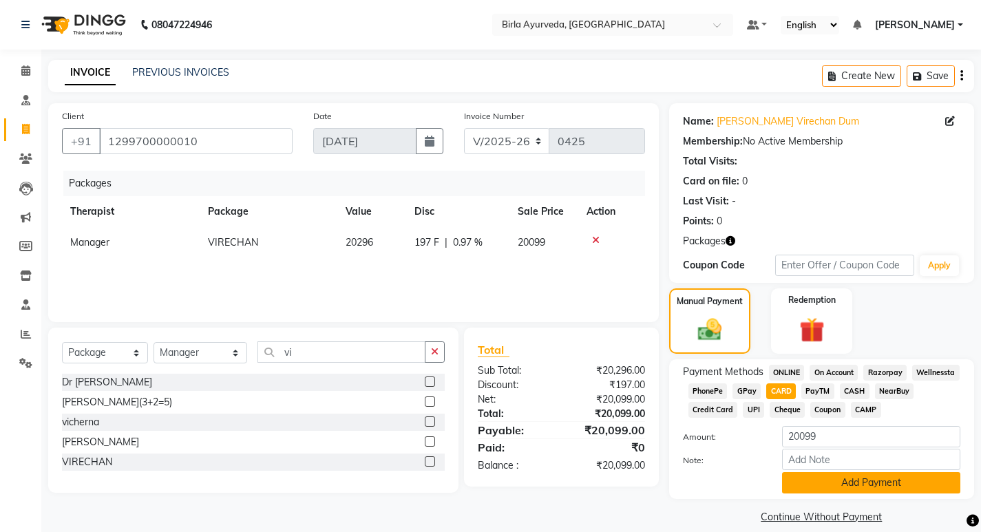
click at [824, 480] on button "Add Payment" at bounding box center [871, 482] width 178 height 21
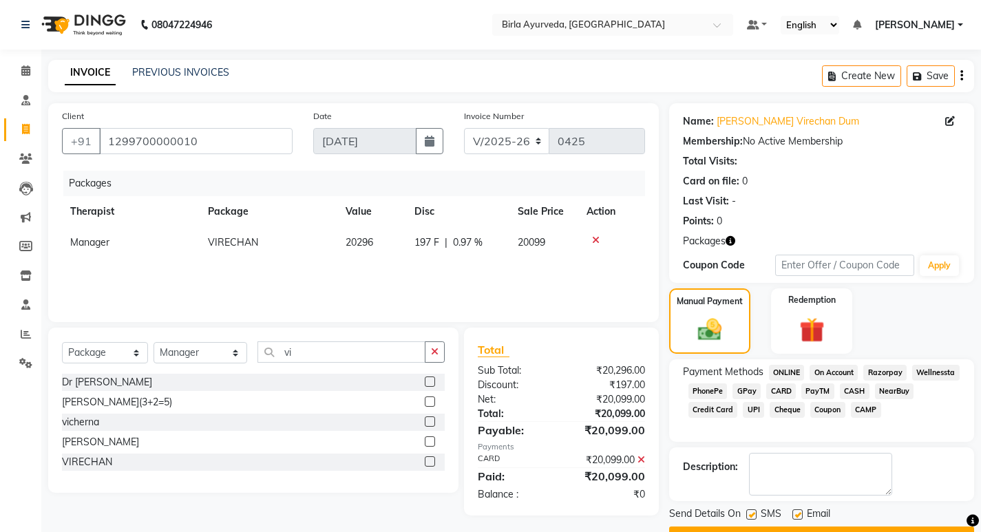
click at [798, 513] on label at bounding box center [797, 514] width 10 height 10
click at [798, 513] on input "checkbox" at bounding box center [796, 515] width 9 height 9
click at [752, 512] on label at bounding box center [751, 514] width 10 height 10
click at [752, 512] on input "checkbox" at bounding box center [750, 515] width 9 height 9
click at [23, 134] on icon at bounding box center [26, 129] width 8 height 10
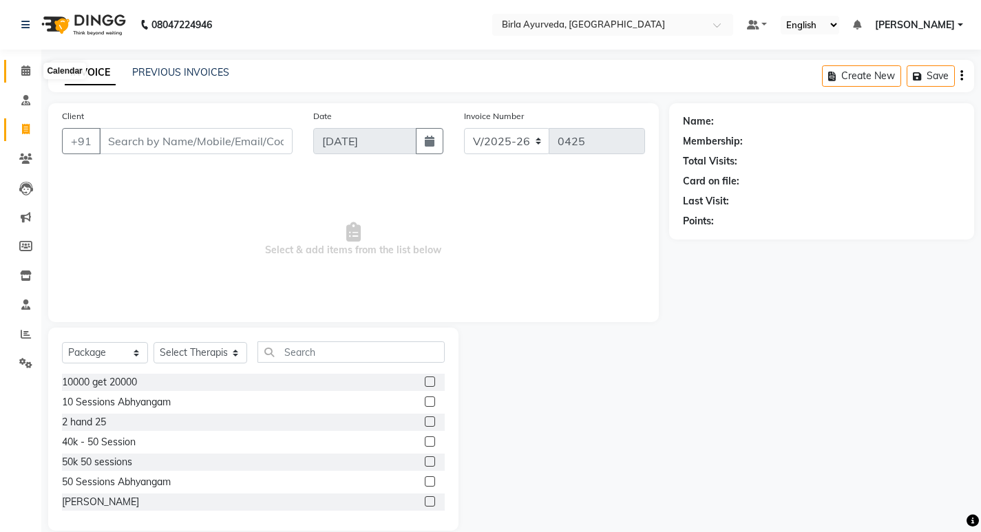
click at [28, 72] on icon at bounding box center [25, 70] width 9 height 10
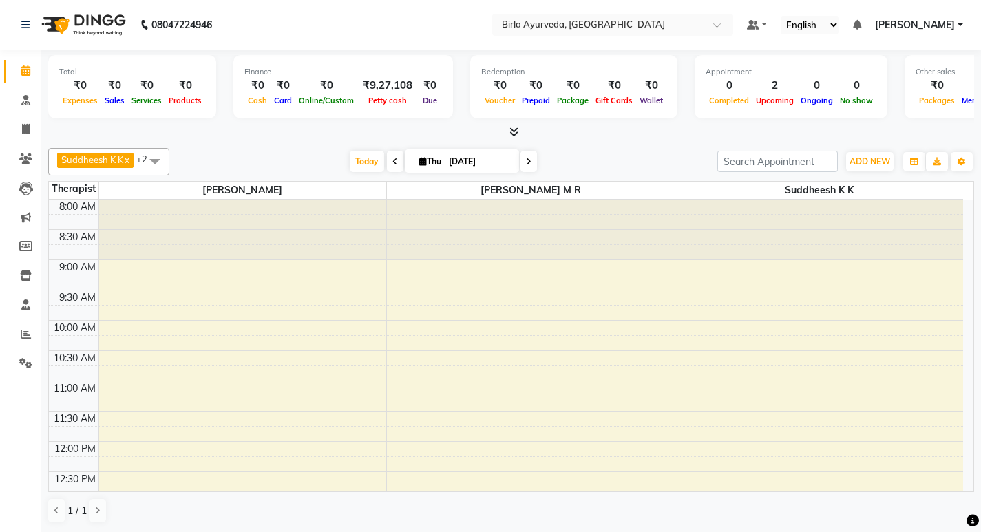
click at [392, 160] on icon at bounding box center [395, 162] width 6 height 8
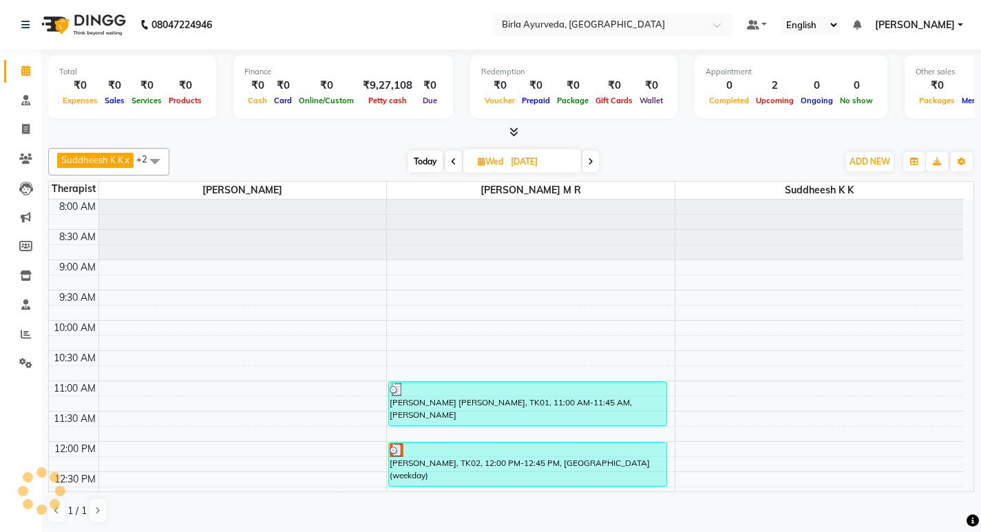
scroll to position [364, 0]
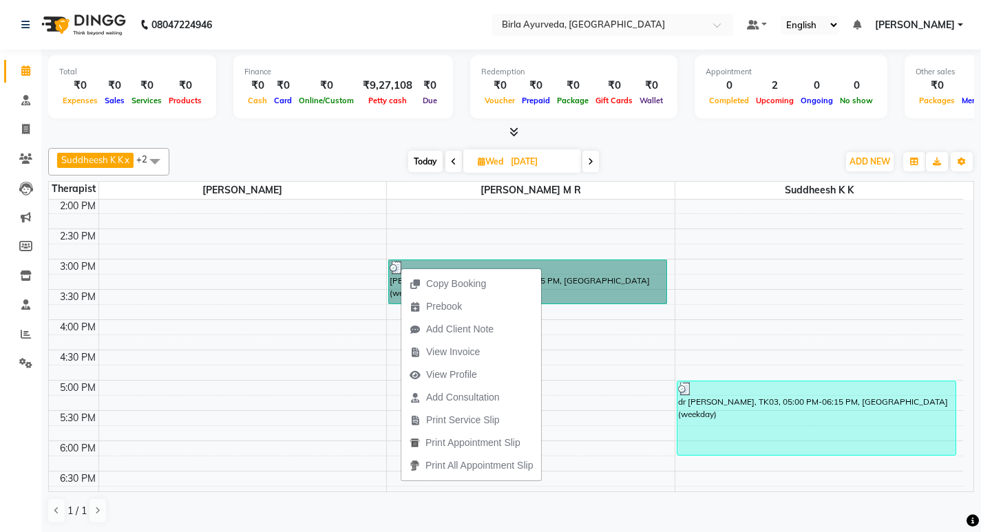
click at [598, 436] on div "8:00 AM 8:30 AM 9:00 AM 9:30 AM 10:00 AM 10:30 AM 11:00 AM 11:30 AM 12:00 PM 12…" at bounding box center [506, 199] width 914 height 726
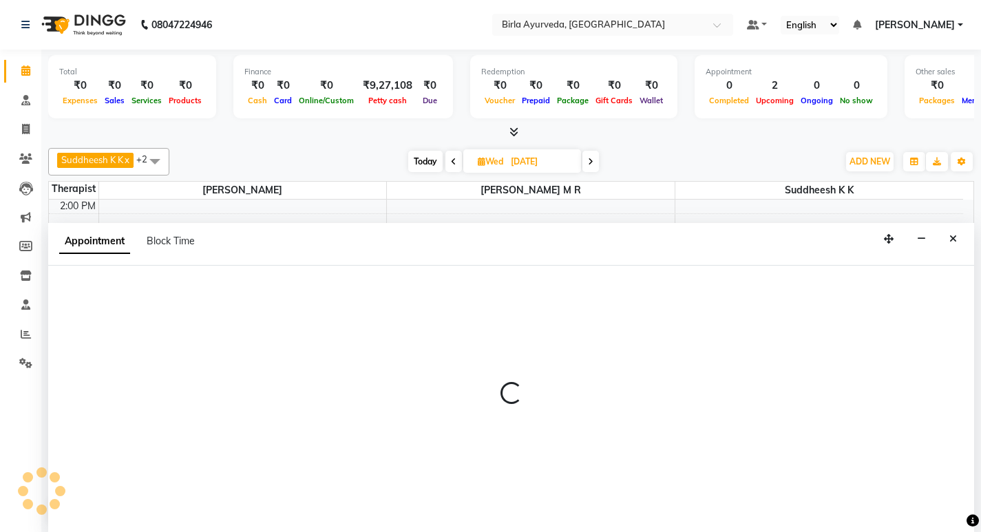
scroll to position [1, 0]
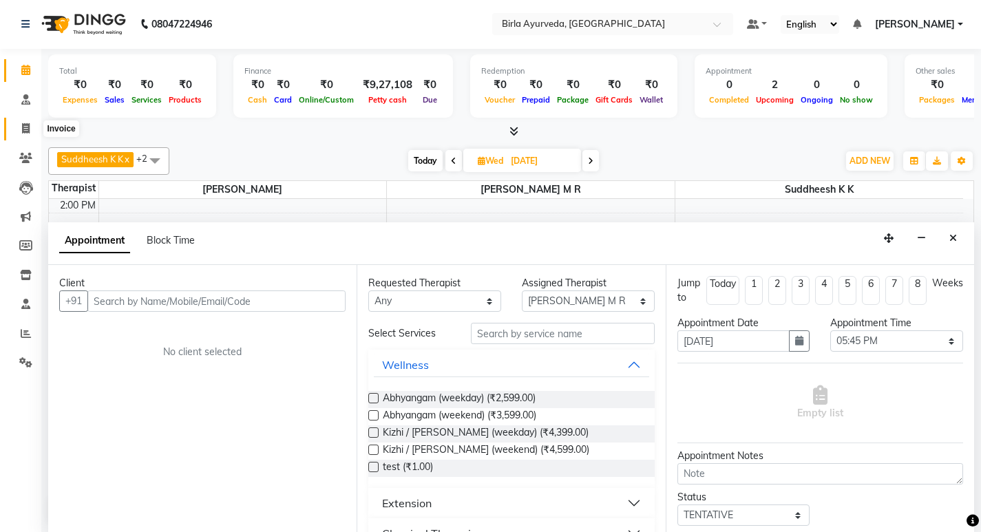
click at [22, 129] on icon at bounding box center [26, 128] width 8 height 10
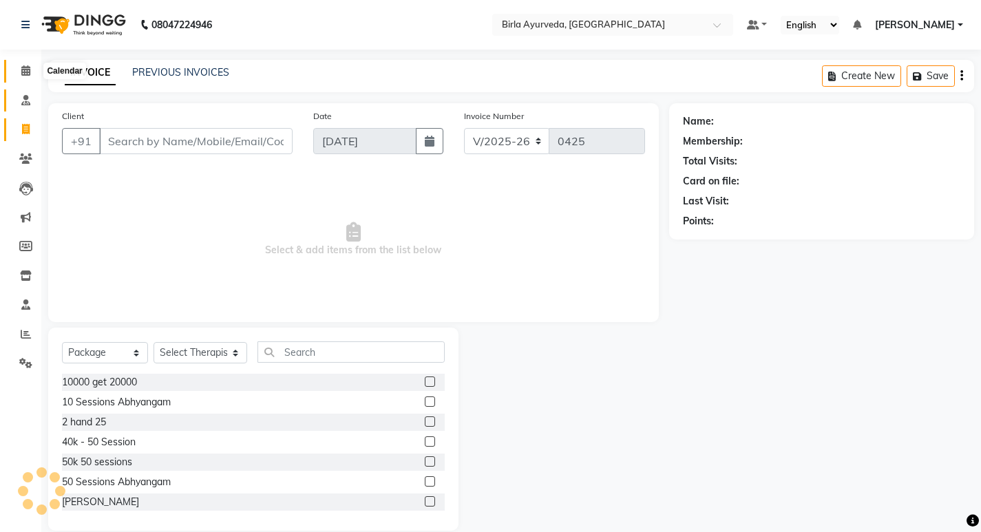
click at [23, 70] on icon at bounding box center [25, 70] width 9 height 10
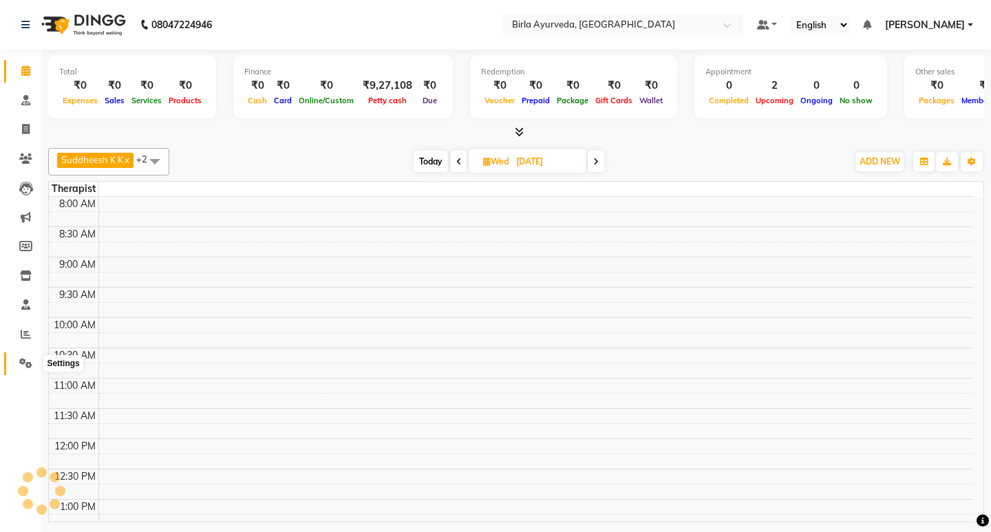
click at [19, 362] on icon at bounding box center [25, 363] width 13 height 10
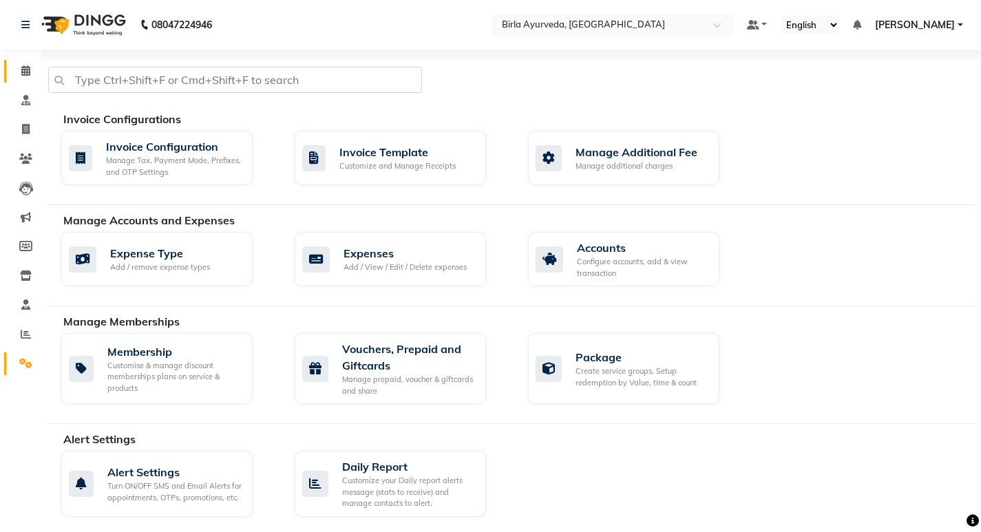
click at [28, 67] on icon at bounding box center [25, 70] width 9 height 10
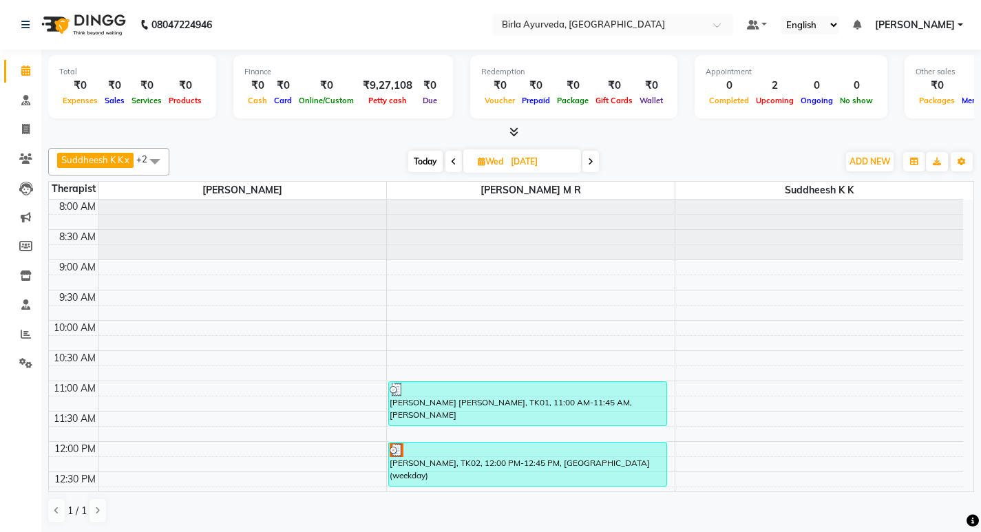
click at [279, 153] on div "[DATE] [DATE]" at bounding box center [503, 161] width 654 height 21
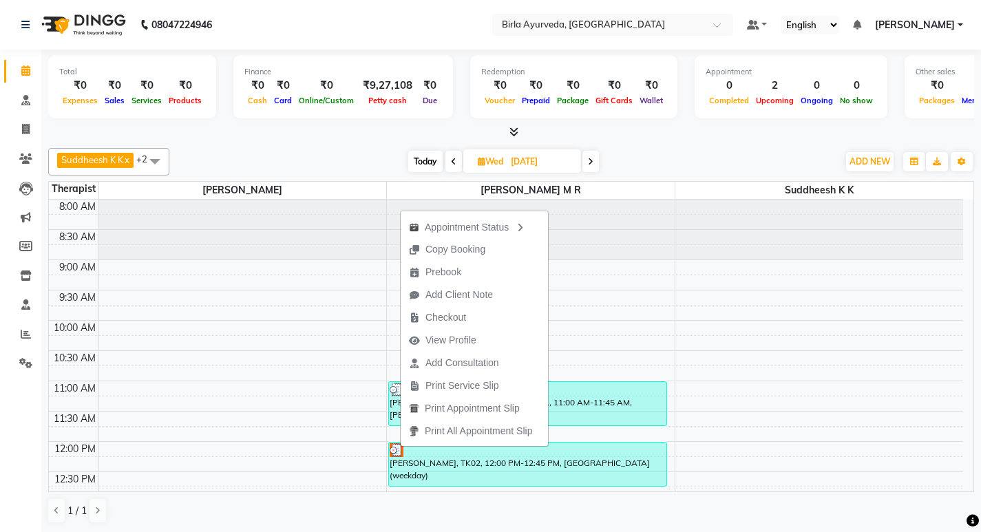
click at [238, 158] on div "[DATE] [DATE]" at bounding box center [503, 161] width 654 height 21
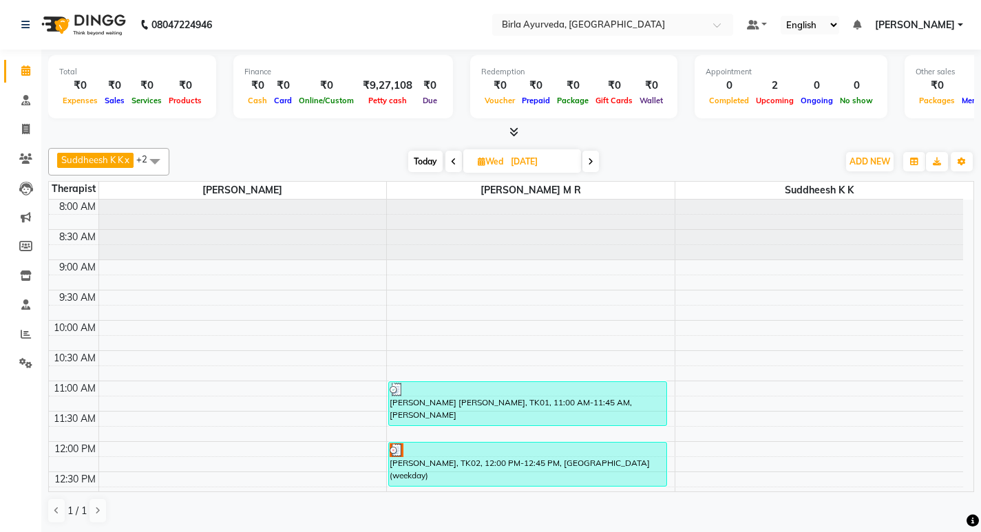
click at [423, 156] on span "Today" at bounding box center [425, 161] width 34 height 21
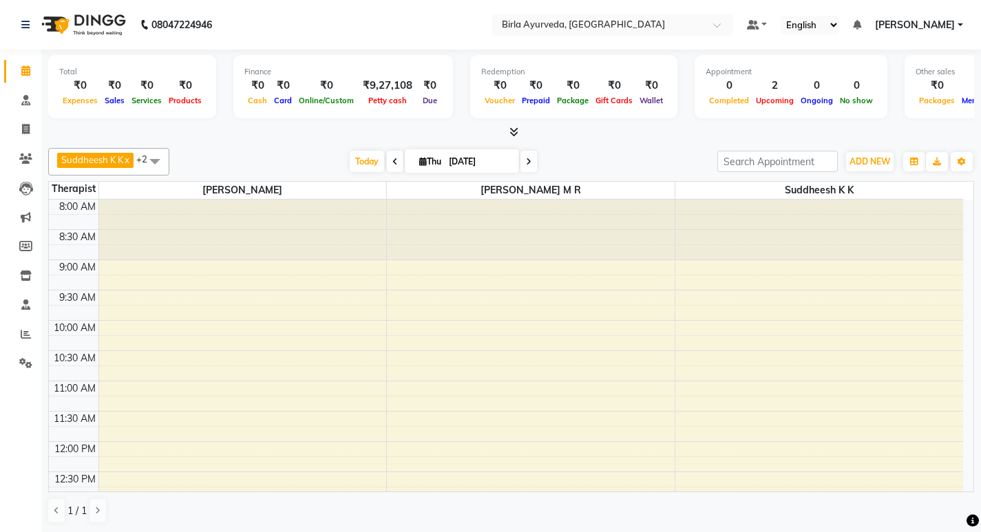
click at [390, 166] on span at bounding box center [395, 161] width 17 height 21
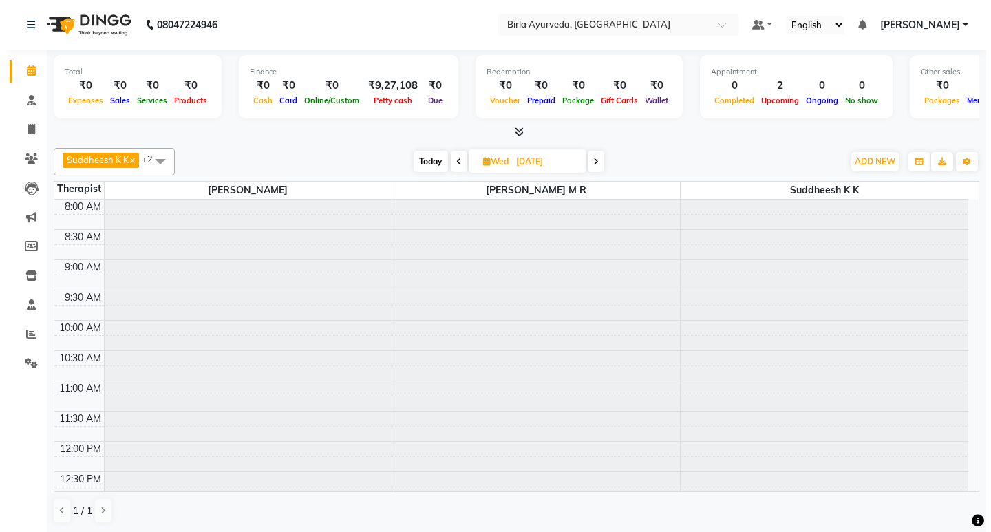
scroll to position [364, 0]
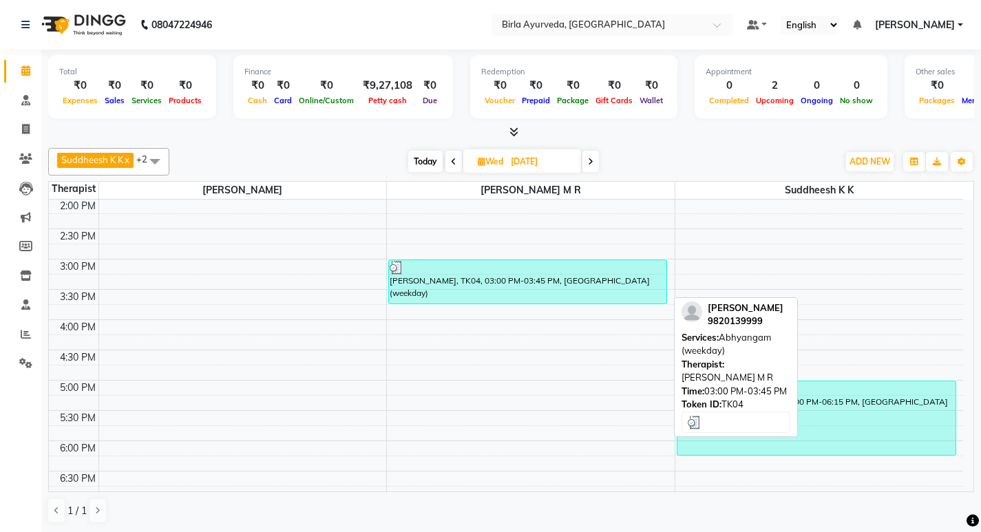
click at [434, 272] on div at bounding box center [528, 268] width 276 height 14
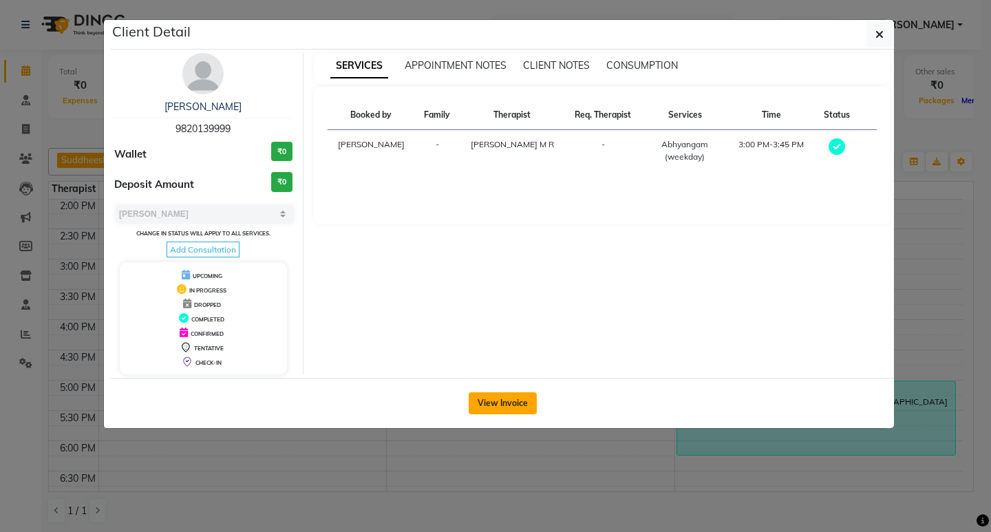
click at [507, 403] on button "View Invoice" at bounding box center [503, 403] width 68 height 22
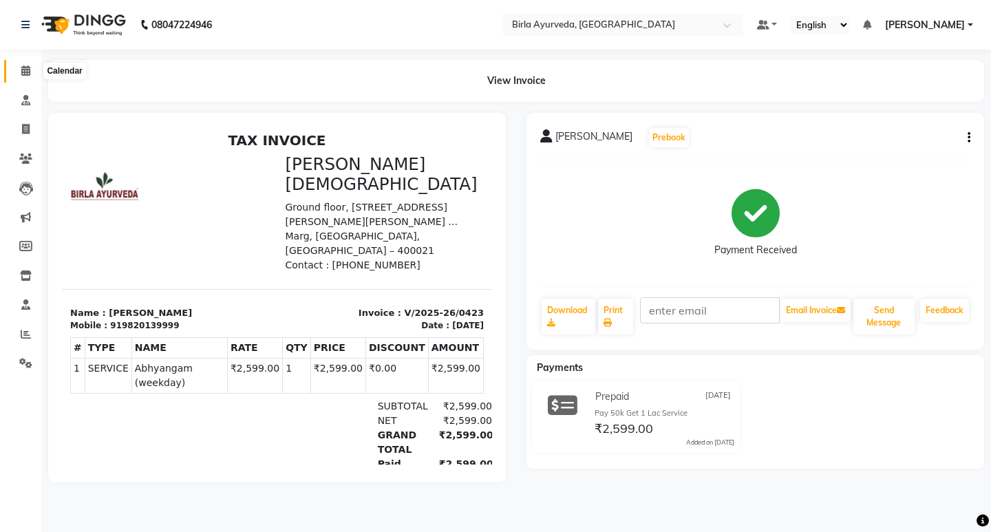
click at [27, 71] on icon at bounding box center [25, 70] width 9 height 10
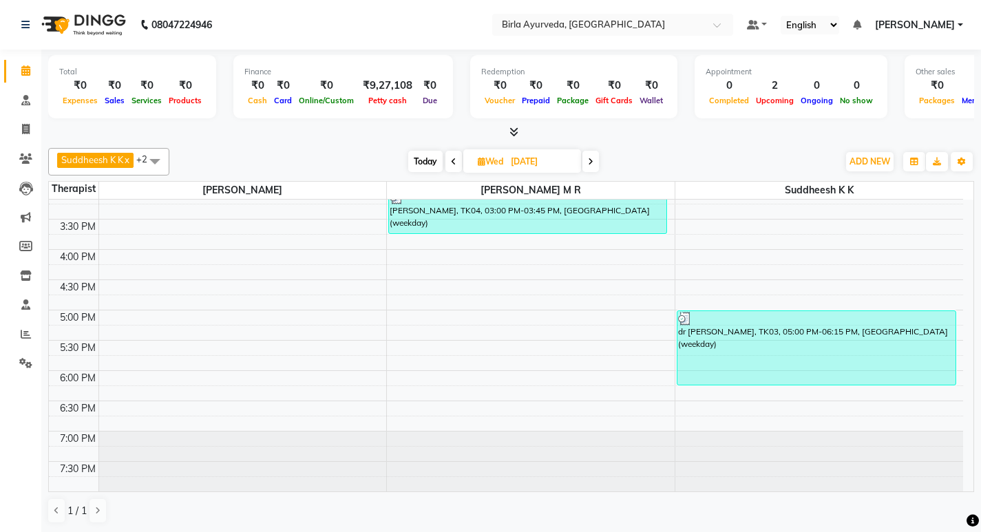
scroll to position [228, 0]
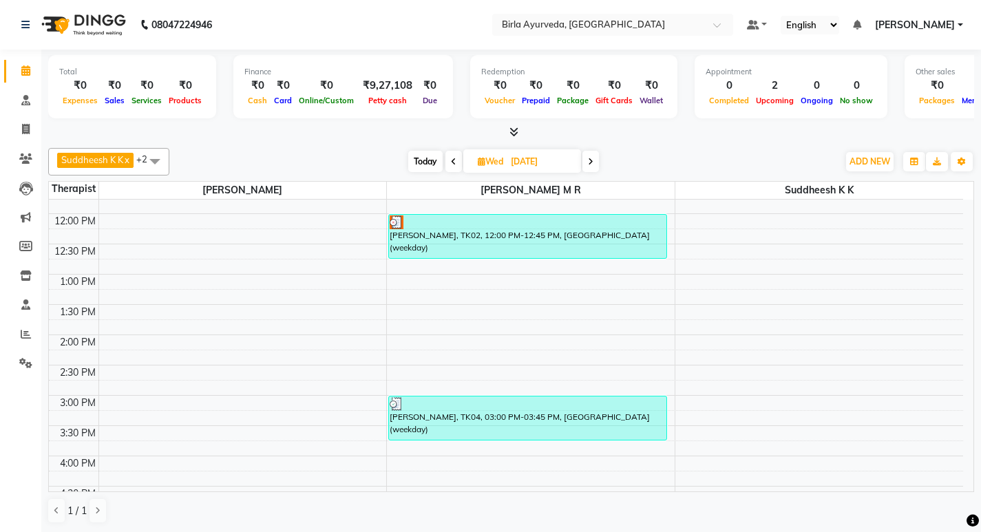
click at [418, 164] on span "Today" at bounding box center [425, 161] width 34 height 21
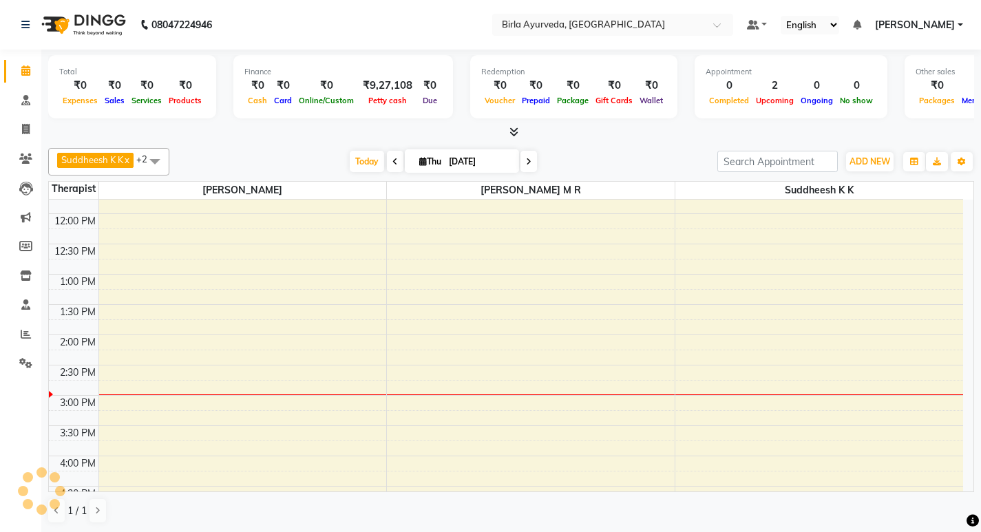
scroll to position [364, 0]
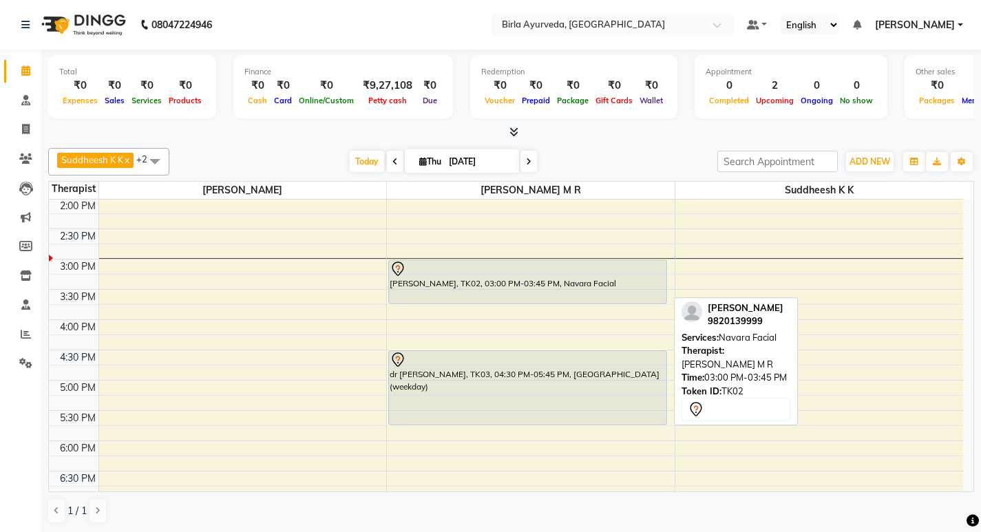
click at [416, 268] on div at bounding box center [528, 269] width 276 height 17
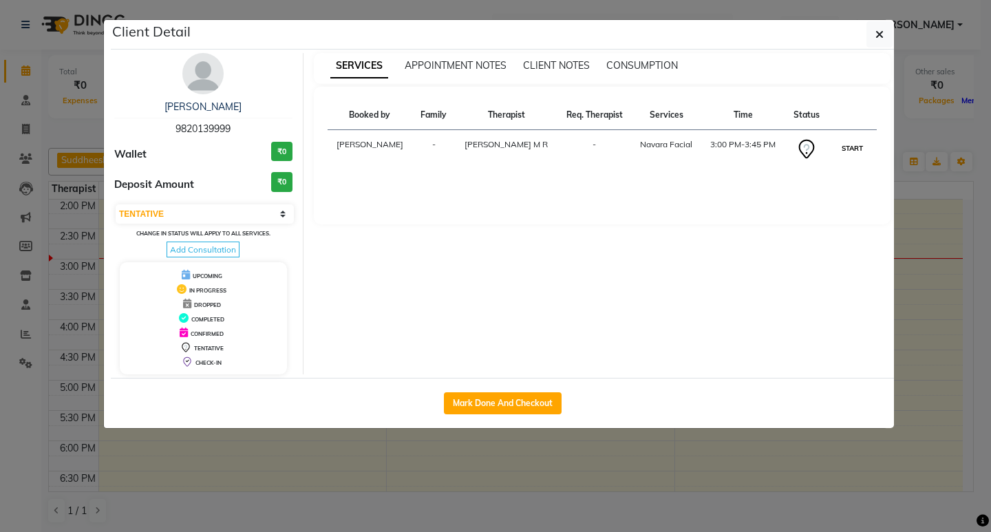
click at [849, 145] on button "START" at bounding box center [852, 148] width 28 height 17
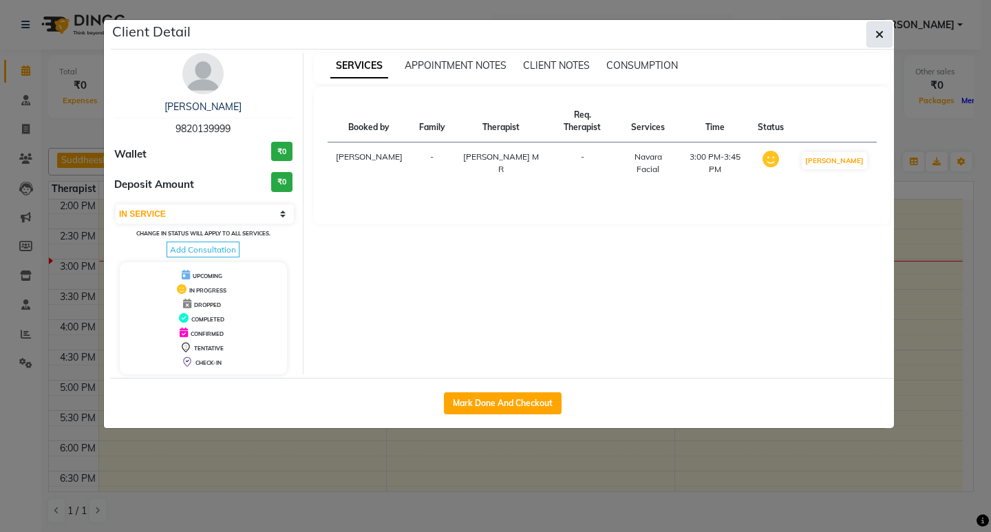
click at [875, 35] on button "button" at bounding box center [879, 34] width 26 height 26
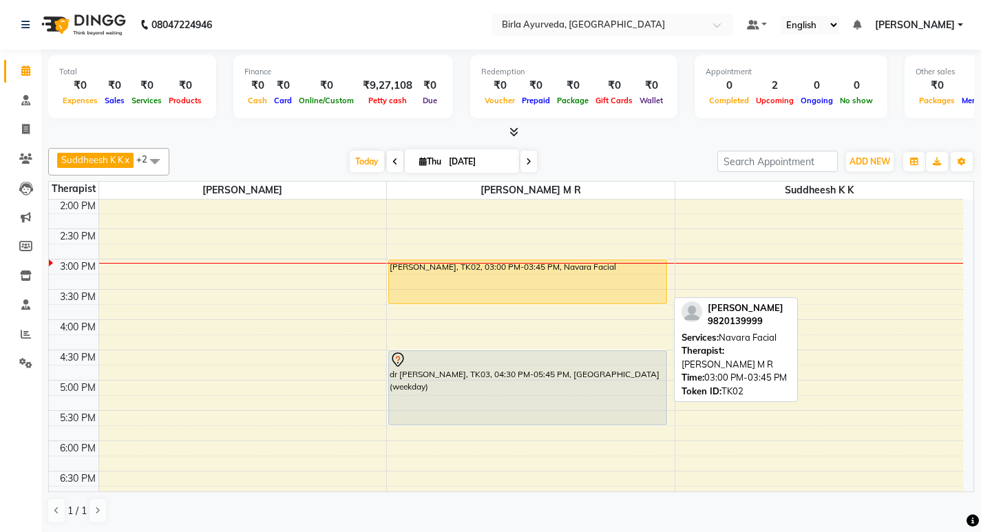
click at [523, 273] on div "[PERSON_NAME], TK02, 03:00 PM-03:45 PM, Navara Facial" at bounding box center [527, 281] width 277 height 43
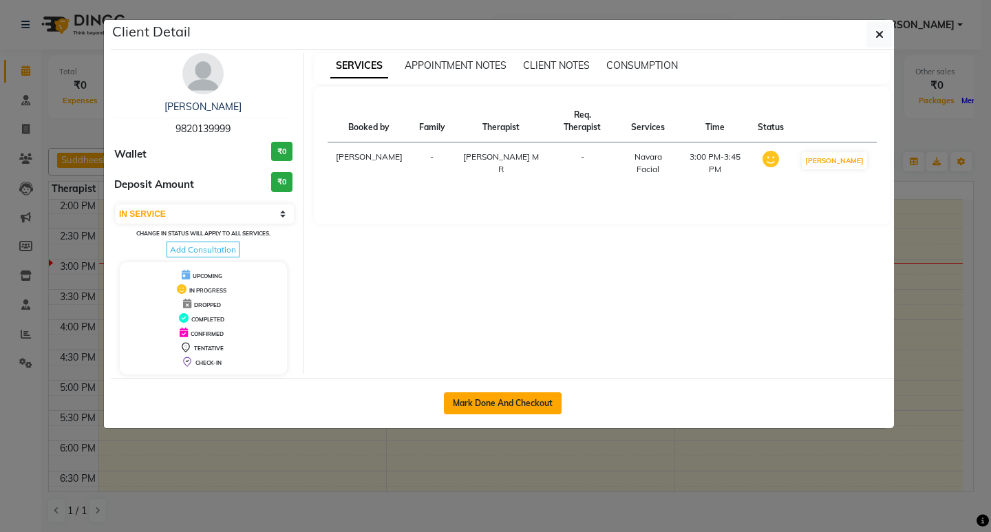
click at [502, 405] on button "Mark Done And Checkout" at bounding box center [503, 403] width 118 height 22
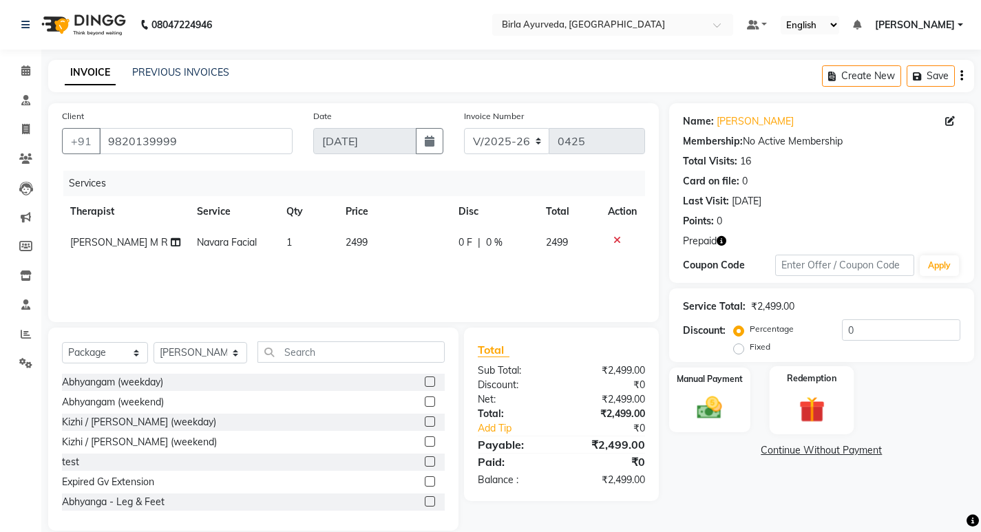
click at [811, 412] on img at bounding box center [812, 409] width 42 height 32
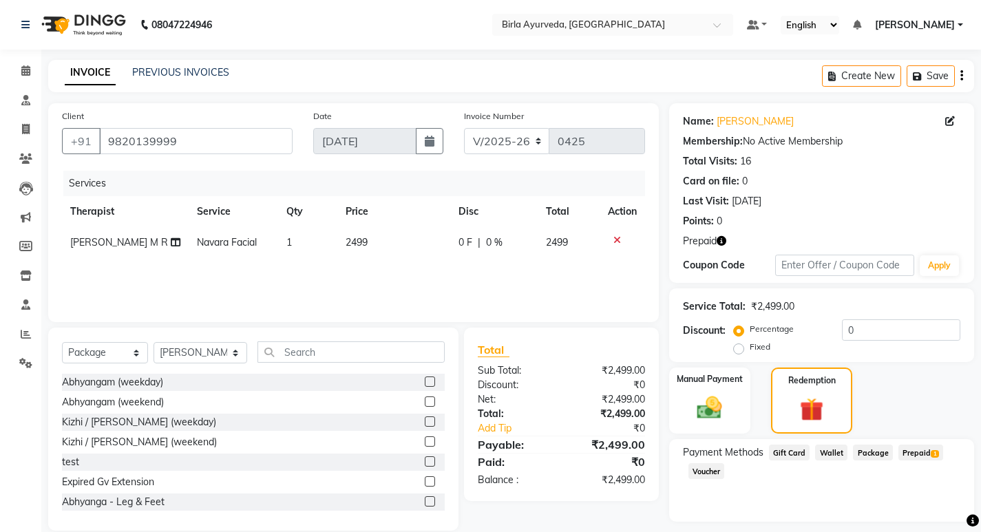
click at [914, 453] on span "Prepaid 1" at bounding box center [920, 453] width 45 height 16
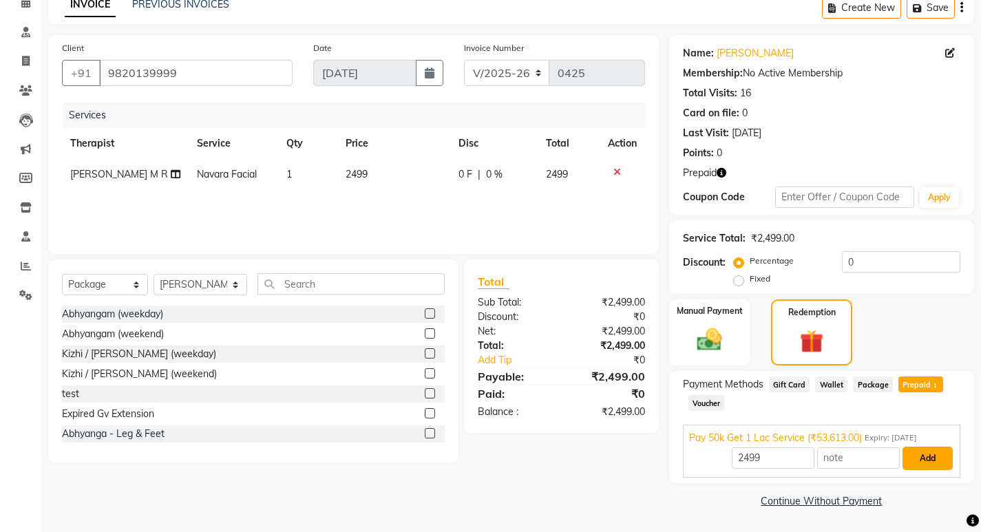
click at [924, 460] on button "Add" at bounding box center [927, 458] width 50 height 23
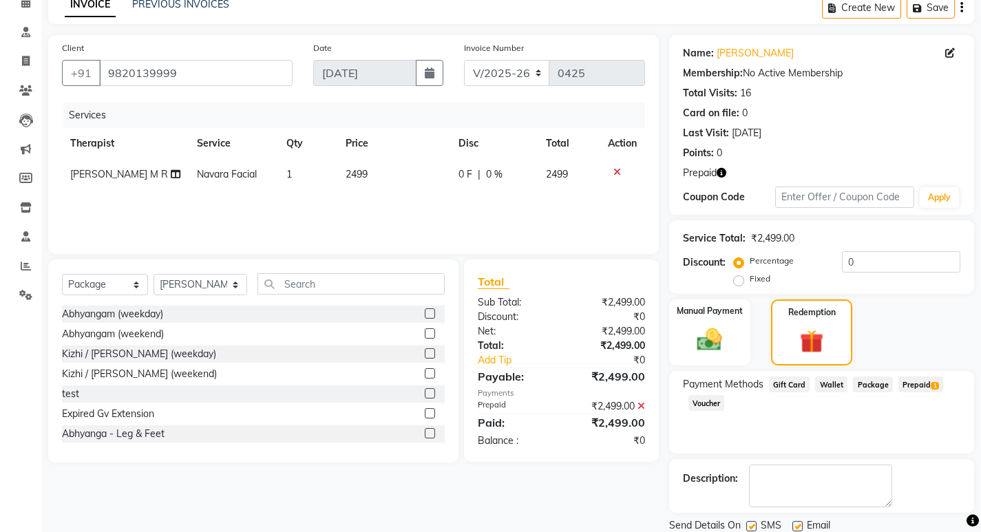
scroll to position [116, 0]
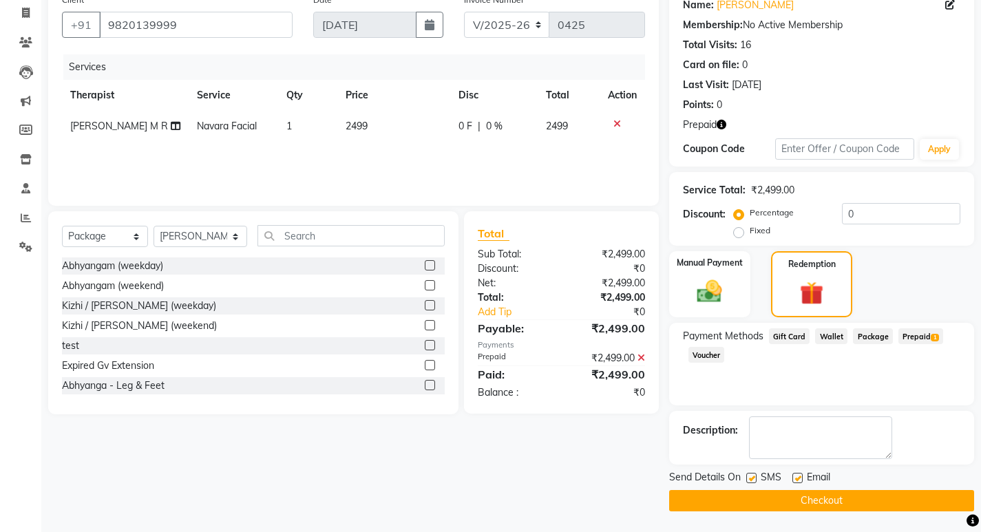
click at [747, 478] on label at bounding box center [751, 478] width 10 height 10
click at [747, 478] on input "checkbox" at bounding box center [750, 478] width 9 height 9
click at [796, 478] on label at bounding box center [797, 478] width 10 height 10
click at [796, 478] on input "checkbox" at bounding box center [796, 478] width 9 height 9
click at [792, 496] on button "Checkout" at bounding box center [821, 500] width 305 height 21
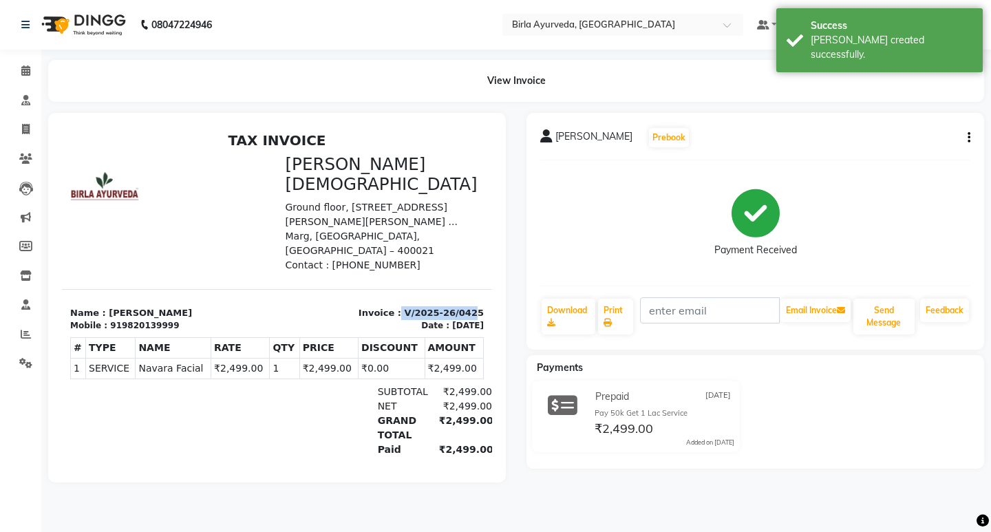
drag, startPoint x: 392, startPoint y: 278, endPoint x: 458, endPoint y: 276, distance: 66.1
click at [458, 306] on p "Invoice : V/2025-26/0425" at bounding box center [385, 313] width 199 height 14
click at [460, 306] on p "Invoice : V/2025-26/0425" at bounding box center [385, 313] width 199 height 14
drag, startPoint x: 461, startPoint y: 277, endPoint x: 396, endPoint y: 277, distance: 64.7
click at [396, 306] on p "Invoice : V/2025-26/0425" at bounding box center [385, 313] width 199 height 14
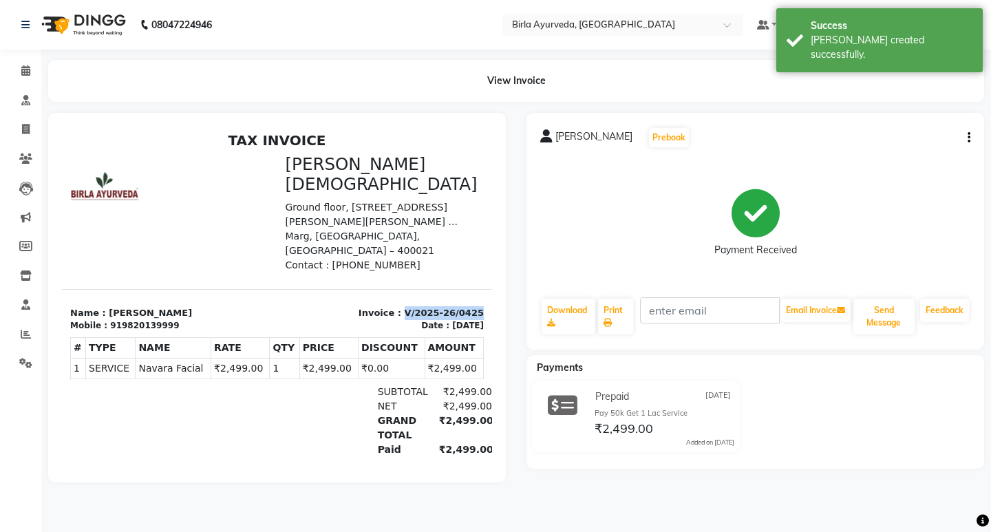
copy p "V/2025-26/0425"
